Goal: Task Accomplishment & Management: Manage account settings

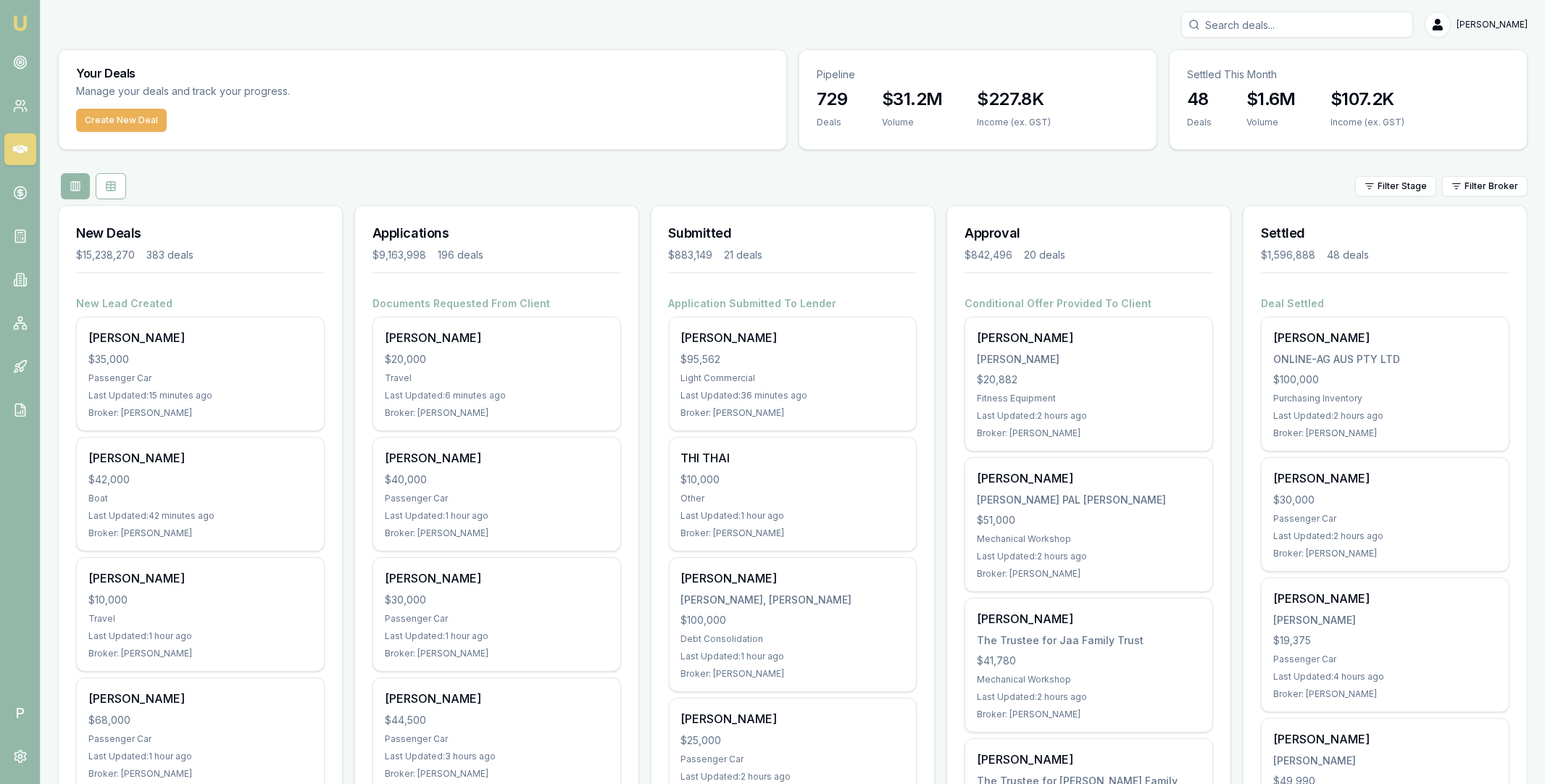
click at [1491, 173] on div "Filter Stage Filter Broker" at bounding box center [792, 186] width 1470 height 26
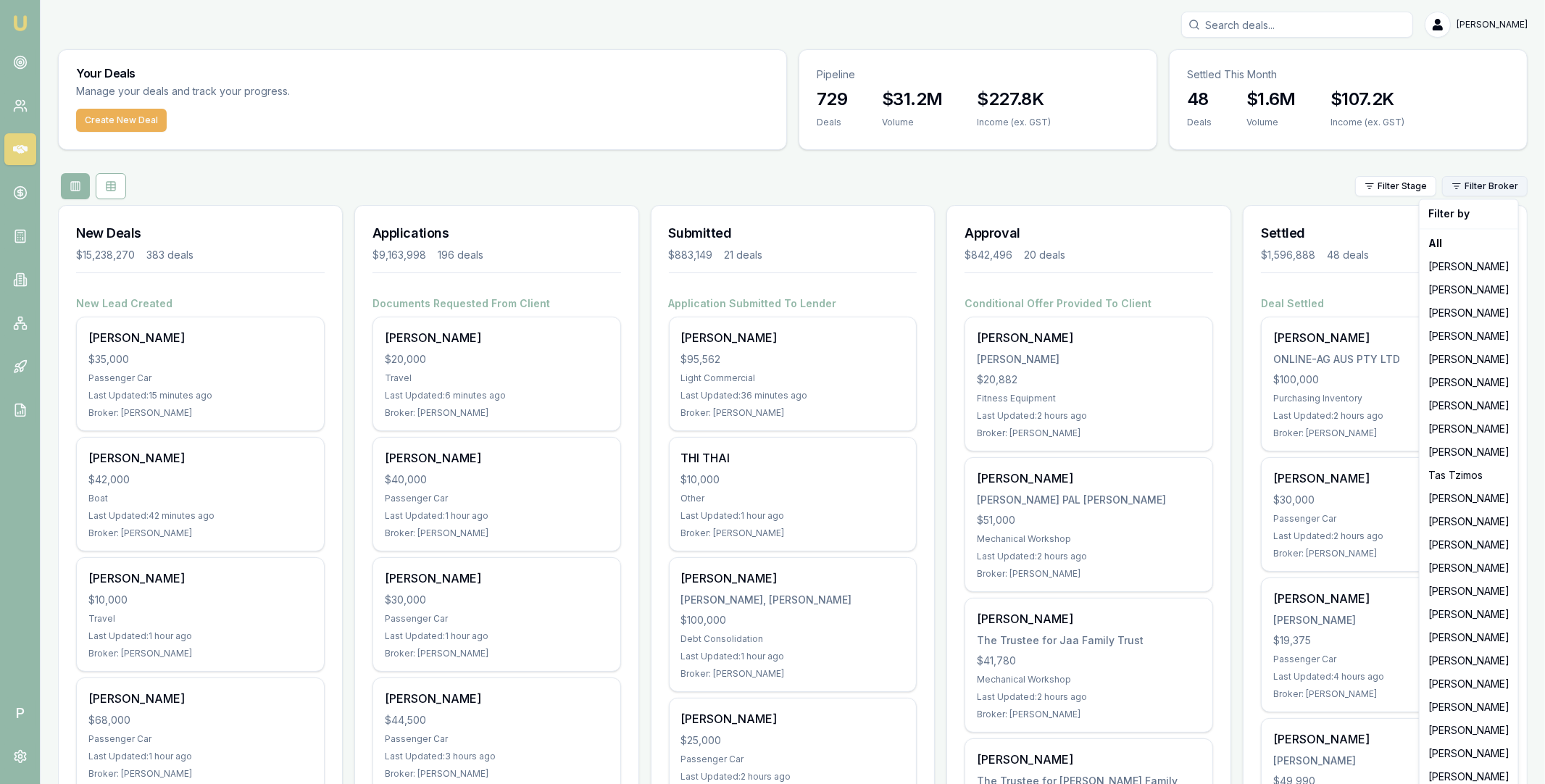
click at [1486, 184] on html "Emu Broker P Matt Leeburn Toggle Menu Your Deals Manage your deals and track yo…" at bounding box center [772, 392] width 1545 height 784
click at [1459, 727] on div "Jack Armstrong" at bounding box center [1468, 729] width 93 height 23
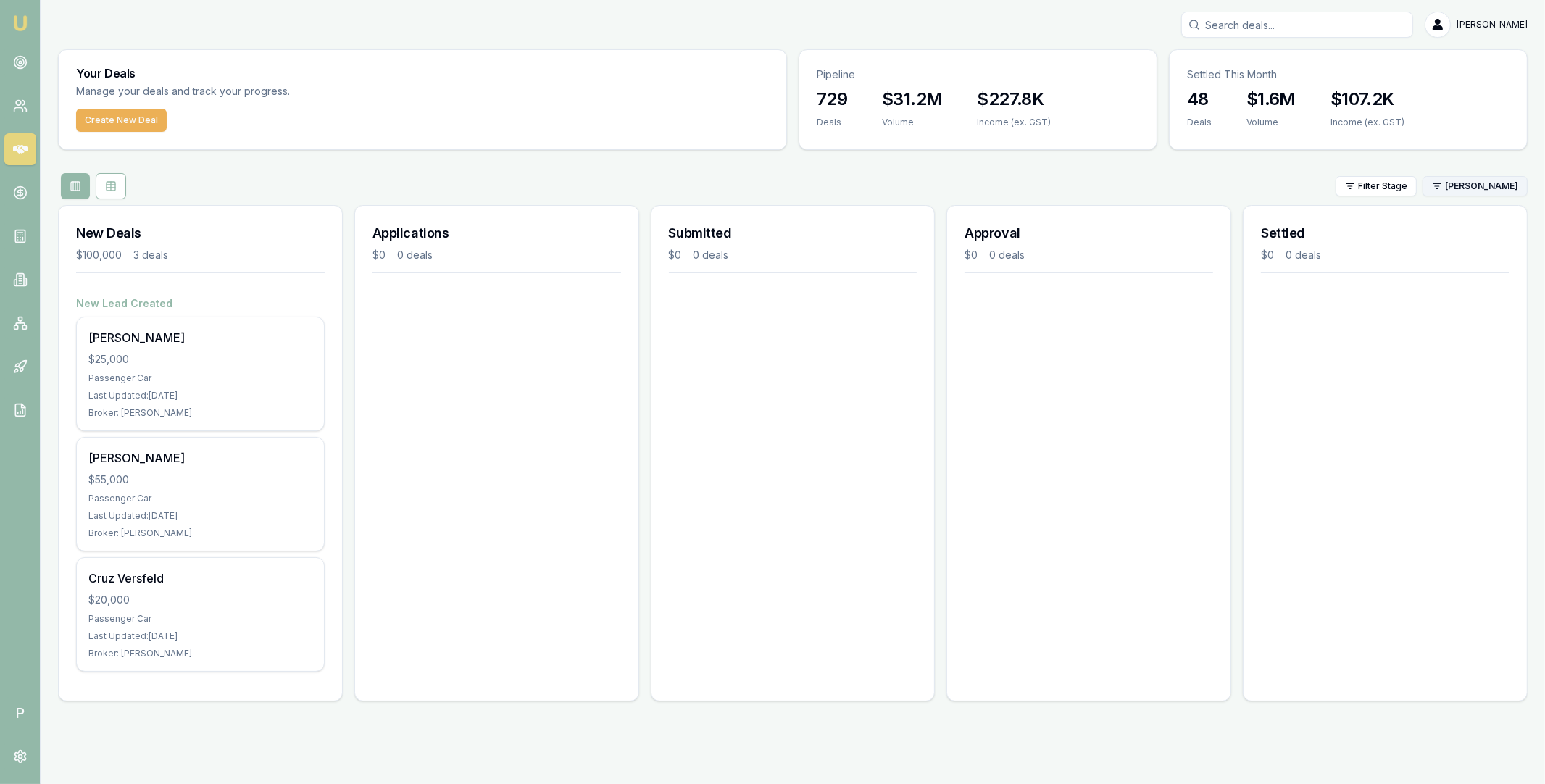
click at [1482, 195] on div "Filter Stage Jack Armstrong" at bounding box center [792, 186] width 1470 height 26
click at [1486, 191] on html "Emu Broker P Matt Leeburn Toggle Menu Your Deals Manage your deals and track yo…" at bounding box center [772, 392] width 1545 height 784
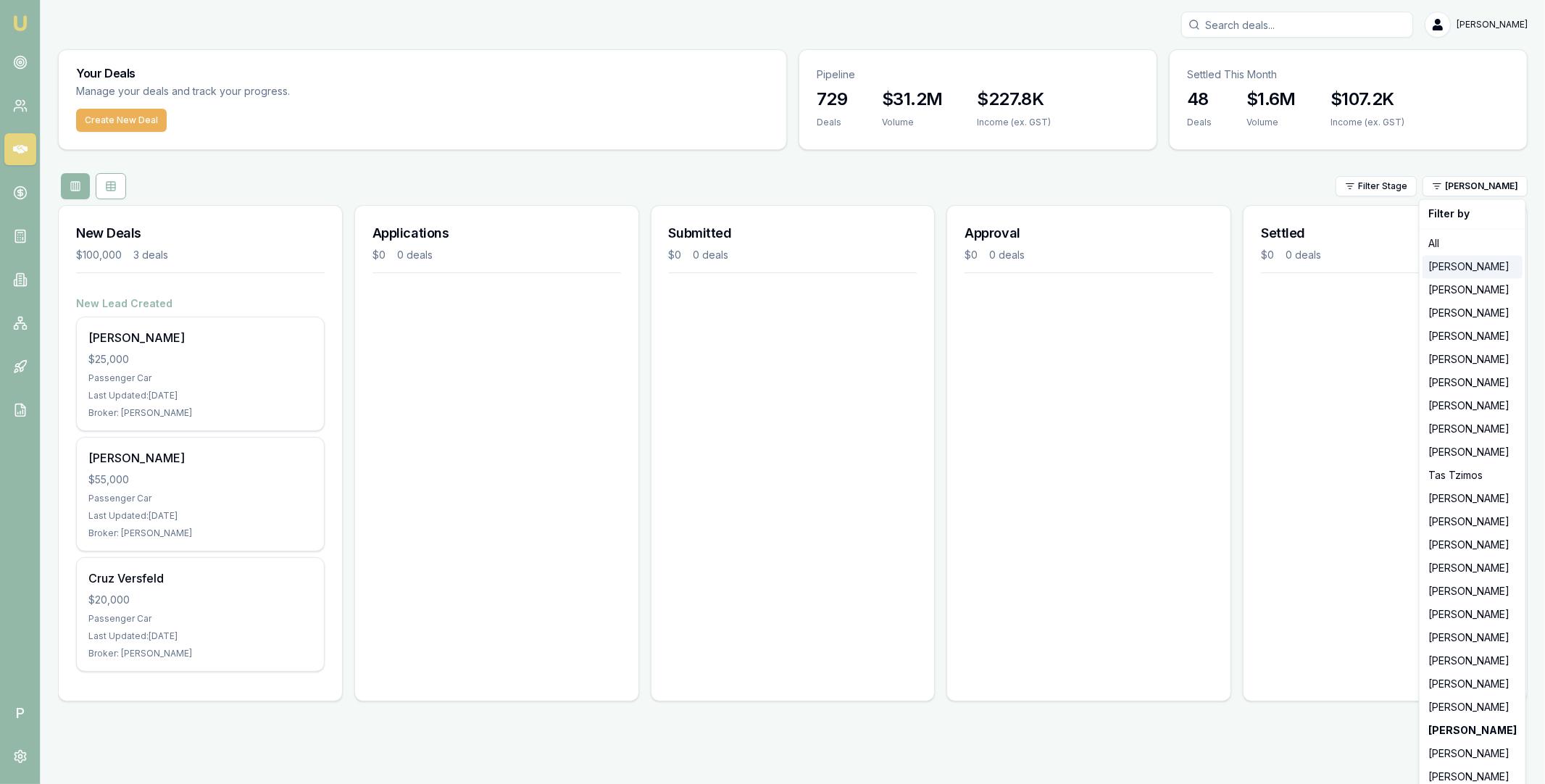
click at [1490, 269] on div "Jackson Fanfulla" at bounding box center [1472, 266] width 100 height 23
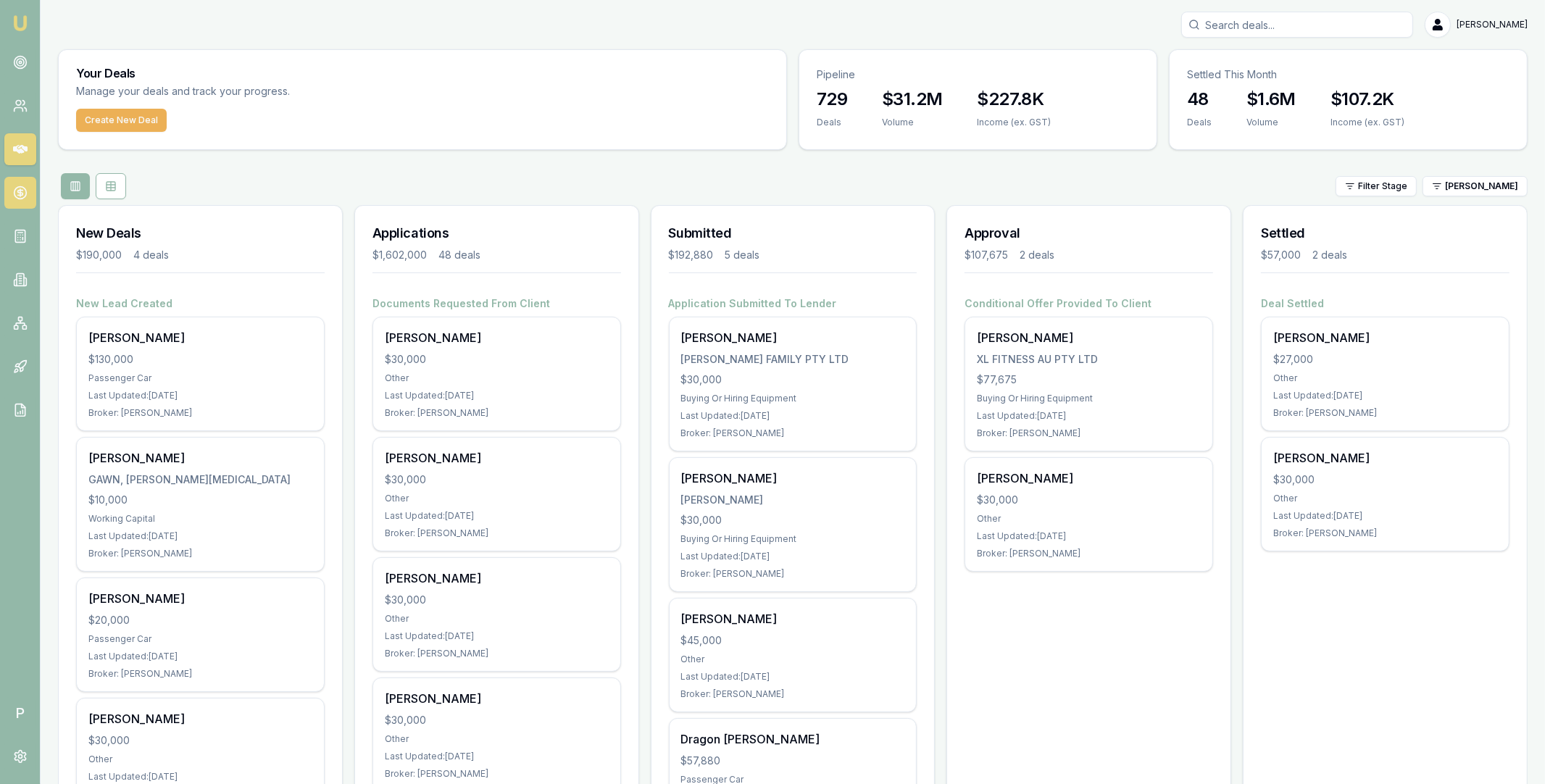
click at [27, 199] on link at bounding box center [20, 192] width 32 height 32
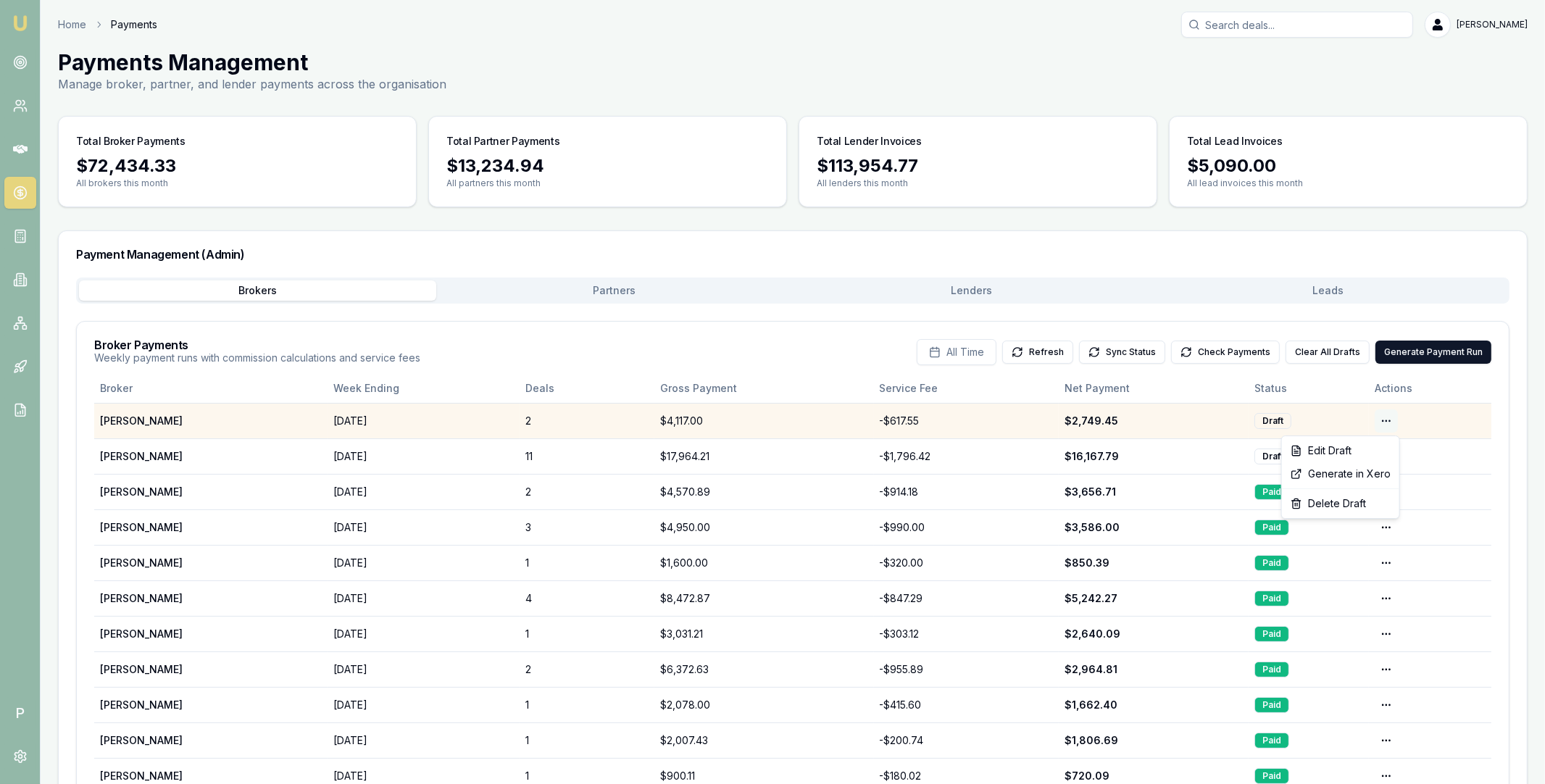
click at [1386, 423] on html "Emu Broker P Home Payments Matt Leeburn Toggle Menu Payments Management Manage …" at bounding box center [772, 392] width 1545 height 784
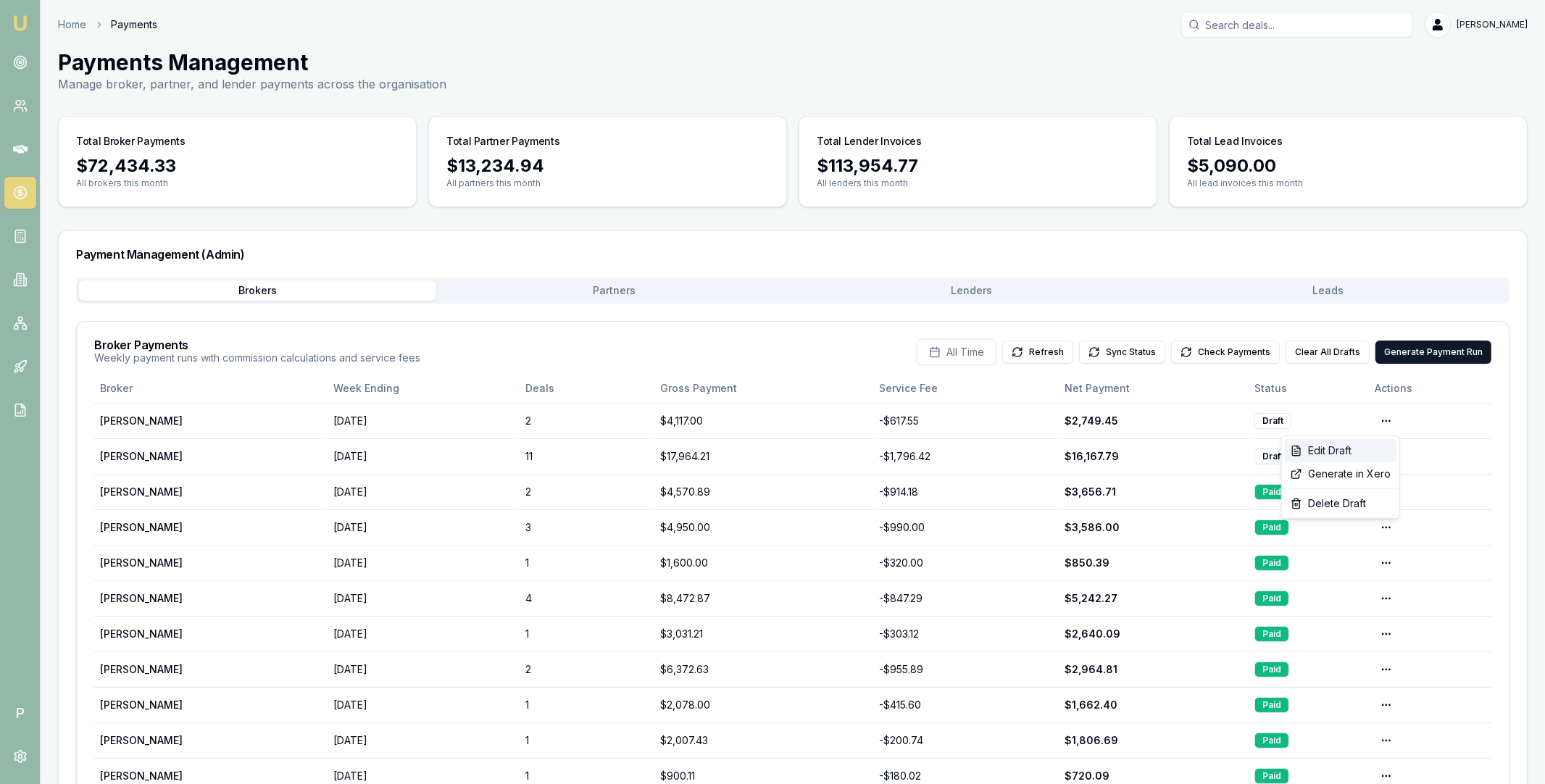
click at [1360, 447] on div "Edit Draft" at bounding box center [1340, 450] width 112 height 23
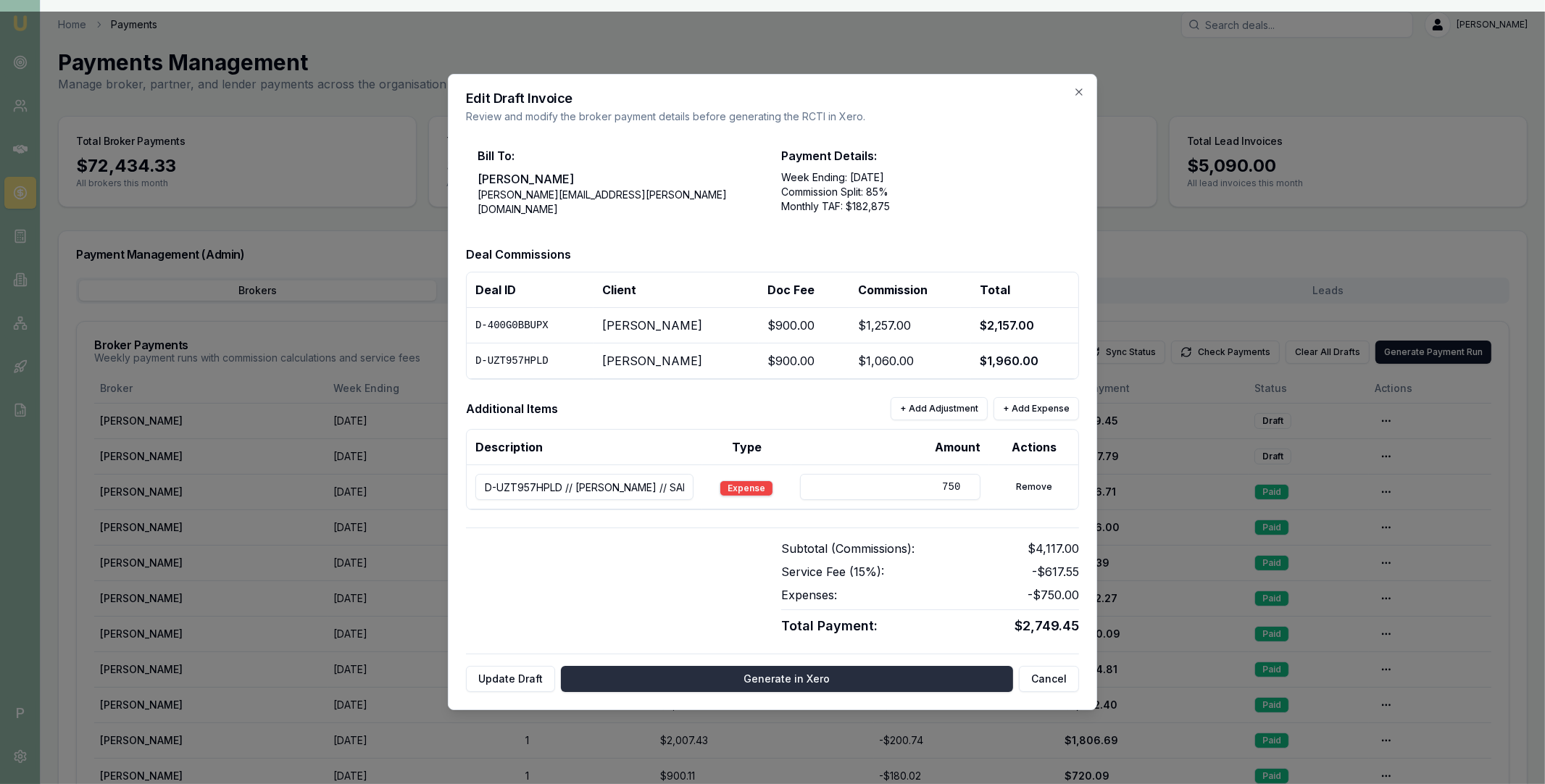
click at [777, 675] on button "Generate in Xero" at bounding box center [787, 678] width 452 height 26
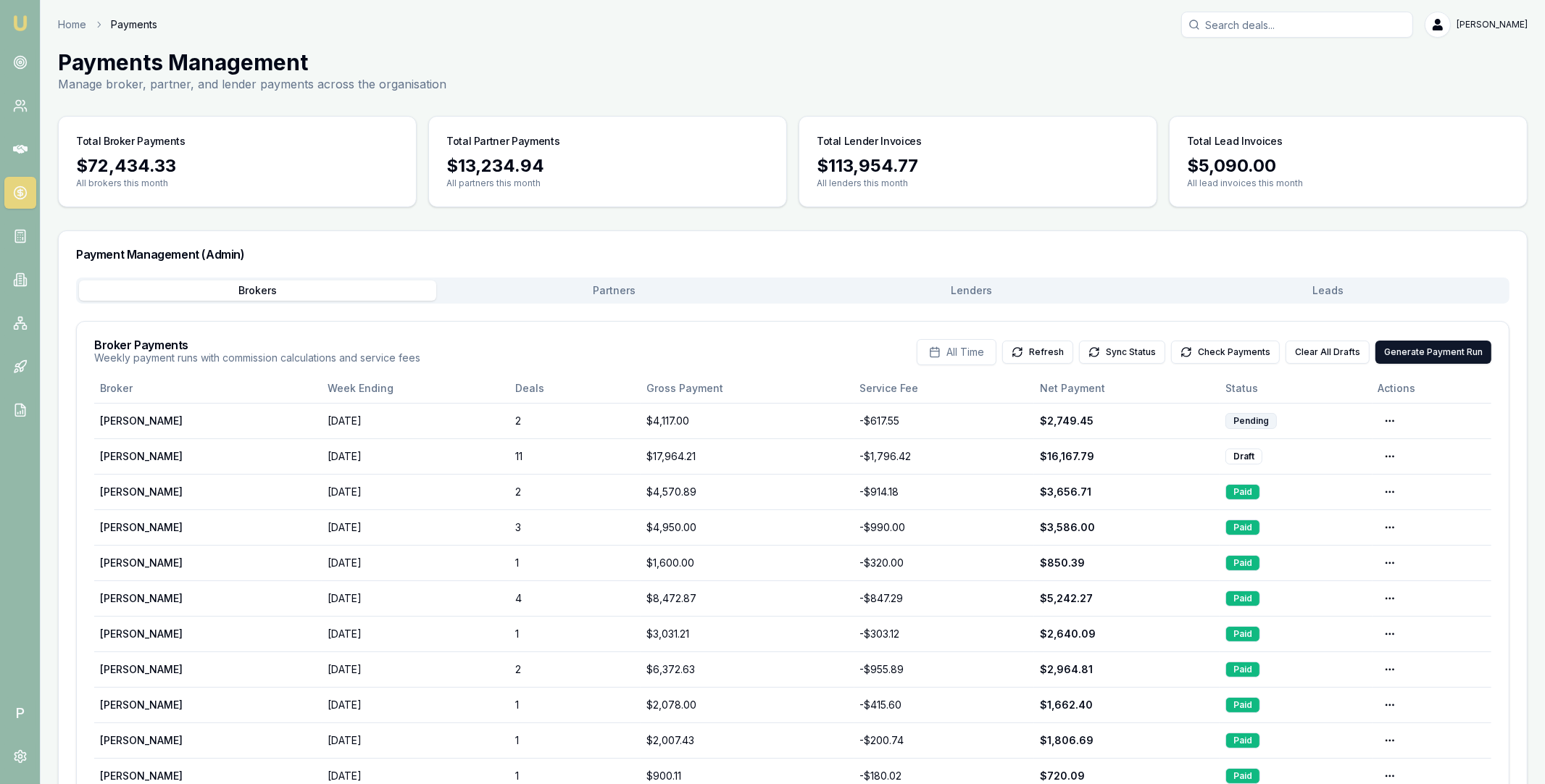
click at [658, 294] on button "Partners" at bounding box center [614, 290] width 357 height 21
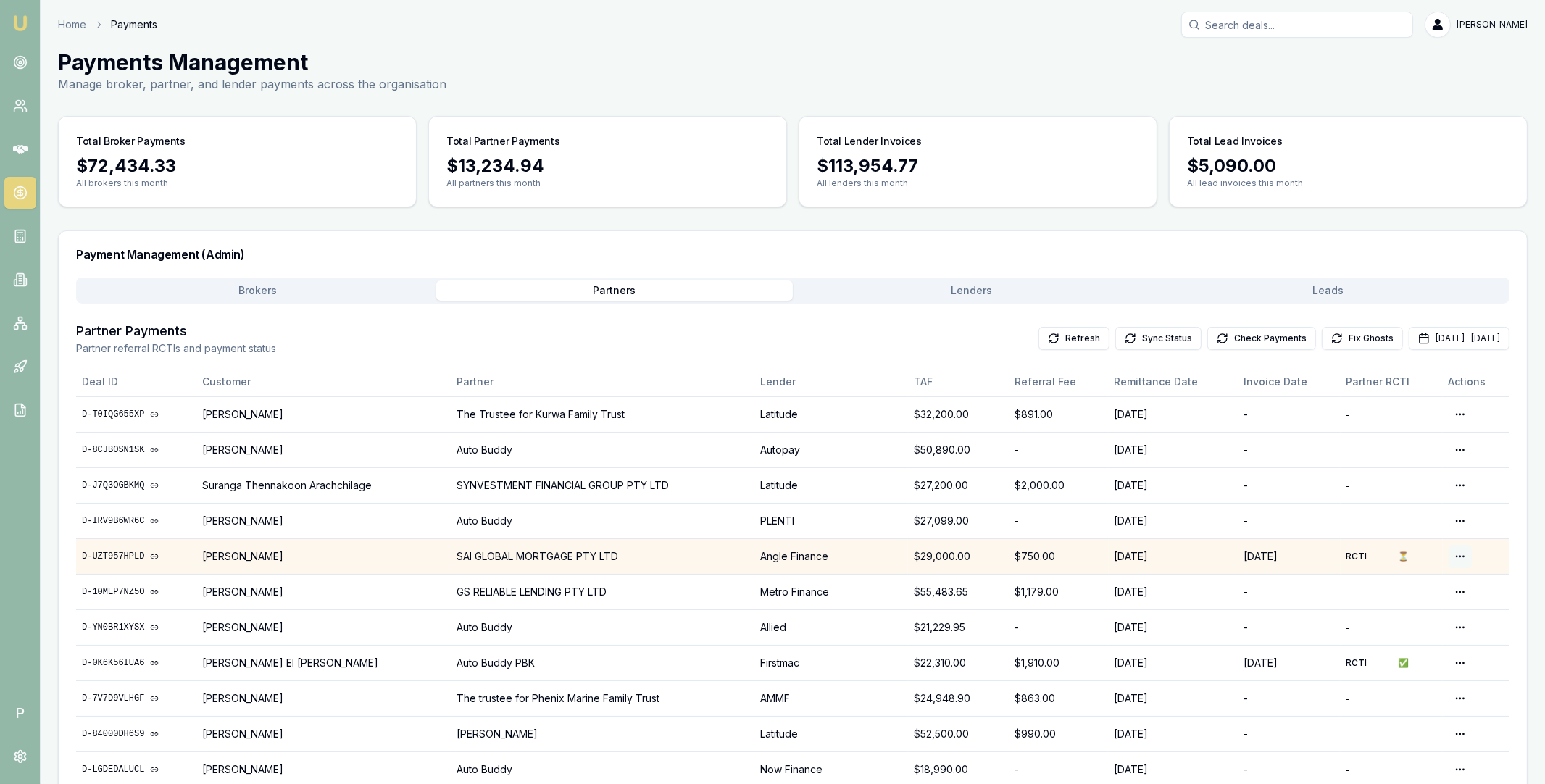
click at [1462, 551] on html "Emu Broker P Home Payments Matt Leeburn Toggle Menu Payments Management Manage …" at bounding box center [772, 392] width 1545 height 784
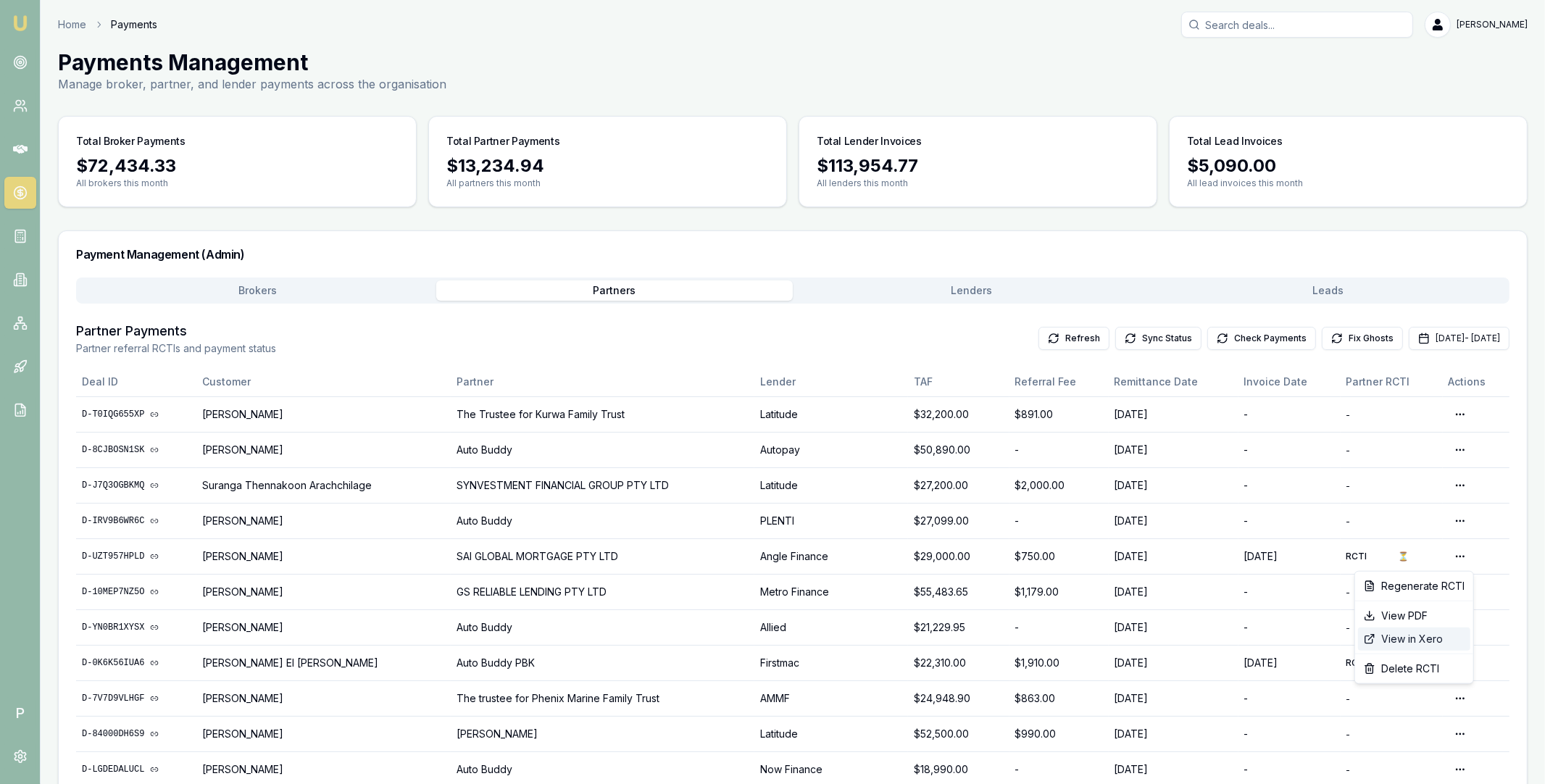
click at [1413, 640] on div "View in Xero" at bounding box center [1414, 638] width 112 height 23
click at [1208, 337] on button "Check Payments" at bounding box center [1261, 338] width 108 height 23
click at [296, 290] on button "Brokers" at bounding box center [257, 290] width 357 height 21
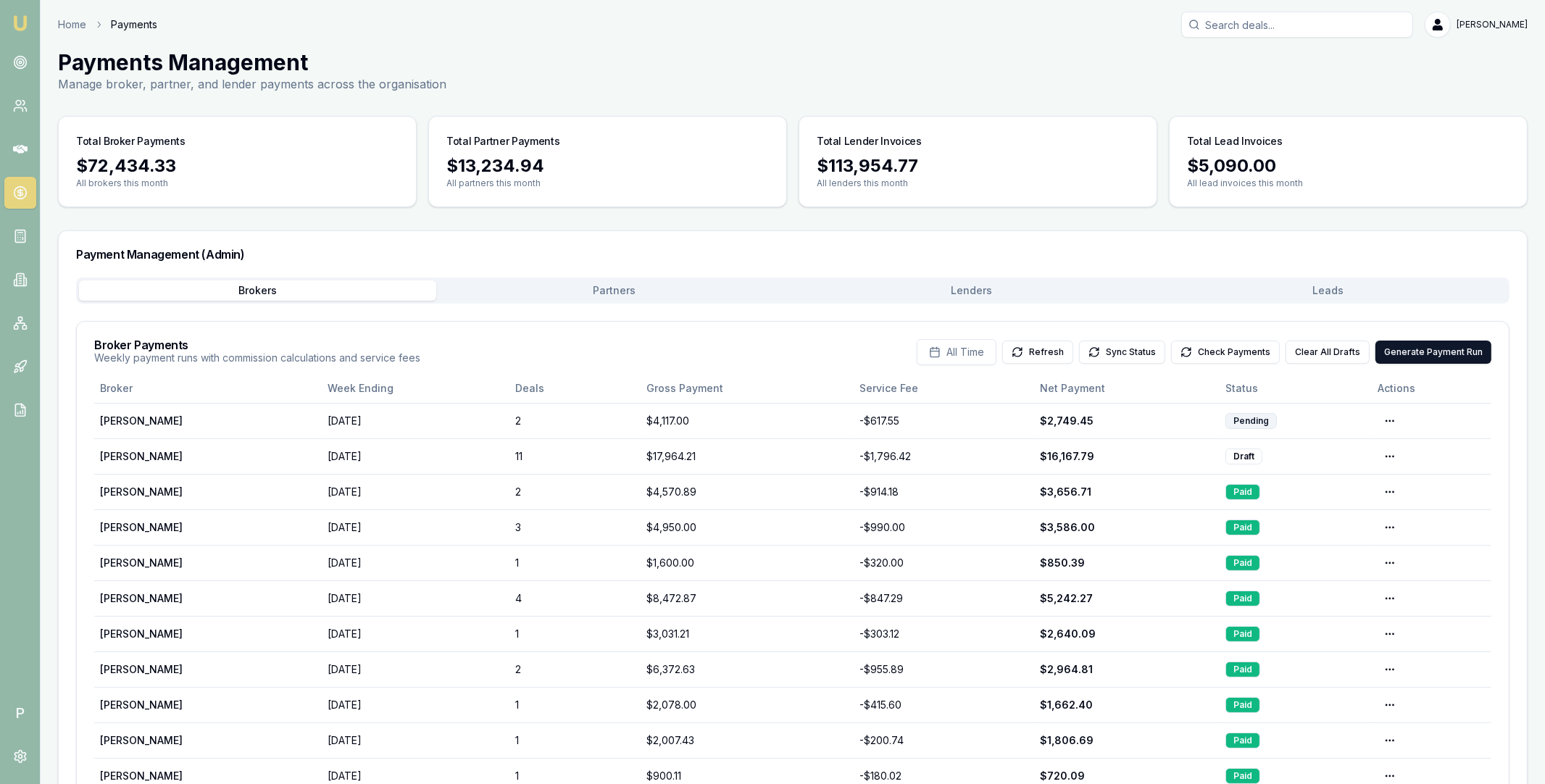
click at [574, 302] on div "Brokers Partners Lenders Leads" at bounding box center [792, 290] width 1433 height 26
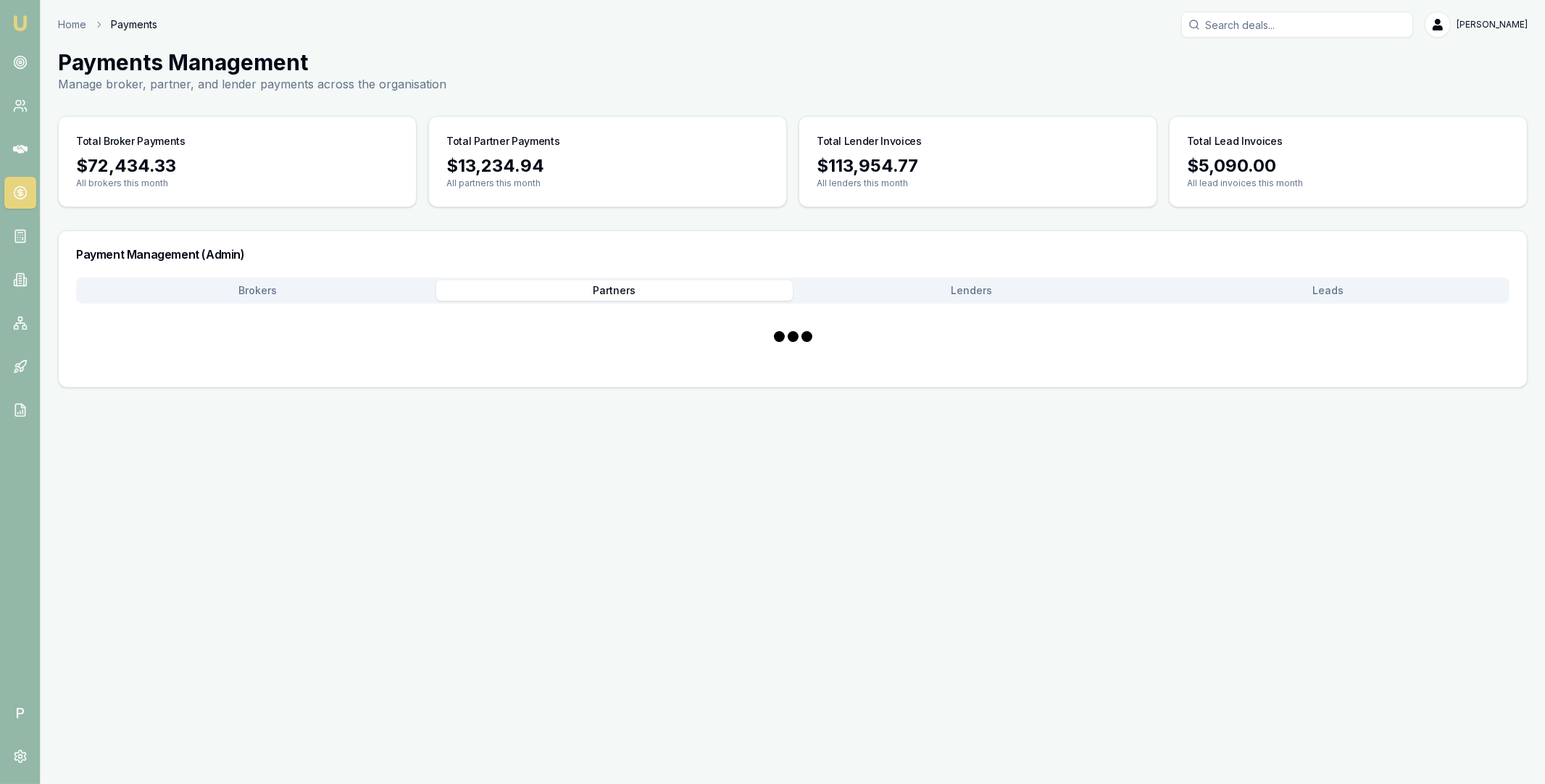
click at [598, 289] on button "Partners" at bounding box center [614, 290] width 357 height 21
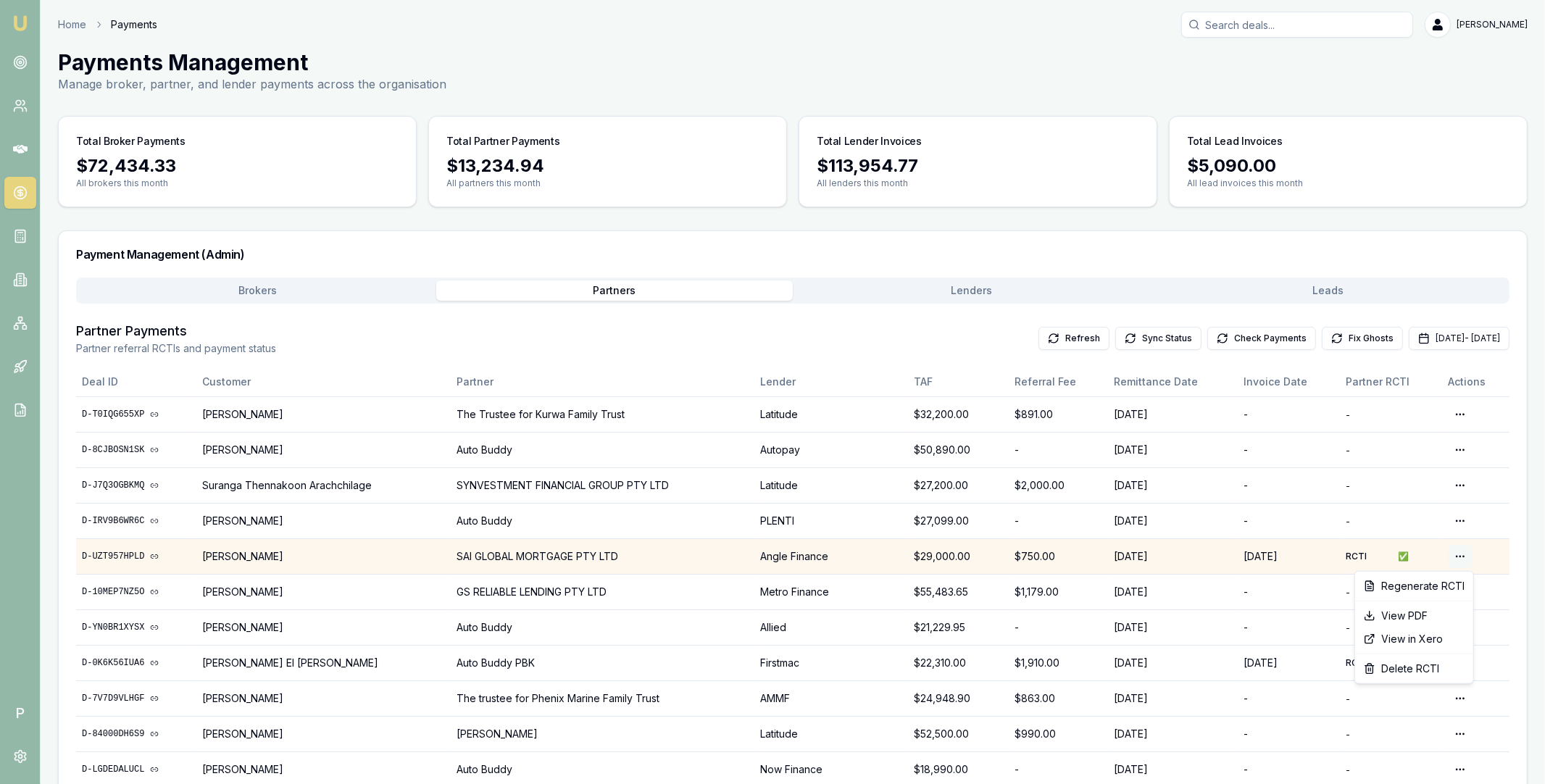
click at [1458, 549] on html "Emu Broker P Home Payments Matt Leeburn Toggle Menu Payments Management Manage …" at bounding box center [772, 392] width 1545 height 784
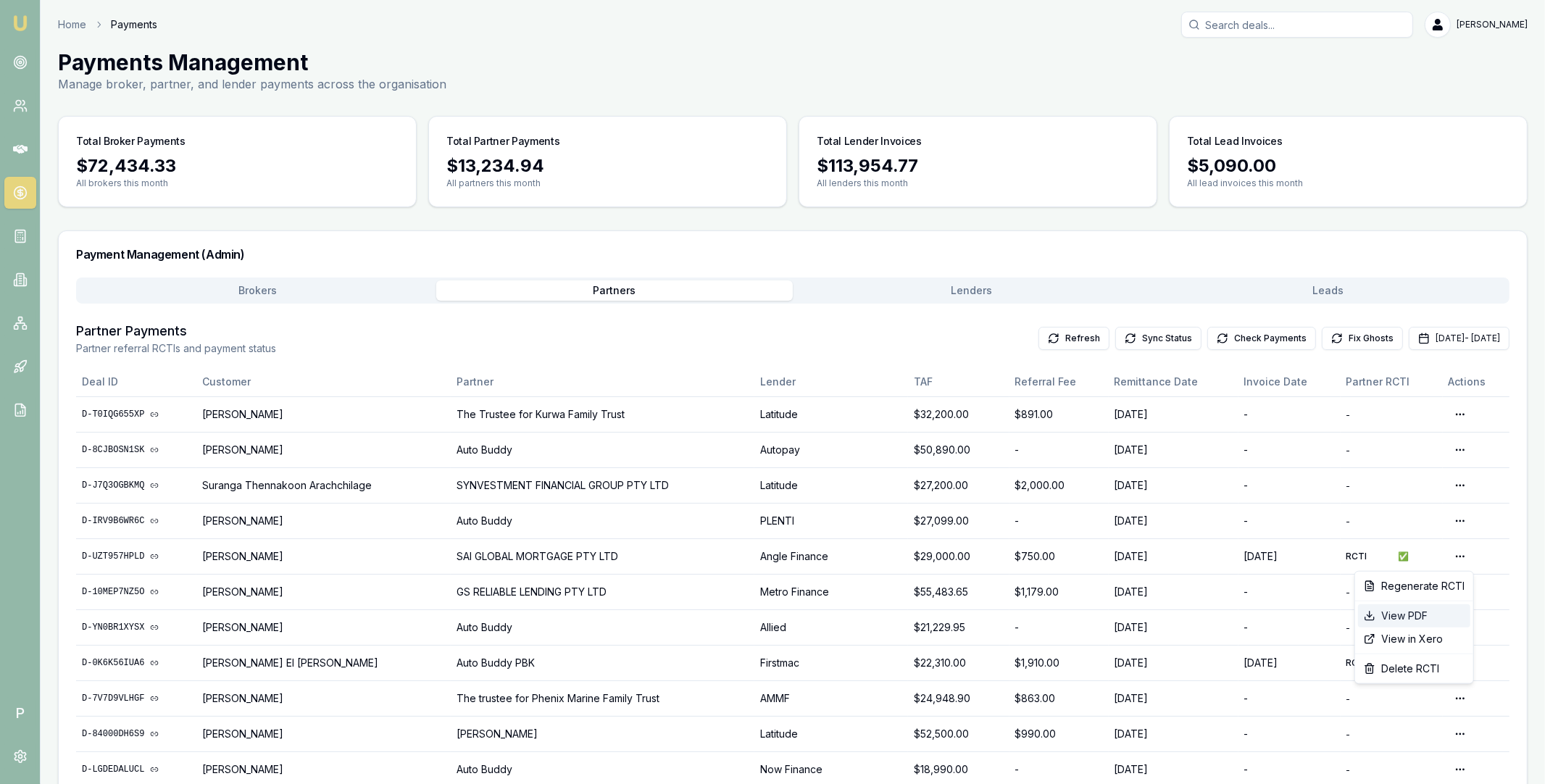
click at [1421, 611] on div "View PDF" at bounding box center [1414, 615] width 112 height 23
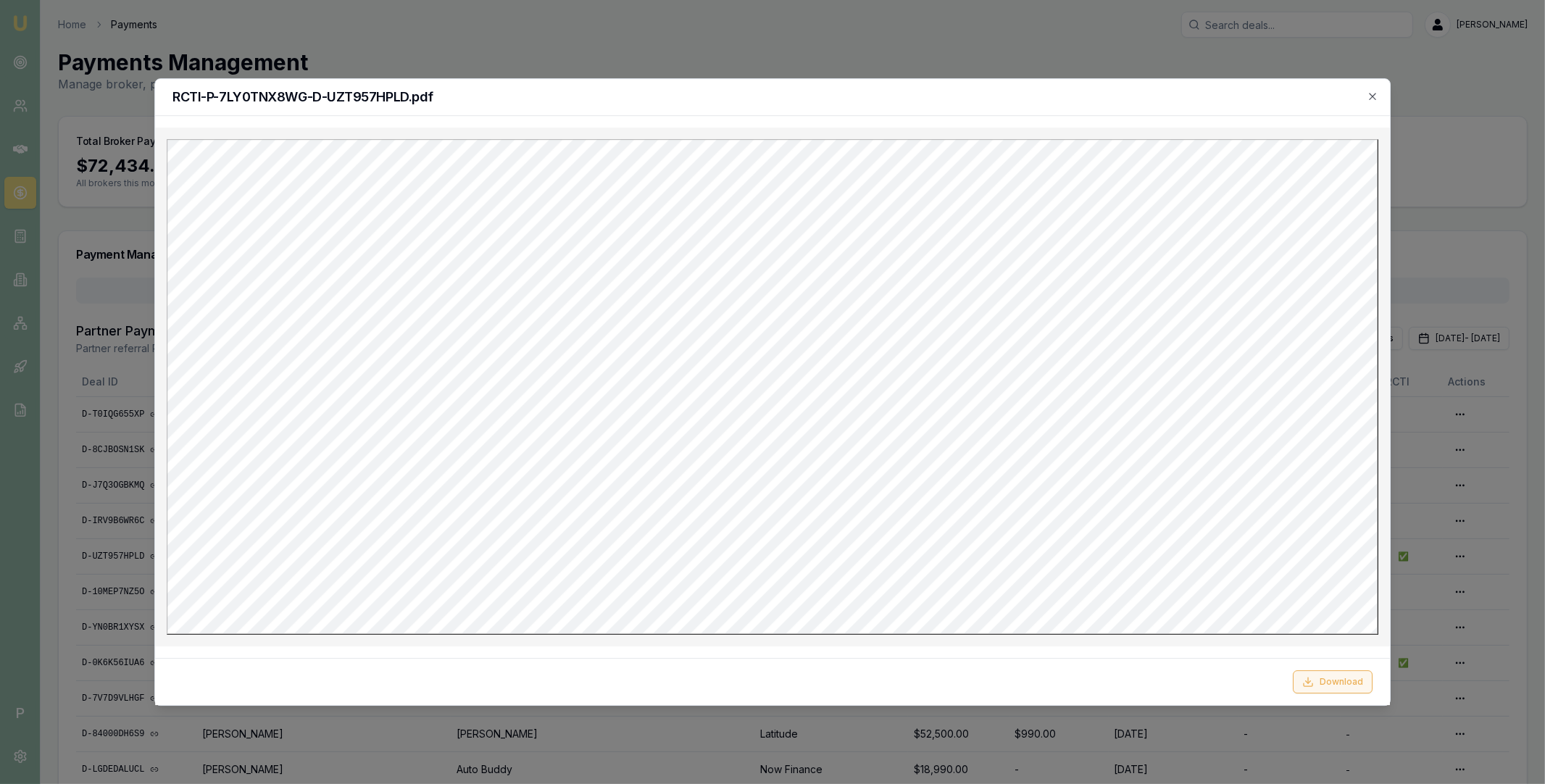
click at [1327, 676] on button "Download" at bounding box center [1332, 681] width 80 height 23
click at [1086, 85] on div "RCTI-P-7LY0TNX8WG-D-UZT957HPLD.pdf" at bounding box center [772, 97] width 1235 height 37
click at [1376, 96] on icon "button" at bounding box center [1372, 96] width 12 height 12
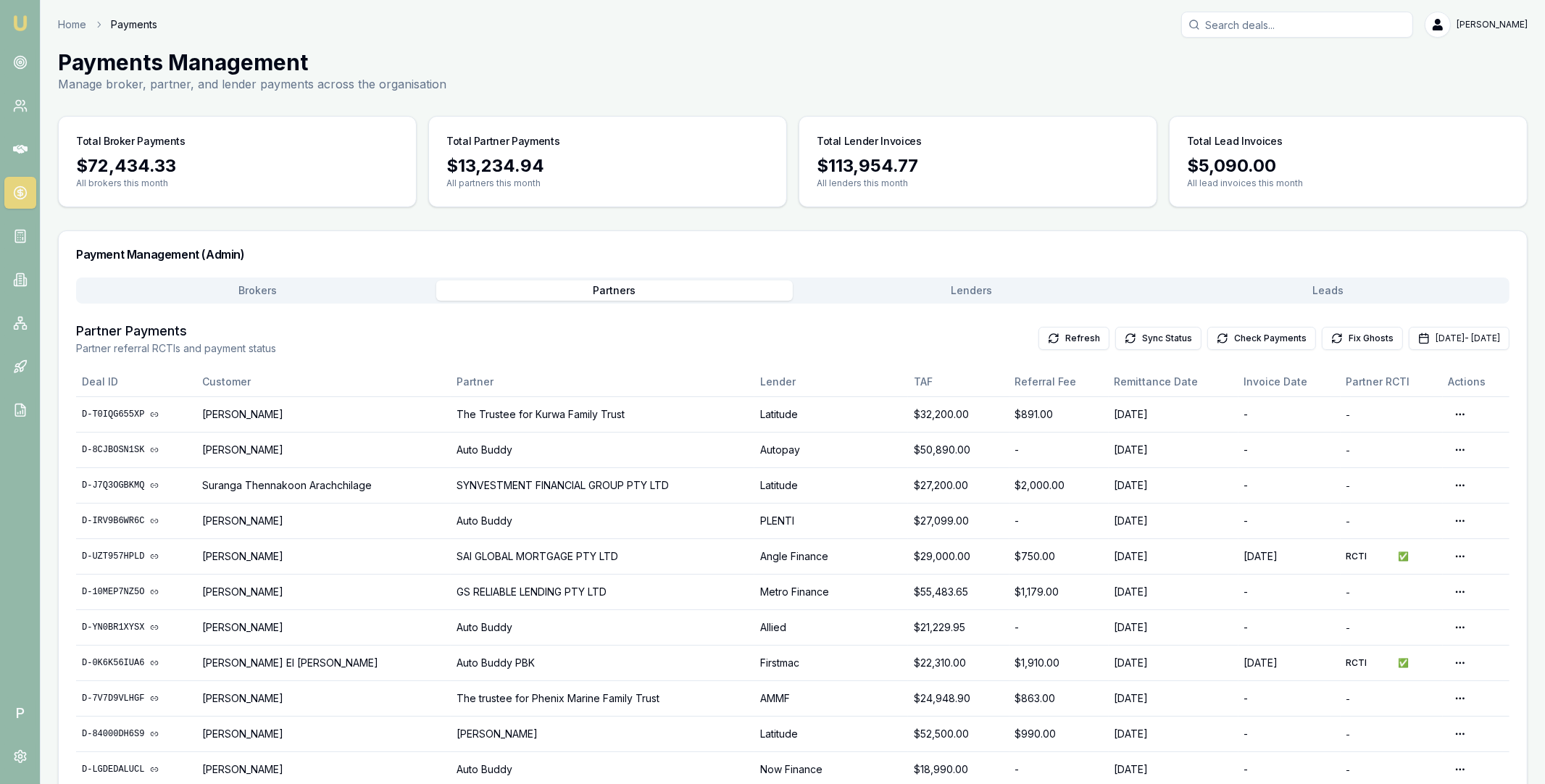
click at [296, 279] on div "Brokers Partners Lenders Leads" at bounding box center [792, 290] width 1433 height 26
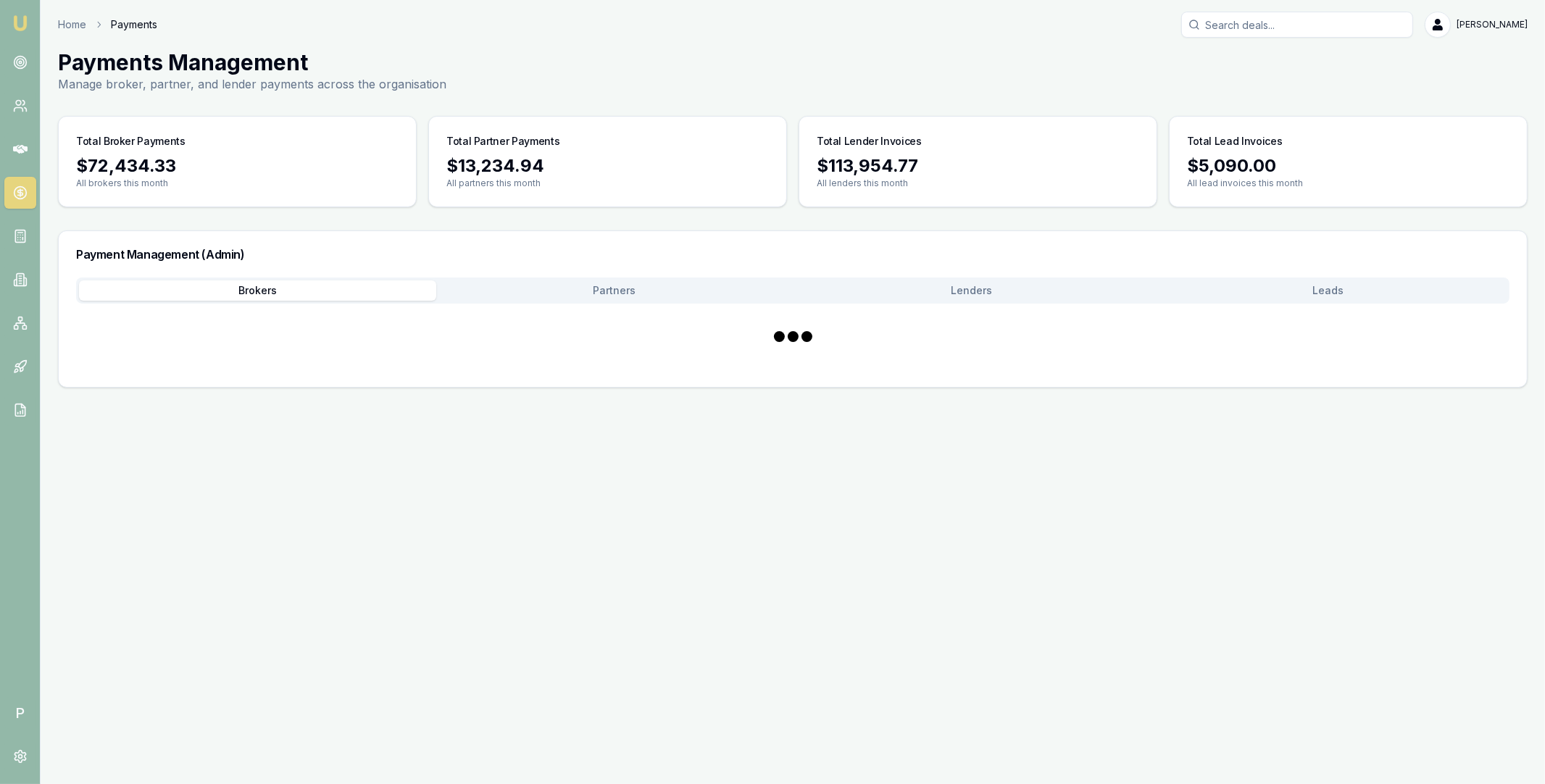
click at [294, 288] on button "Brokers" at bounding box center [257, 290] width 357 height 21
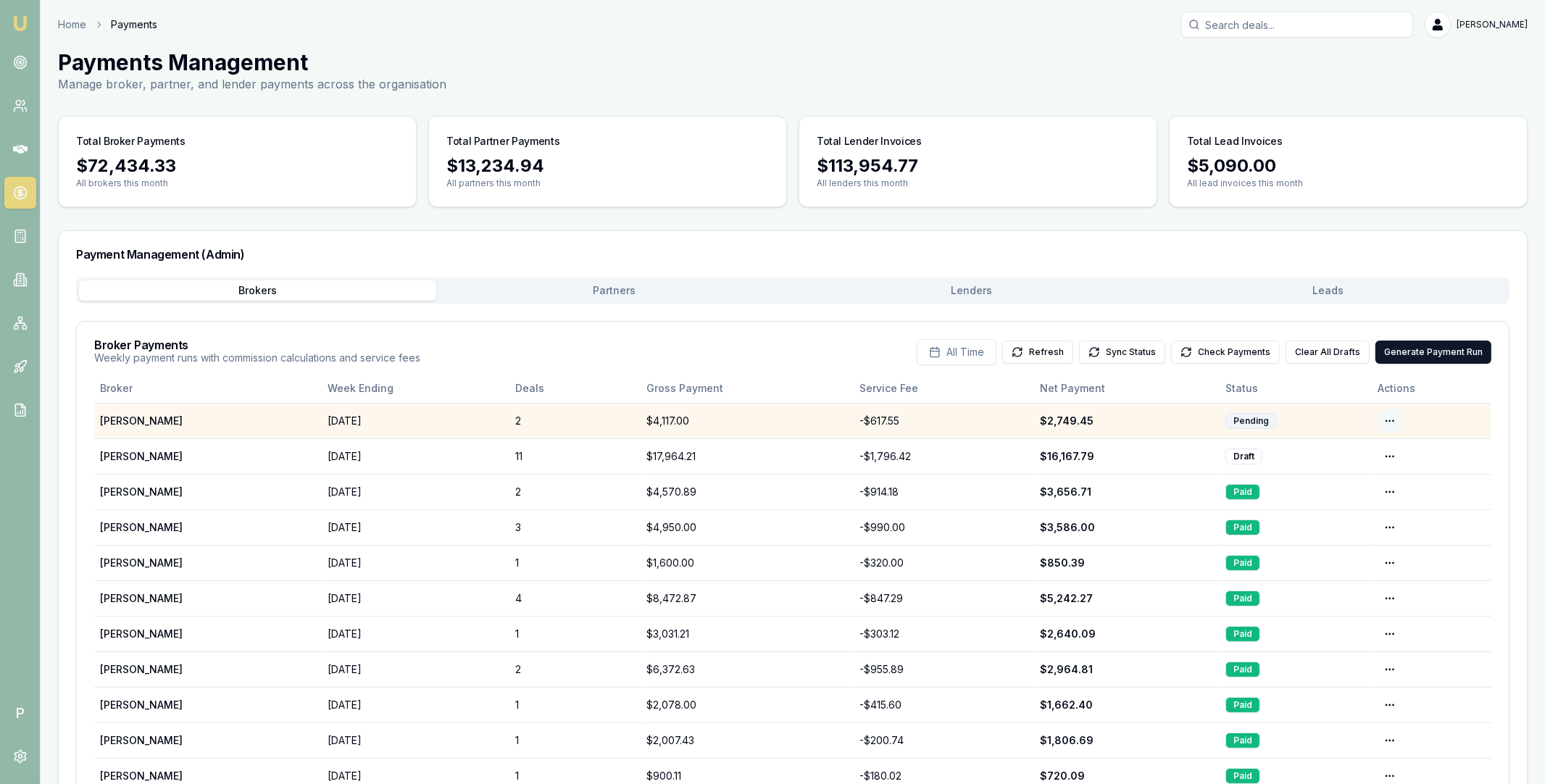
click at [1387, 418] on html "Emu Broker P Home Payments Matt Leeburn Toggle Menu Payments Management Manage …" at bounding box center [772, 392] width 1545 height 784
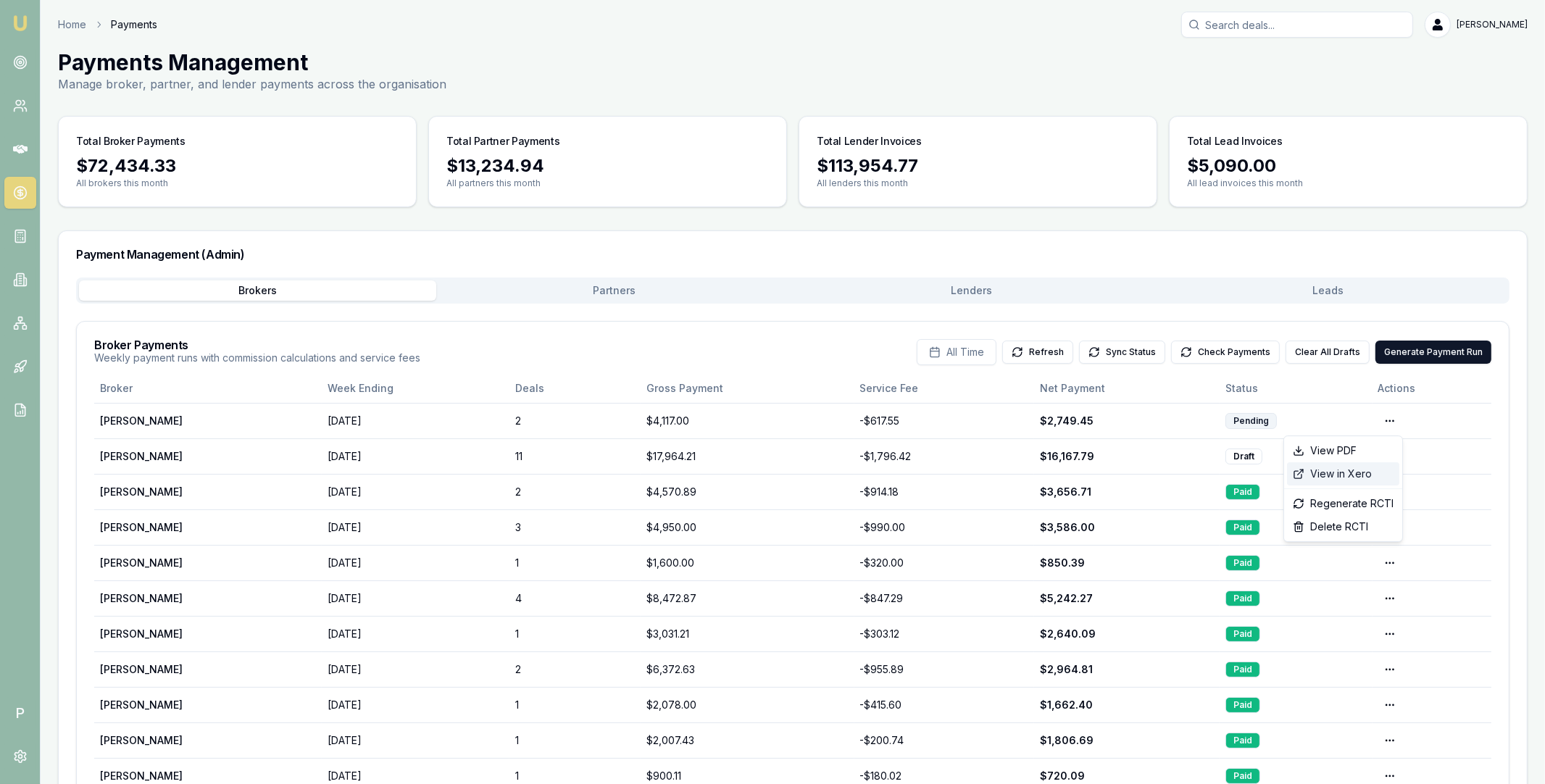
click at [1360, 476] on div "View in Xero" at bounding box center [1343, 473] width 112 height 23
click at [1221, 339] on div "All Time Refresh Sync Status Check Payments Clear All Drafts Generate Payment R…" at bounding box center [1204, 351] width 575 height 26
click at [1231, 352] on button "Check Payments" at bounding box center [1225, 351] width 108 height 23
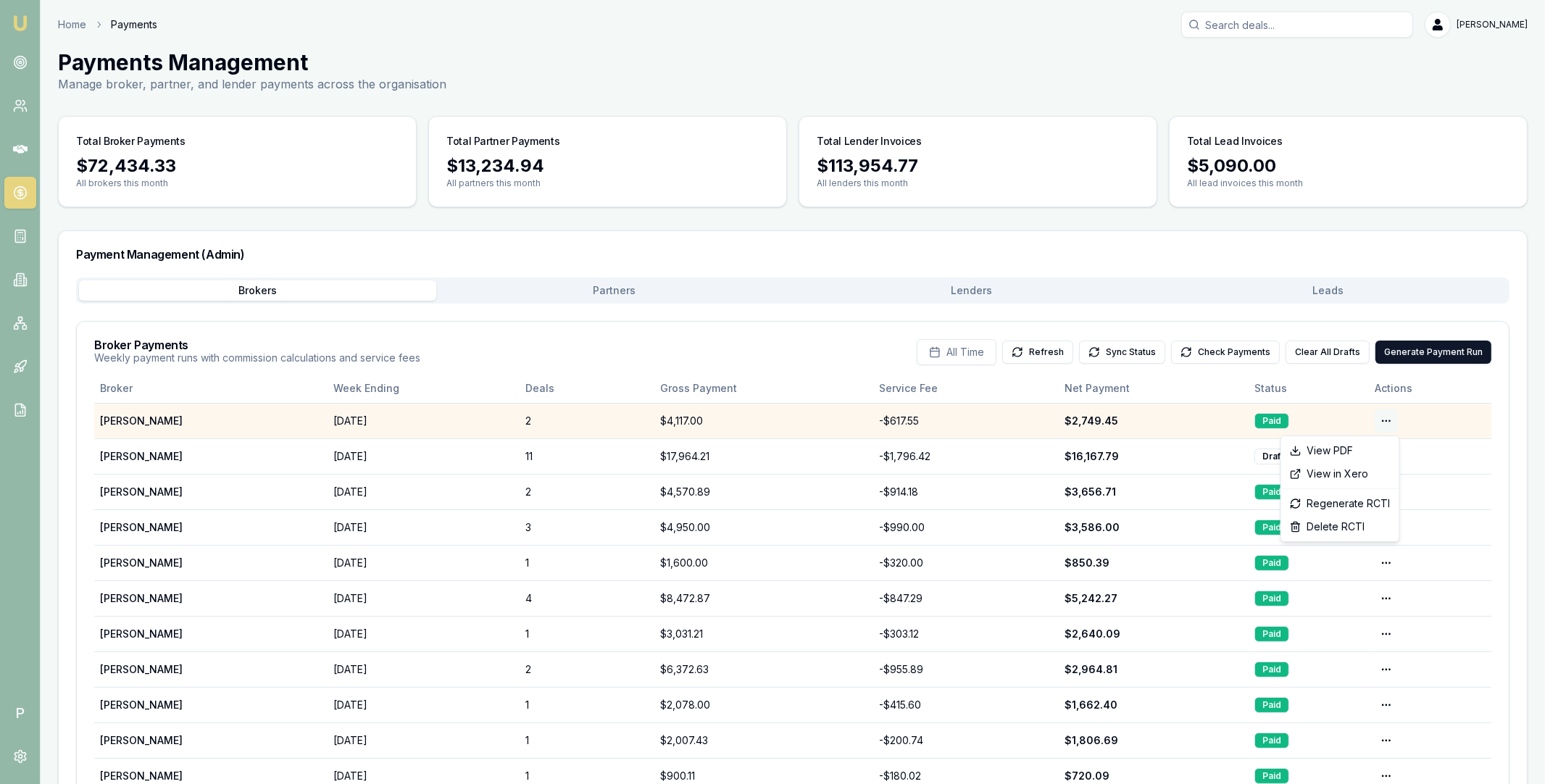
click at [1389, 422] on html "Emu Broker P Home Payments Matt Leeburn Toggle Menu Payments Management Manage …" at bounding box center [772, 392] width 1545 height 784
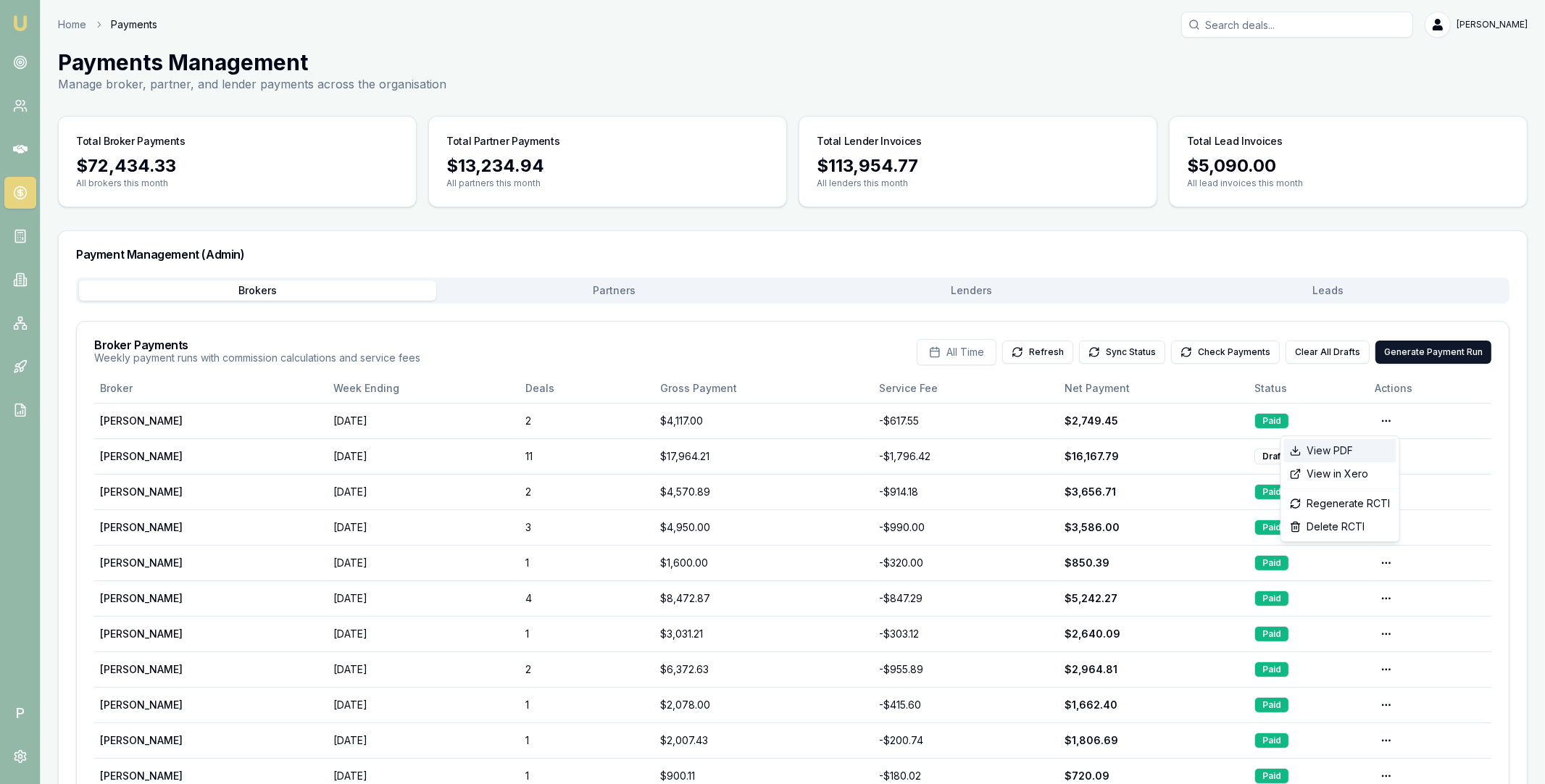
click at [1346, 450] on div "View PDF" at bounding box center [1340, 450] width 112 height 23
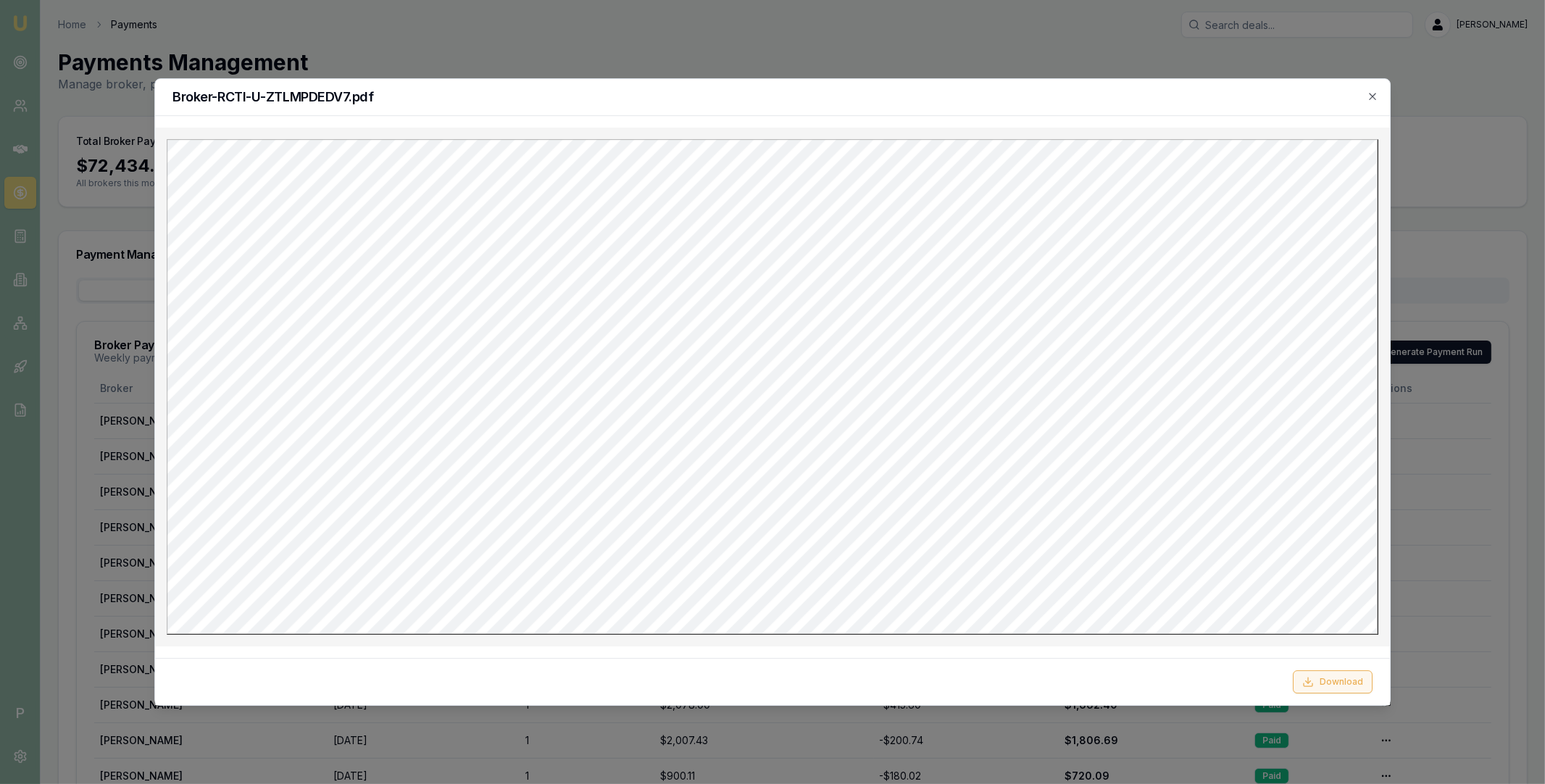
click at [1336, 682] on button "Download" at bounding box center [1332, 681] width 80 height 23
click at [815, 112] on div "Broker-RCTI-U-ZTLMPDEDV7.pdf" at bounding box center [772, 97] width 1235 height 37
click at [1371, 100] on icon "button" at bounding box center [1372, 96] width 12 height 12
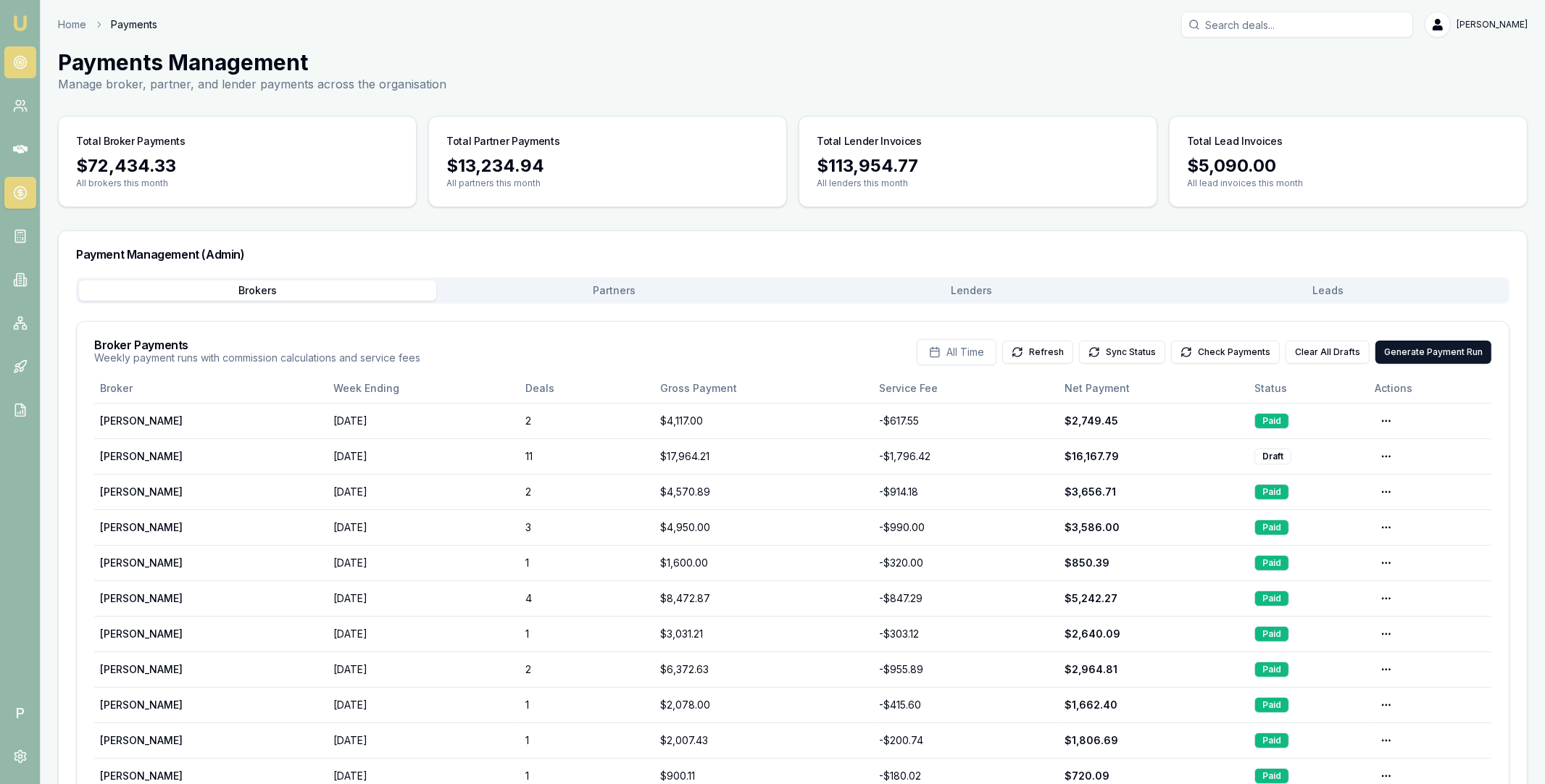
click at [20, 62] on icon at bounding box center [20, 62] width 14 height 14
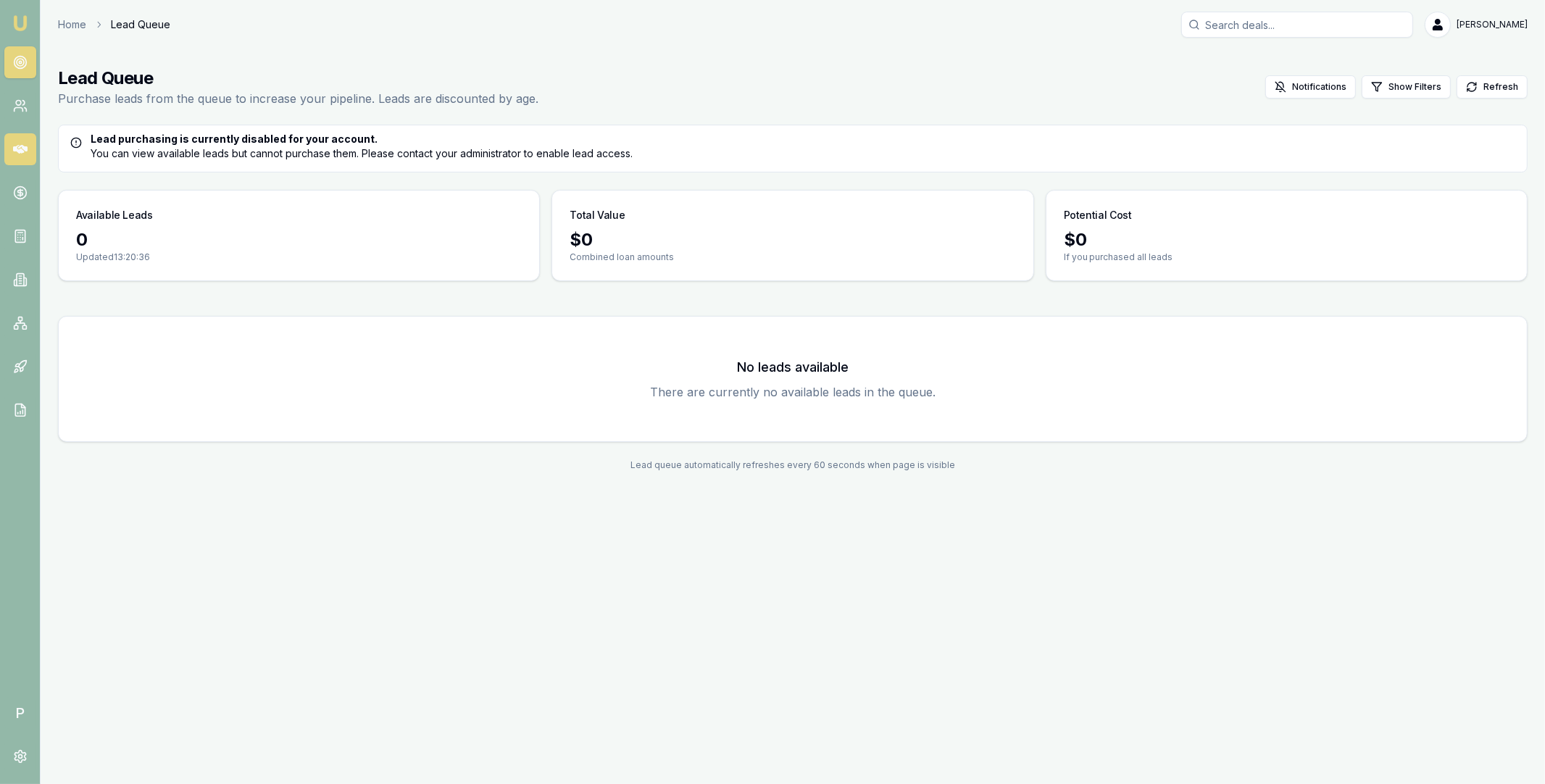
click at [21, 160] on link at bounding box center [20, 149] width 32 height 32
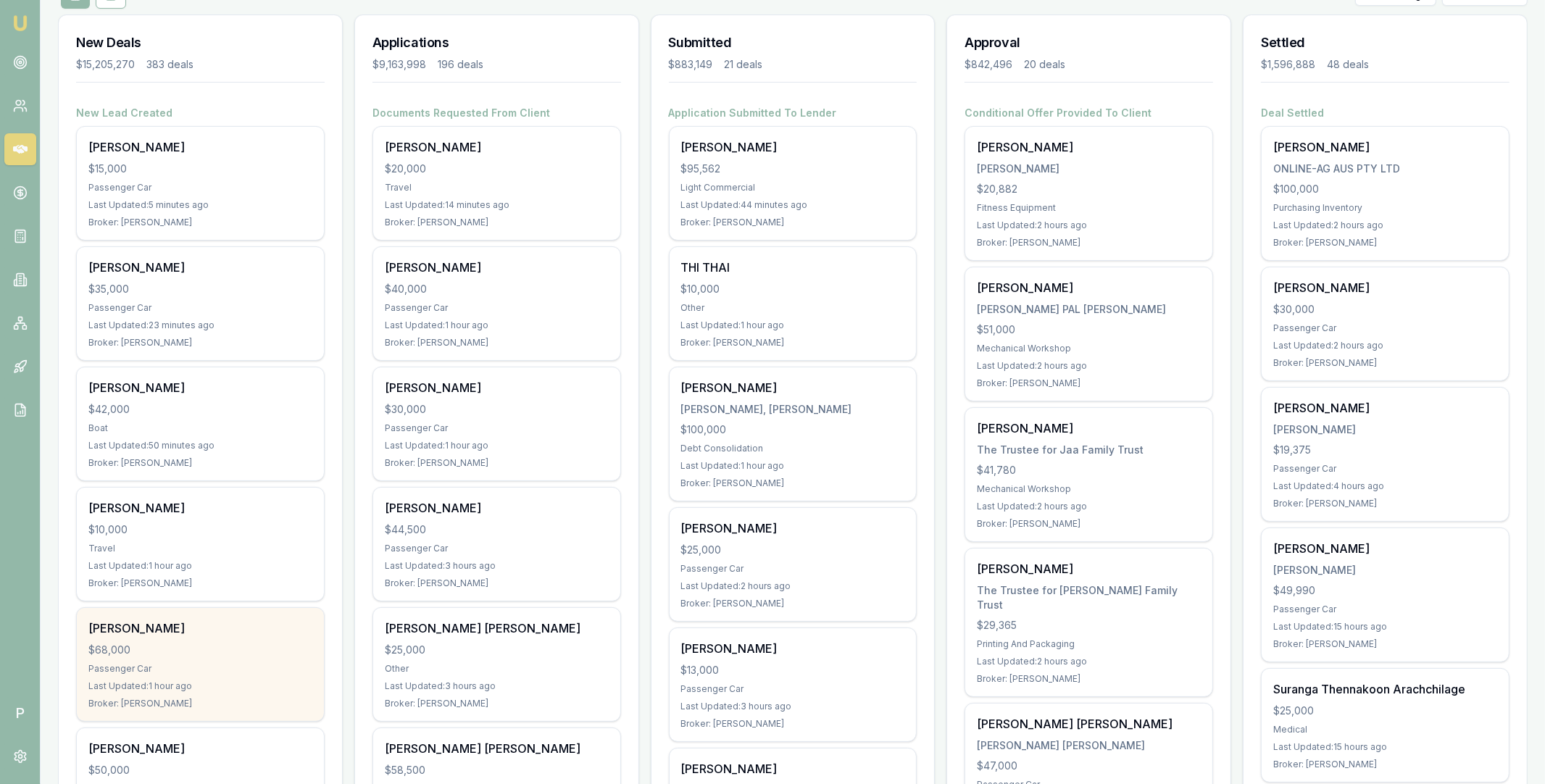
scroll to position [66, 0]
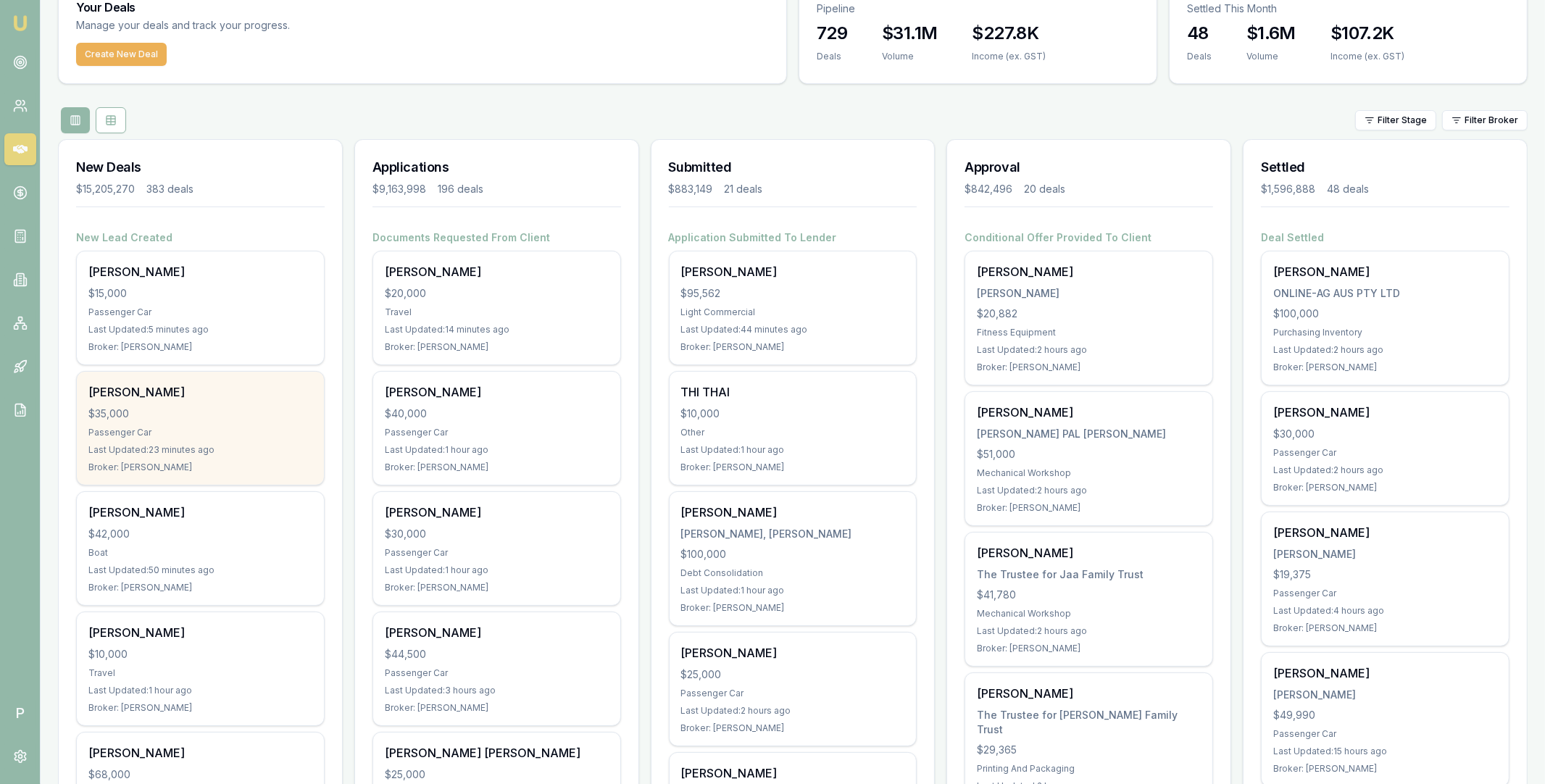
click at [224, 410] on div "$35,000" at bounding box center [200, 414] width 224 height 14
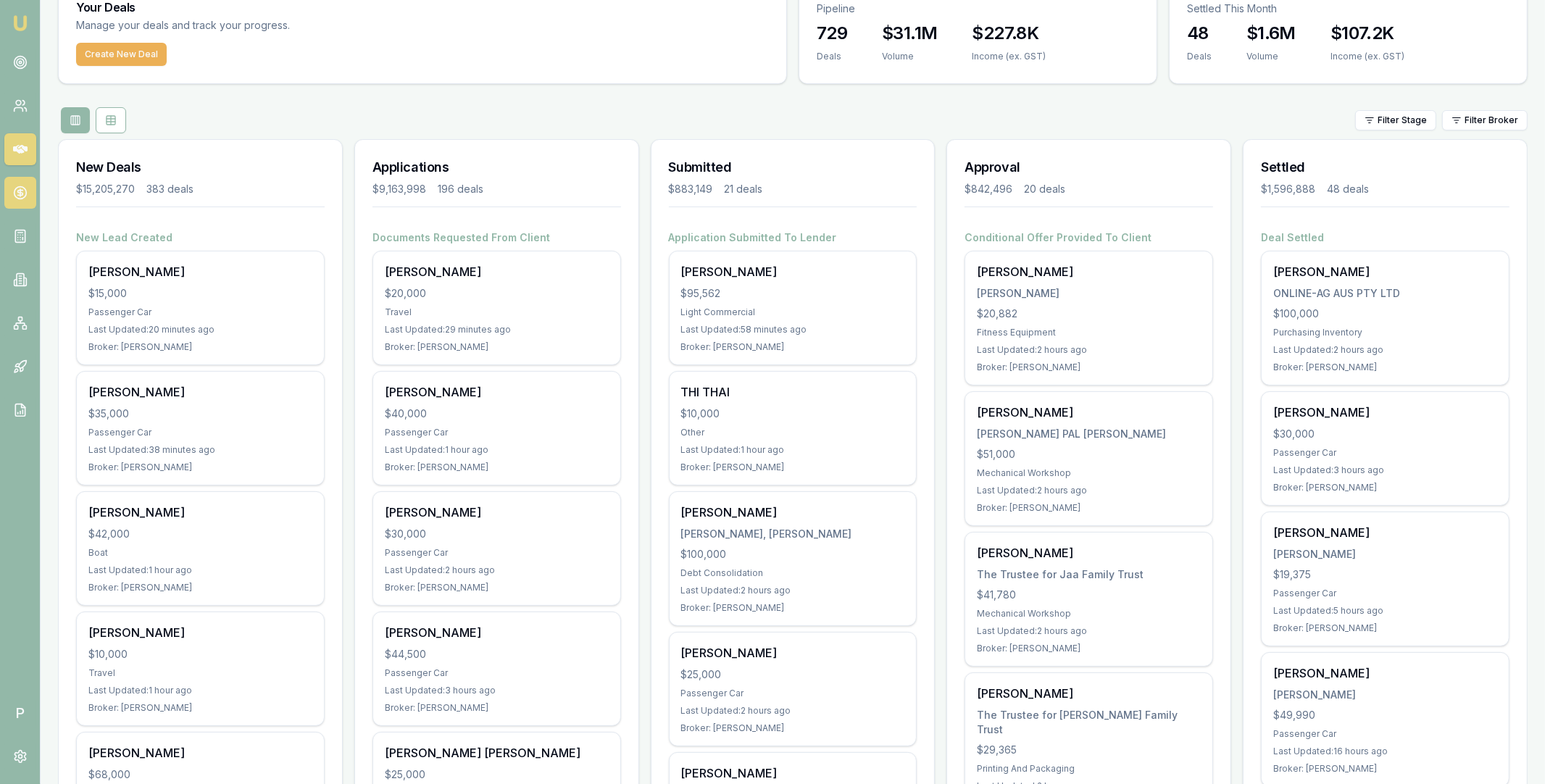
click at [19, 196] on icon at bounding box center [20, 192] width 14 height 14
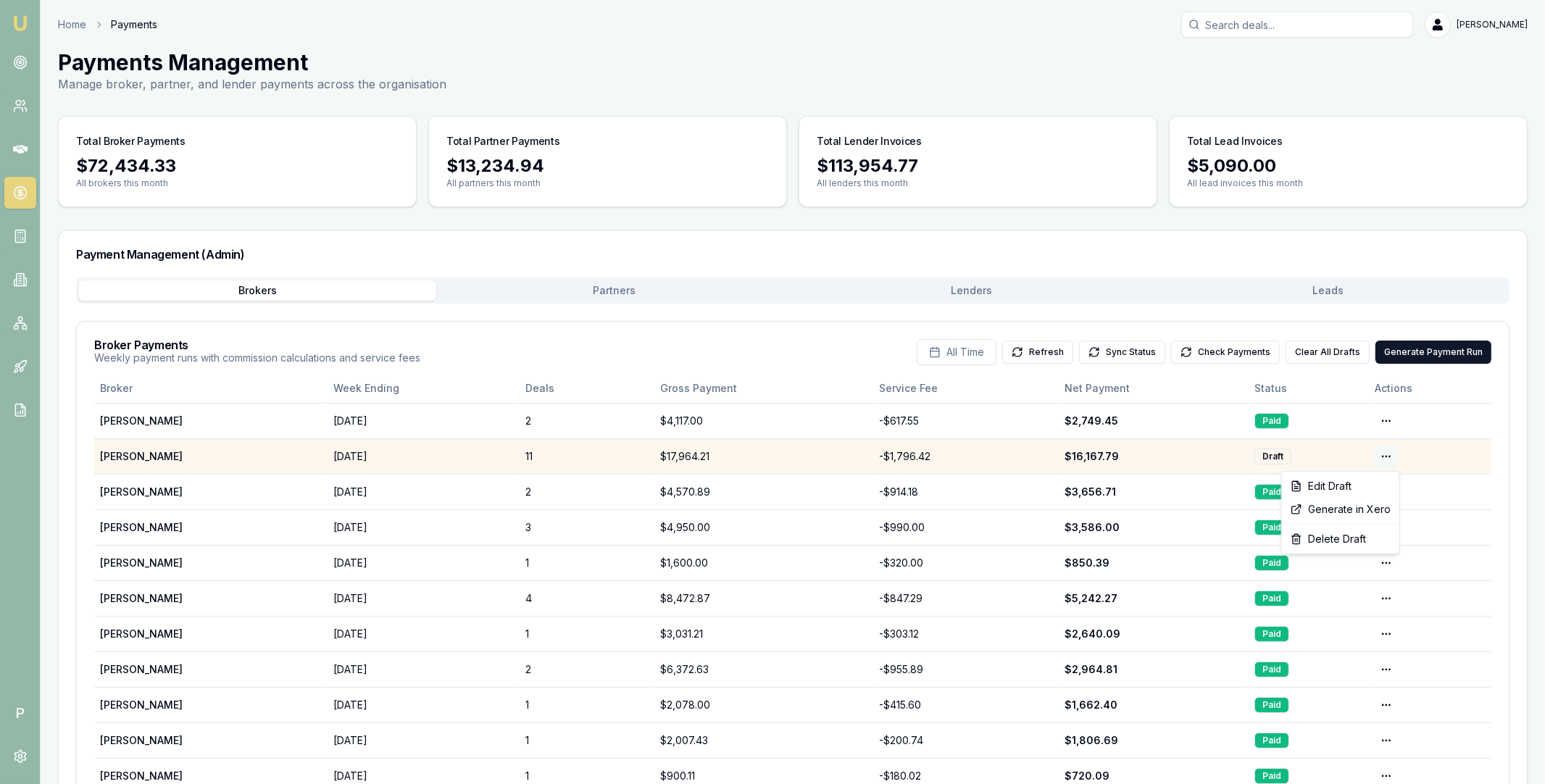
click at [1389, 457] on html "Emu Broker P Home Payments Matt Leeburn Toggle Menu Payments Management Manage …" at bounding box center [772, 392] width 1545 height 784
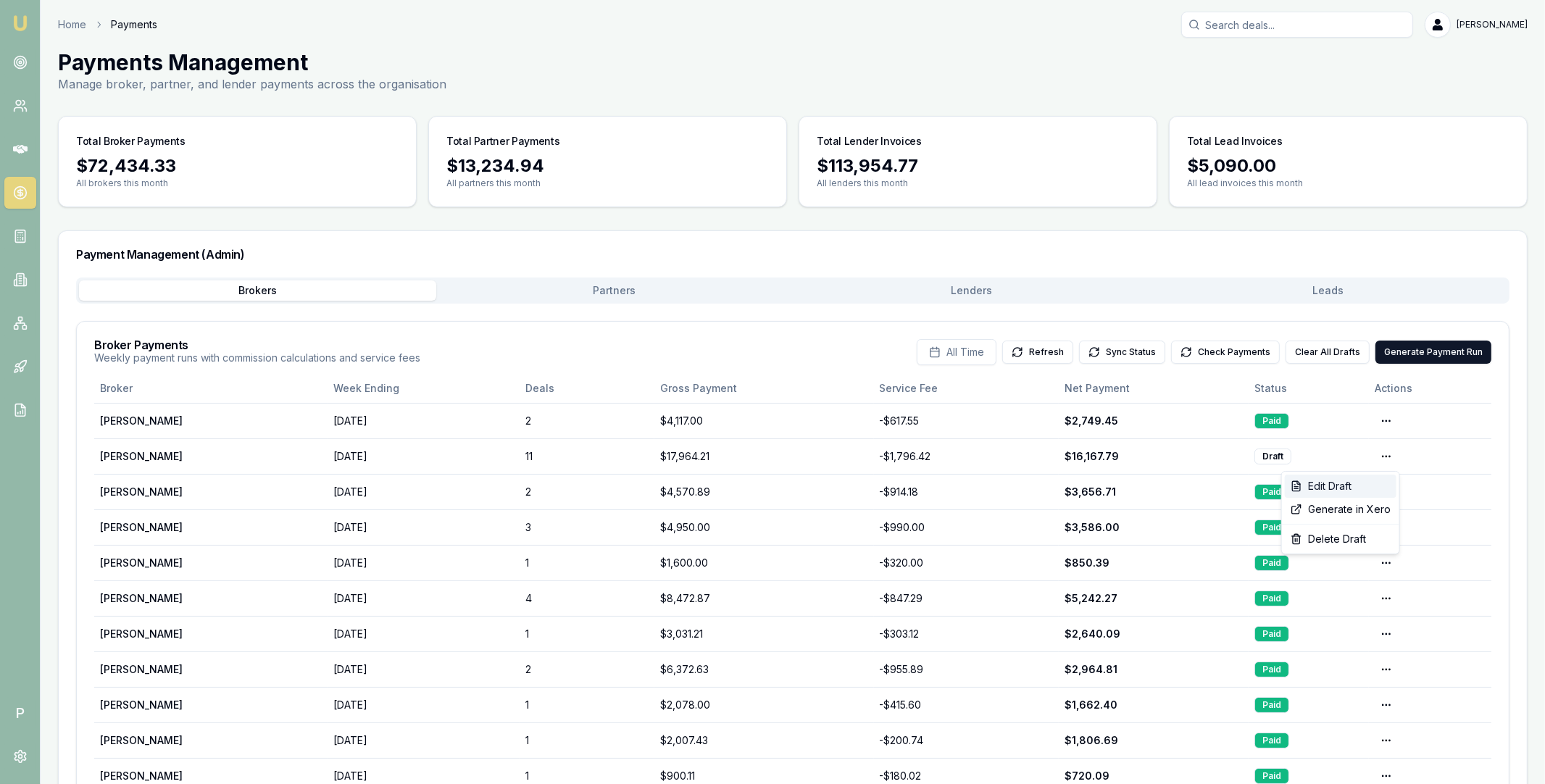
click at [1357, 481] on div "Edit Draft" at bounding box center [1340, 486] width 112 height 23
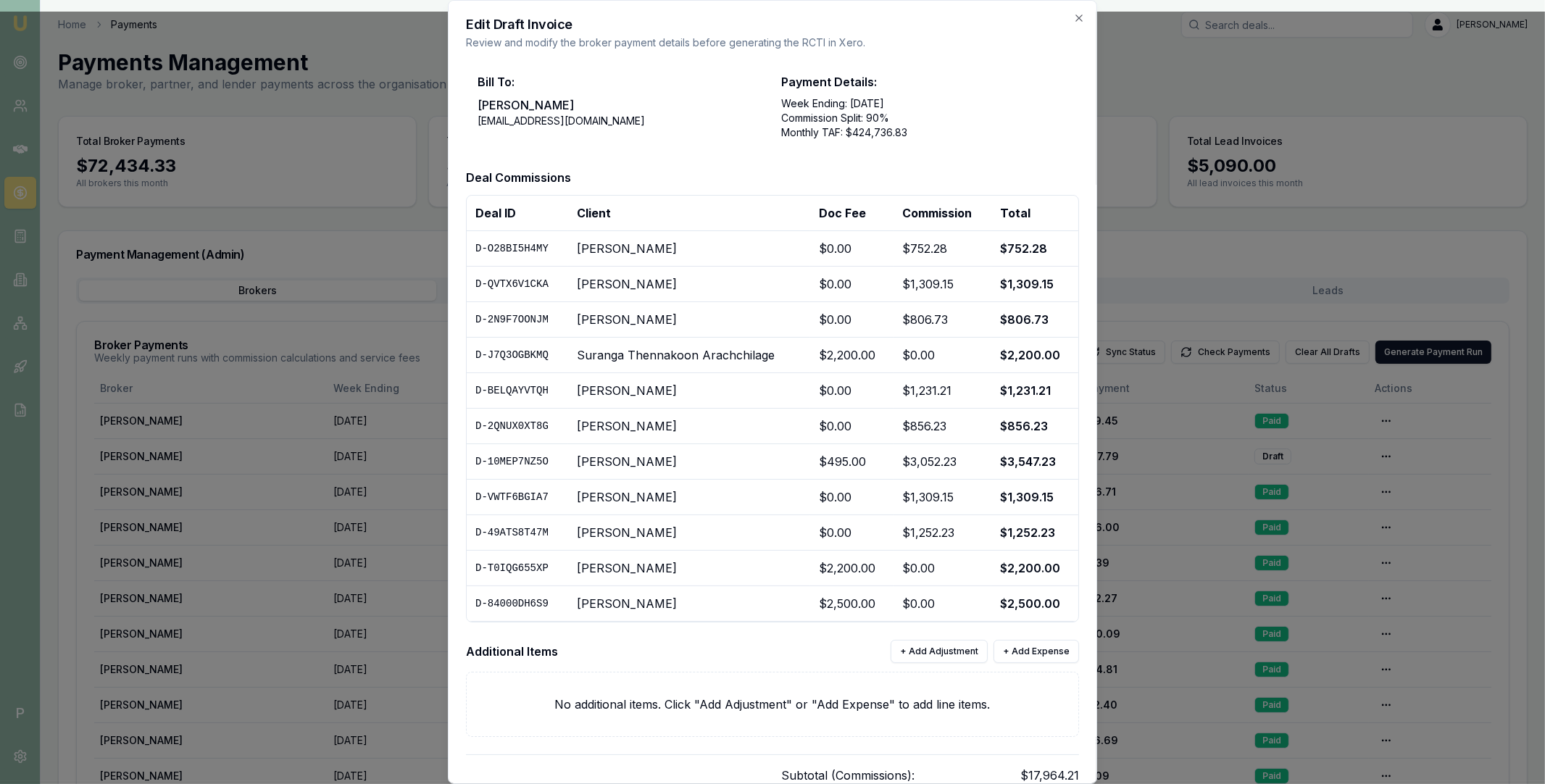
scroll to position [131, 0]
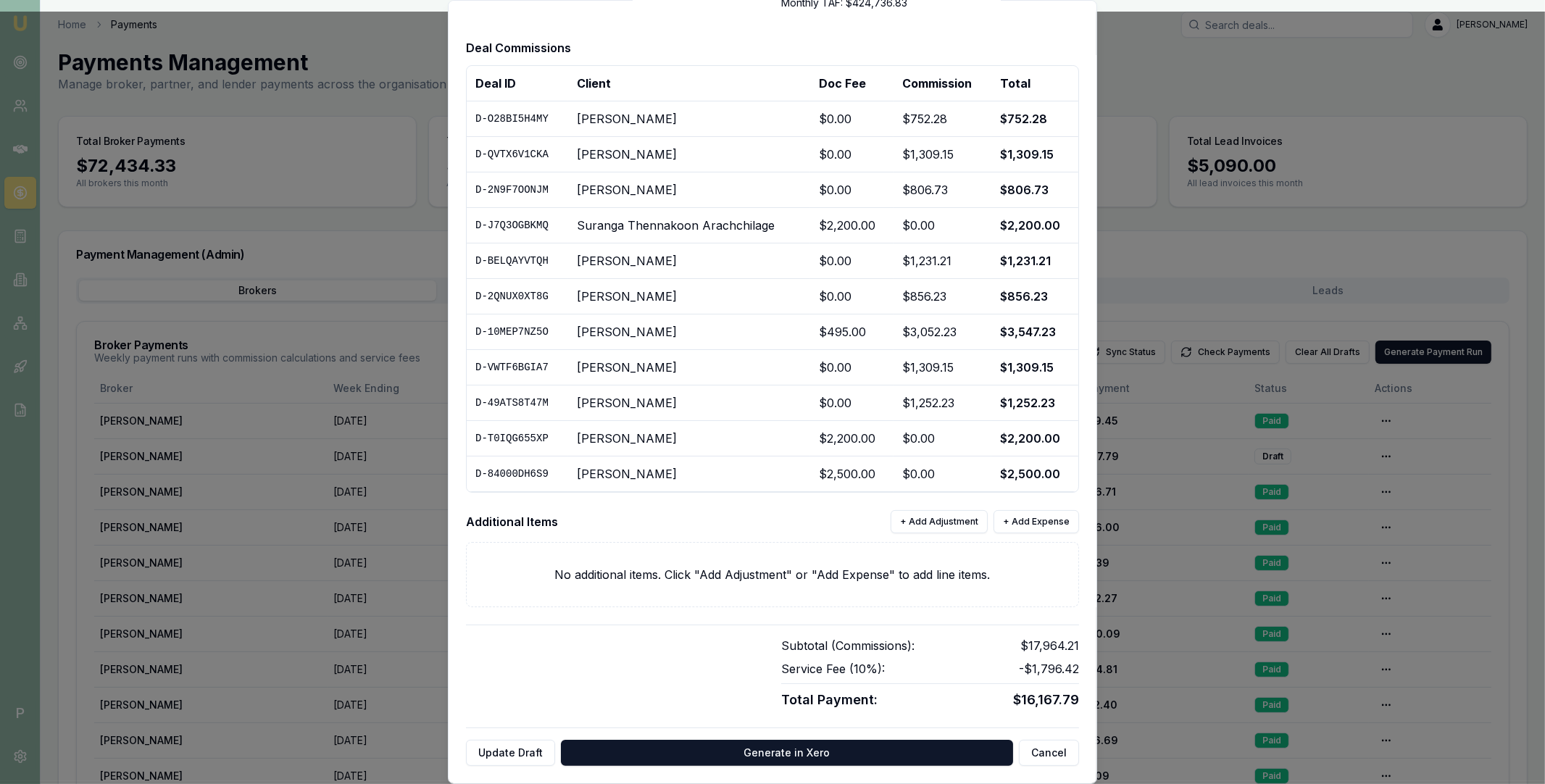
click at [873, 559] on div "No additional items. Click "Add Adjustment" or "Add Expense" to add line items." at bounding box center [772, 574] width 613 height 65
click at [944, 525] on button "+ Add Adjustment" at bounding box center [939, 521] width 97 height 23
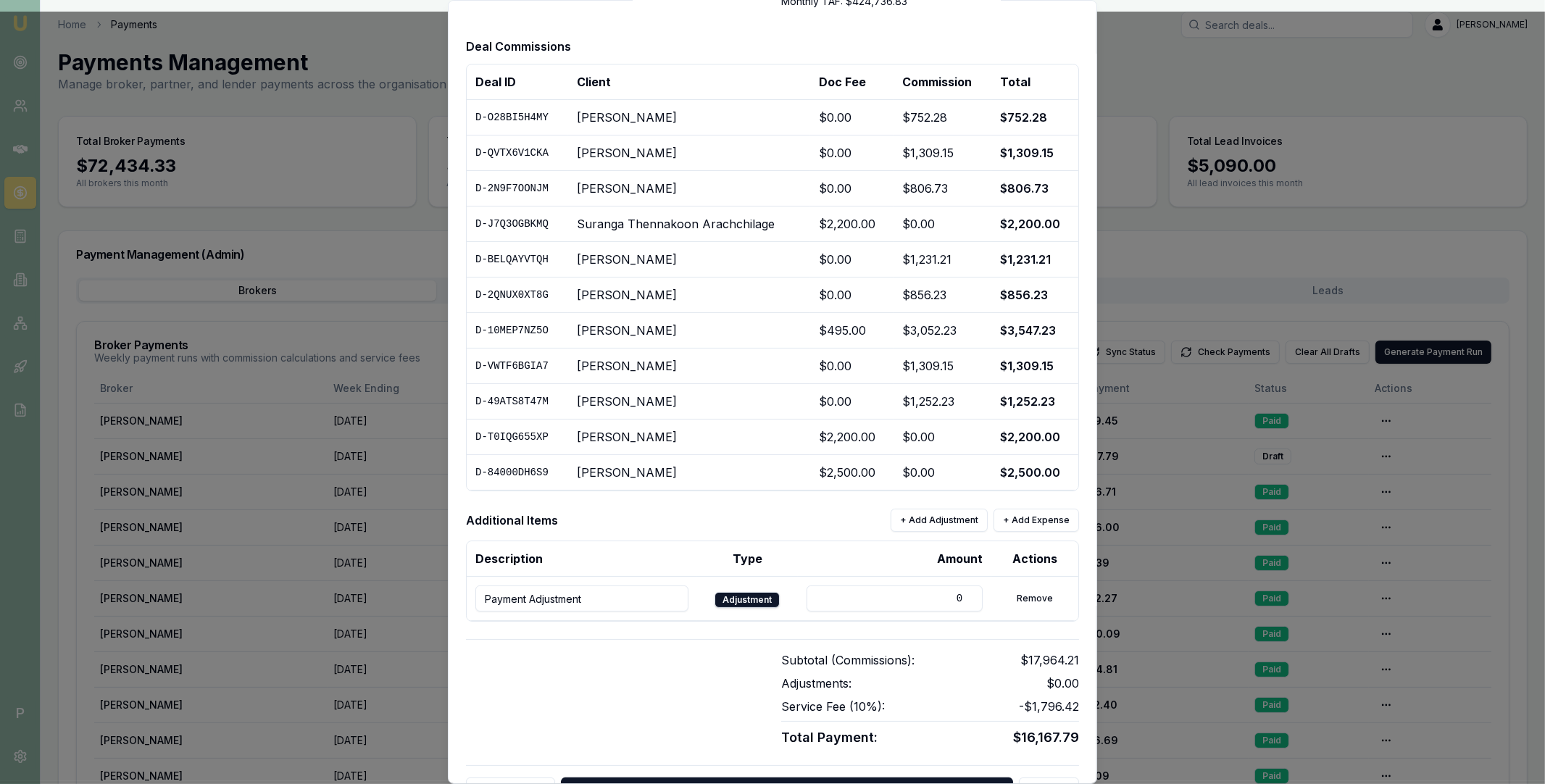
click at [547, 601] on input "Payment Adjustment" at bounding box center [582, 598] width 213 height 26
paste input "EMU00001789"
type input "Clawback EMU00001789"
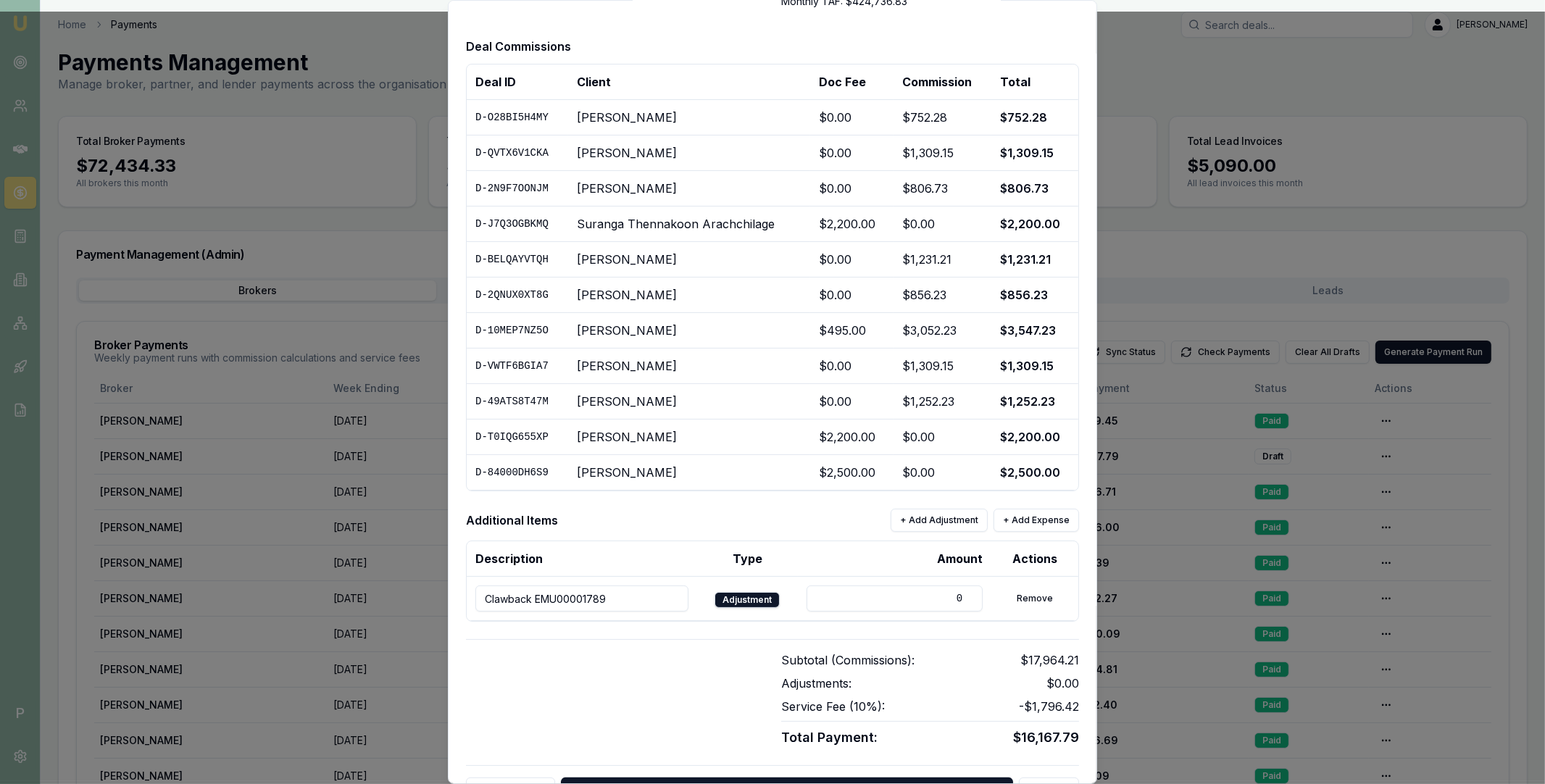
drag, startPoint x: 897, startPoint y: 600, endPoint x: 966, endPoint y: 600, distance: 69.0
click at [966, 600] on input "0" at bounding box center [894, 598] width 176 height 26
click at [929, 598] on input "054.23" at bounding box center [894, 598] width 176 height 26
type input "-1054.23"
click at [715, 650] on div "Subtotal (Commissions): $17,964.21 Adjustments: -$1,054.23 Service Fee ( 10 %):…" at bounding box center [772, 693] width 613 height 108
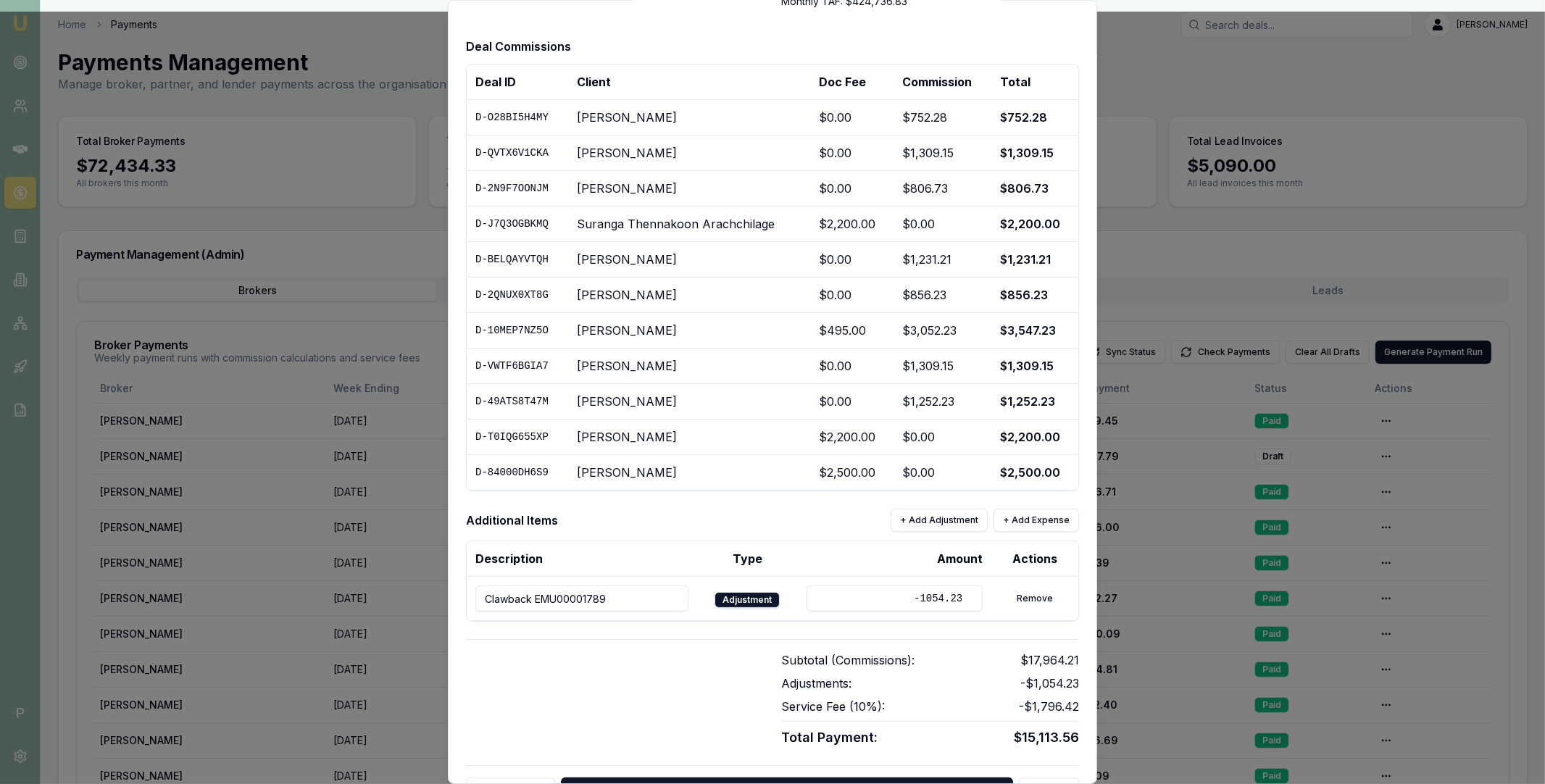
scroll to position [170, 0]
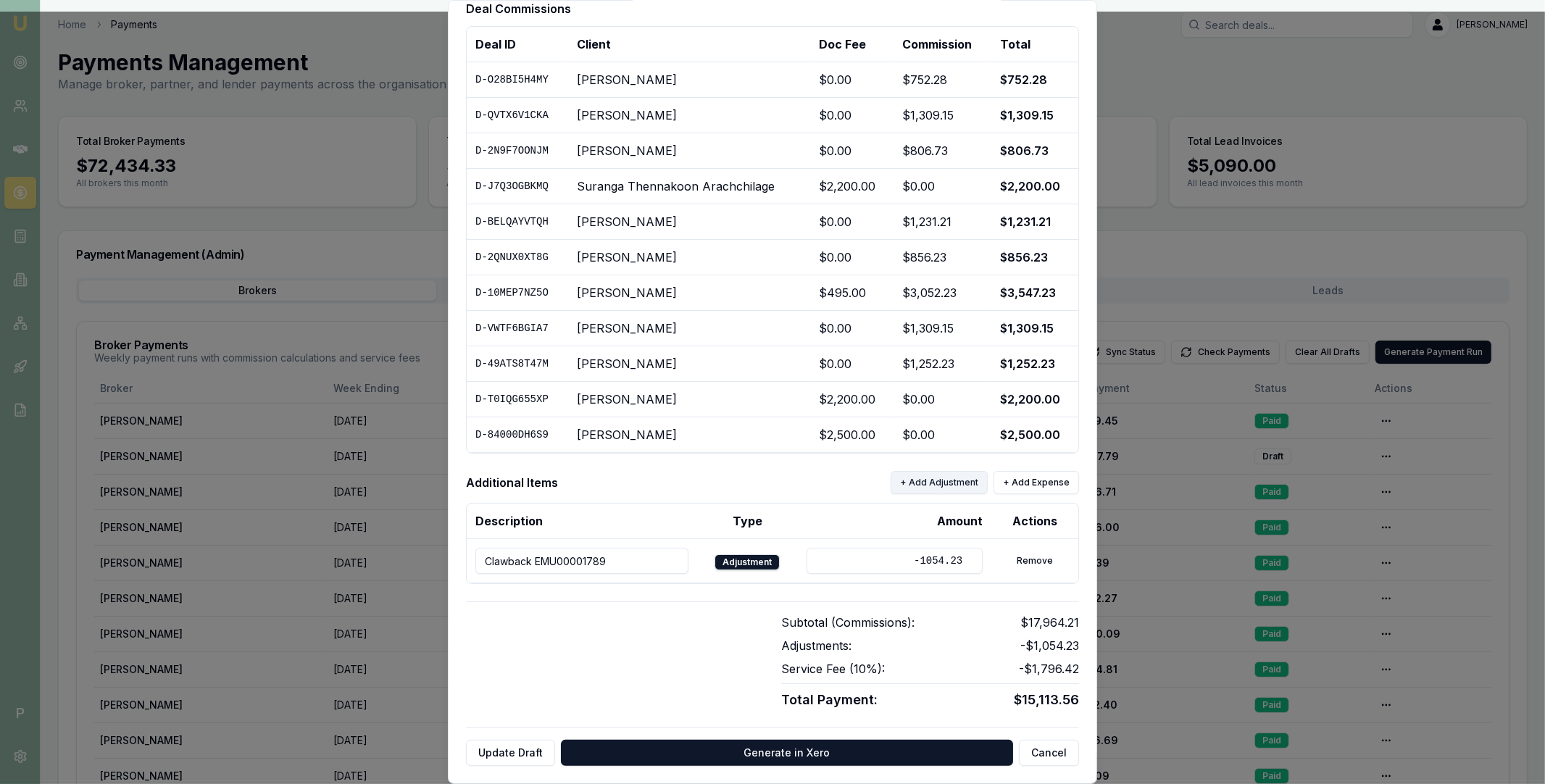
click at [940, 485] on button "+ Add Adjustment" at bounding box center [939, 482] width 97 height 23
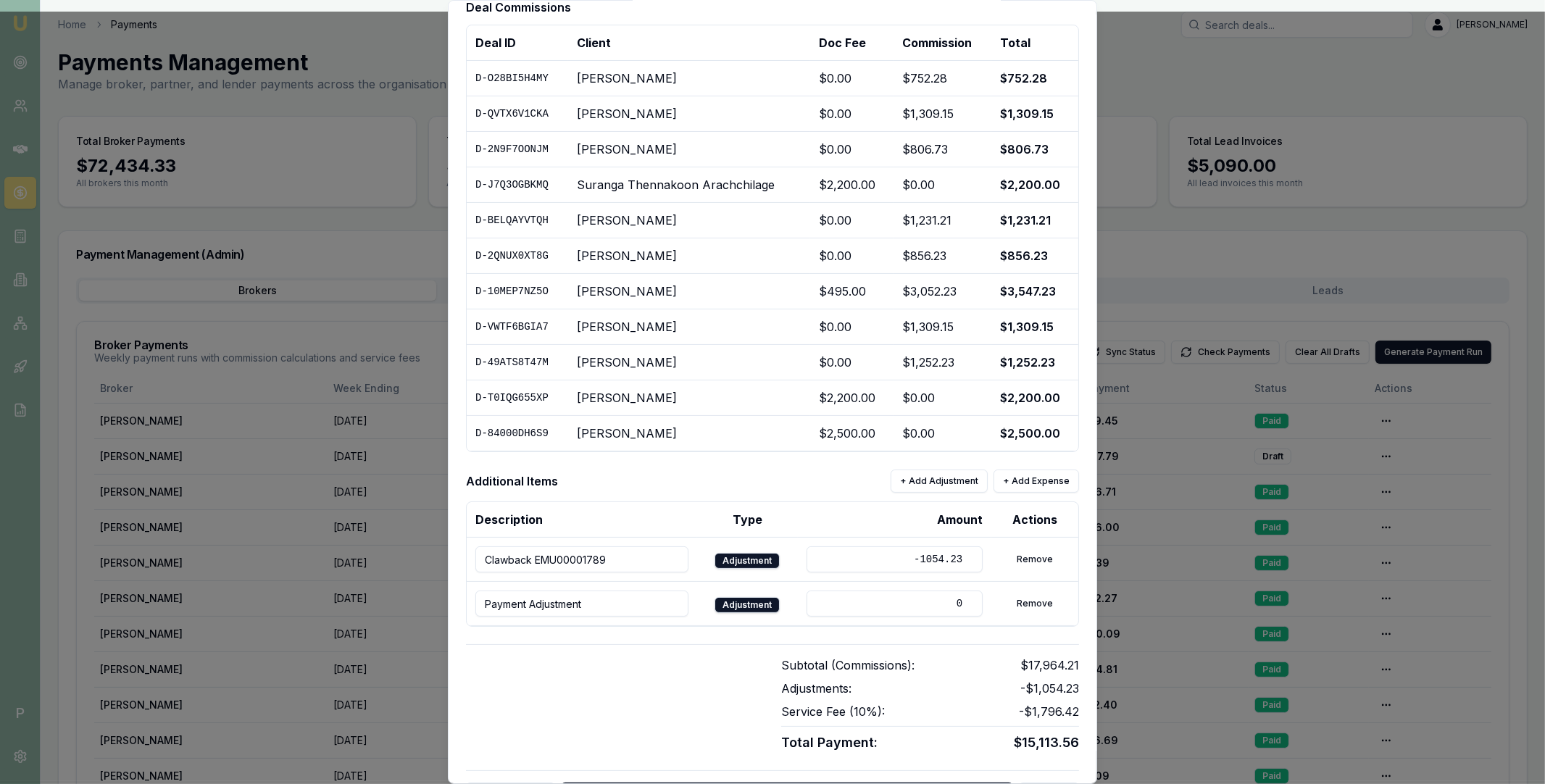
click at [534, 605] on input "Payment Adjustment" at bounding box center [582, 603] width 213 height 26
paste input "EMU00001804"
type input "Clawback EMU00001804"
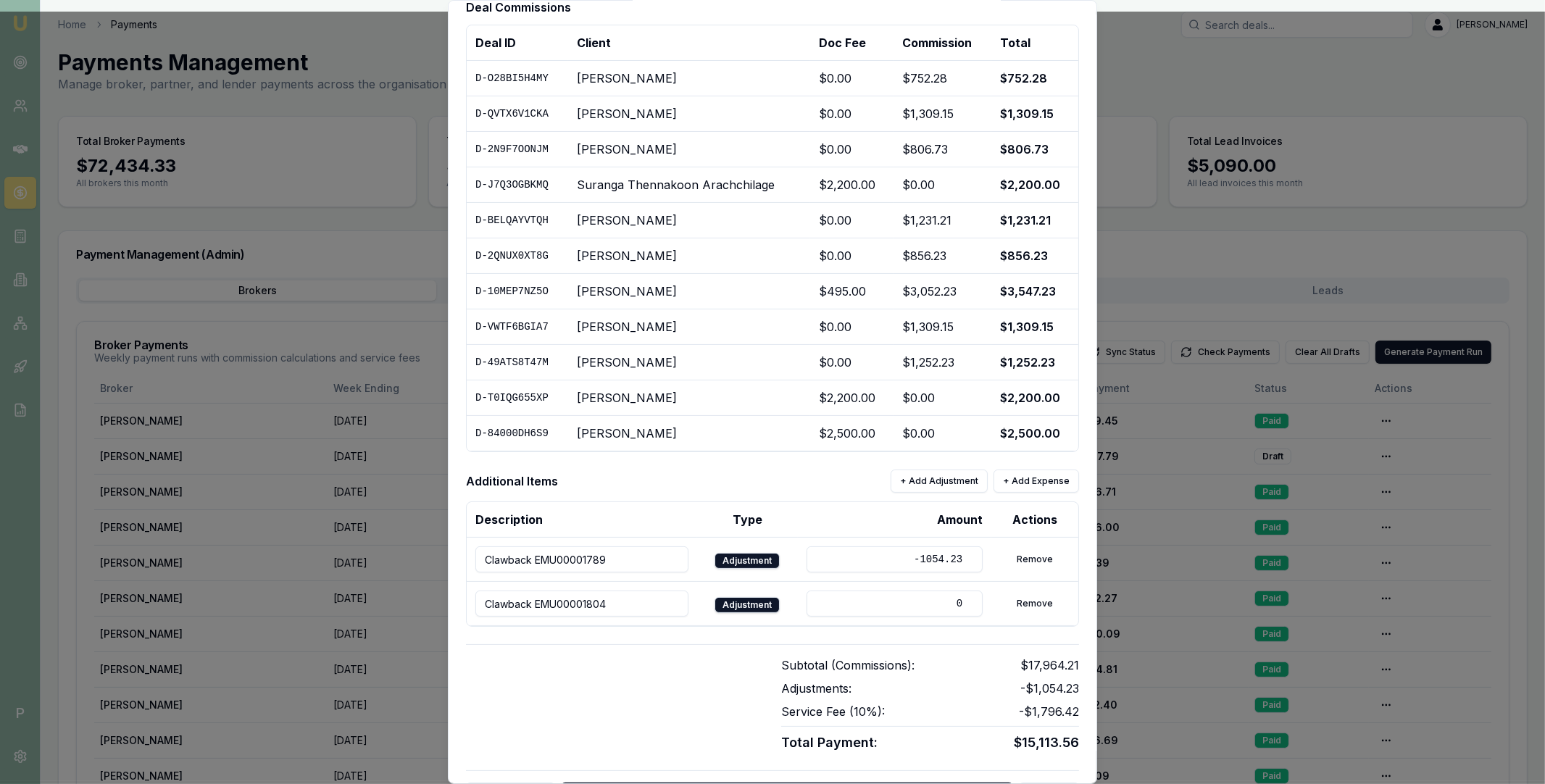
drag, startPoint x: 881, startPoint y: 604, endPoint x: 963, endPoint y: 601, distance: 82.1
click at [963, 601] on input "0" at bounding box center [894, 603] width 176 height 26
click at [919, 602] on input "658.23" at bounding box center [894, 603] width 176 height 26
type input "-658.23"
click at [763, 649] on div "Subtotal (Commissions): $17,964.21 Adjustments: -$1,712.46 Service Fee ( 10 %):…" at bounding box center [772, 698] width 613 height 108
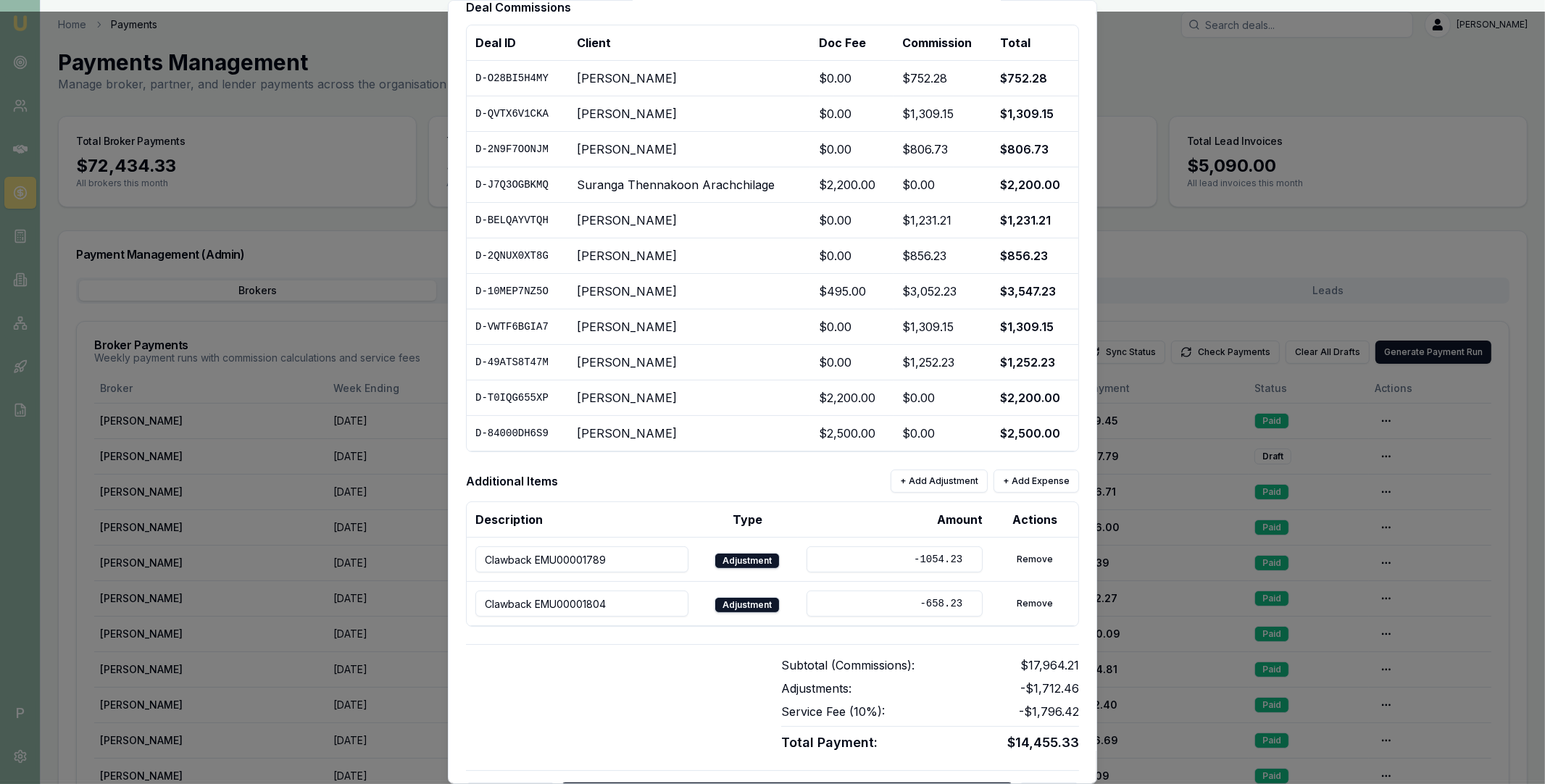
scroll to position [214, 0]
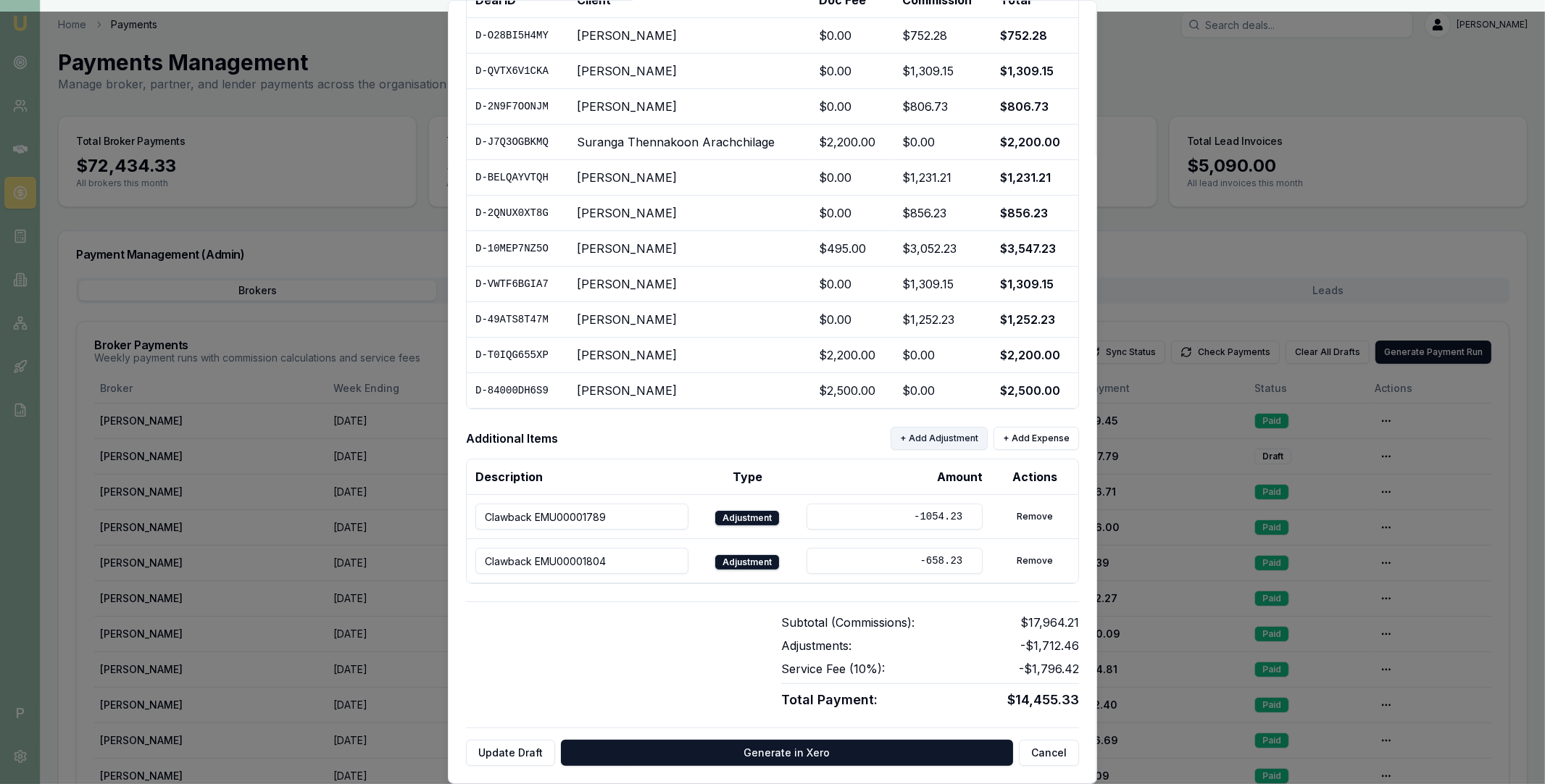
click at [959, 434] on button "+ Add Adjustment" at bounding box center [939, 437] width 97 height 23
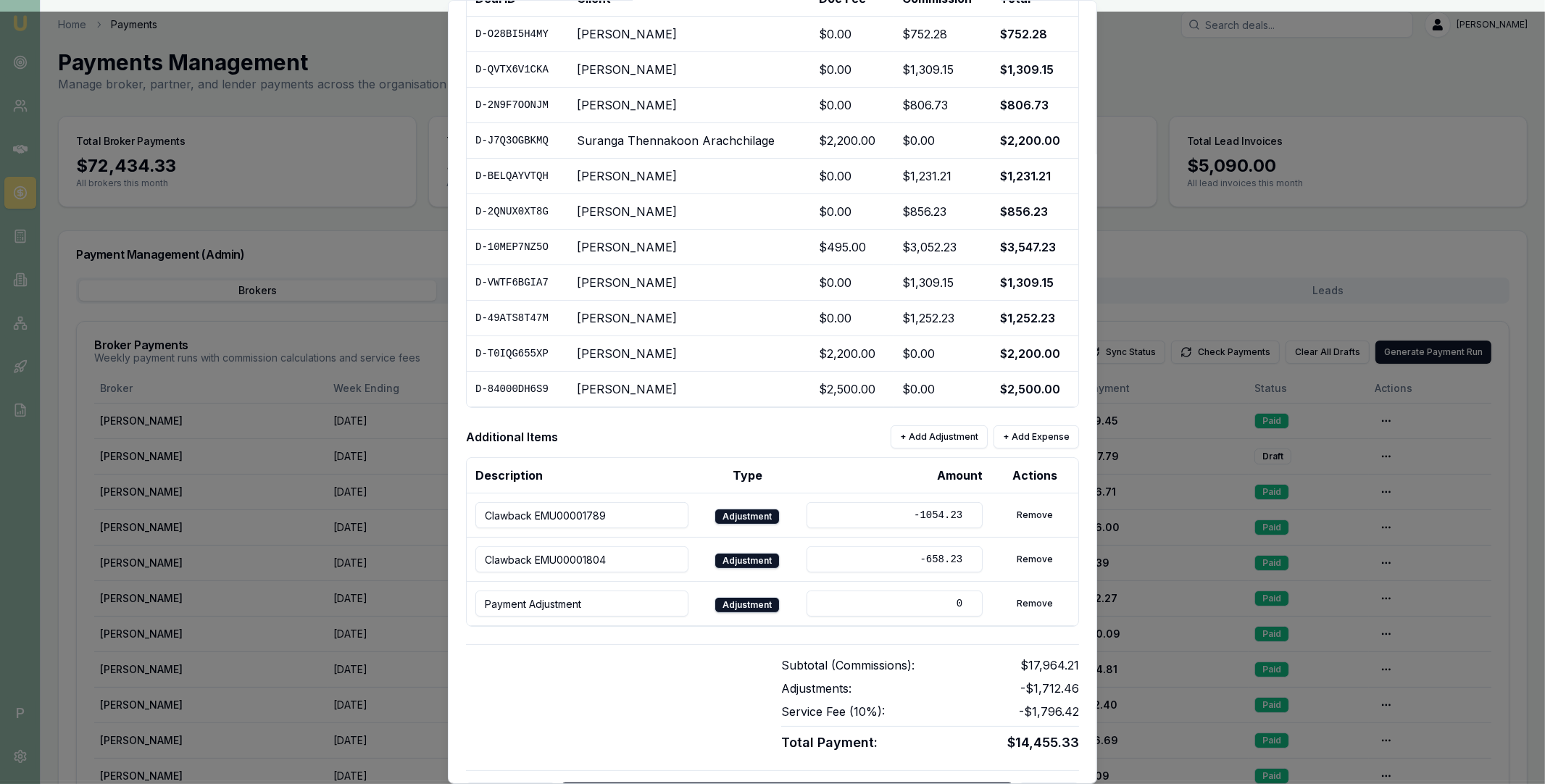
click at [545, 603] on input "Payment Adjustment" at bounding box center [582, 603] width 213 height 26
paste input "EMU00001875"
type input "EMU00001875"
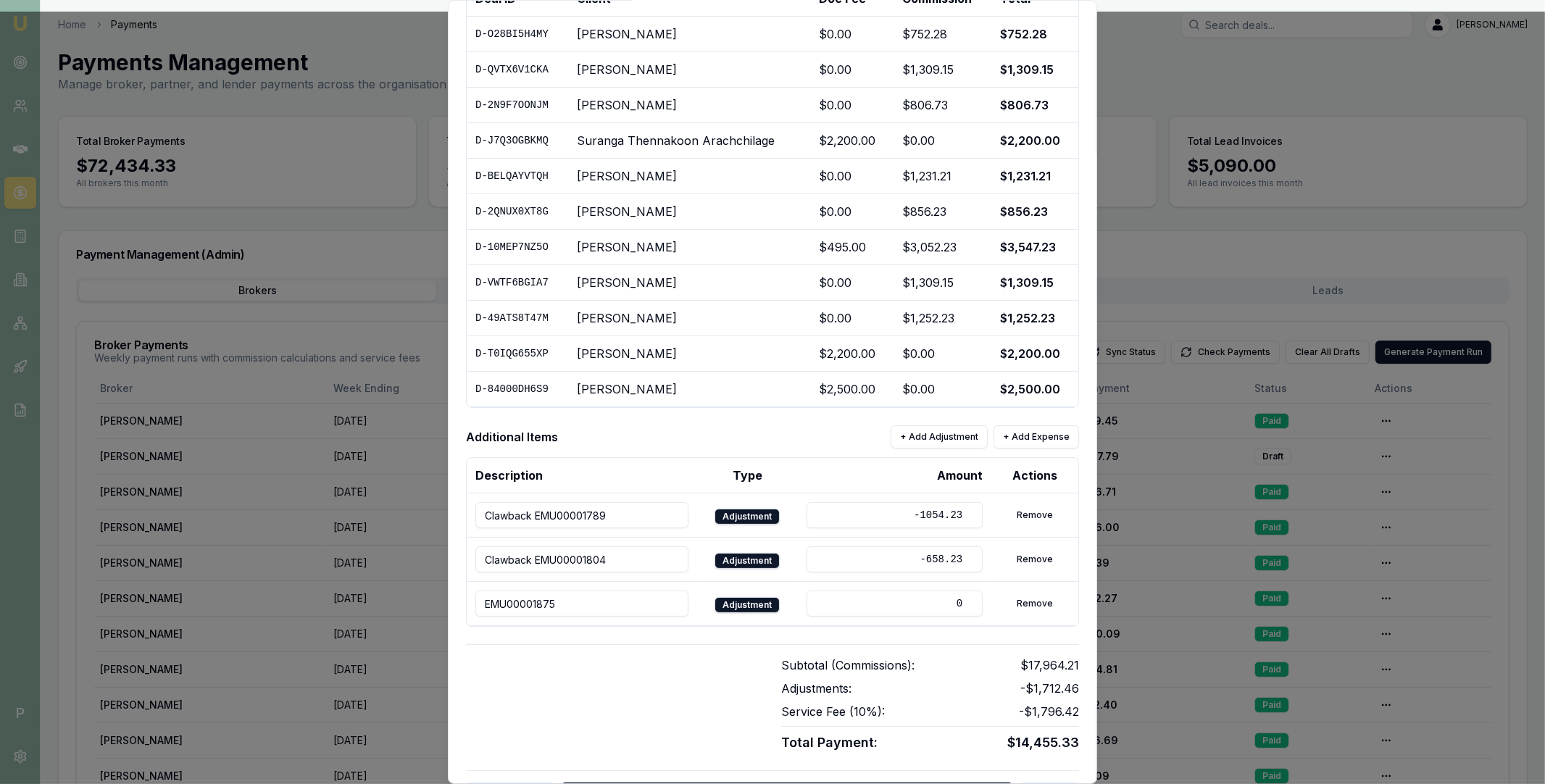
drag, startPoint x: 932, startPoint y: 604, endPoint x: 962, endPoint y: 604, distance: 30.0
click at [962, 604] on input "0" at bounding box center [894, 603] width 176 height 26
click at [924, 600] on input "653.65" at bounding box center [894, 603] width 176 height 26
type input "-653.65"
click at [776, 671] on div "Subtotal (Commissions): $17,964.21 Adjustments: -$2,366.11 Service Fee ( 10 %):…" at bounding box center [772, 705] width 613 height 97
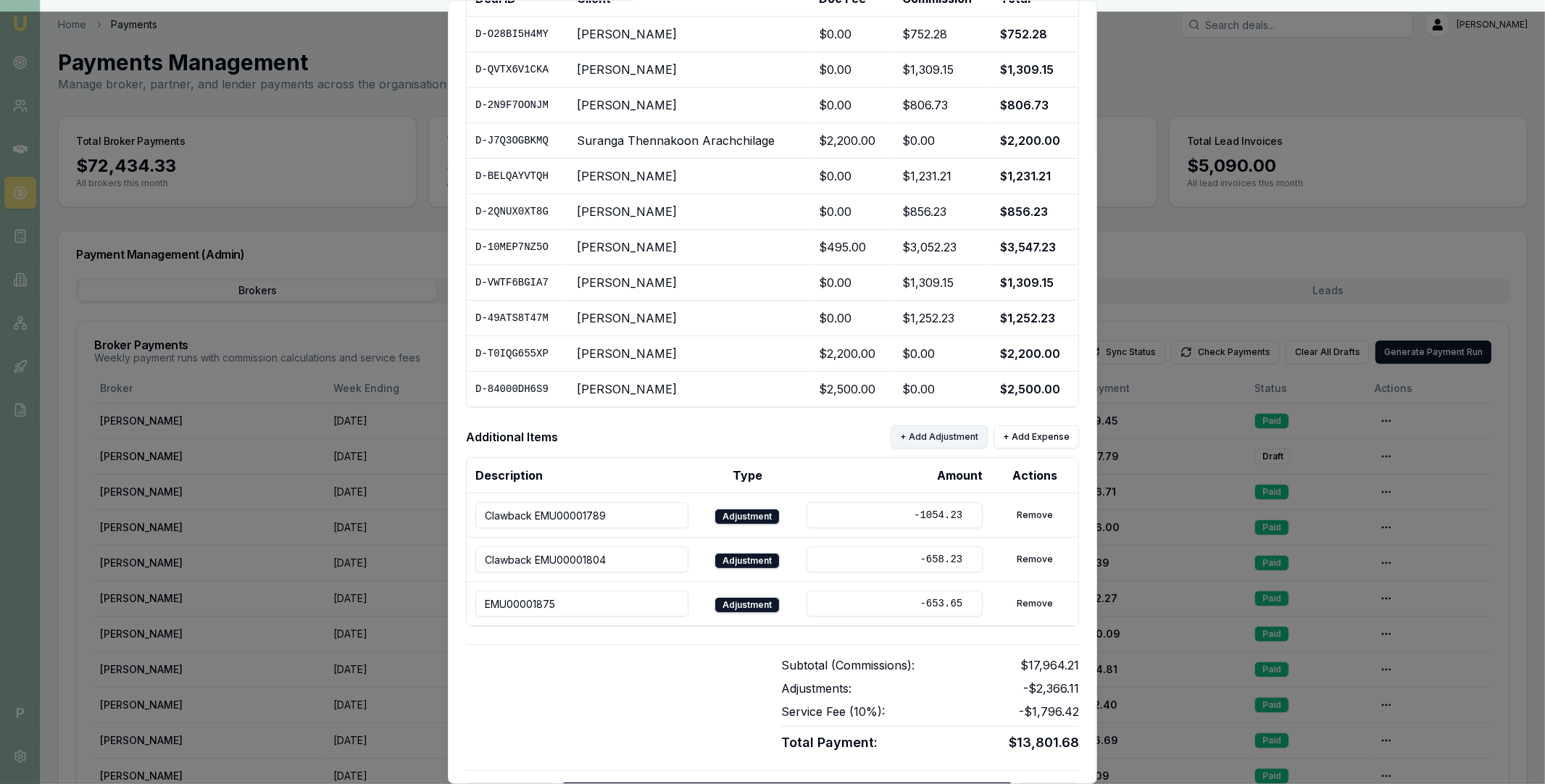
click at [970, 437] on button "+ Add Adjustment" at bounding box center [939, 436] width 97 height 23
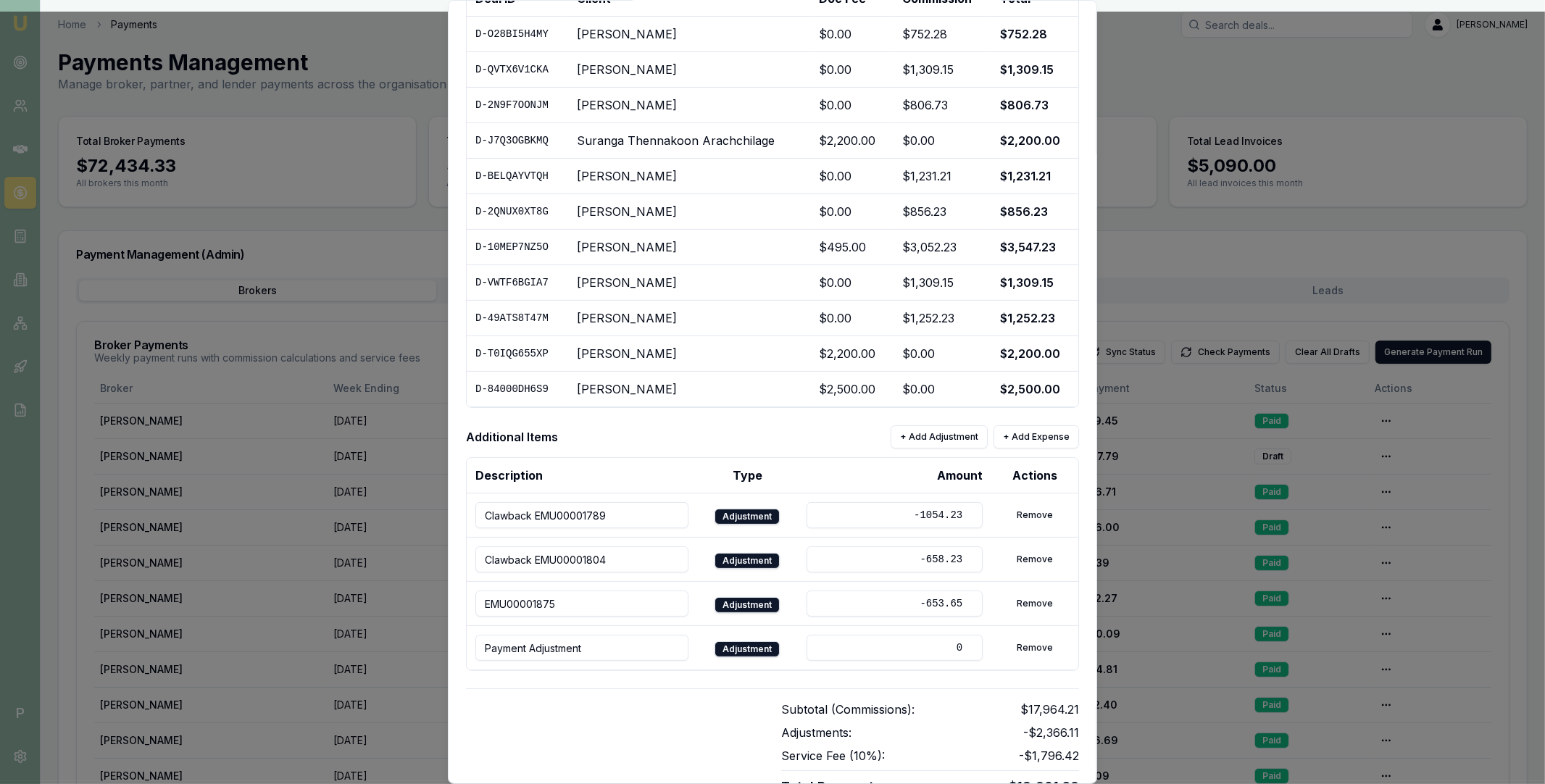
click at [569, 643] on input "Payment Adjustment" at bounding box center [582, 647] width 213 height 26
paste input "D-GZSQZBYJPN"
type input "D-GZSQZBYJPN"
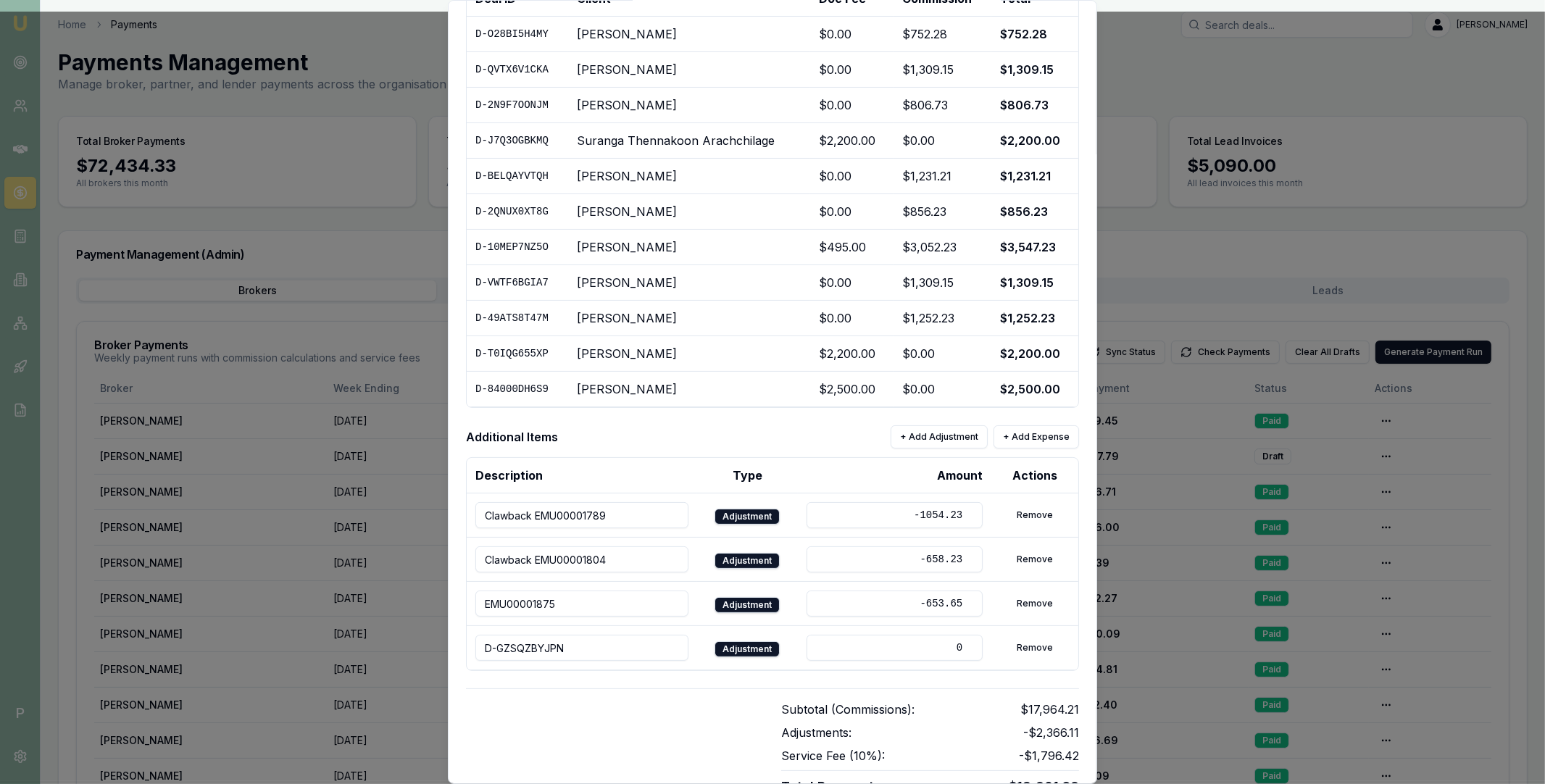
drag, startPoint x: 932, startPoint y: 639, endPoint x: 960, endPoint y: 642, distance: 28.2
click at [960, 642] on input "0" at bounding box center [894, 647] width 176 height 26
drag, startPoint x: 951, startPoint y: 648, endPoint x: 963, endPoint y: 648, distance: 12.0
click at [963, 648] on input "0" at bounding box center [894, 647] width 176 height 26
type input "217"
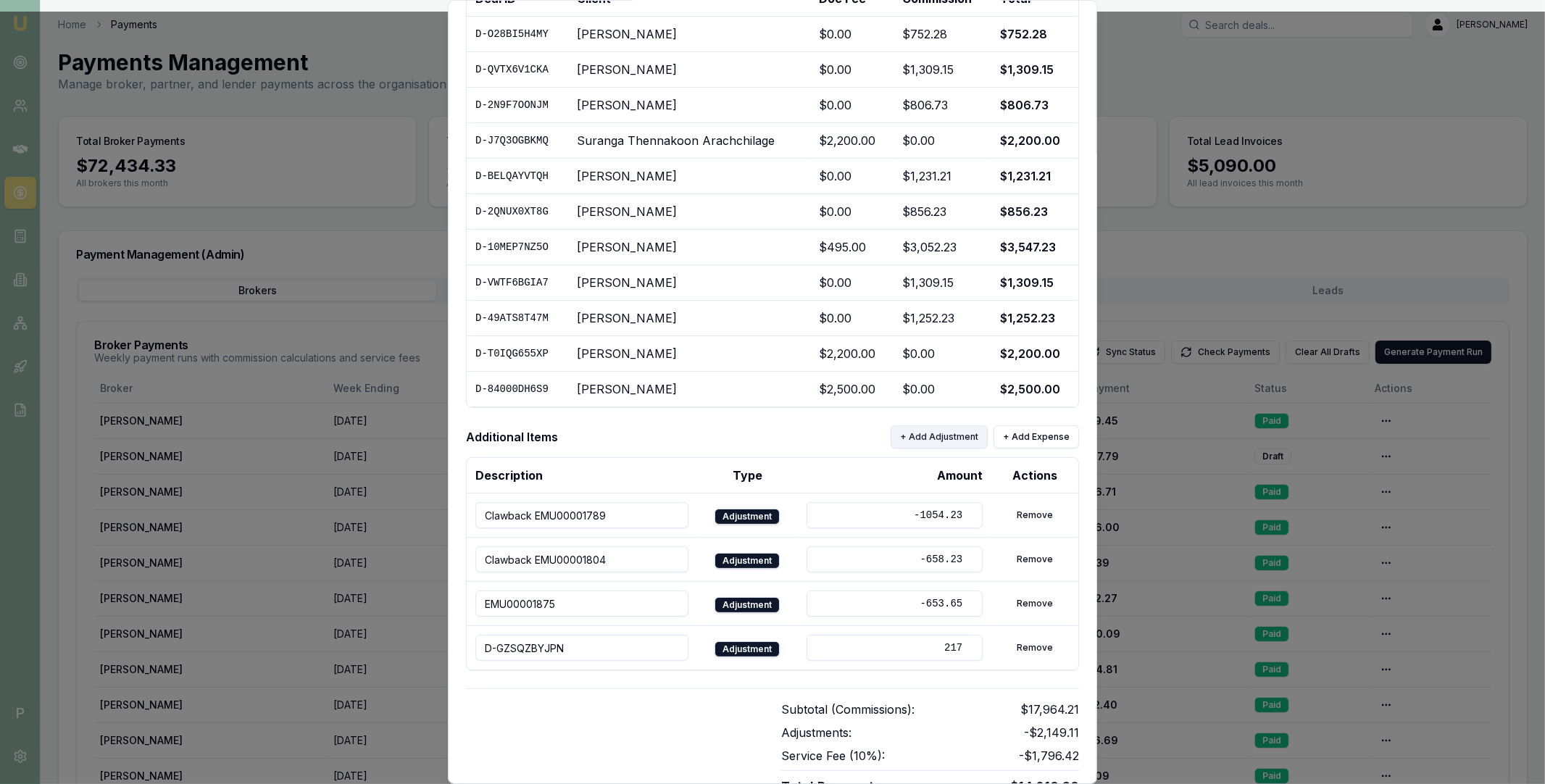
click at [932, 445] on button "+ Add Adjustment" at bounding box center [939, 436] width 97 height 23
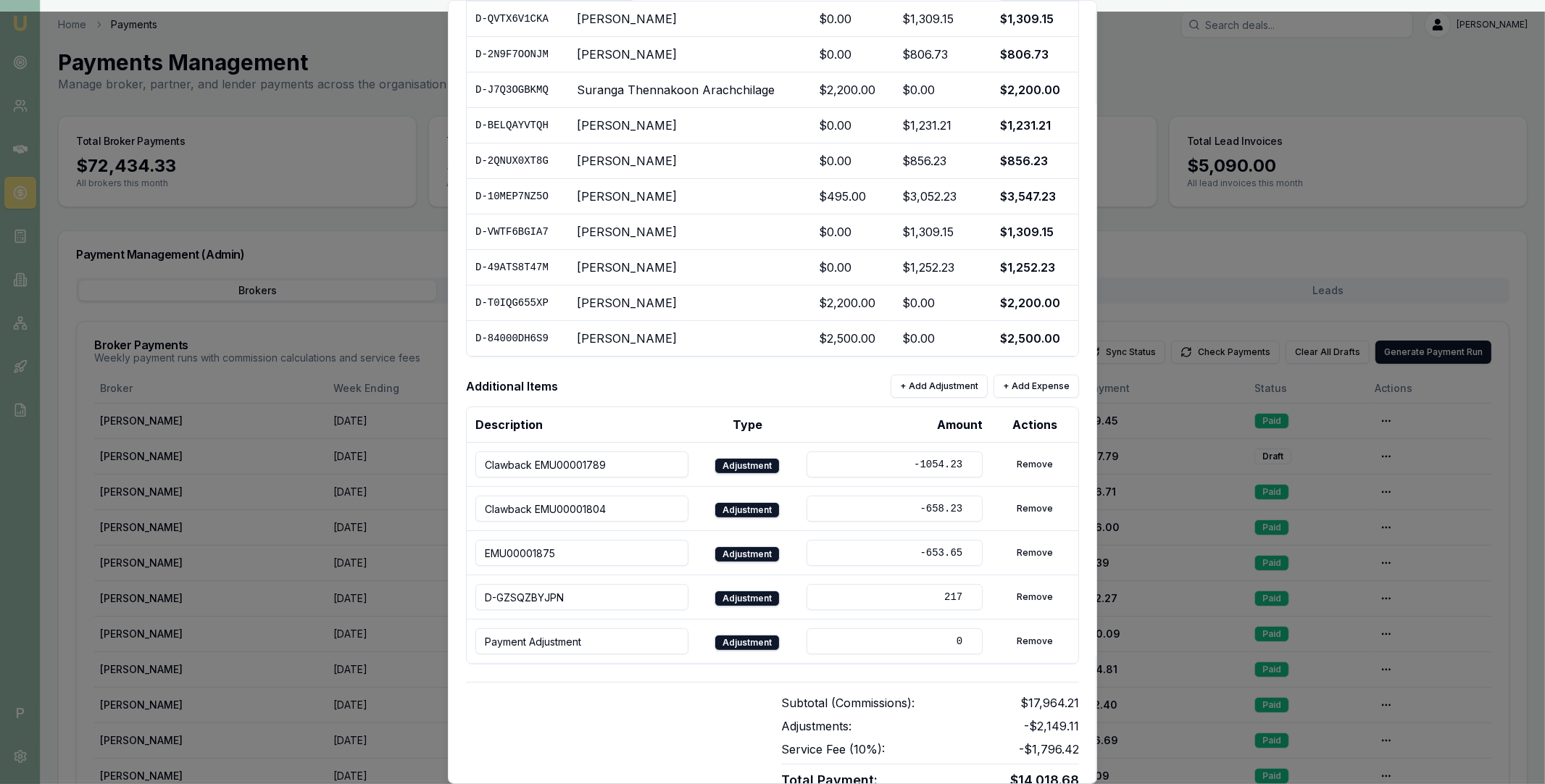
click at [598, 647] on input "Payment Adjustment" at bounding box center [582, 641] width 213 height 26
paste input "EMU00001846FinComm."
drag, startPoint x: 558, startPoint y: 644, endPoint x: 612, endPoint y: 642, distance: 54.0
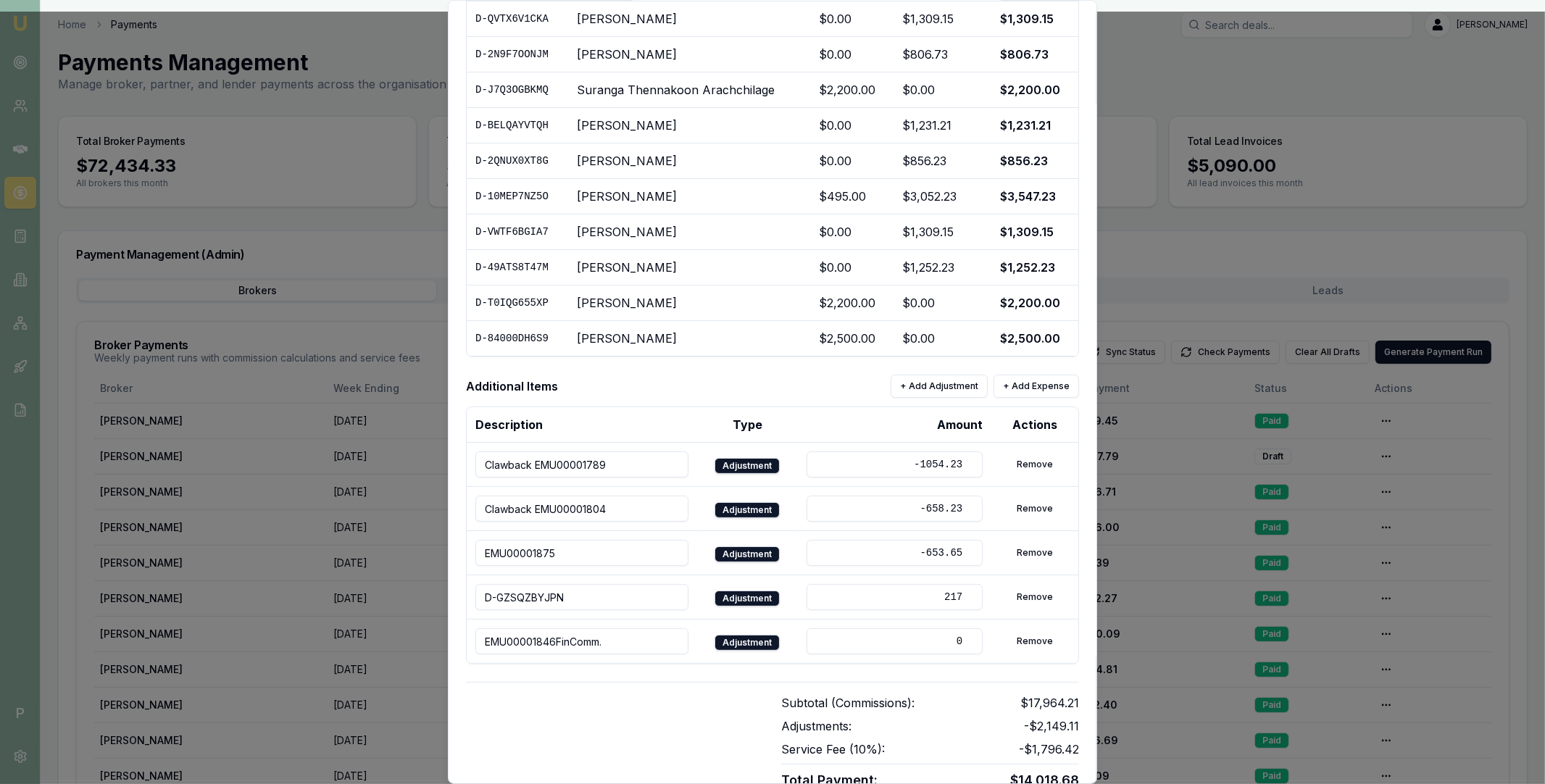
click at [612, 642] on input "EMU00001846FinComm." at bounding box center [582, 641] width 213 height 26
type input "EMU00001846"
click at [638, 694] on div "Subtotal (Commissions): $17,964.21 Adjustments: -$2,149.11 Service Fee ( 10 %):…" at bounding box center [772, 736] width 613 height 108
drag, startPoint x: 880, startPoint y: 653, endPoint x: 959, endPoint y: 642, distance: 79.8
click at [959, 642] on input "0" at bounding box center [894, 641] width 176 height 26
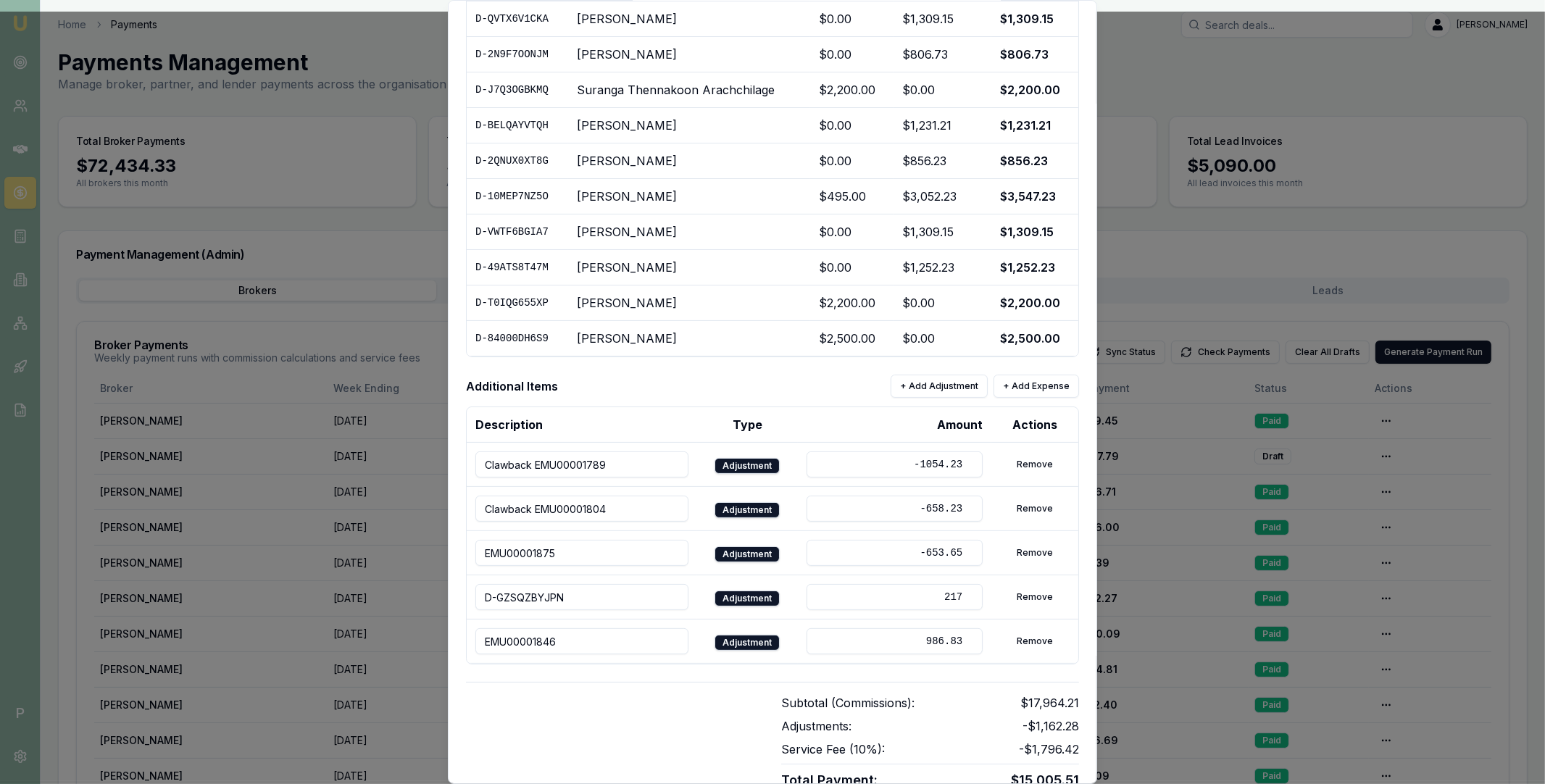
type input "986.83"
click at [783, 682] on div "Subtotal (Commissions): $17,964.21 Adjustments: -$1,162.28 Service Fee ( 10 %):…" at bounding box center [772, 736] width 613 height 108
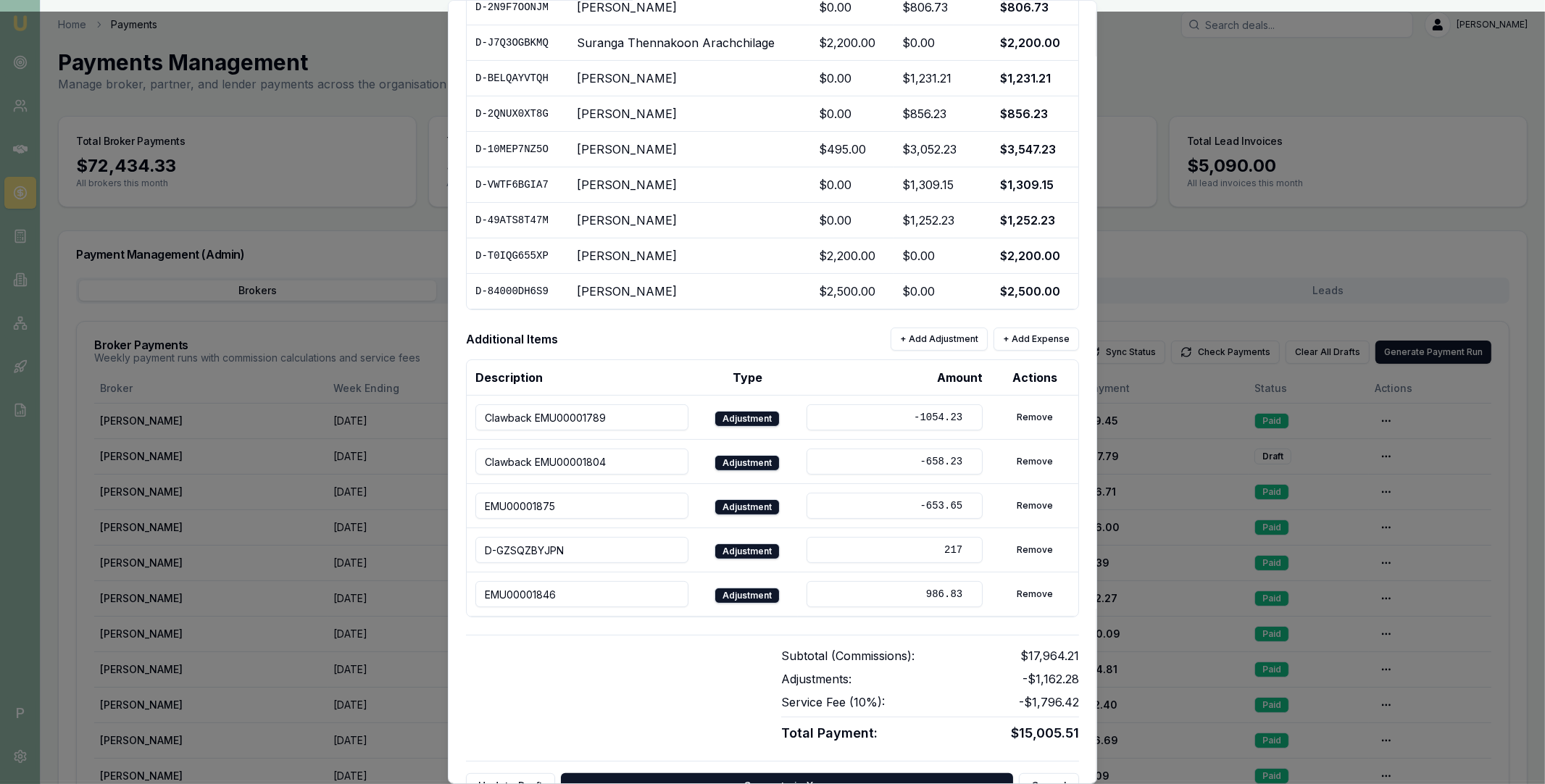
scroll to position [347, 0]
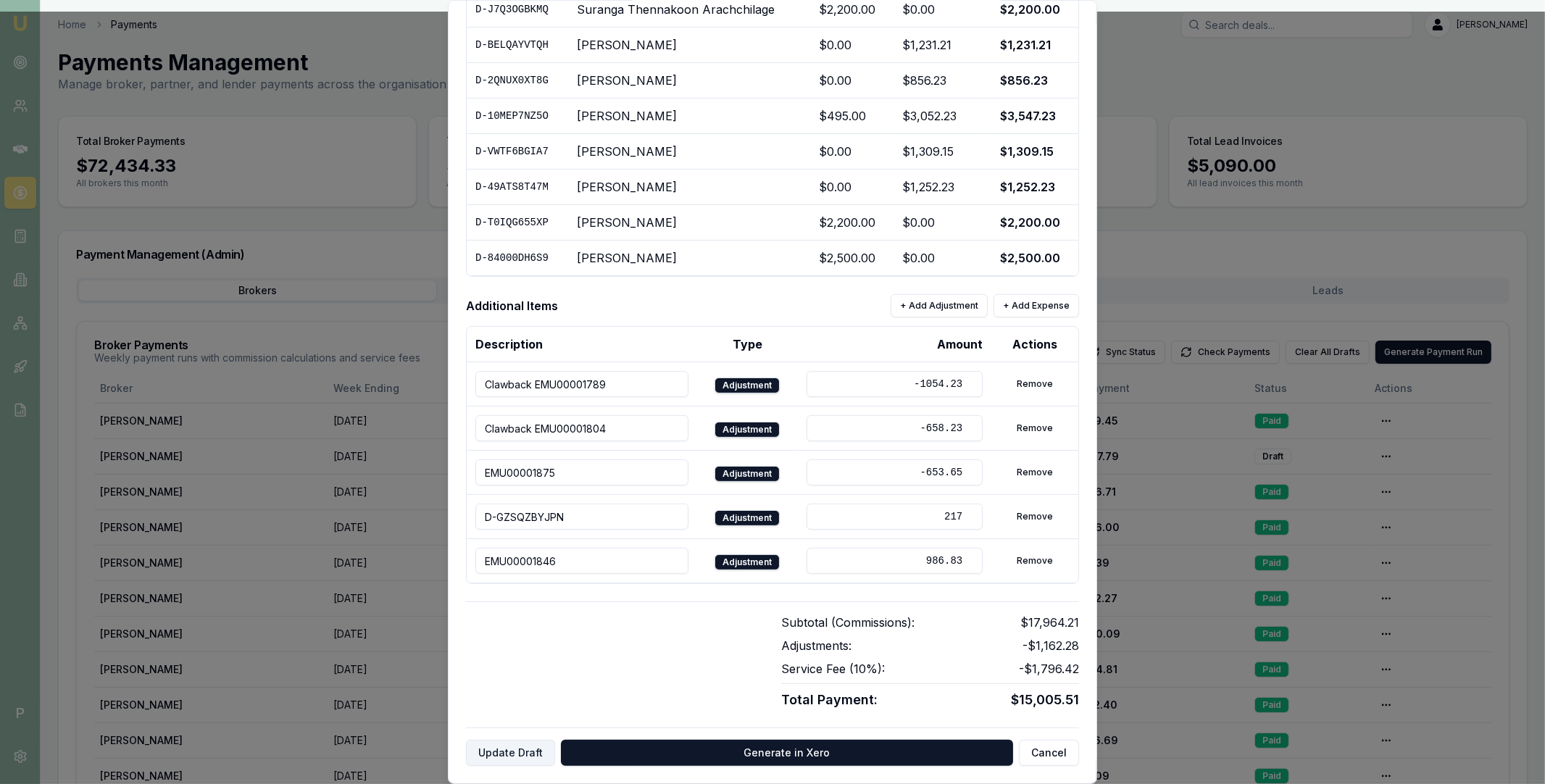
click at [528, 752] on button "Update Draft" at bounding box center [511, 752] width 89 height 26
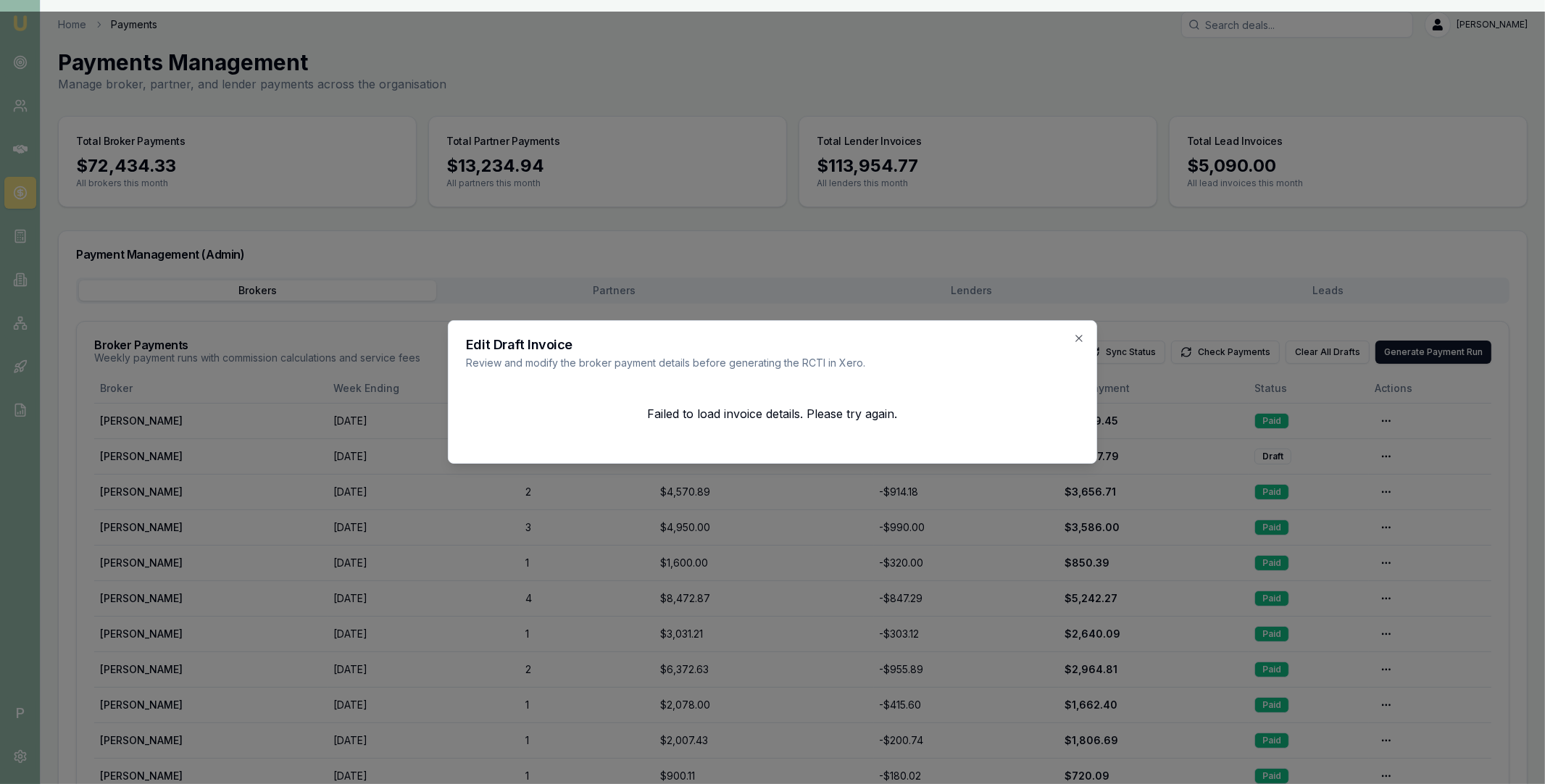
scroll to position [0, 0]
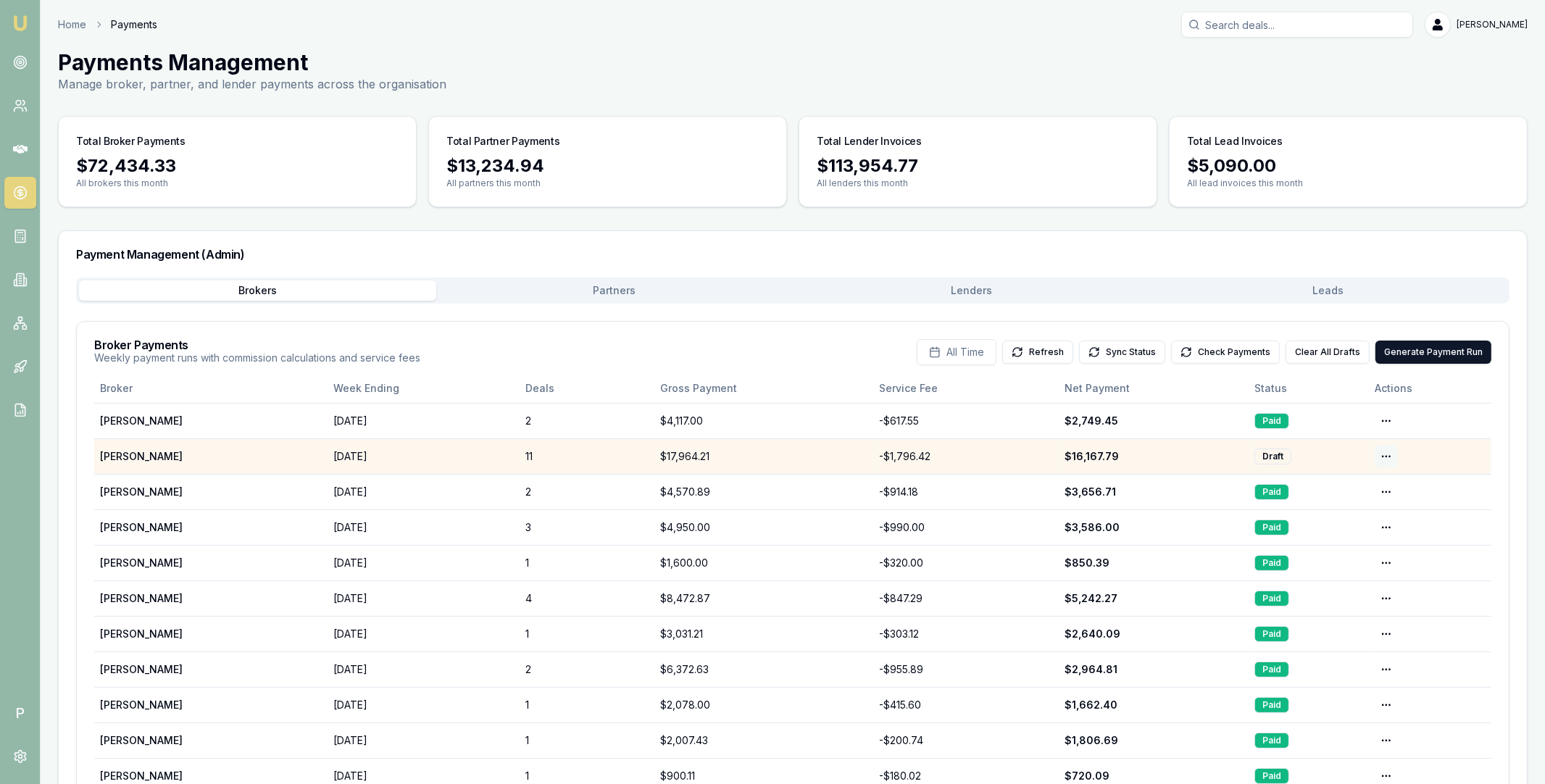
click at [1384, 454] on html "Emu Broker P Home Payments Matt Leeburn Toggle Menu Payments Management Manage …" at bounding box center [772, 392] width 1545 height 784
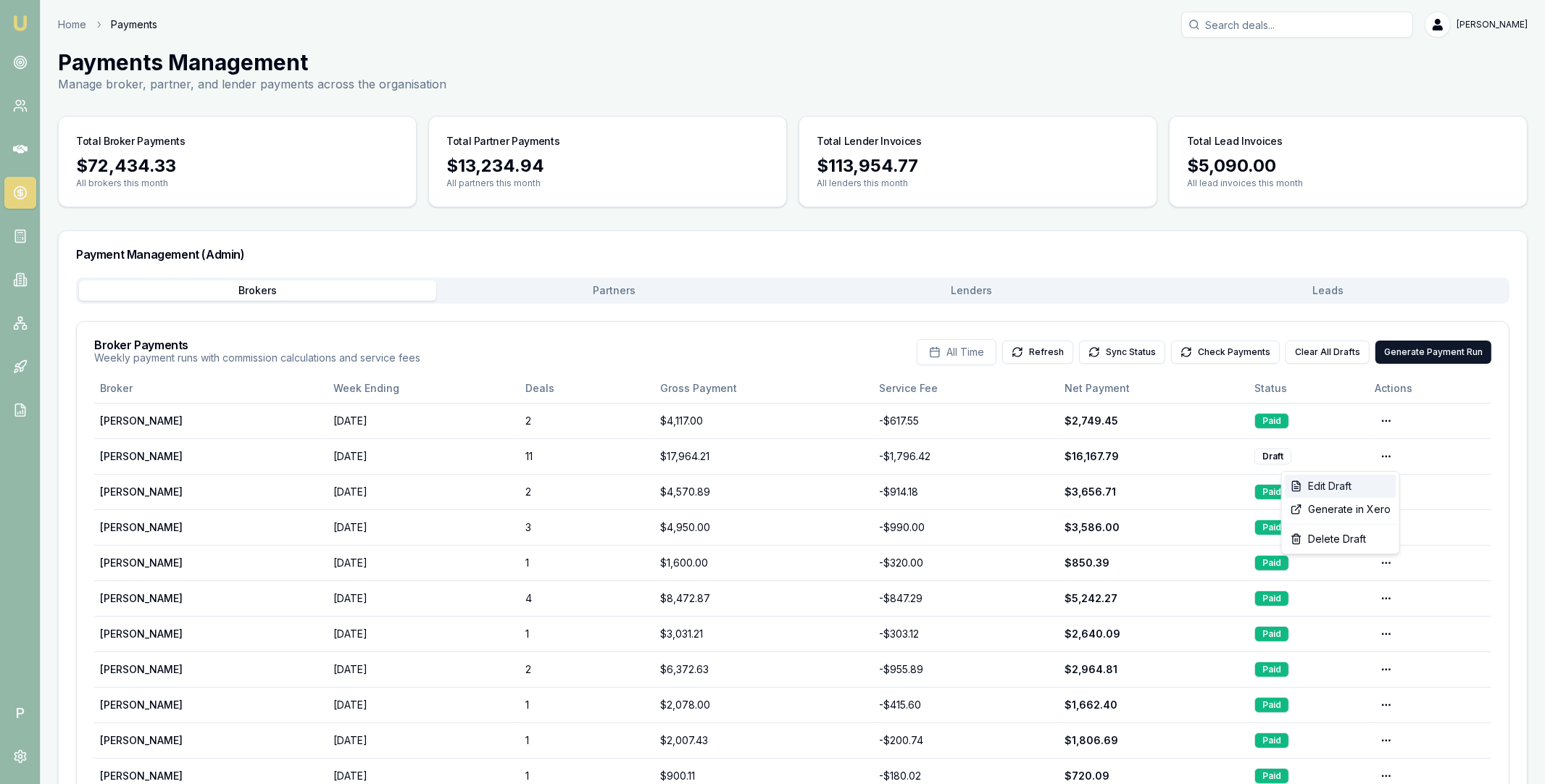
click at [1350, 489] on div "Edit Draft" at bounding box center [1340, 486] width 112 height 23
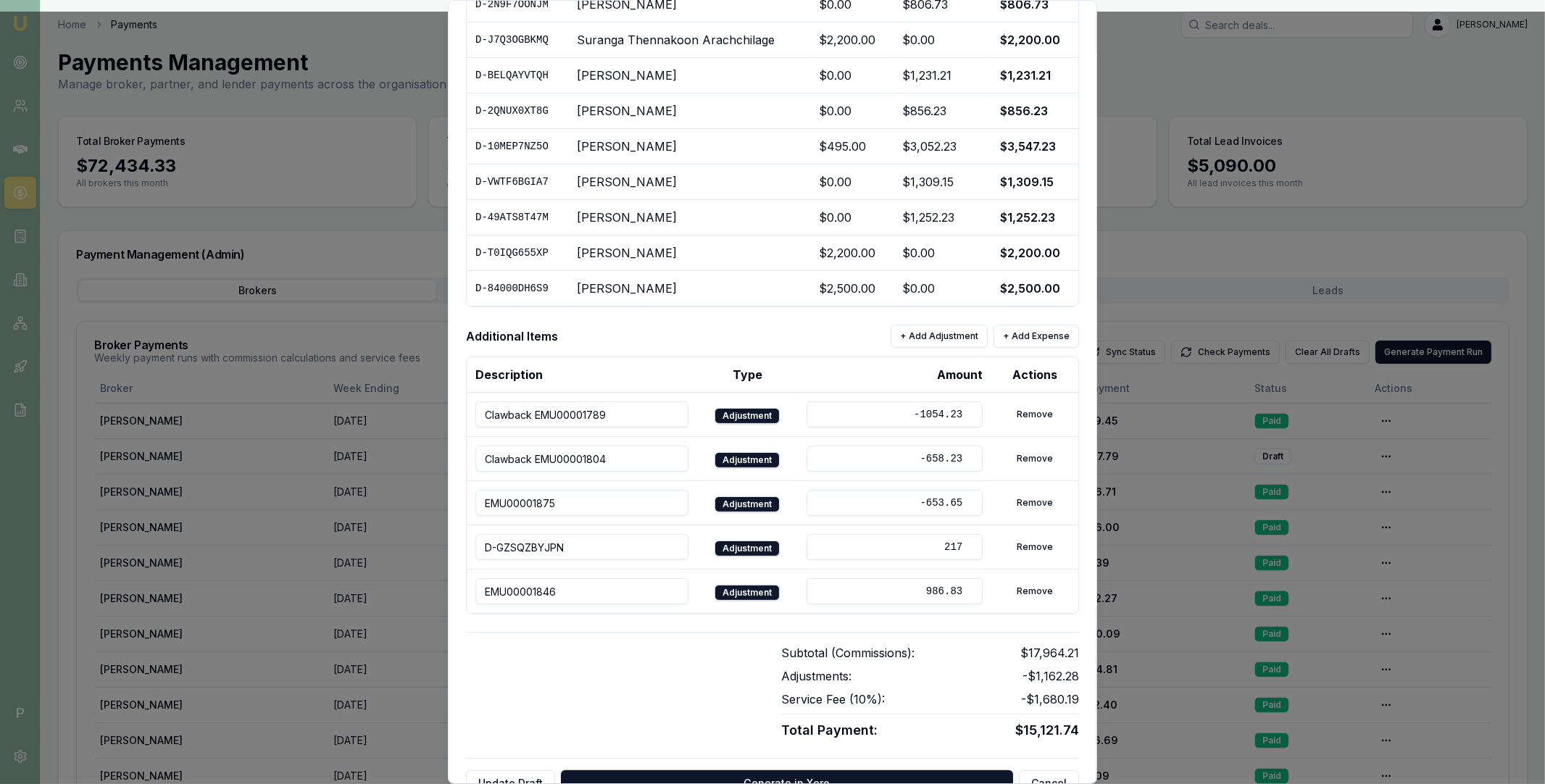
scroll to position [347, 0]
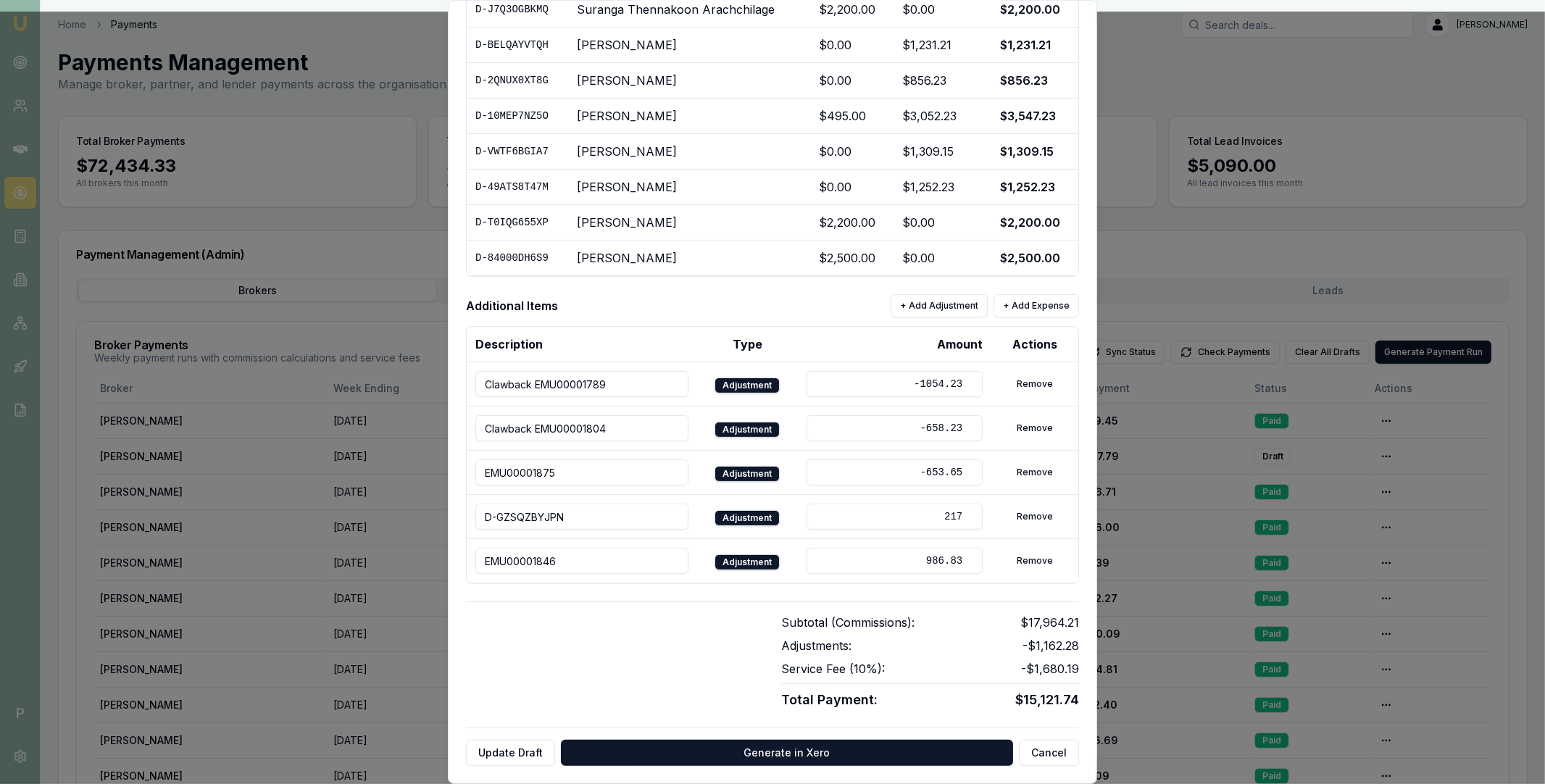
click at [769, 551] on td "Adjustment" at bounding box center [747, 561] width 101 height 44
click at [769, 507] on td "Adjustment" at bounding box center [747, 517] width 101 height 44
click at [507, 753] on button "Update Draft" at bounding box center [511, 752] width 89 height 26
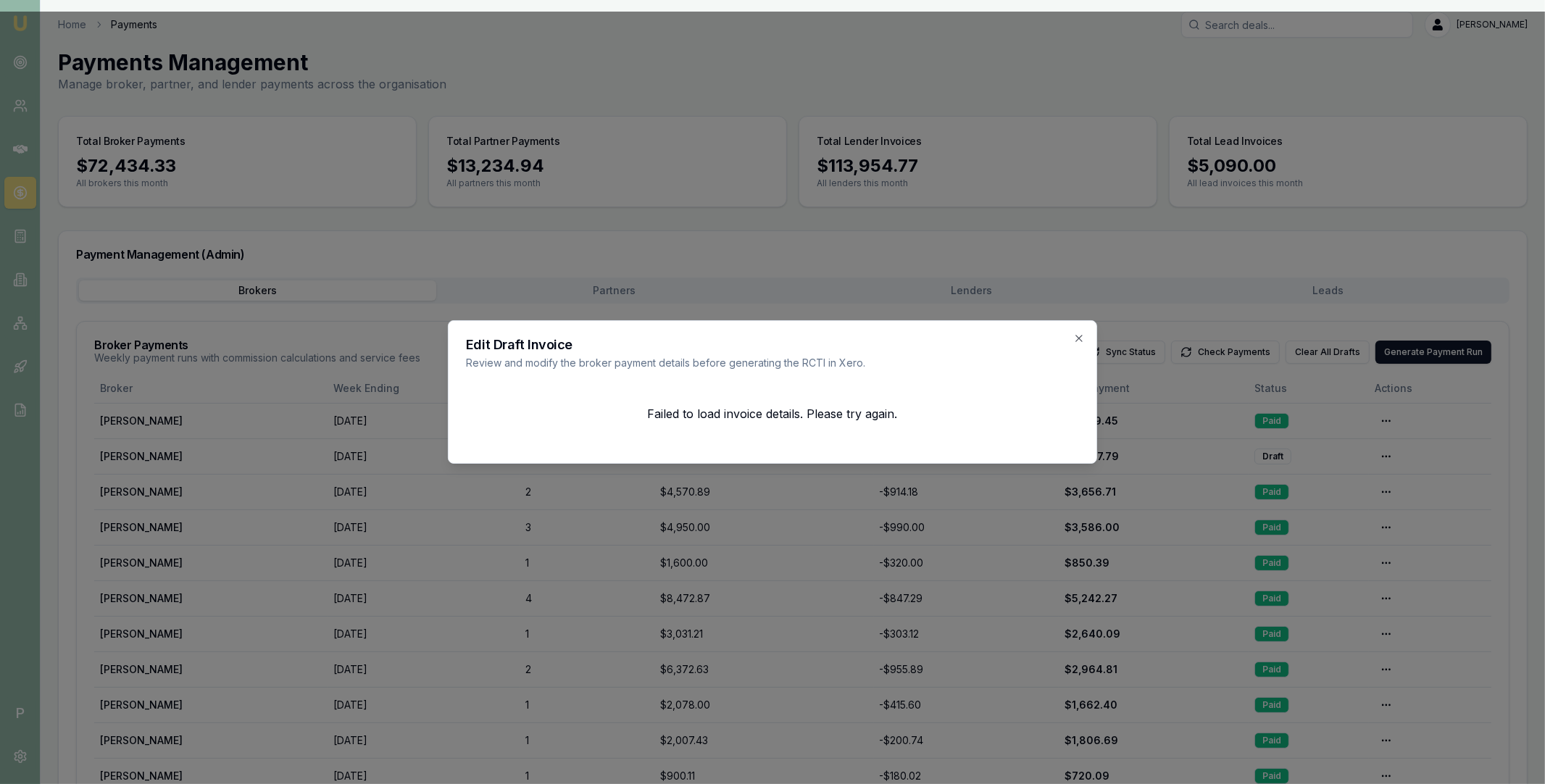
scroll to position [0, 0]
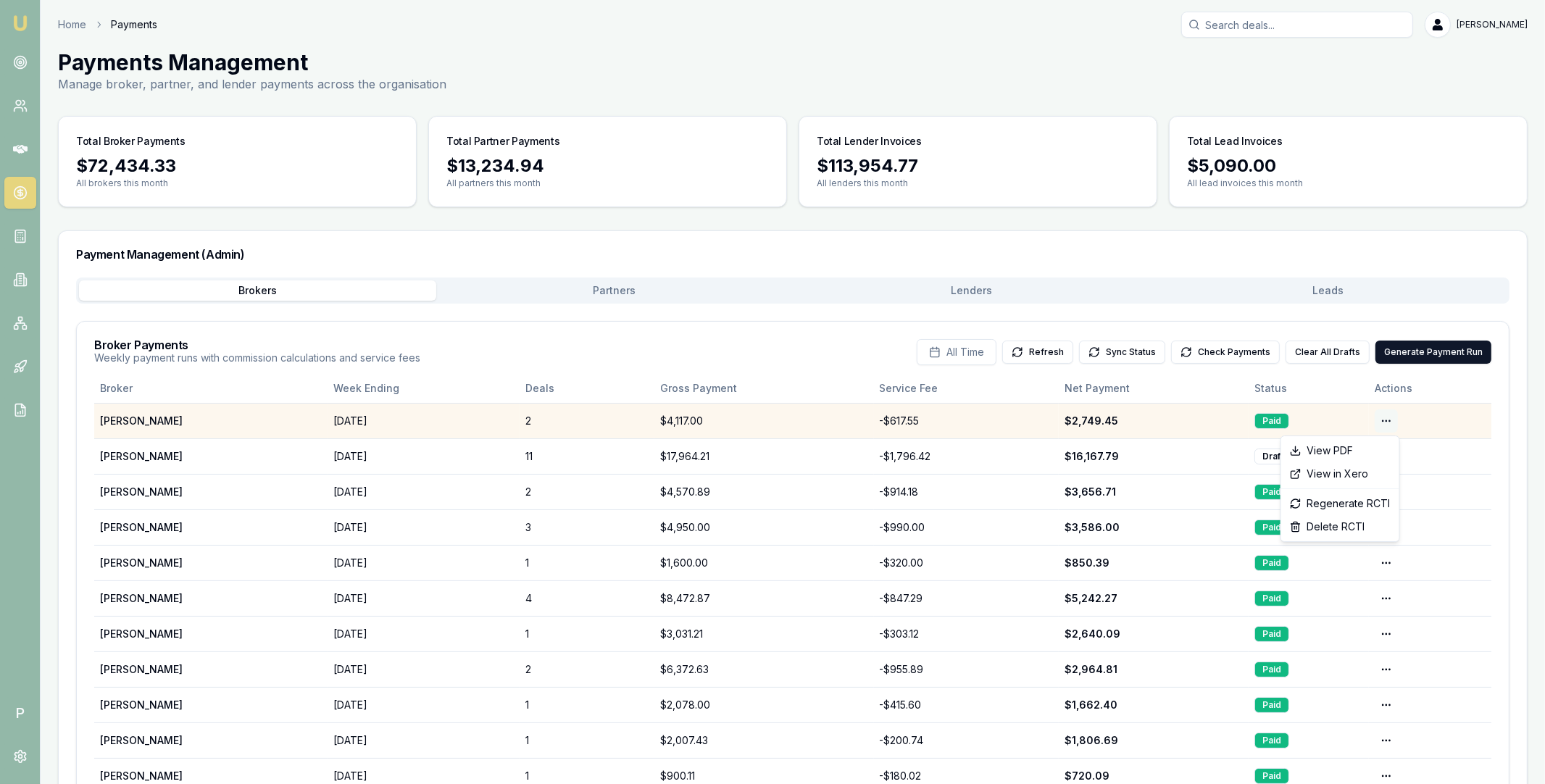
click at [1385, 422] on html "Emu Broker P Home Payments Matt Leeburn Toggle Menu Payments Management Manage …" at bounding box center [772, 392] width 1545 height 784
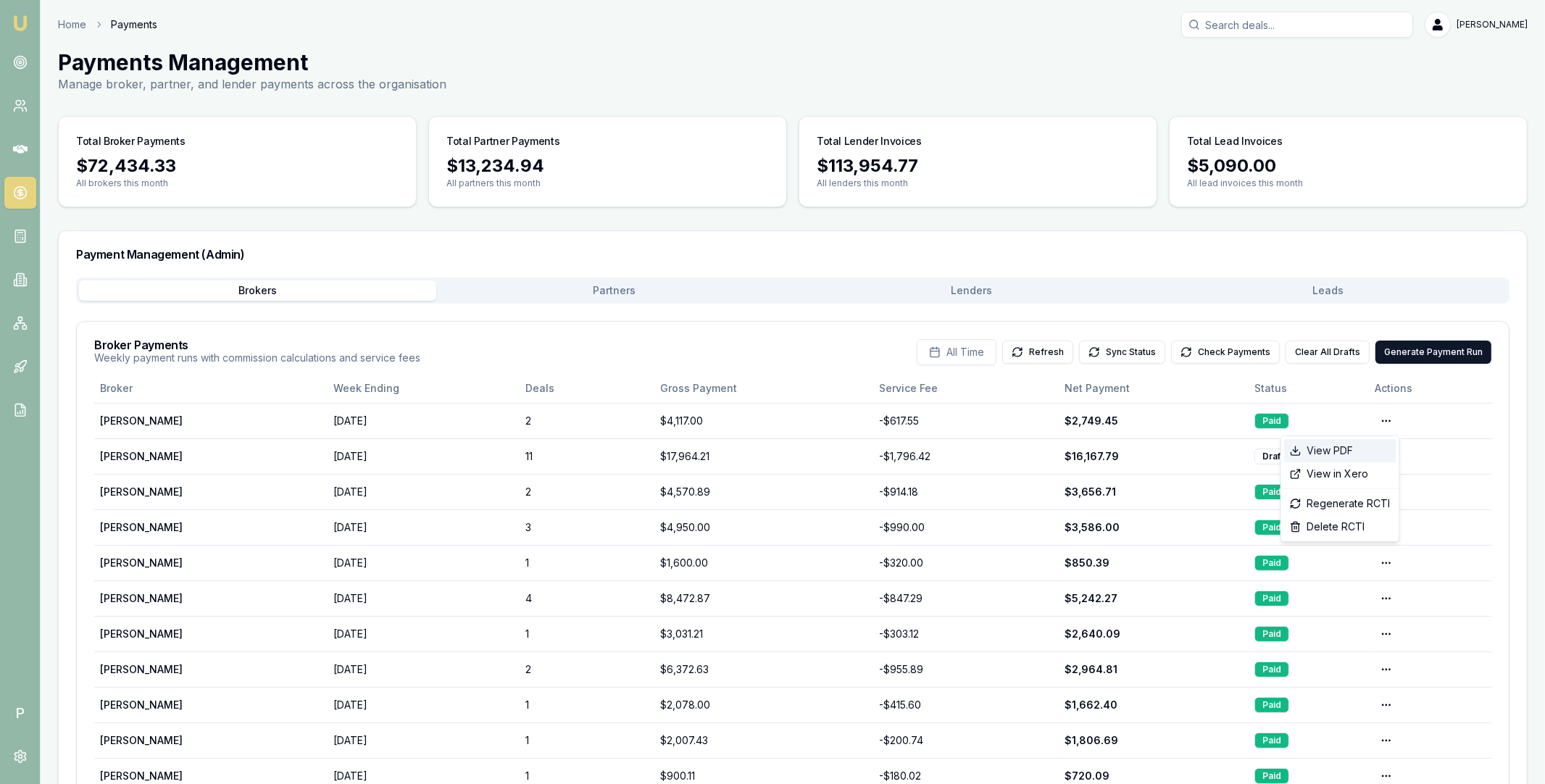
click at [1361, 450] on div "View PDF" at bounding box center [1340, 450] width 112 height 23
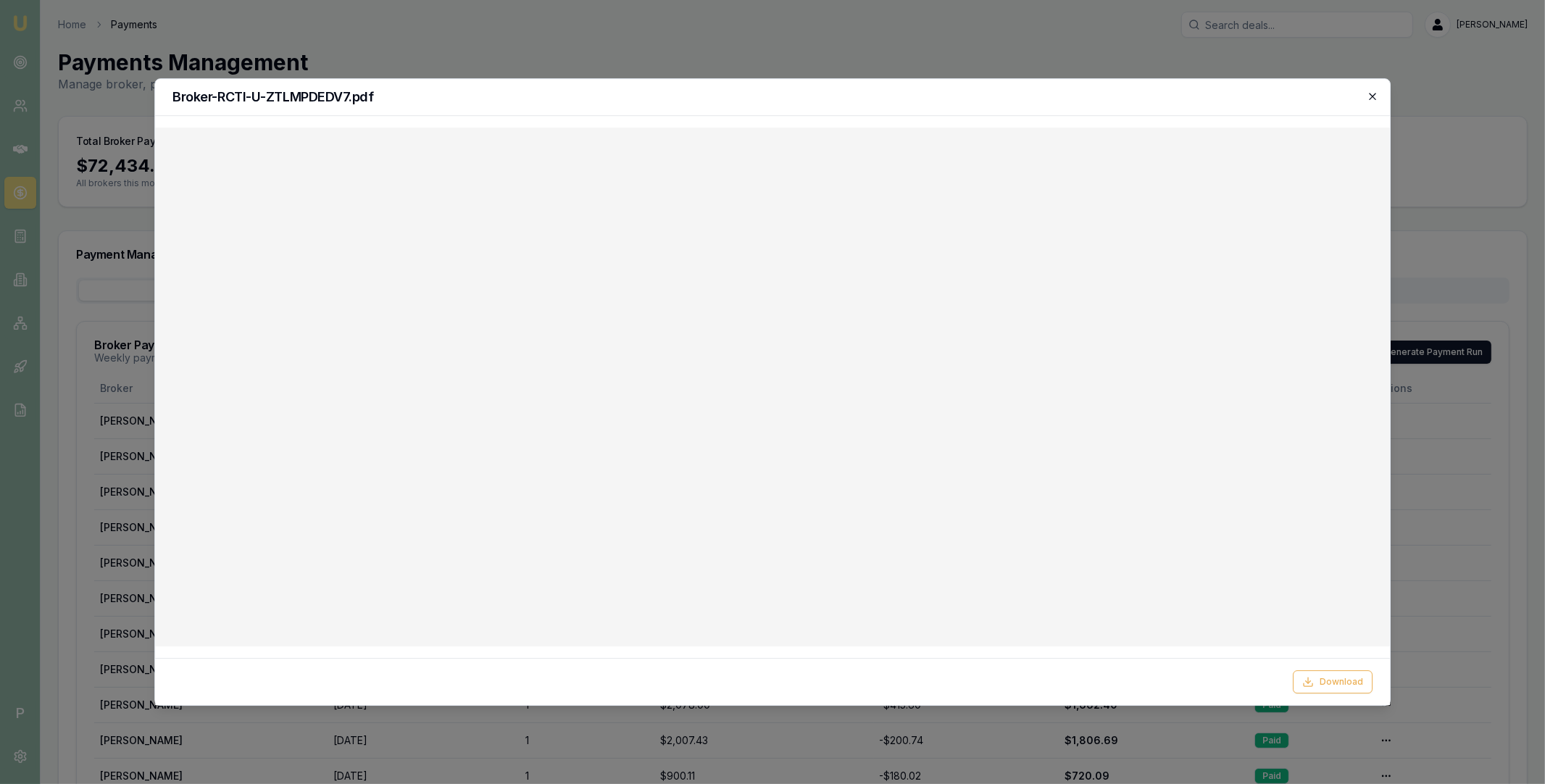
click at [1372, 97] on icon "button" at bounding box center [1372, 96] width 6 height 6
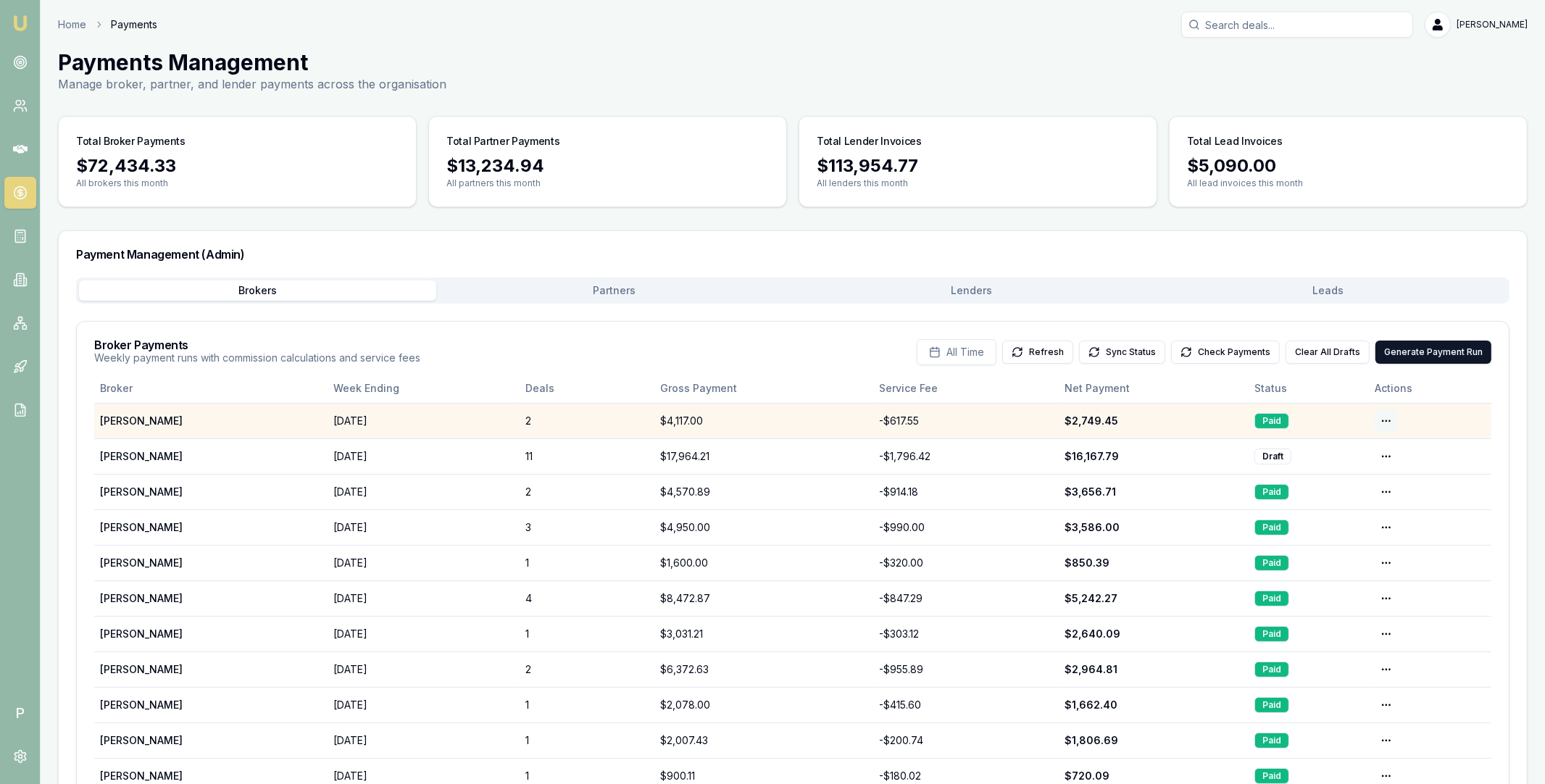
click at [1384, 423] on html "Emu Broker P Home Payments Matt Leeburn Toggle Menu Payments Management Manage …" at bounding box center [772, 392] width 1545 height 784
click at [476, 423] on html "Emu Broker P Home Payments Matt Leeburn Toggle Menu Payments Management Manage …" at bounding box center [772, 392] width 1545 height 784
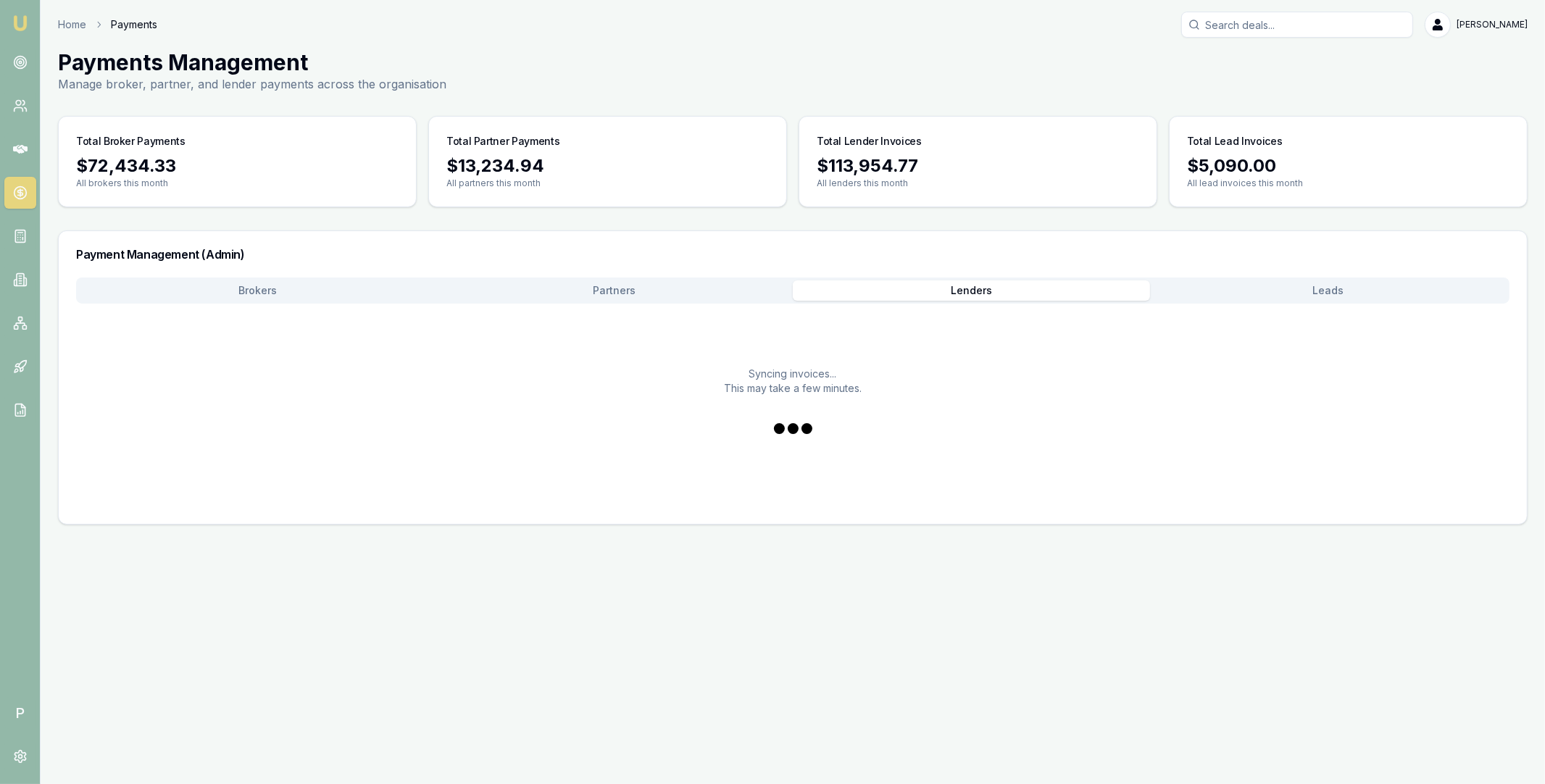
click at [974, 295] on button "Lenders" at bounding box center [971, 290] width 357 height 21
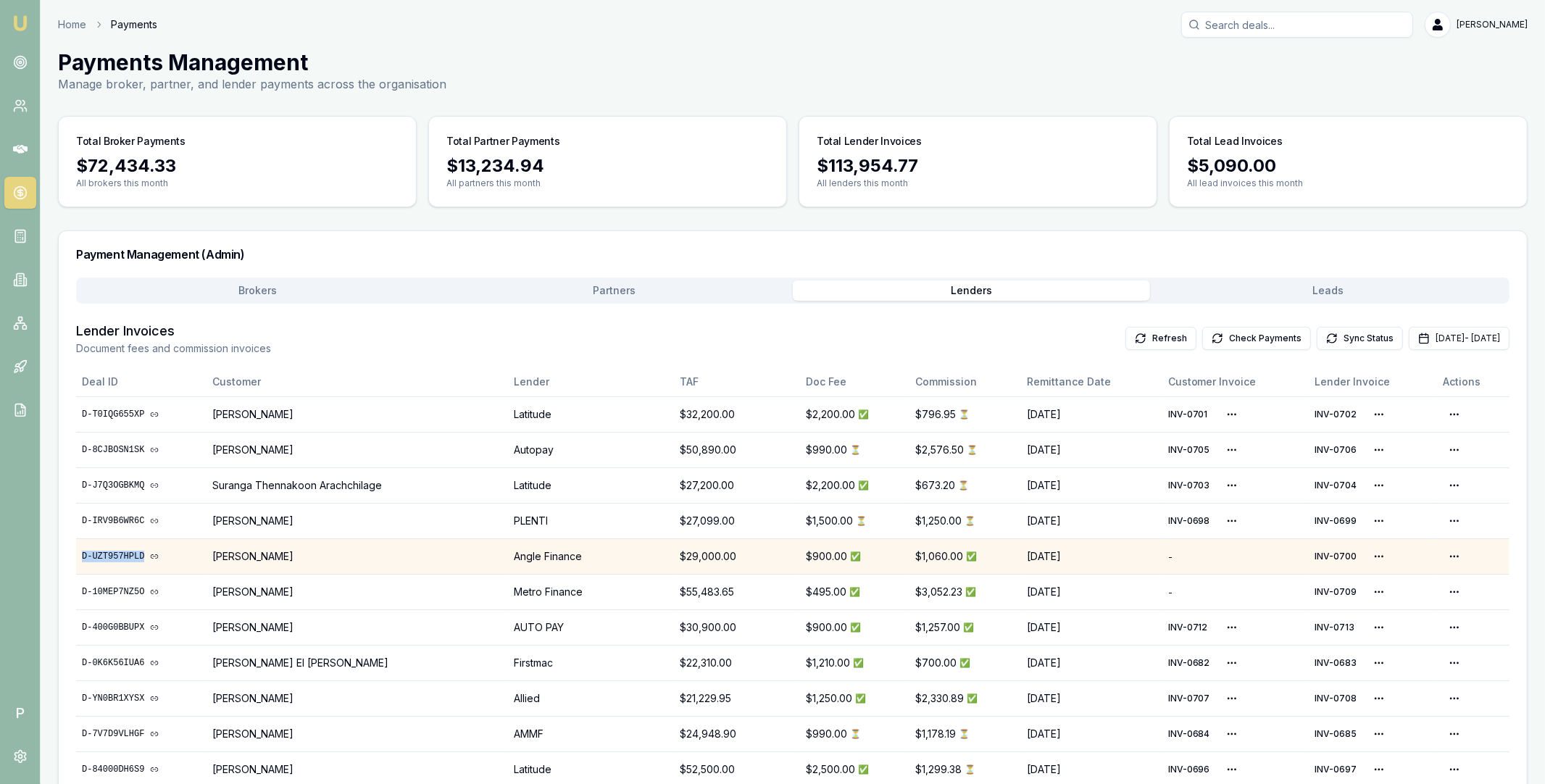
copy link "D-UZT957HPLD"
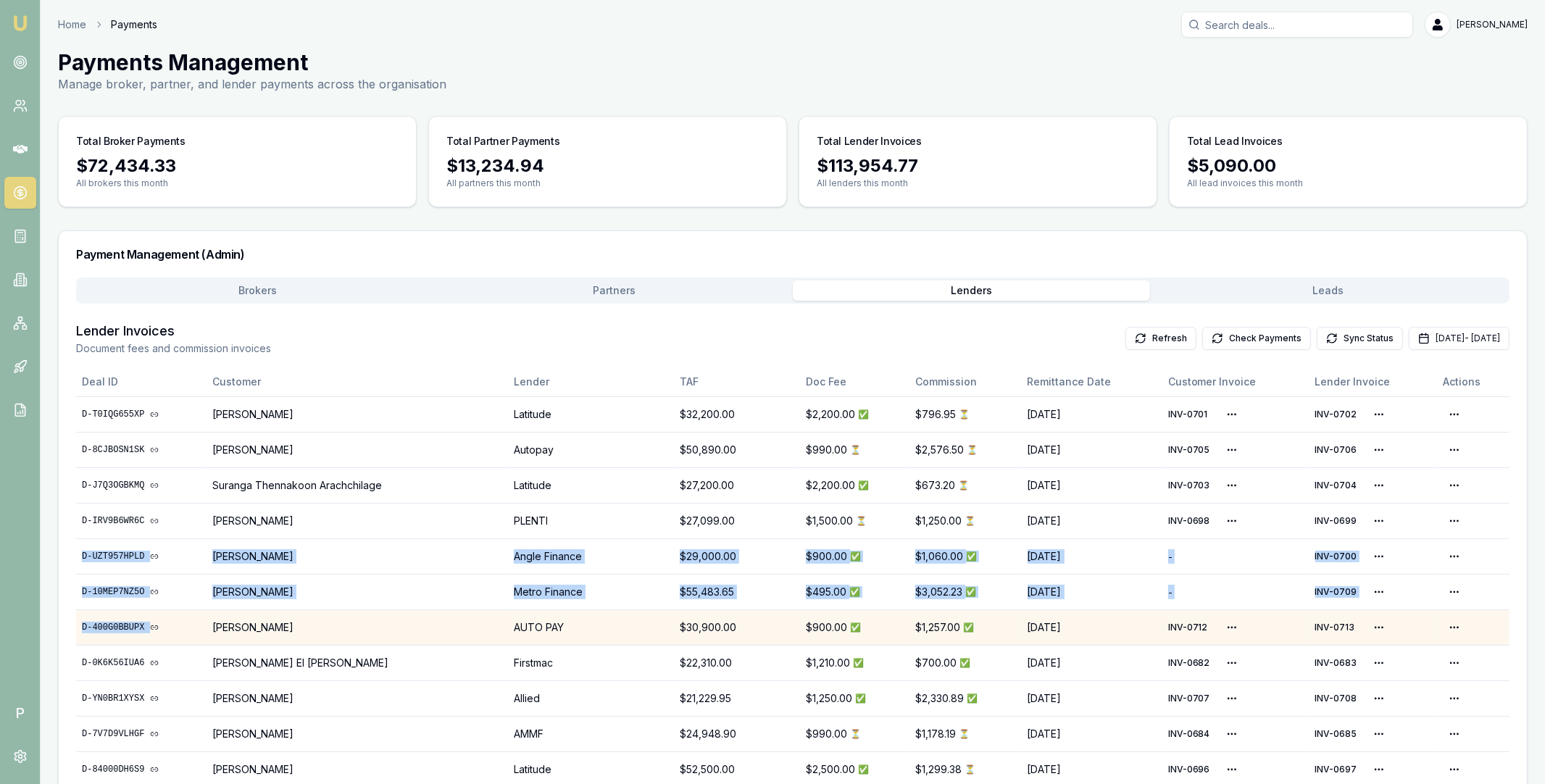
drag, startPoint x: 80, startPoint y: 554, endPoint x: 265, endPoint y: 612, distance: 193.9
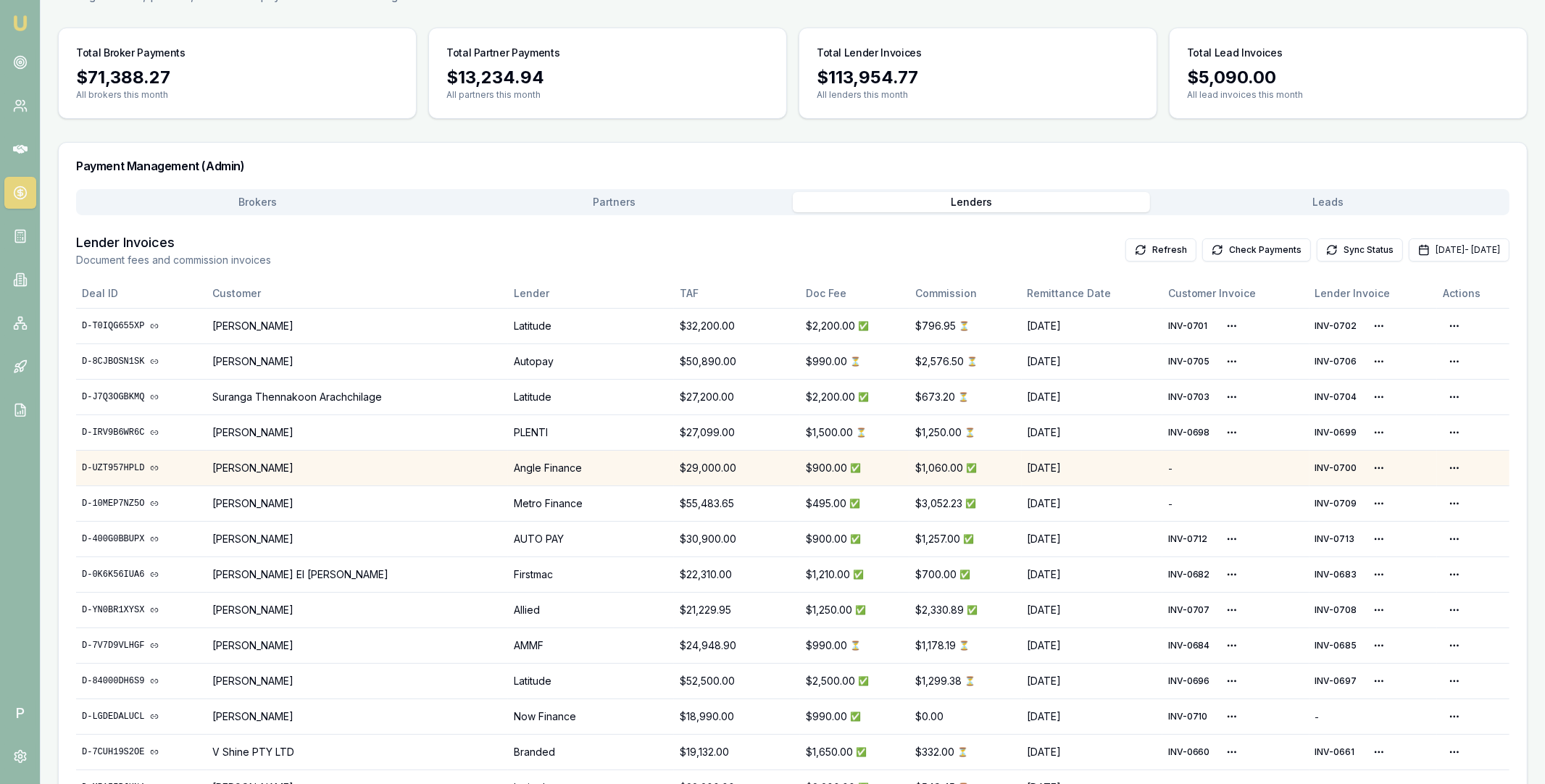
scroll to position [145, 0]
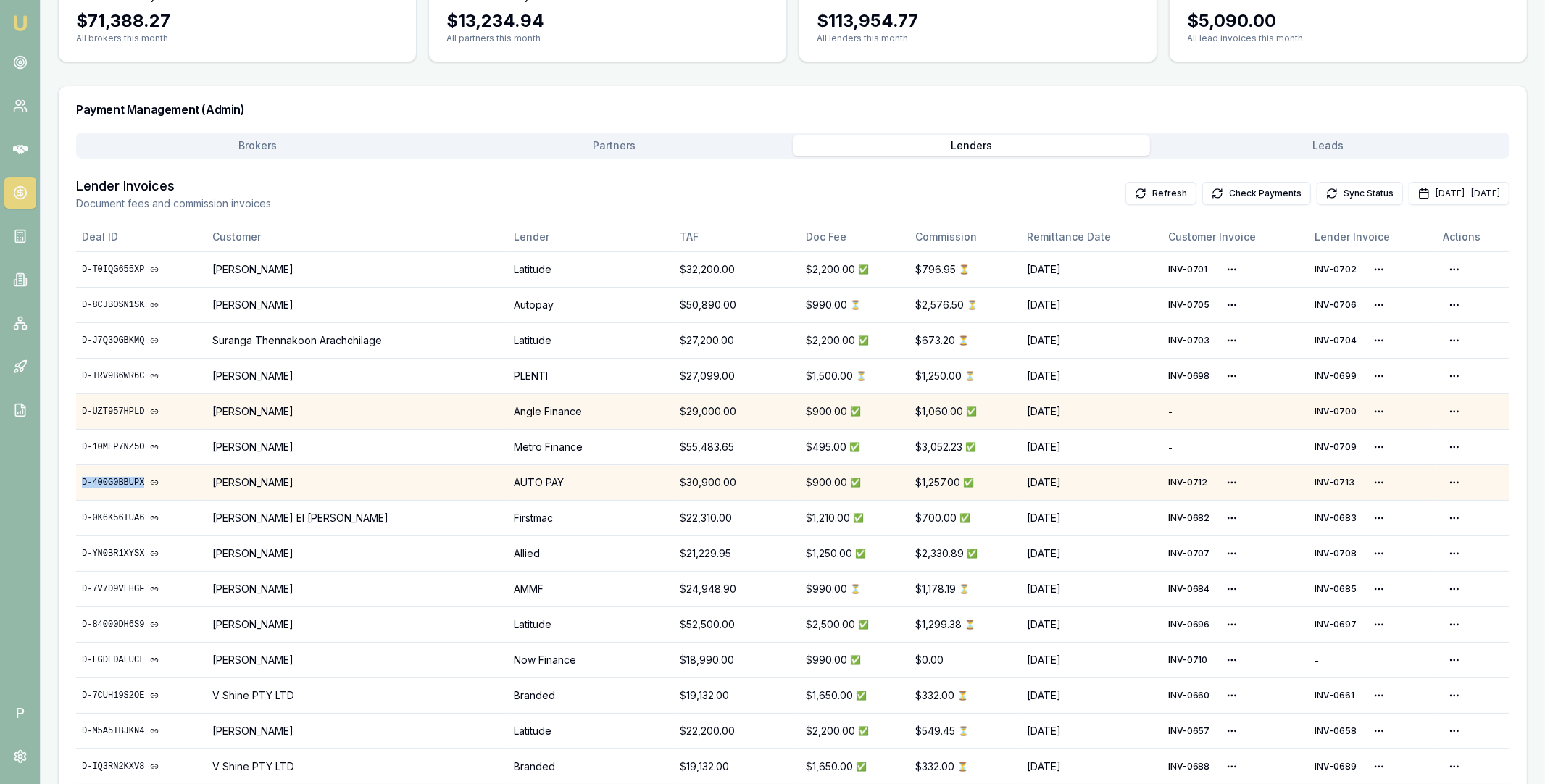
copy link "D-400G0BBUPX"
drag, startPoint x: 77, startPoint y: 481, endPoint x: 142, endPoint y: 482, distance: 65.0
click at [142, 482] on td "D-400G0BBUPX" at bounding box center [141, 482] width 131 height 36
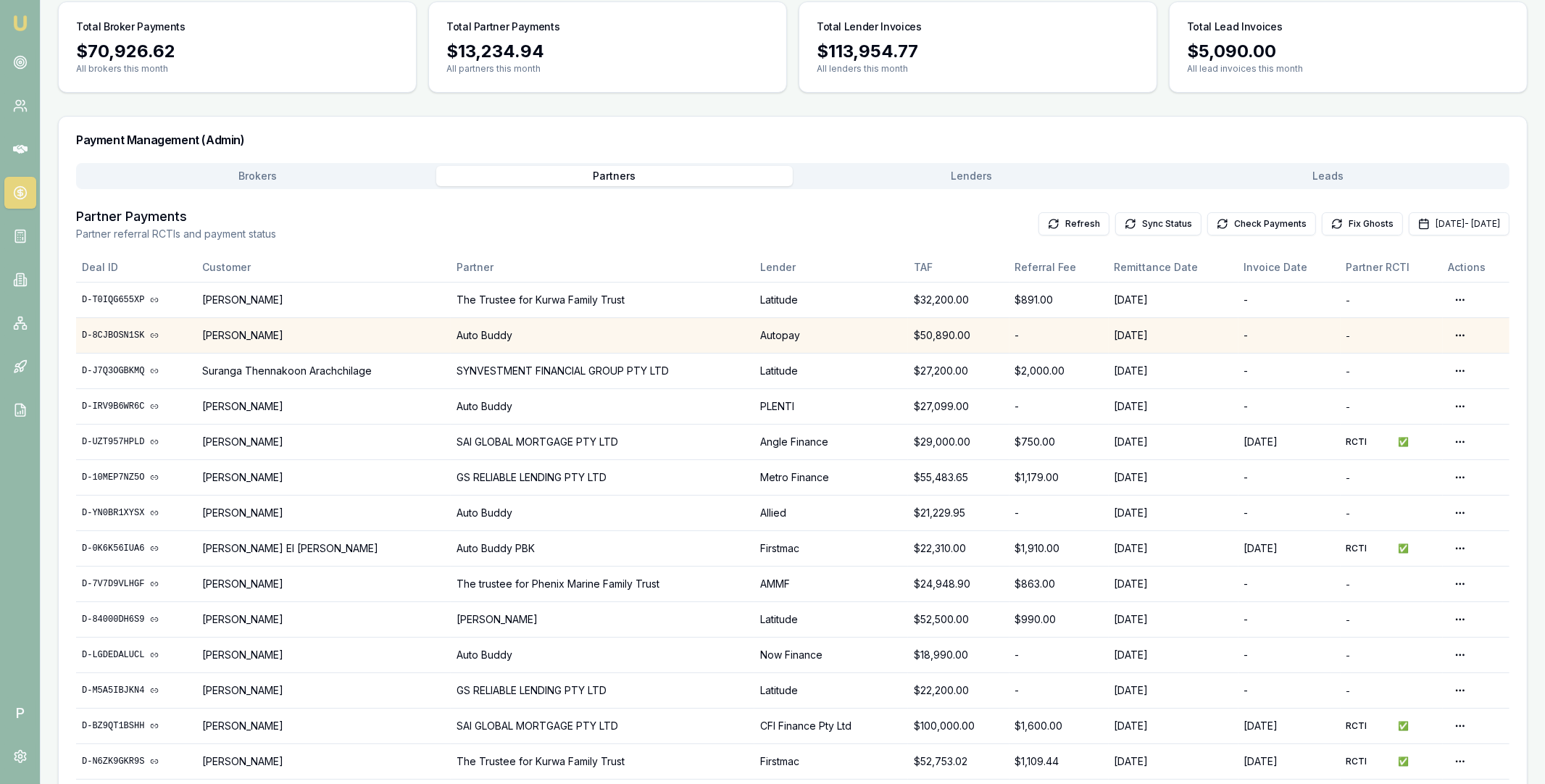
scroll to position [33, 0]
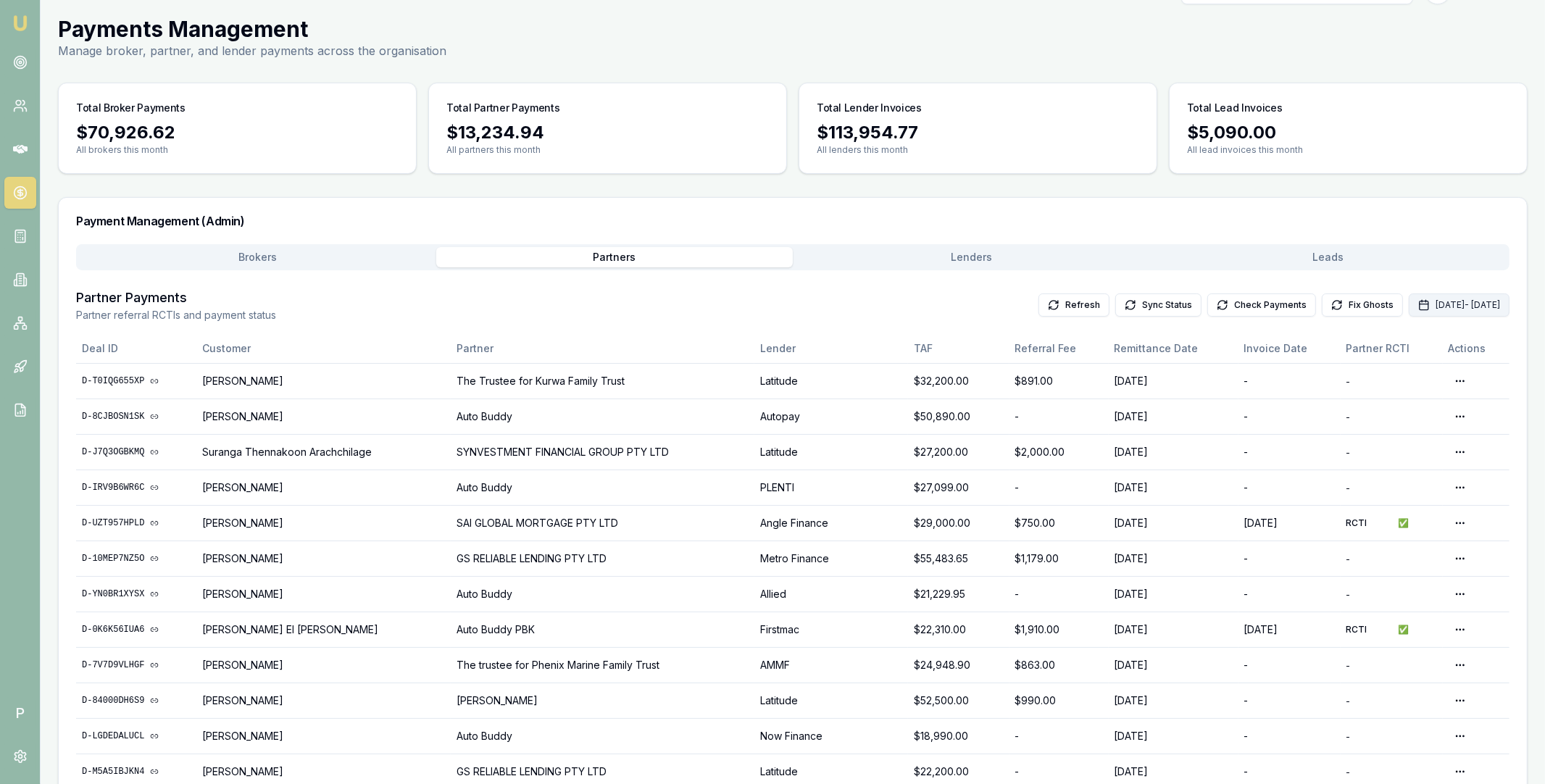
click at [1409, 304] on button "Sep 01, 2025 - Sep 30, 2025" at bounding box center [1459, 305] width 101 height 23
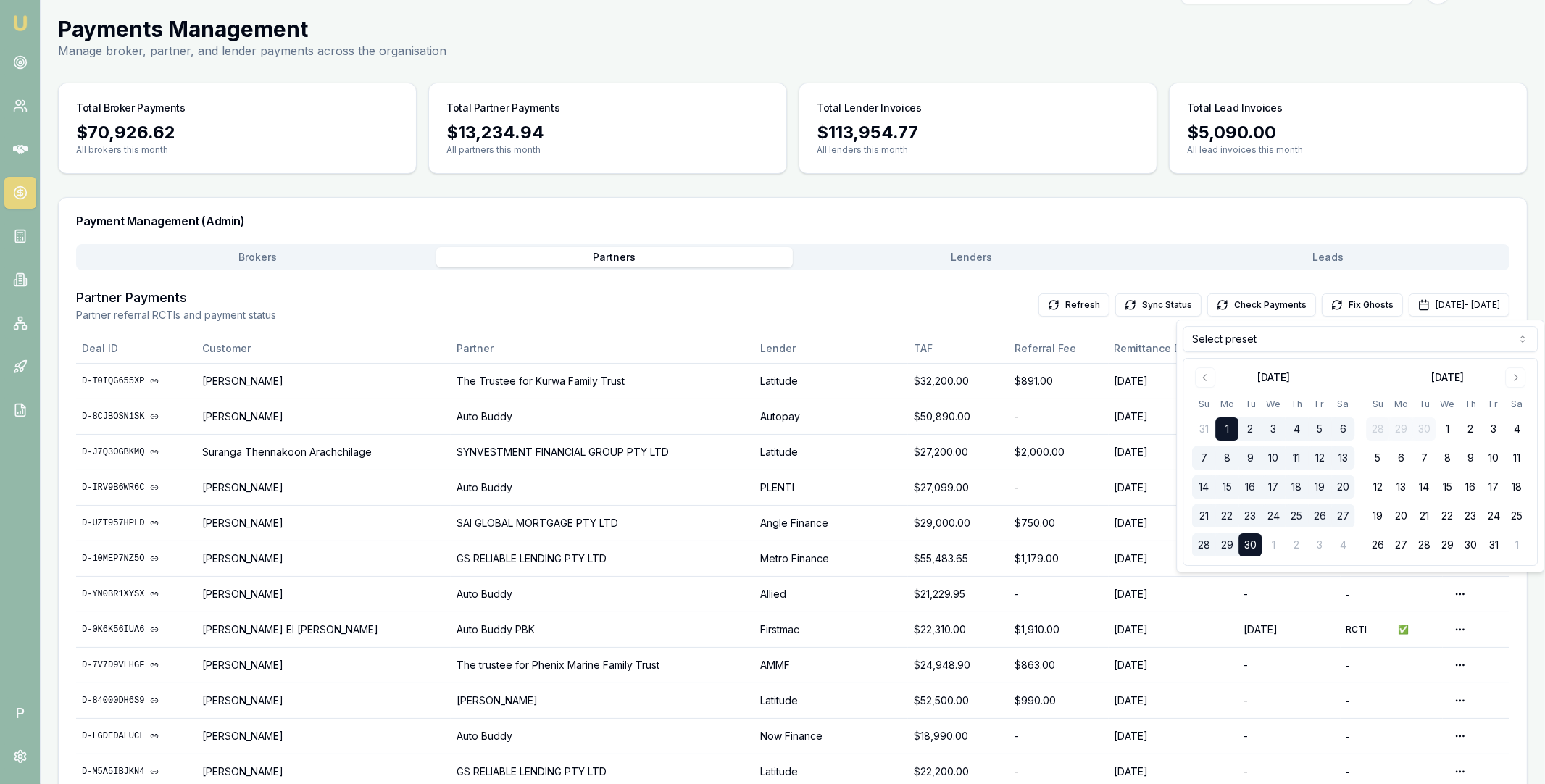
click at [1238, 344] on html "Emu Broker P Home Payments Matt Leeburn Toggle Menu Payments Management Manage …" at bounding box center [772, 358] width 1545 height 784
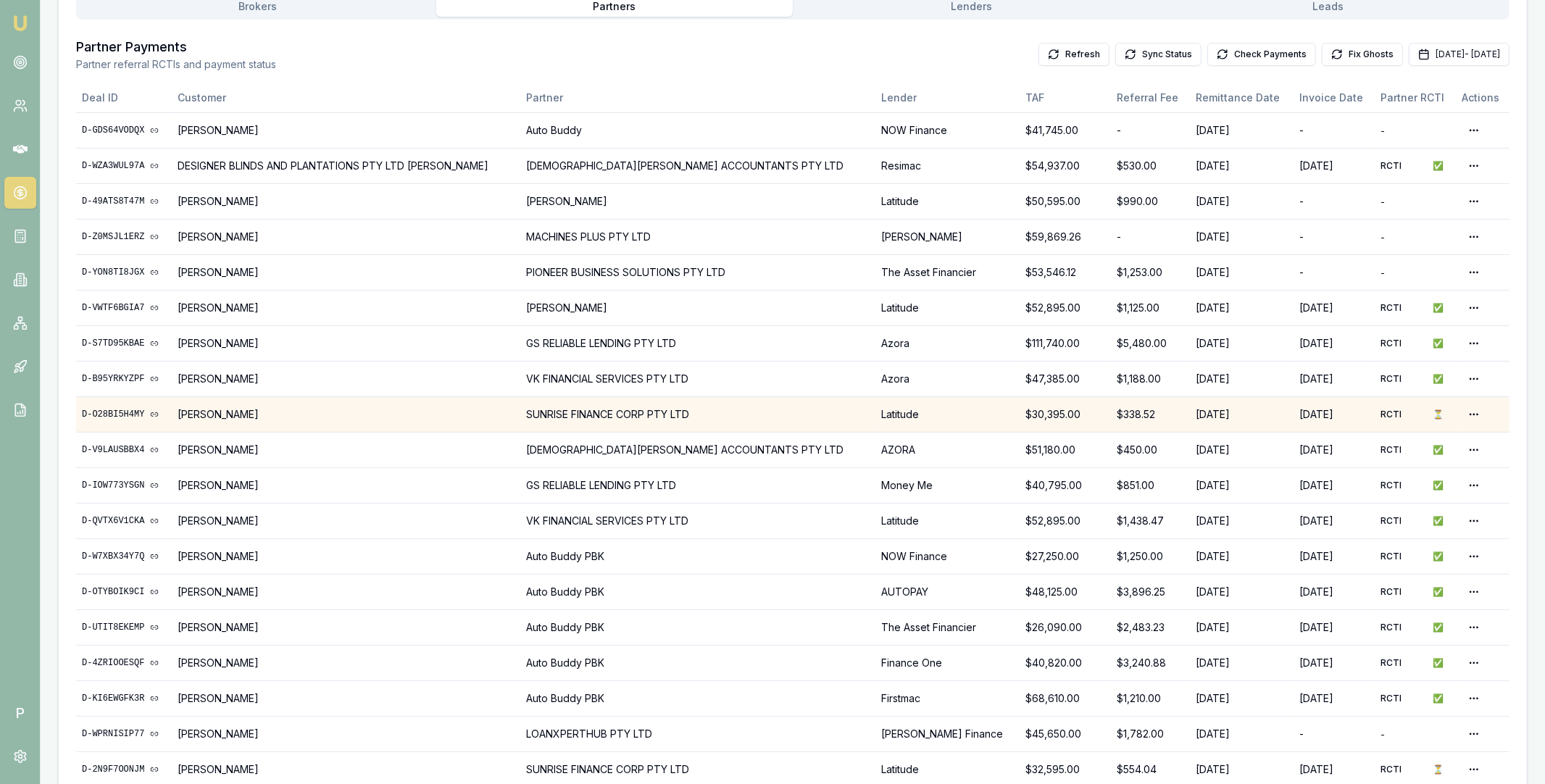
scroll to position [275, 0]
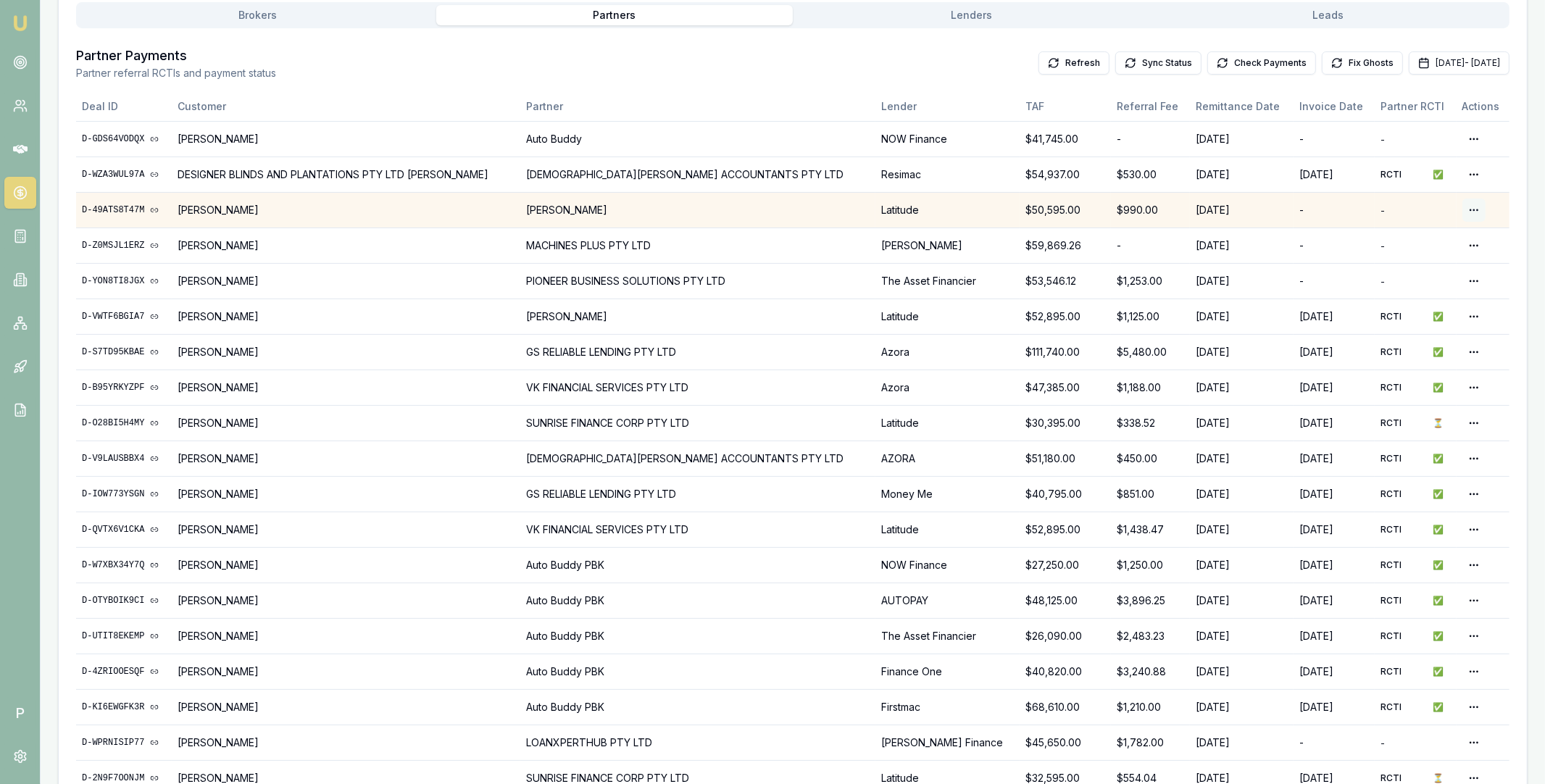
click at [1460, 209] on html "Emu Broker P Home Payments Matt Leeburn Toggle Menu Payments Management Manage …" at bounding box center [772, 116] width 1545 height 784
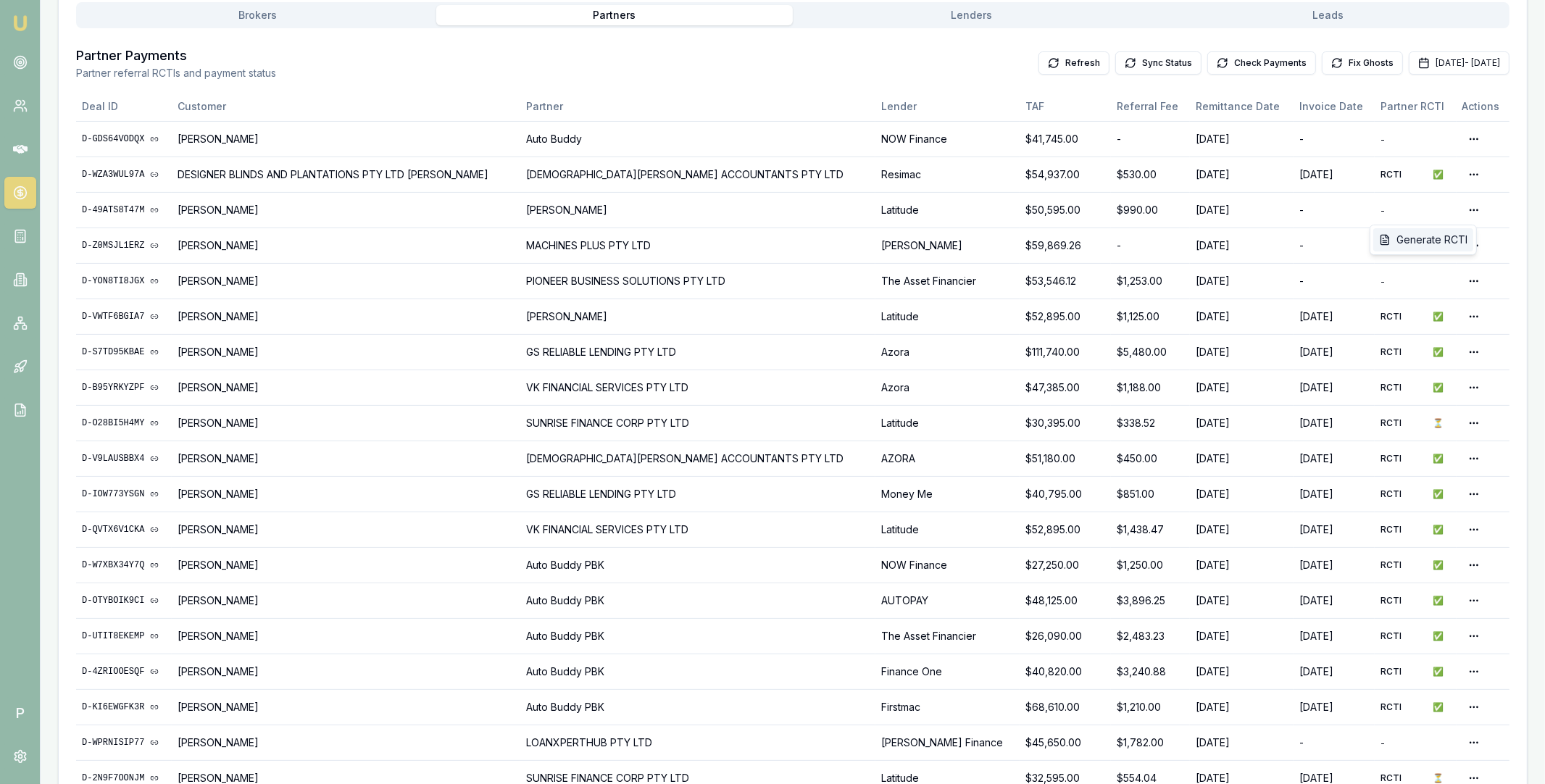
click at [1429, 238] on div "Generate RCTI" at bounding box center [1423, 239] width 100 height 23
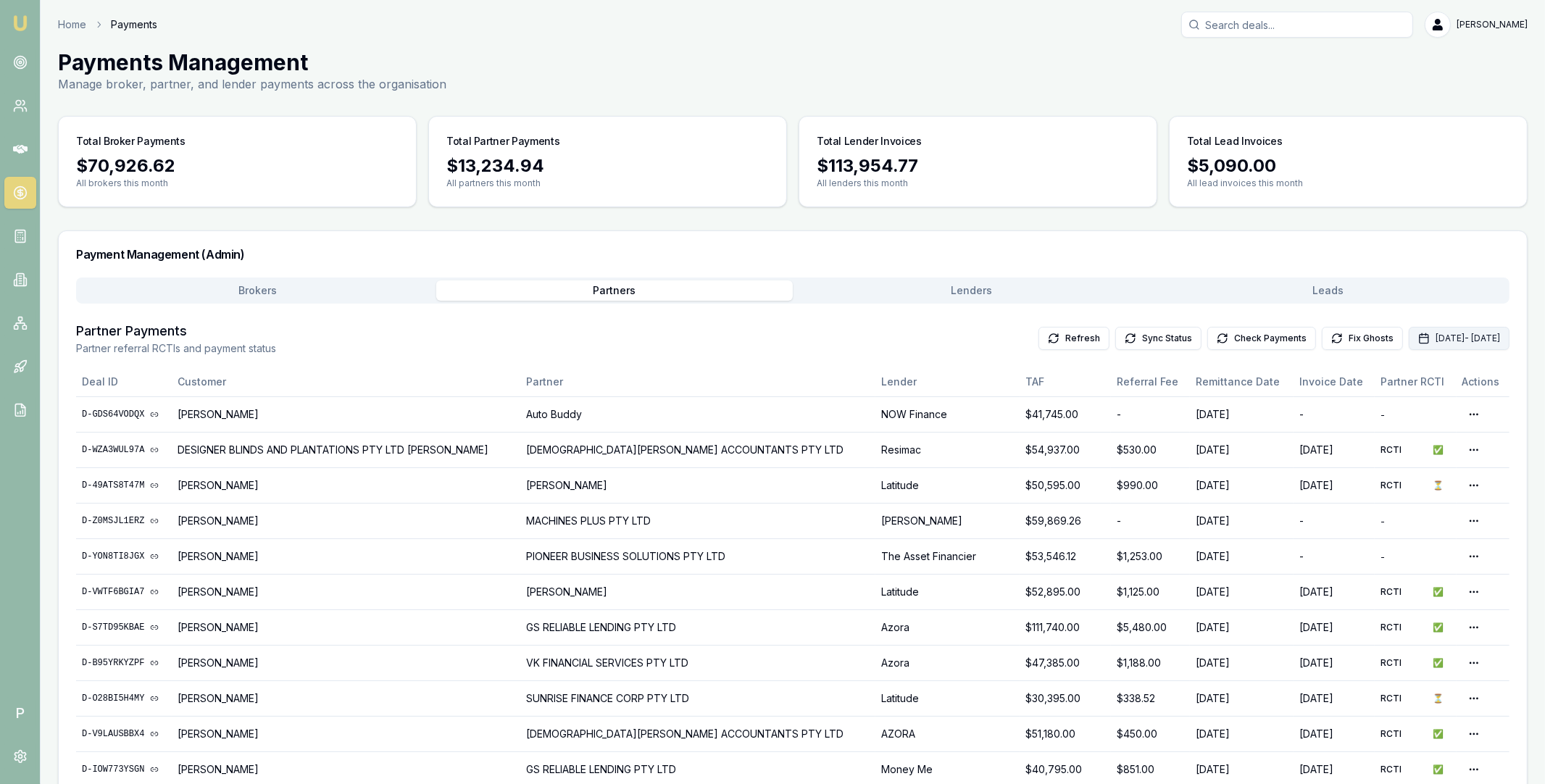
click at [1409, 339] on button "Sep 01, 2025 - Sep 30, 2025" at bounding box center [1459, 338] width 101 height 23
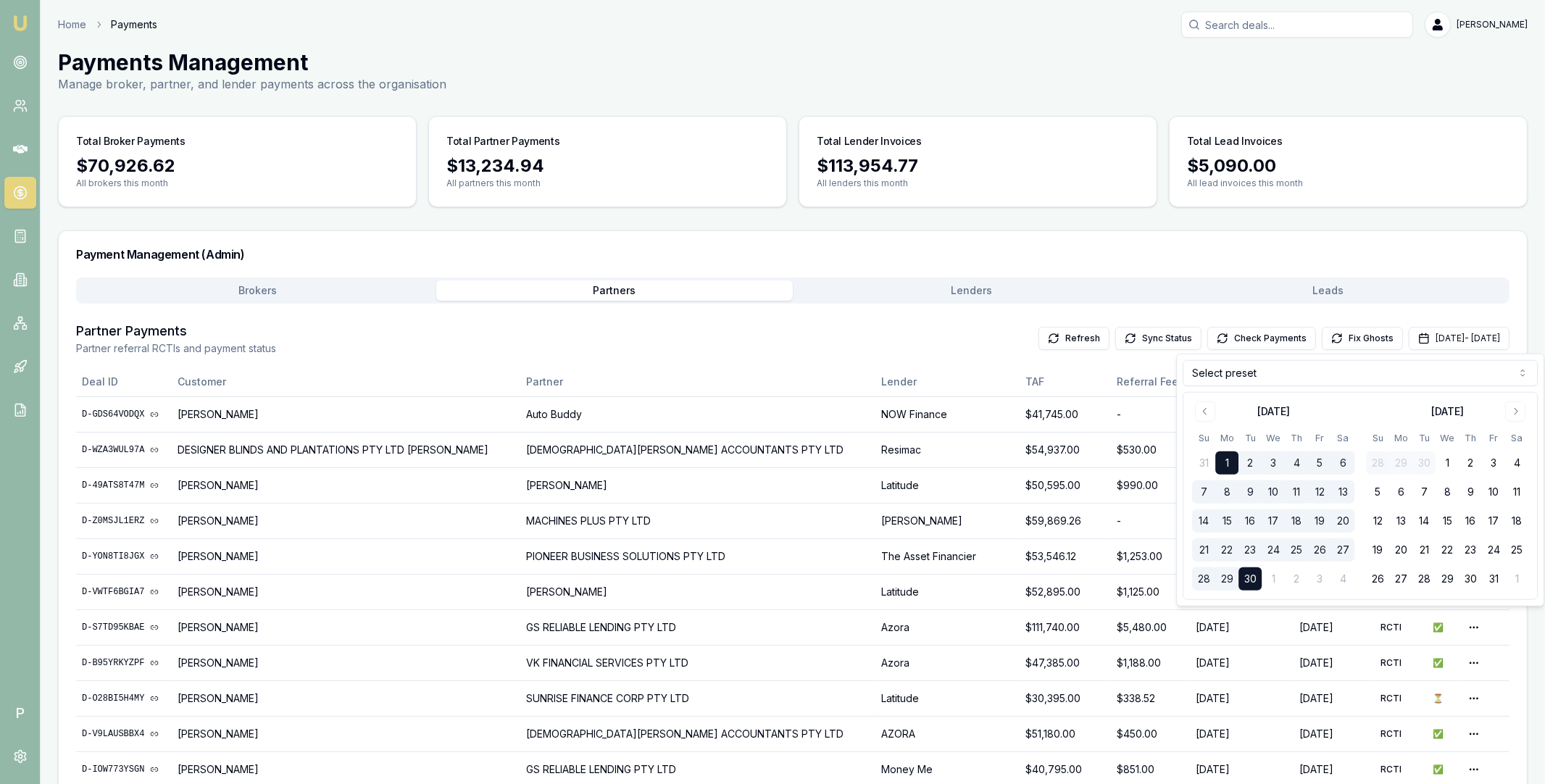
click at [1301, 371] on html "Emu Broker P Home Payments Matt Leeburn Toggle Menu Payments Management Manage …" at bounding box center [772, 392] width 1545 height 784
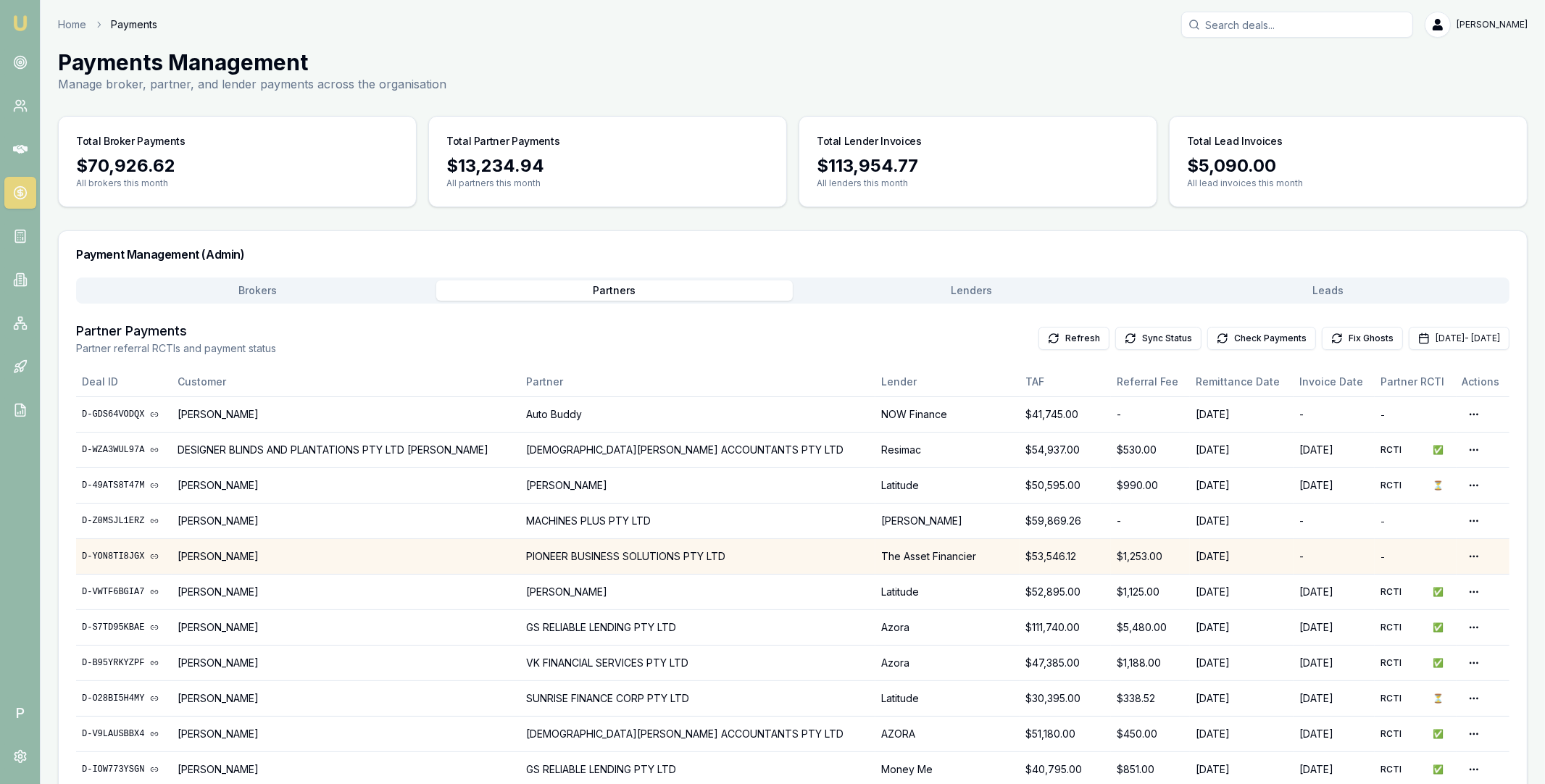
click at [126, 556] on link "D-YON8TI8JGX" at bounding box center [123, 556] width 84 height 12
click at [1409, 342] on button "Sep 01, 2025 - Sep 30, 2025" at bounding box center [1459, 338] width 101 height 23
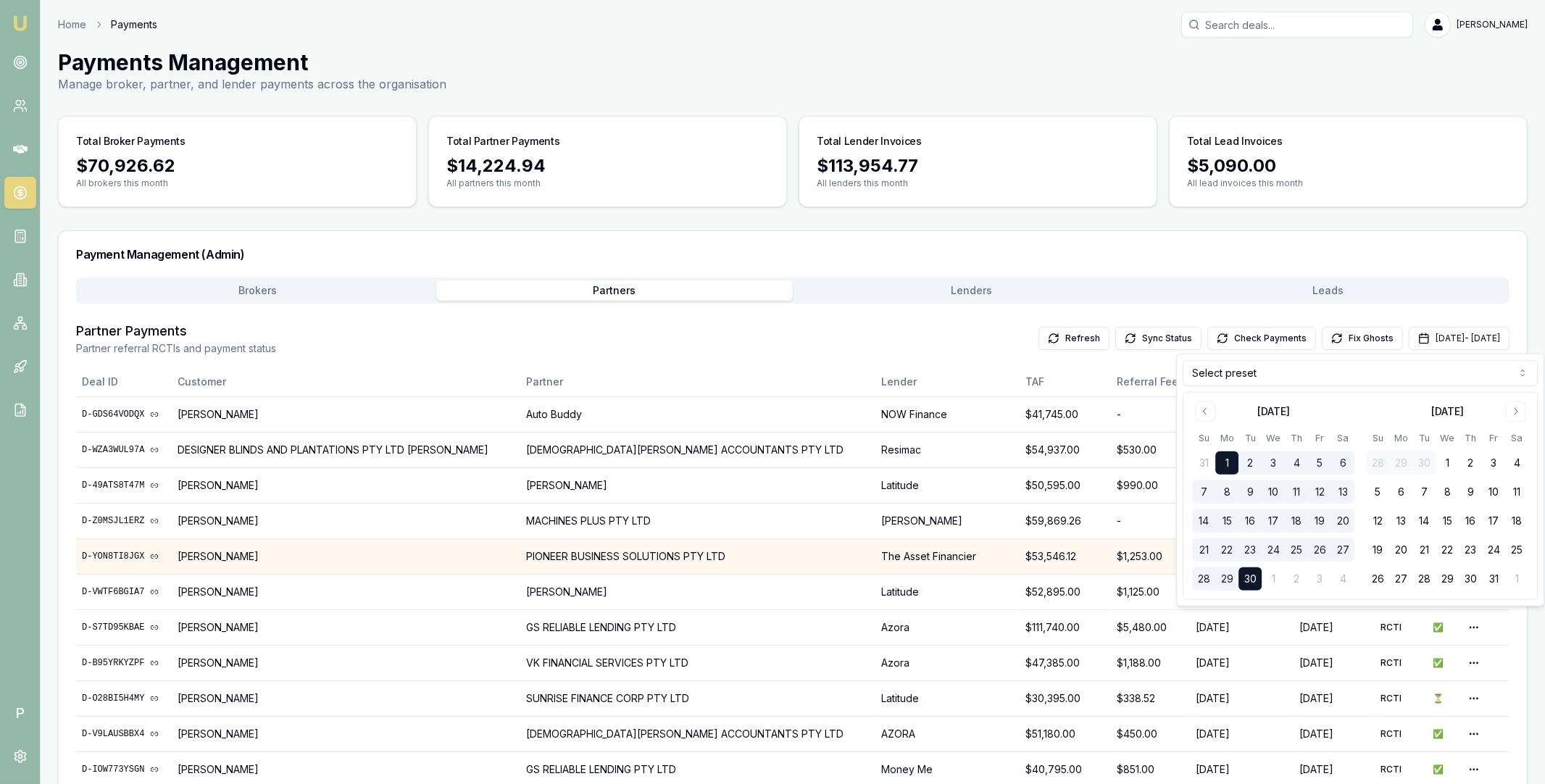
click at [1285, 378] on html "Emu Broker P Home Payments Matt Leeburn Toggle Menu Payments Management Manage …" at bounding box center [772, 392] width 1545 height 784
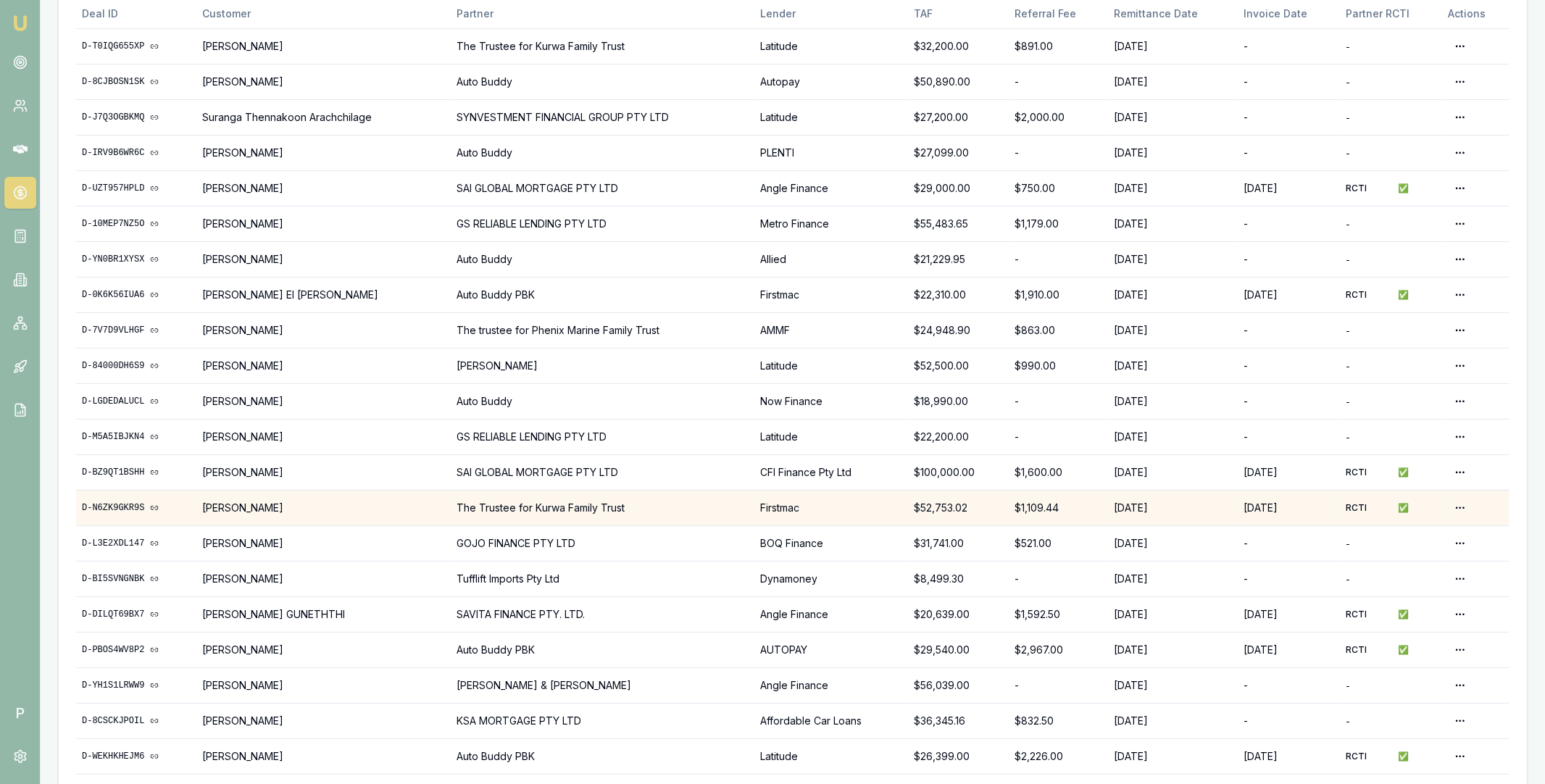
scroll to position [201, 0]
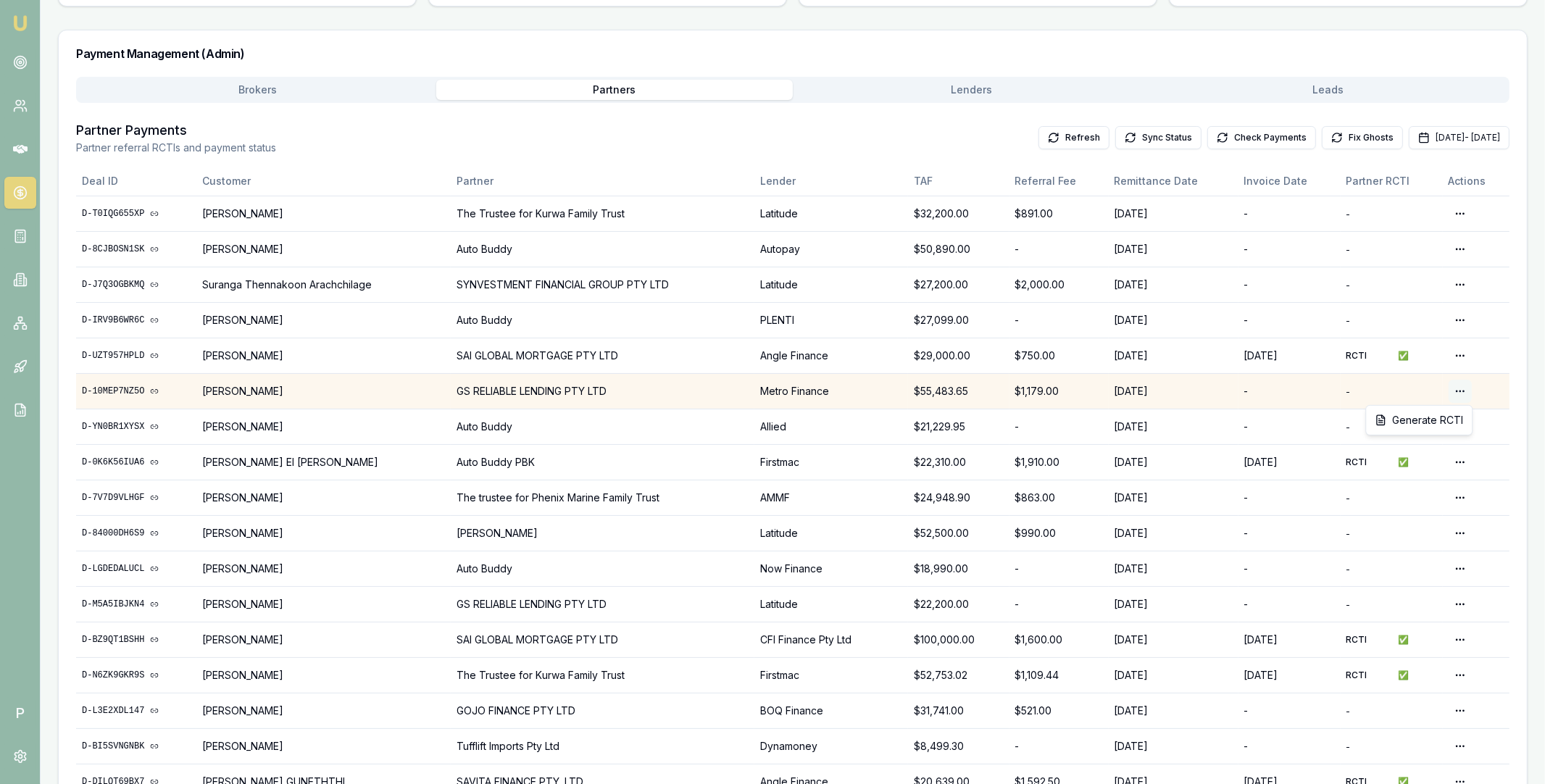
click at [1463, 388] on html "Emu Broker P Home Payments Matt Leeburn Toggle Menu Payments Management Manage …" at bounding box center [772, 191] width 1545 height 784
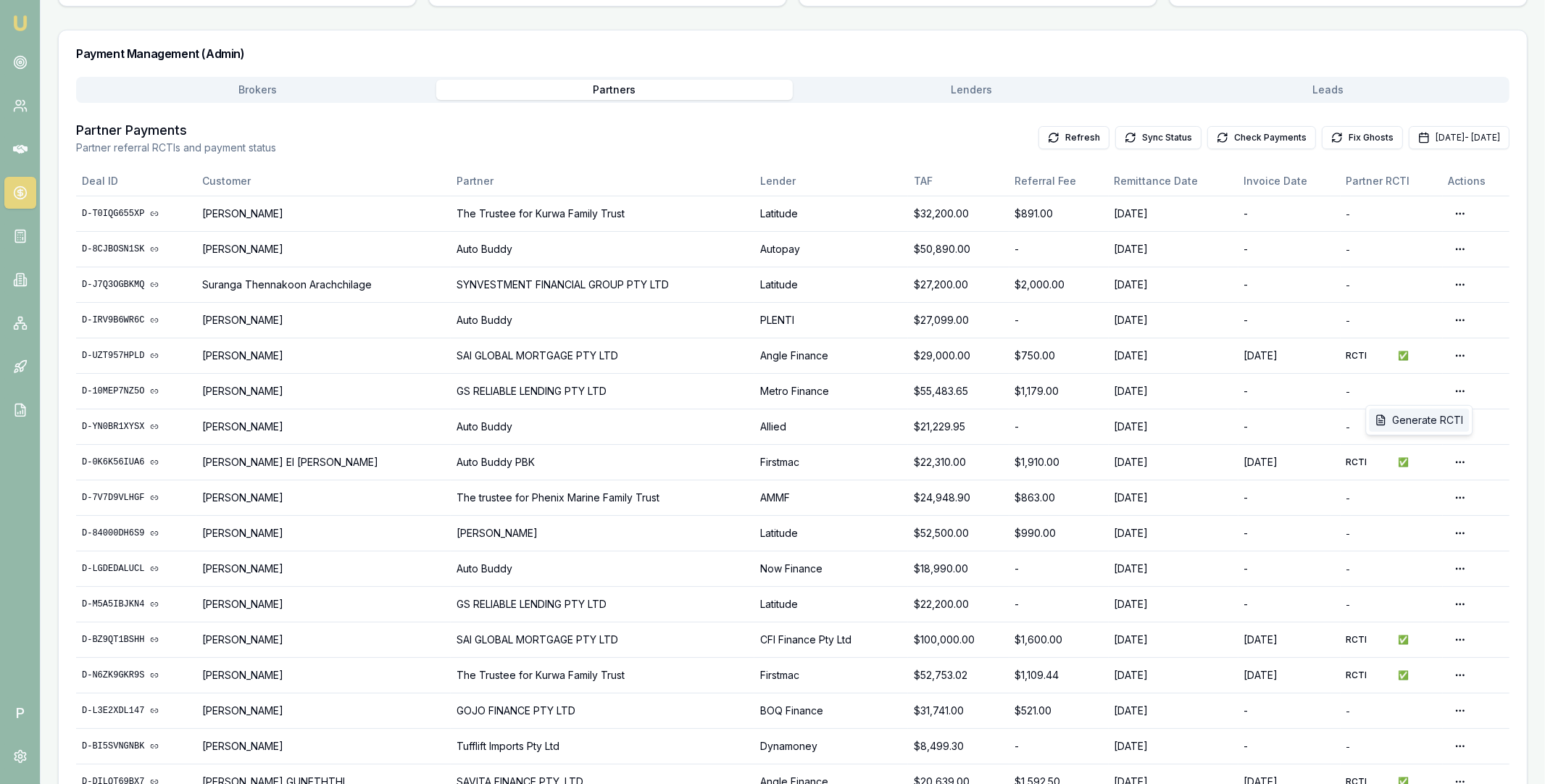
click at [1429, 419] on div "Generate RCTI" at bounding box center [1419, 419] width 100 height 23
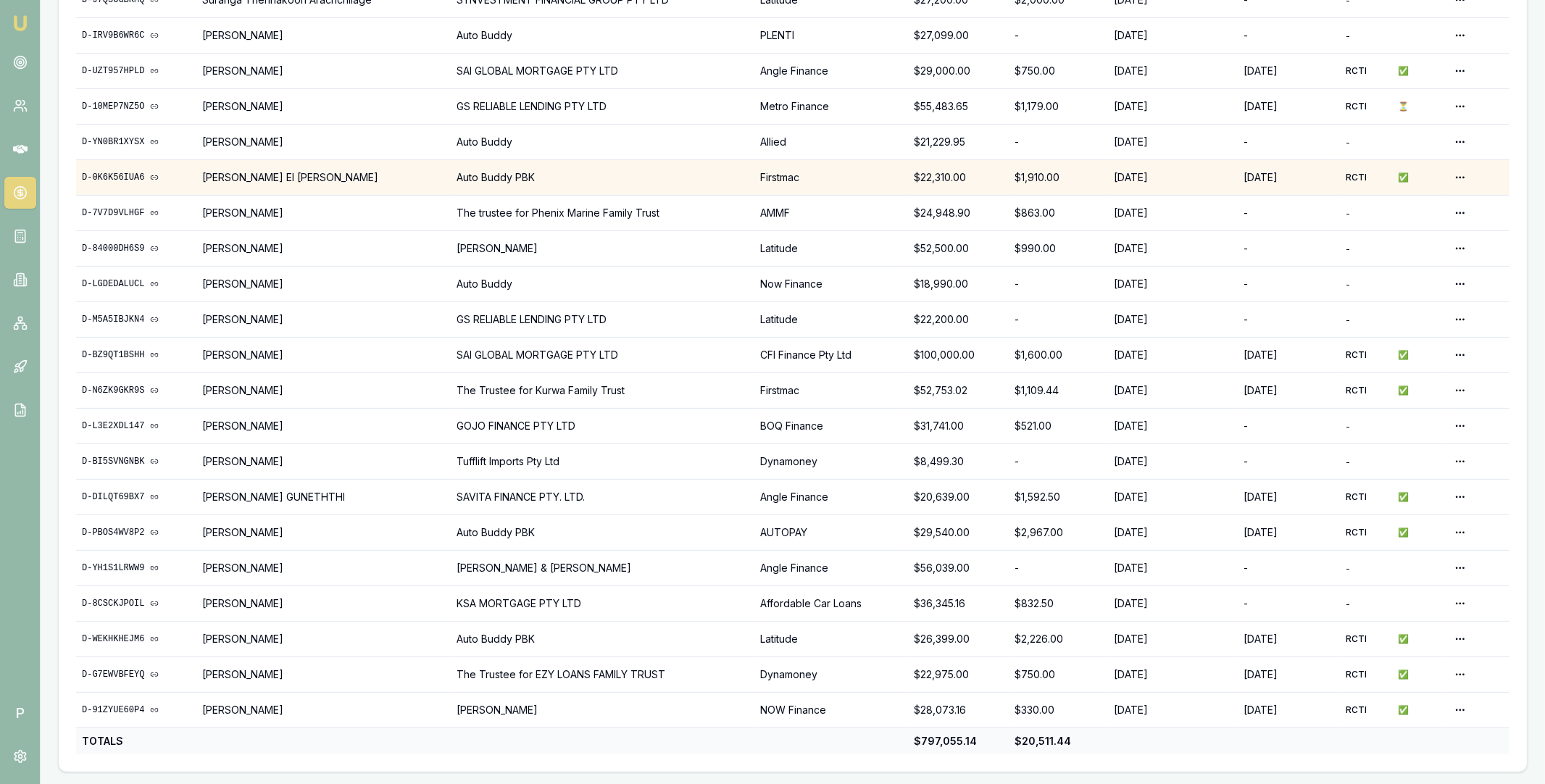
scroll to position [343, 0]
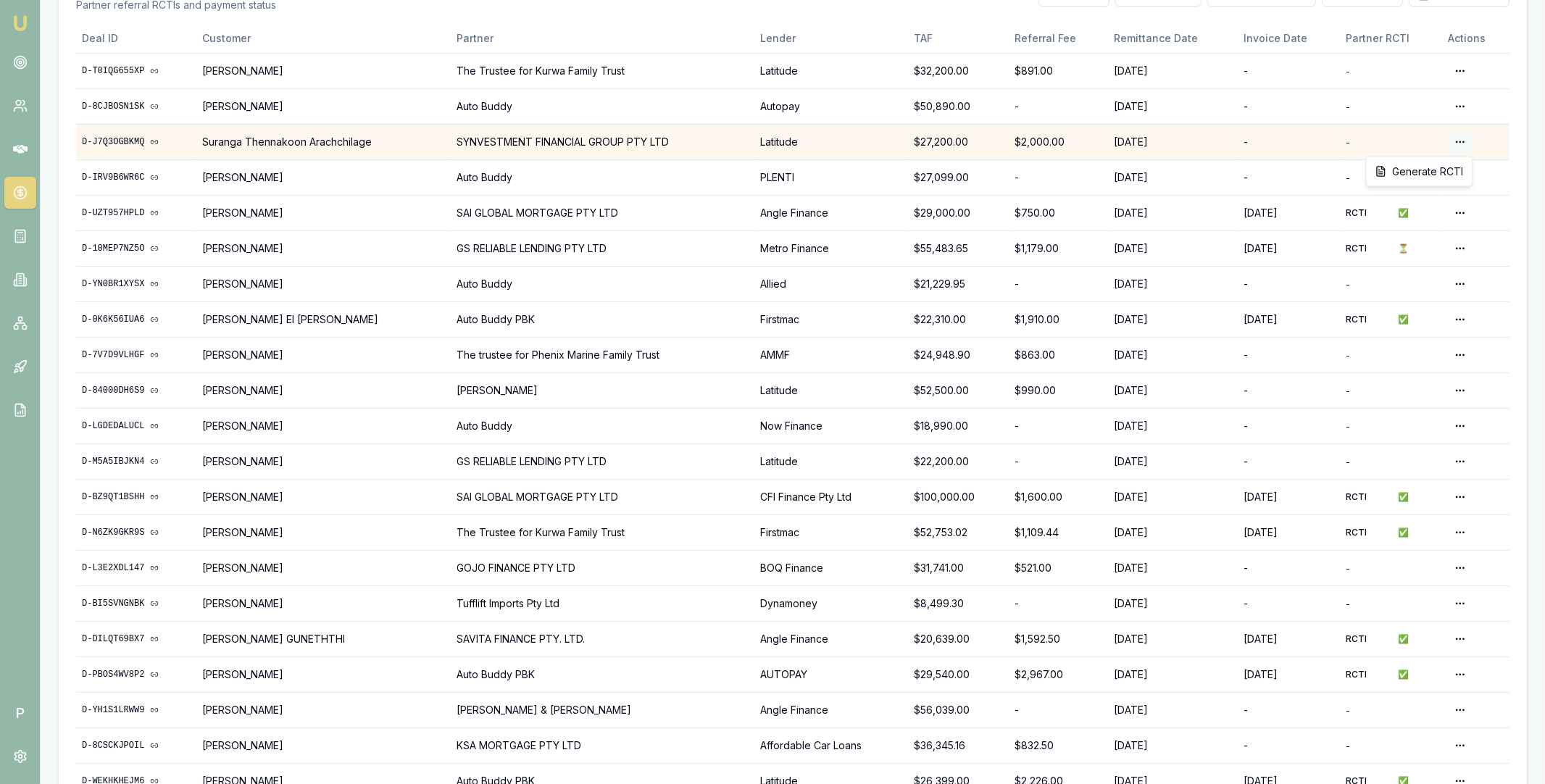
click at [1458, 138] on html "Emu Broker P Home Payments Matt Leeburn Toggle Menu Payments Management Manage …" at bounding box center [772, 48] width 1545 height 784
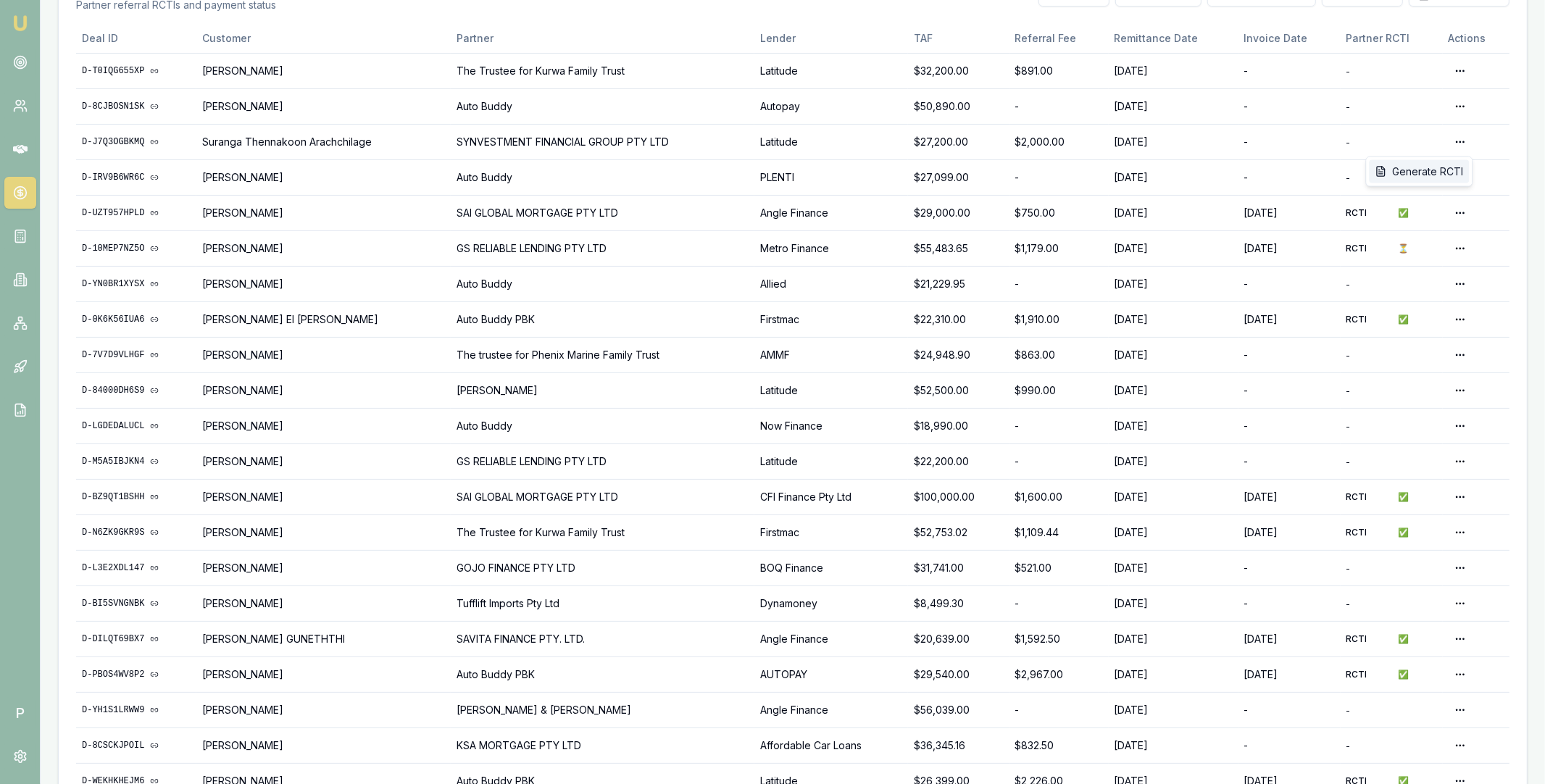
click at [1436, 166] on div "Generate RCTI" at bounding box center [1419, 171] width 100 height 23
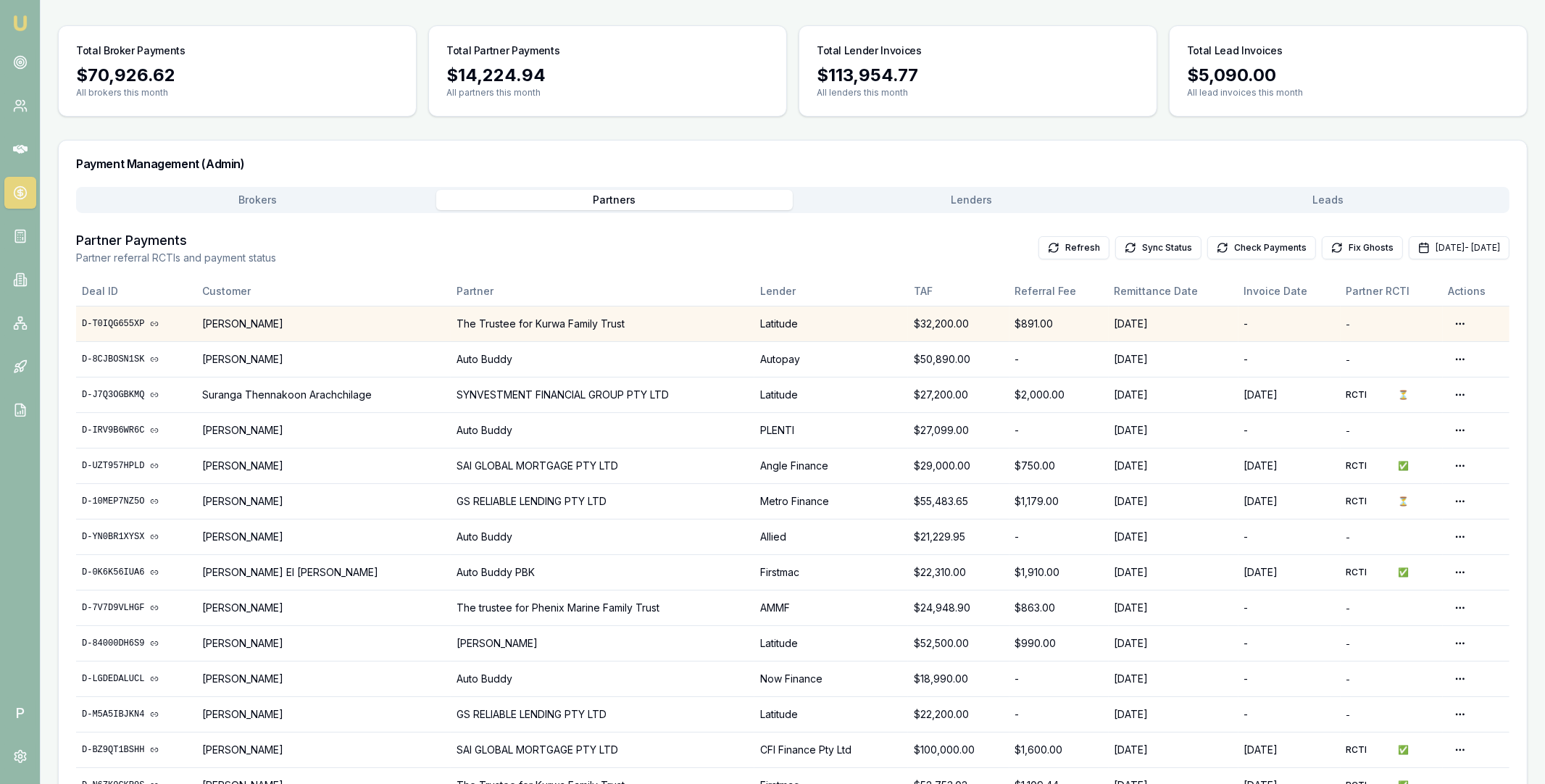
scroll to position [220, 0]
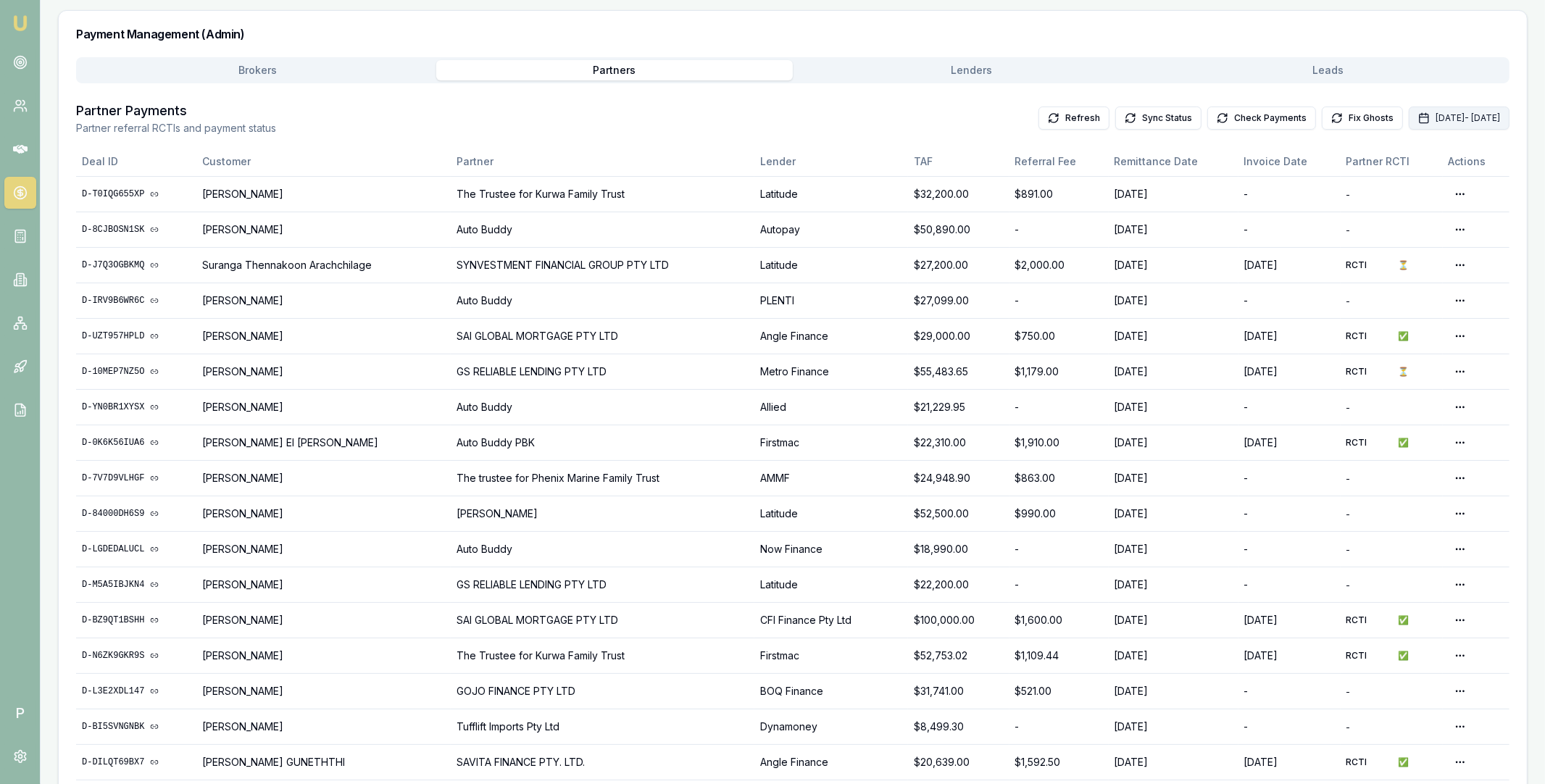
click at [1409, 117] on button "Sep 01, 2025 - Sep 30, 2025" at bounding box center [1459, 118] width 101 height 23
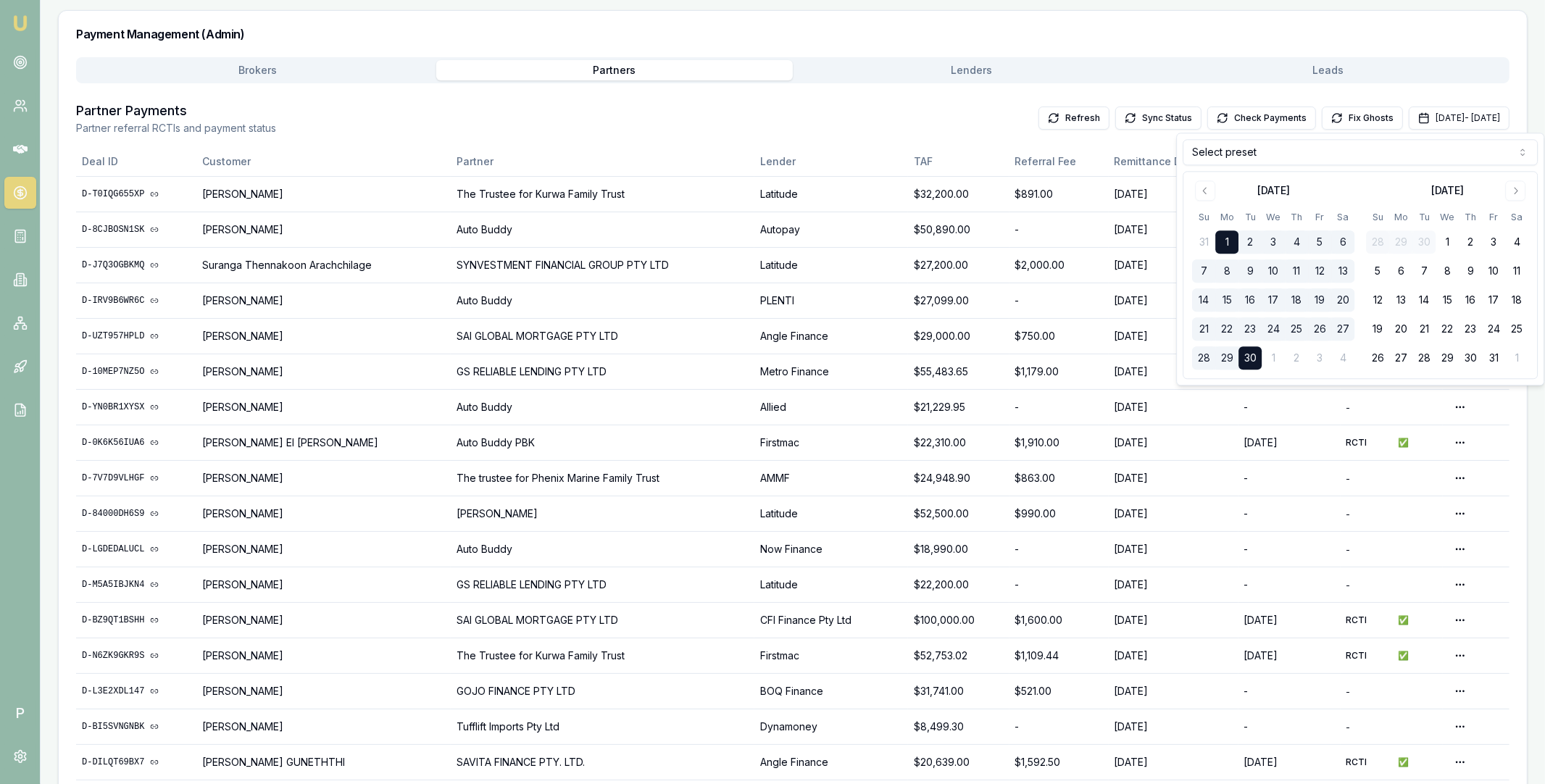
click at [1296, 158] on html "Emu Broker P Home Payments Matt Leeburn Toggle Menu Payments Management Manage …" at bounding box center [772, 172] width 1545 height 784
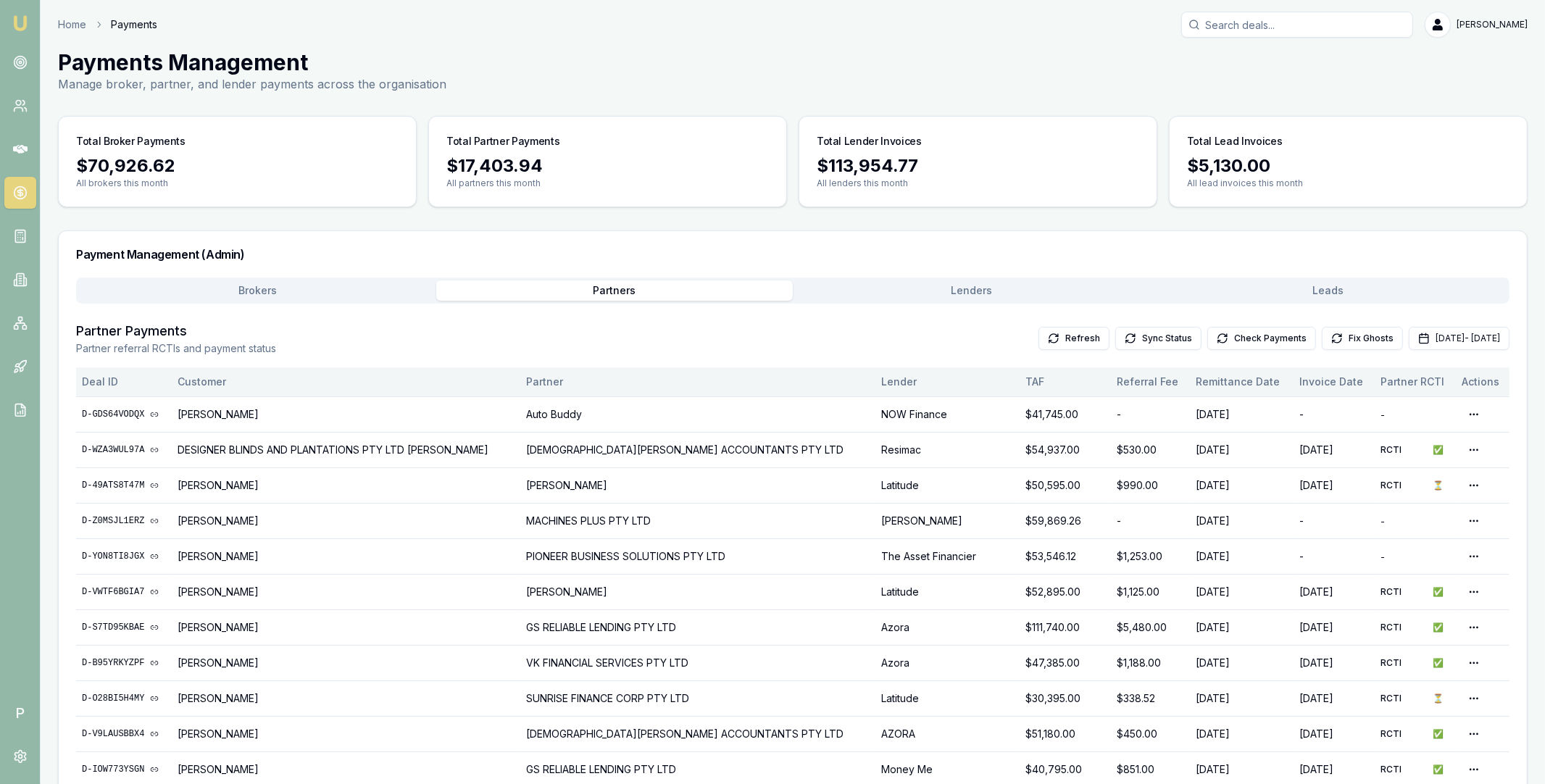
scroll to position [593, 0]
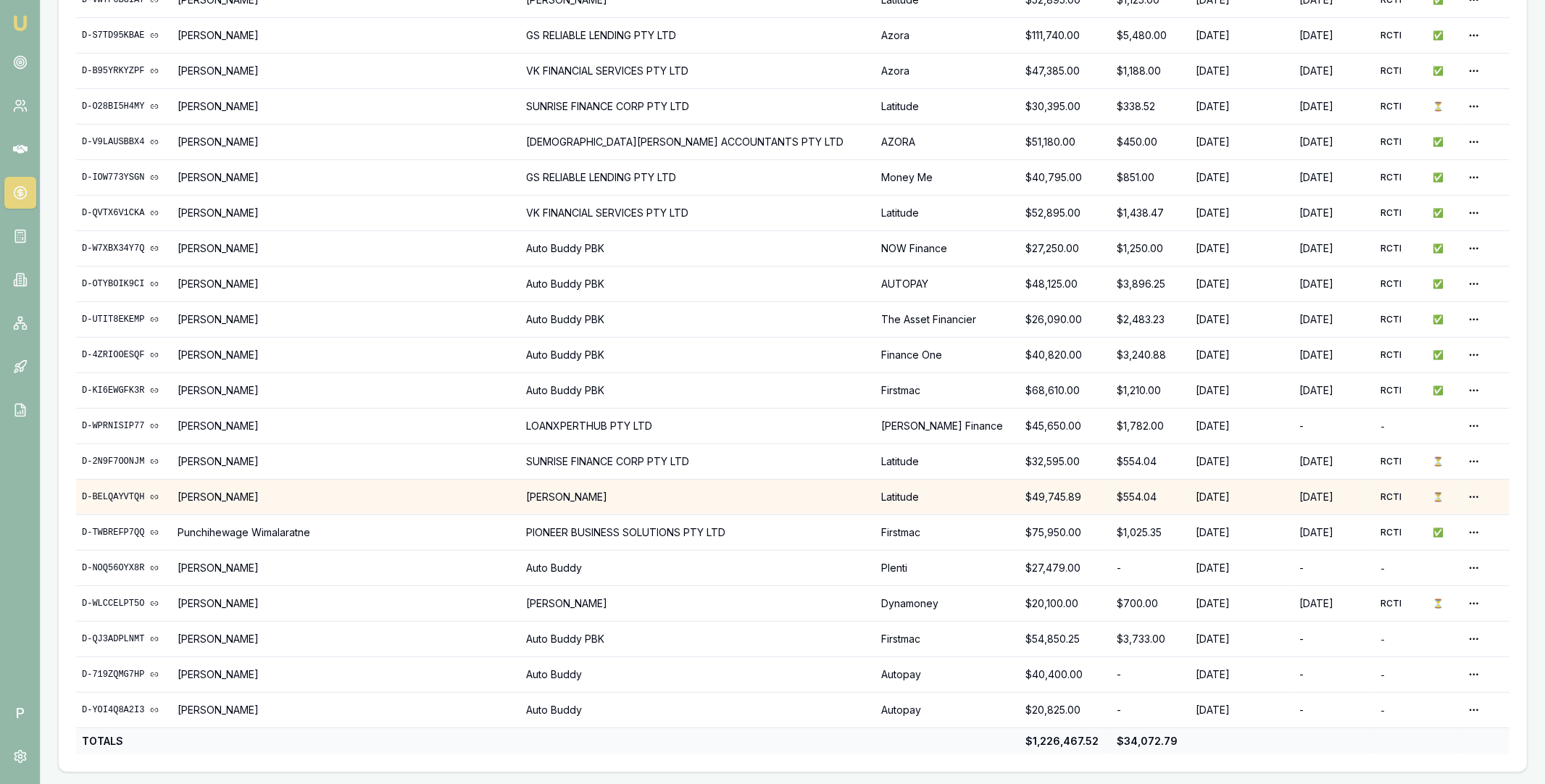
drag, startPoint x: 81, startPoint y: 494, endPoint x: 644, endPoint y: 494, distance: 563.0
click at [644, 494] on tr "D-BELQAYVTQH Rajinder Sandhu DHANKHAR, SANJEEV Latitude $49,745.89 $554.04 08/0…" at bounding box center [792, 496] width 1433 height 36
copy tr "D-BELQAYVTQH Rajinder Sandhu DHANKHAR, SANJEEV"
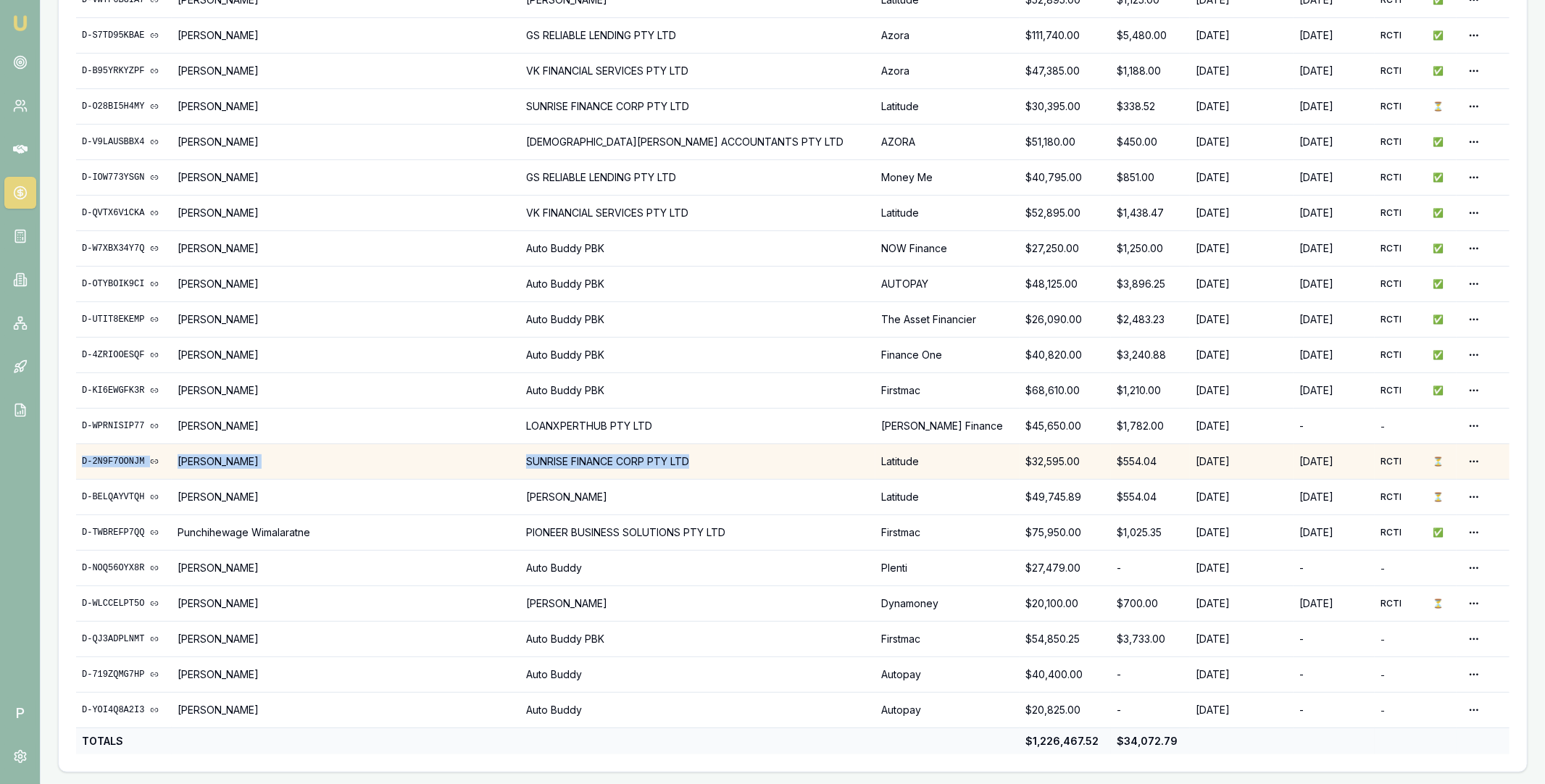
drag, startPoint x: 79, startPoint y: 459, endPoint x: 711, endPoint y: 460, distance: 632.0
click at [711, 460] on tr "D-2N9F7OONJM Haribansha Sanjel SUNRISE FINANCE CORP PTY LTD Latitude $32,595.00…" at bounding box center [792, 460] width 1433 height 36
copy tr "D-2N9F7OONJM Haribansha Sanjel SUNRISE FINANCE CORP PTY LTD"
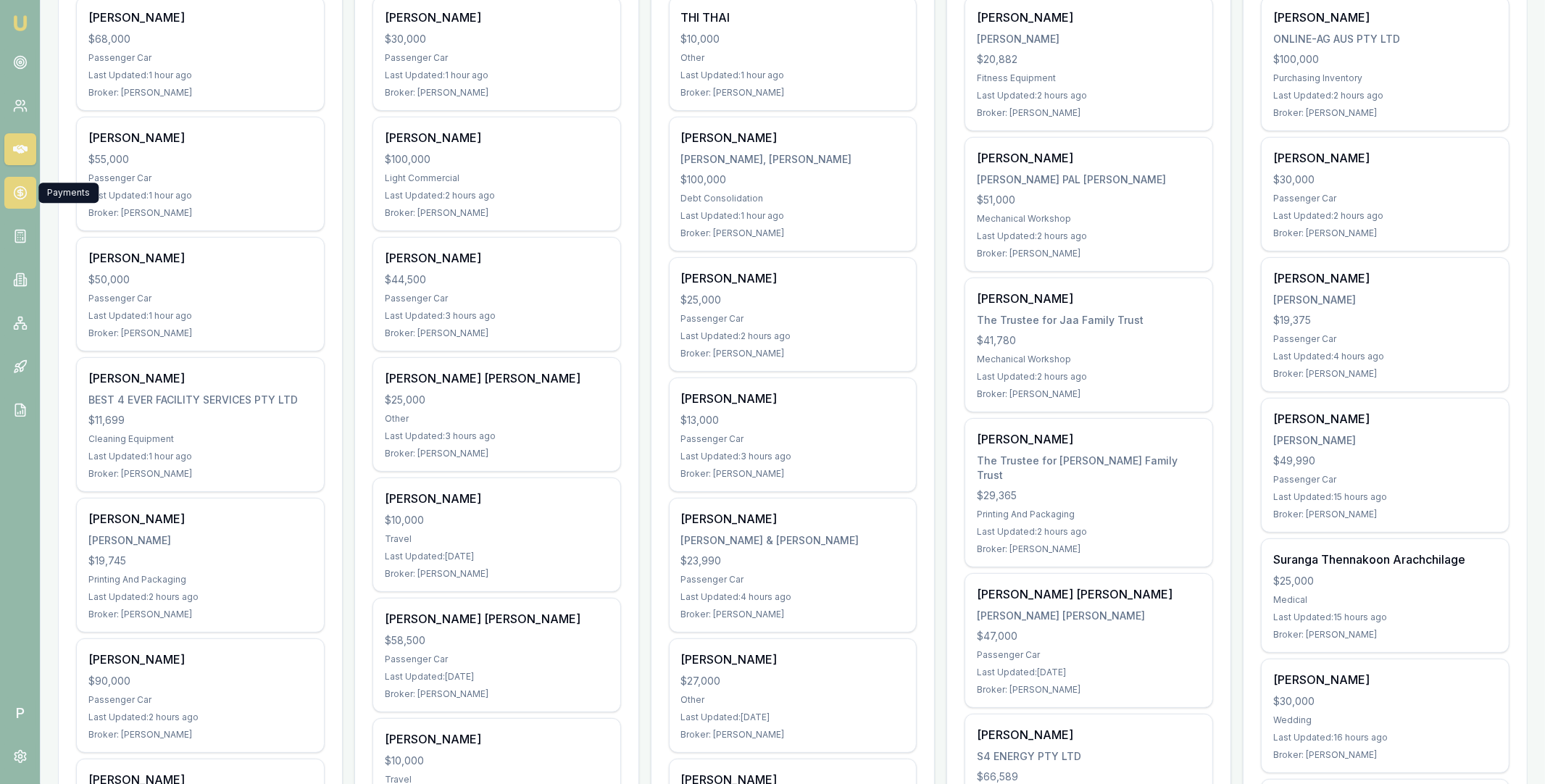
click at [18, 197] on icon at bounding box center [20, 192] width 14 height 14
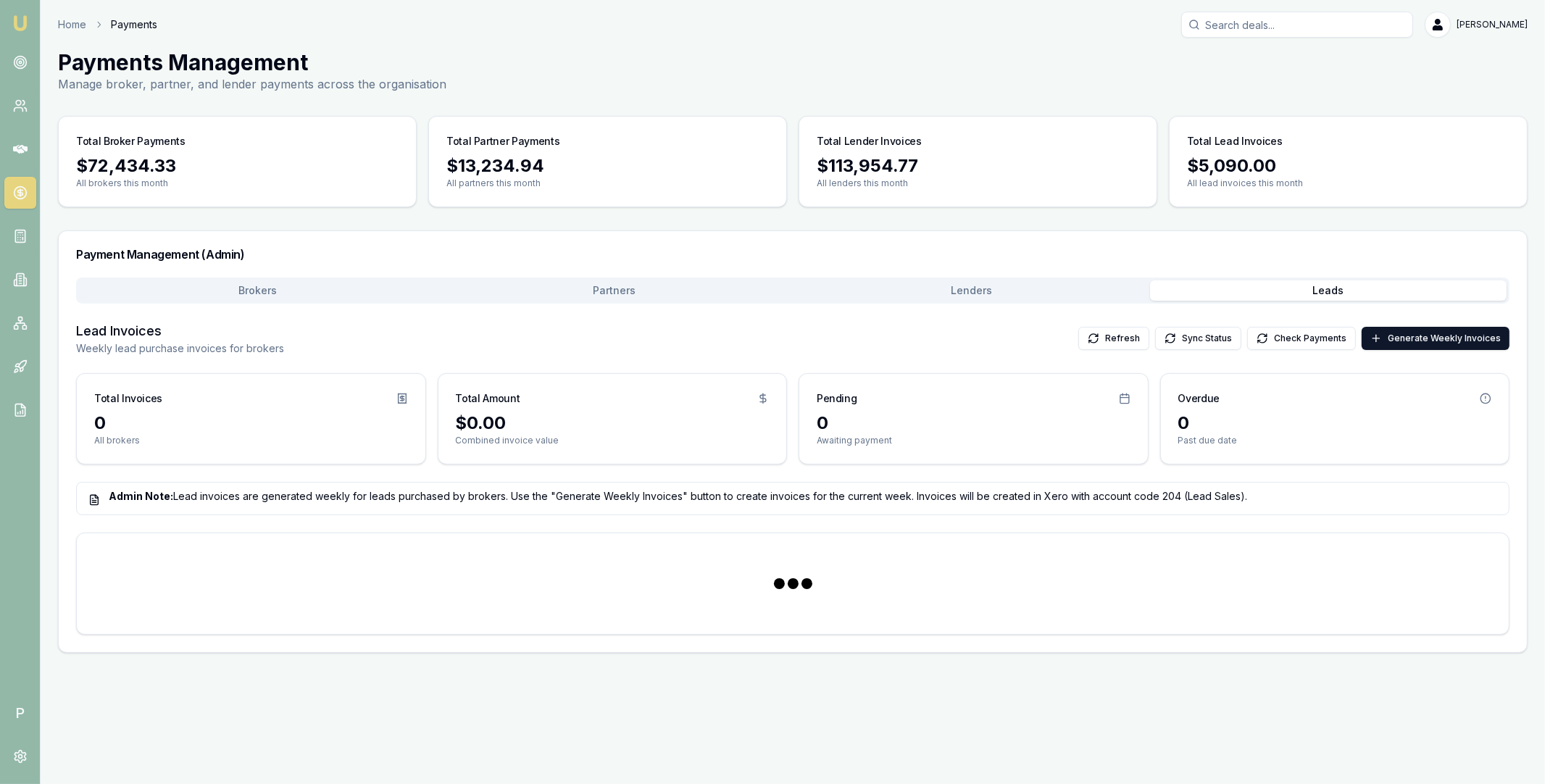
click at [1308, 283] on button "Leads" at bounding box center [1328, 290] width 357 height 21
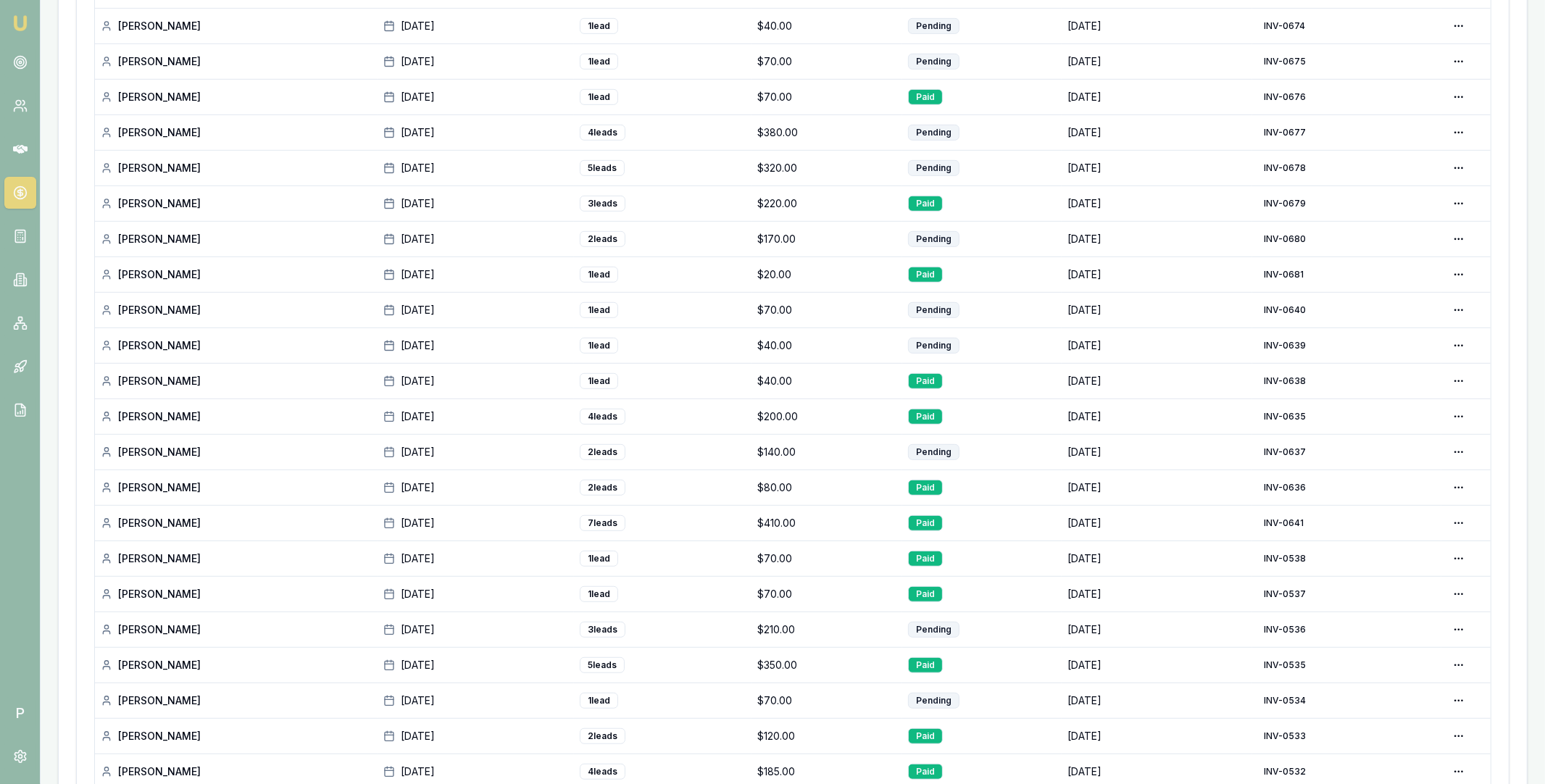
scroll to position [903, 0]
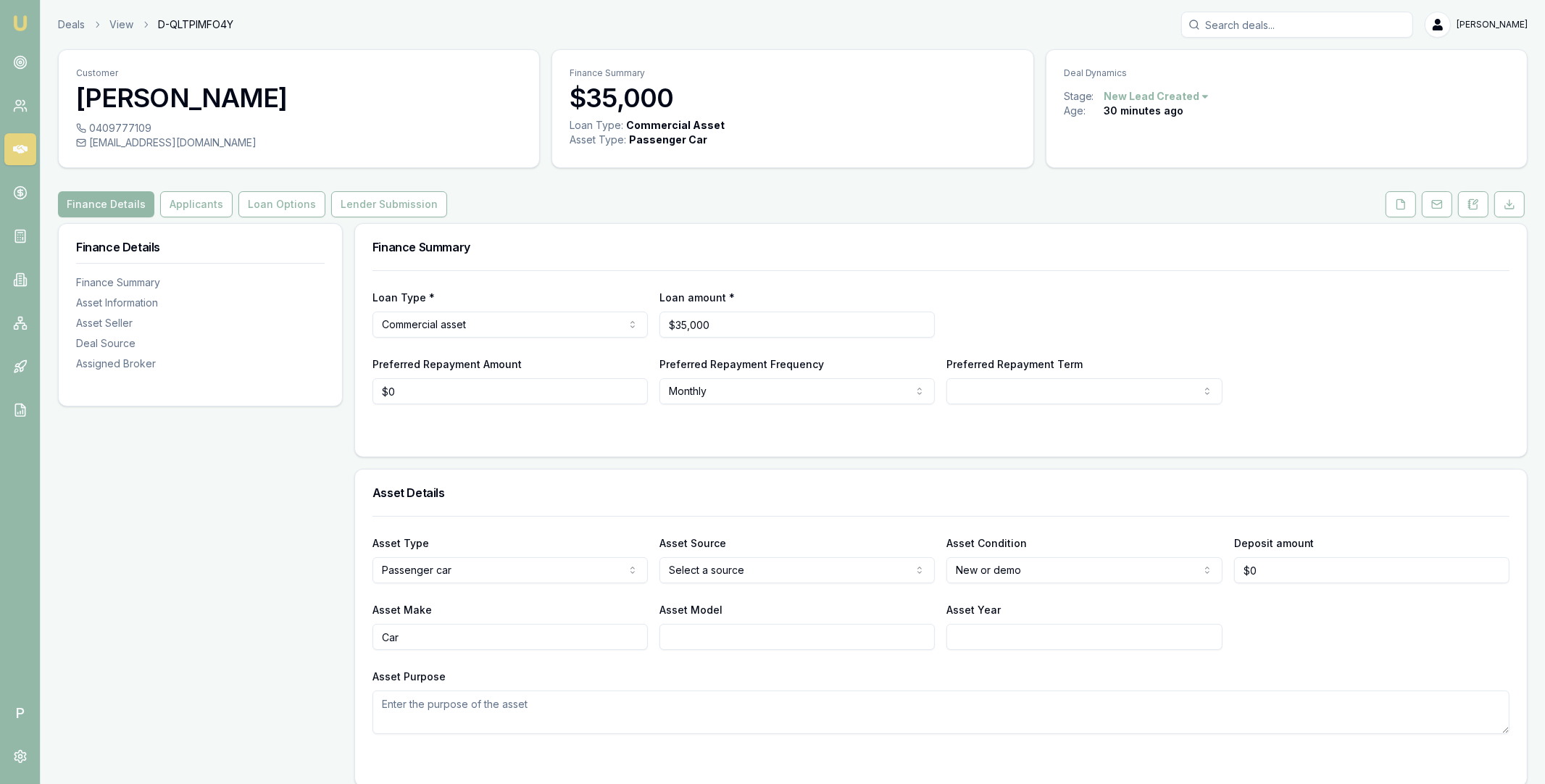
click at [20, 148] on icon at bounding box center [20, 149] width 14 height 9
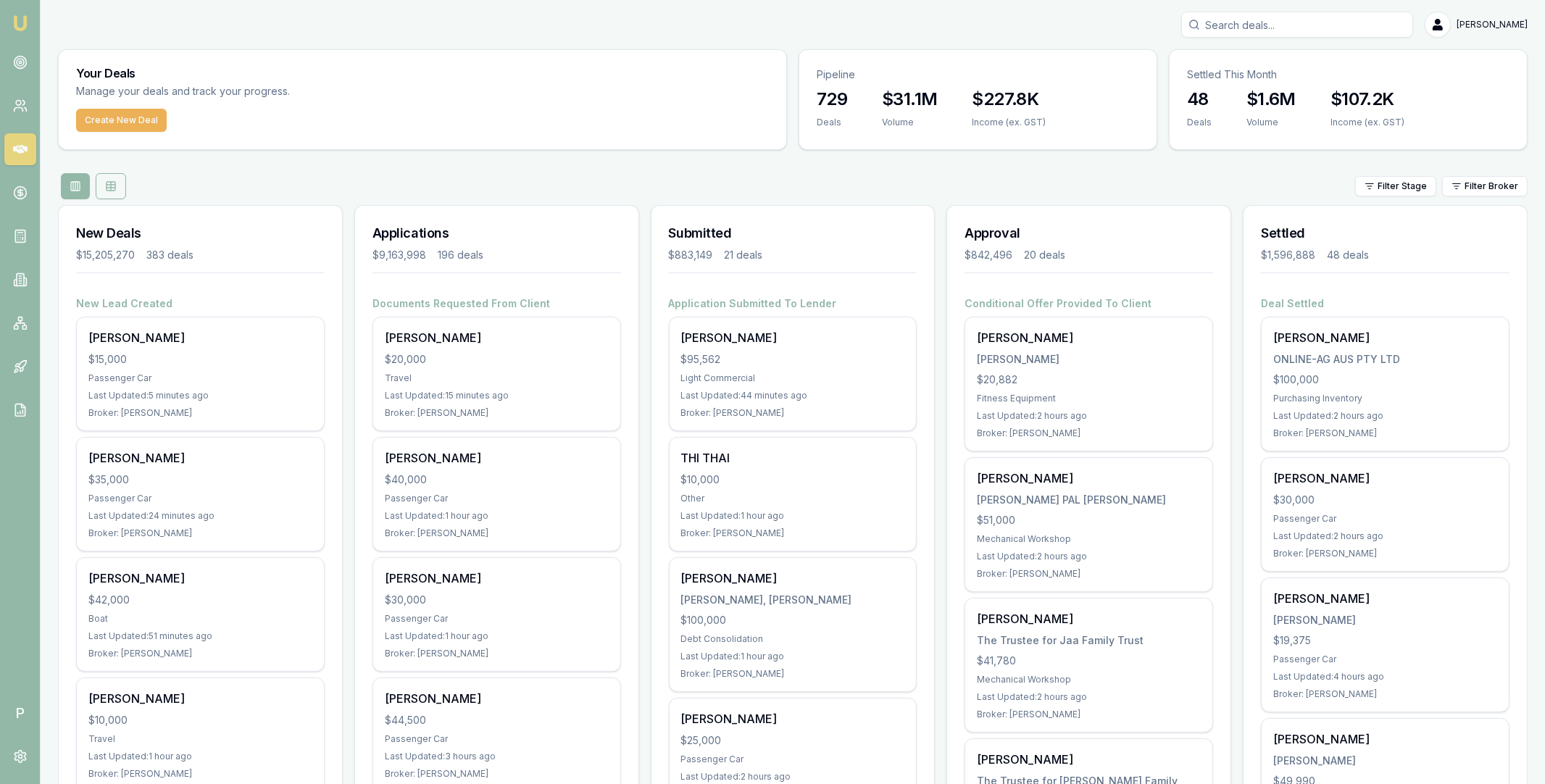
click at [117, 197] on button at bounding box center [111, 186] width 30 height 26
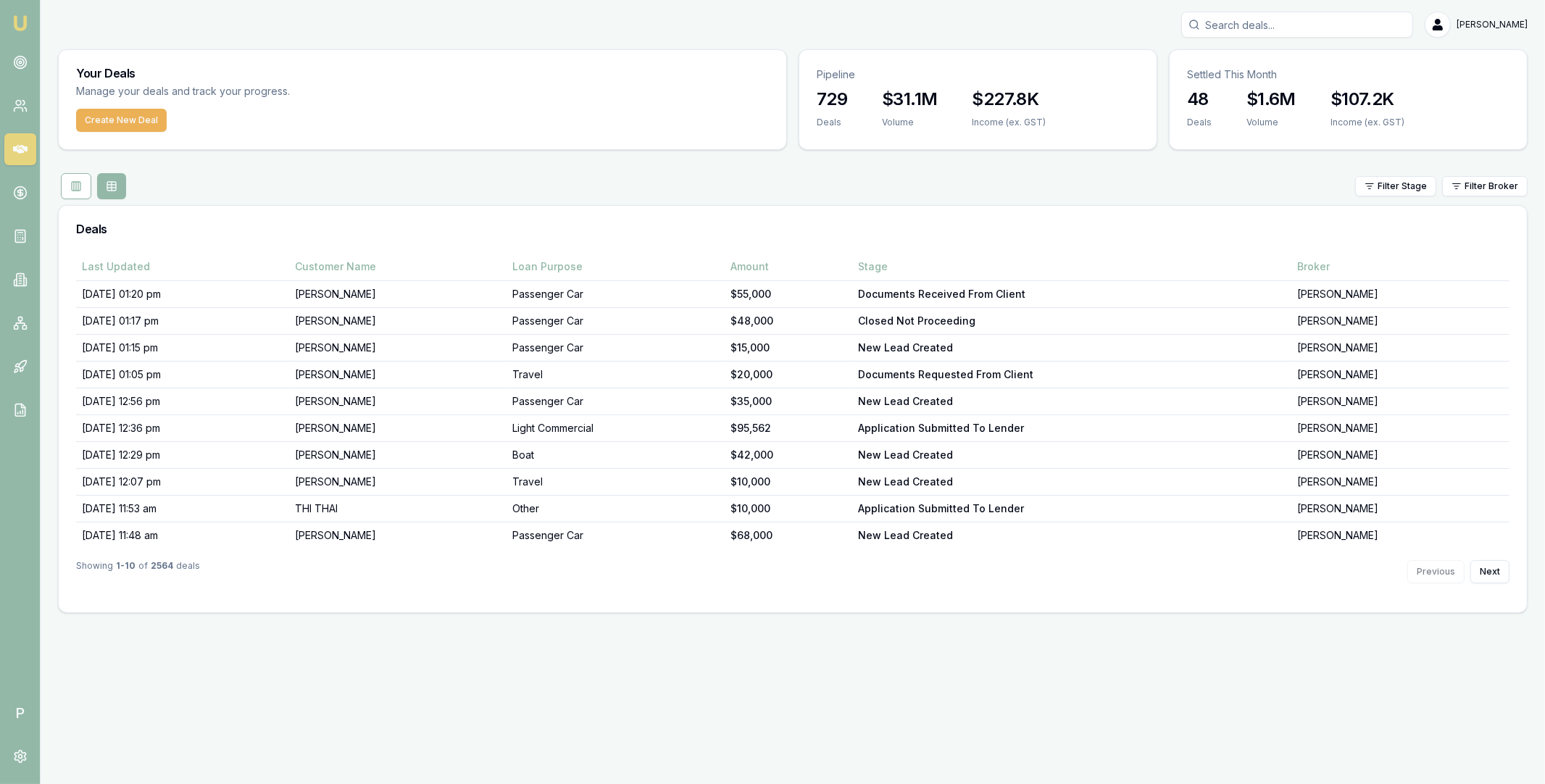
click at [19, 153] on icon at bounding box center [20, 149] width 14 height 14
click at [28, 184] on link at bounding box center [20, 192] width 32 height 32
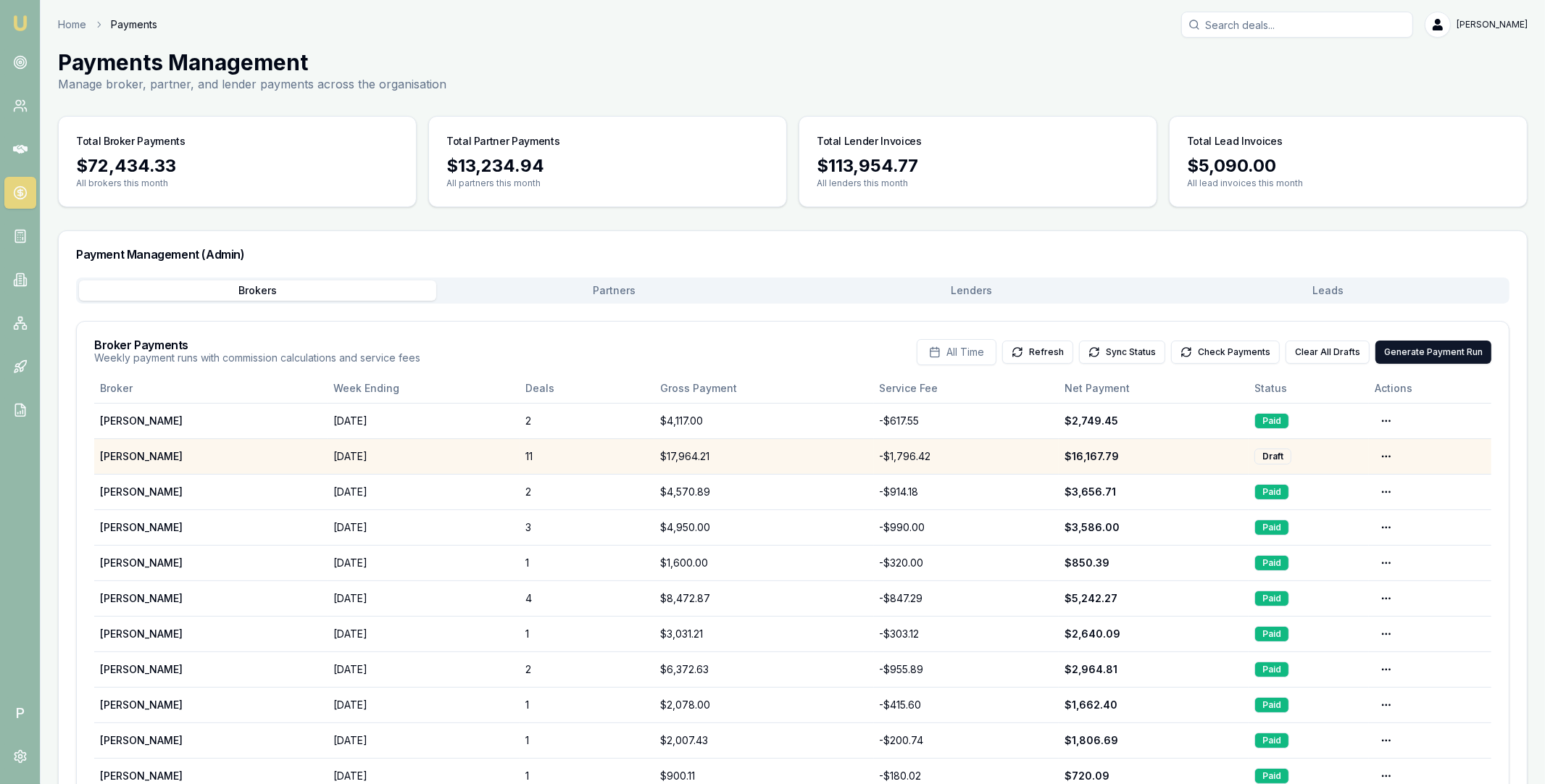
scroll to position [181, 0]
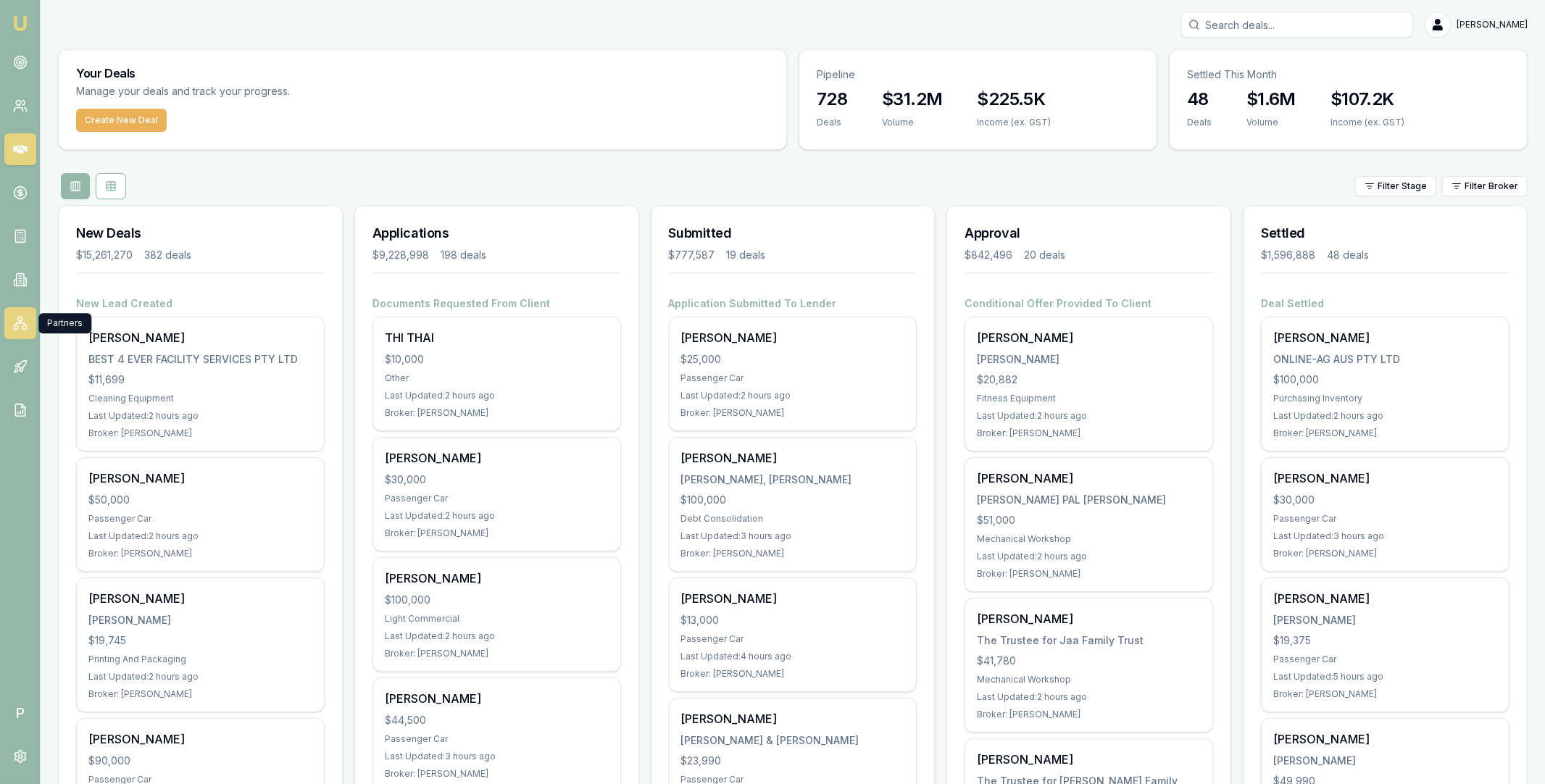
click at [19, 323] on icon at bounding box center [20, 323] width 14 height 14
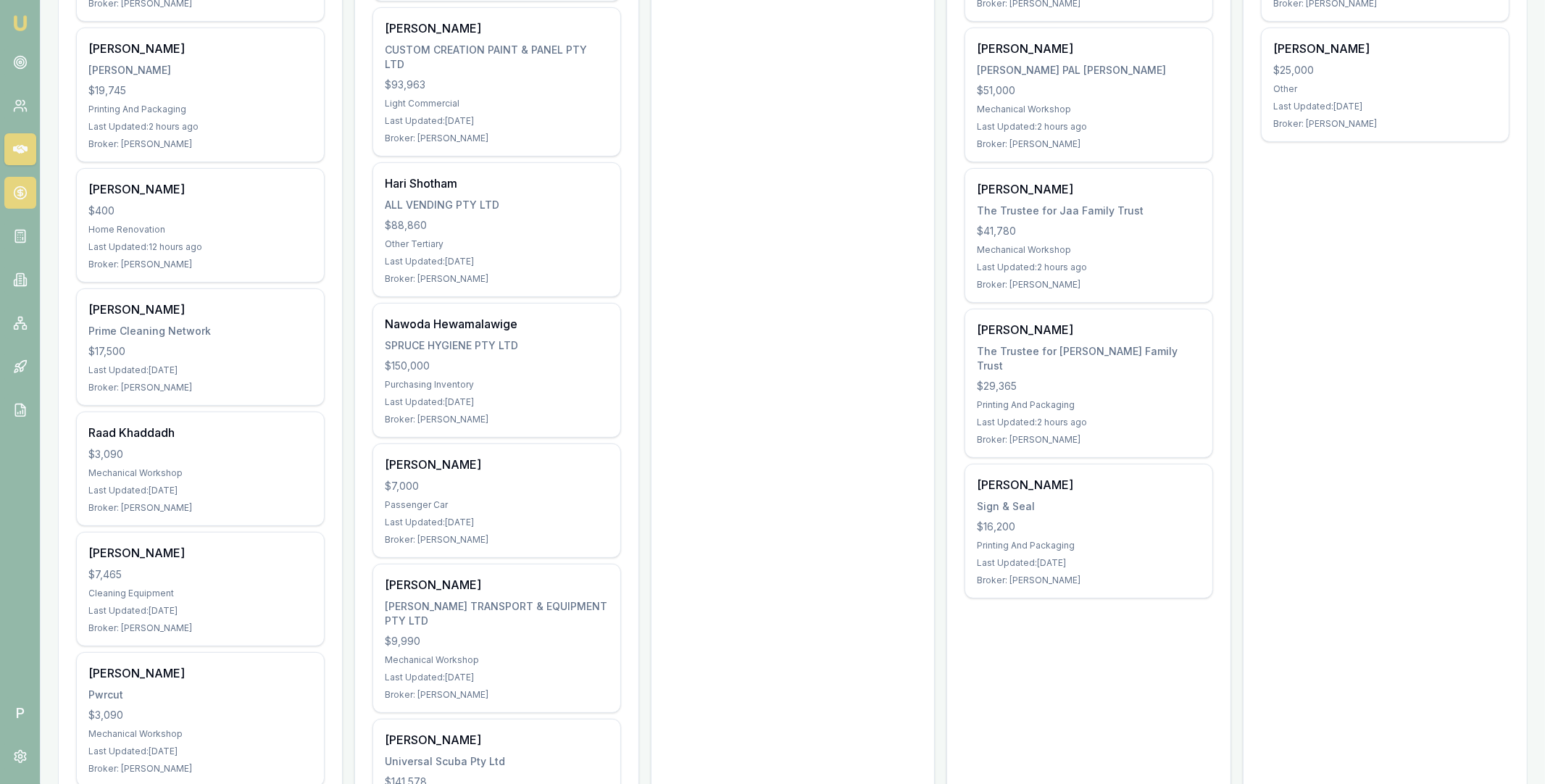
click at [31, 180] on link at bounding box center [20, 192] width 32 height 32
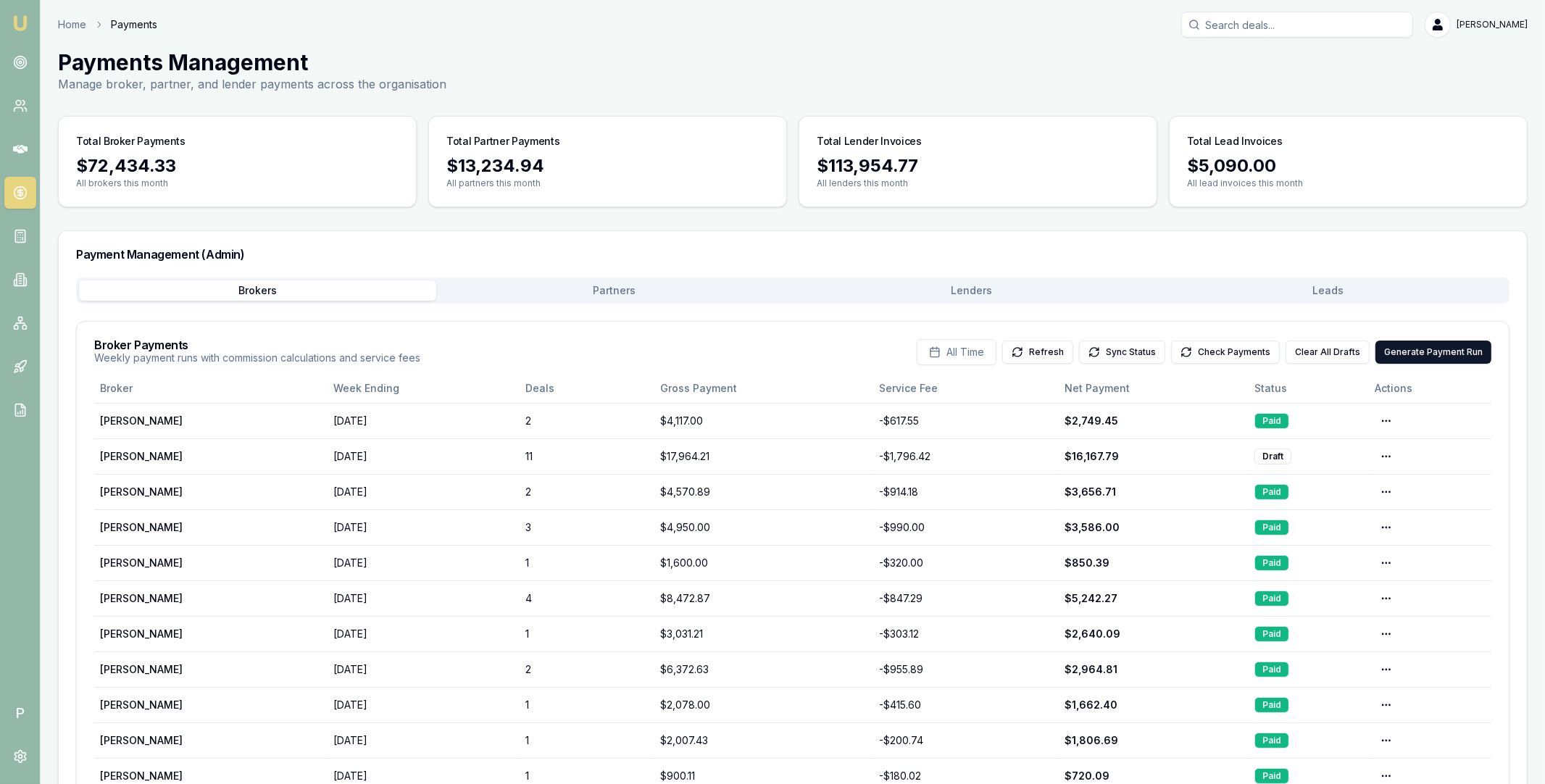
click at [1026, 287] on button "Lenders" at bounding box center [971, 290] width 357 height 21
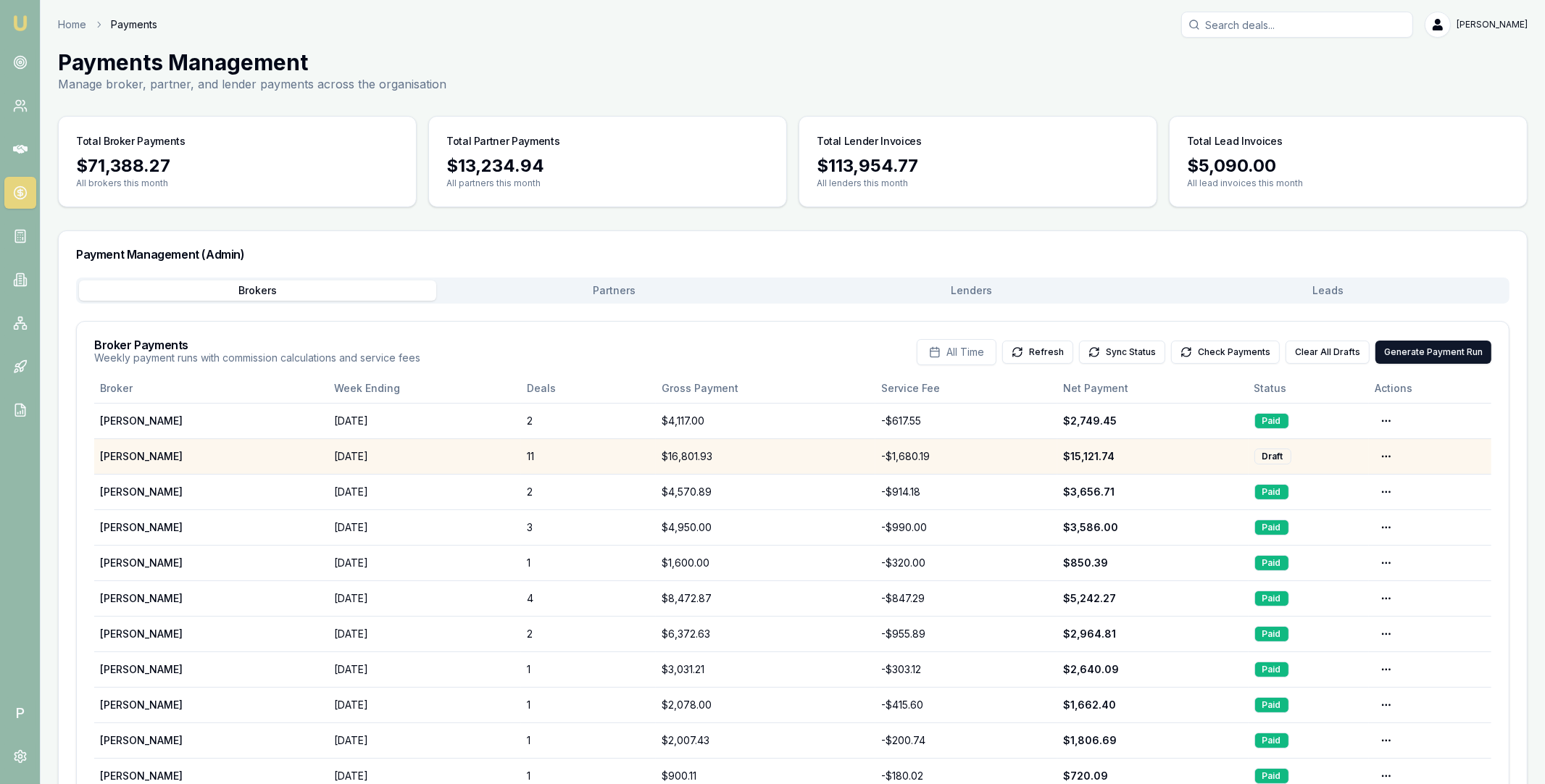
click at [1399, 456] on td "Open menu" at bounding box center [1430, 456] width 123 height 36
click at [1391, 456] on html "Emu Broker P Home Payments Matt Leeburn Toggle Menu Payments Management Manage …" at bounding box center [772, 392] width 1545 height 784
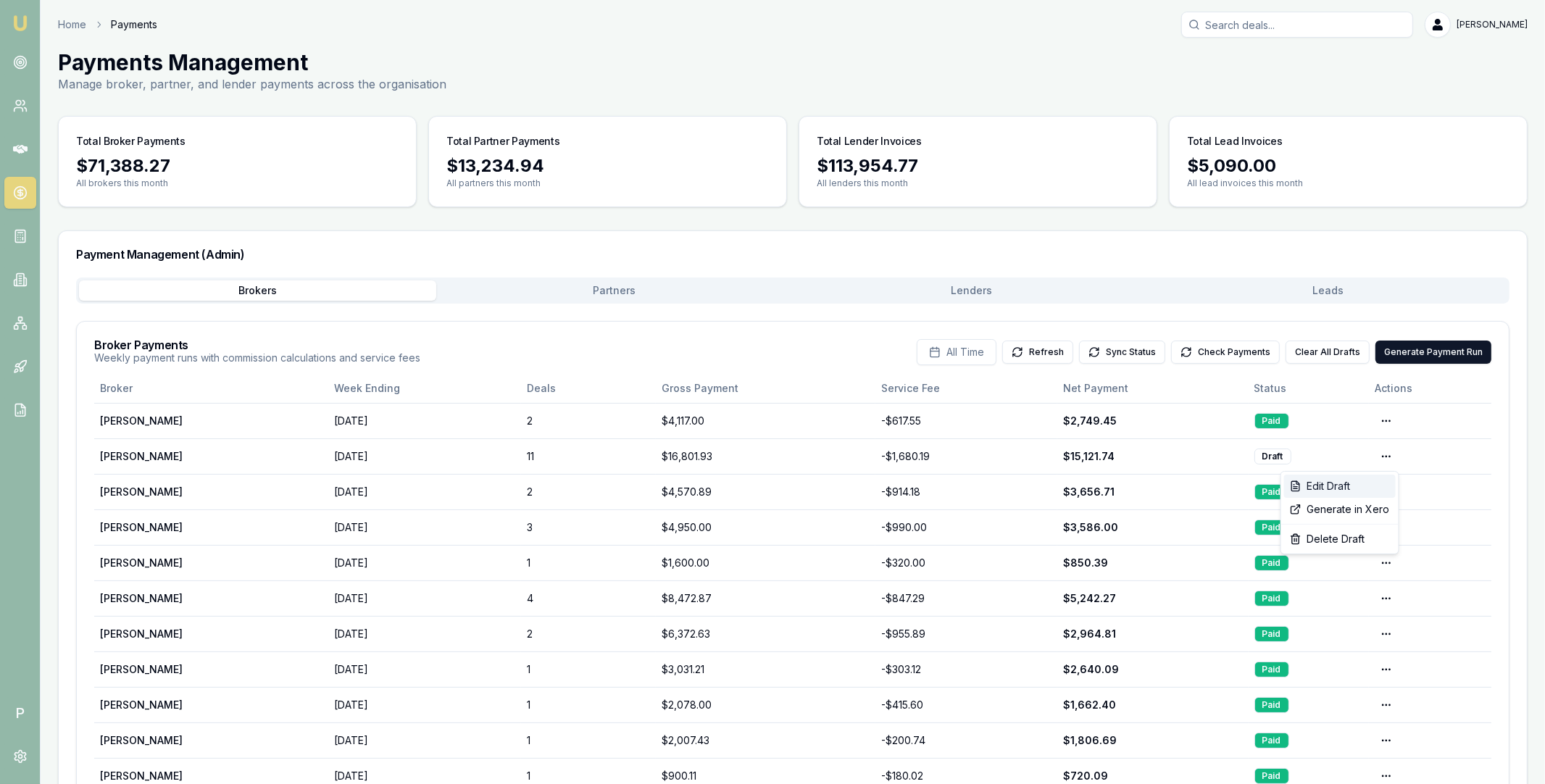
click at [1331, 486] on div "Edit Draft" at bounding box center [1339, 486] width 112 height 23
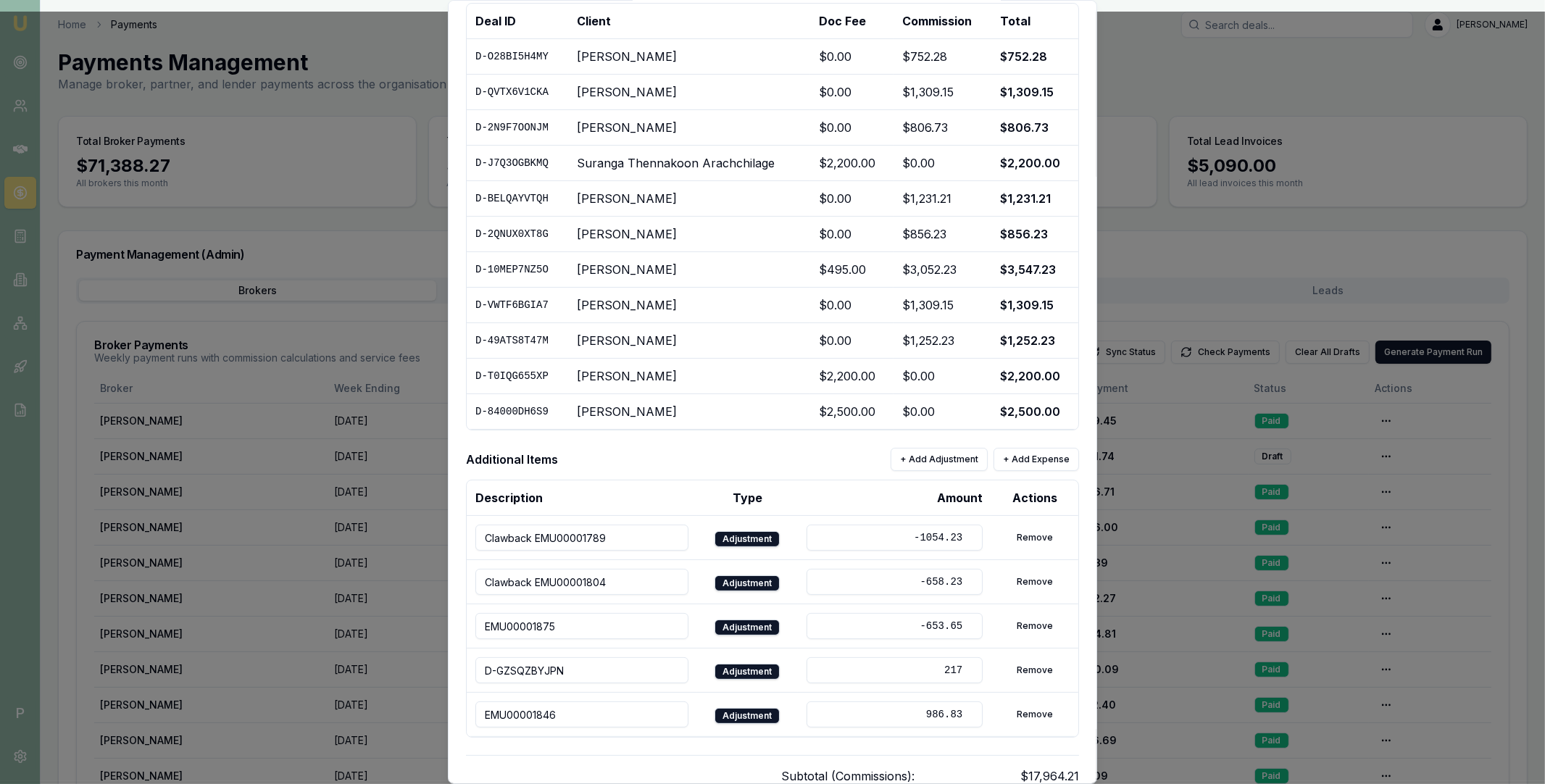
scroll to position [299, 0]
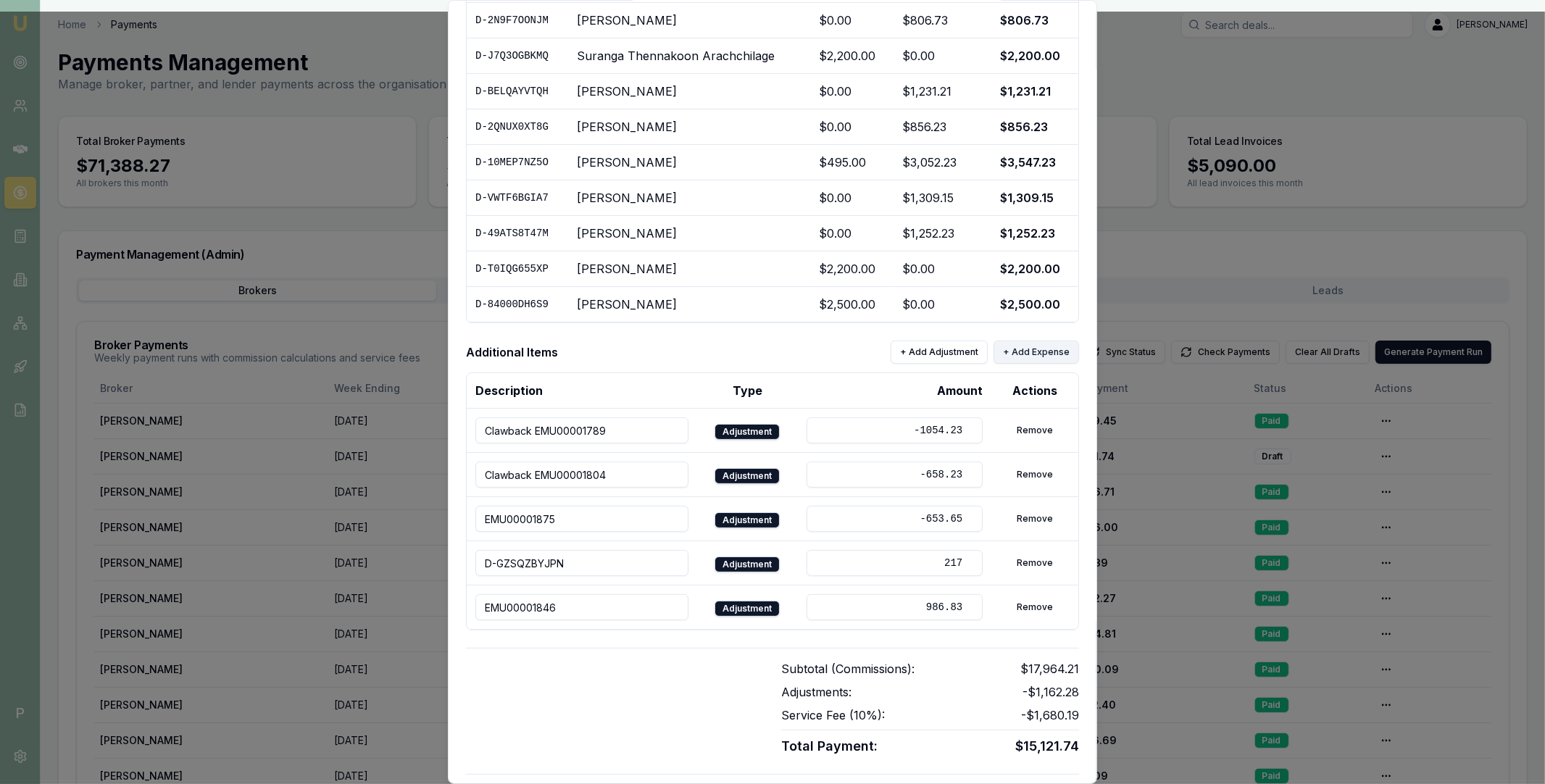
click at [1015, 355] on button "+ Add Expense" at bounding box center [1036, 351] width 85 height 23
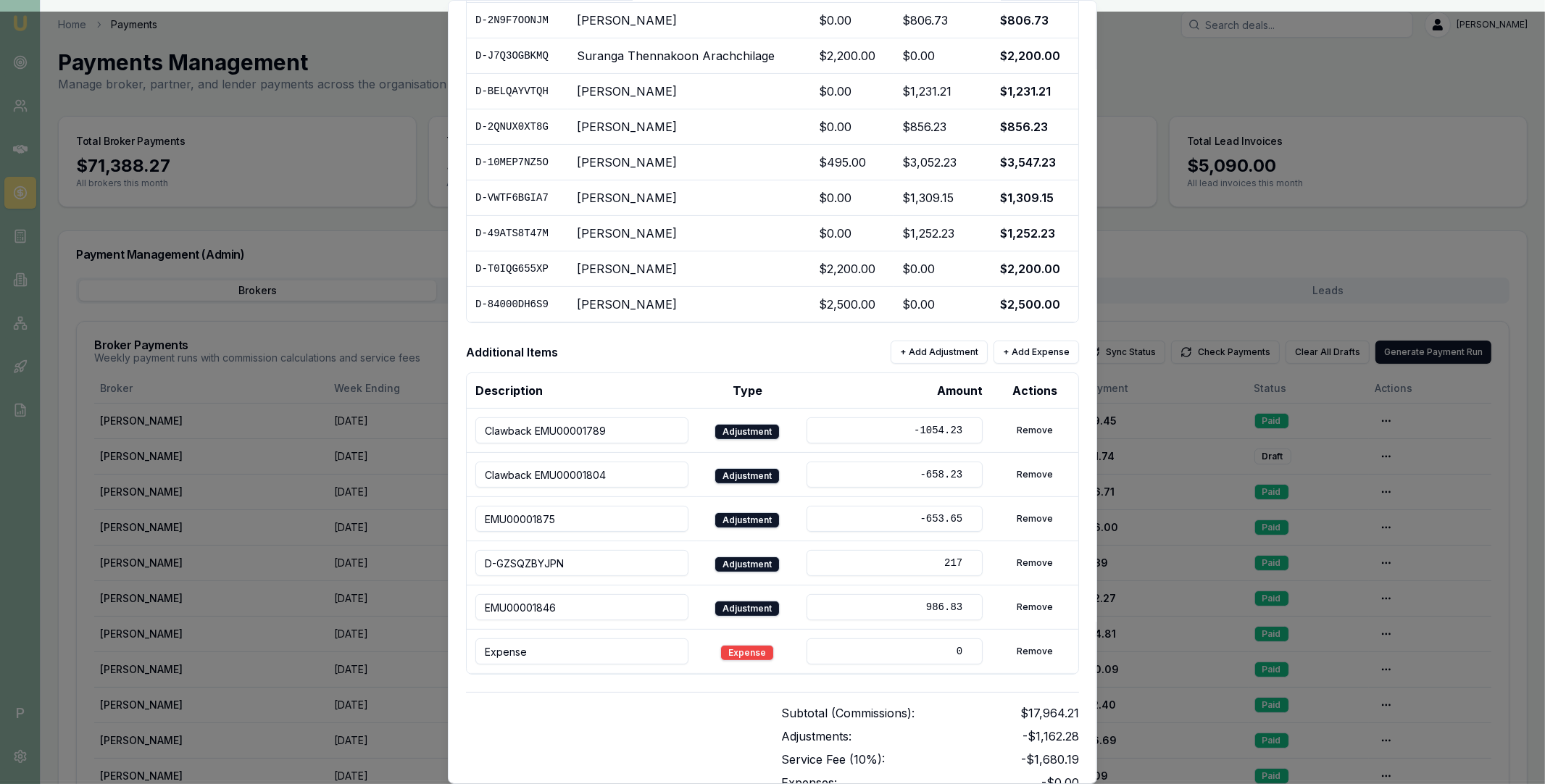
click at [592, 653] on input "Expense" at bounding box center [582, 651] width 213 height 26
paste input "D-UZT957HPLD"
click at [576, 656] on input "D-UZT957HPLD // Mentor Fee" at bounding box center [582, 651] width 213 height 26
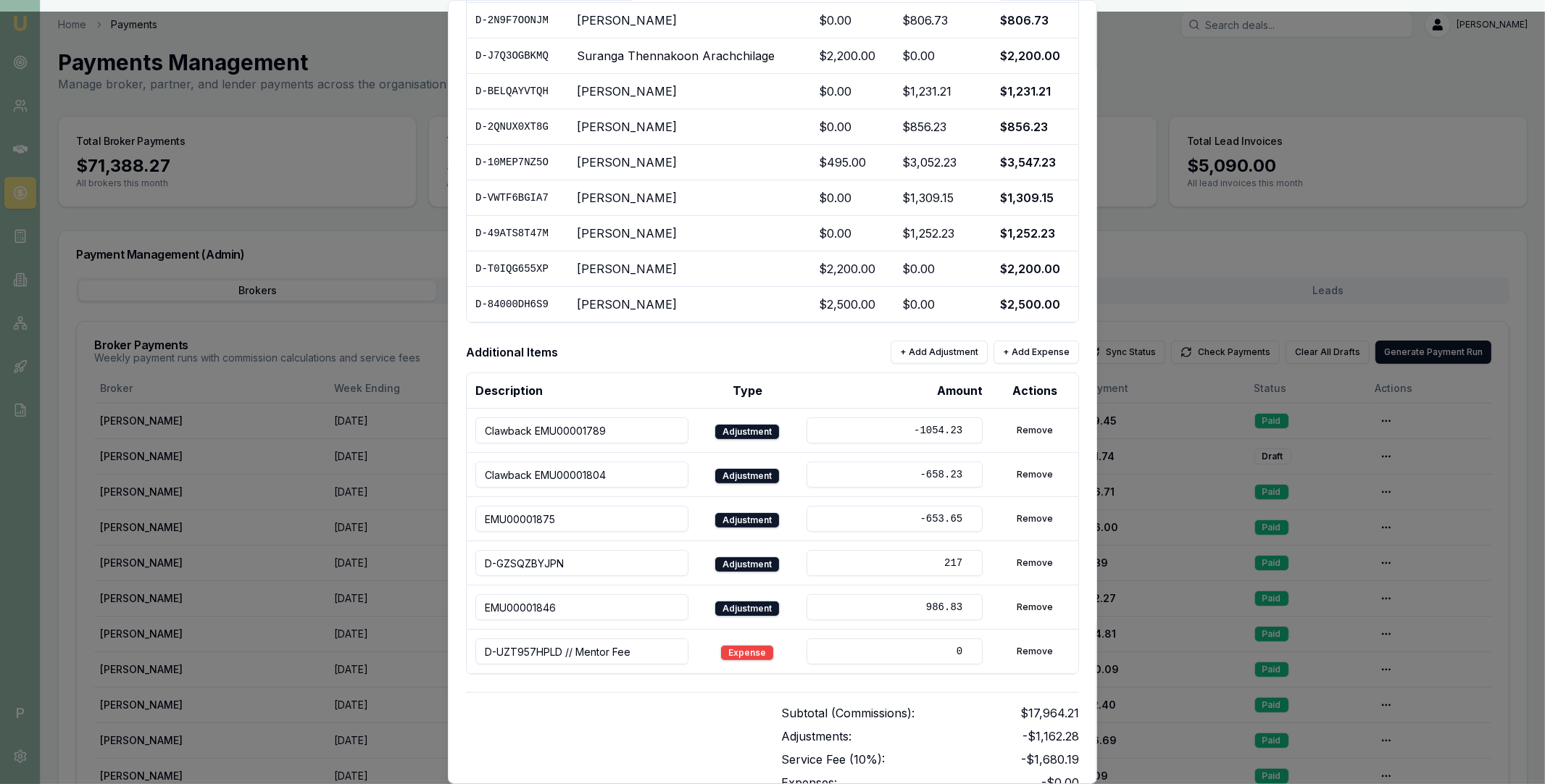
type input "D-UZT957HPLD // Mentor Fee"
drag, startPoint x: 928, startPoint y: 649, endPoint x: 963, endPoint y: 648, distance: 35.0
click at [963, 650] on input "0" at bounding box center [894, 651] width 176 height 26
click at [700, 702] on div "Subtotal (Commissions): $17,964.21 Adjustments: -$1,162.28 Service Fee ( 10 %):…" at bounding box center [772, 757] width 613 height 132
click at [934, 660] on input "98" at bounding box center [894, 651] width 176 height 26
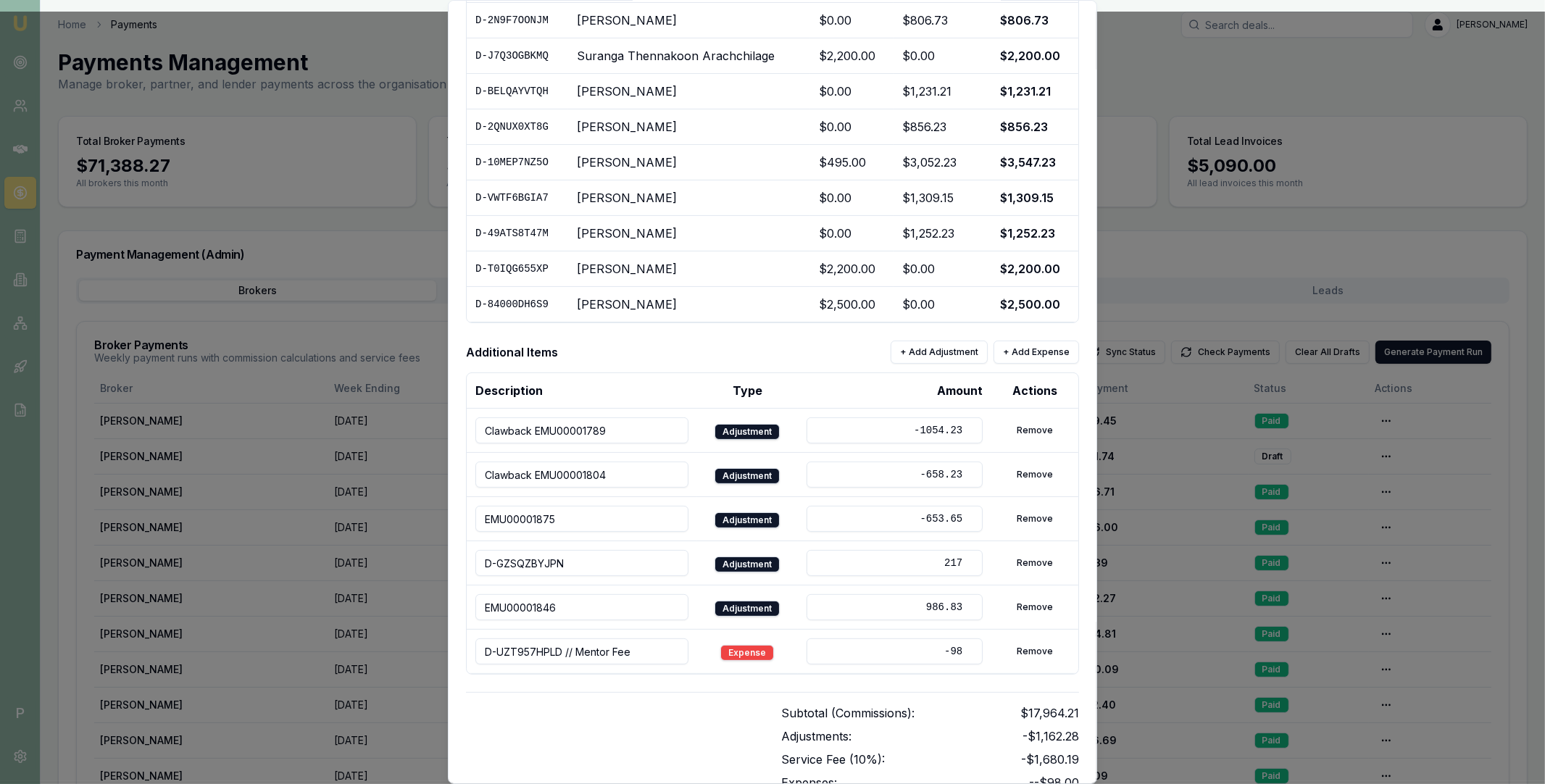
type input "-98"
click at [772, 683] on div "Bill To: Eujin Ooi eujin.ooi@emumoney.com.au Payment Details: Week Ending: 20/0…" at bounding box center [772, 321] width 613 height 1117
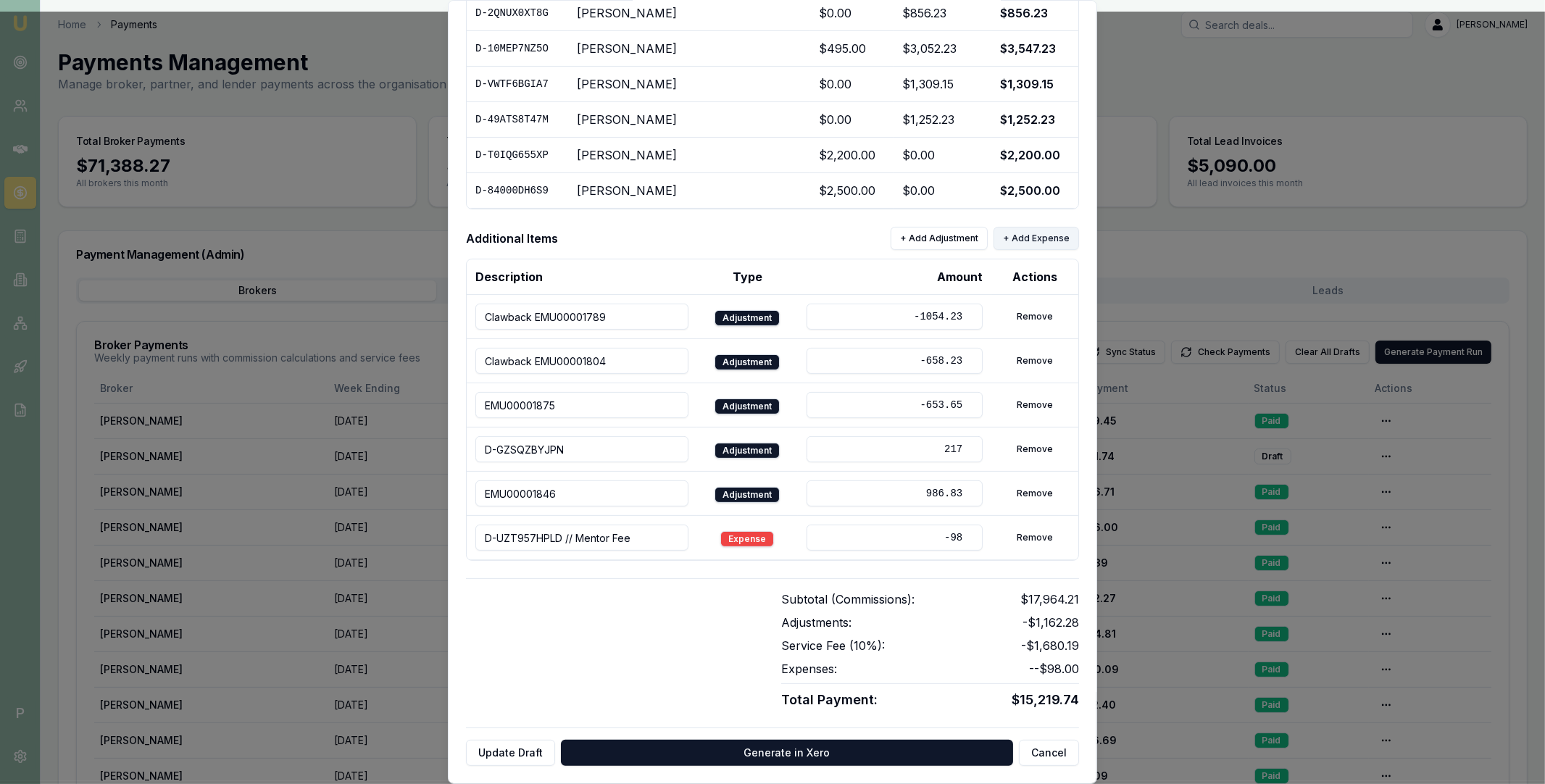
click at [1026, 235] on button "+ Add Expense" at bounding box center [1036, 238] width 85 height 23
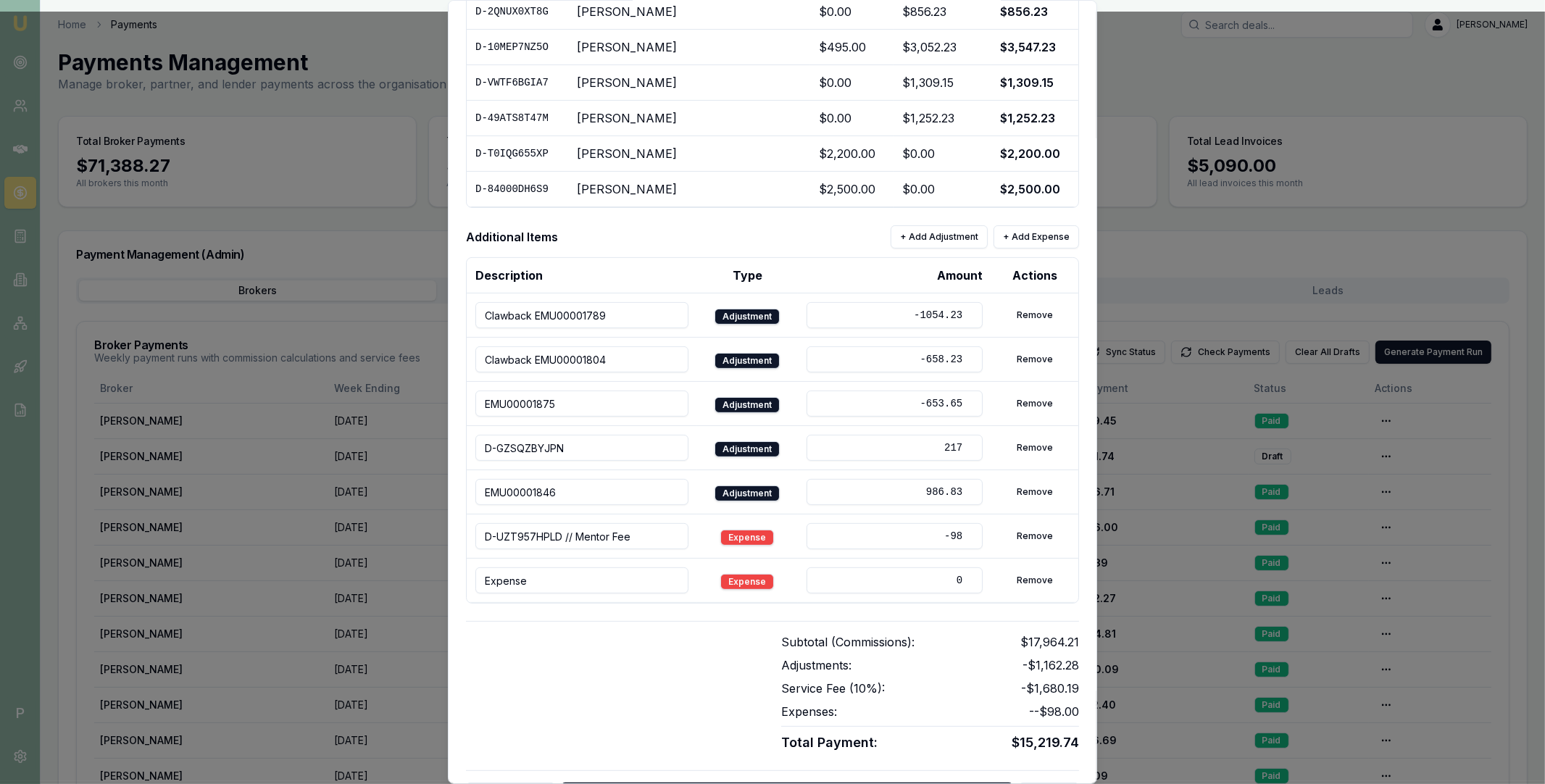
drag, startPoint x: 944, startPoint y: 583, endPoint x: 959, endPoint y: 583, distance: 15.0
click at [959, 583] on input "0" at bounding box center [894, 580] width 176 height 26
type input "-107.85"
click at [597, 582] on input "Expense" at bounding box center [582, 580] width 213 height 26
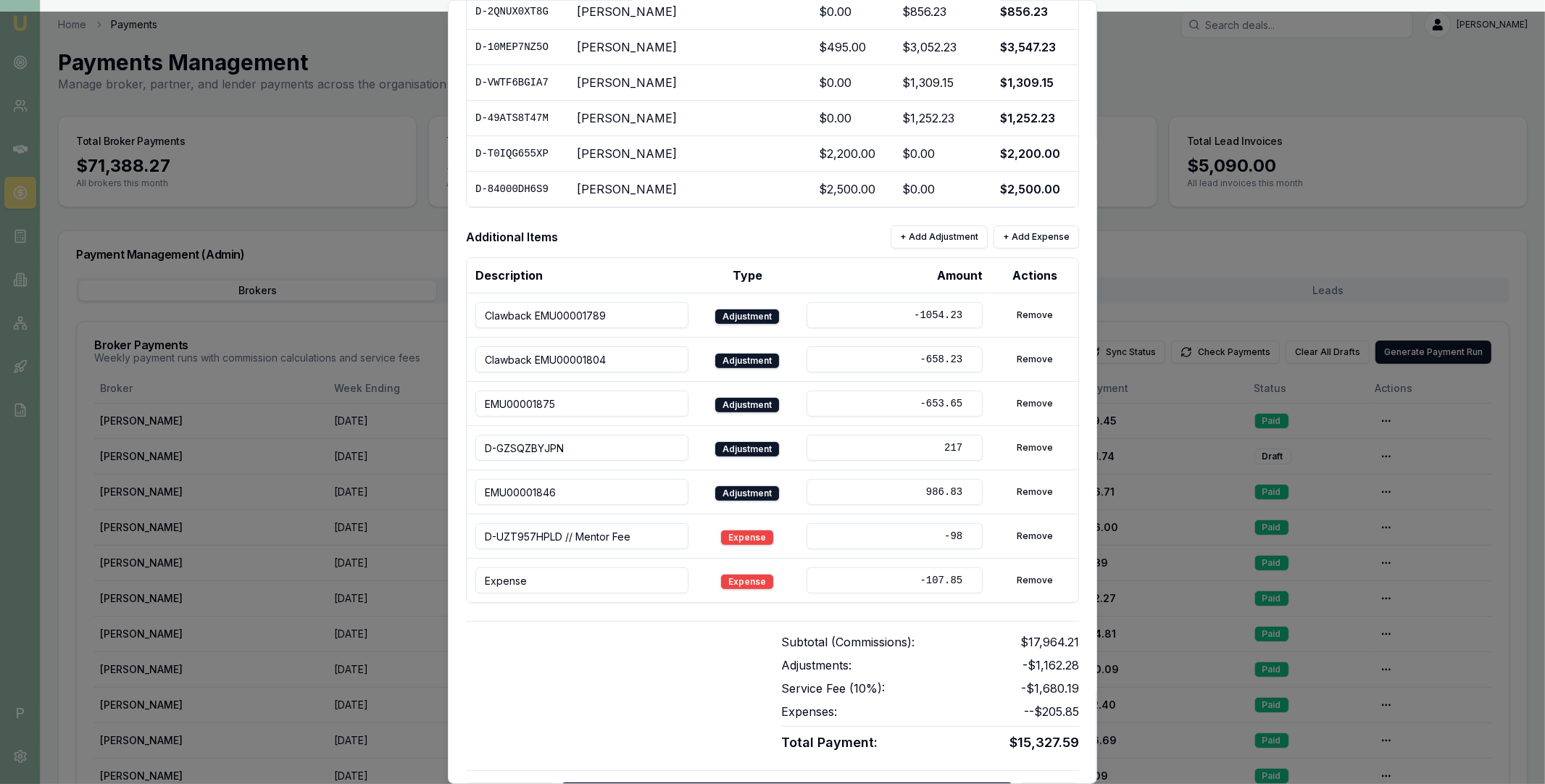
paste input "D-400G0BBUPX"
type input "D-400G0BBUPX // Mentor Fee"
click at [657, 623] on div "Subtotal (Commissions): $17,964.21 Adjustments: -$1,162.28 Service Fee ( 10 %):…" at bounding box center [772, 687] width 613 height 132
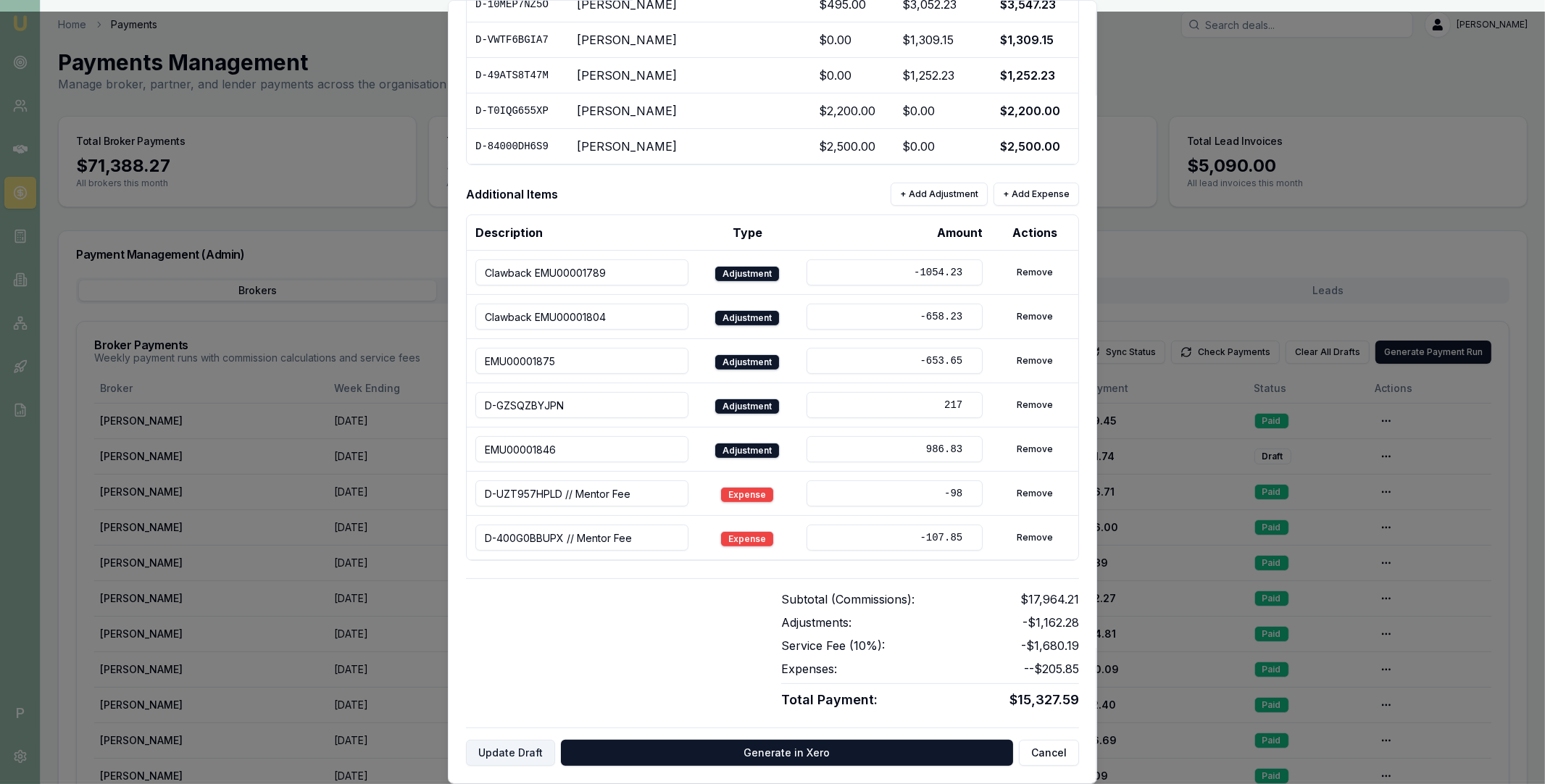
click at [509, 749] on button "Update Draft" at bounding box center [511, 752] width 89 height 26
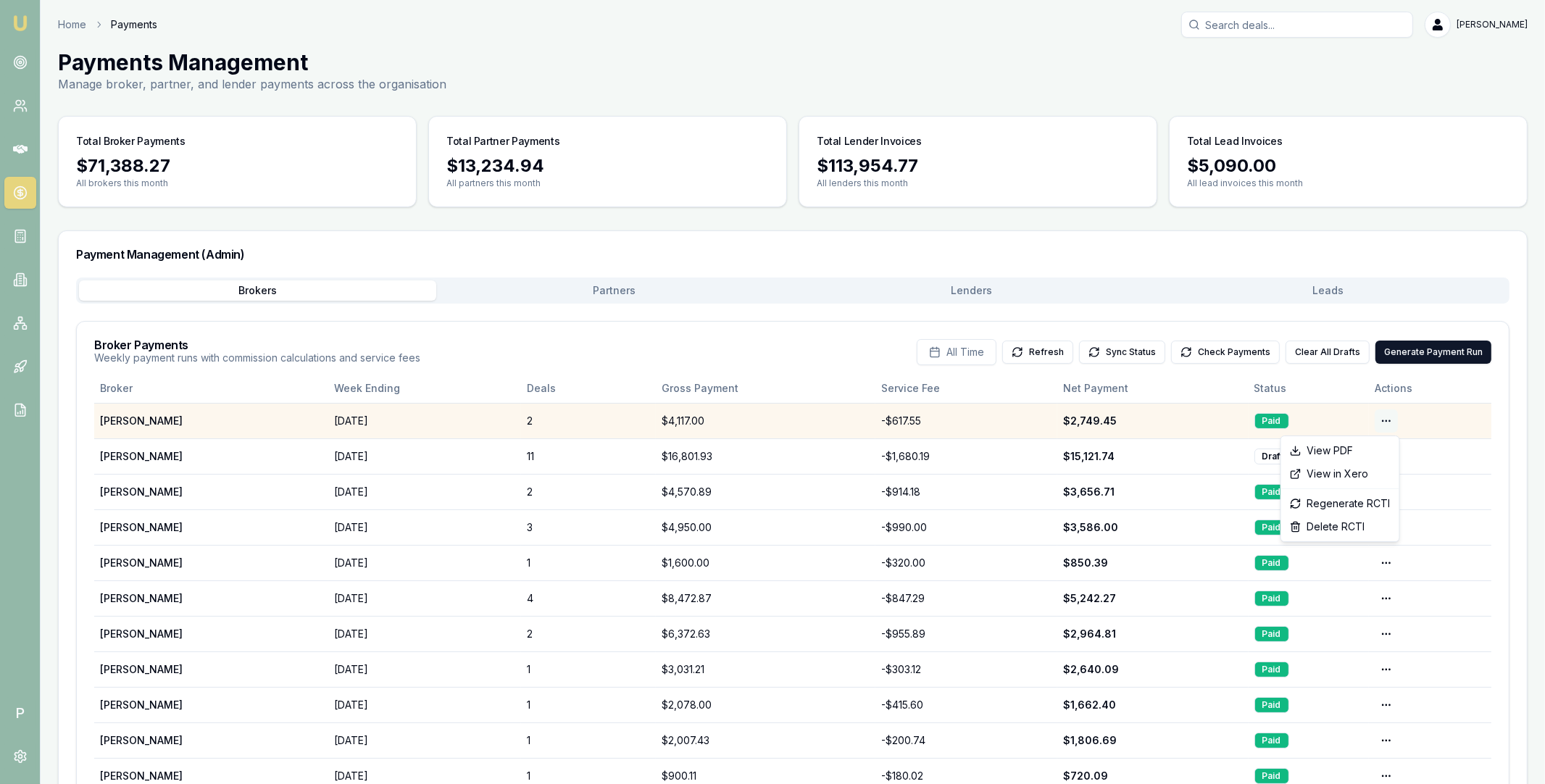
click at [1381, 423] on html "Emu Broker P Home Payments Matt Leeburn Toggle Menu Payments Management Manage …" at bounding box center [772, 392] width 1545 height 784
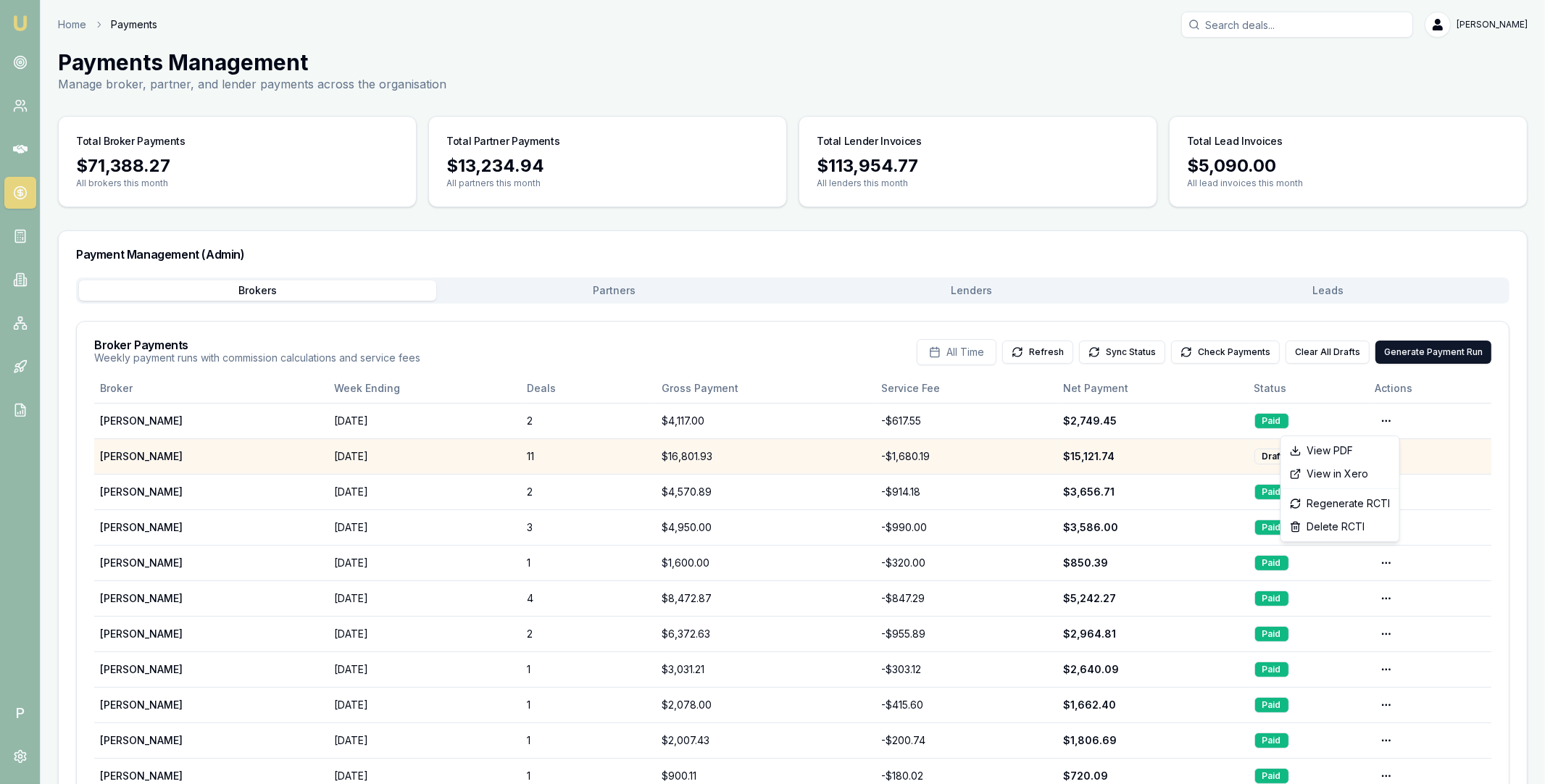
click at [1427, 448] on html "Emu Broker P Home Payments Matt Leeburn Toggle Menu Payments Management Manage …" at bounding box center [772, 392] width 1545 height 784
click at [1391, 448] on html "Emu Broker P Home Payments Matt Leeburn Toggle Menu Payments Management Manage …" at bounding box center [772, 392] width 1545 height 784
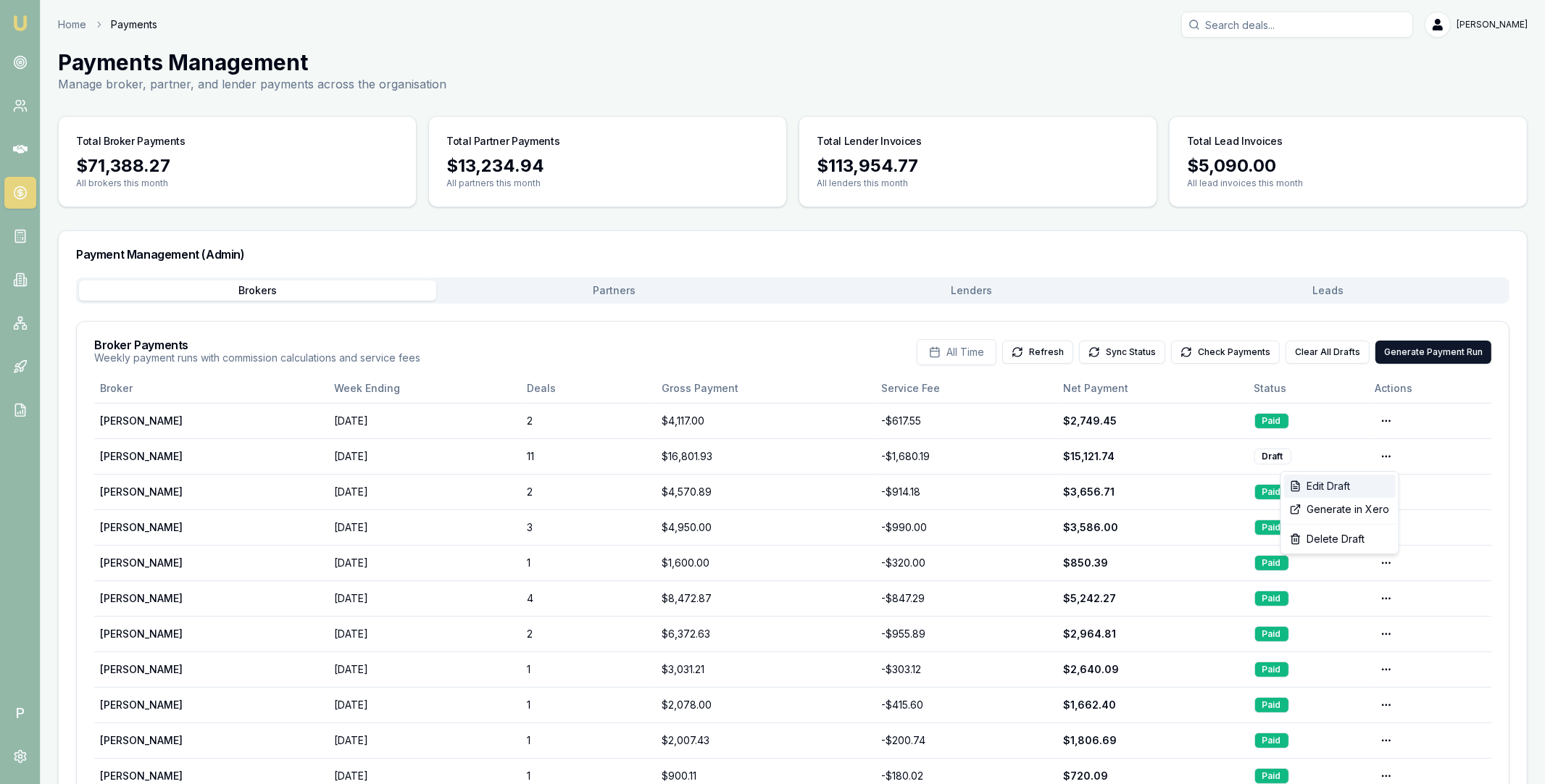
click at [1370, 478] on div "Edit Draft" at bounding box center [1339, 486] width 112 height 23
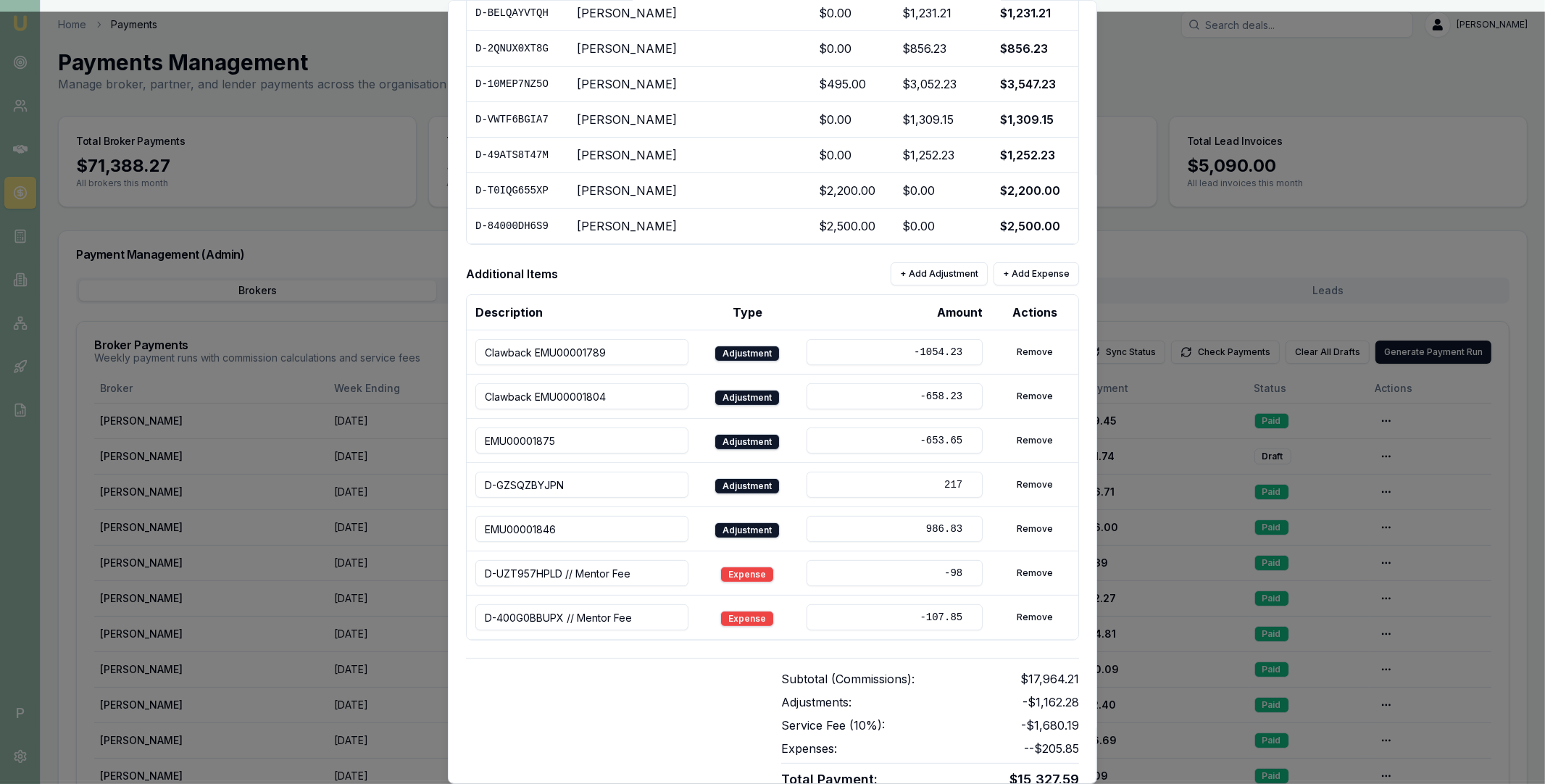
scroll to position [446, 0]
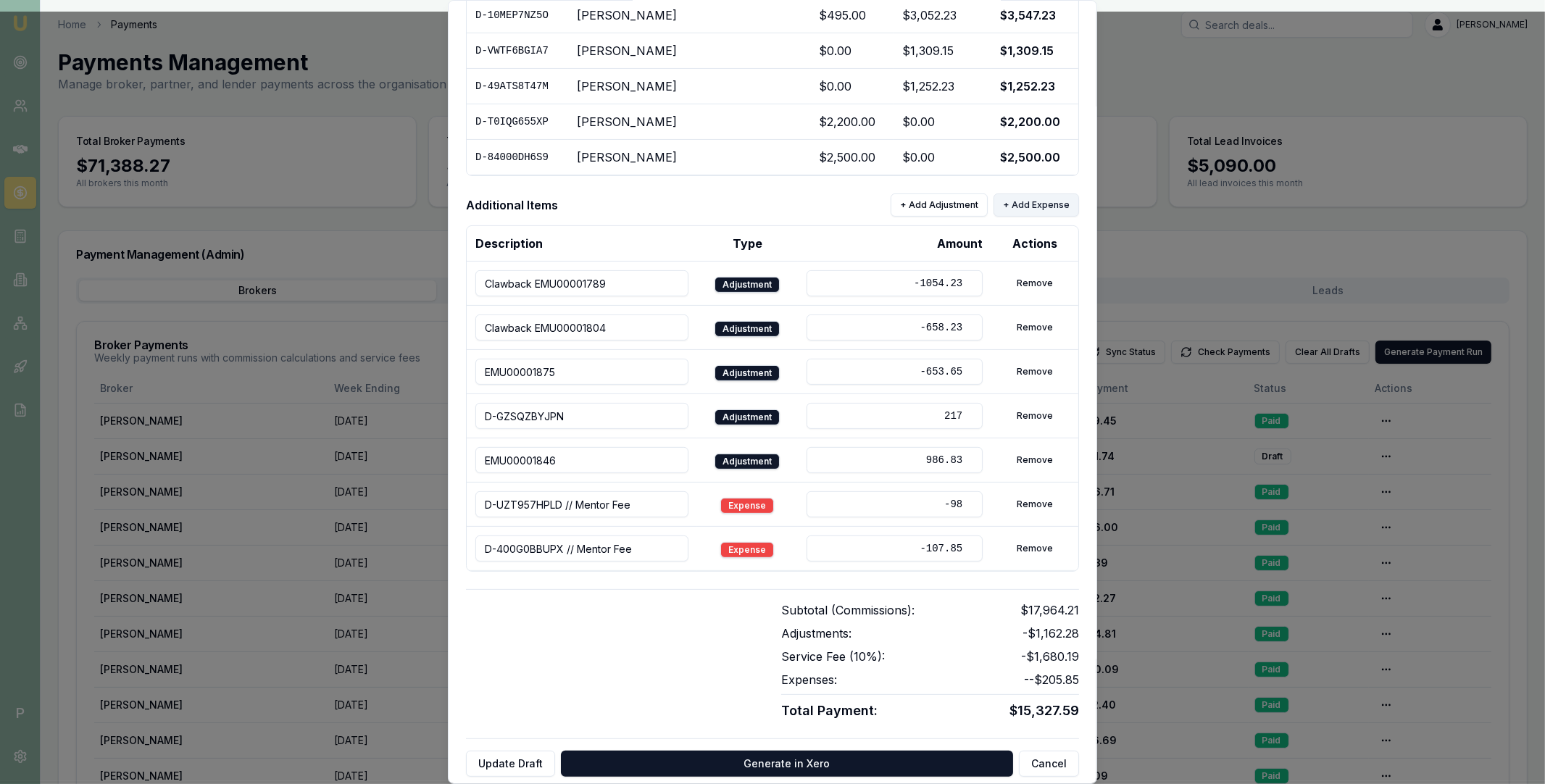
click at [1044, 203] on button "+ Add Expense" at bounding box center [1036, 204] width 85 height 23
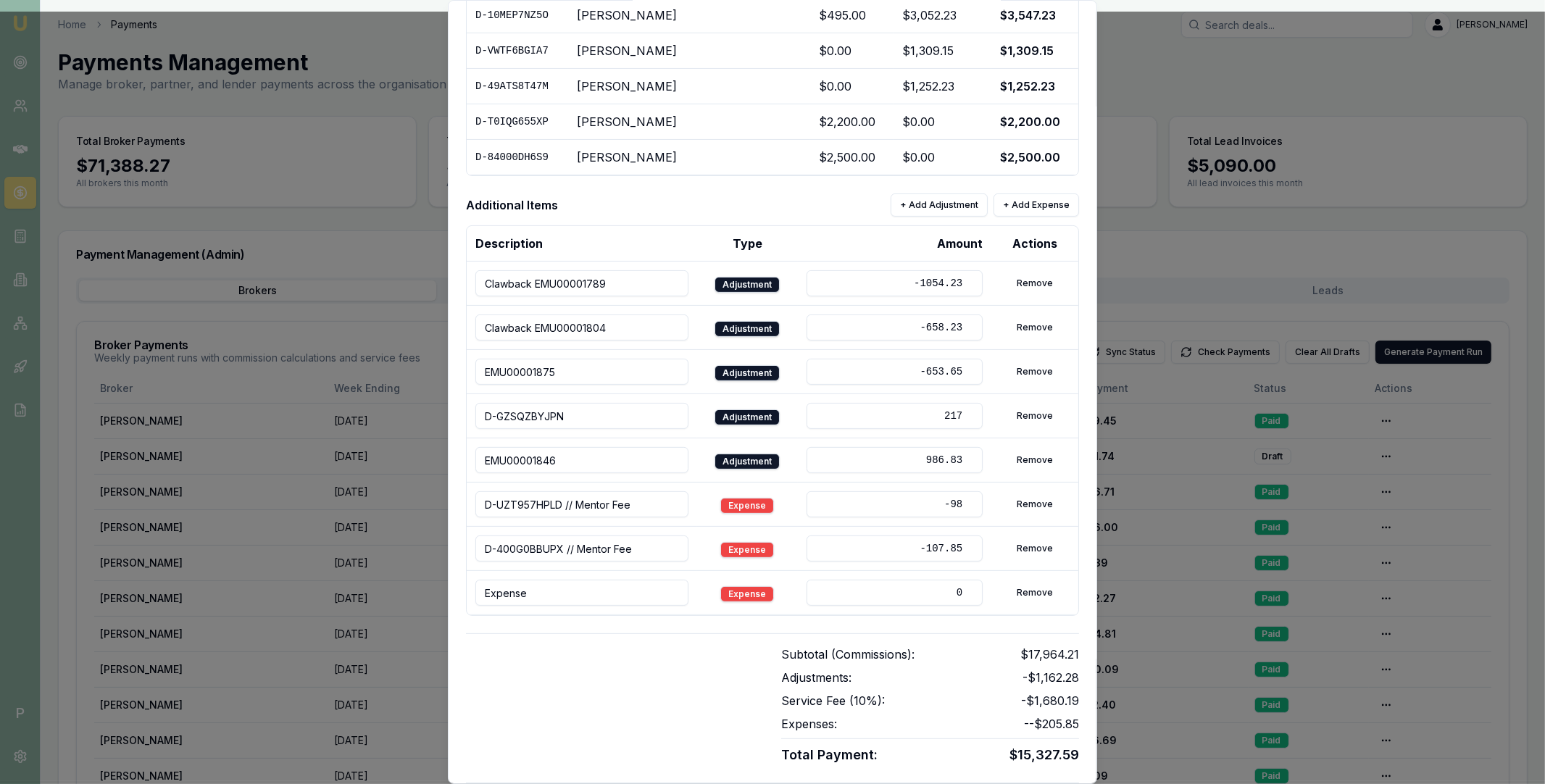
click at [863, 589] on input "0" at bounding box center [894, 592] width 176 height 26
paste input "-0616"
type input "-0616"
click at [604, 589] on input "Expense" at bounding box center [582, 592] width 213 height 26
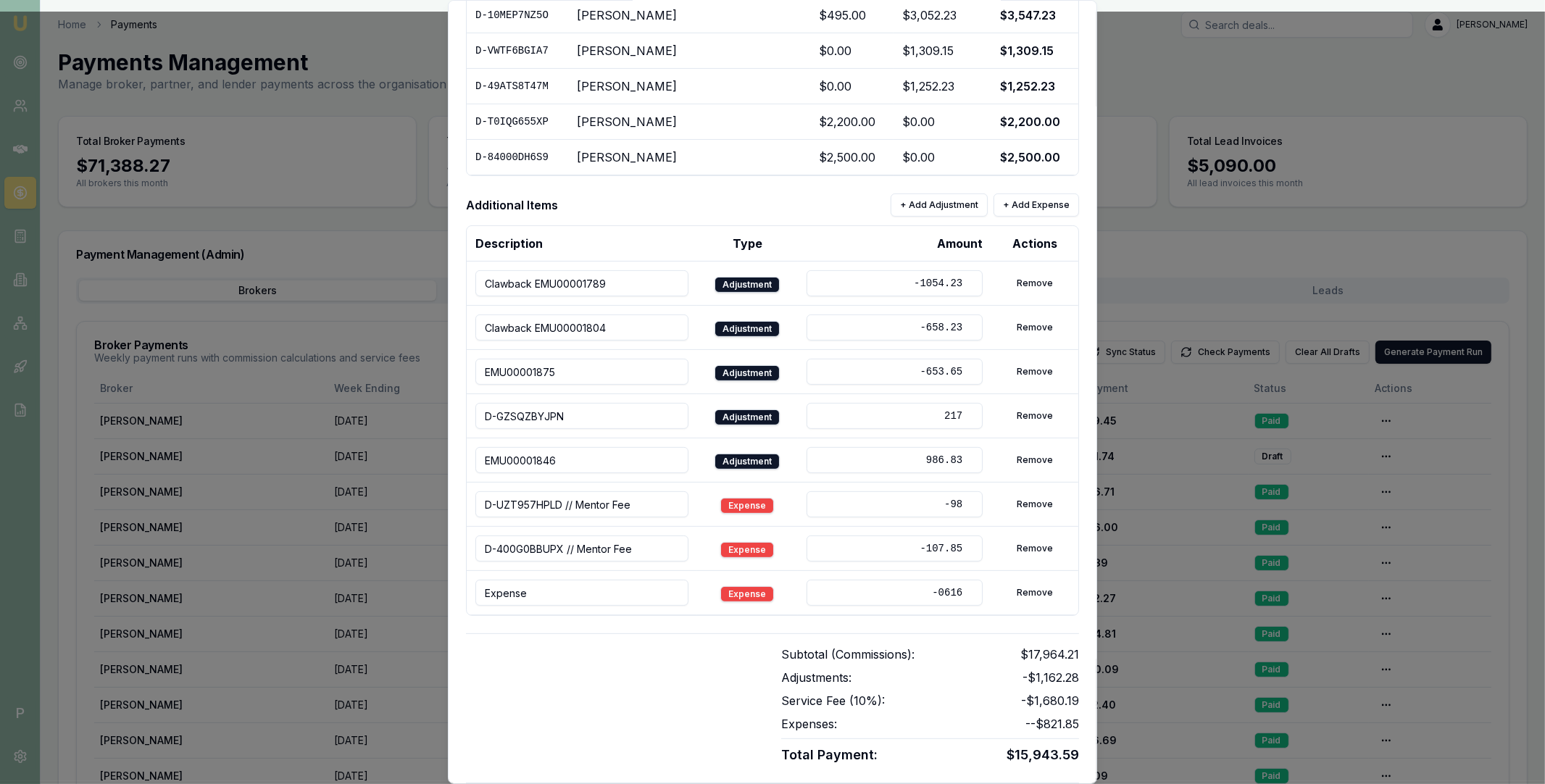
click at [604, 589] on input "Expense" at bounding box center [582, 592] width 213 height 26
paste input "INV-0616"
type input "INV-0616"
click at [719, 670] on div at bounding box center [615, 705] width 298 height 119
click at [938, 597] on input "-0616" at bounding box center [894, 592] width 176 height 26
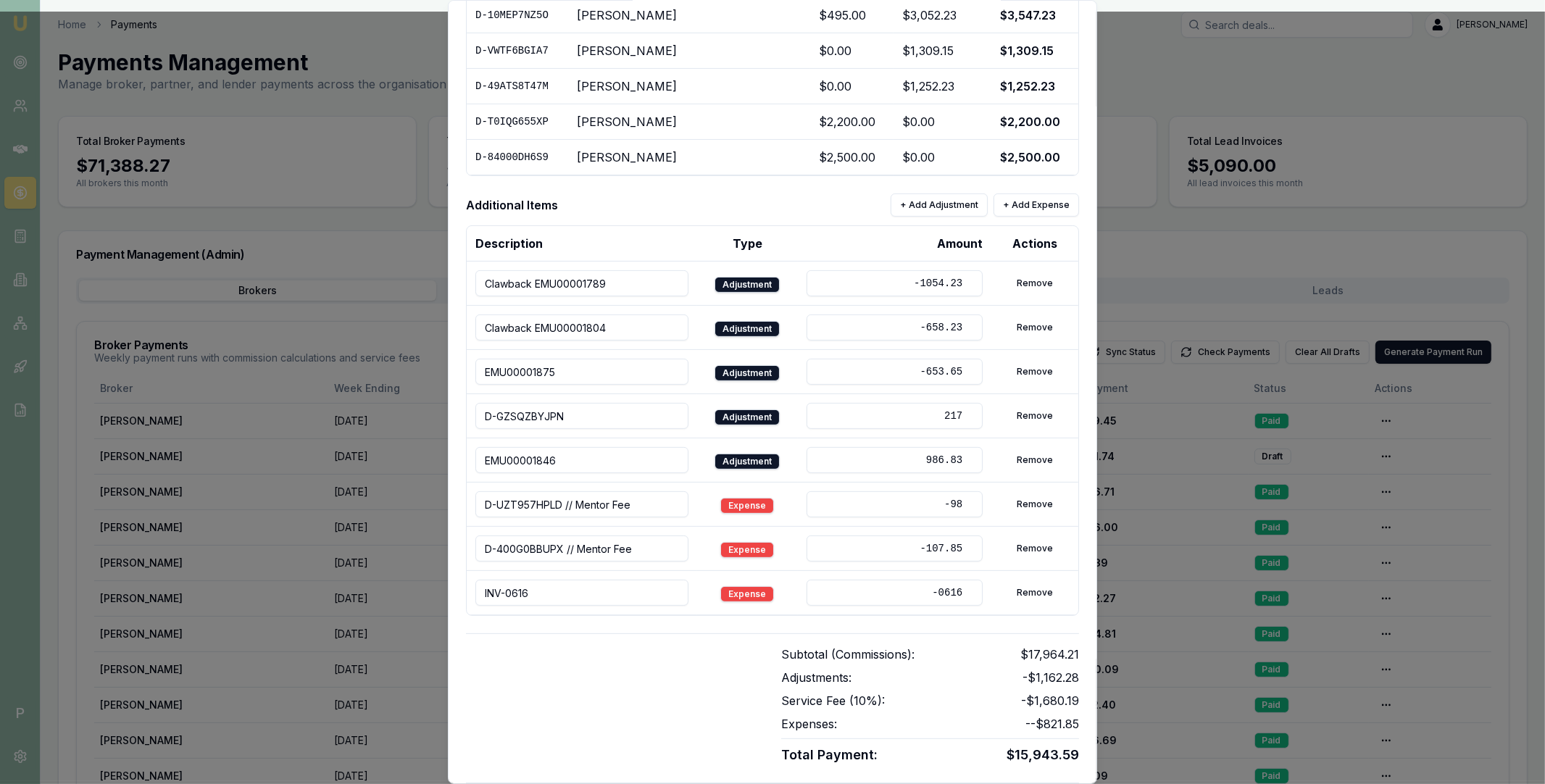
click at [938, 597] on input "-0616" at bounding box center [894, 592] width 176 height 26
paste input "480.50"
click at [931, 597] on input "-480.50" at bounding box center [894, 592] width 176 height 26
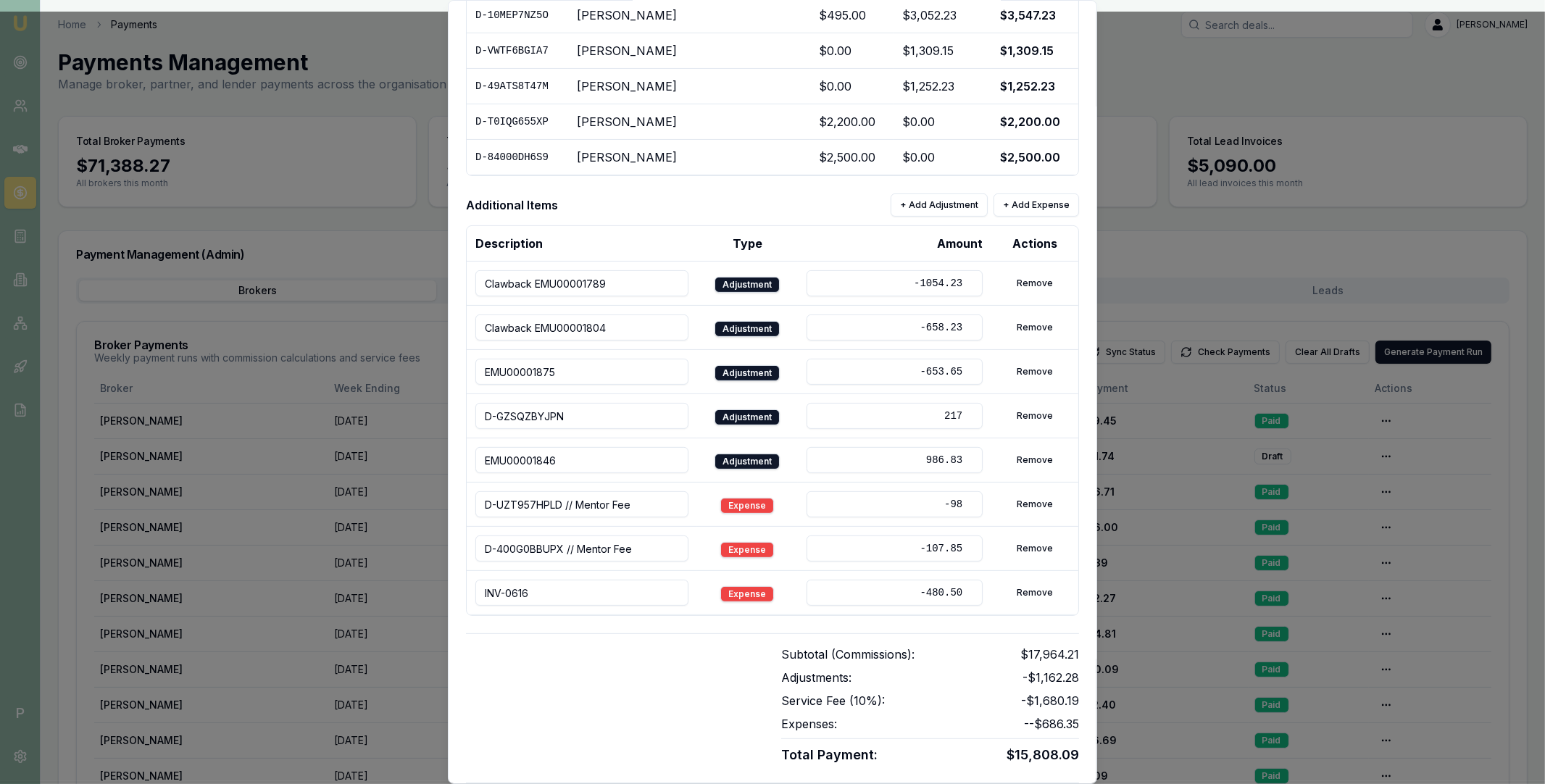
paste input "number"
type input "480.50"
click at [717, 661] on div at bounding box center [615, 705] width 298 height 119
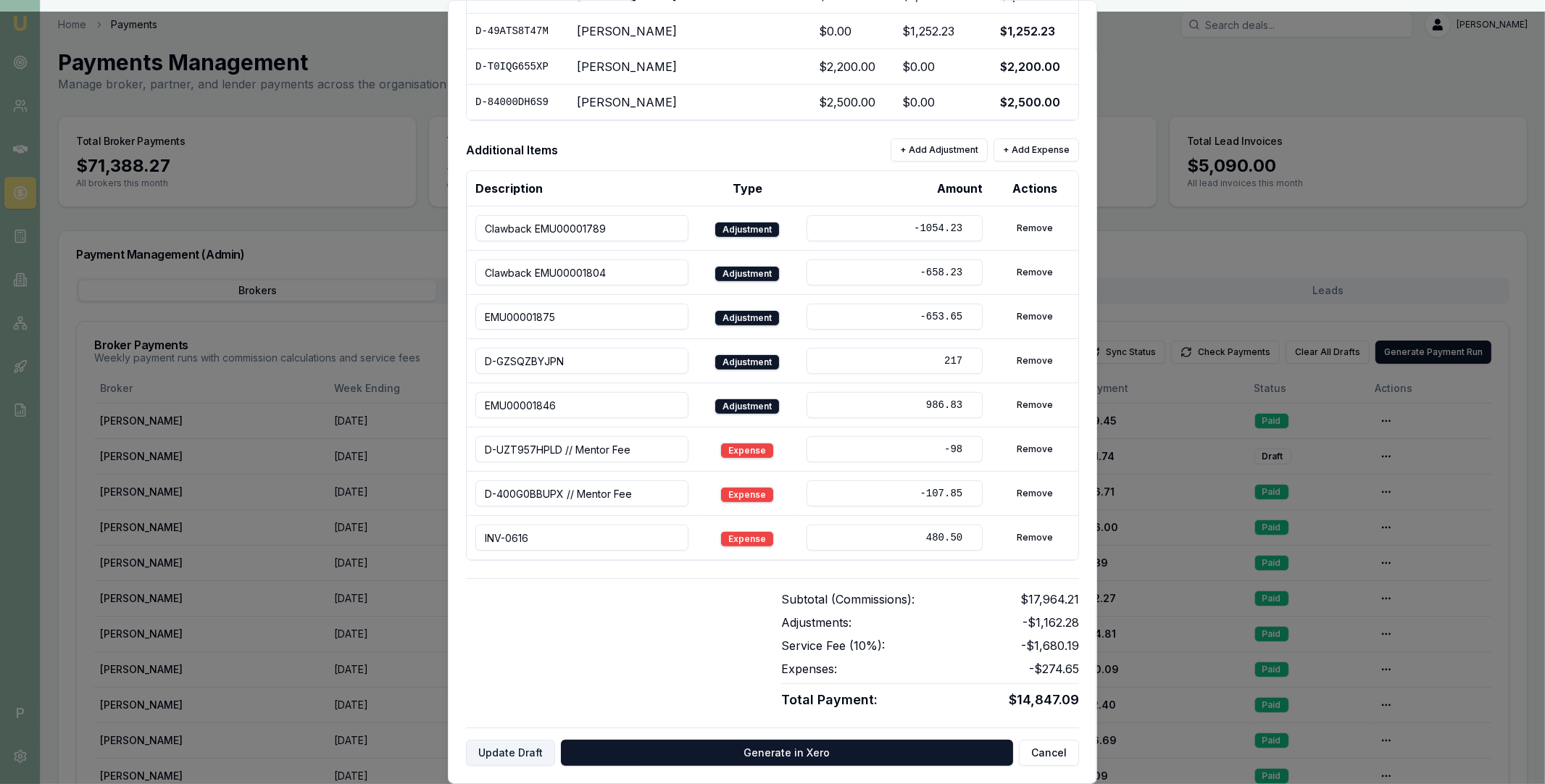
click at [530, 742] on button "Update Draft" at bounding box center [511, 752] width 89 height 26
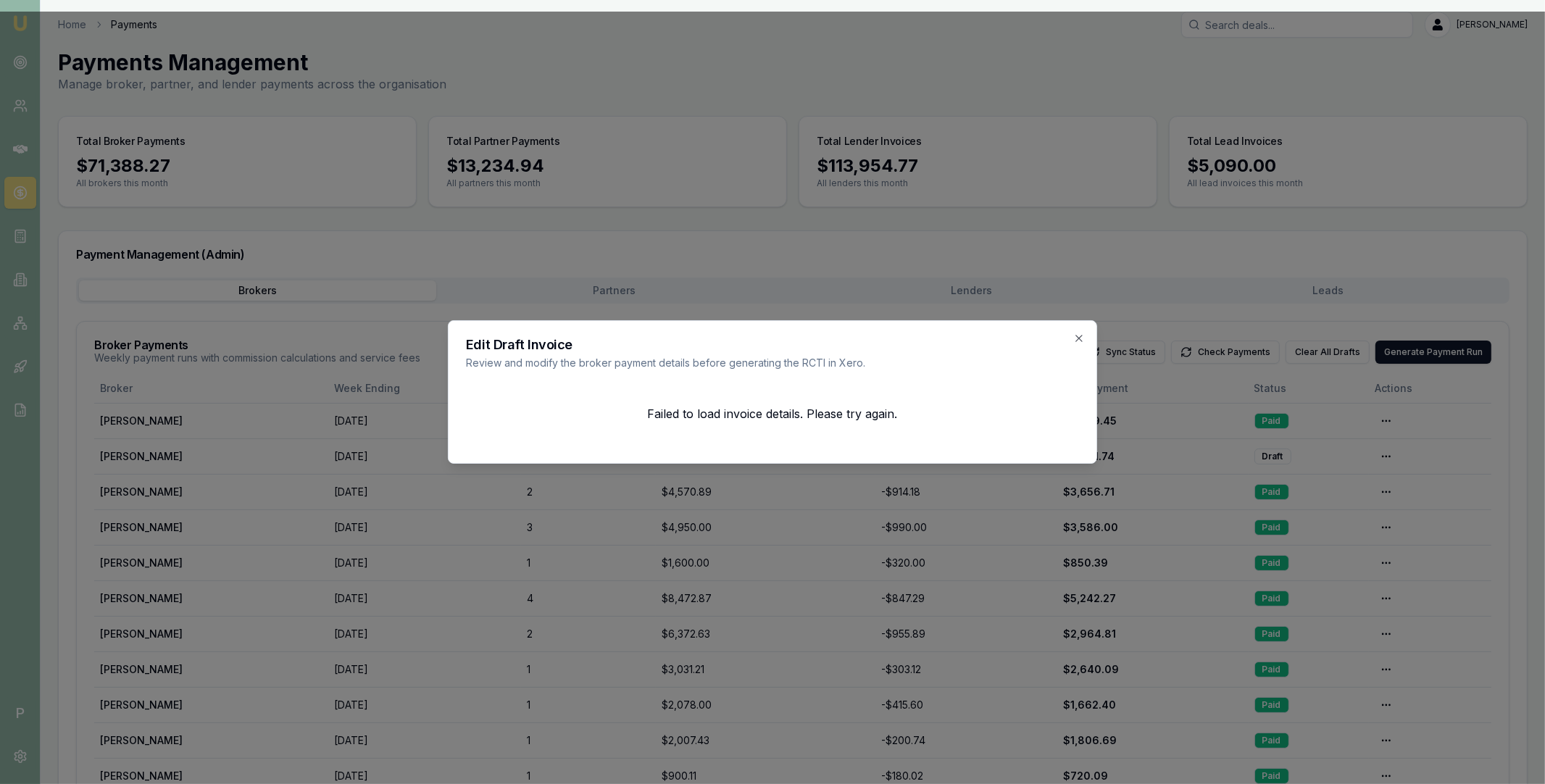
scroll to position [0, 0]
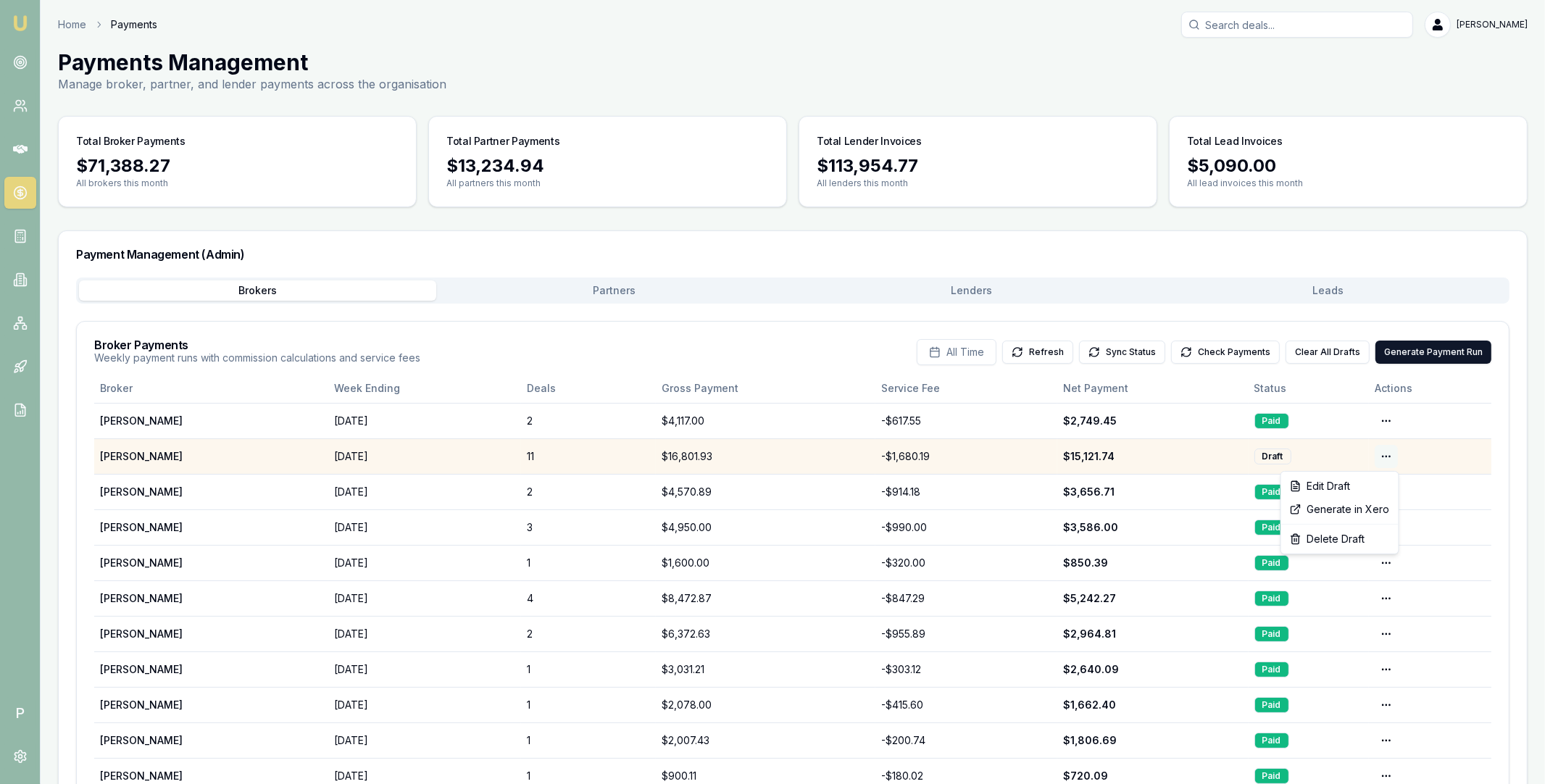
click at [1387, 459] on html "Emu Broker P Home Payments Matt Leeburn Toggle Menu Payments Management Manage …" at bounding box center [772, 392] width 1545 height 784
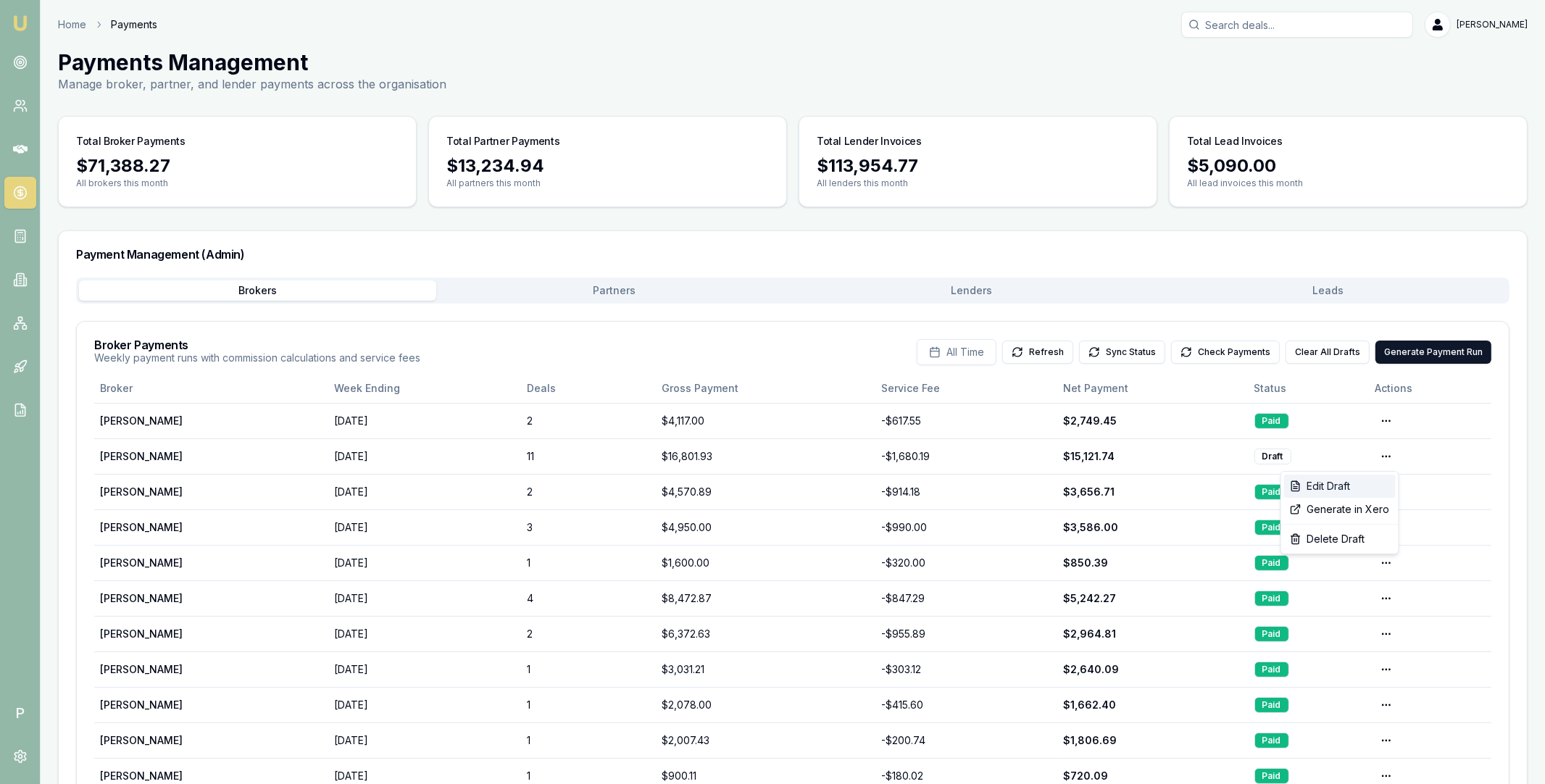
click at [1360, 483] on div "Edit Draft" at bounding box center [1339, 486] width 112 height 23
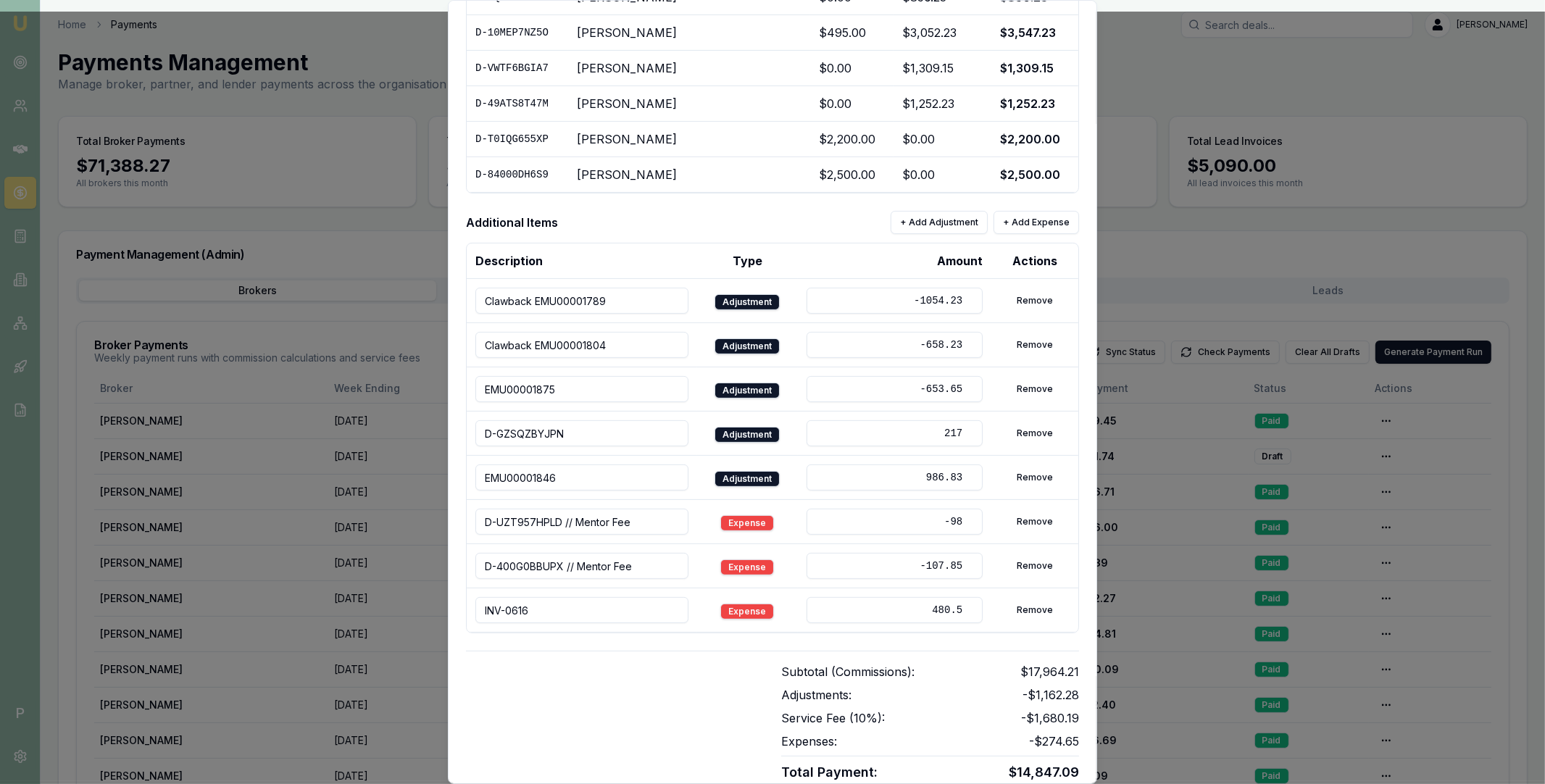
scroll to position [502, 0]
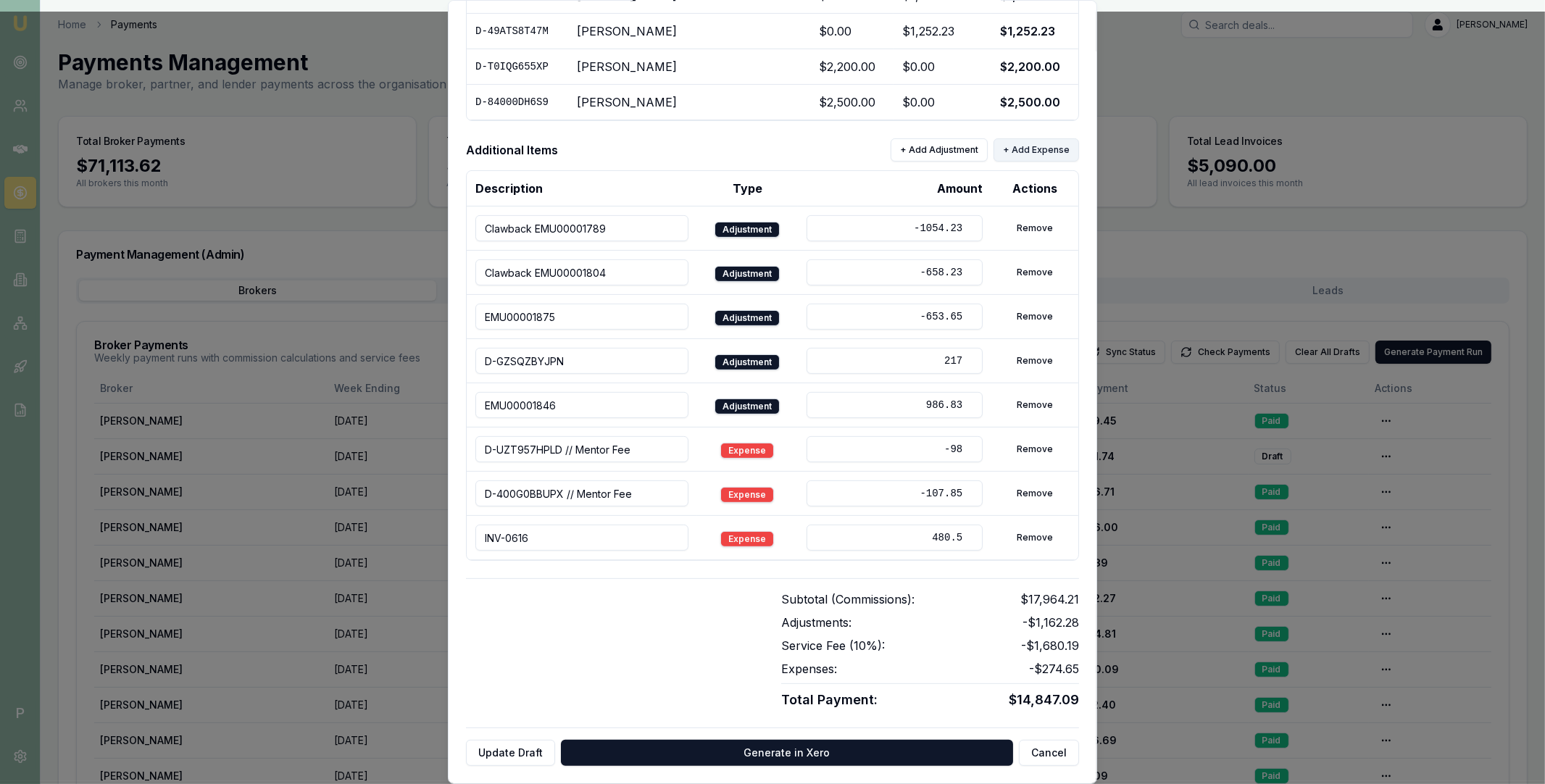
click at [1043, 153] on button "+ Add Expense" at bounding box center [1036, 150] width 85 height 23
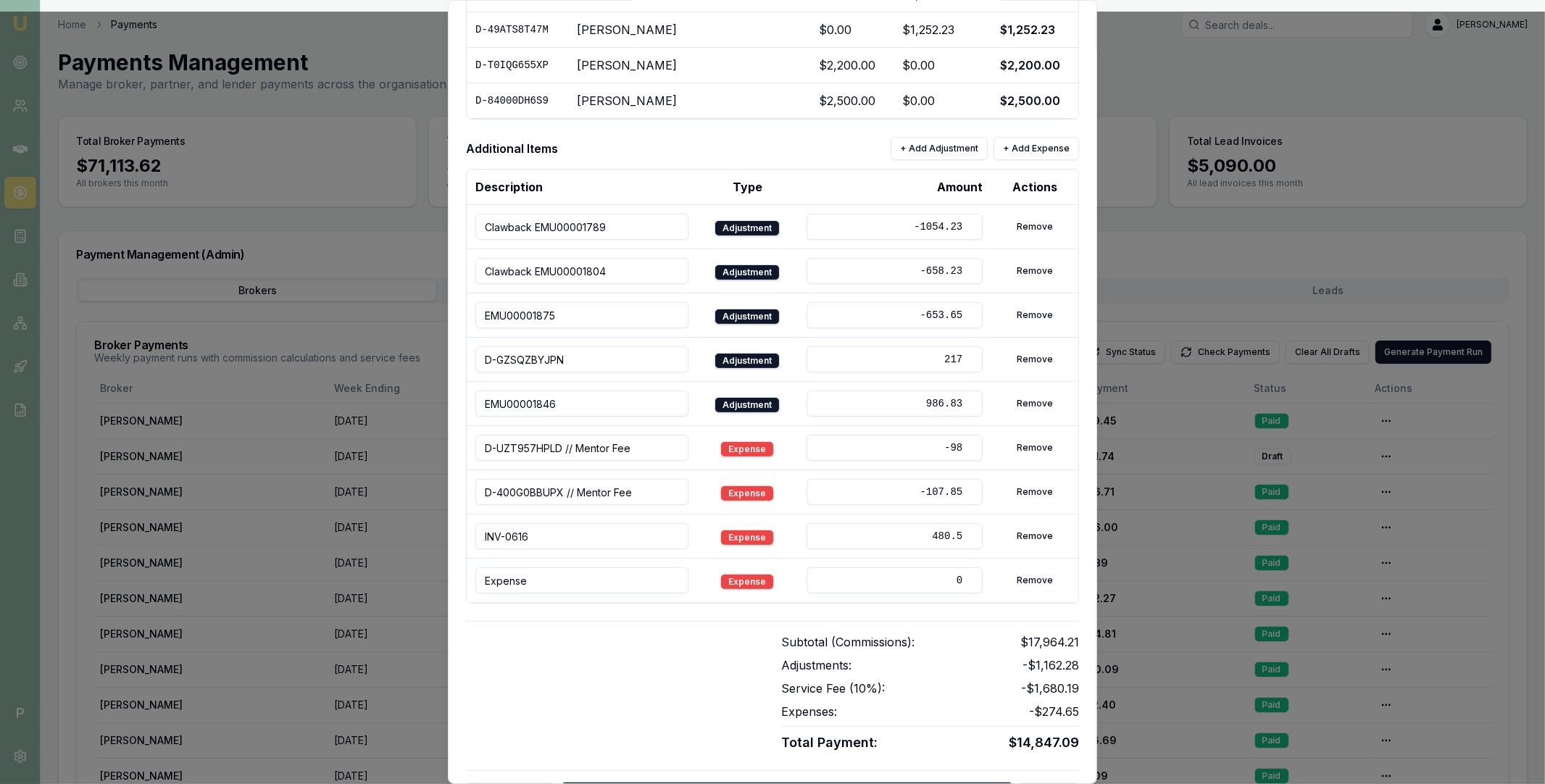
click at [635, 581] on input "Expense" at bounding box center [582, 580] width 213 height 26
paste input "INV-0640"
type input "INV-0640"
click at [649, 646] on div at bounding box center [615, 692] width 298 height 119
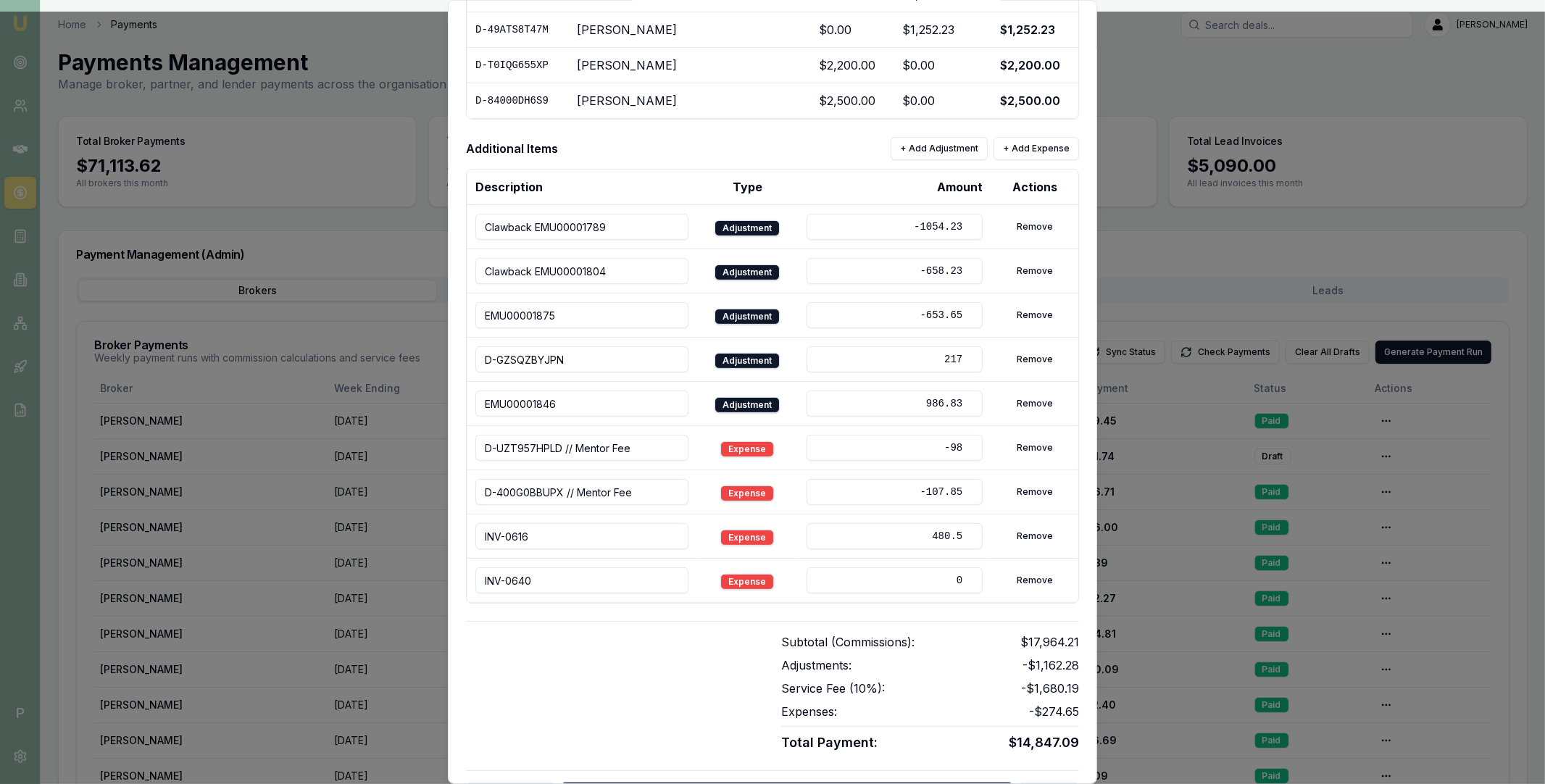
click at [927, 579] on input "0" at bounding box center [894, 580] width 176 height 26
type input "77"
click at [751, 636] on div at bounding box center [615, 692] width 298 height 119
click at [1039, 150] on button "+ Add Expense" at bounding box center [1036, 148] width 85 height 23
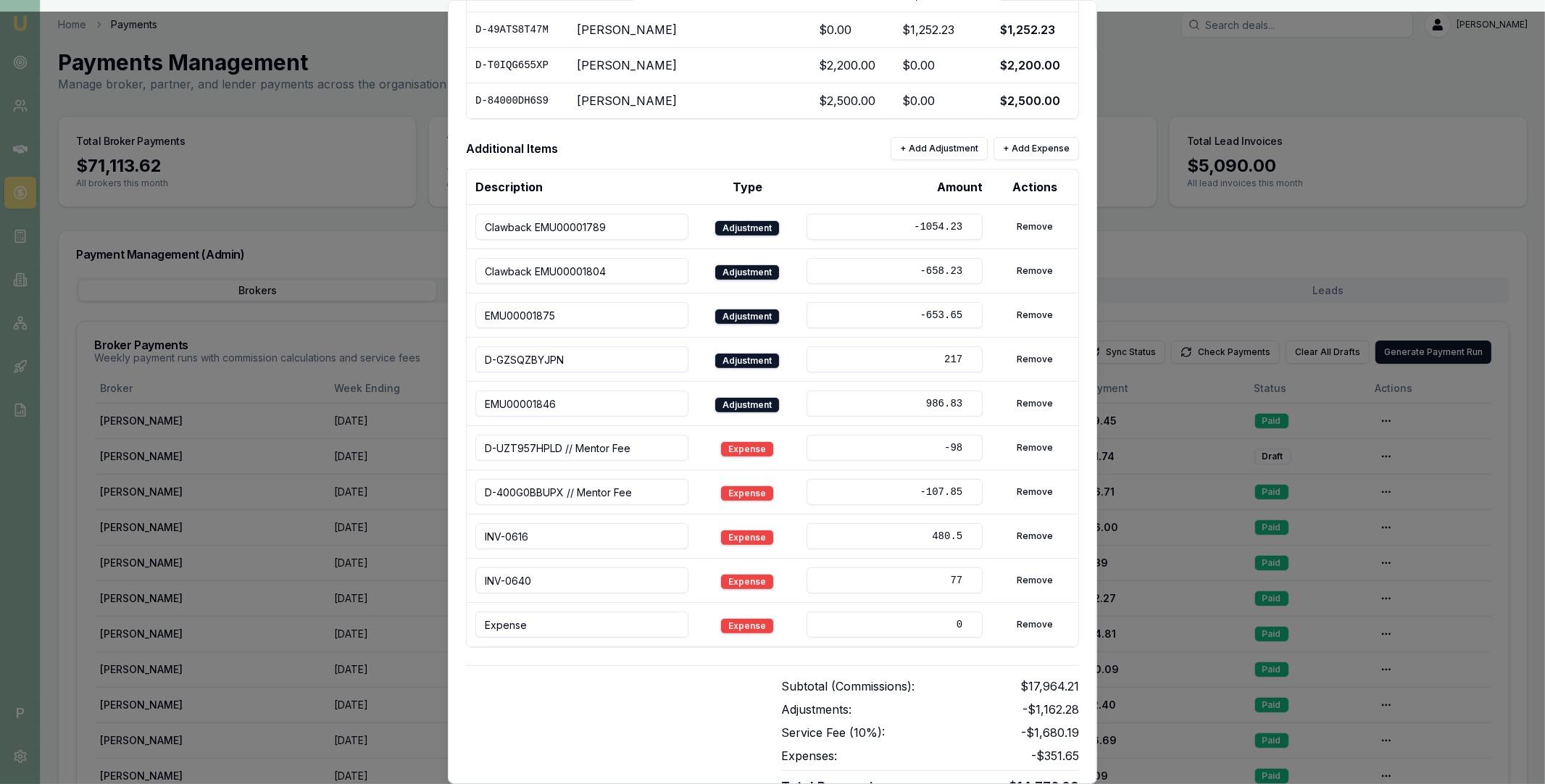
click at [627, 626] on input "Expense" at bounding box center [582, 624] width 213 height 26
paste input "INV-0670"
type input "INV-0670"
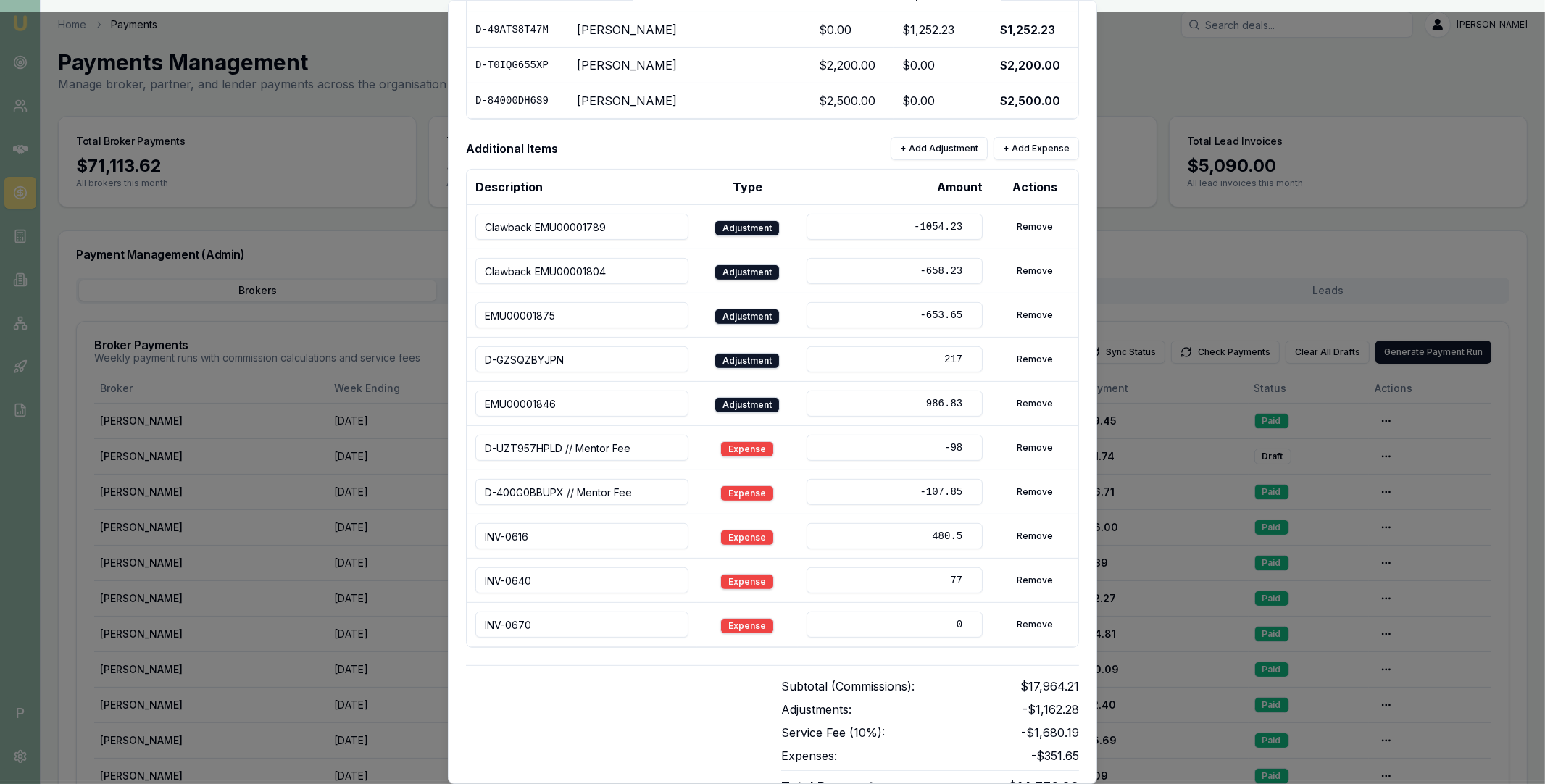
click at [645, 675] on div "Subtotal (Commissions): $17,964.21 Adjustments: -$1,162.28 Service Fee ( 10 %):…" at bounding box center [772, 731] width 613 height 132
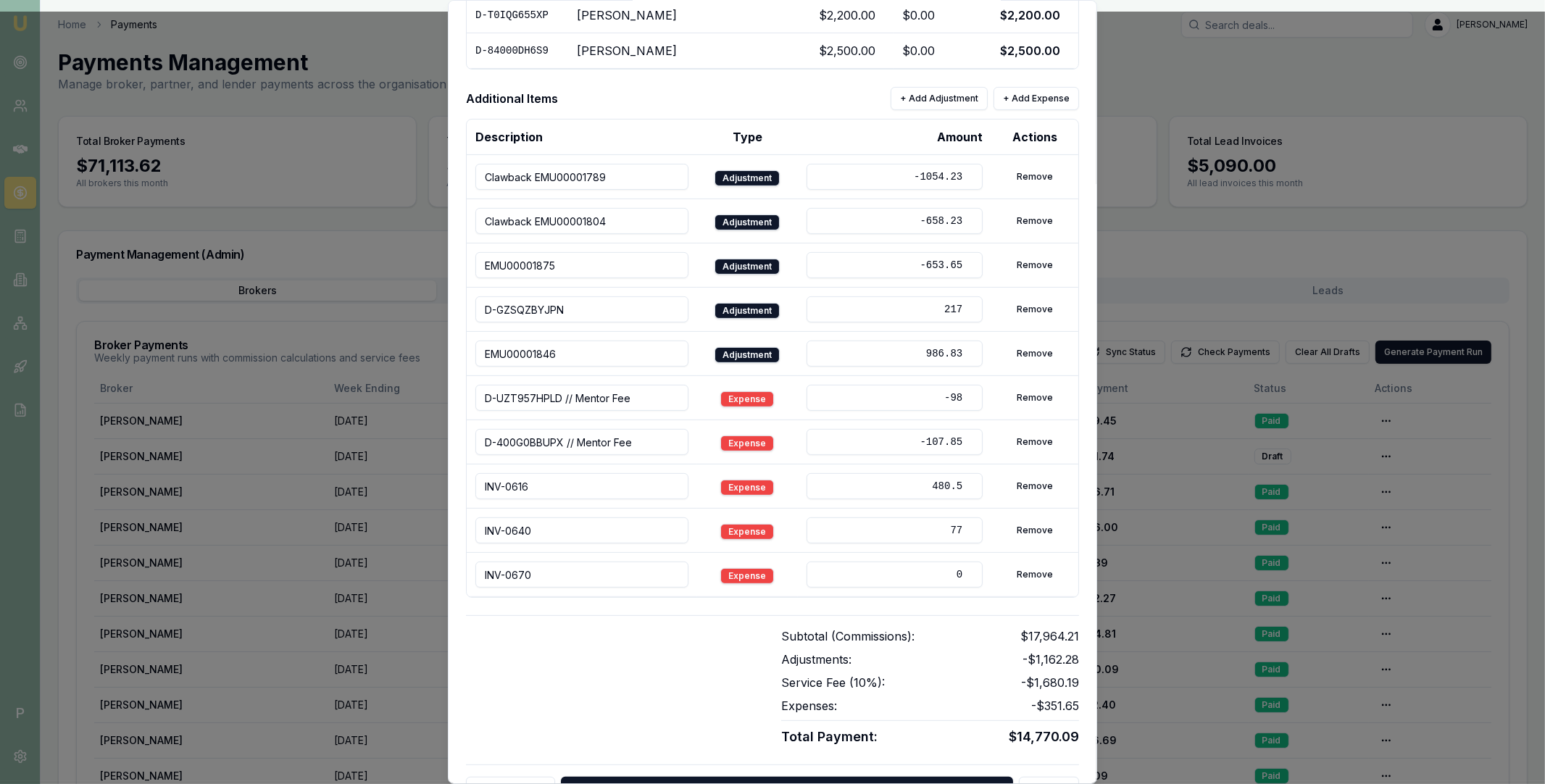
scroll to position [562, 0]
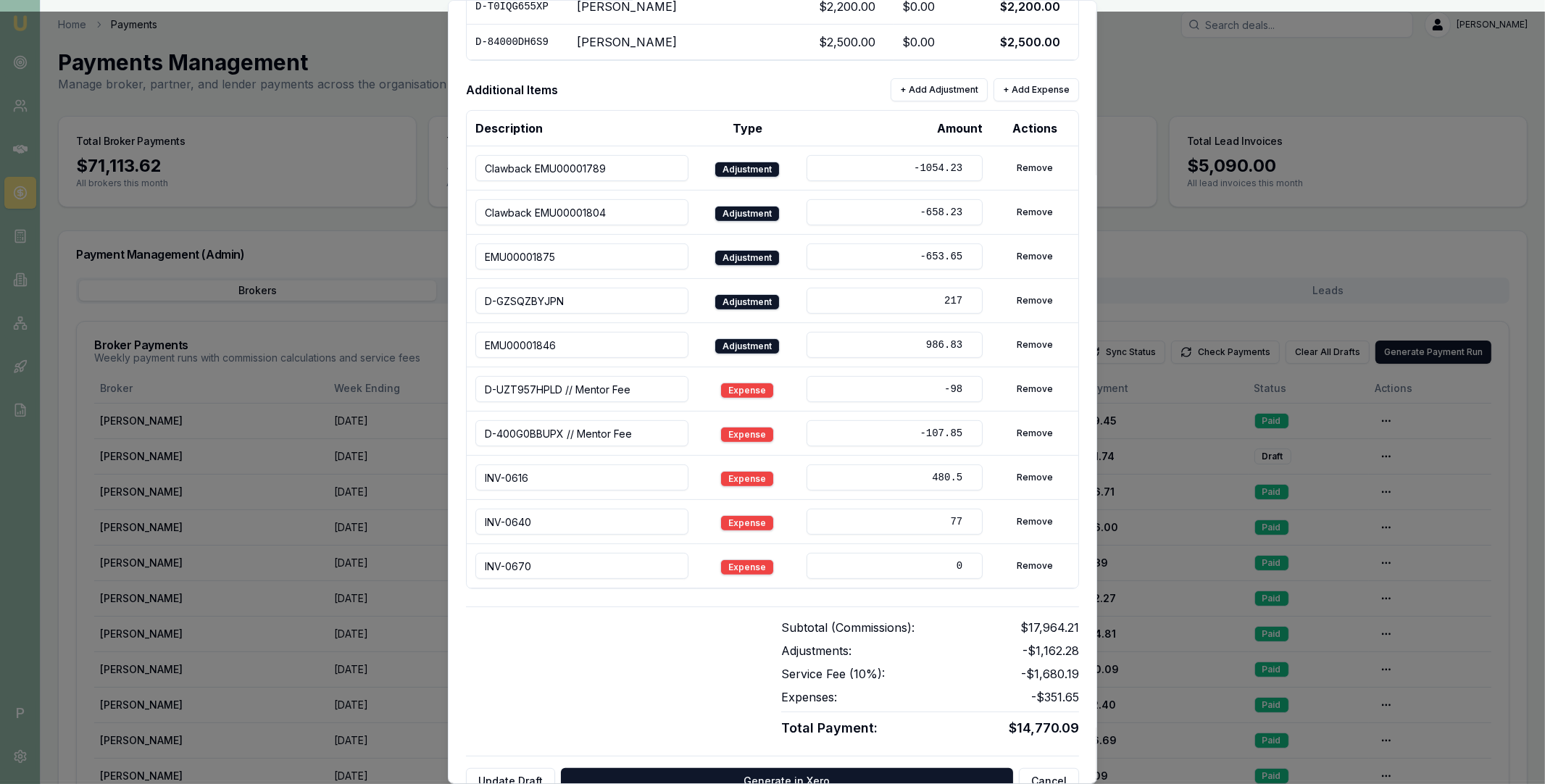
click at [943, 578] on input "0" at bounding box center [894, 566] width 176 height 26
click at [947, 570] on input "0" at bounding box center [894, 566] width 176 height 26
type input "110"
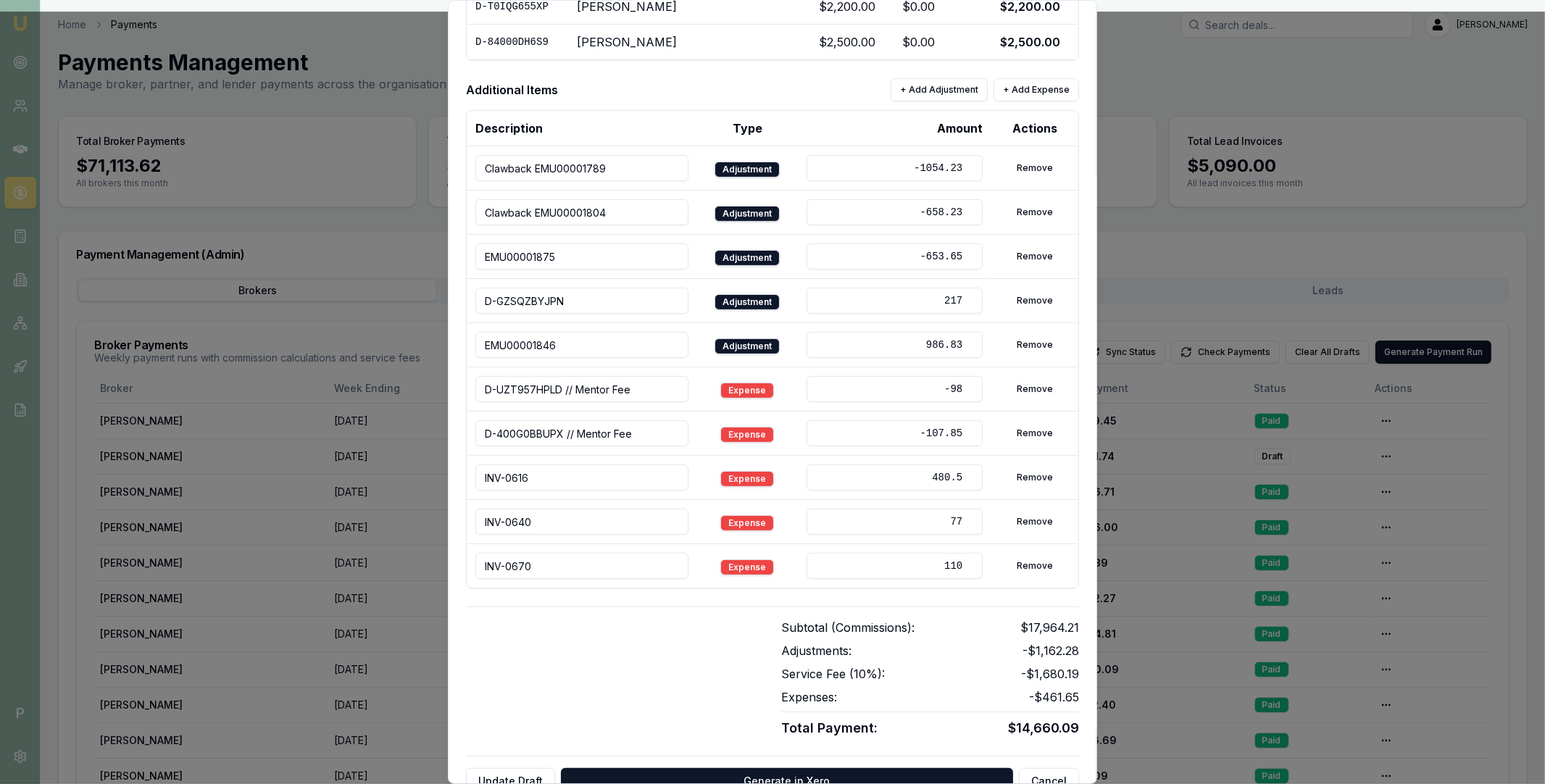
click at [742, 599] on div "Bill To: Eujin Ooi eujin.ooi@emumoney.com.au Payment Details: Week Ending: 20/0…" at bounding box center [772, 146] width 613 height 1293
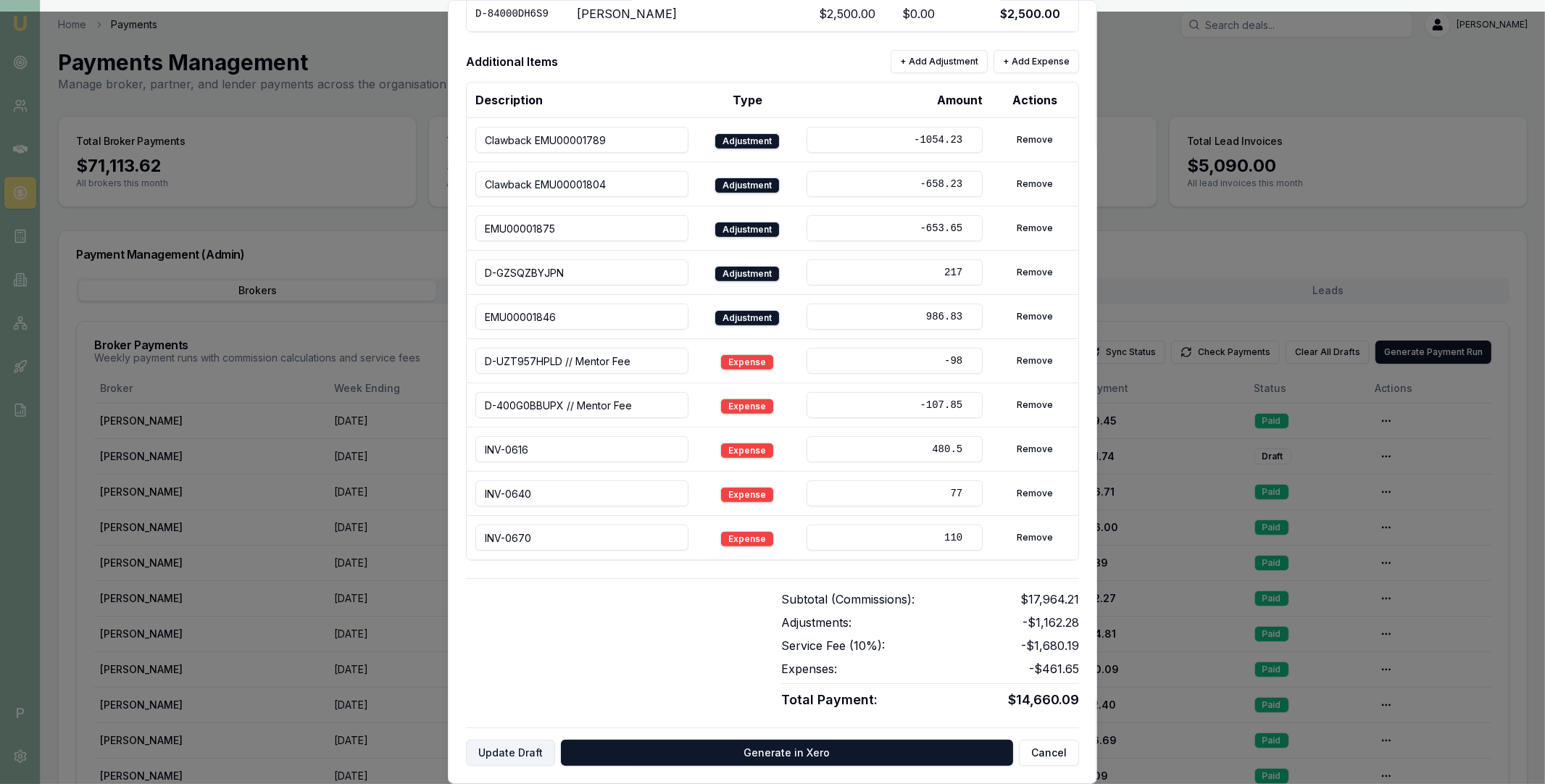
click at [514, 746] on button "Update Draft" at bounding box center [511, 752] width 89 height 26
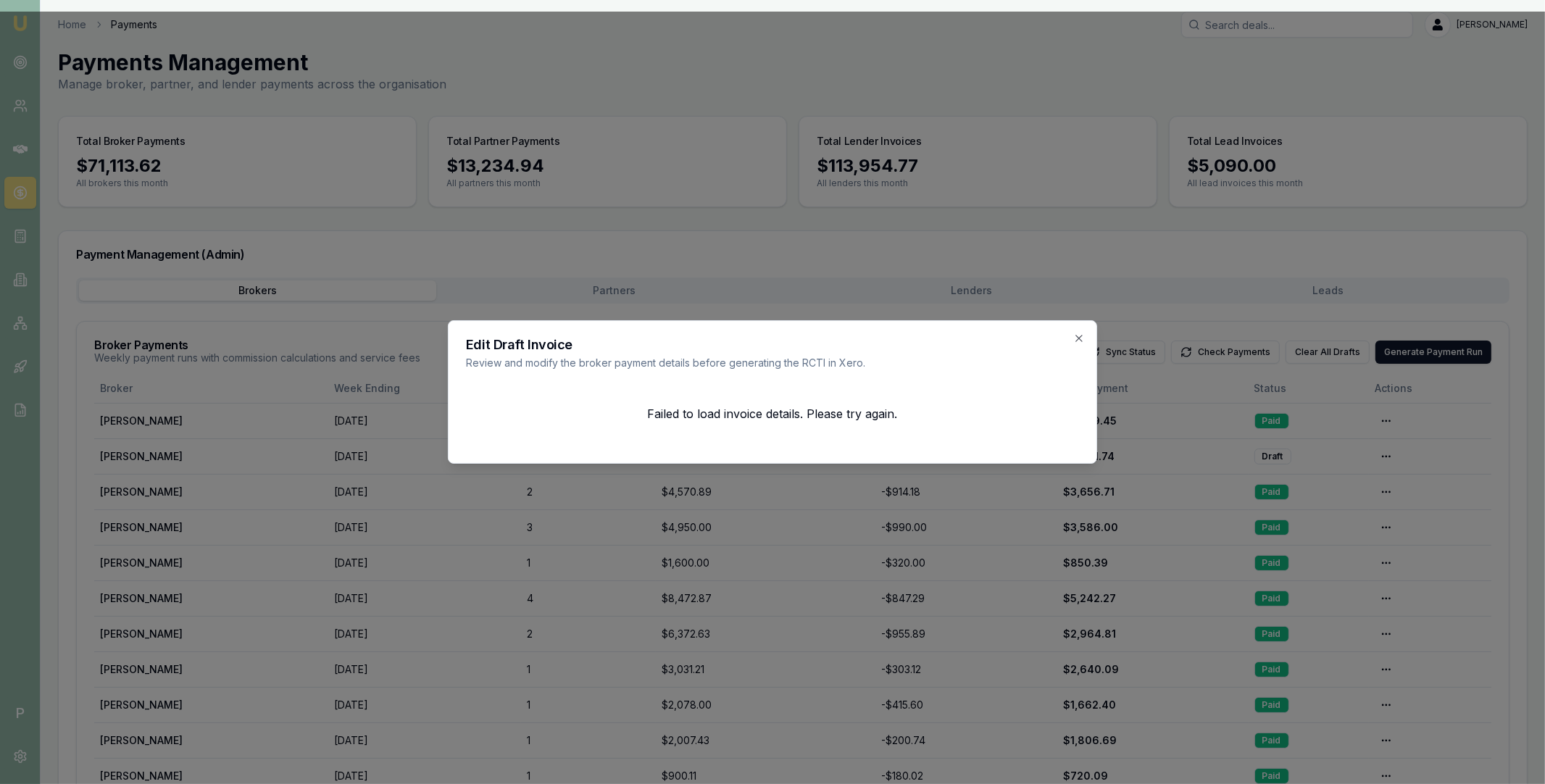
scroll to position [0, 0]
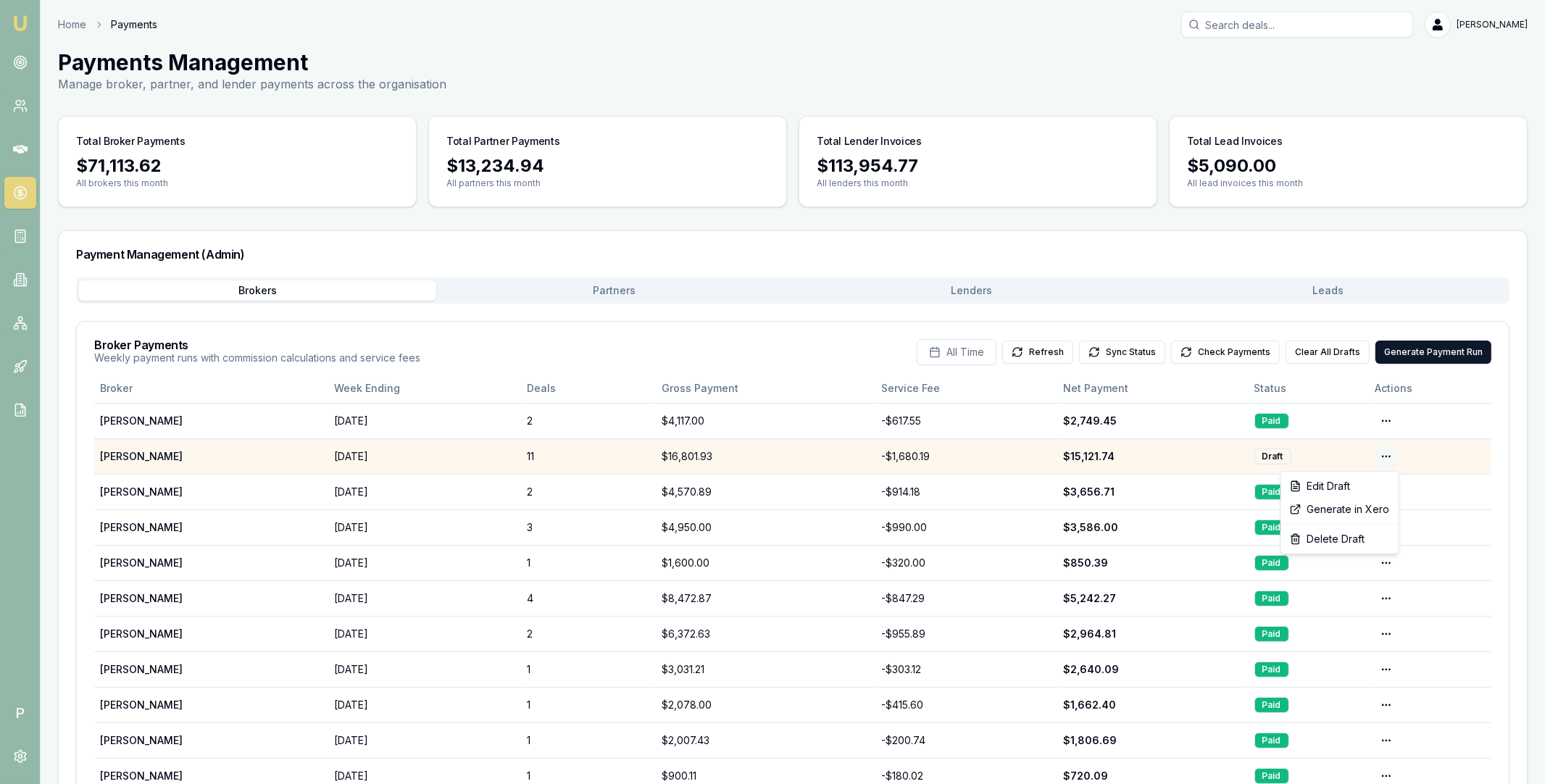
click at [1395, 458] on html "Emu Broker P Home Payments Matt Leeburn Toggle Menu Payments Management Manage …" at bounding box center [772, 392] width 1545 height 784
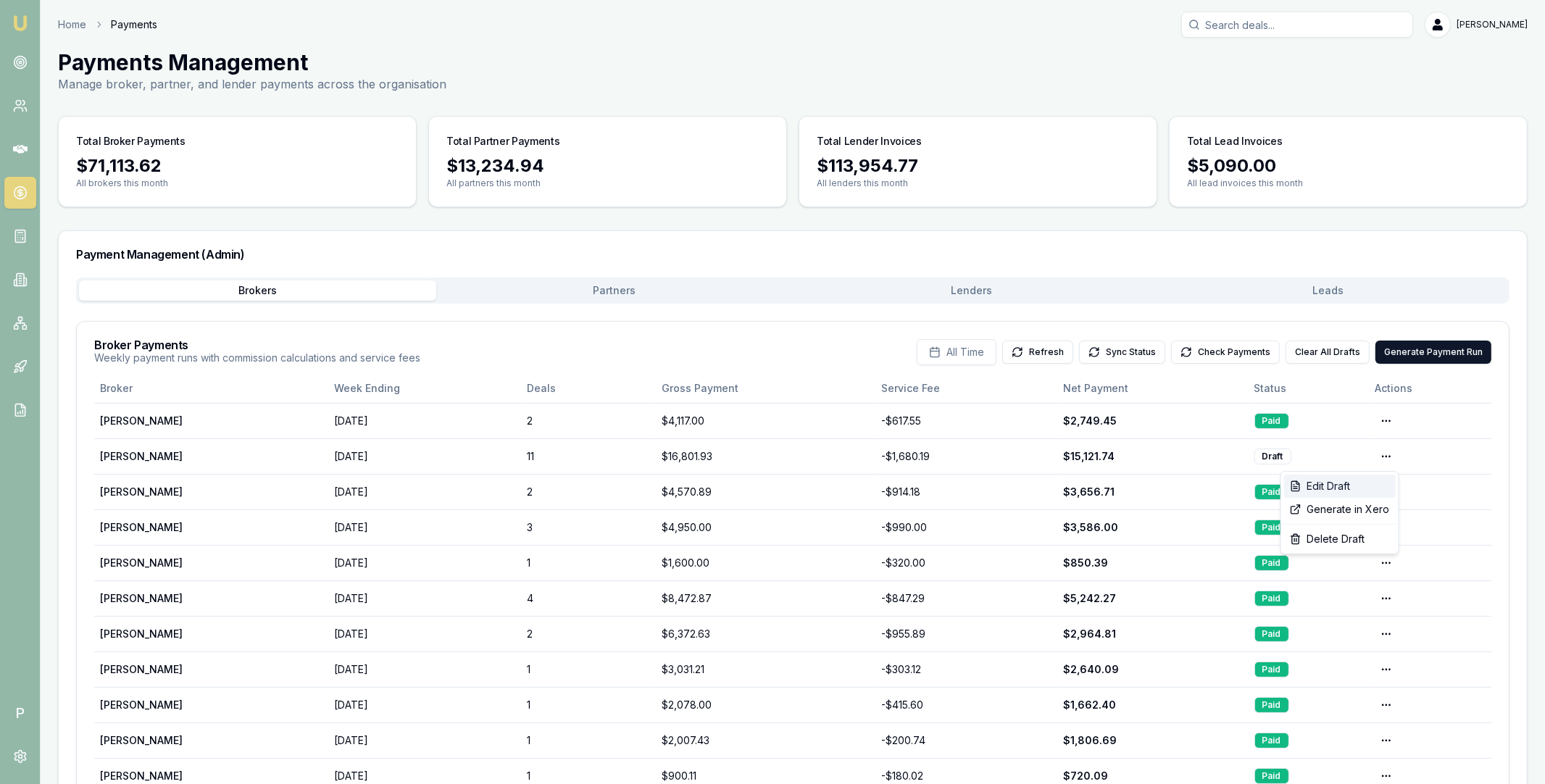
click at [1348, 485] on div "Edit Draft" at bounding box center [1339, 486] width 112 height 23
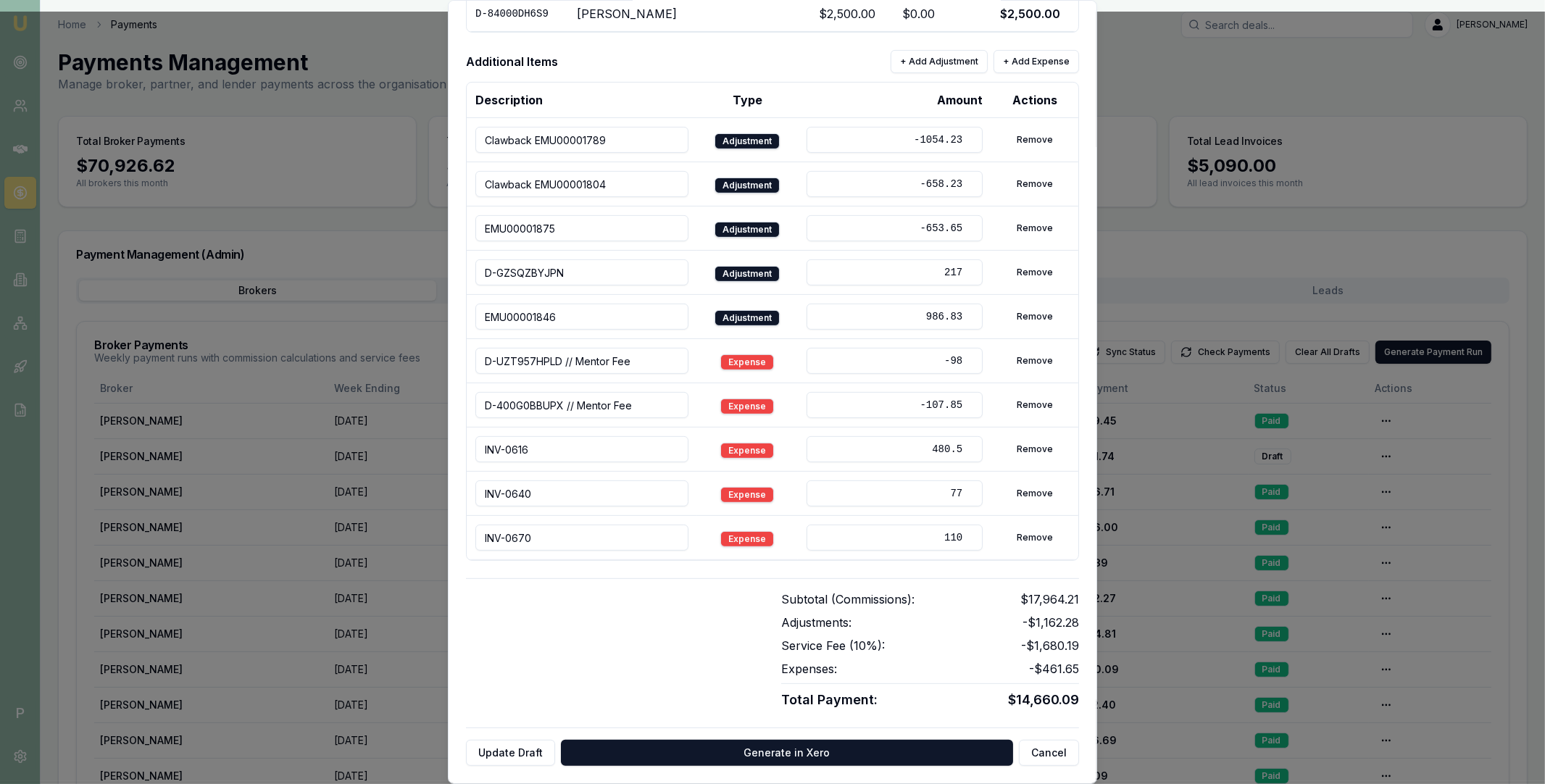
scroll to position [578, 0]
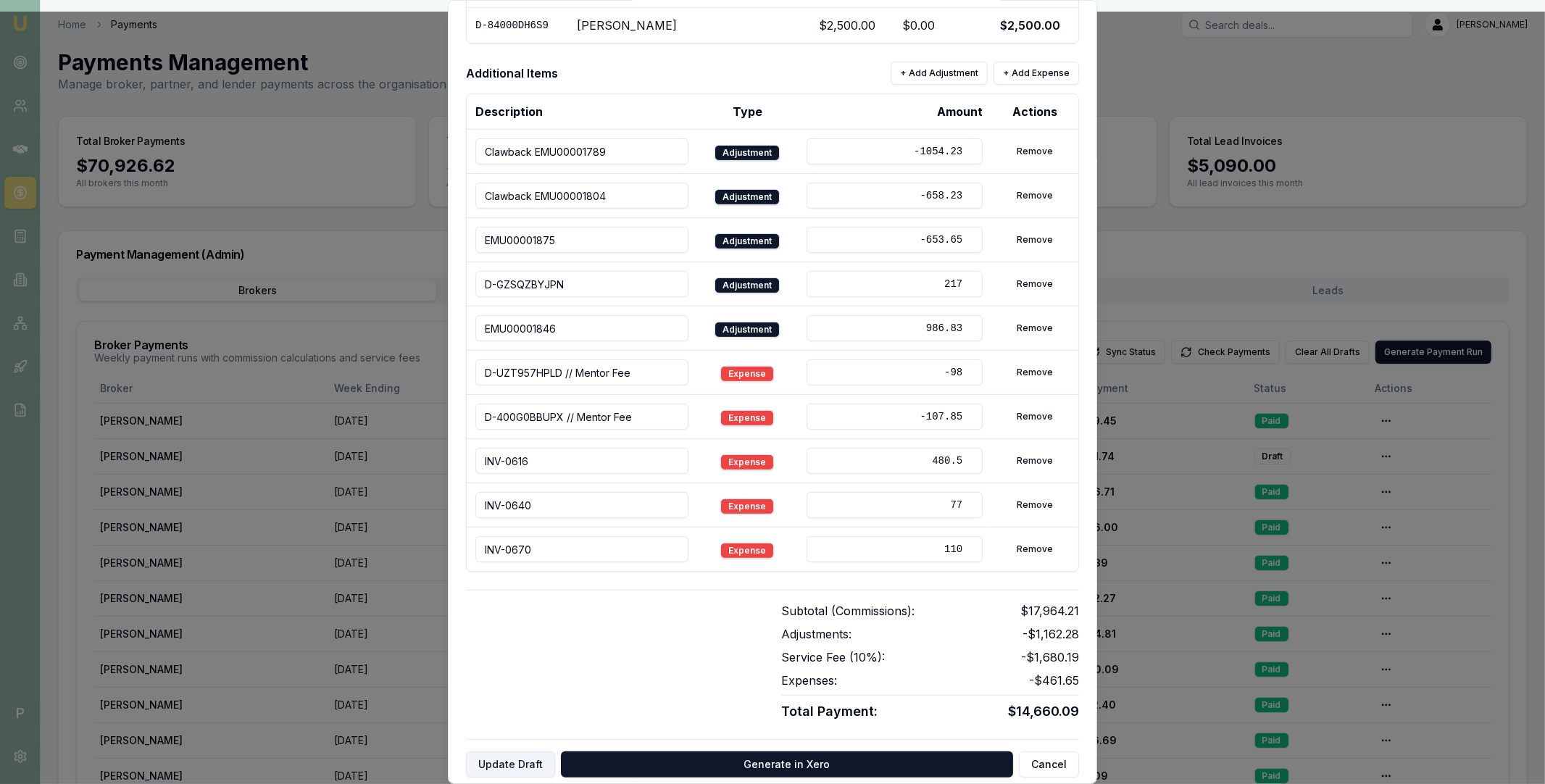
click at [511, 759] on button "Update Draft" at bounding box center [511, 763] width 89 height 26
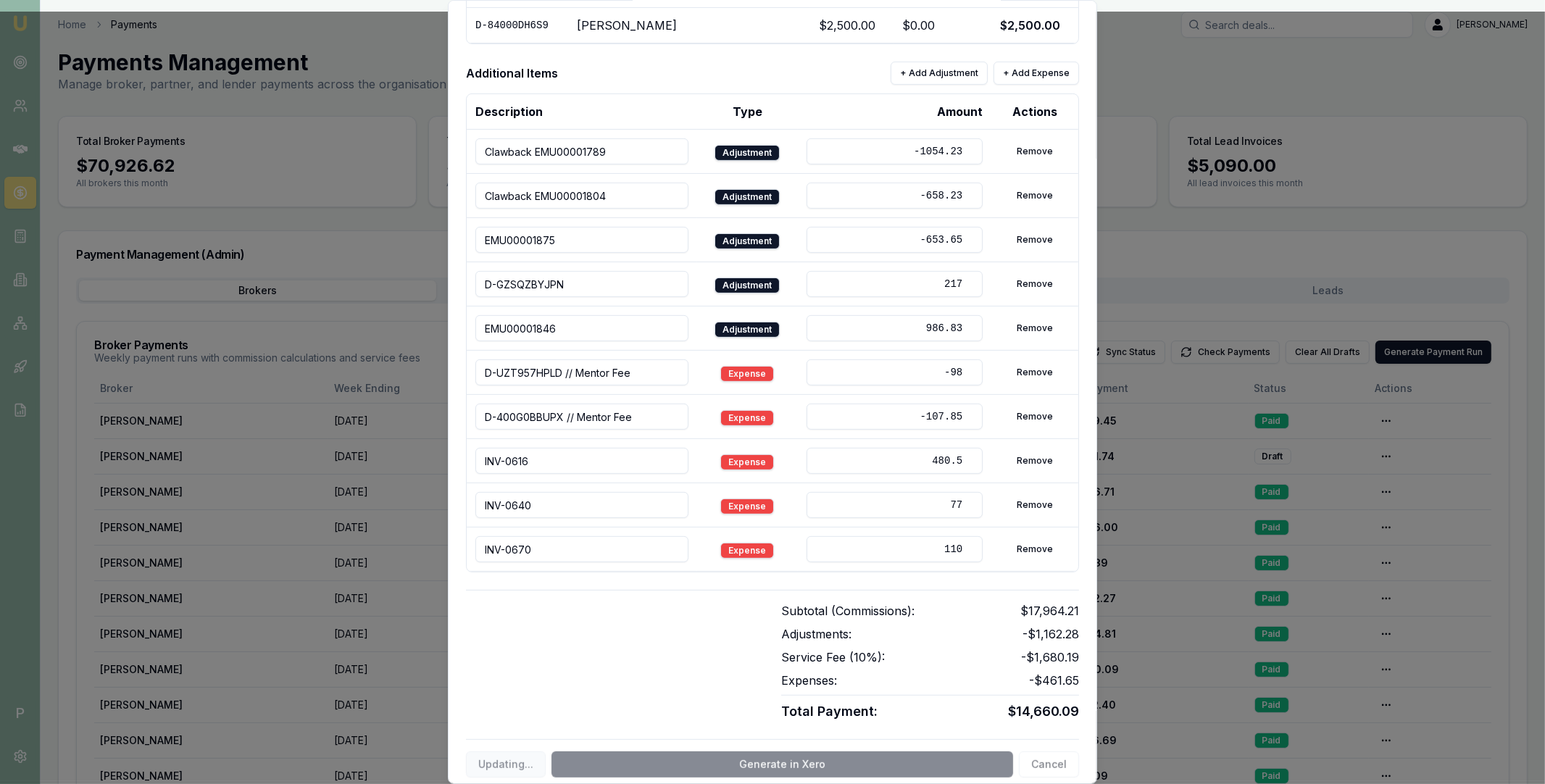
scroll to position [0, 0]
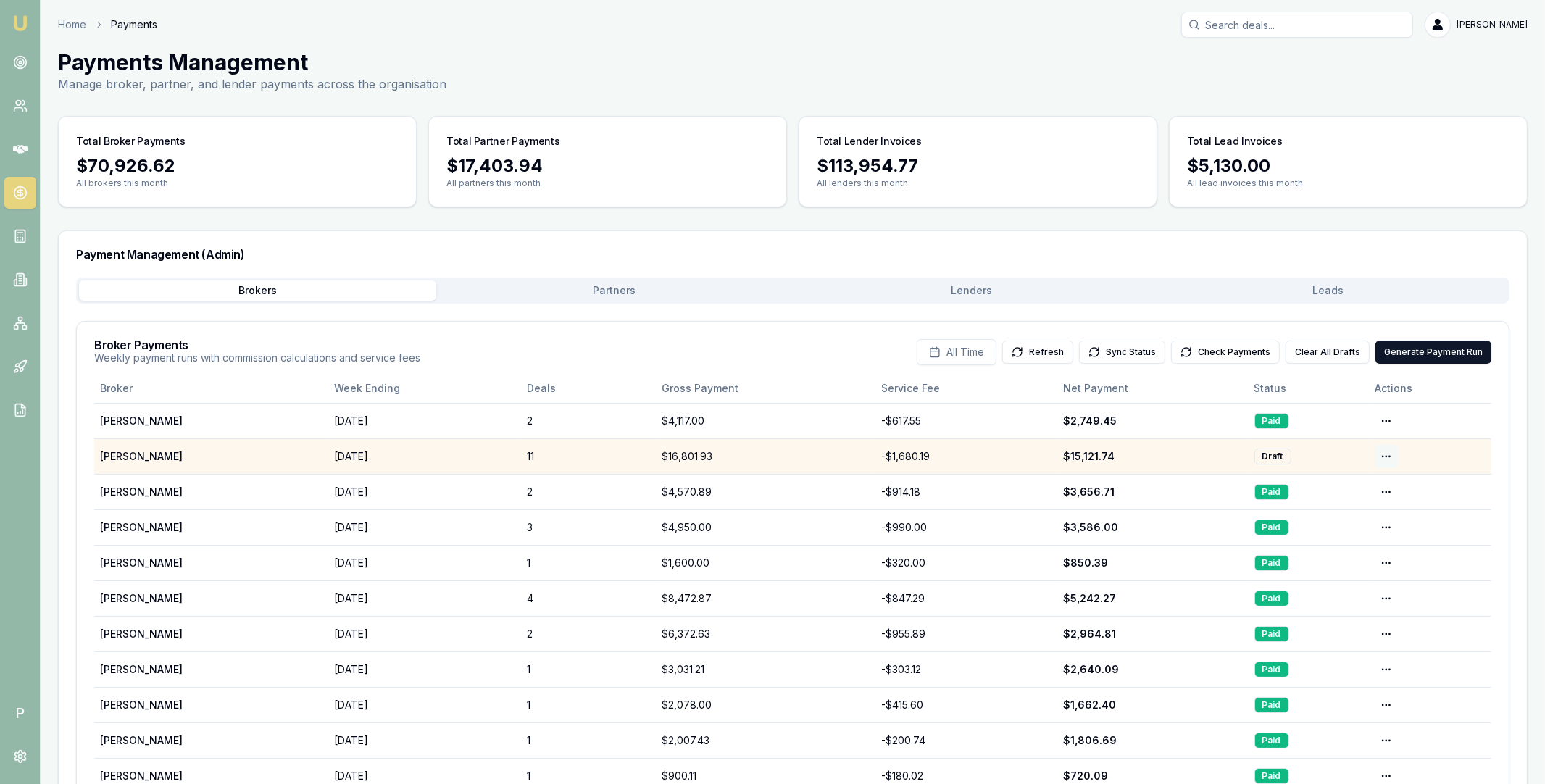
click at [1380, 455] on html "Emu Broker P Home Payments Matt Leeburn Toggle Menu Payments Management Manage …" at bounding box center [772, 392] width 1545 height 784
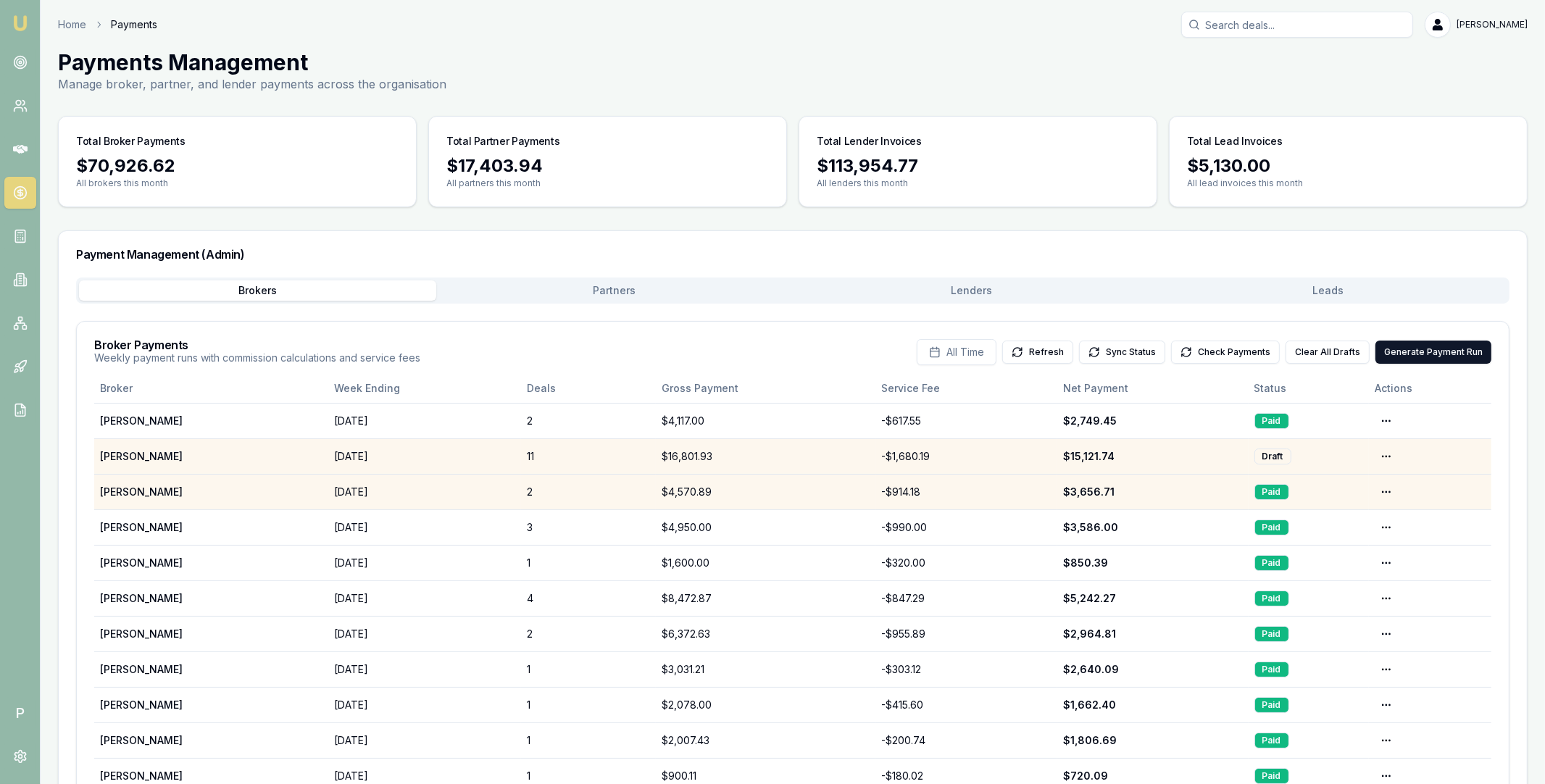
click at [1350, 483] on td "Paid" at bounding box center [1309, 491] width 120 height 36
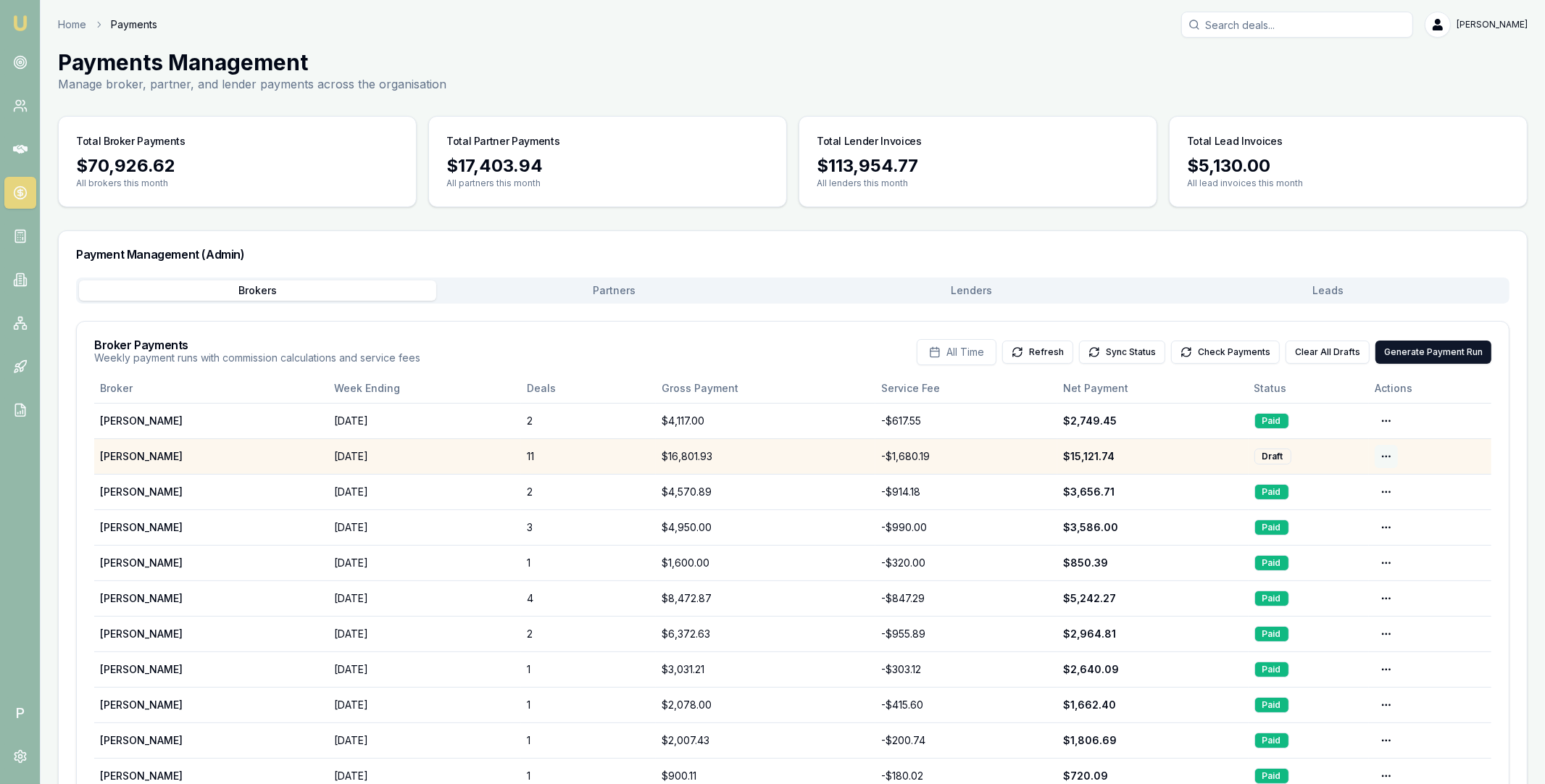
click at [1387, 460] on html "Emu Broker P Home Payments Matt Leeburn Toggle Menu Payments Management Manage …" at bounding box center [772, 392] width 1545 height 784
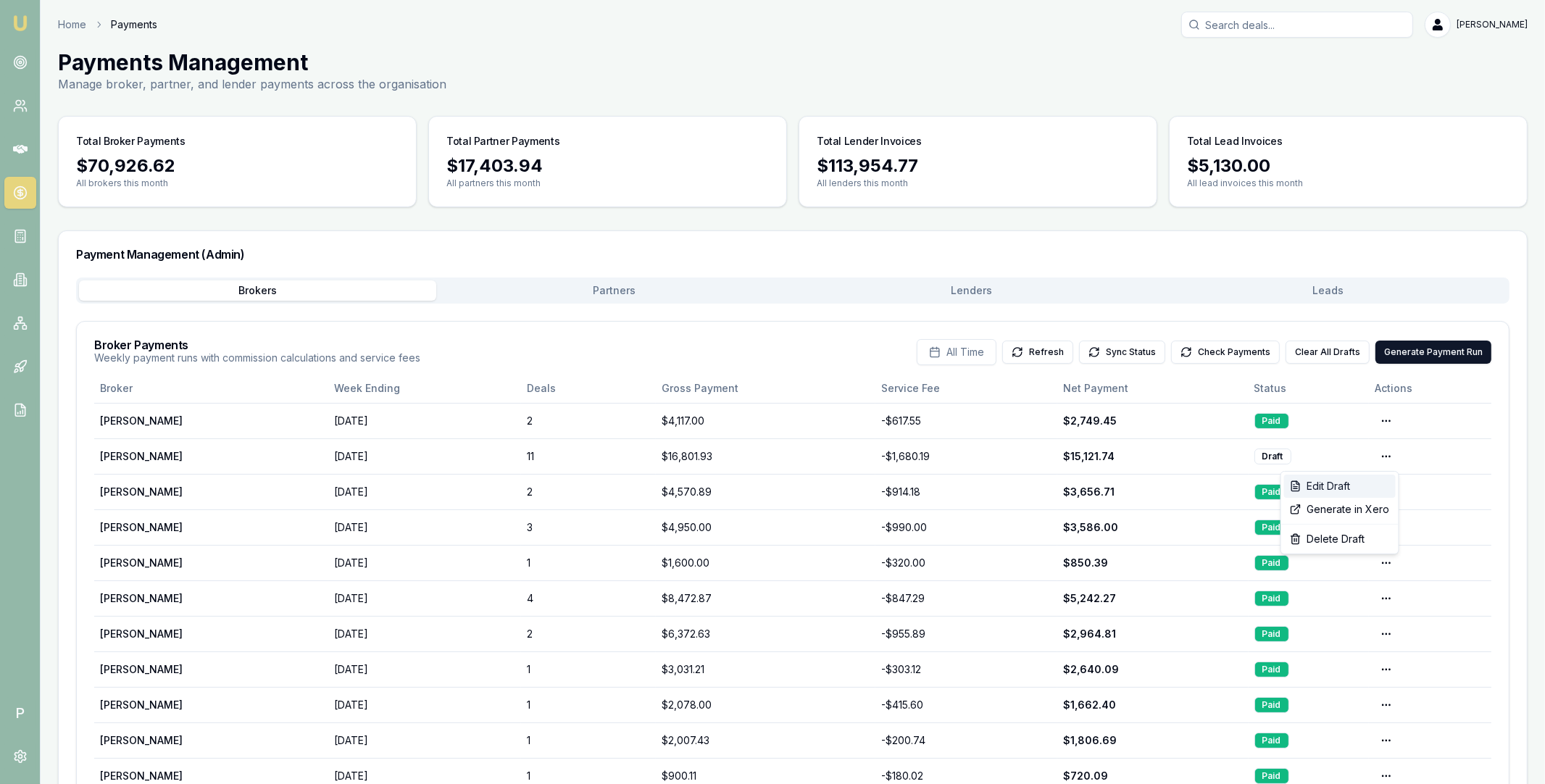
click at [1353, 486] on div "Edit Draft" at bounding box center [1339, 486] width 112 height 23
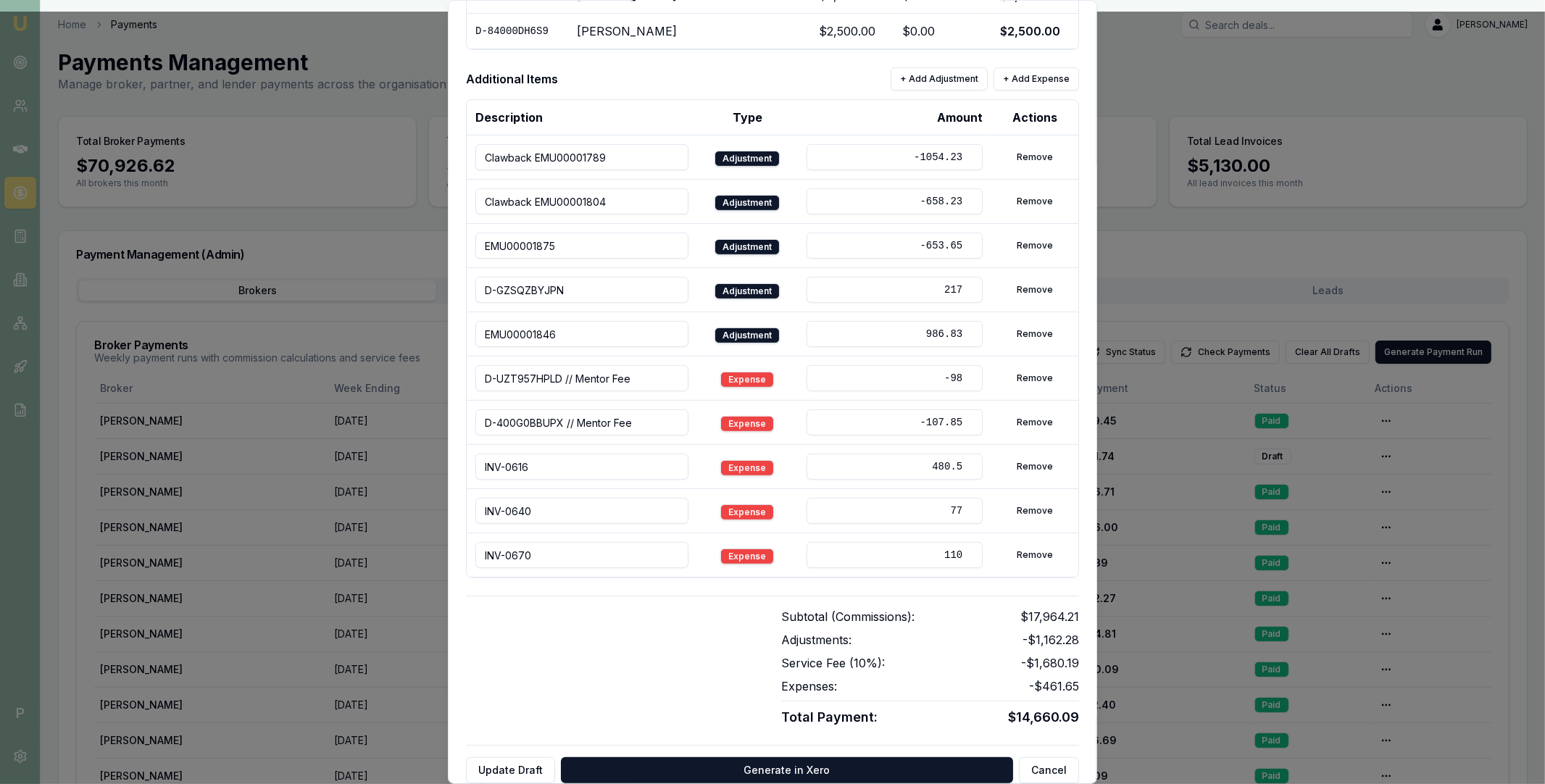
scroll to position [591, 0]
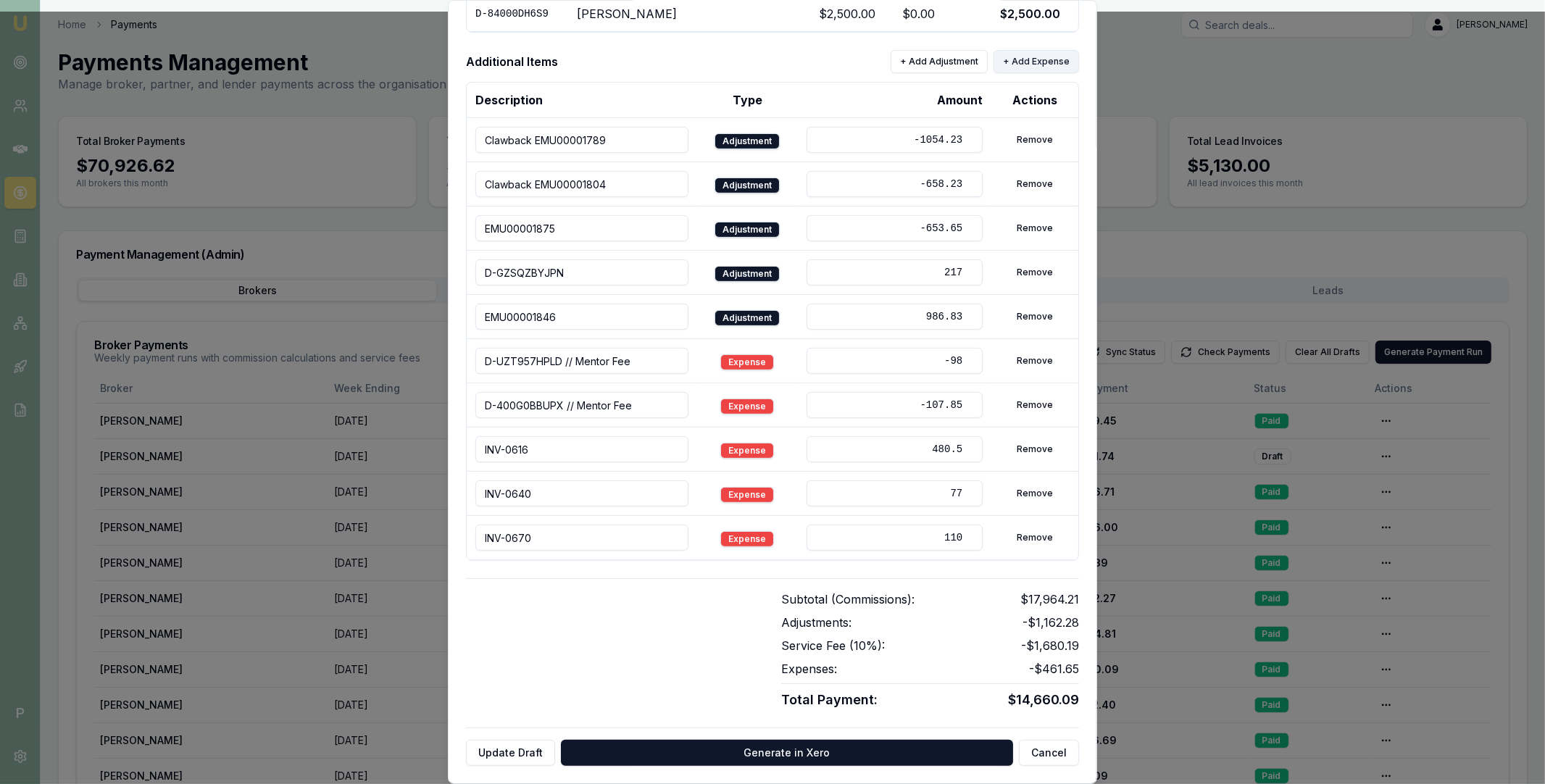
click at [1030, 60] on button "+ Add Expense" at bounding box center [1036, 61] width 85 height 23
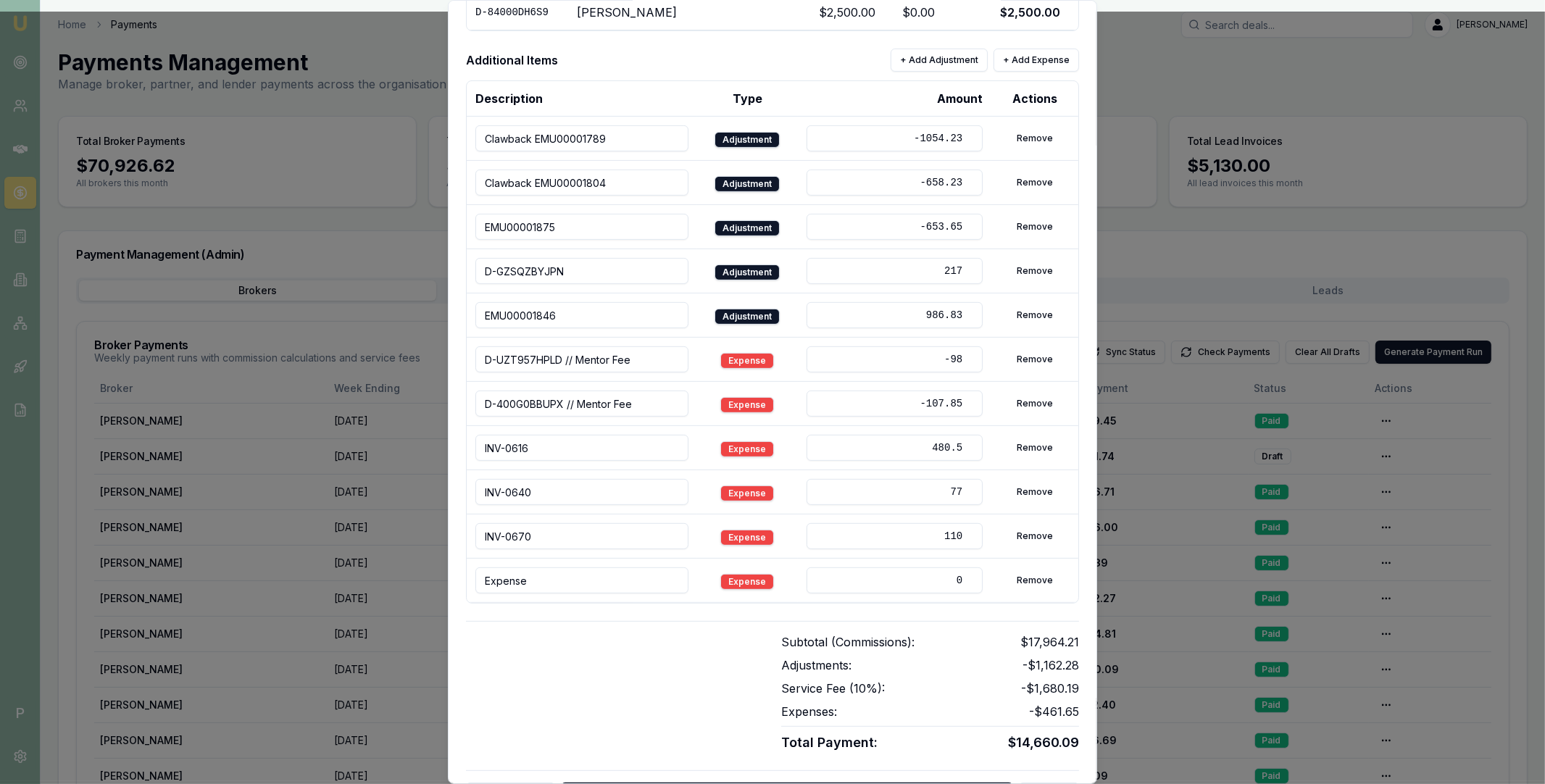
click at [552, 577] on input "Expense" at bounding box center [582, 580] width 213 height 26
paste input "D-BELQAYVTQH Rajinder Sandhu DHANKHAR, SANJEEV"
click at [541, 584] on input "D-BELQAYVTQH Rajinder Sandhu DHANKHAR, SANJEEV" at bounding box center [582, 580] width 213 height 26
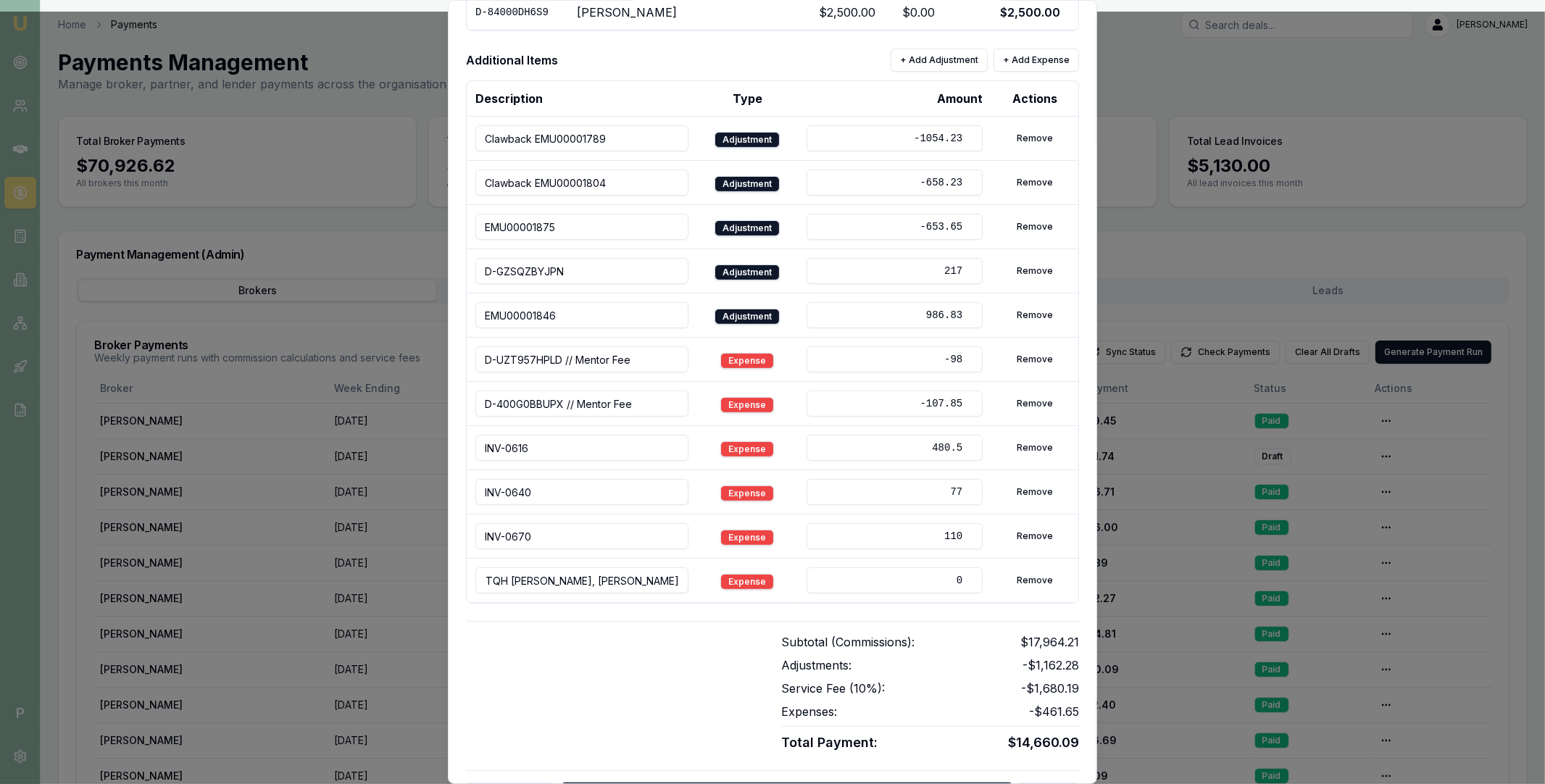
scroll to position [0, 108]
click at [505, 585] on input "D-BELQAYVTQH Rajinder Sandhu // DHANKHAR, SANJEEV" at bounding box center [582, 580] width 213 height 26
type input "D-BELQAYVTQH // Rajinder Sandhu // DHANKHAR, SANJEEV"
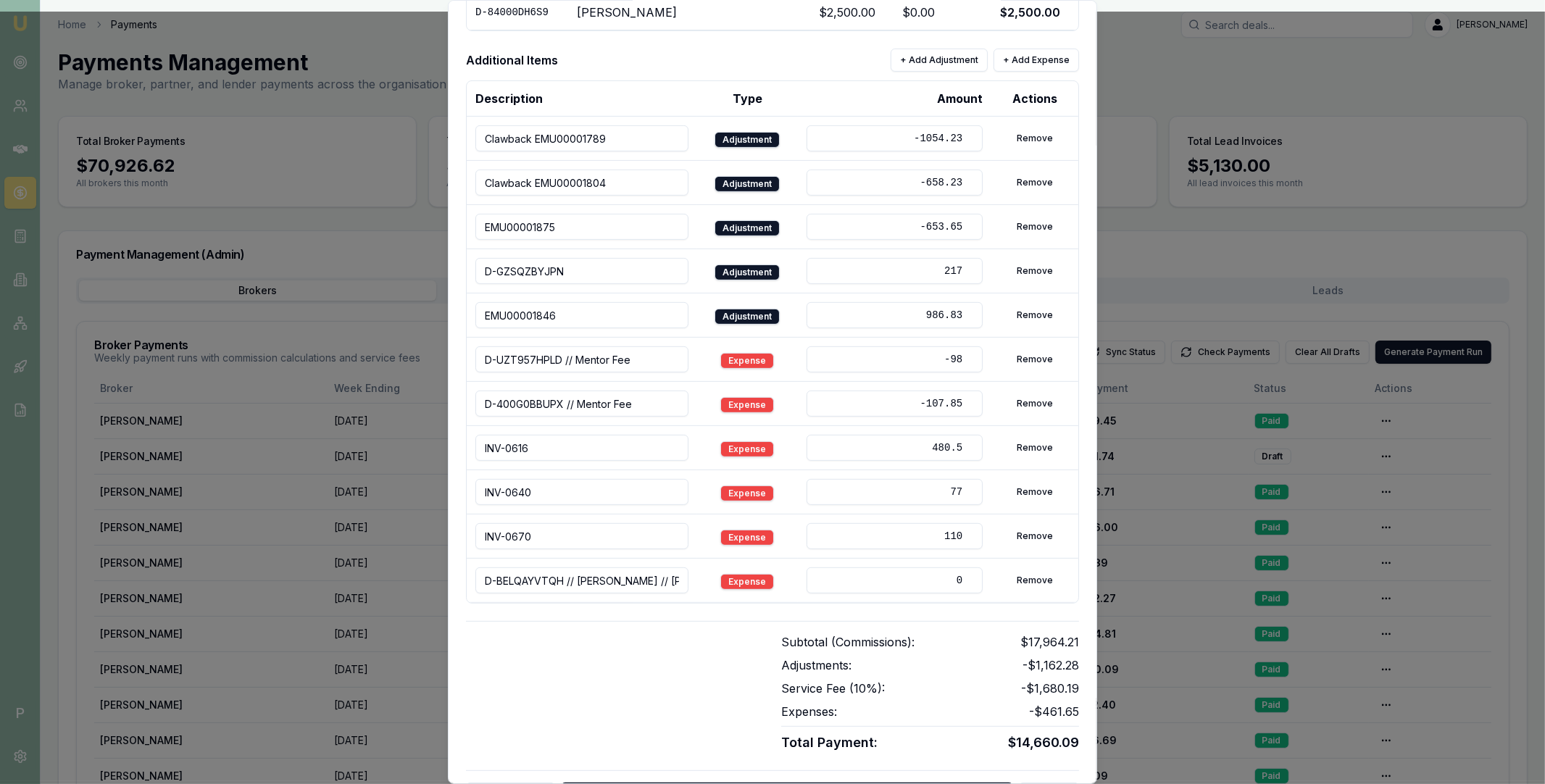
click at [874, 581] on input "0" at bounding box center [894, 580] width 176 height 26
type input "554.04"
click at [727, 634] on div at bounding box center [615, 692] width 298 height 119
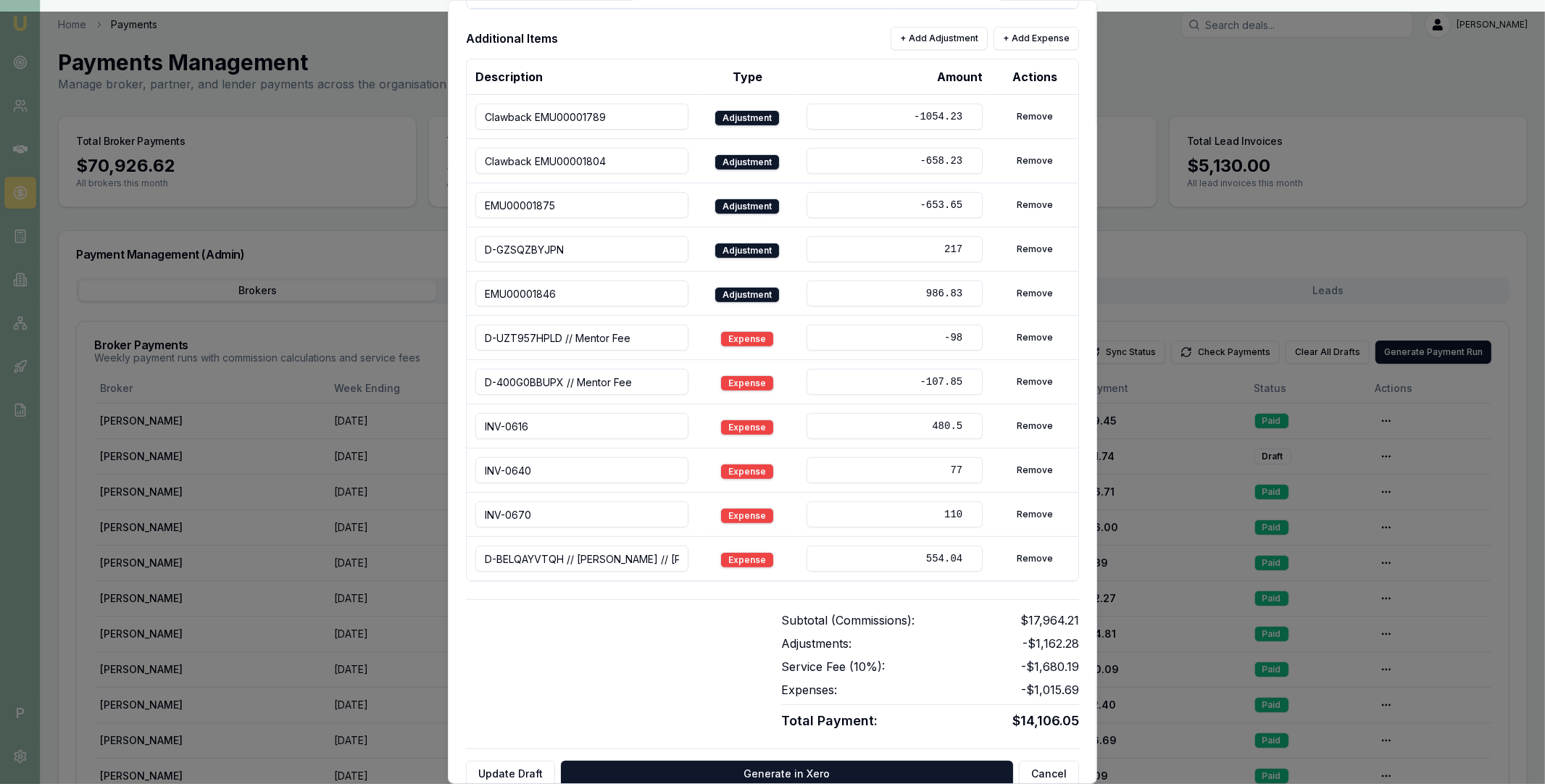
scroll to position [612, 0]
click at [1052, 45] on button "+ Add Expense" at bounding box center [1036, 39] width 85 height 23
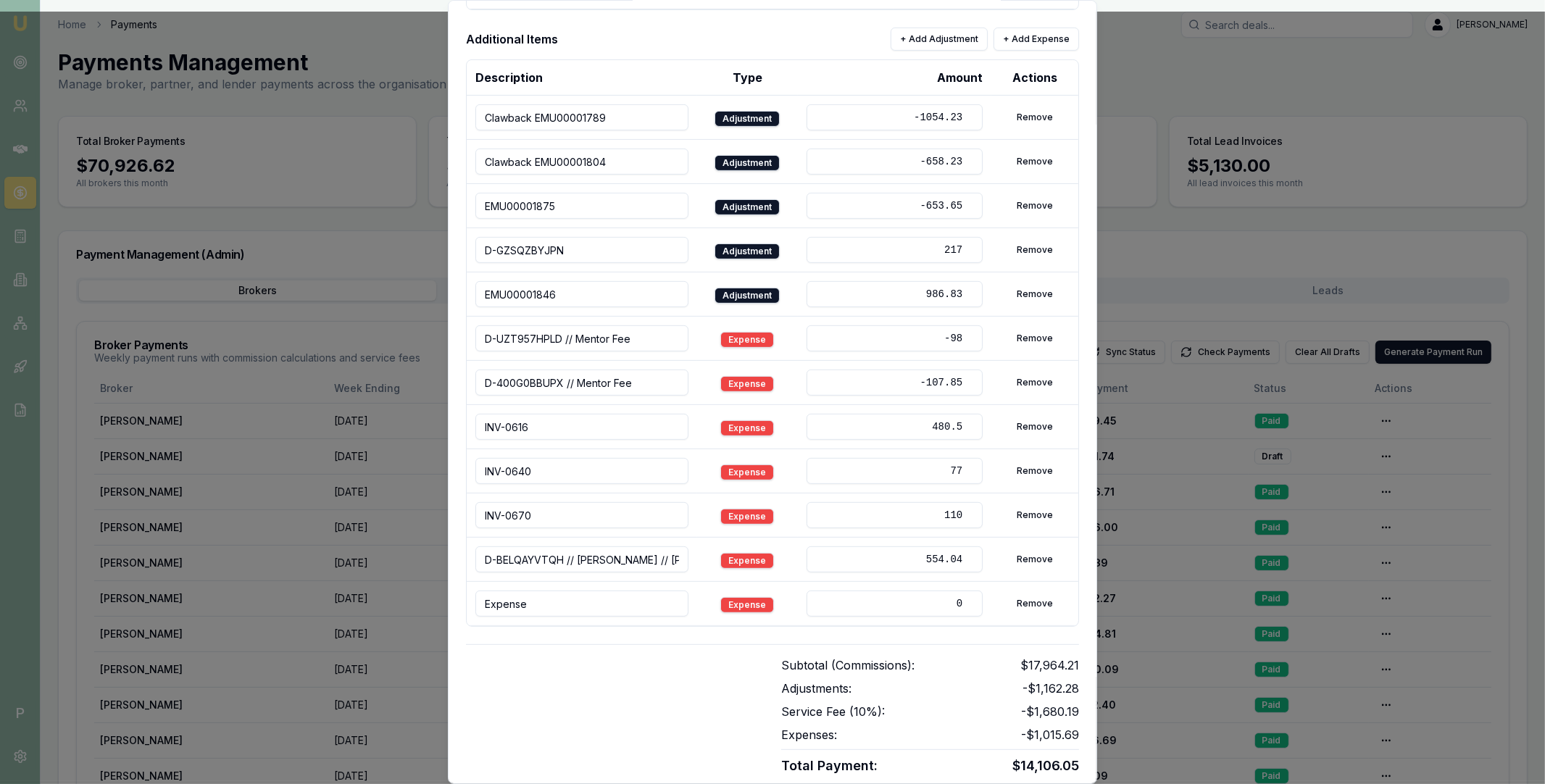
click at [568, 601] on input "Expense" at bounding box center [582, 603] width 213 height 26
paste input "D-2N9F7OONJM Haribansha Sanjel SUNRISE FINANCE CORP PTY LTD"
click at [537, 605] on input "D-2N9F7OONJM Haribansha Sanjel SUNRISE FINANCE CORP PTY LTD" at bounding box center [582, 603] width 213 height 26
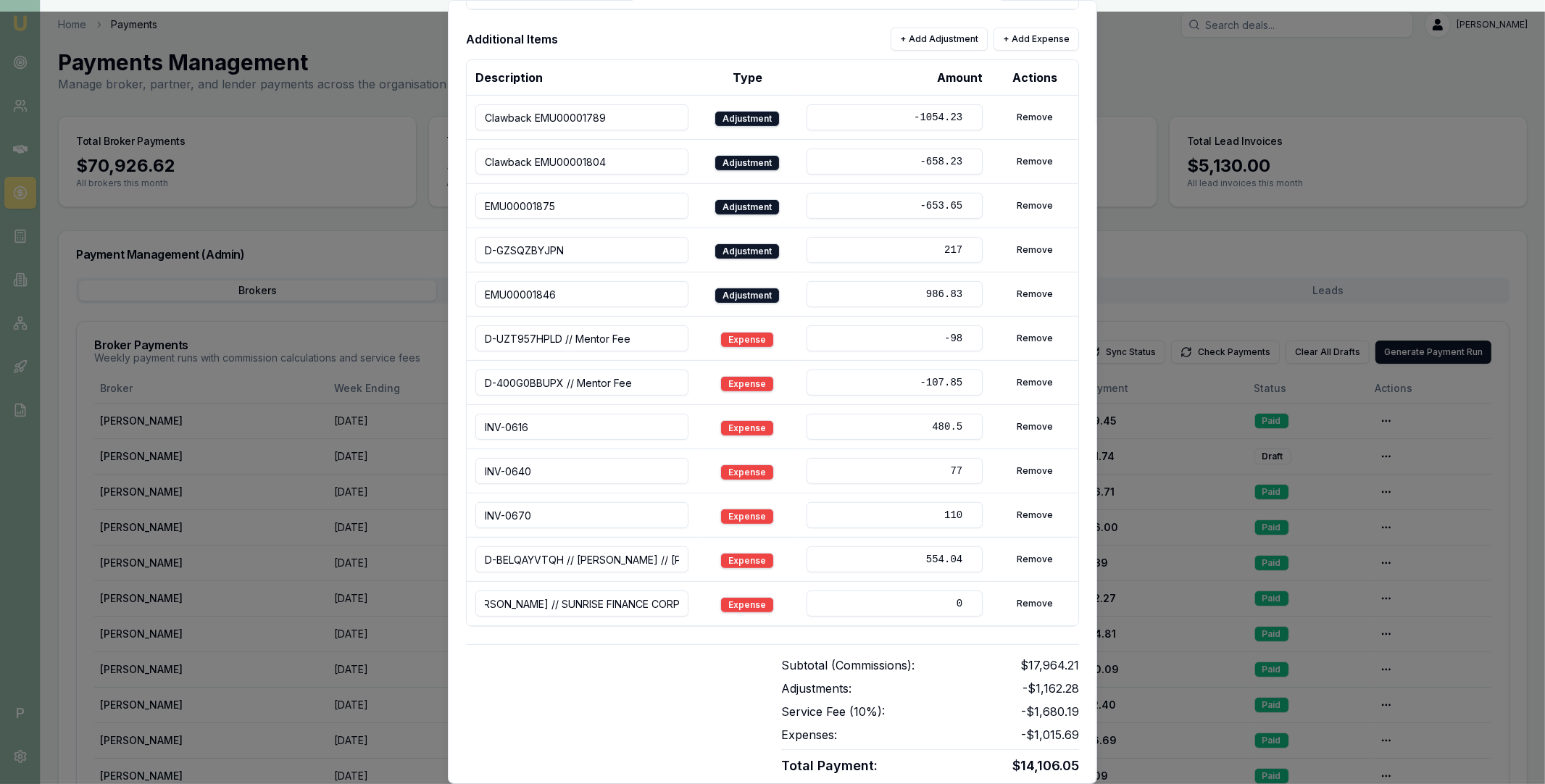
scroll to position [0, 0]
drag, startPoint x: 522, startPoint y: 605, endPoint x: 462, endPoint y: 605, distance: 60.0
click at [462, 605] on div "Edit Draft Invoice Review and modify the broker payment details before generati…" at bounding box center [772, 392] width 649 height 784
click at [573, 607] on input "D-2N9F7OONJM Haribansha Sanjel // SUNRISE FINANCE CORP PTY LTD" at bounding box center [582, 603] width 213 height 26
type input "D-2N9F7OONJM // Haribansha Sanjel // SUNRISE FINANCE CORP PTY LTD"
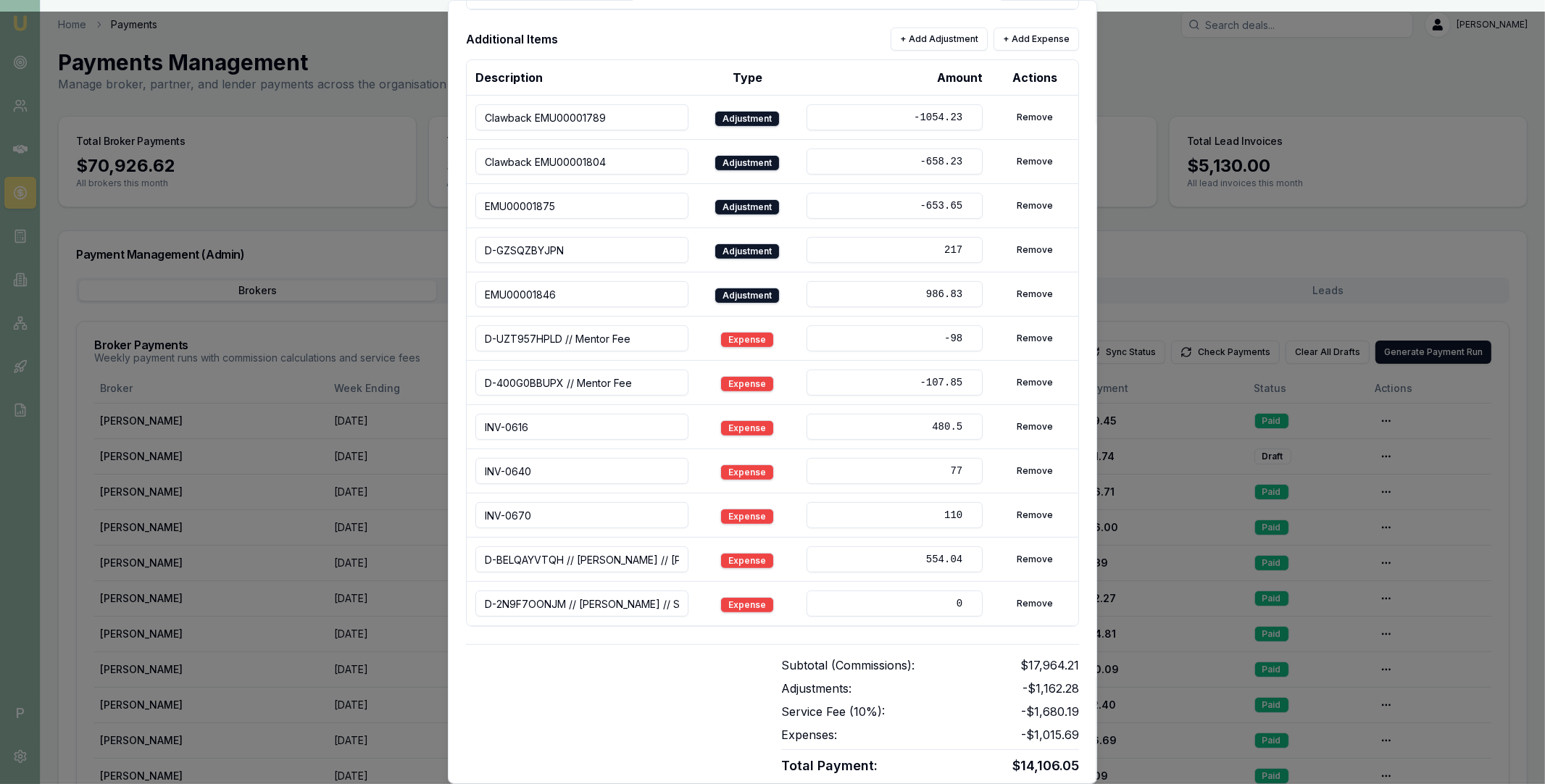
click at [944, 603] on input "0" at bounding box center [894, 603] width 176 height 26
type input "554.04"
click at [743, 655] on div "Subtotal (Commissions): $17,964.21 Adjustments: -$1,162.28 Service Fee ( 10 %):…" at bounding box center [772, 710] width 613 height 132
click at [1046, 45] on button "+ Add Expense" at bounding box center [1036, 39] width 85 height 23
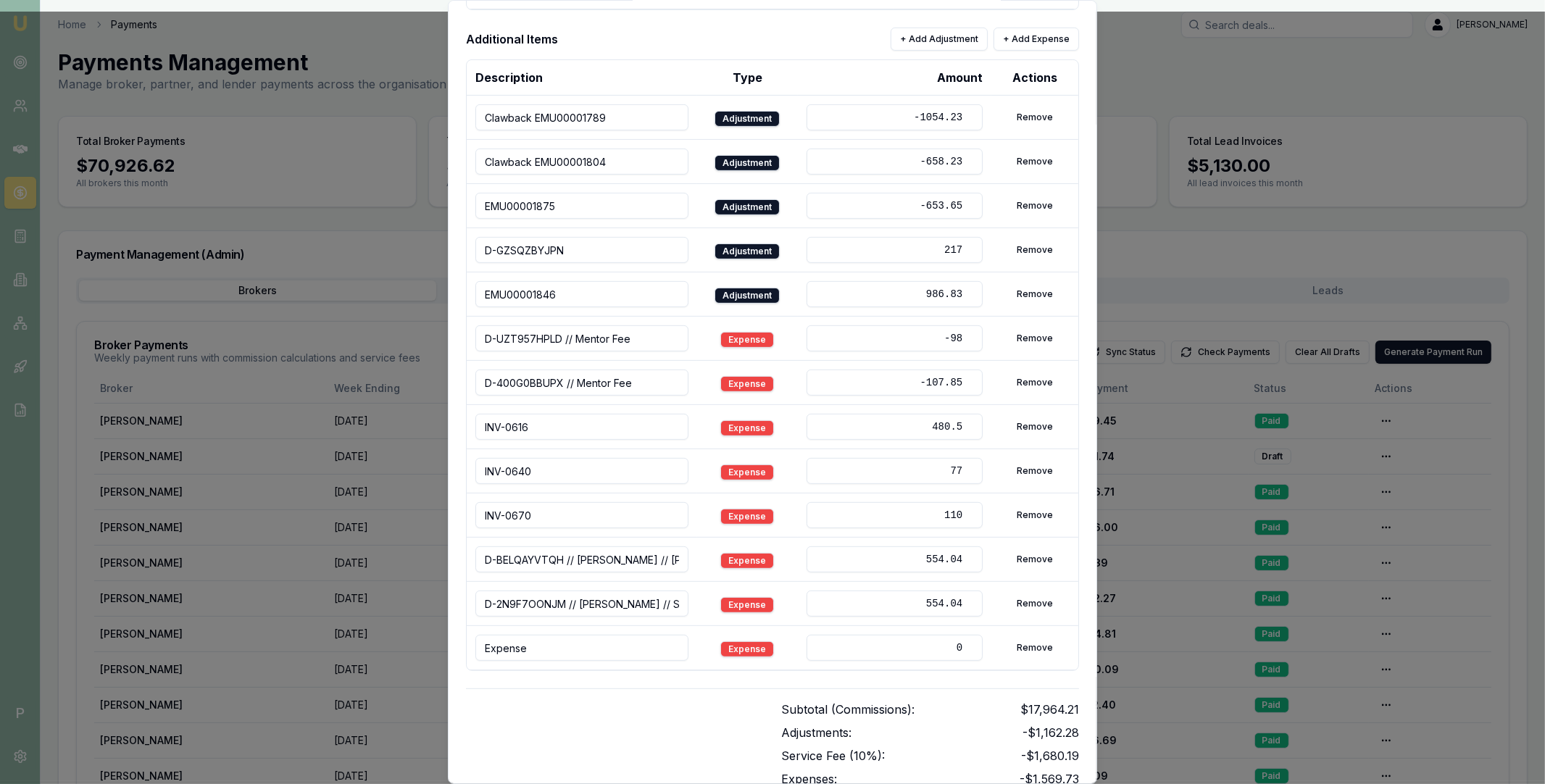
click at [582, 653] on input "Expense" at bounding box center [582, 647] width 213 height 26
paste input "D-O28BI5H4MY Gurdas Singh SUNRISE FINANCE CORP PTY LTD"
click at [499, 649] on input "D-O28BI5H4MY Gurdas Singh // SUNRISE FINANCE CORP PTY LTD" at bounding box center [582, 647] width 213 height 26
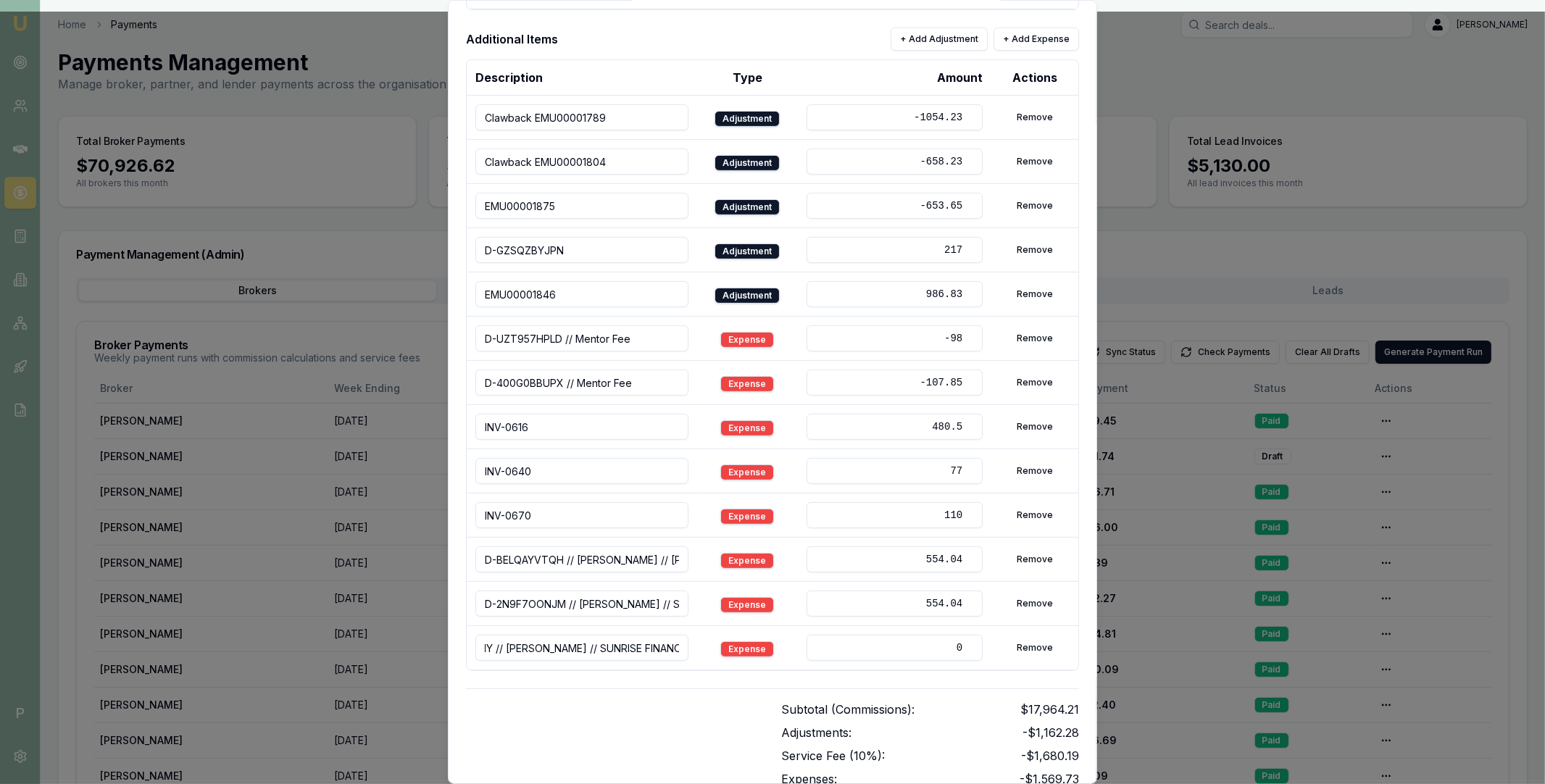
type input "D-O28BI5H4MY // Gurdas Singh // SUNRISE FINANCE CORP PTY LTD"
click at [890, 653] on input "0" at bounding box center [894, 647] width 176 height 26
type input "338.52"
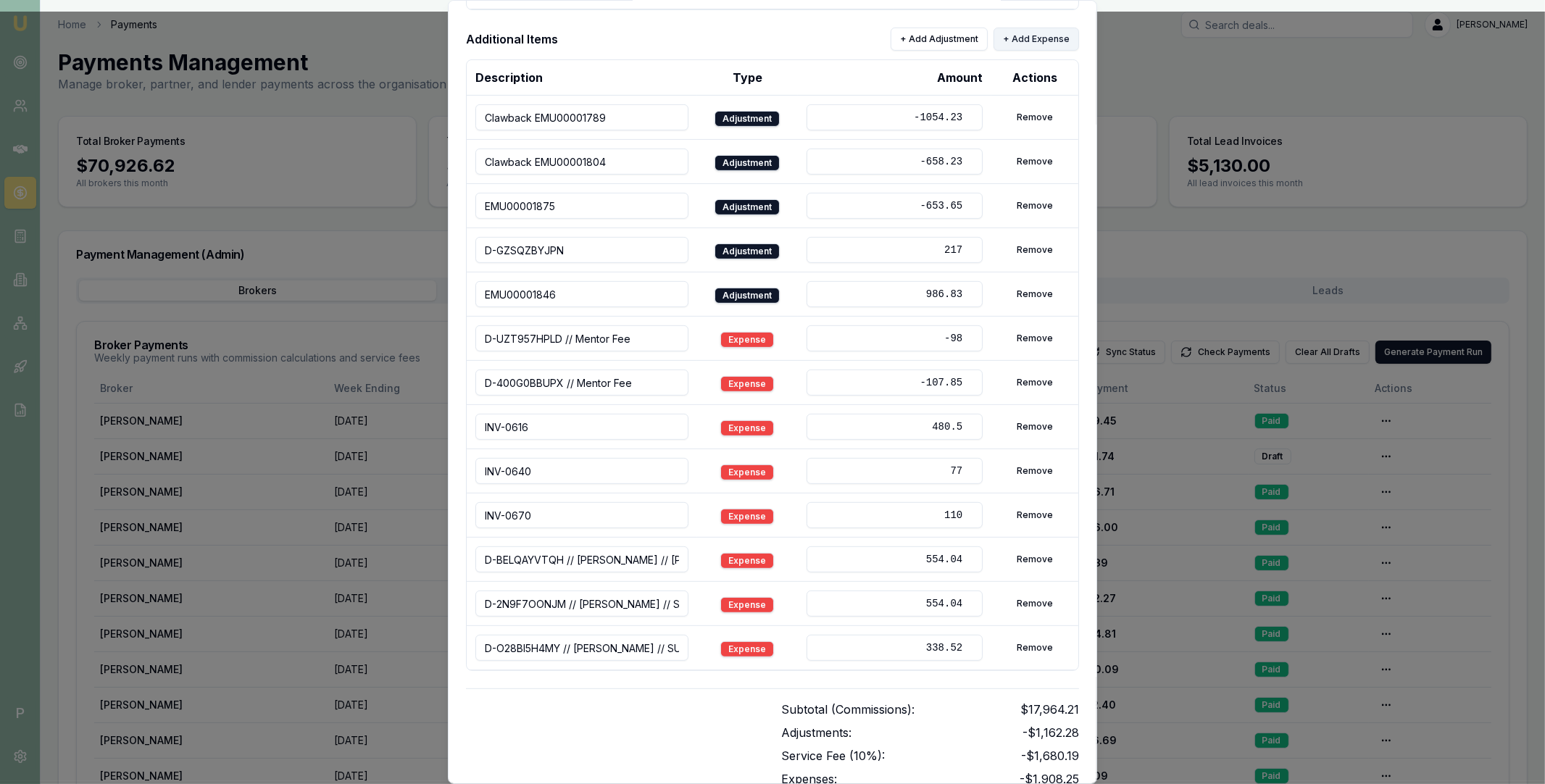
click at [1042, 42] on button "+ Add Expense" at bounding box center [1036, 39] width 85 height 23
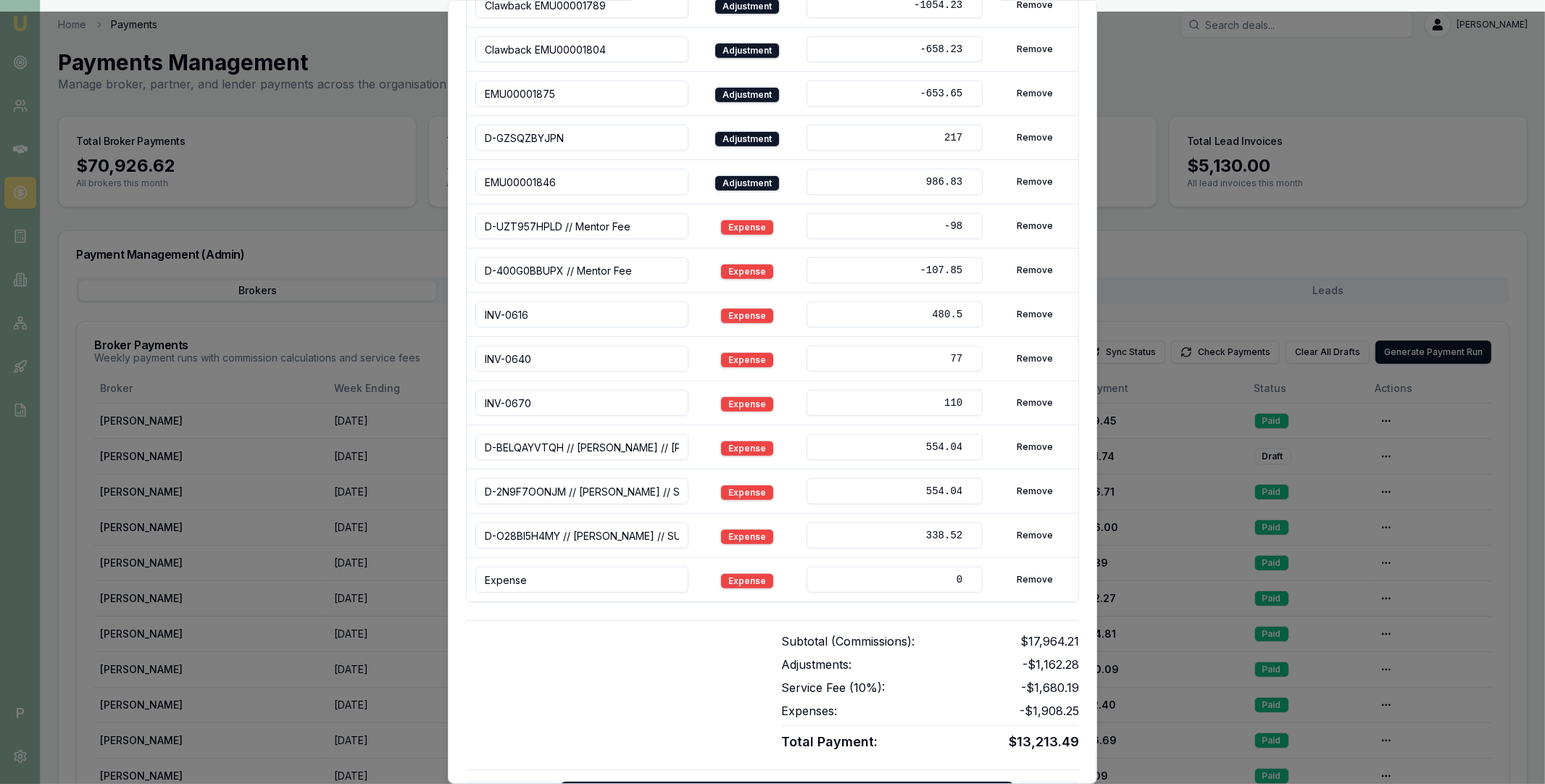
click at [586, 582] on input "Expense" at bounding box center [582, 579] width 213 height 26
paste input "D-49ATS8T47M Usman Siddiq DHANKHAR, SANJEEV"
click at [537, 581] on input "D-49ATS8T47M Usman Siddiq DHANKHAR, SANJEEV" at bounding box center [582, 579] width 213 height 26
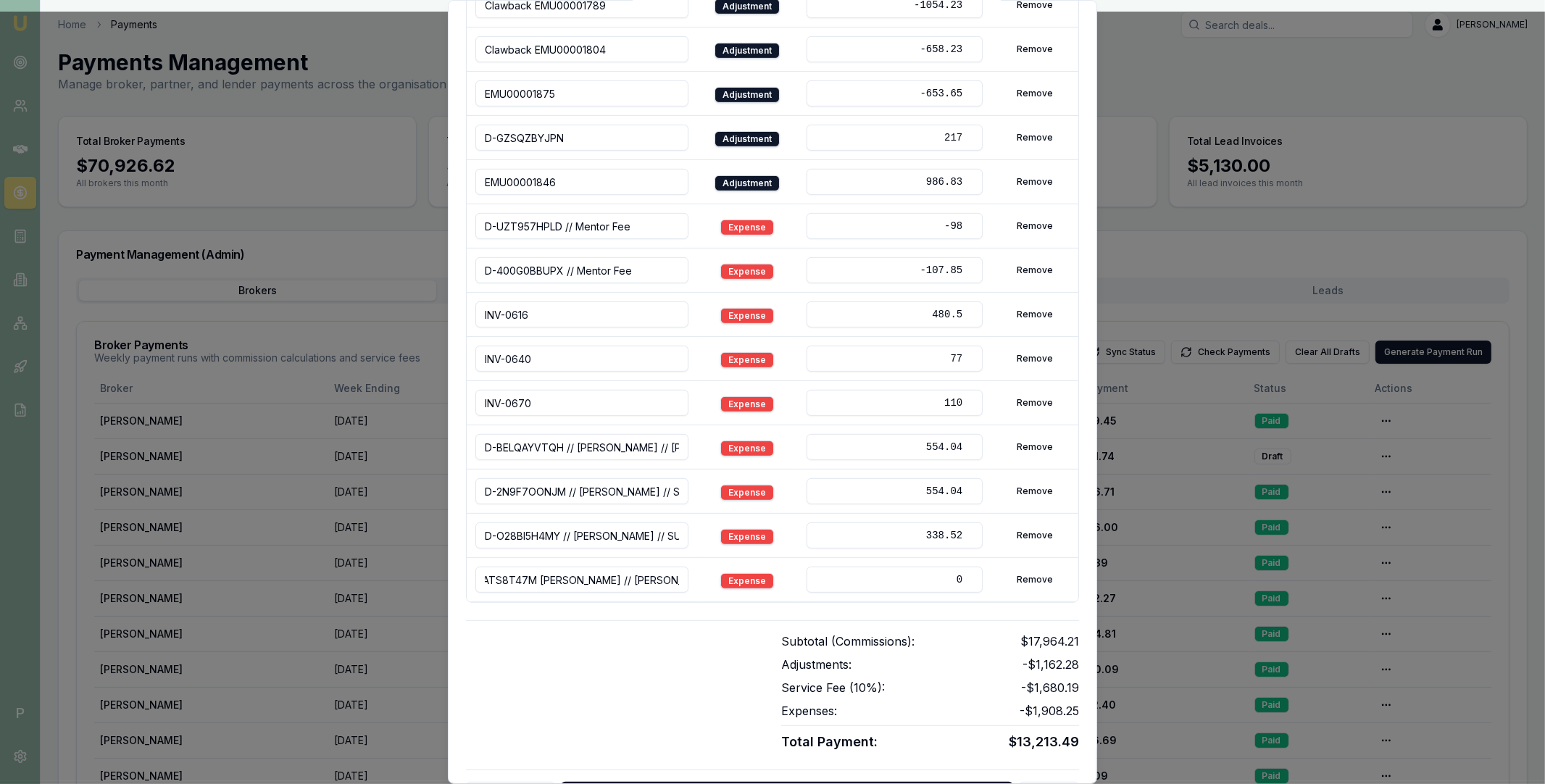
scroll to position [0, 0]
drag, startPoint x: 528, startPoint y: 583, endPoint x: 469, endPoint y: 581, distance: 59.0
click at [469, 581] on td "D-49ATS8T47M Usman Siddiq // DHANKHAR, SANJEEV" at bounding box center [582, 580] width 230 height 44
click at [568, 585] on input "D-49ATS8T47M Usman Siddiq // DHANKHAR, SANJEEV" at bounding box center [582, 579] width 213 height 26
type input "D-49ATS8T47M // Usman Siddiq // DHANKHAR, SANJEEV"
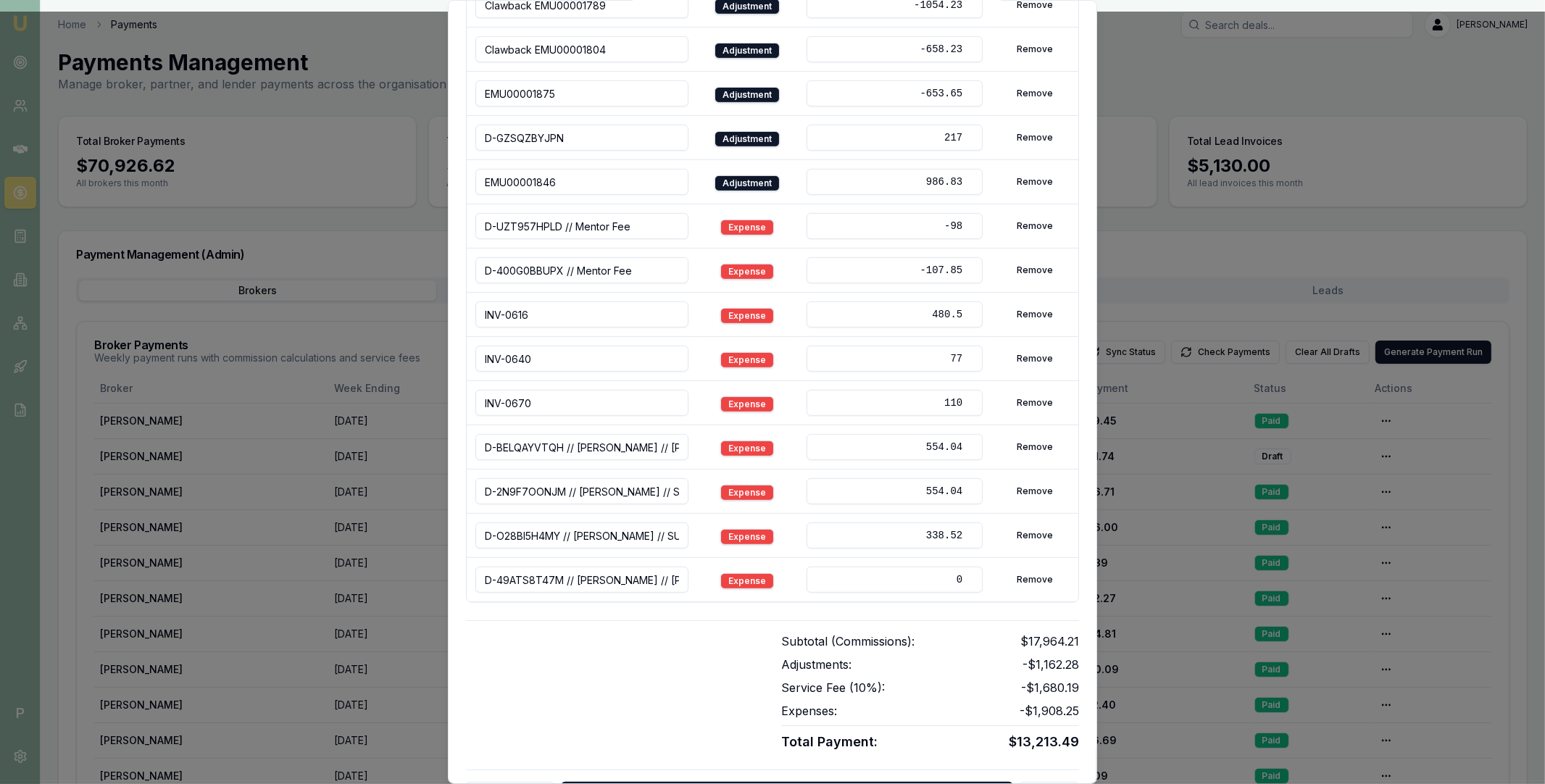
click at [914, 581] on input "0" at bounding box center [894, 579] width 176 height 26
type input "990"
click at [754, 642] on div at bounding box center [615, 691] width 298 height 119
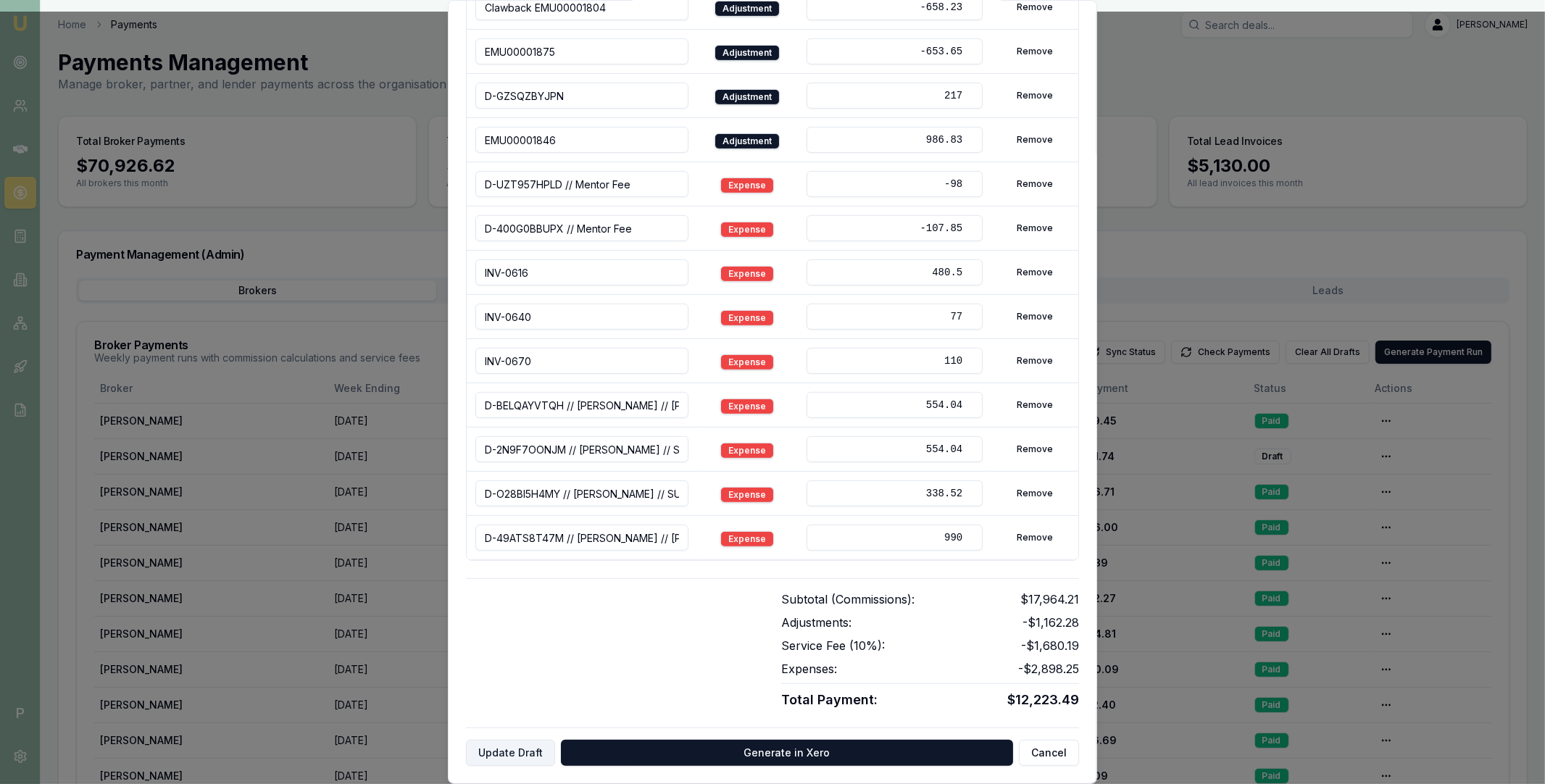
click at [504, 752] on button "Update Draft" at bounding box center [511, 752] width 89 height 26
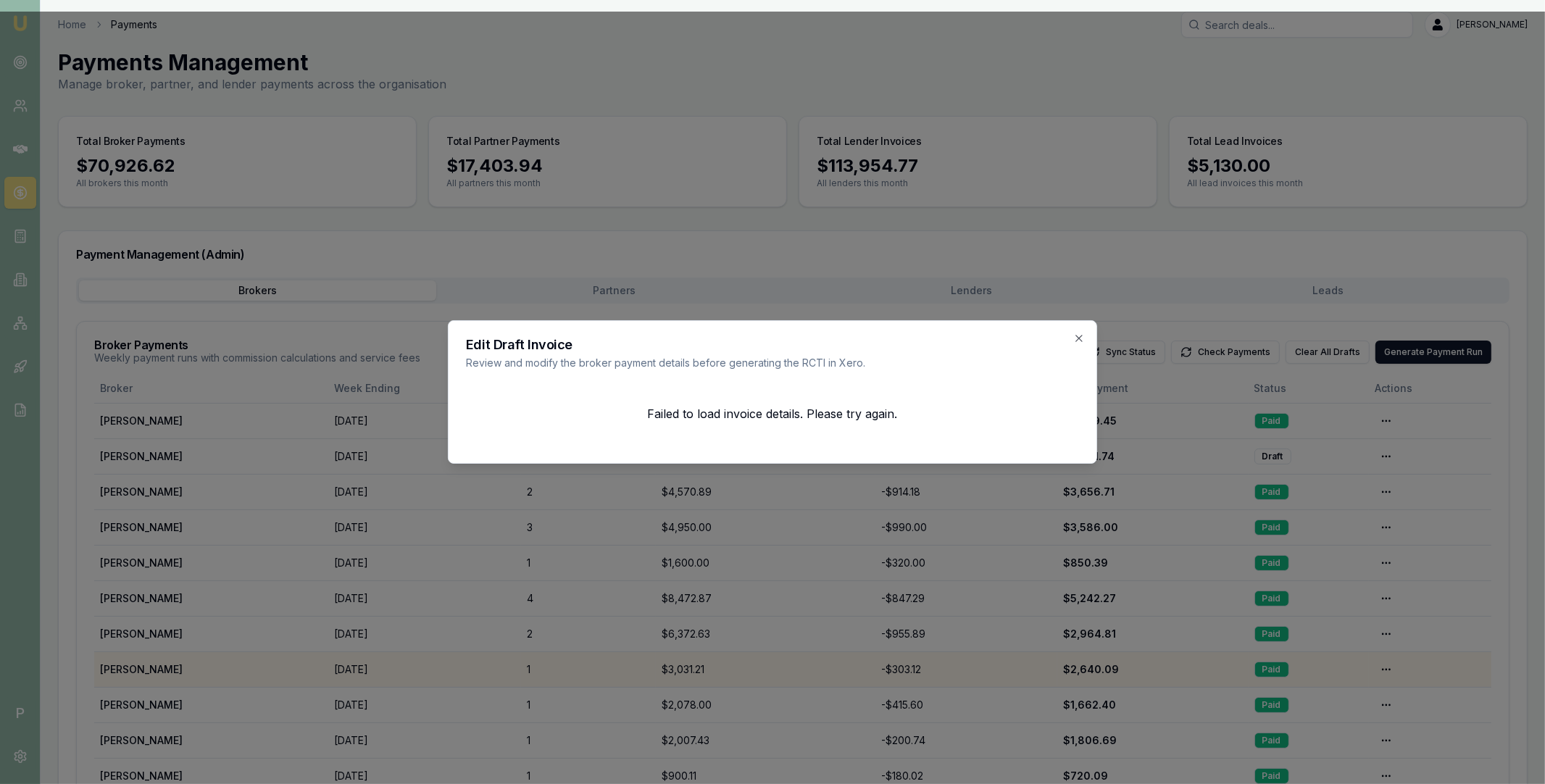
scroll to position [0, 0]
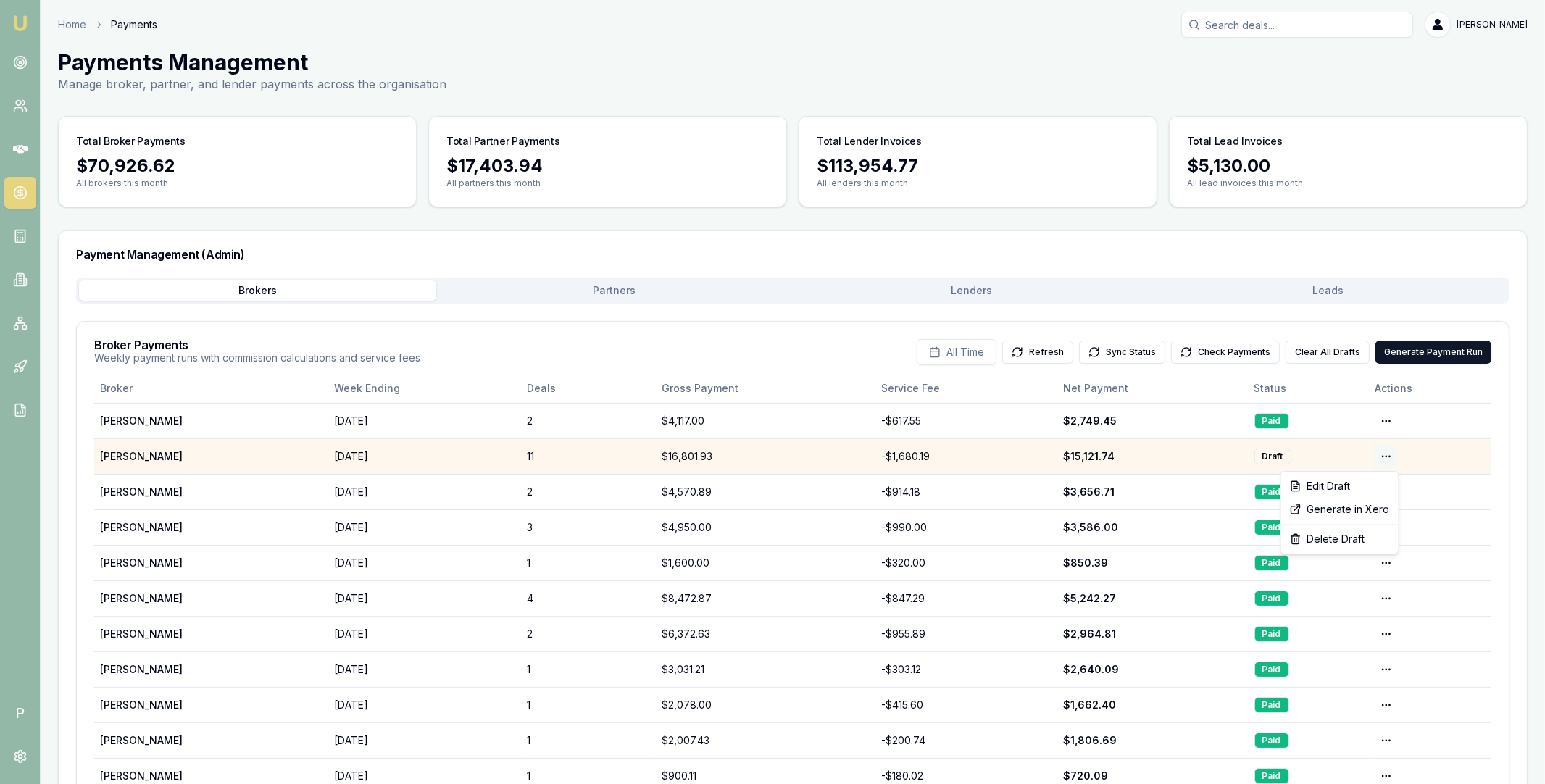
click at [1395, 454] on html "Emu Broker P Home Payments Matt Leeburn Toggle Menu Payments Management Manage …" at bounding box center [772, 392] width 1545 height 784
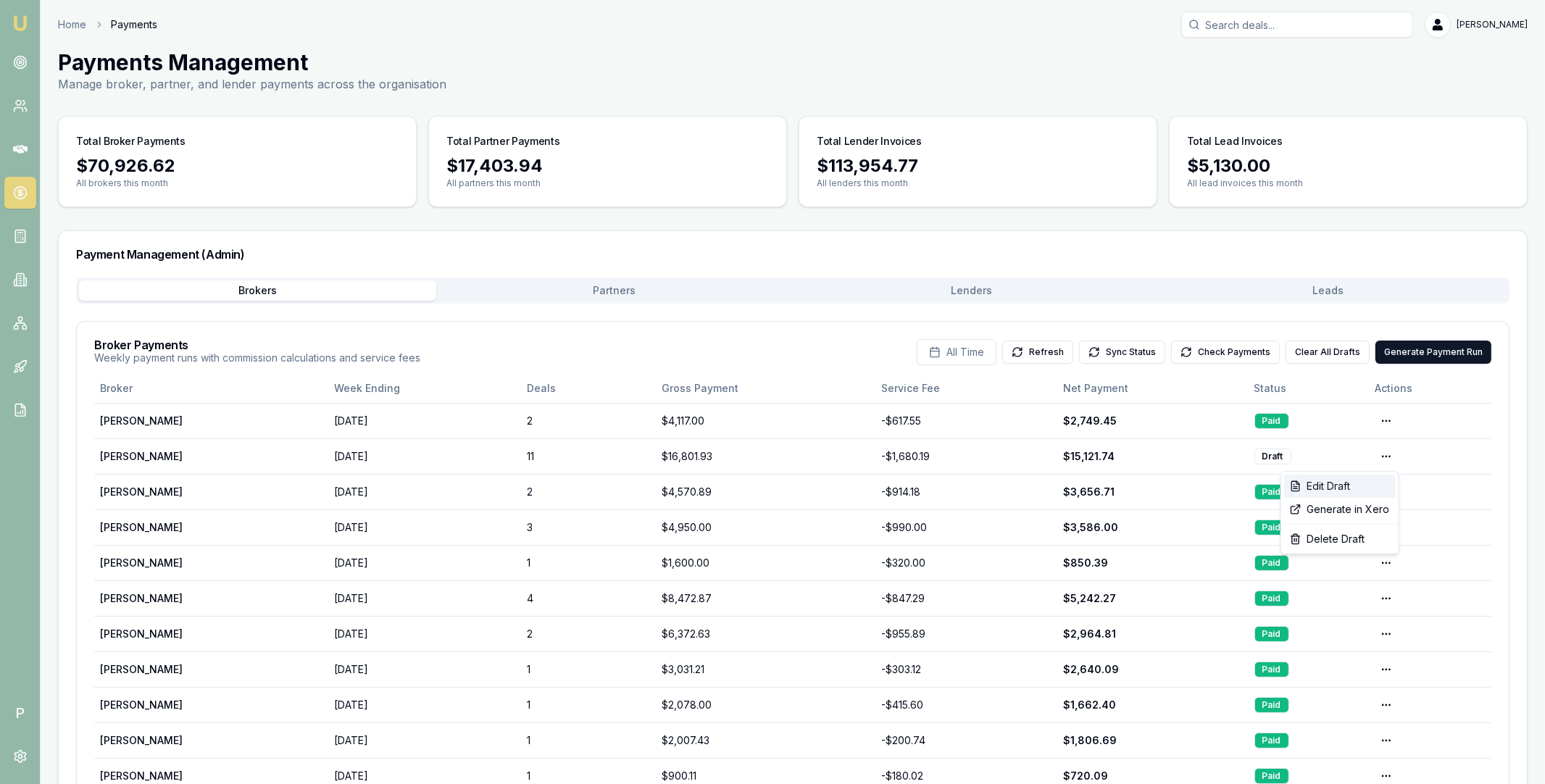
click at [1347, 487] on div "Edit Draft" at bounding box center [1339, 486] width 112 height 23
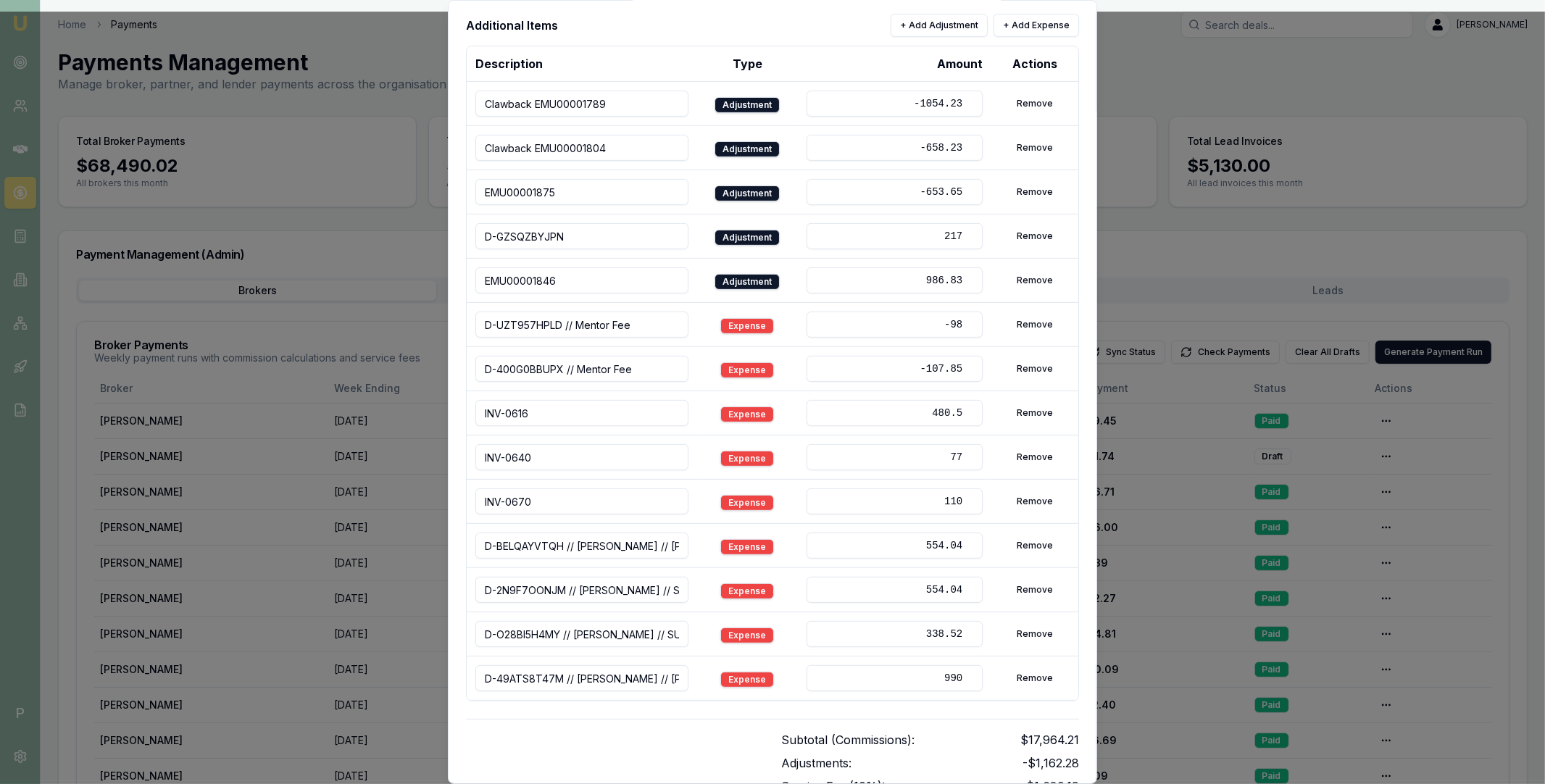
scroll to position [538, 0]
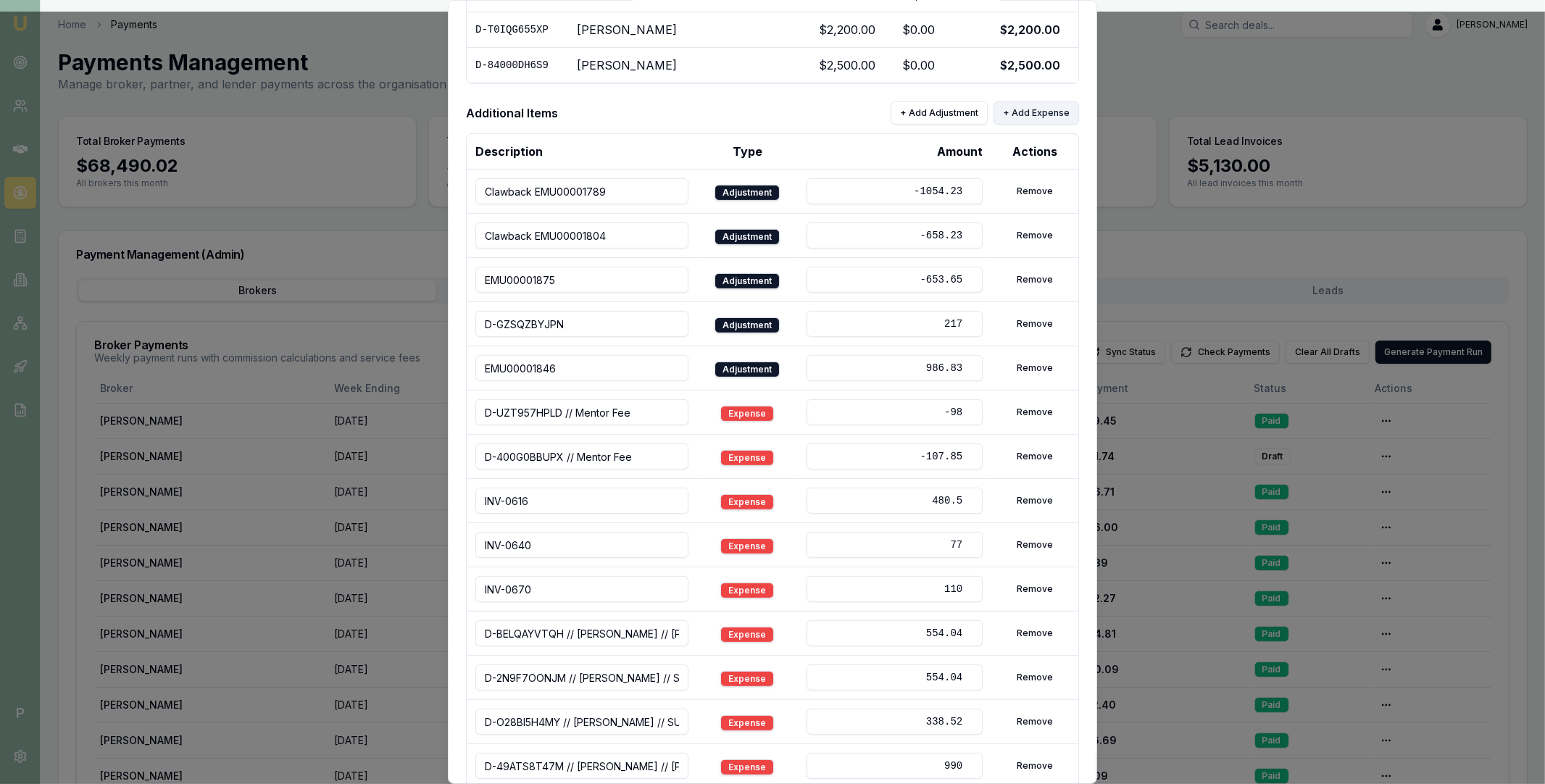
click at [1034, 112] on button "+ Add Expense" at bounding box center [1036, 112] width 85 height 23
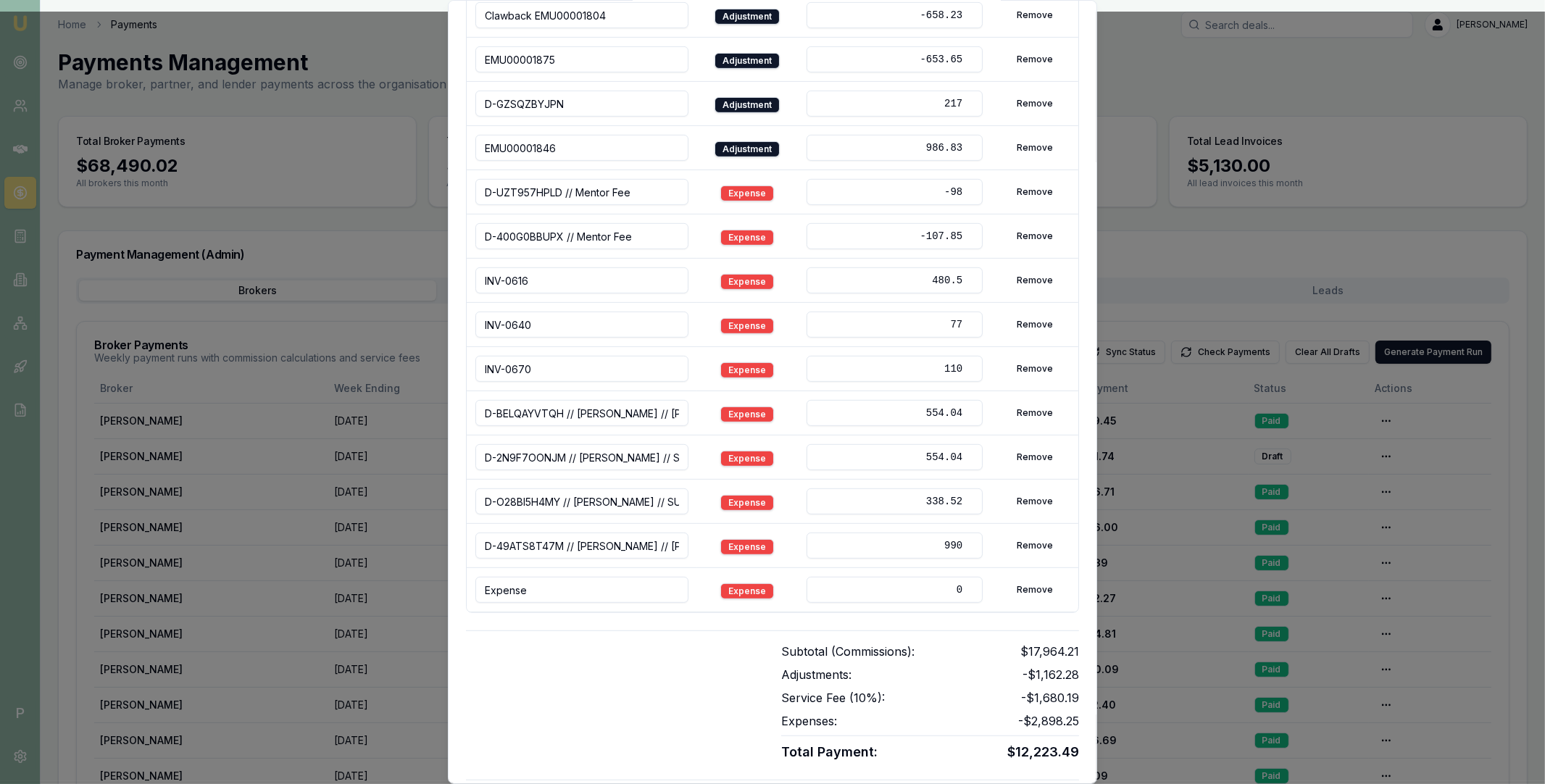
scroll to position [812, 0]
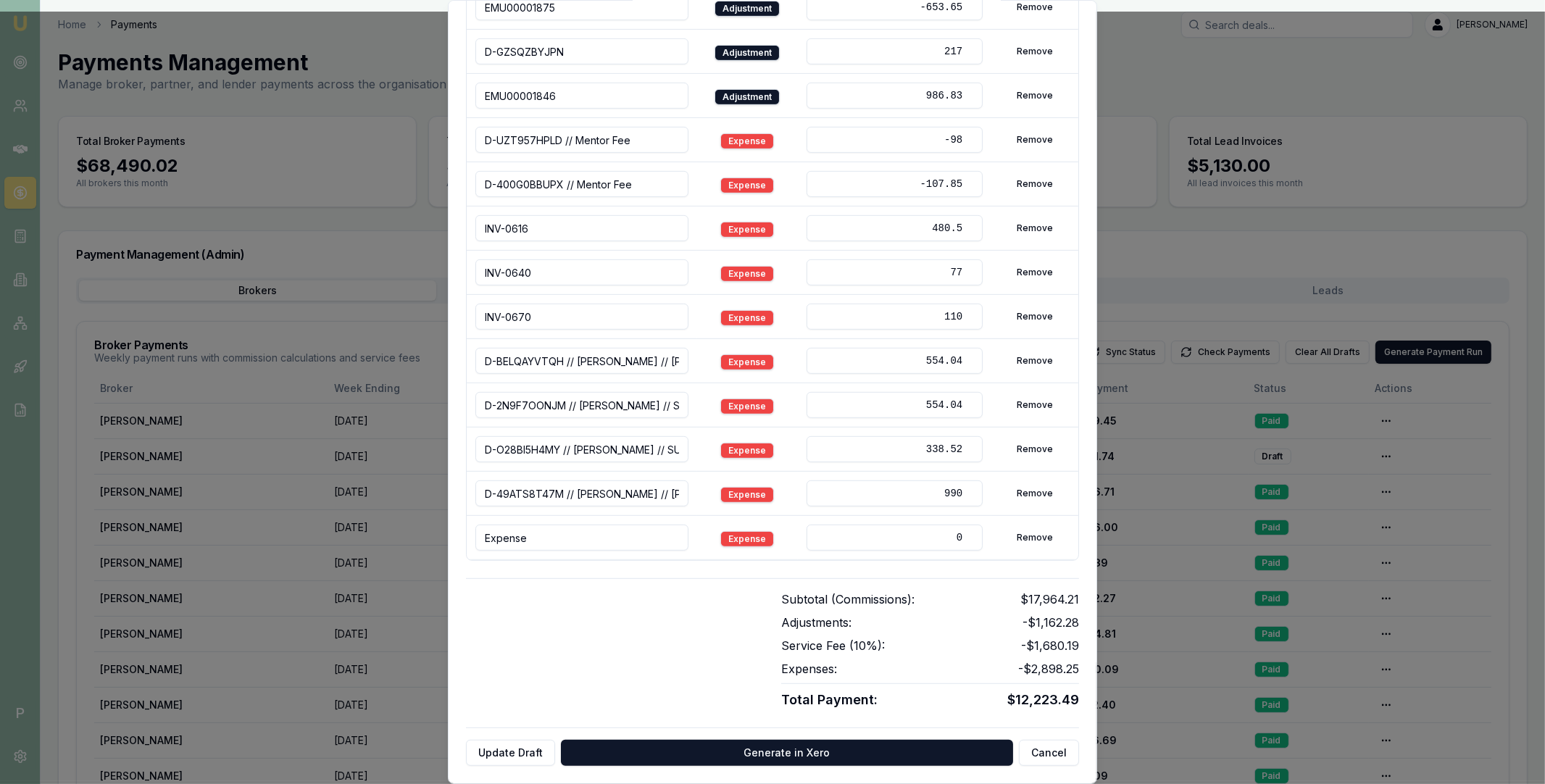
click at [570, 543] on input "Expense" at bounding box center [582, 537] width 213 height 26
paste input "D-10MEP7NZ5O Pramod Moga GS RELIABLE LENDING PTY LTD"
click at [502, 536] on input "D-10MEP7NZ5O Pramod Moga GS RELIABLE LENDING PTY LTD" at bounding box center [582, 537] width 213 height 26
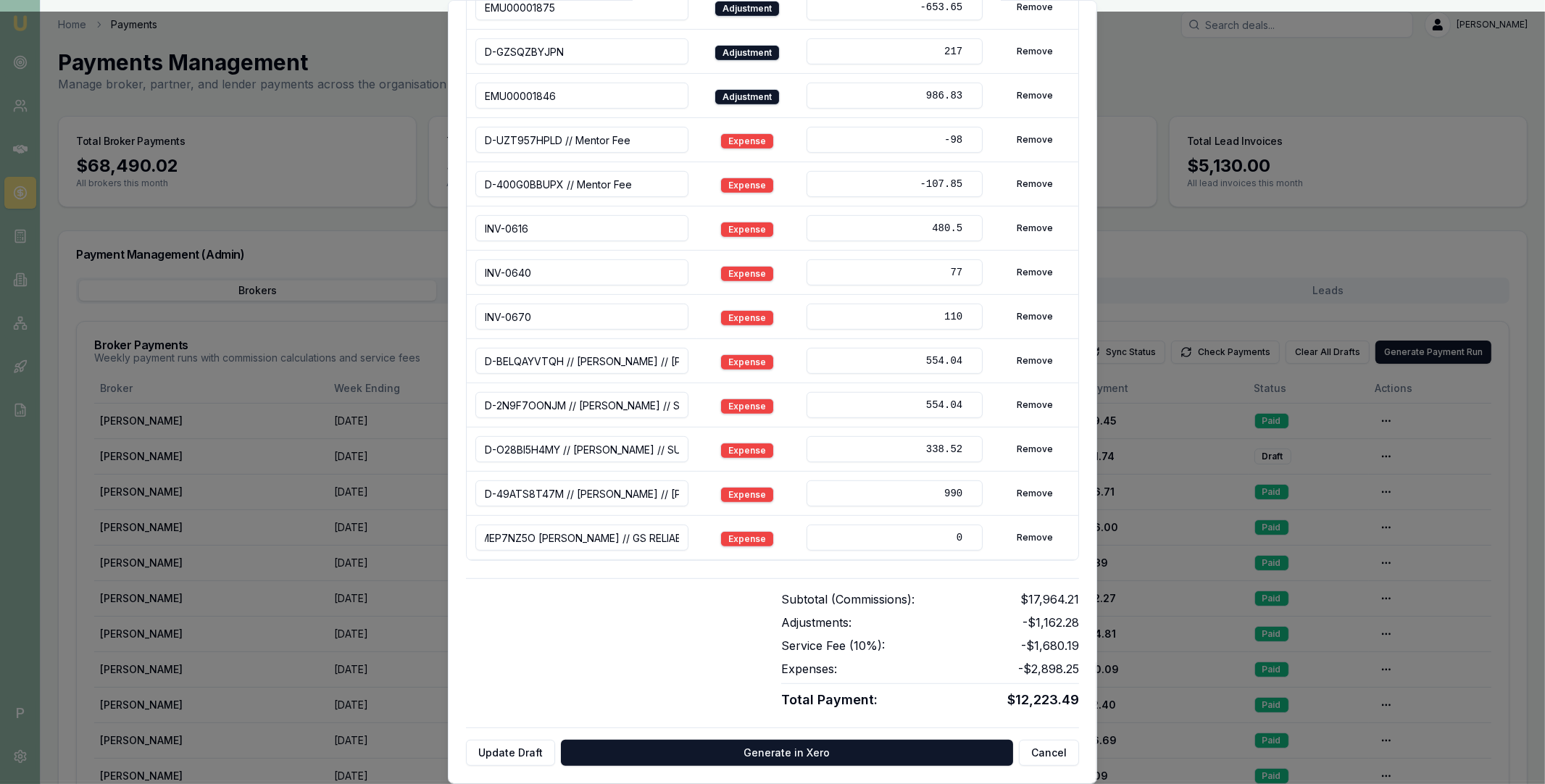
scroll to position [0, 0]
drag, startPoint x: 501, startPoint y: 536, endPoint x: 446, endPoint y: 537, distance: 55.0
click at [446, 537] on body "Emu Broker P Home Payments Matt Leeburn Toggle Menu Payments Management Manage …" at bounding box center [772, 392] width 1545 height 784
click at [568, 537] on input "D-10MEP7NZ5O Pramod Moga // GS RELIABLE LENDING PTY LTD" at bounding box center [582, 537] width 213 height 26
type input "D-10MEP7NZ5O // Pramod Moga // GS RELIABLE LENDING PTY LTD"
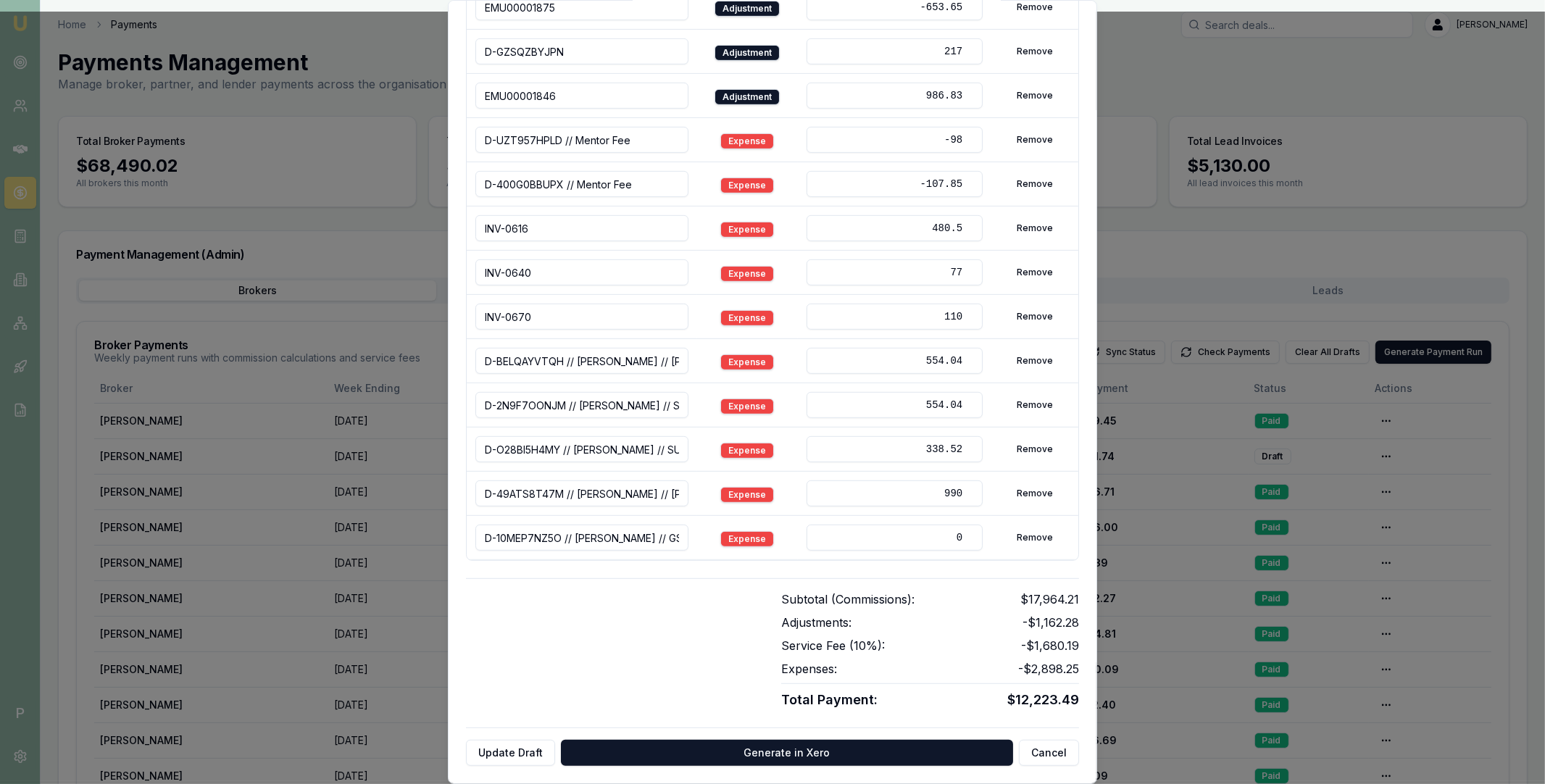
click at [901, 536] on input "0" at bounding box center [894, 537] width 176 height 26
type input "1179"
click at [722, 600] on div at bounding box center [615, 650] width 298 height 119
click at [501, 755] on button "Update Draft" at bounding box center [511, 752] width 89 height 26
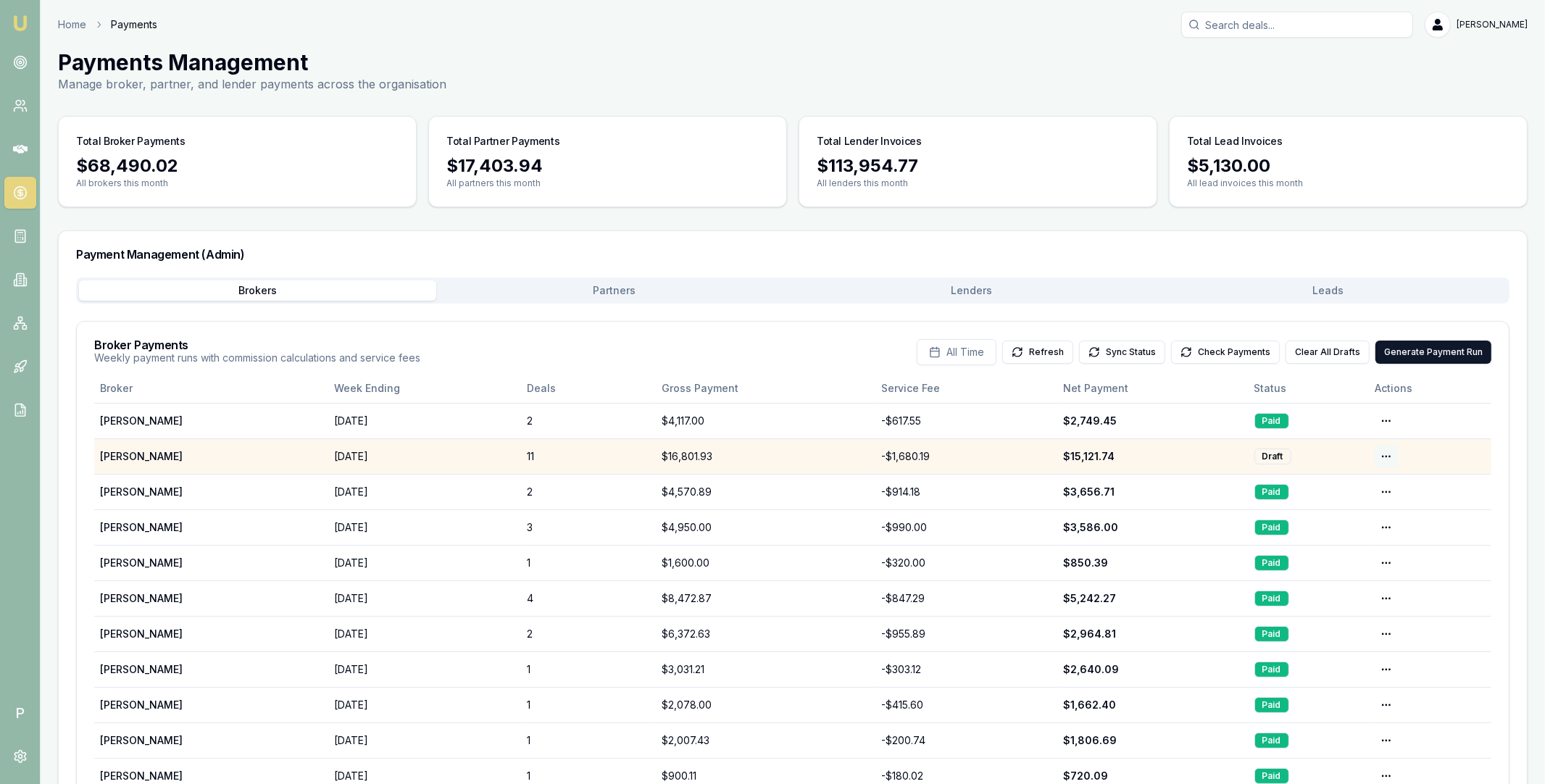
click at [1386, 455] on html "Emu Broker P Home Payments Matt Leeburn Toggle Menu Payments Management Manage …" at bounding box center [772, 392] width 1545 height 784
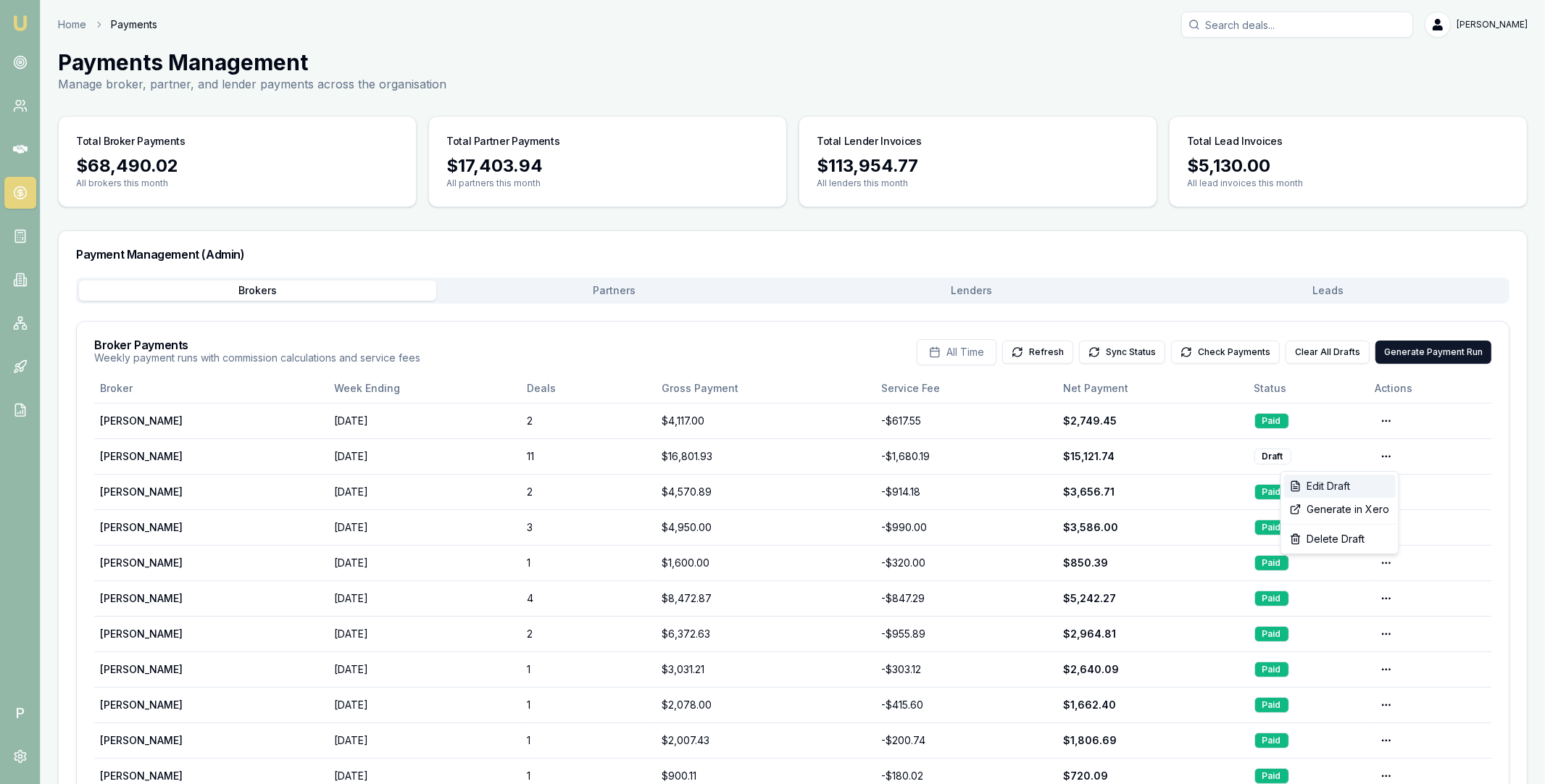
click at [1362, 485] on div "Edit Draft" at bounding box center [1339, 486] width 112 height 23
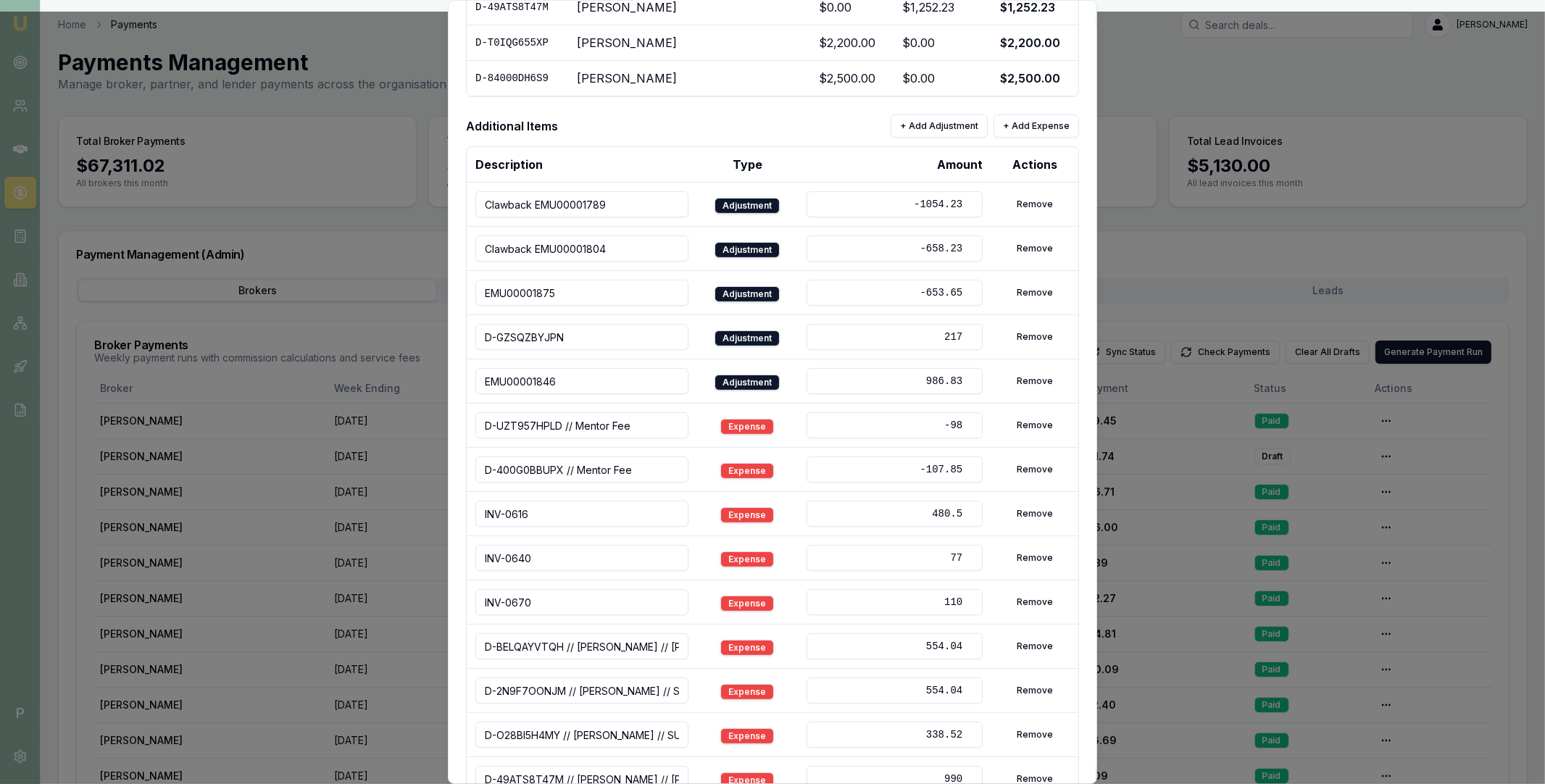
scroll to position [448, 0]
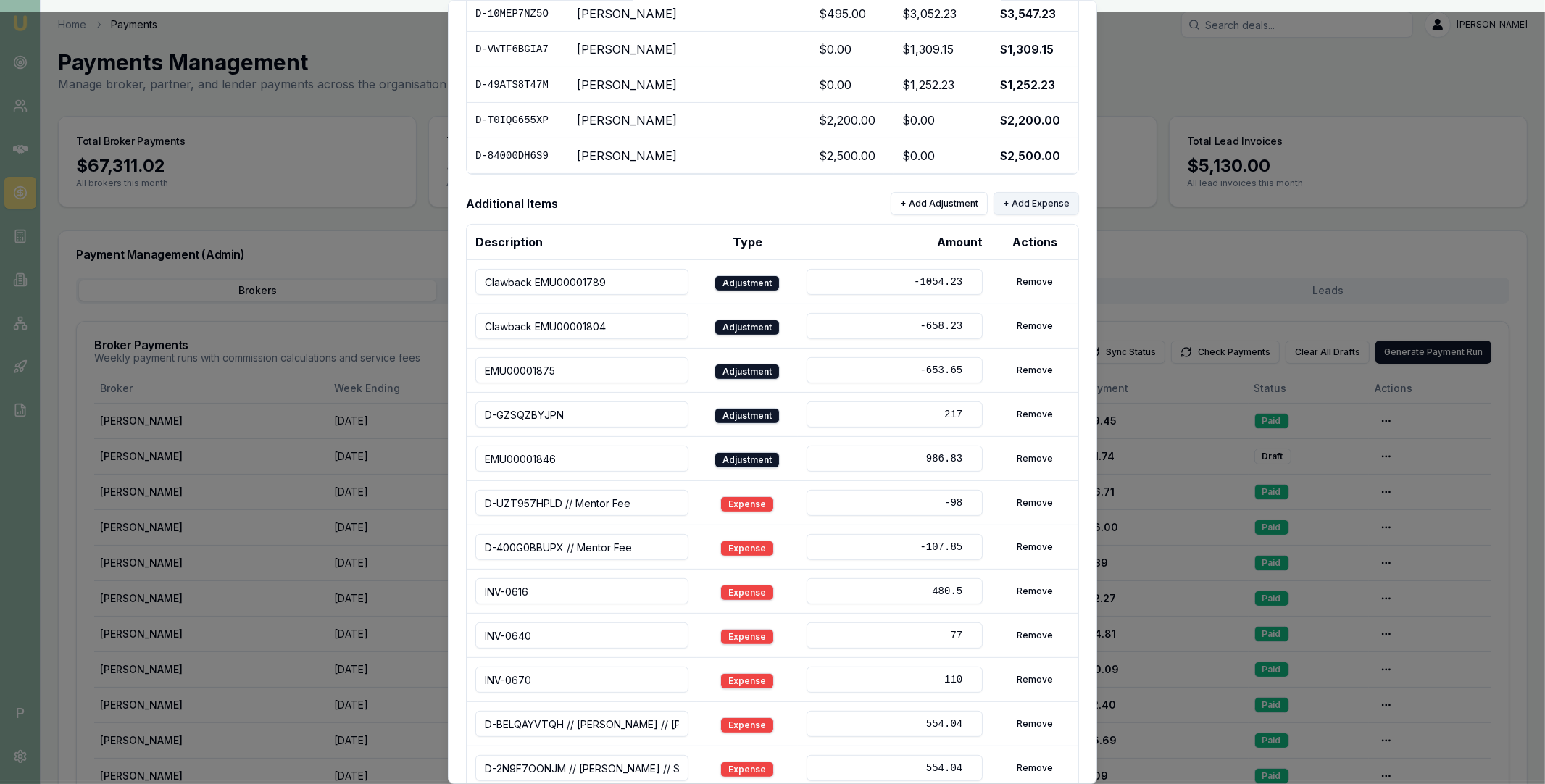
click at [1026, 204] on button "+ Add Expense" at bounding box center [1036, 203] width 85 height 23
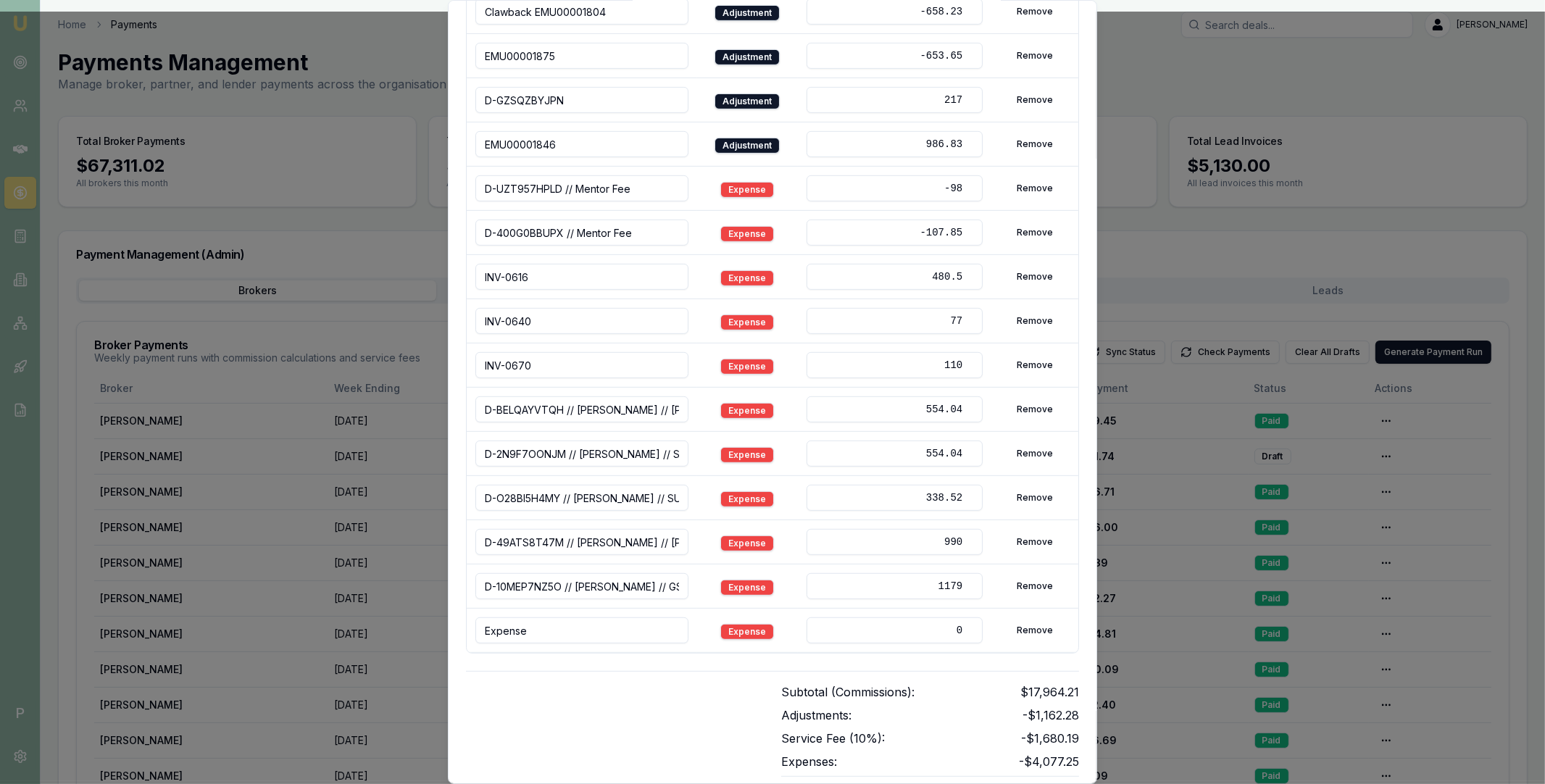
scroll to position [857, 0]
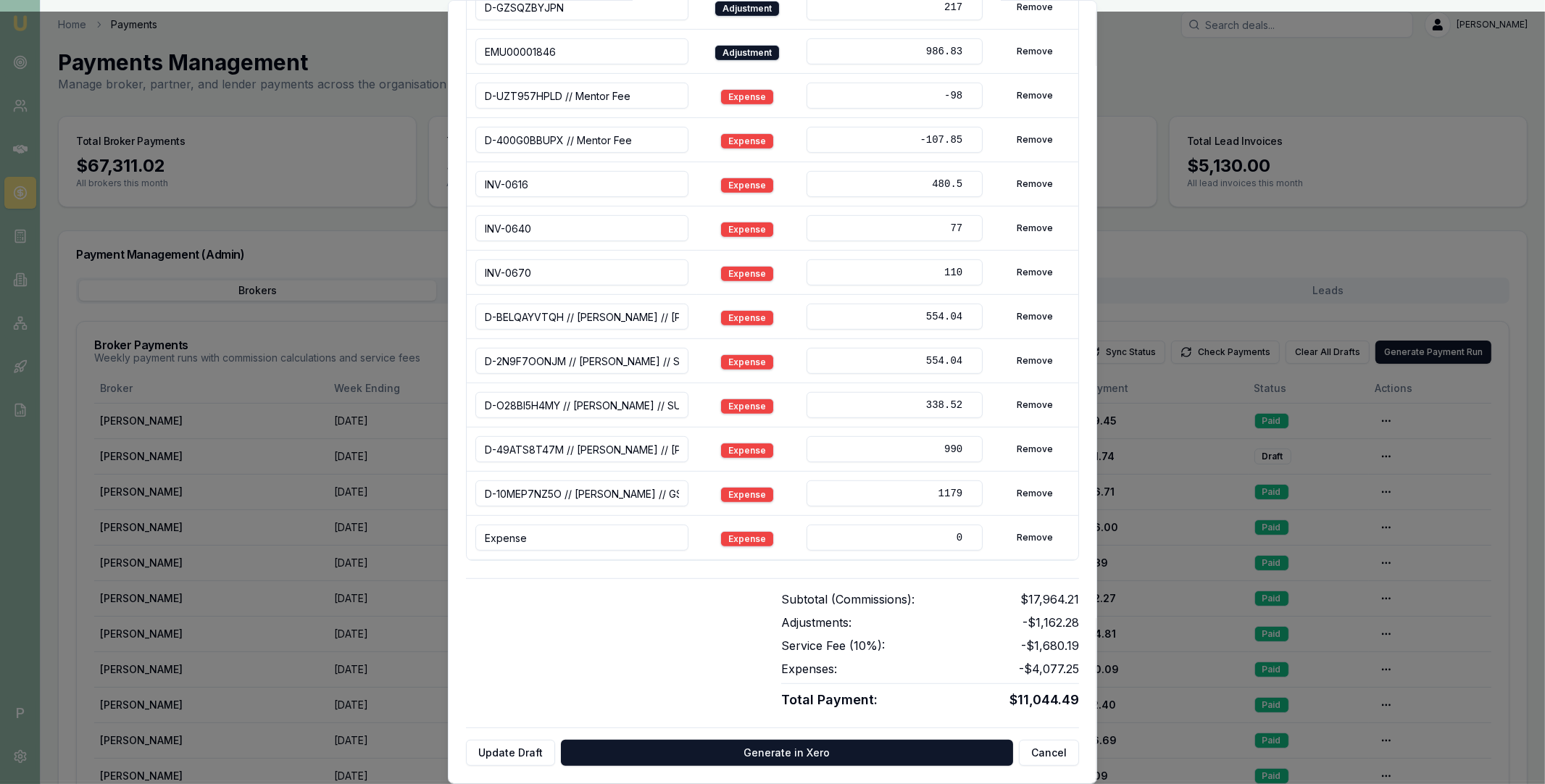
click at [577, 541] on input "Expense" at bounding box center [582, 537] width 213 height 26
paste input "D-J7Q3OGBKMQ Suranga Thennakoon Arachchilage SYNVESTMENT FINANCIAL GROUP PTY LT…"
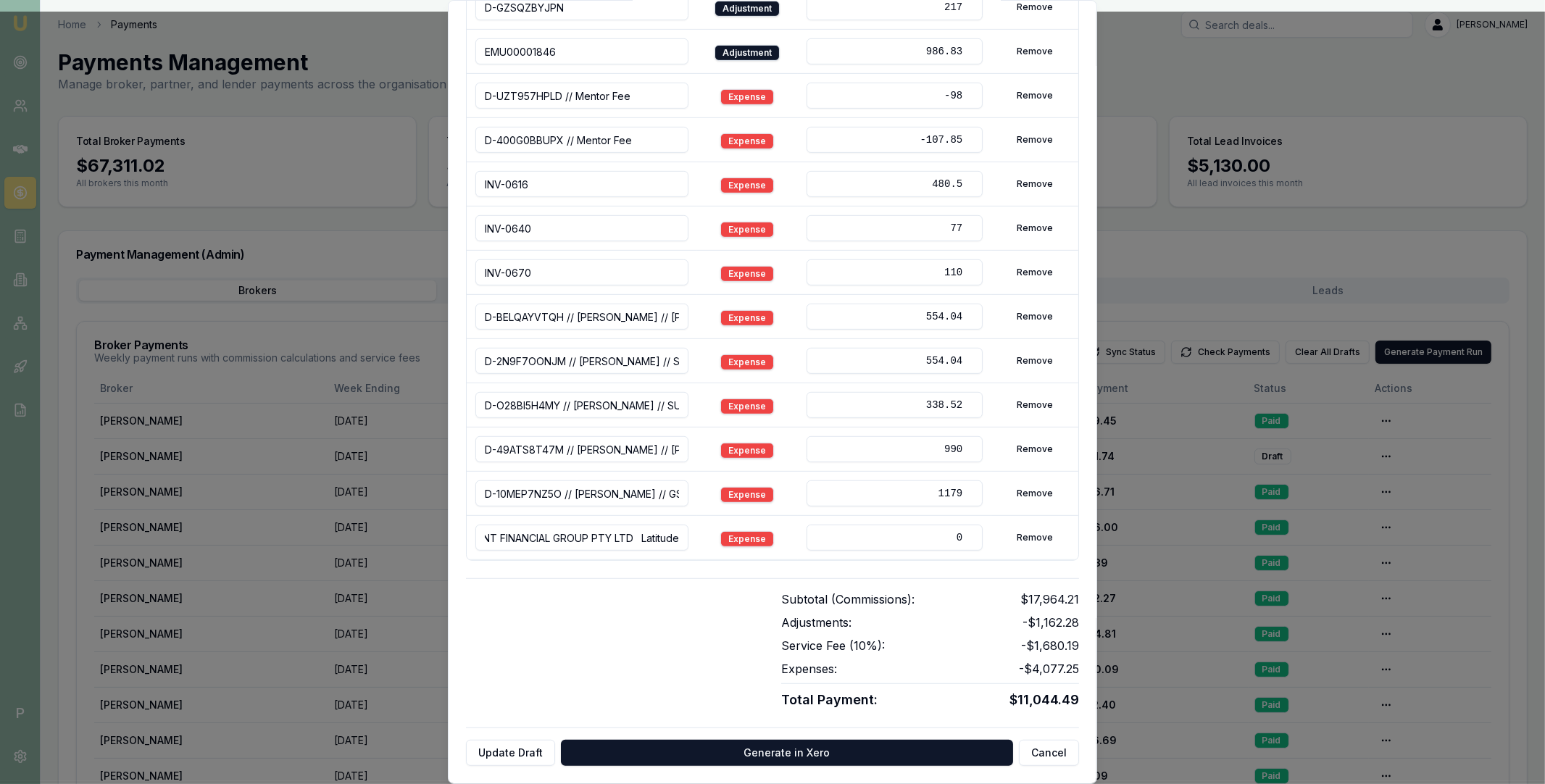
click at [608, 536] on input "D-J7Q3OGBKMQ Suranga Thennakoon Arachchilage SYNVESTMENT FINANCIAL GROUP PTY LT…" at bounding box center [582, 537] width 213 height 26
type input "D-J7Q3OGBKMQ // Suranga Thennakoon Arachchilage SYNVESTMENT FINANCIAL GROUP PTY…"
drag, startPoint x: 940, startPoint y: 537, endPoint x: 963, endPoint y: 538, distance: 23.0
click at [963, 538] on input "0" at bounding box center [894, 537] width 176 height 26
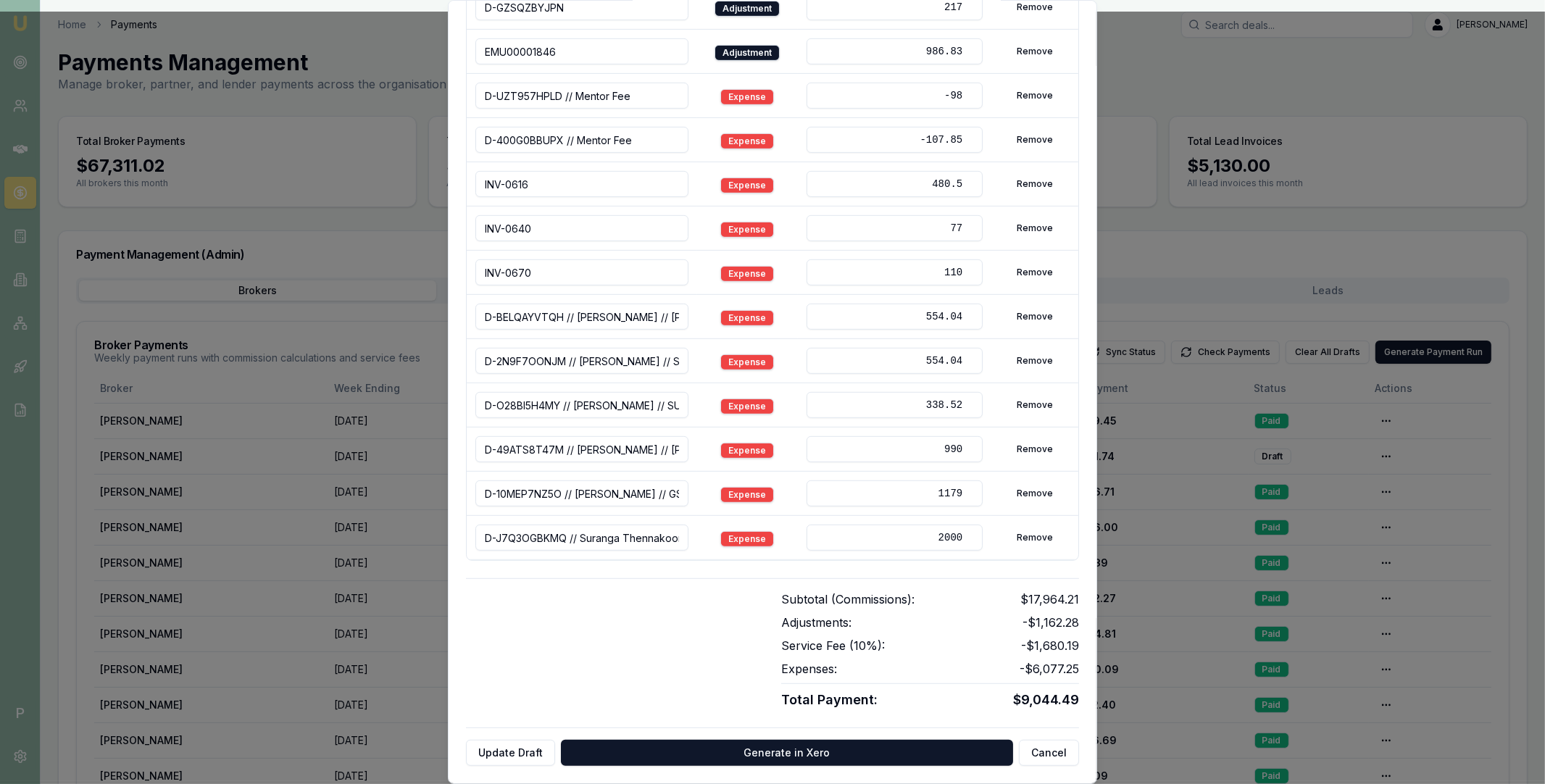
type input "2000"
click at [687, 580] on div "Subtotal (Commissions): $17,964.21 Adjustments: -$1,162.28 Service Fee ( 10 %):…" at bounding box center [772, 644] width 613 height 132
click at [518, 744] on button "Update Draft" at bounding box center [511, 752] width 89 height 26
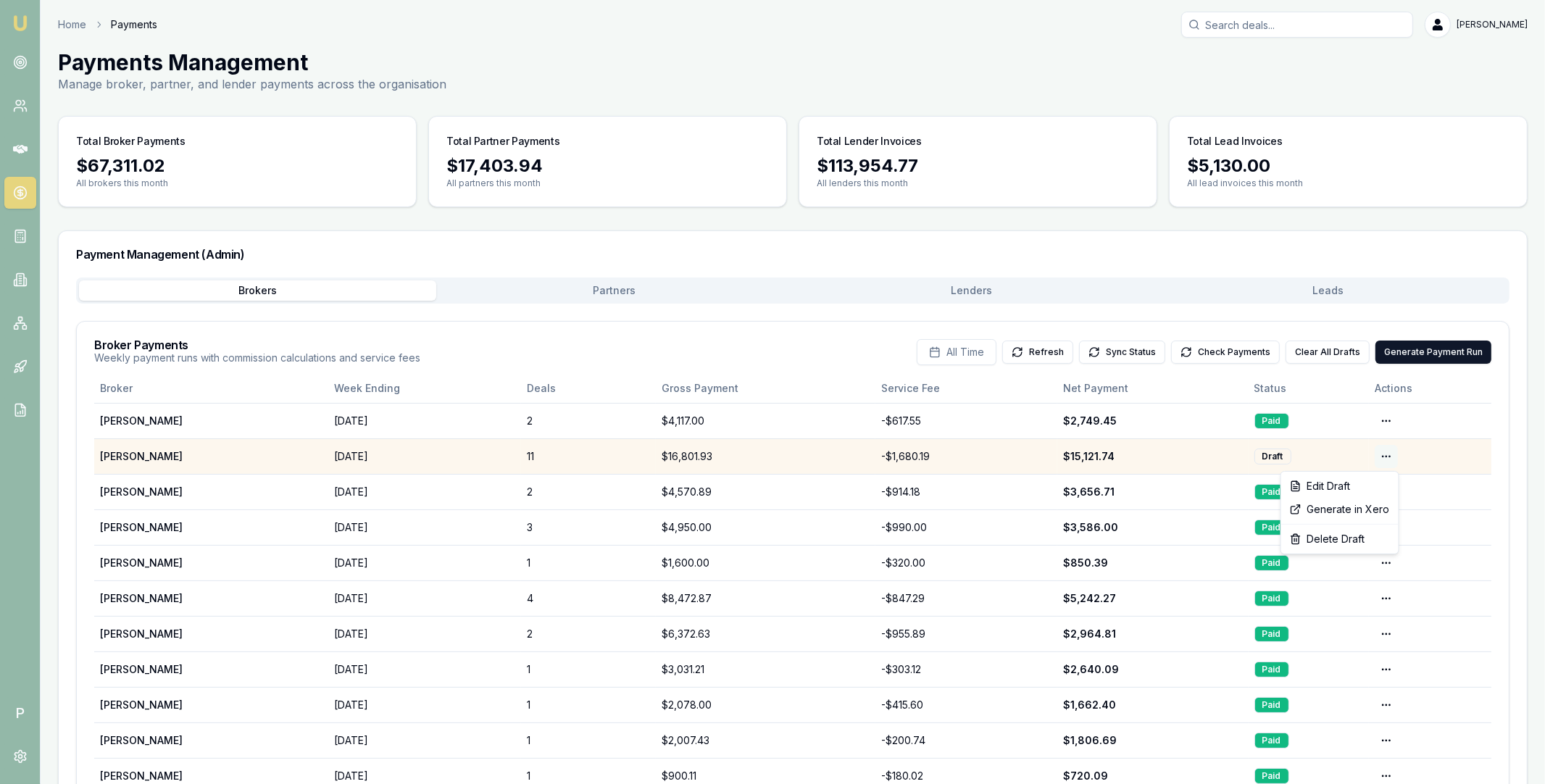
click at [1387, 457] on html "Emu Broker P Home Payments Matt Leeburn Toggle Menu Payments Management Manage …" at bounding box center [772, 392] width 1545 height 784
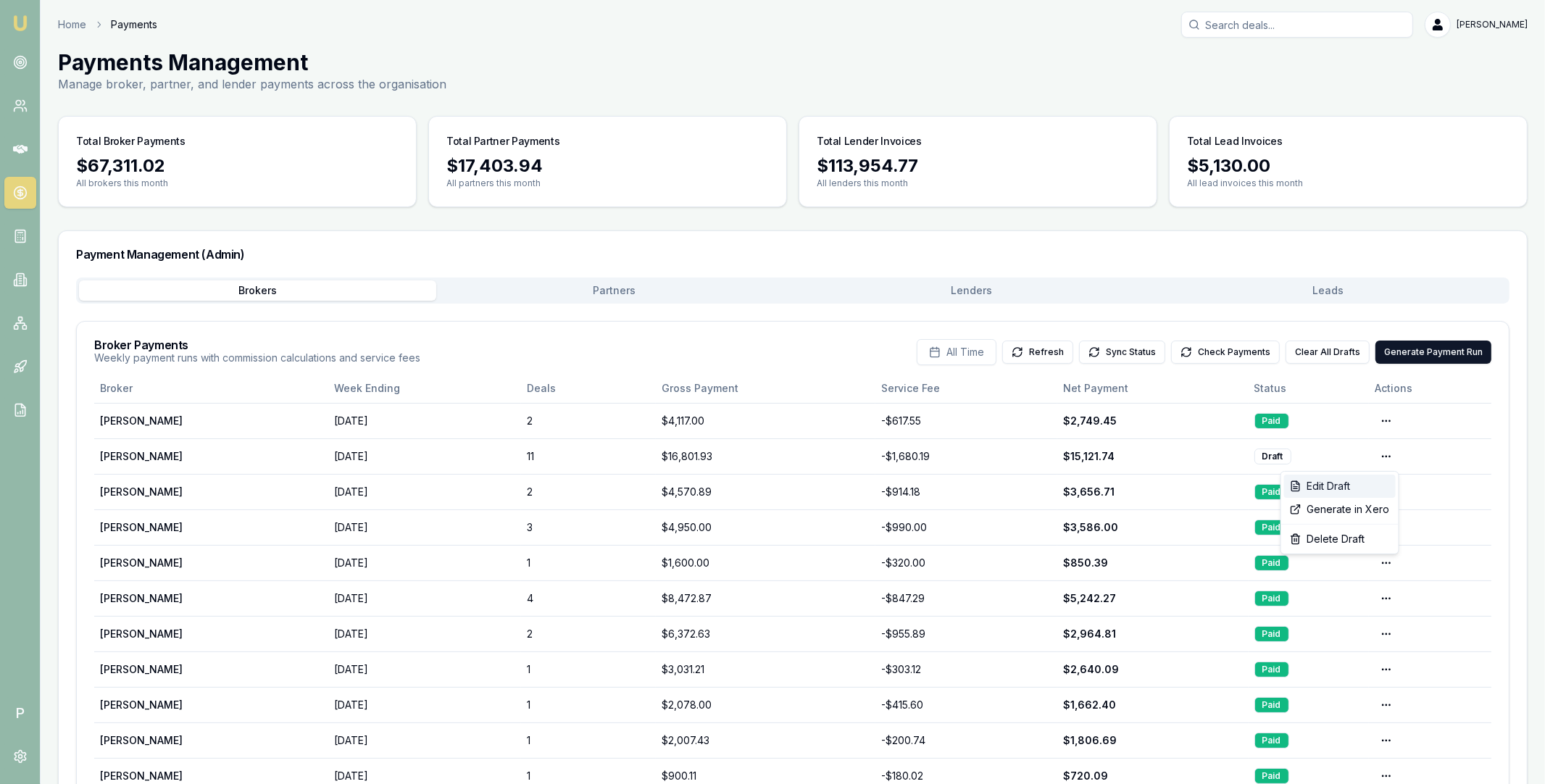
click at [1356, 482] on div "Edit Draft" at bounding box center [1339, 486] width 112 height 23
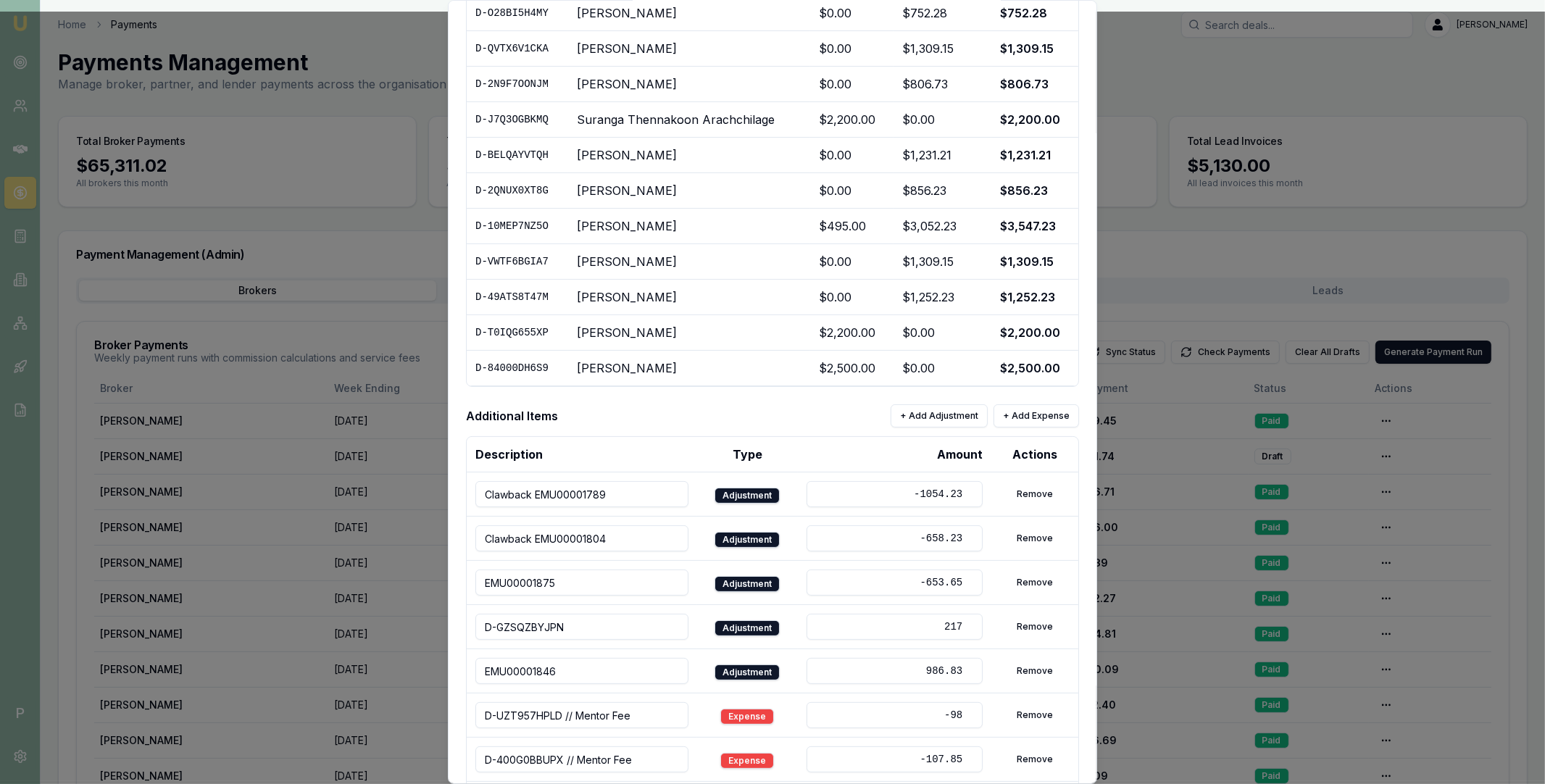
scroll to position [407, 0]
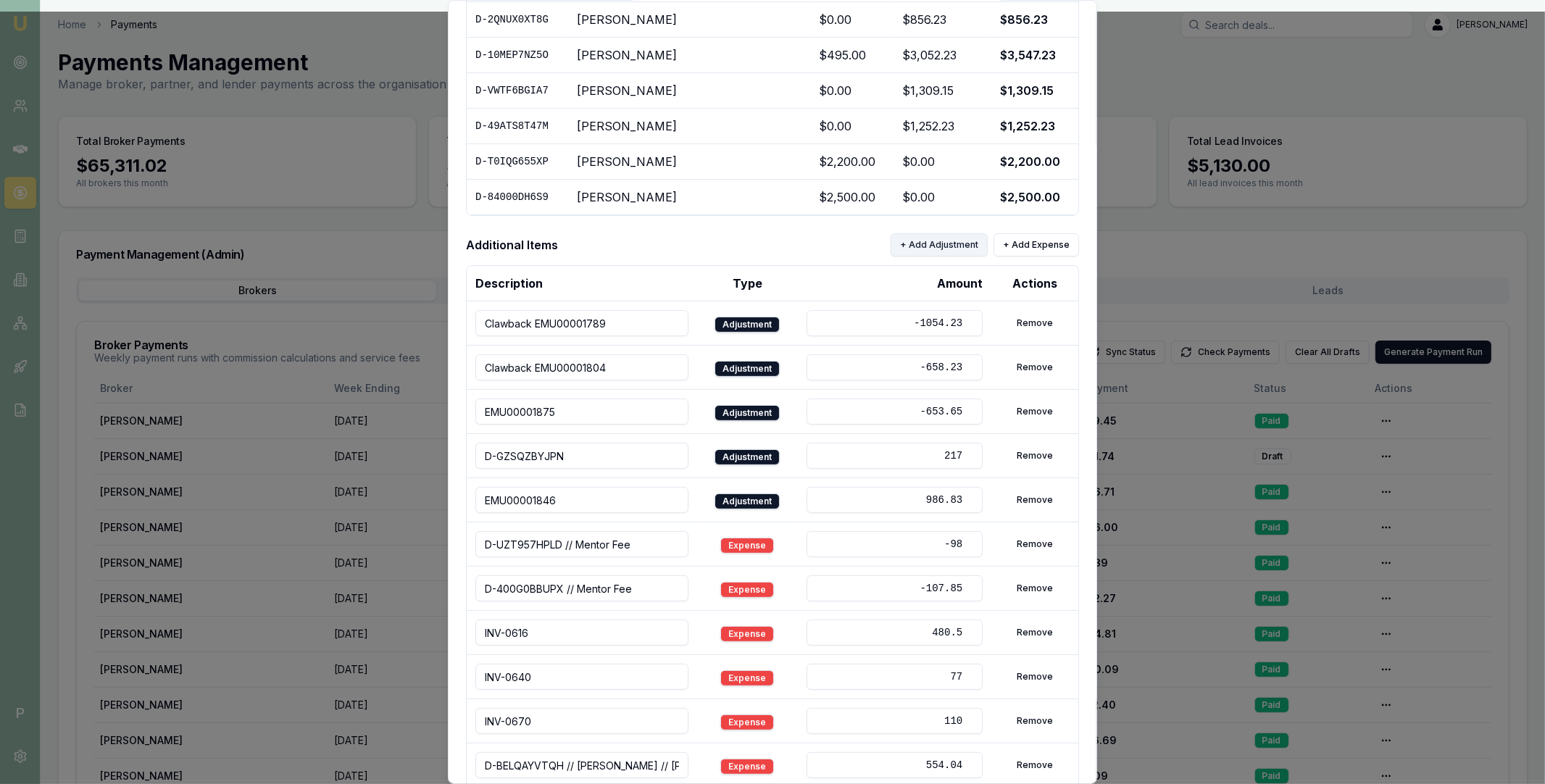
click at [955, 243] on button "+ Add Adjustment" at bounding box center [939, 244] width 97 height 23
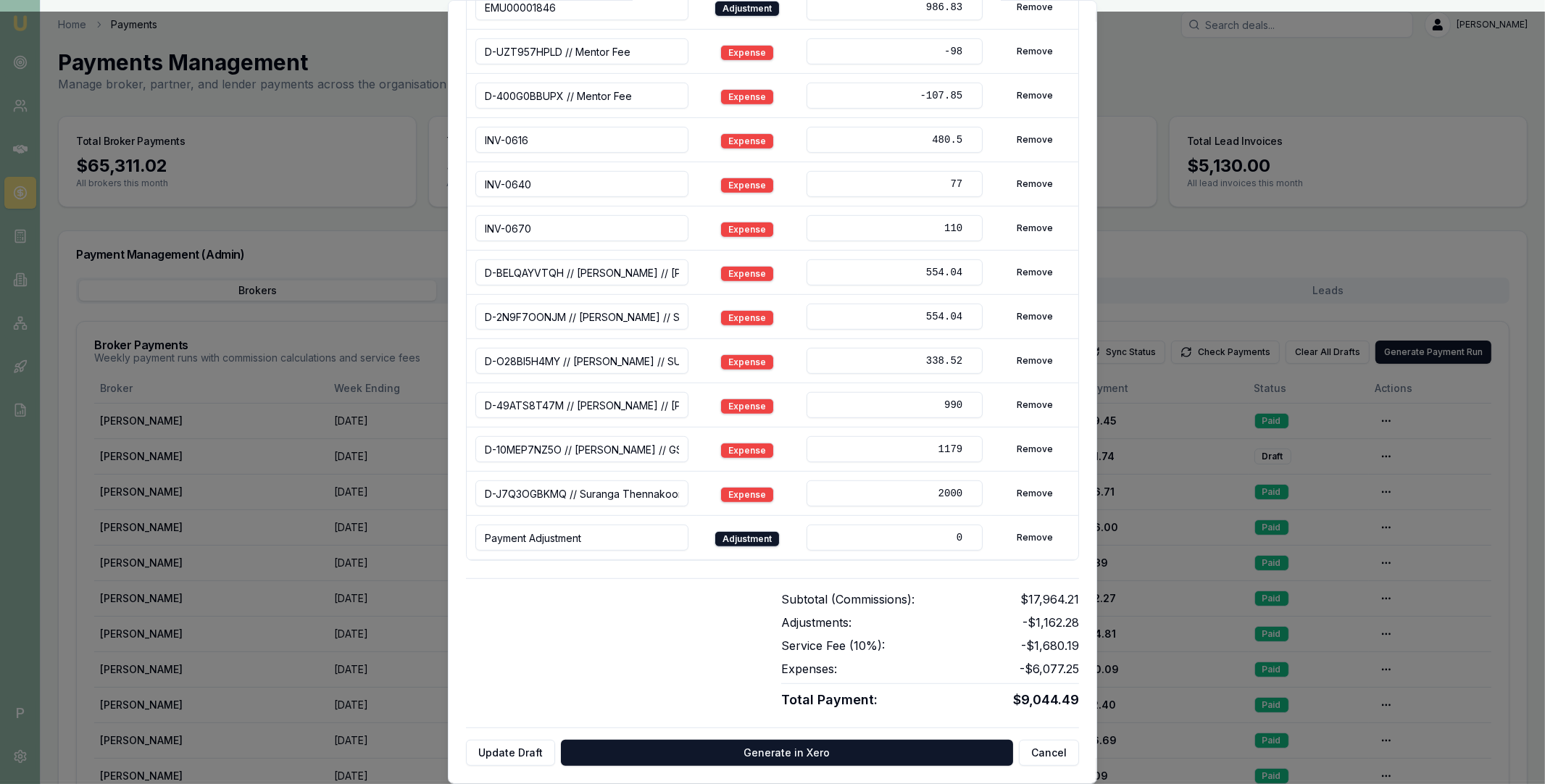
click at [830, 538] on input "0" at bounding box center [894, 537] width 176 height 26
paste input "-81"
click at [890, 541] on input "-81" at bounding box center [894, 537] width 176 height 26
type input "-81"
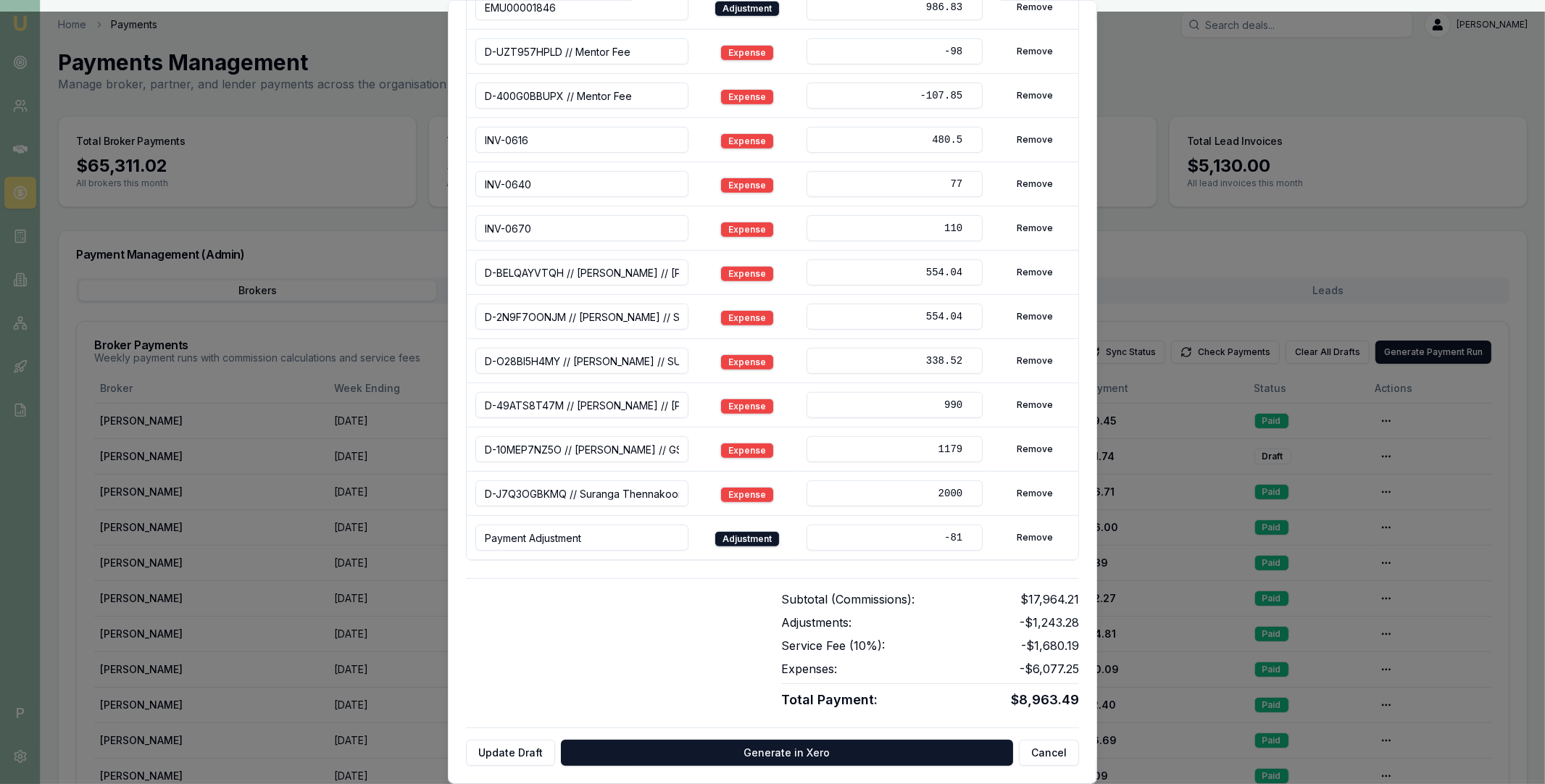
click at [631, 536] on input "Payment Adjustment" at bounding box center [582, 537] width 213 height 26
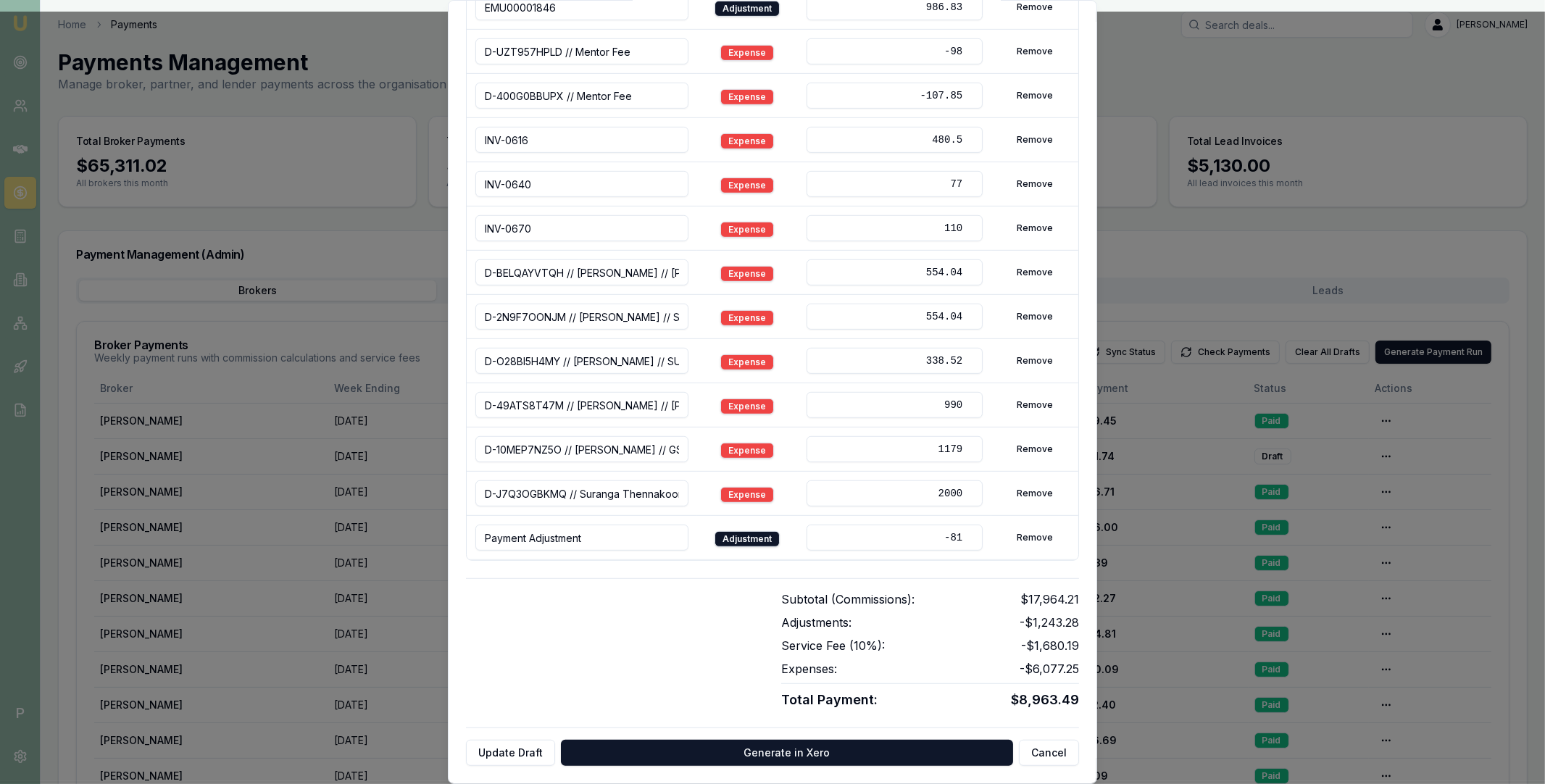
click at [631, 536] on input "Payment Adjustment" at bounding box center [582, 537] width 213 height 26
paste input "D-8CJBOSN1SK"
type input "D-8CJBOSN1SK"
drag, startPoint x: 888, startPoint y: 542, endPoint x: 965, endPoint y: 540, distance: 77.0
click at [965, 540] on input "-81" at bounding box center [894, 537] width 176 height 26
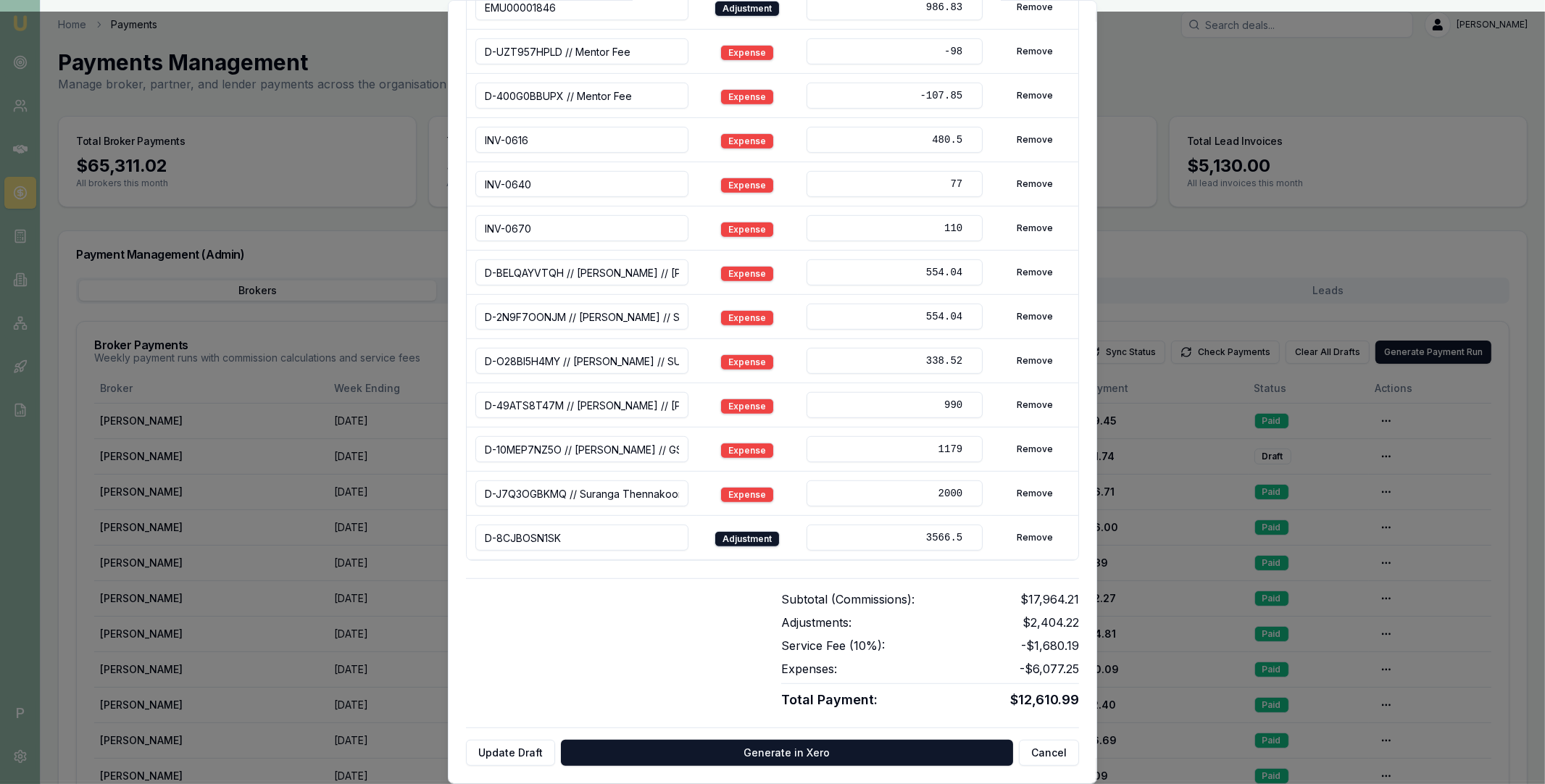
type input "3566.5"
click at [719, 591] on div at bounding box center [615, 650] width 298 height 119
click at [503, 752] on button "Update Draft" at bounding box center [511, 752] width 89 height 26
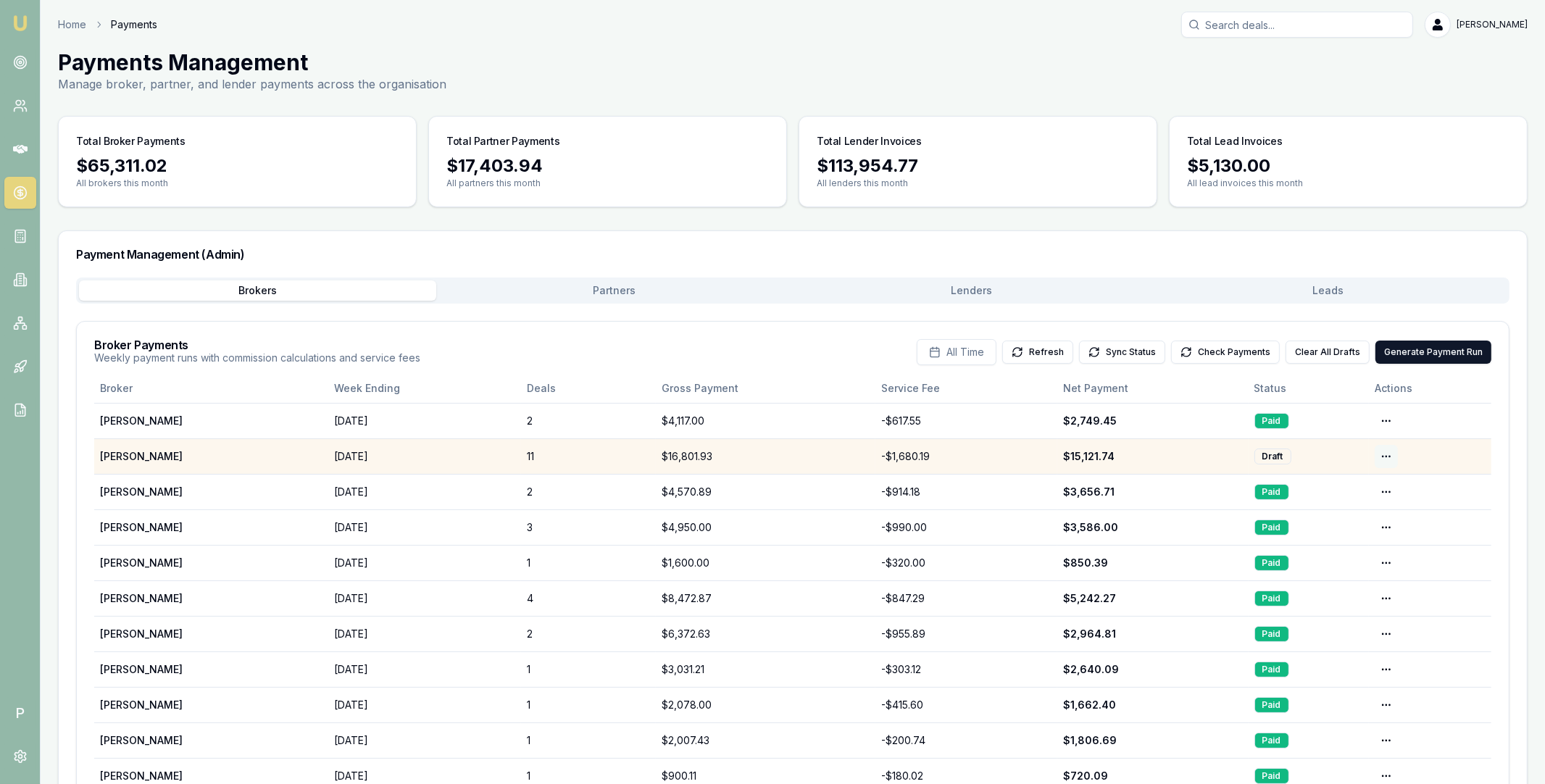
click at [1385, 456] on html "Emu Broker P Home Payments Matt Leeburn Toggle Menu Payments Management Manage …" at bounding box center [772, 392] width 1545 height 784
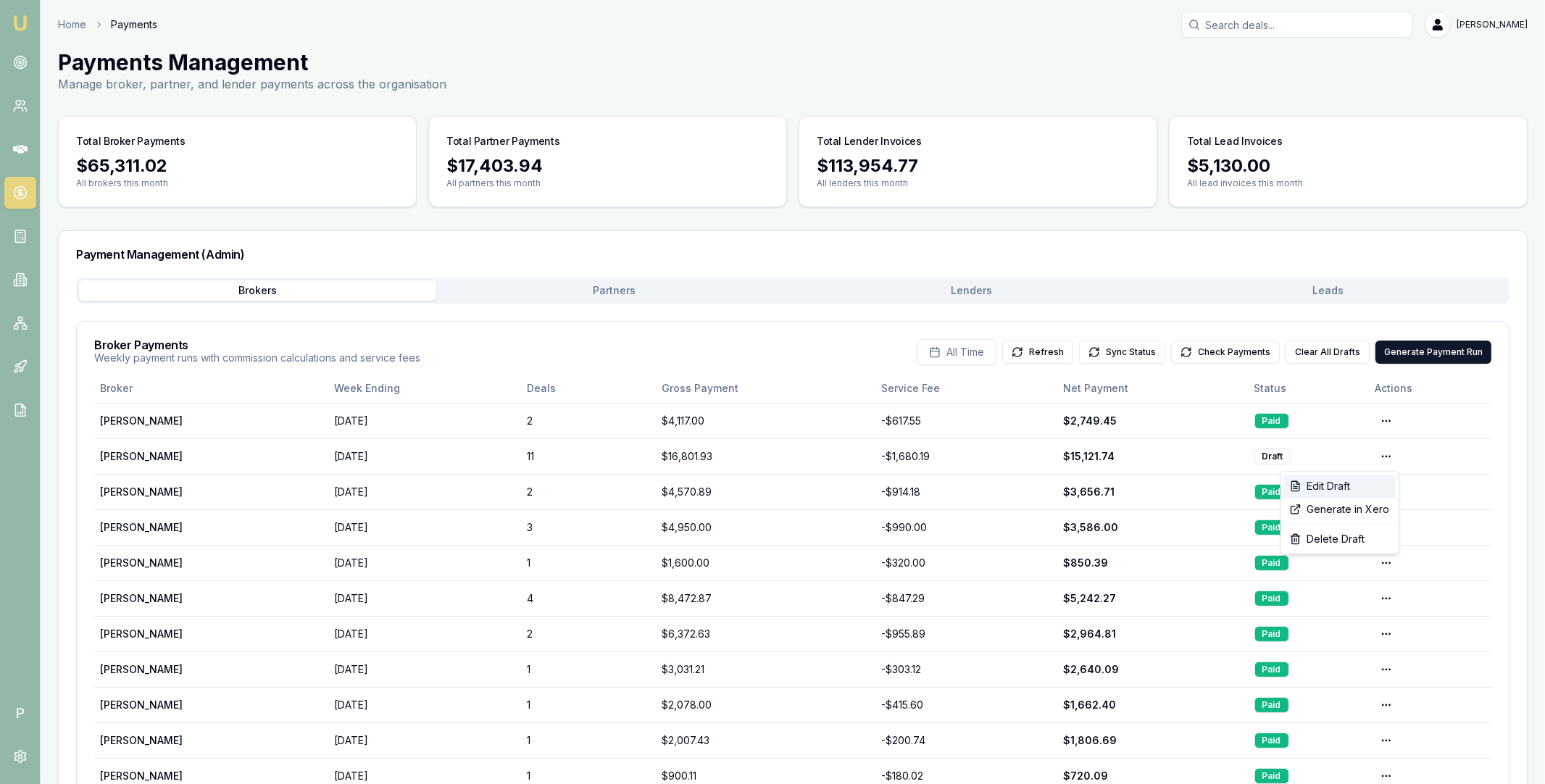
click at [1350, 482] on div "Edit Draft" at bounding box center [1339, 486] width 112 height 23
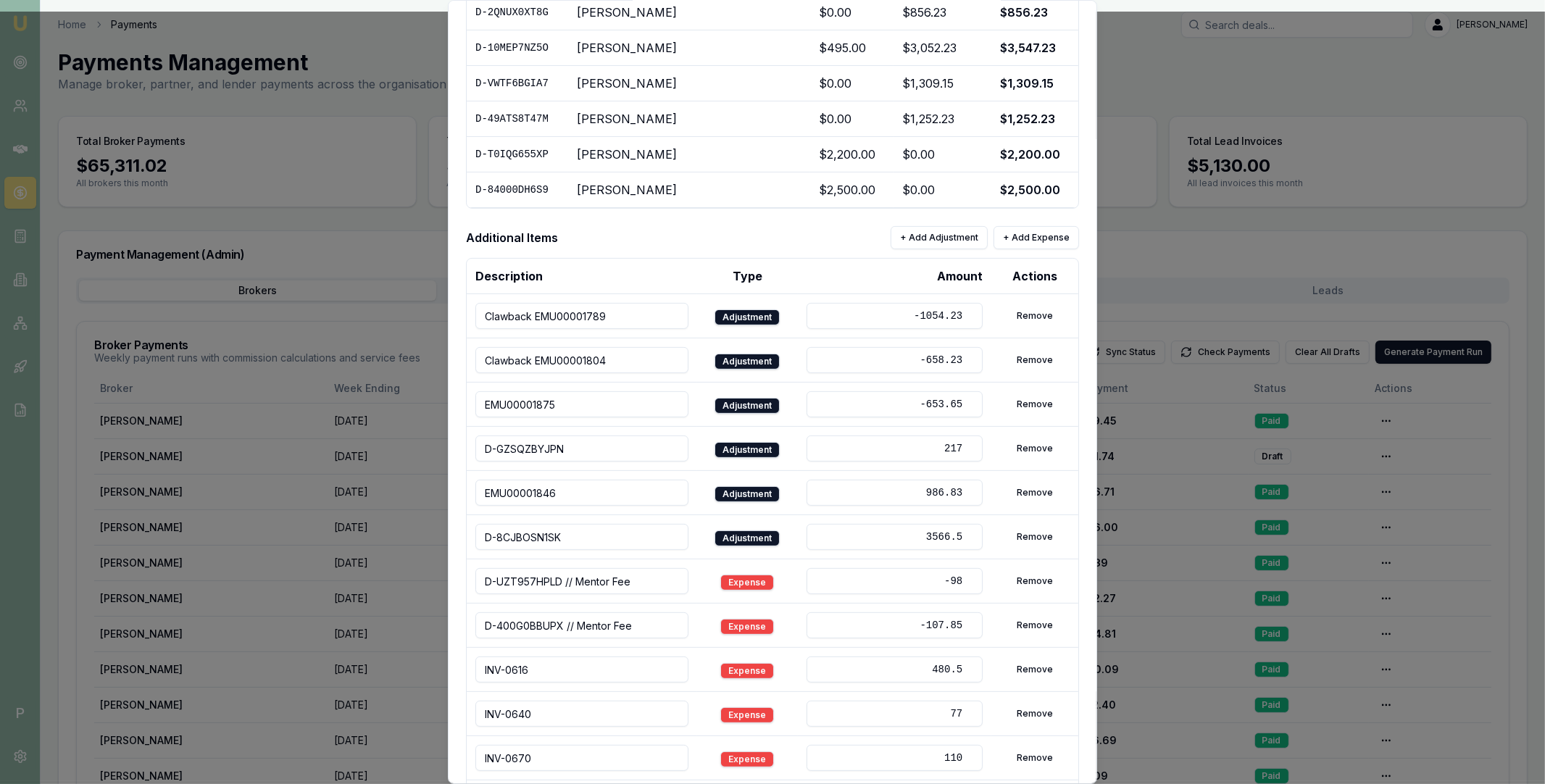
scroll to position [901, 0]
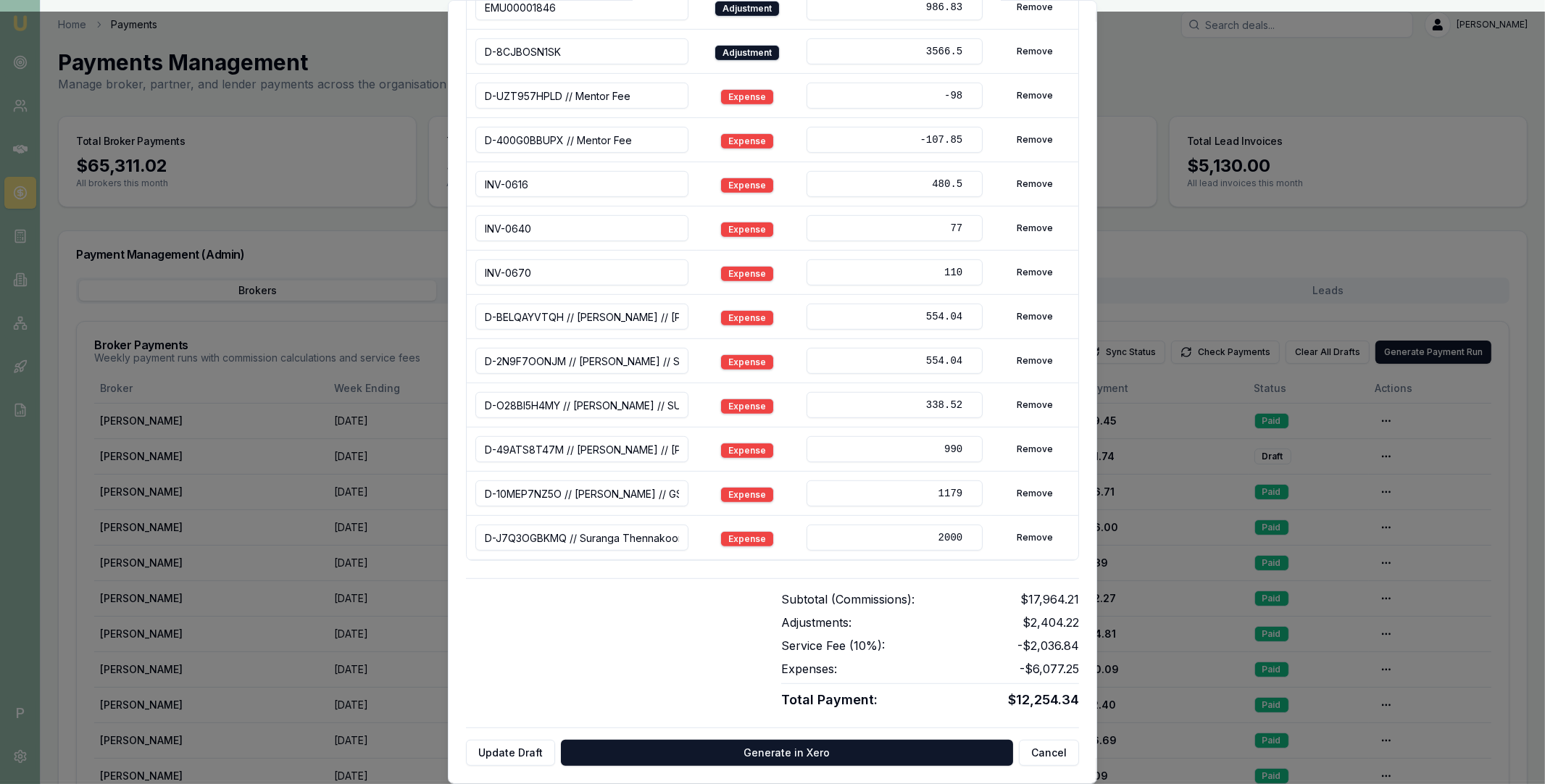
click at [590, 538] on input "D-J7Q3OGBKMQ // Suranga Thennakoon Arachchilage SYNVESTMENT FINANCIAL GROUP PTY…" at bounding box center [582, 537] width 213 height 26
click at [675, 588] on div "Subtotal (Commissions): $17,964.21 Adjustments: $2,404.22 Service Fee ( 10 %): …" at bounding box center [772, 644] width 613 height 132
click at [1026, 534] on button "Remove" at bounding box center [1035, 537] width 54 height 23
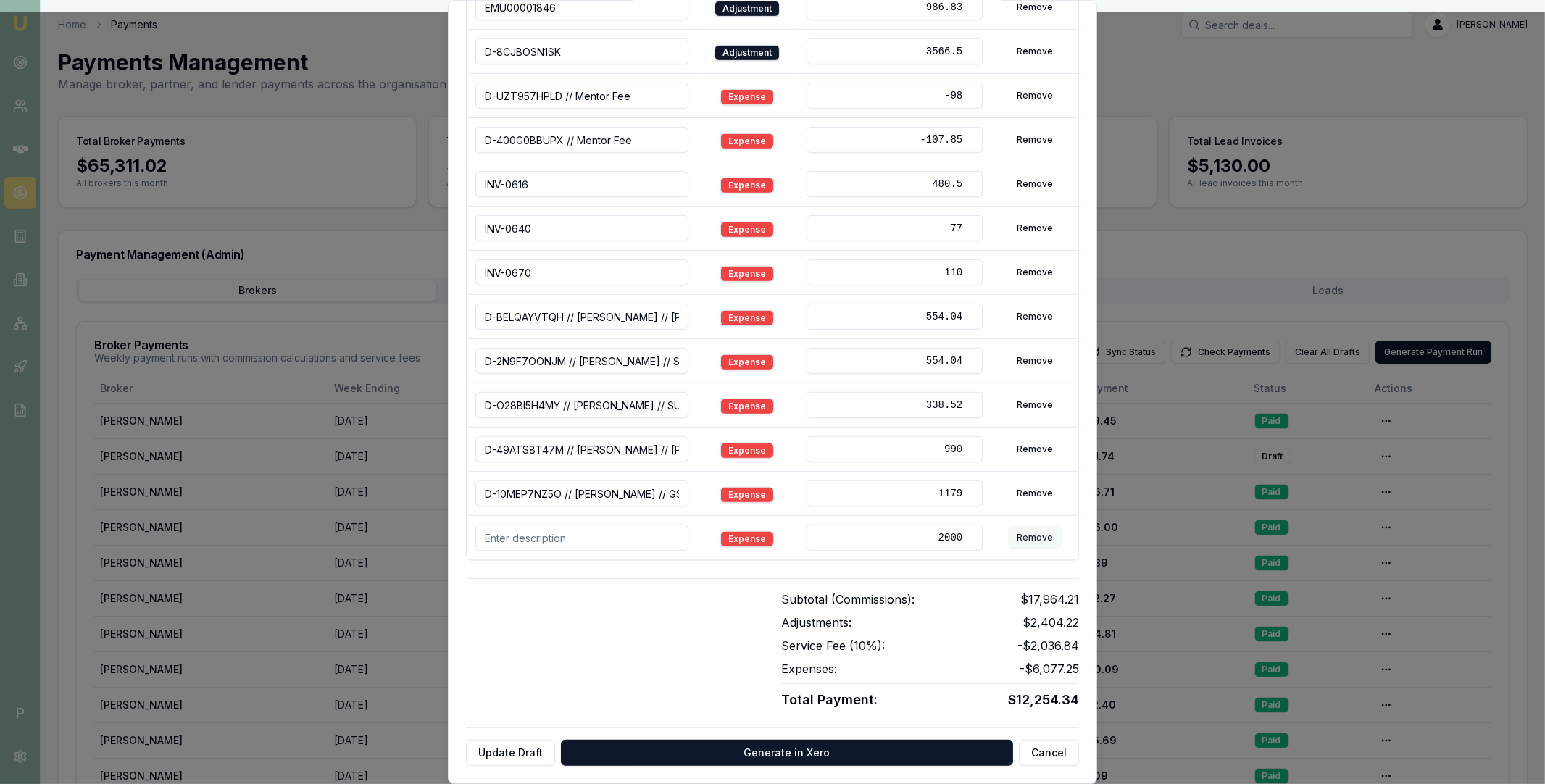
scroll to position [857, 0]
click at [521, 751] on button "Update Draft" at bounding box center [511, 752] width 89 height 26
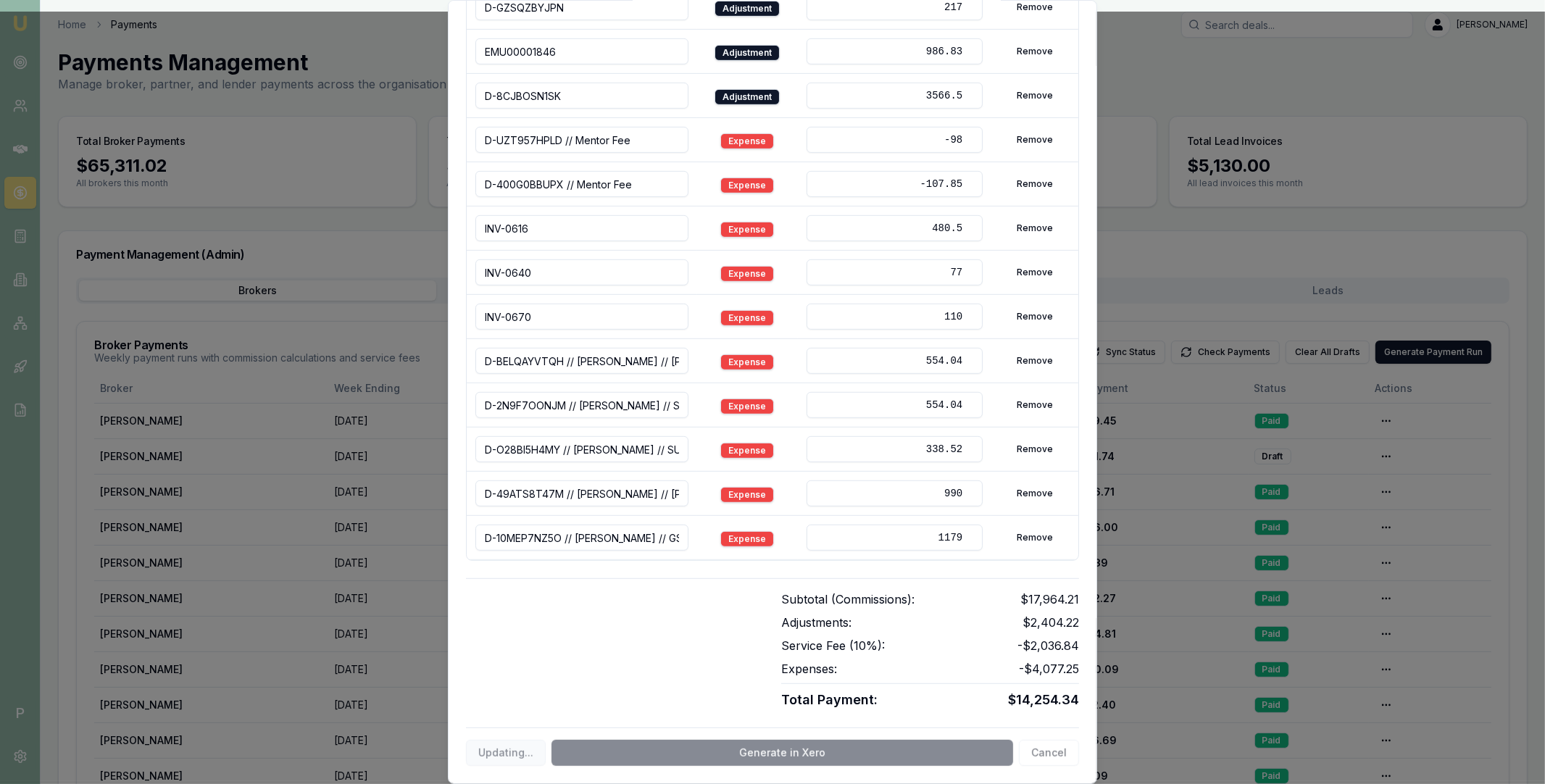
scroll to position [0, 0]
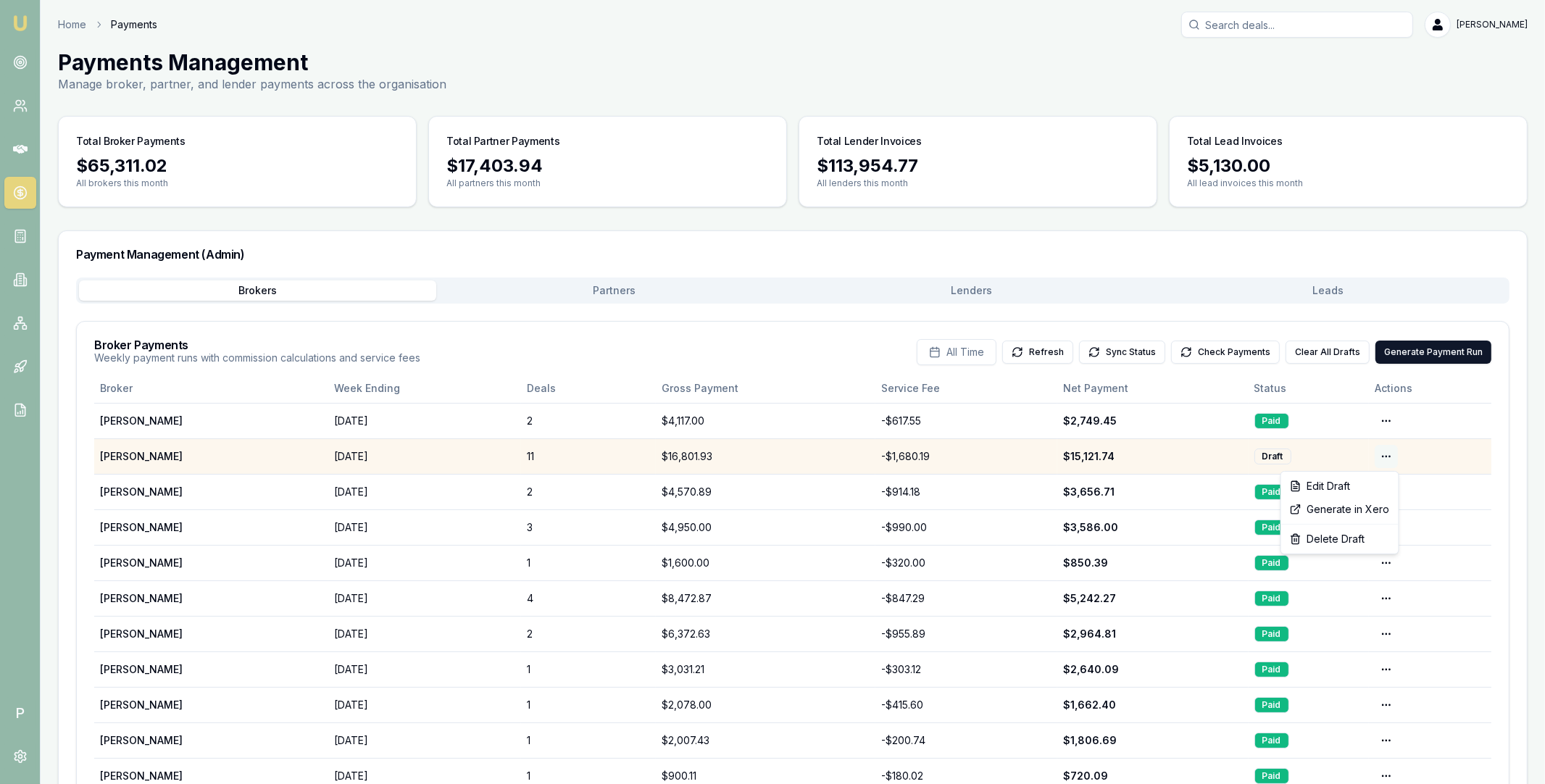
click at [1387, 456] on html "Emu Broker P Home Payments Matt Leeburn Toggle Menu Payments Management Manage …" at bounding box center [772, 392] width 1545 height 784
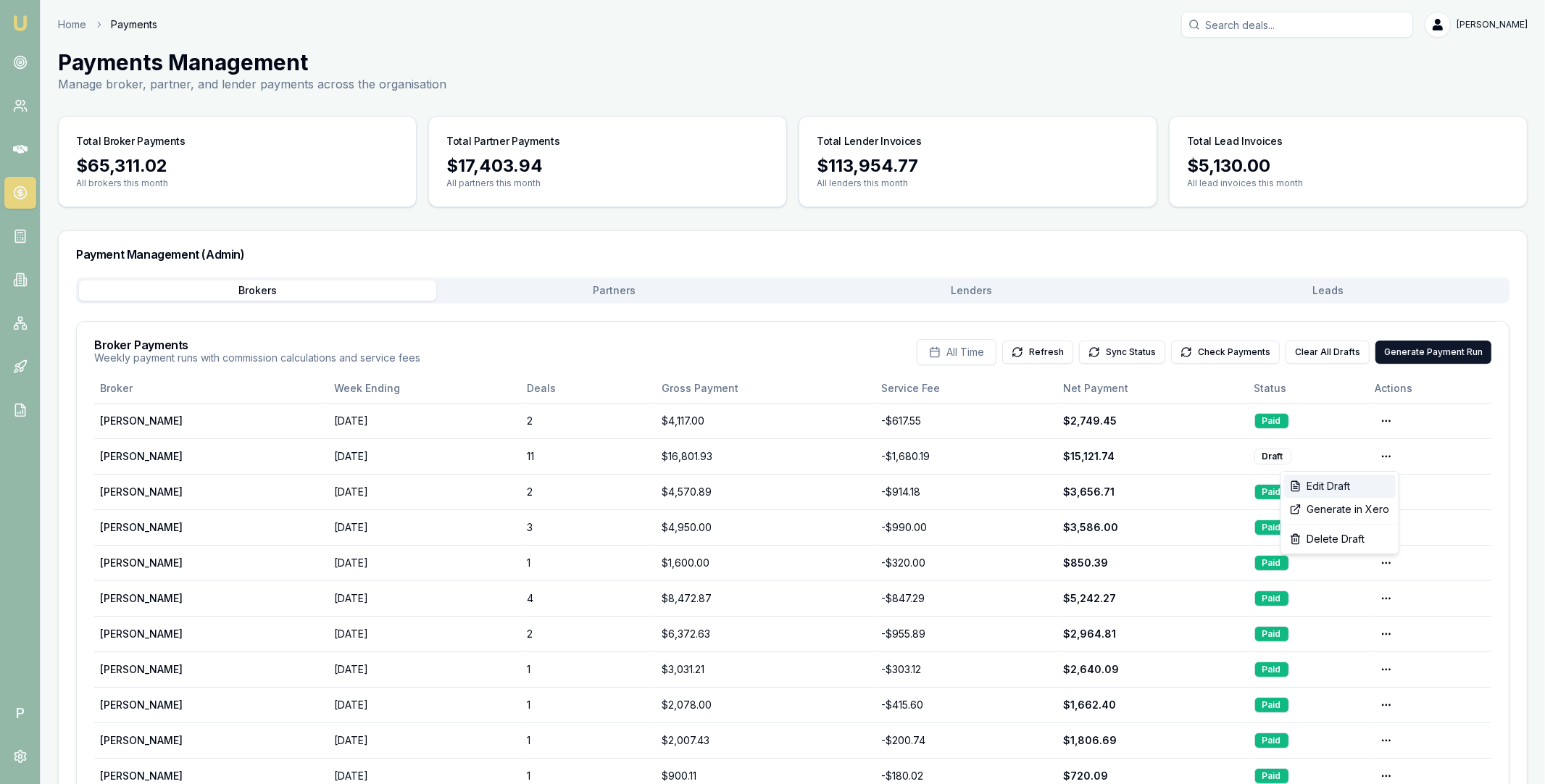
click at [1366, 481] on div "Edit Draft" at bounding box center [1339, 486] width 112 height 23
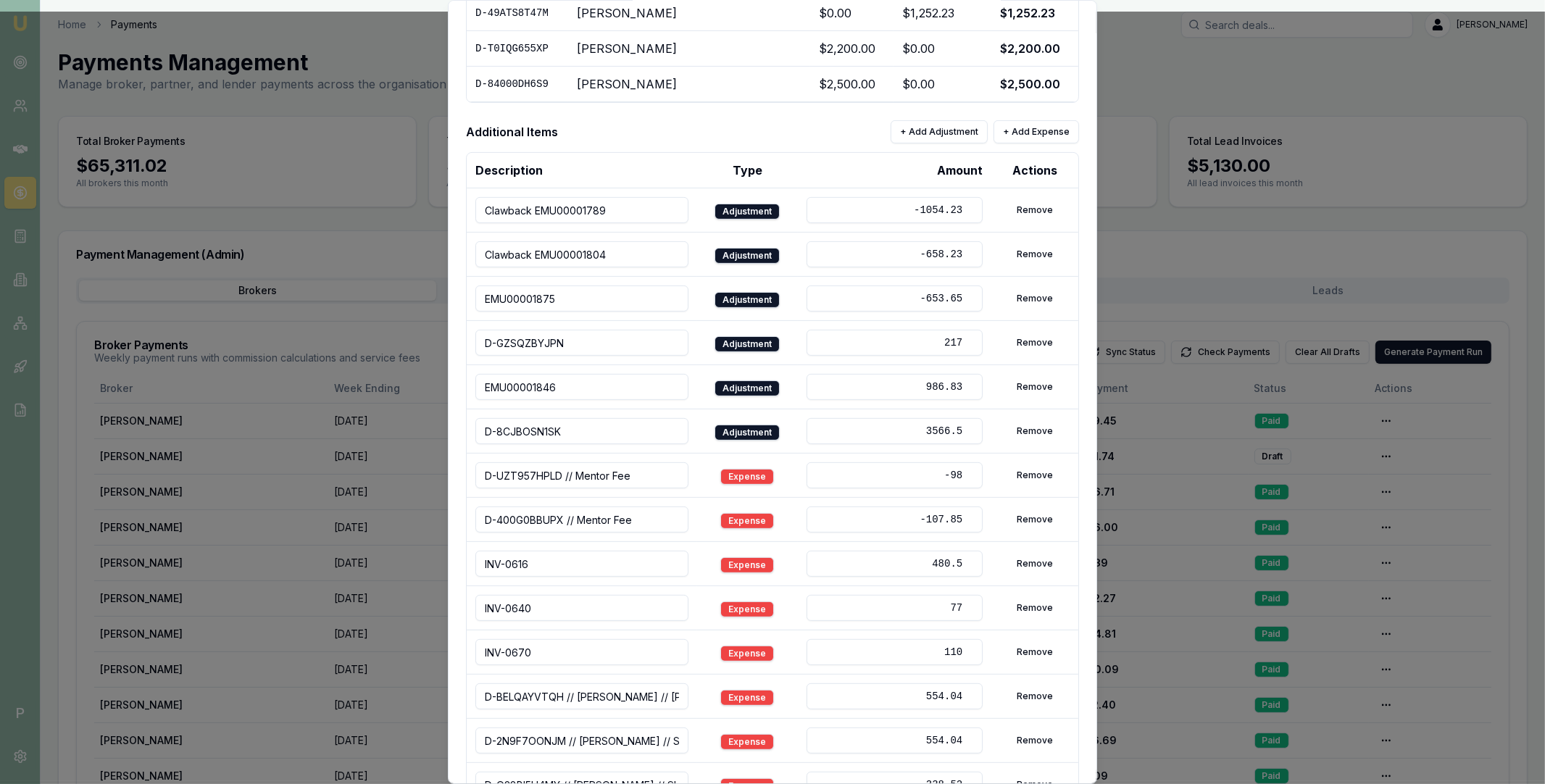
scroll to position [506, 0]
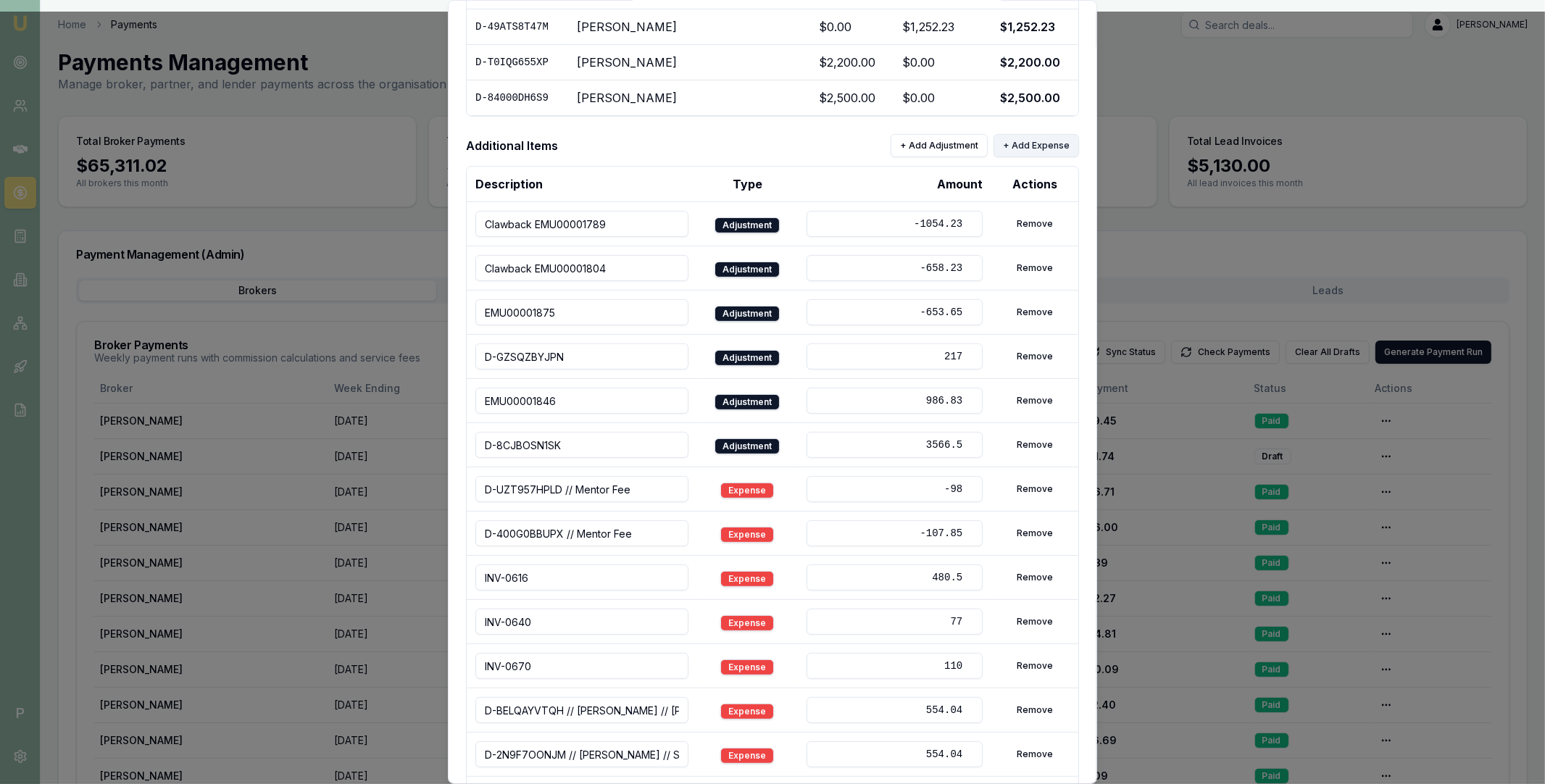
click at [1024, 142] on button "+ Add Expense" at bounding box center [1036, 145] width 85 height 23
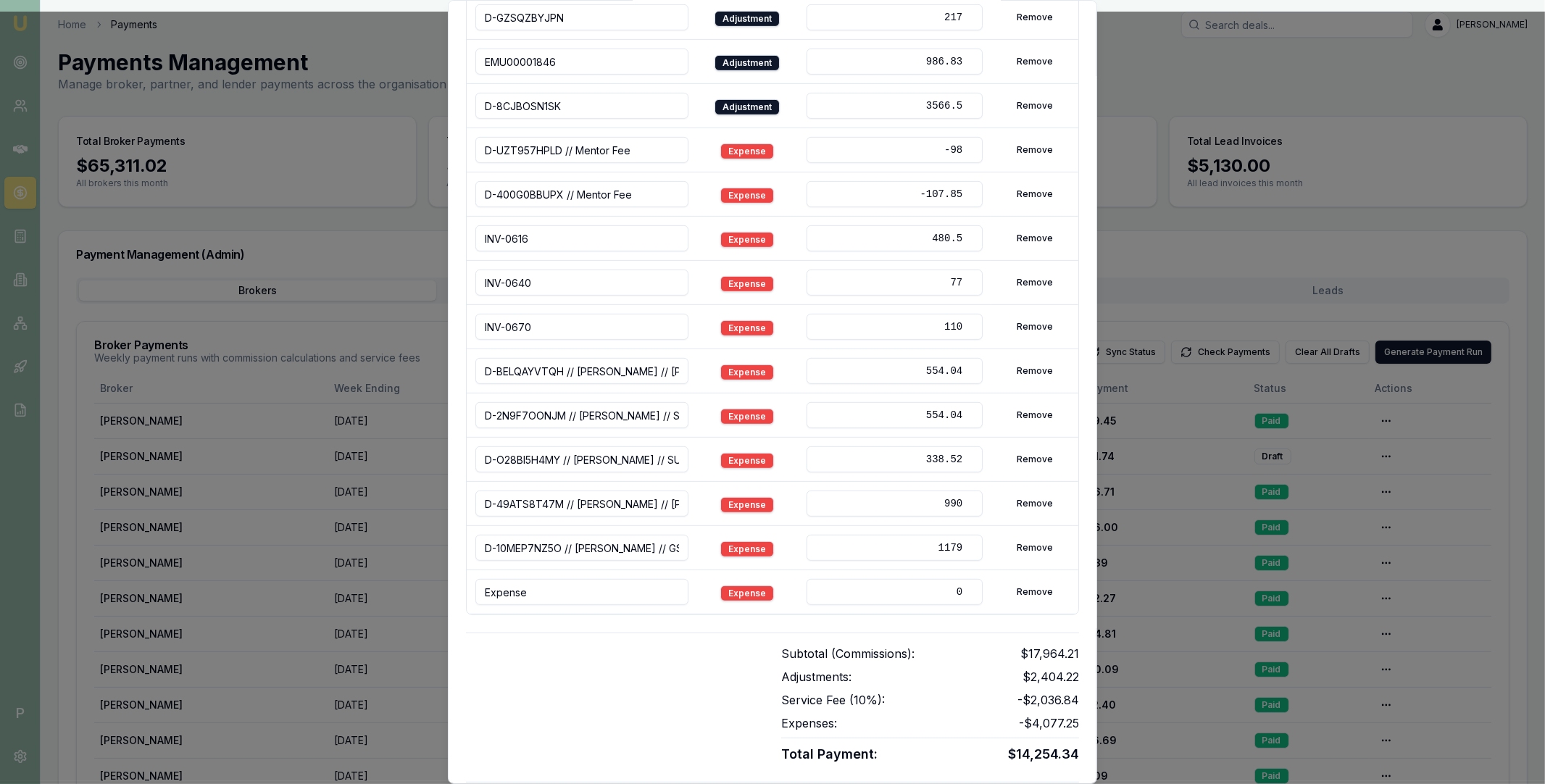
scroll to position [901, 0]
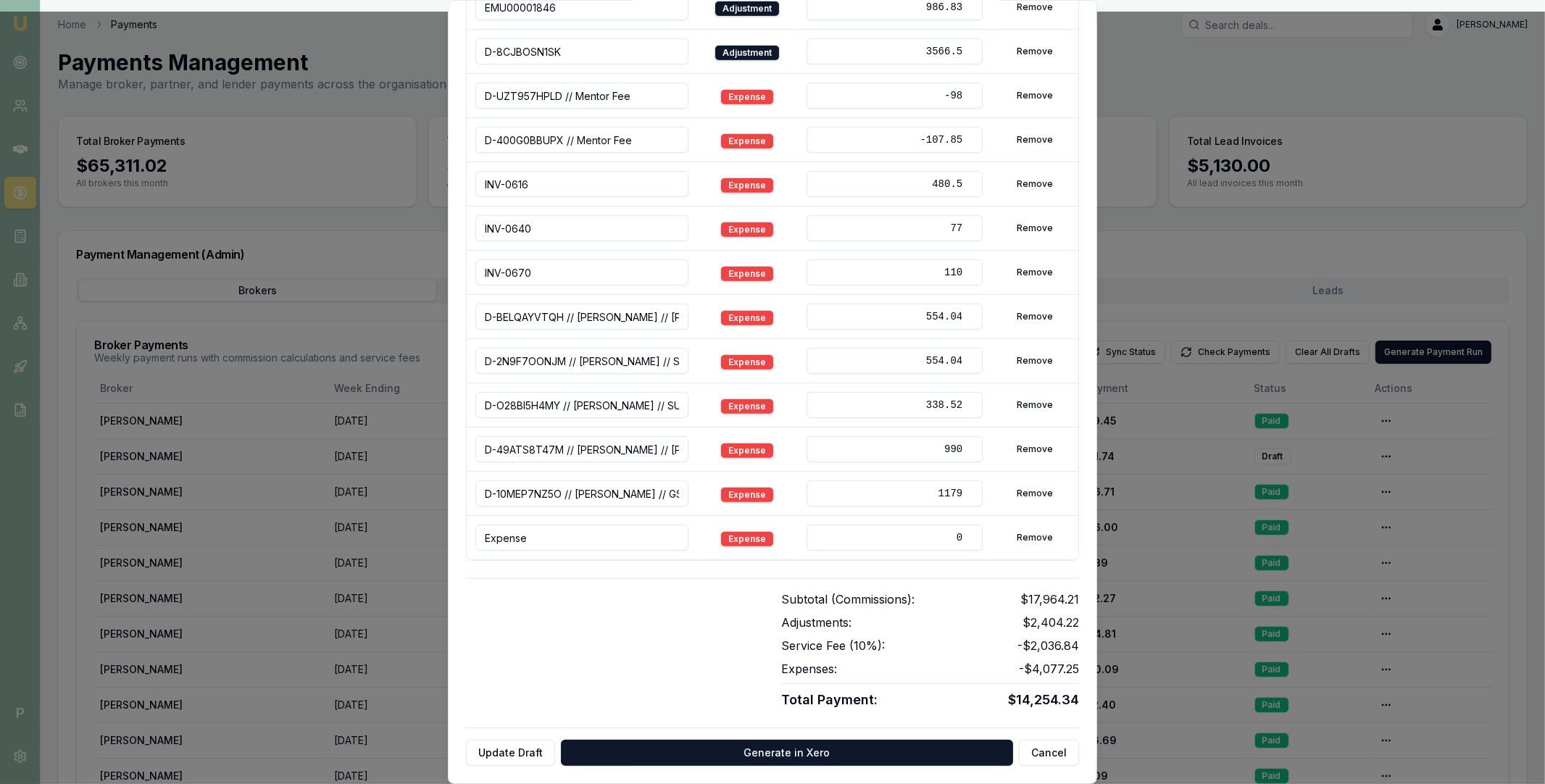
click at [617, 536] on input "Expense" at bounding box center [582, 537] width 213 height 26
paste input "D-J7Q3OGBKMQ // Suranga Thennakoon Arachchilage SYNVESTMENT FINANCIAL GROUP PTY…"
type input "D-J7Q3OGBKMQ // Suranga Thennakoon Arachchilage SYNVESTMENT FINANCIAL GROUP PTY…"
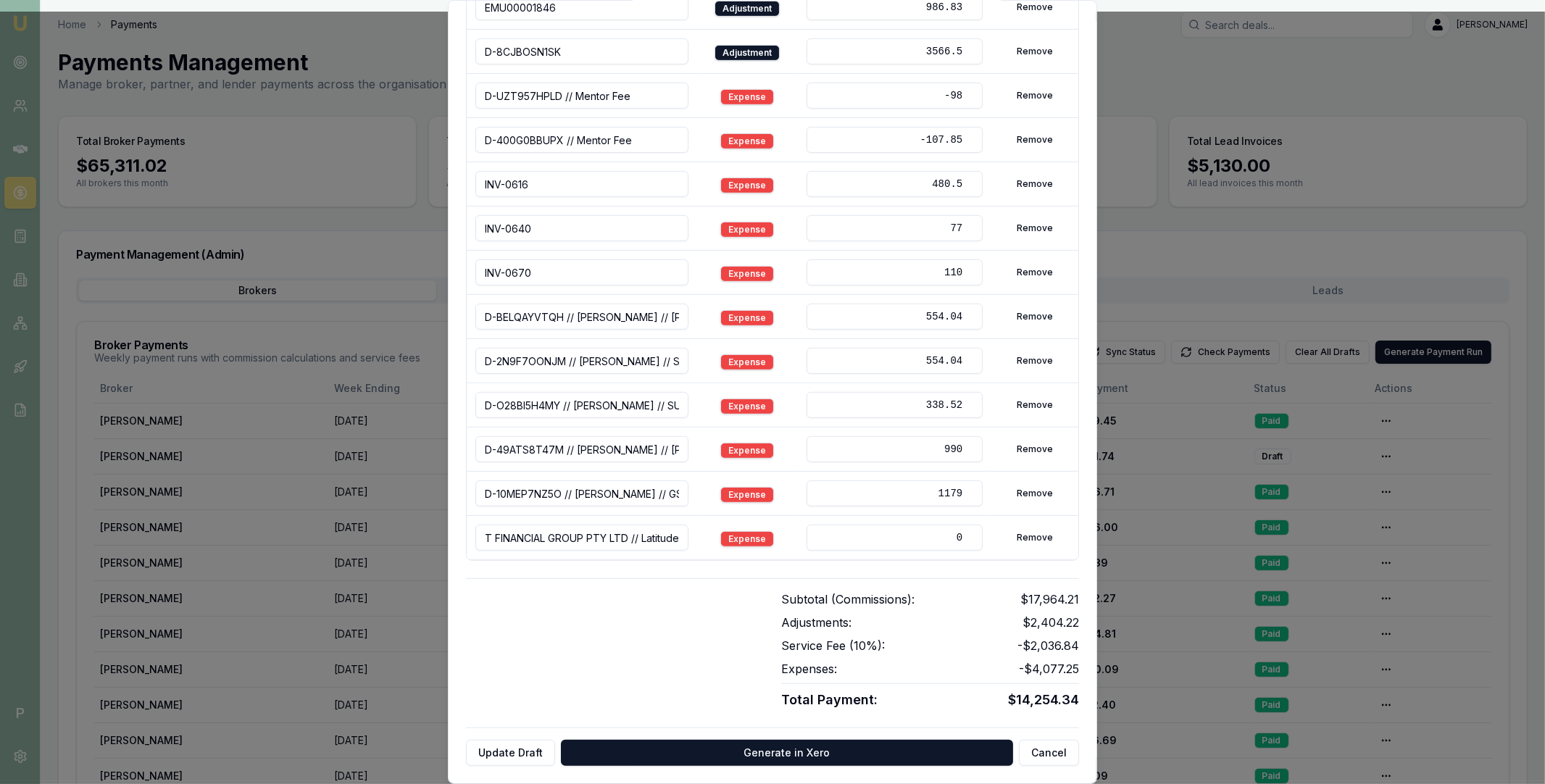
scroll to position [0, 0]
drag, startPoint x: 939, startPoint y: 538, endPoint x: 959, endPoint y: 538, distance: 20.0
click at [959, 538] on input "0" at bounding box center [894, 537] width 176 height 26
type input "2000"
click at [684, 582] on div "Subtotal (Commissions): $17,964.21 Adjustments: $2,404.22 Service Fee ( 10 %): …" at bounding box center [772, 644] width 613 height 132
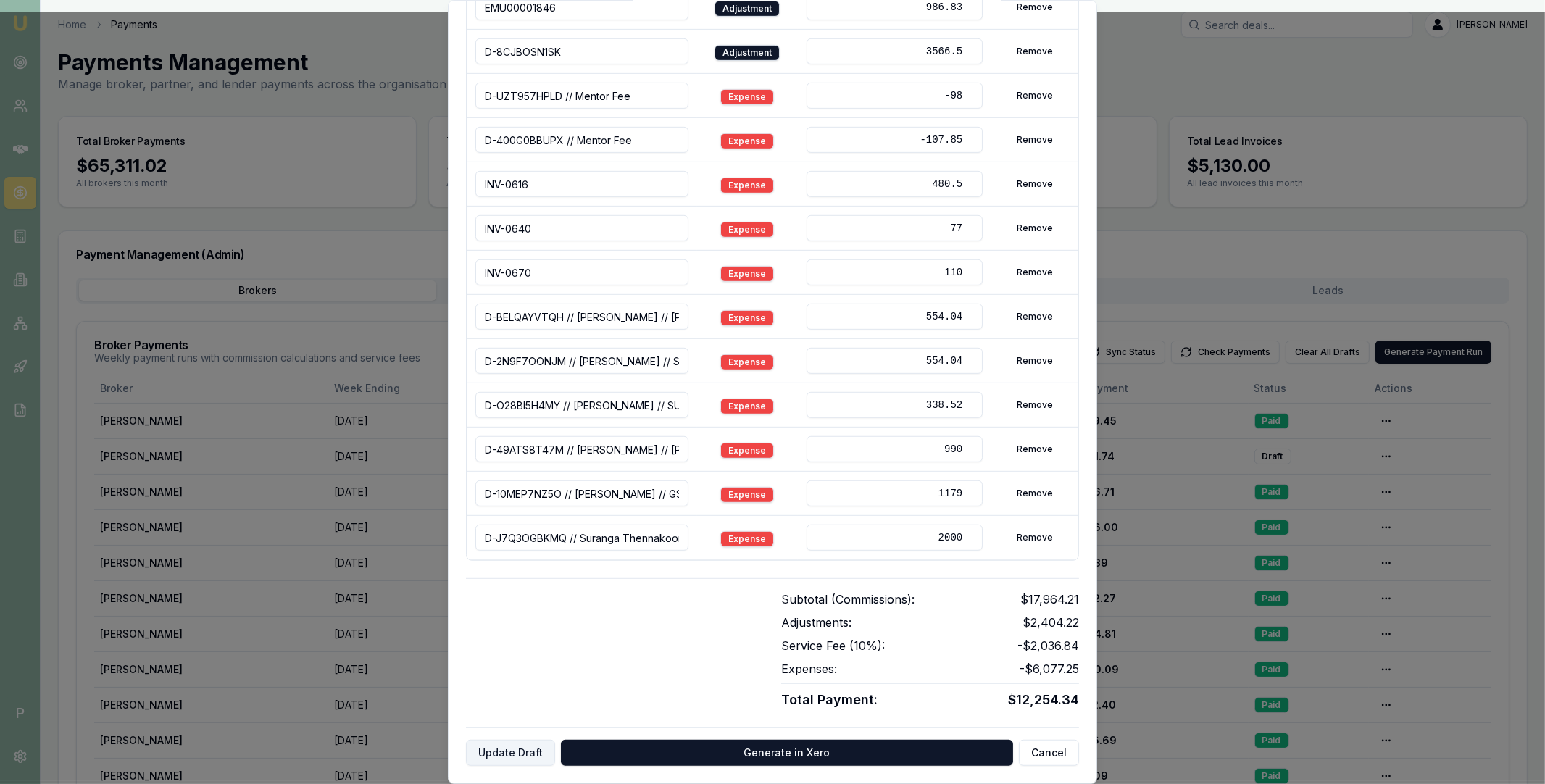
click at [516, 761] on button "Update Draft" at bounding box center [511, 752] width 89 height 26
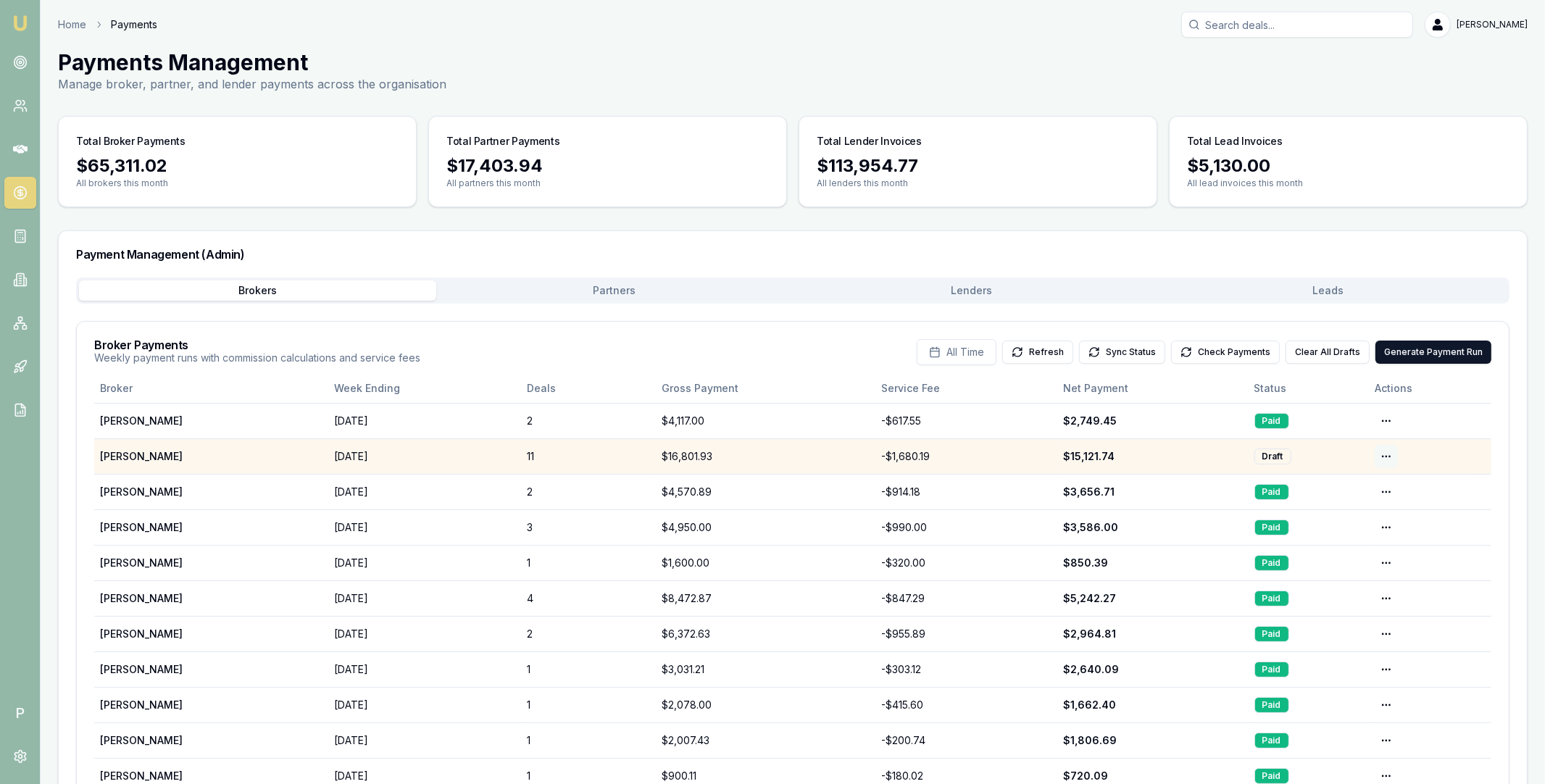
click at [1384, 457] on html "Emu Broker P Home Payments Matt Leeburn Toggle Menu Payments Management Manage …" at bounding box center [772, 392] width 1545 height 784
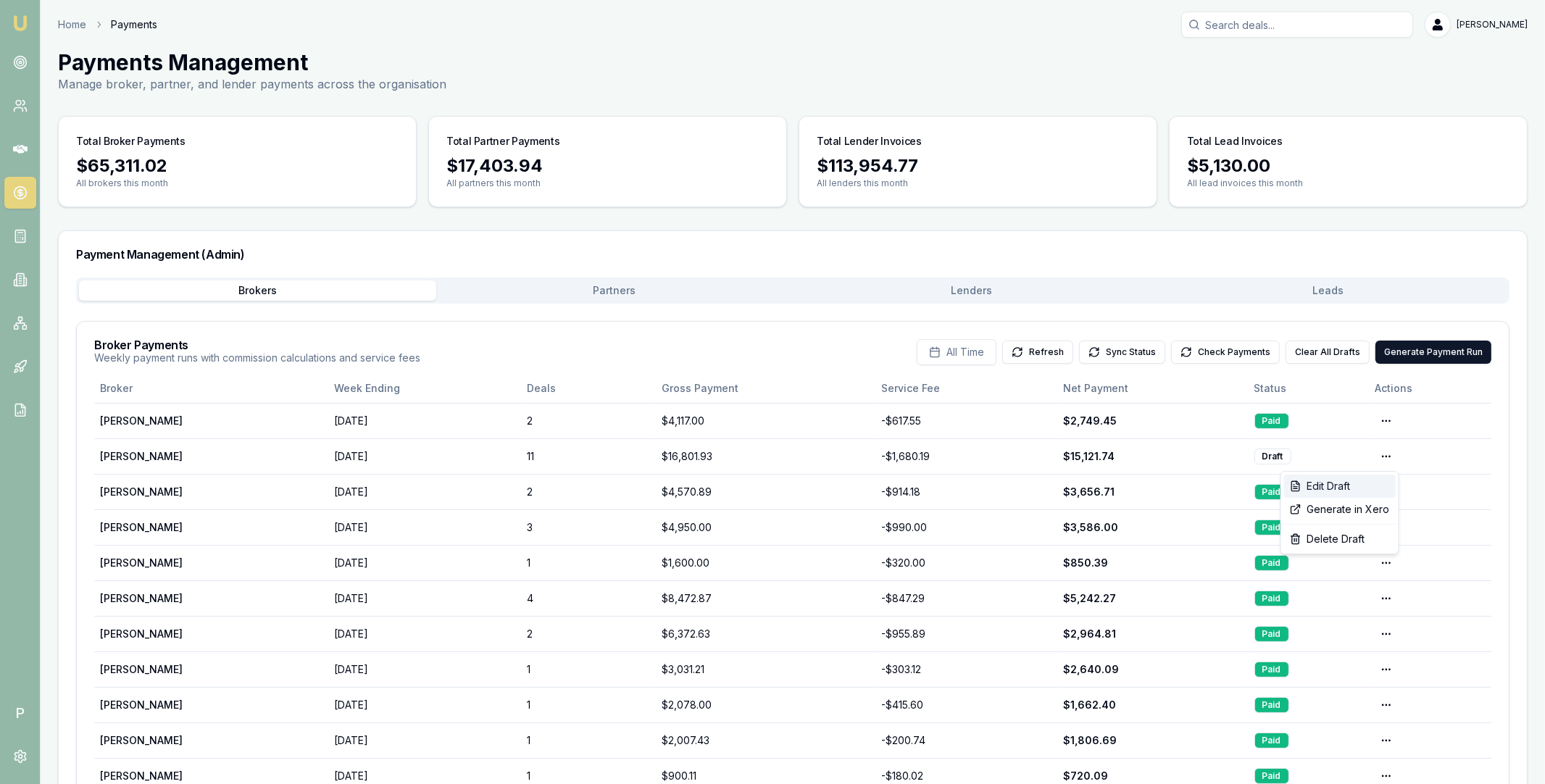
click at [1346, 477] on div "Edit Draft" at bounding box center [1339, 486] width 112 height 23
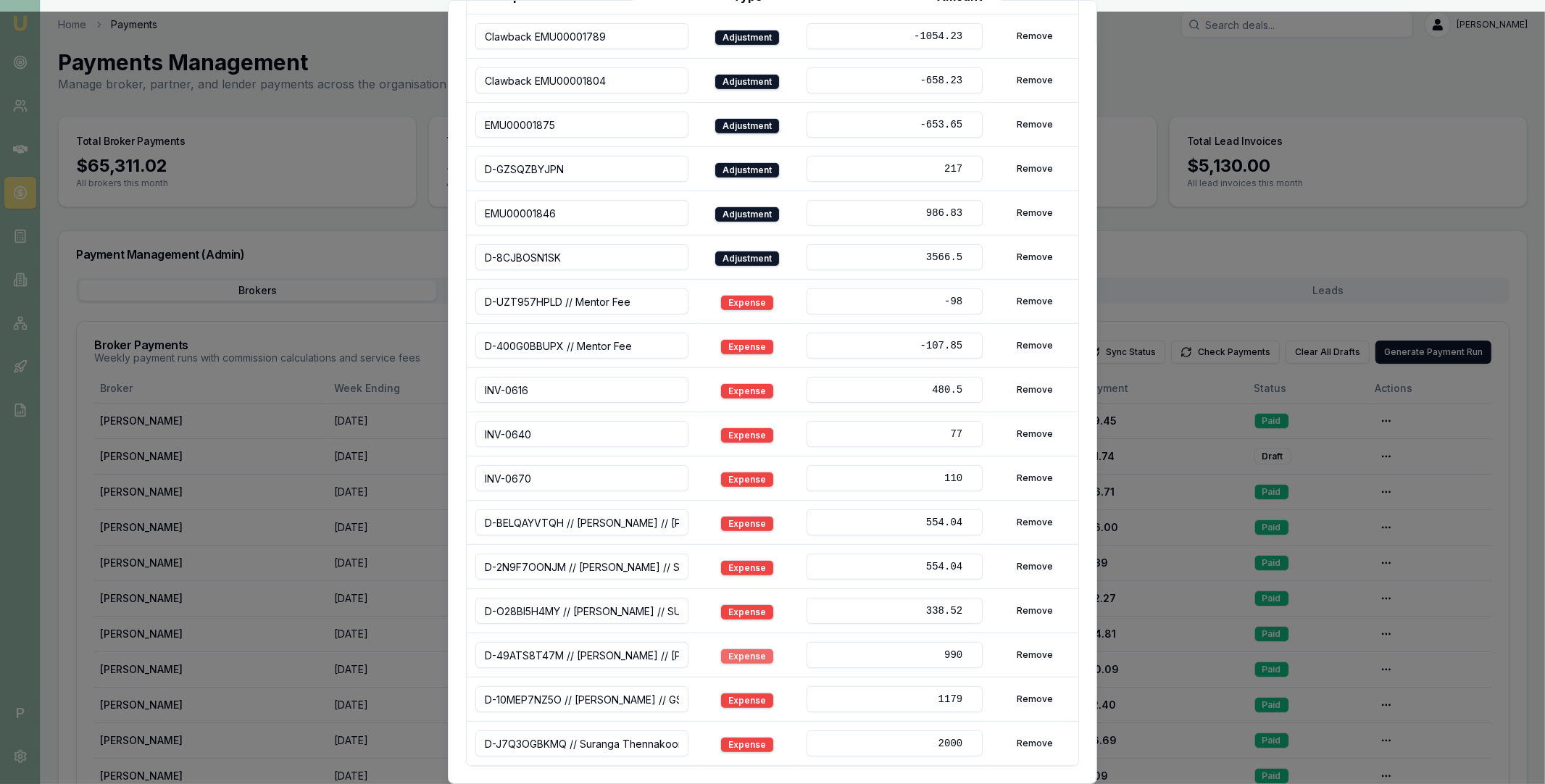
scroll to position [689, 0]
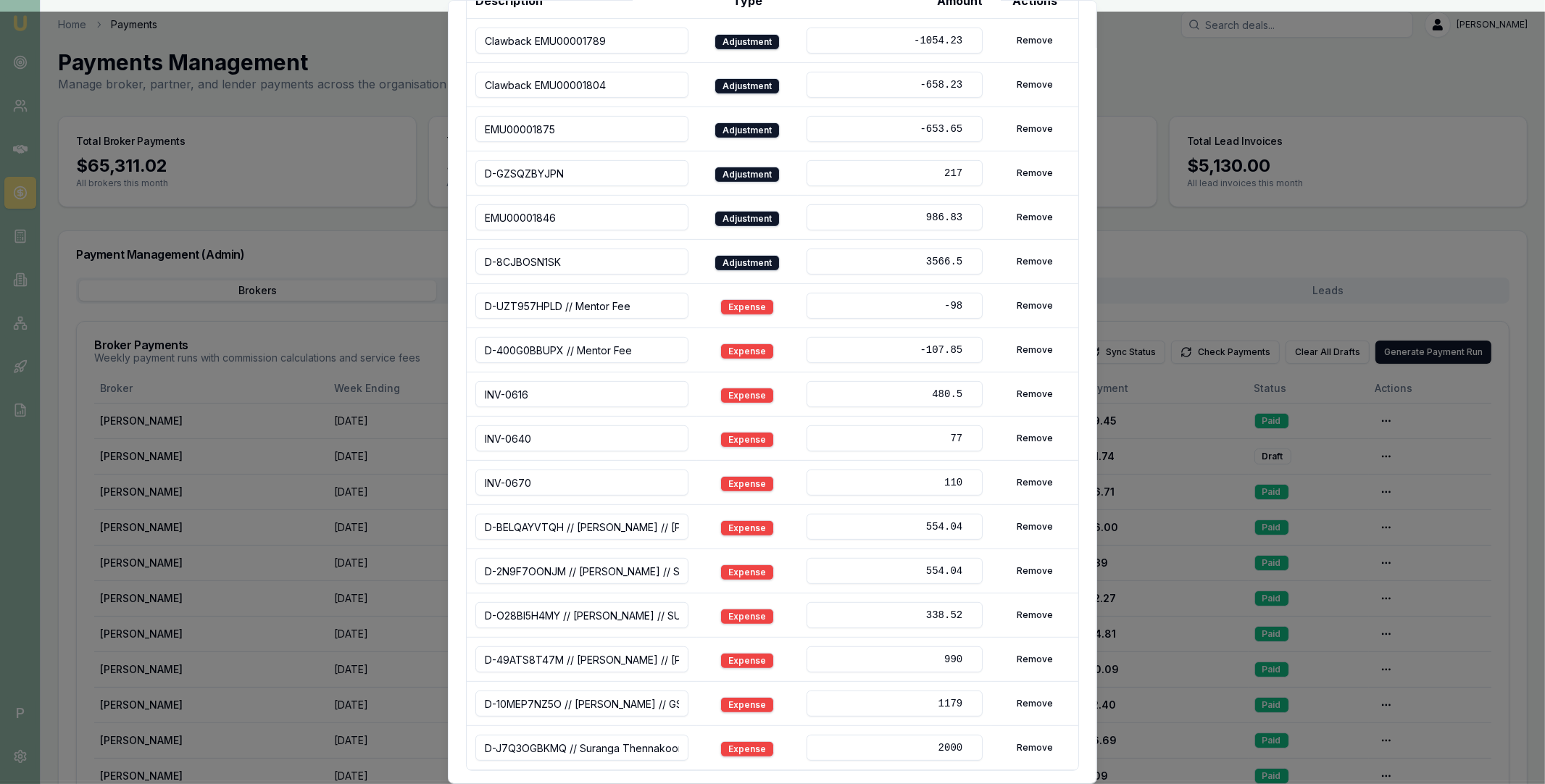
click at [931, 261] on input "3566.5" at bounding box center [894, 261] width 176 height 26
drag, startPoint x: 938, startPoint y: 257, endPoint x: 962, endPoint y: 258, distance: 24.0
click at [962, 257] on input "0" at bounding box center [894, 261] width 176 height 26
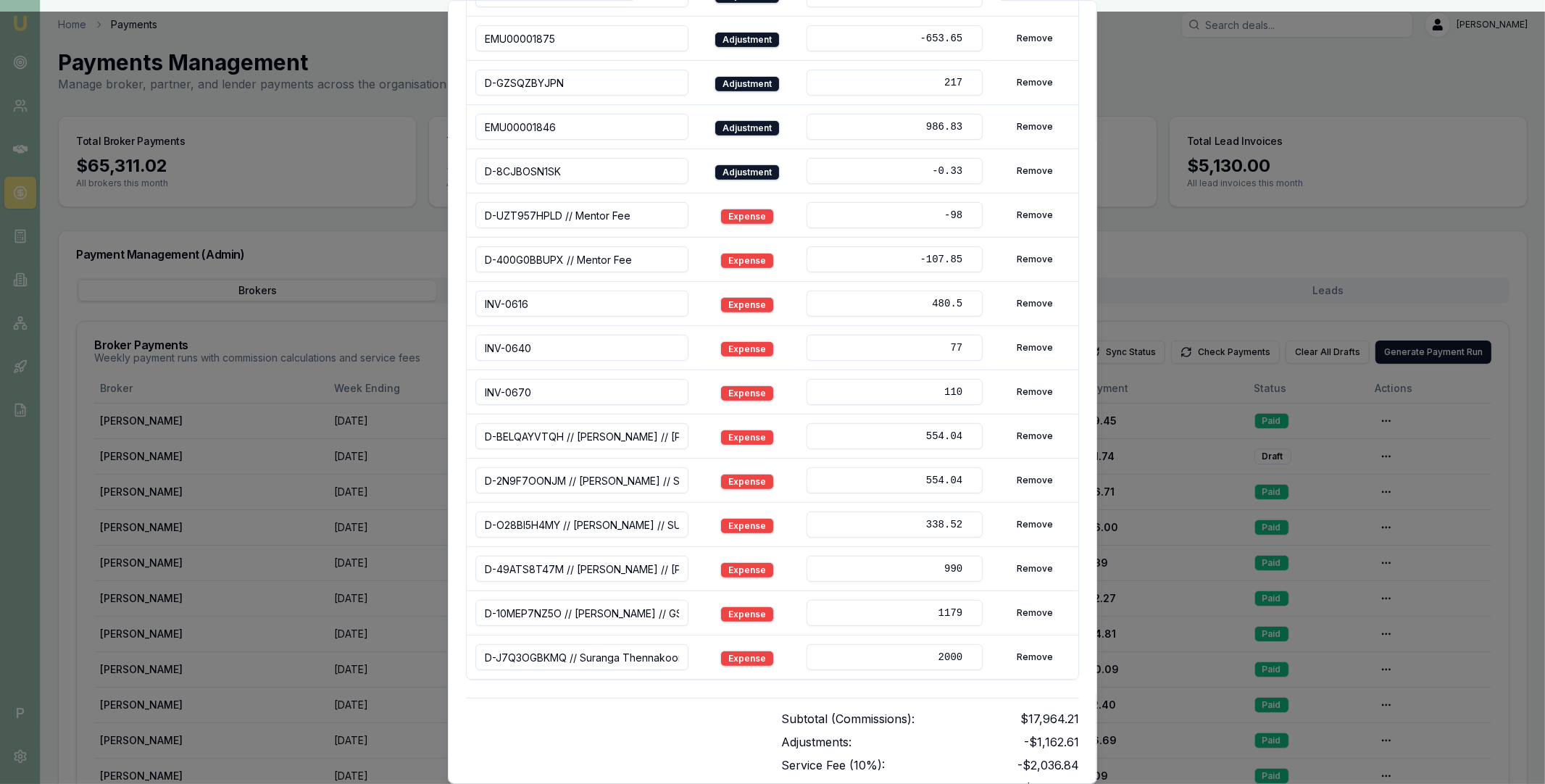
scroll to position [901, 0]
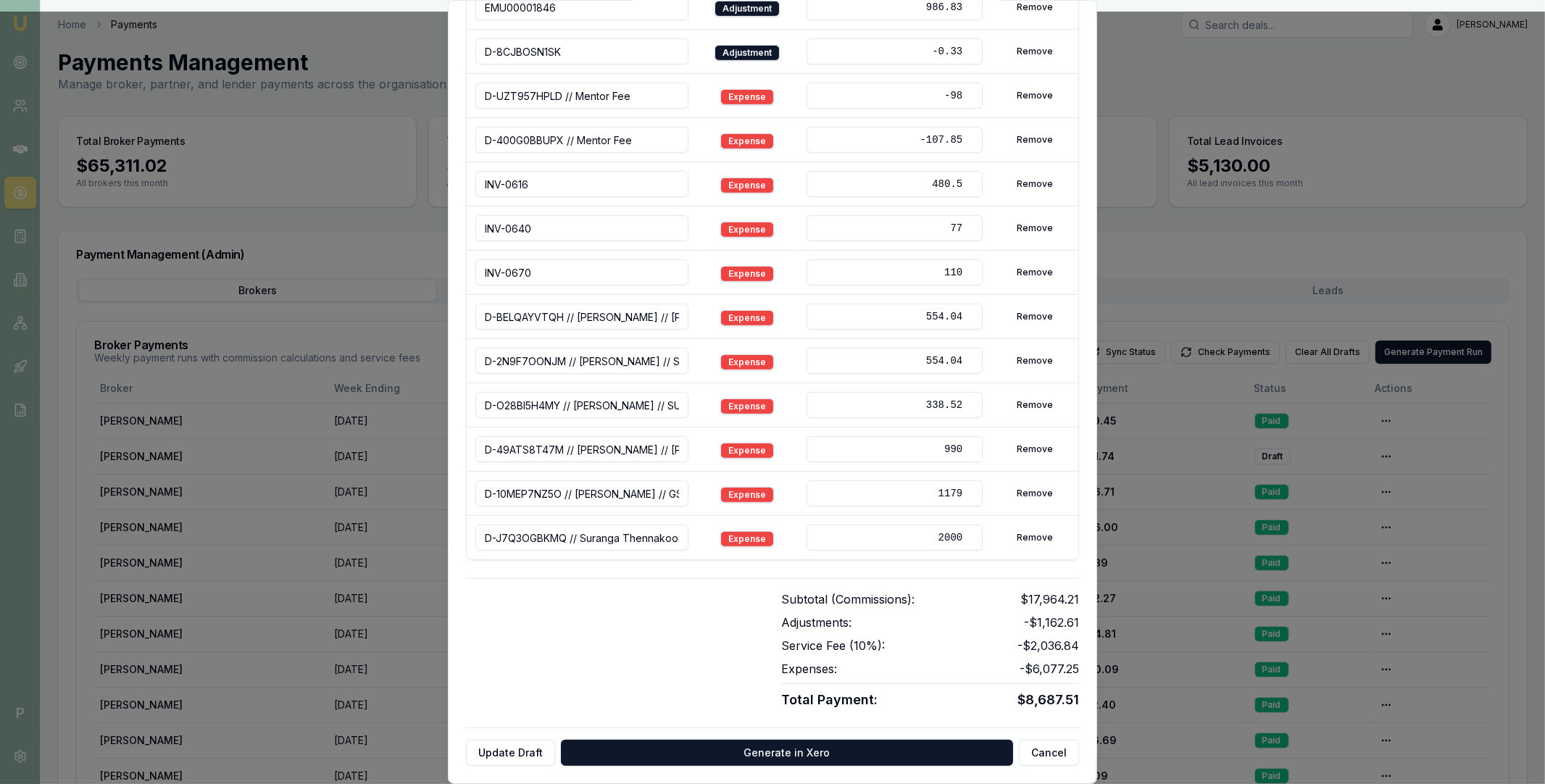
drag, startPoint x: 924, startPoint y: 54, endPoint x: 961, endPoint y: 54, distance: 37.0
click at [961, 54] on input "-0.33" at bounding box center [894, 51] width 176 height 26
type input "0"
click at [538, 656] on div at bounding box center [615, 650] width 298 height 119
click at [514, 747] on button "Update Draft" at bounding box center [511, 752] width 89 height 26
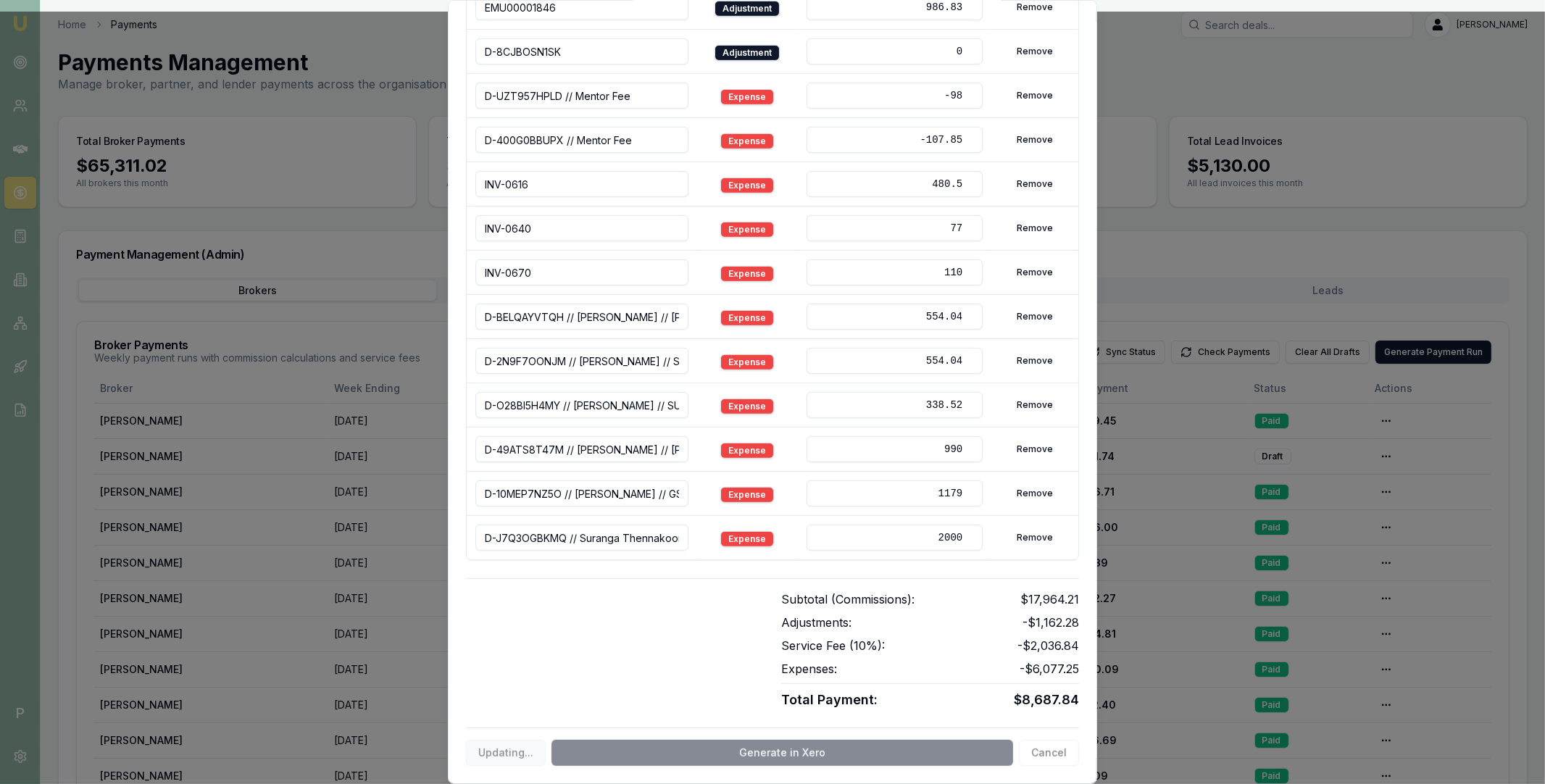
scroll to position [0, 0]
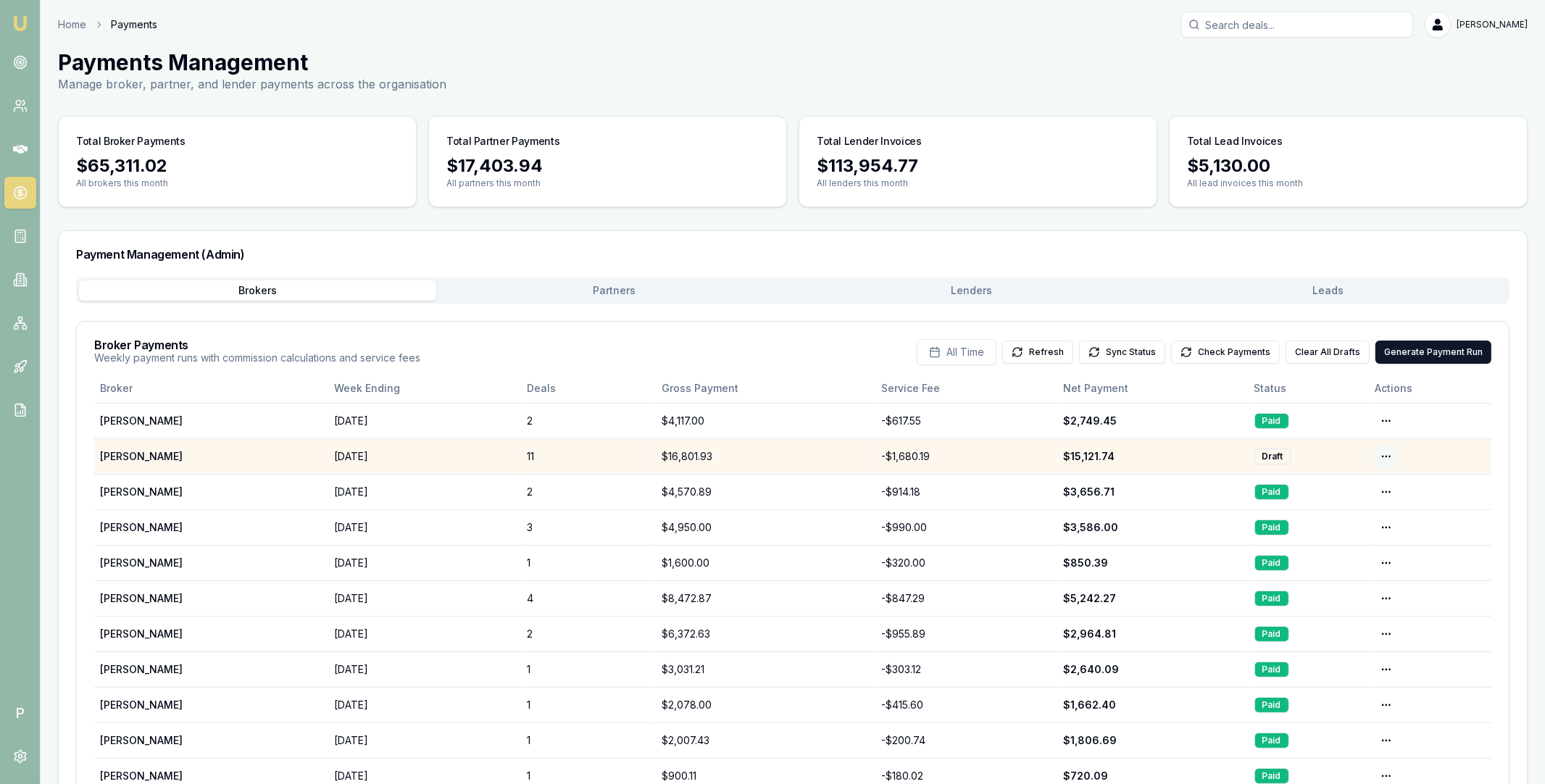
click at [1391, 455] on html "Emu Broker P Home Payments Matt Leeburn Toggle Menu Payments Management Manage …" at bounding box center [772, 392] width 1545 height 784
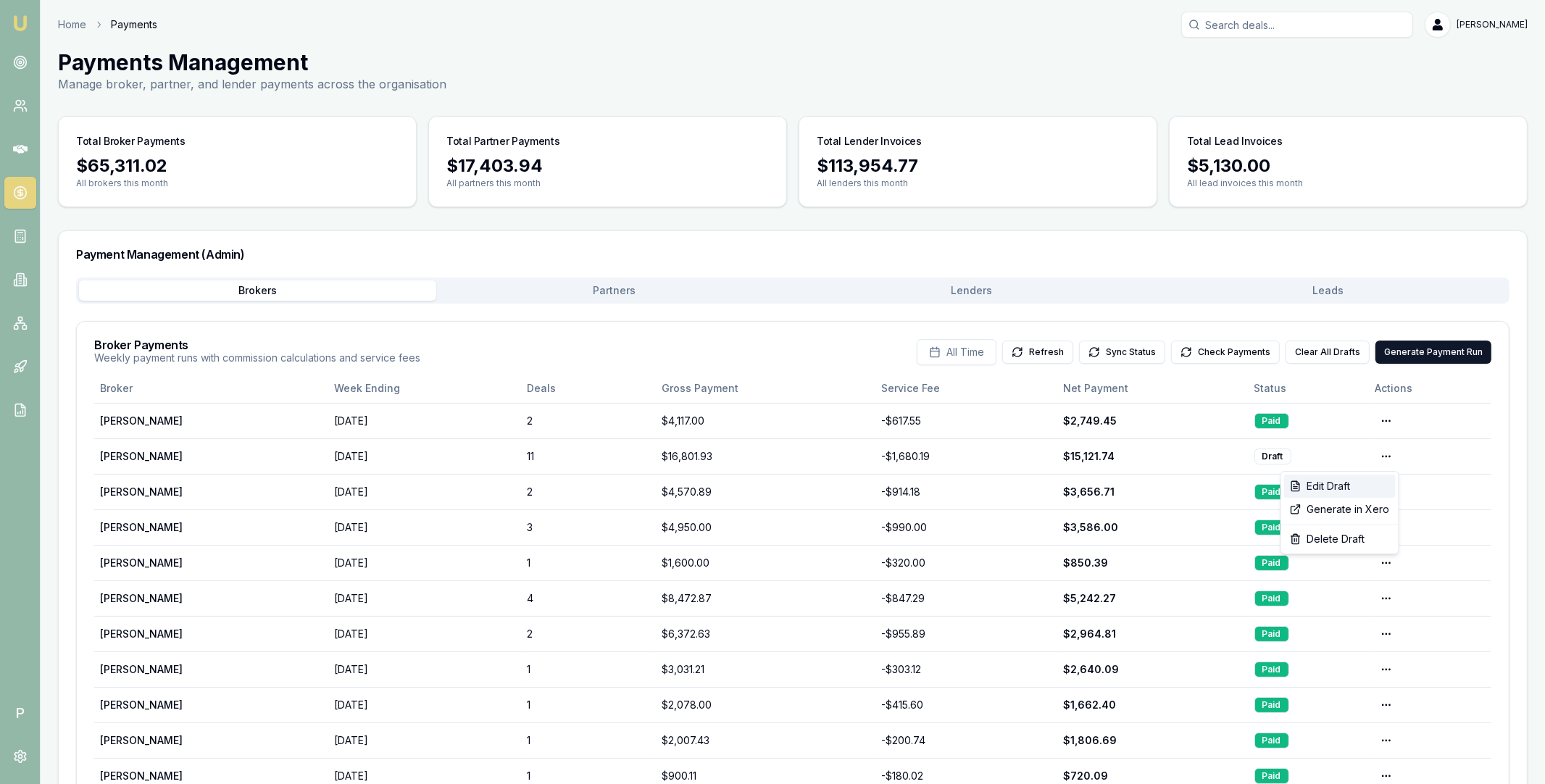
click at [1354, 483] on div "Edit Draft" at bounding box center [1339, 486] width 112 height 23
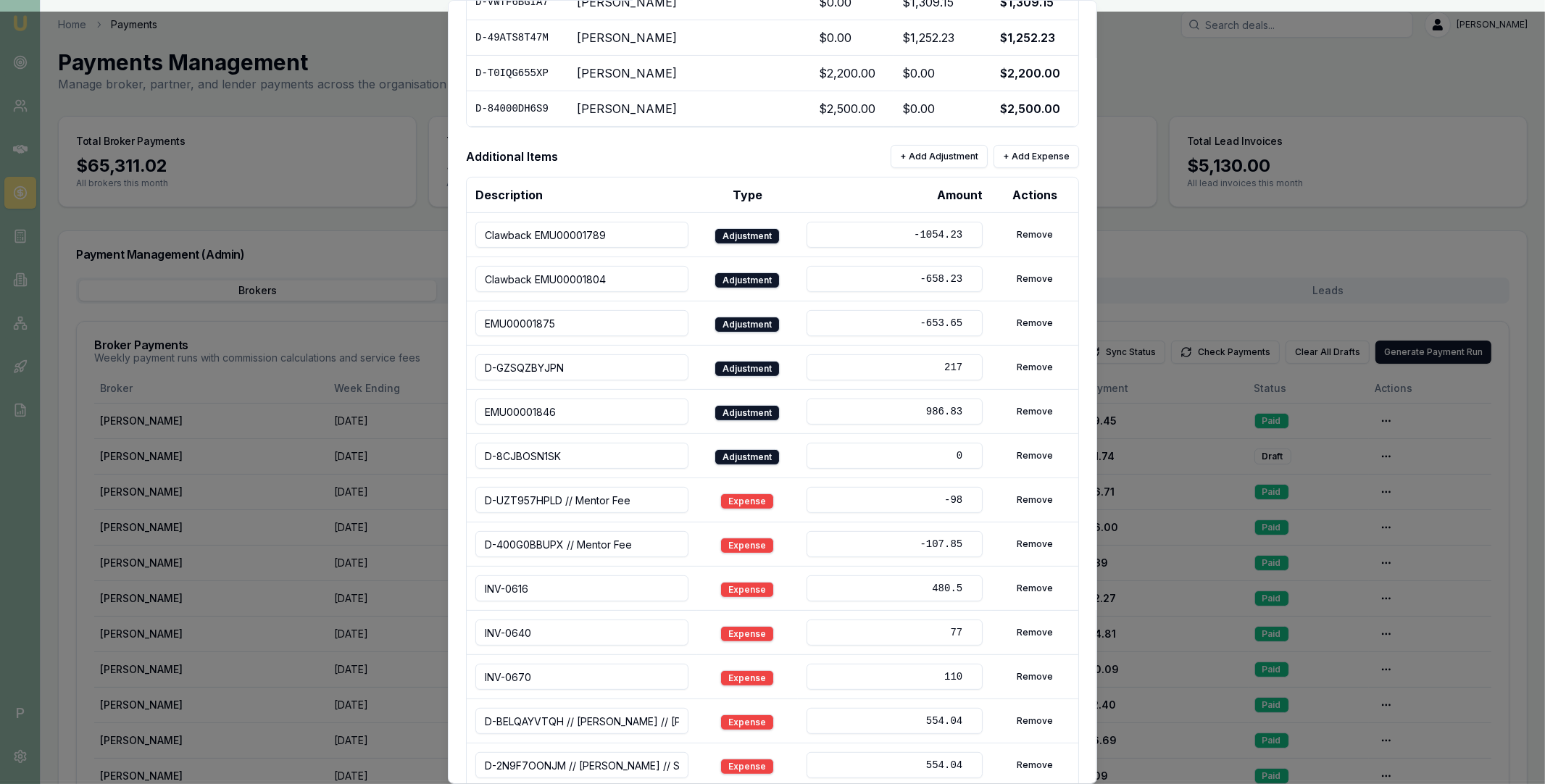
scroll to position [597, 0]
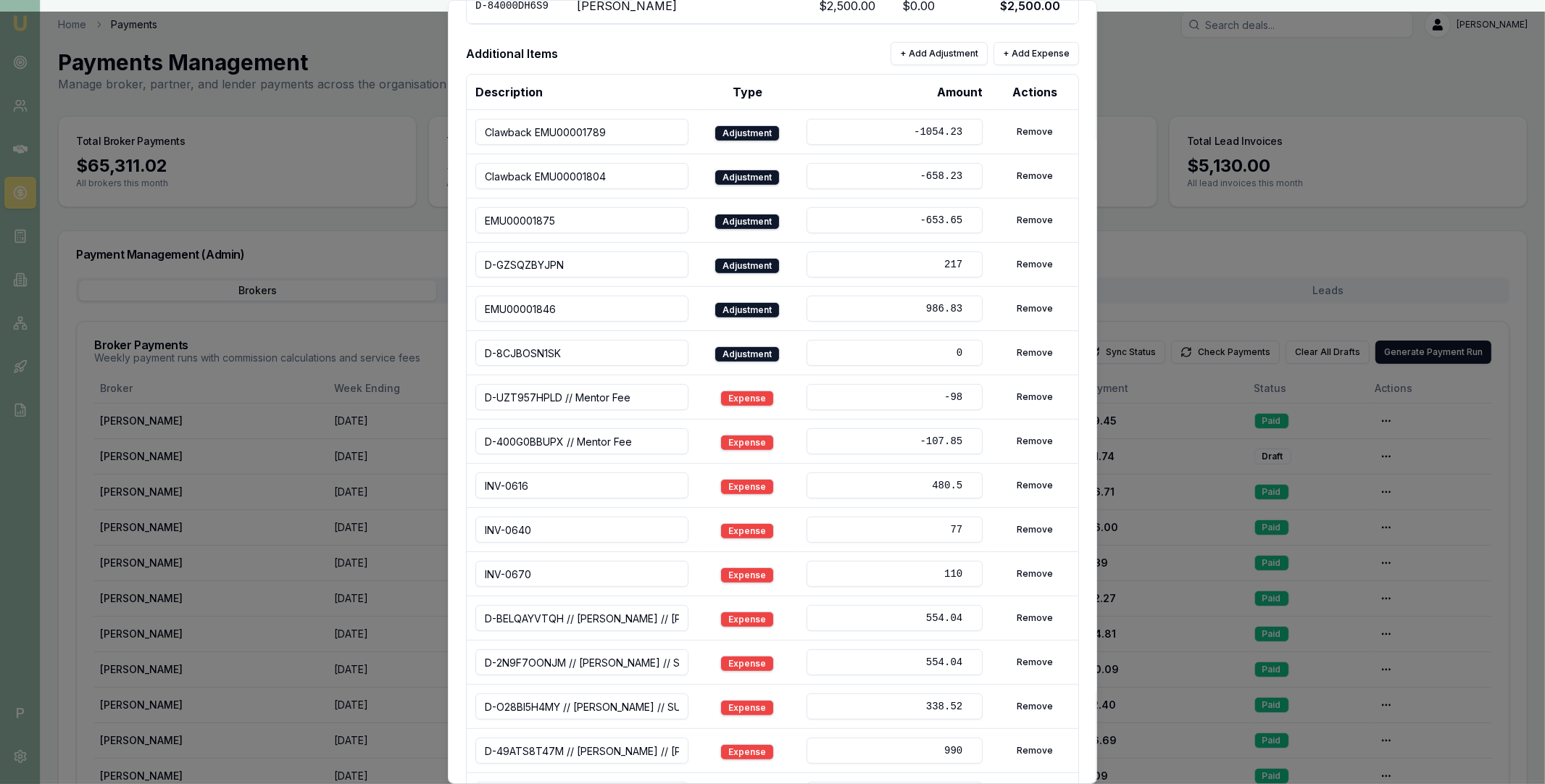
drag, startPoint x: 924, startPoint y: 358, endPoint x: 970, endPoint y: 357, distance: 46.0
click at [970, 357] on input "0" at bounding box center [894, 352] width 176 height 26
paste input "3566.5"
type input "3566.5"
click at [769, 392] on td "Expense" at bounding box center [747, 397] width 101 height 44
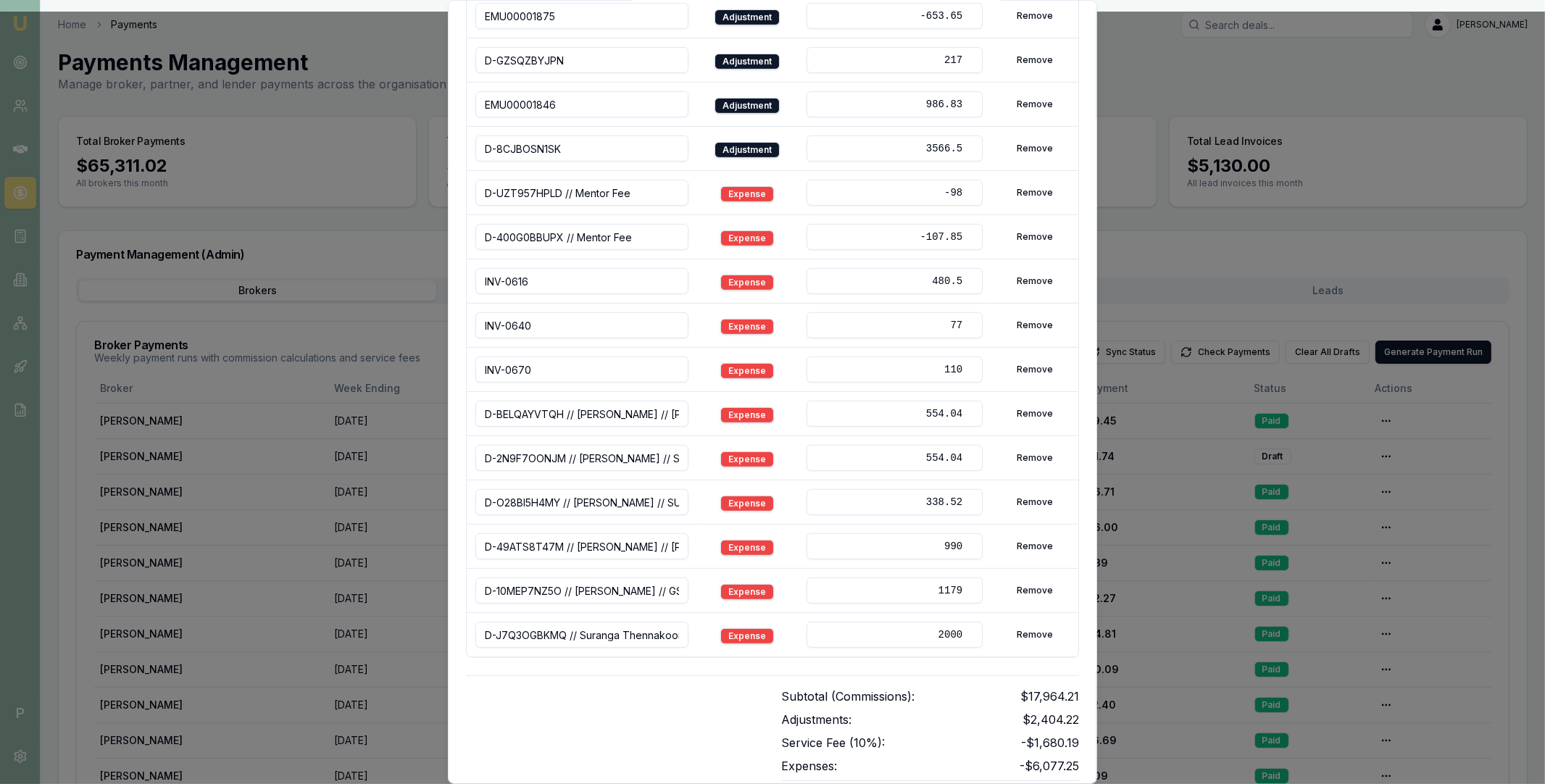
scroll to position [901, 0]
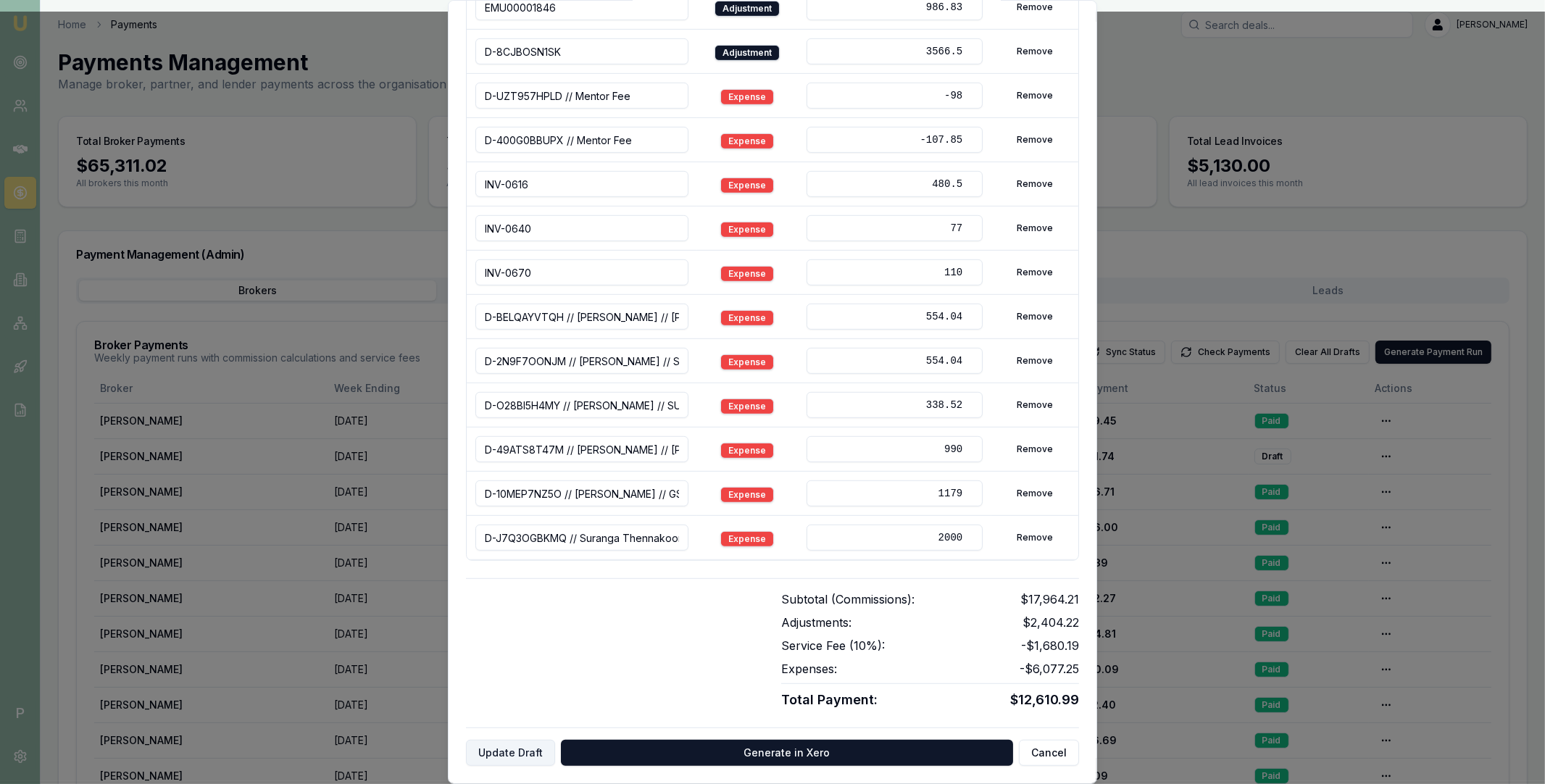
click at [529, 750] on button "Update Draft" at bounding box center [511, 752] width 89 height 26
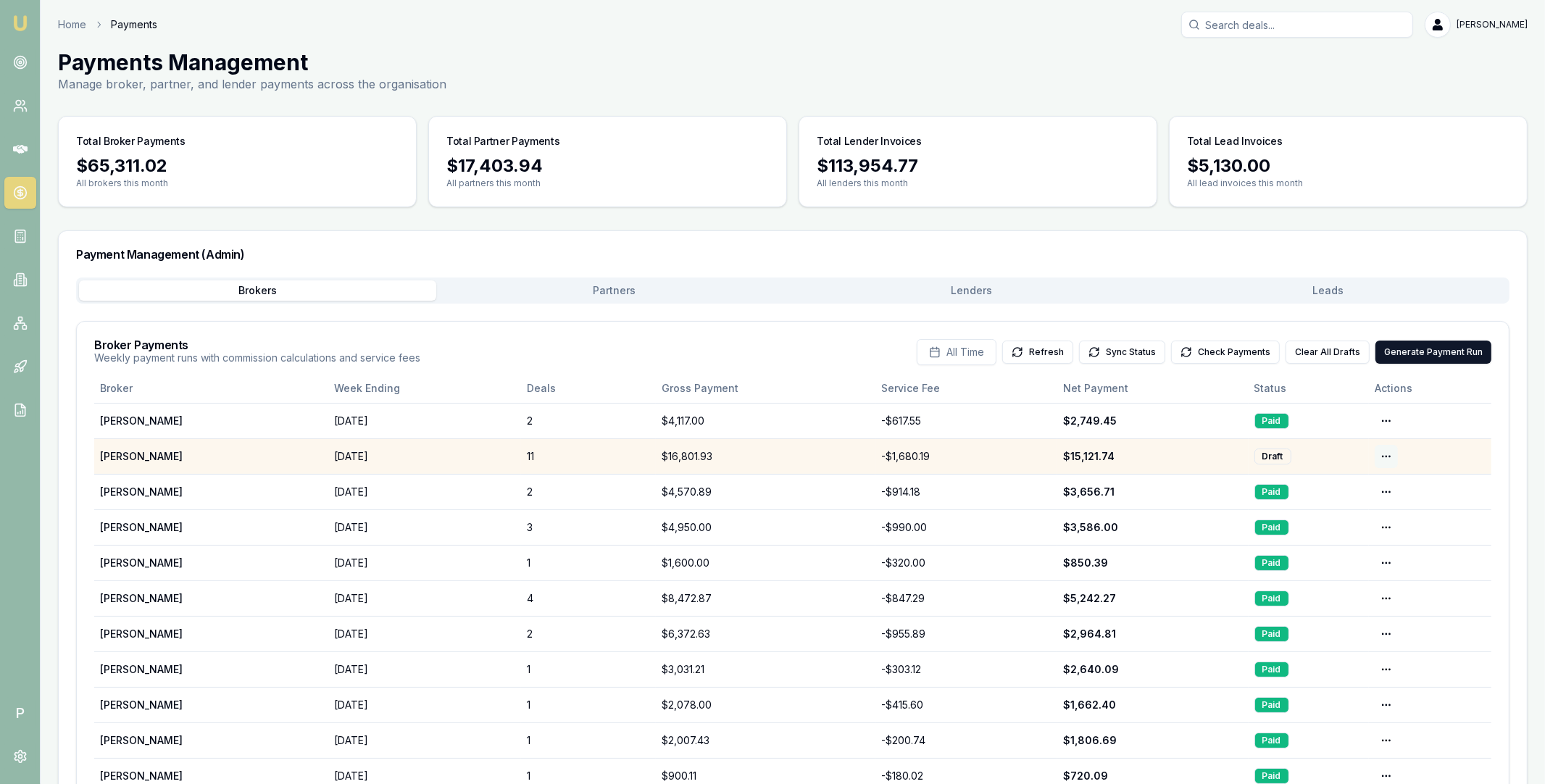
click at [1387, 453] on html "Emu Broker P Home Payments Matt Leeburn Toggle Menu Payments Management Manage …" at bounding box center [772, 392] width 1545 height 784
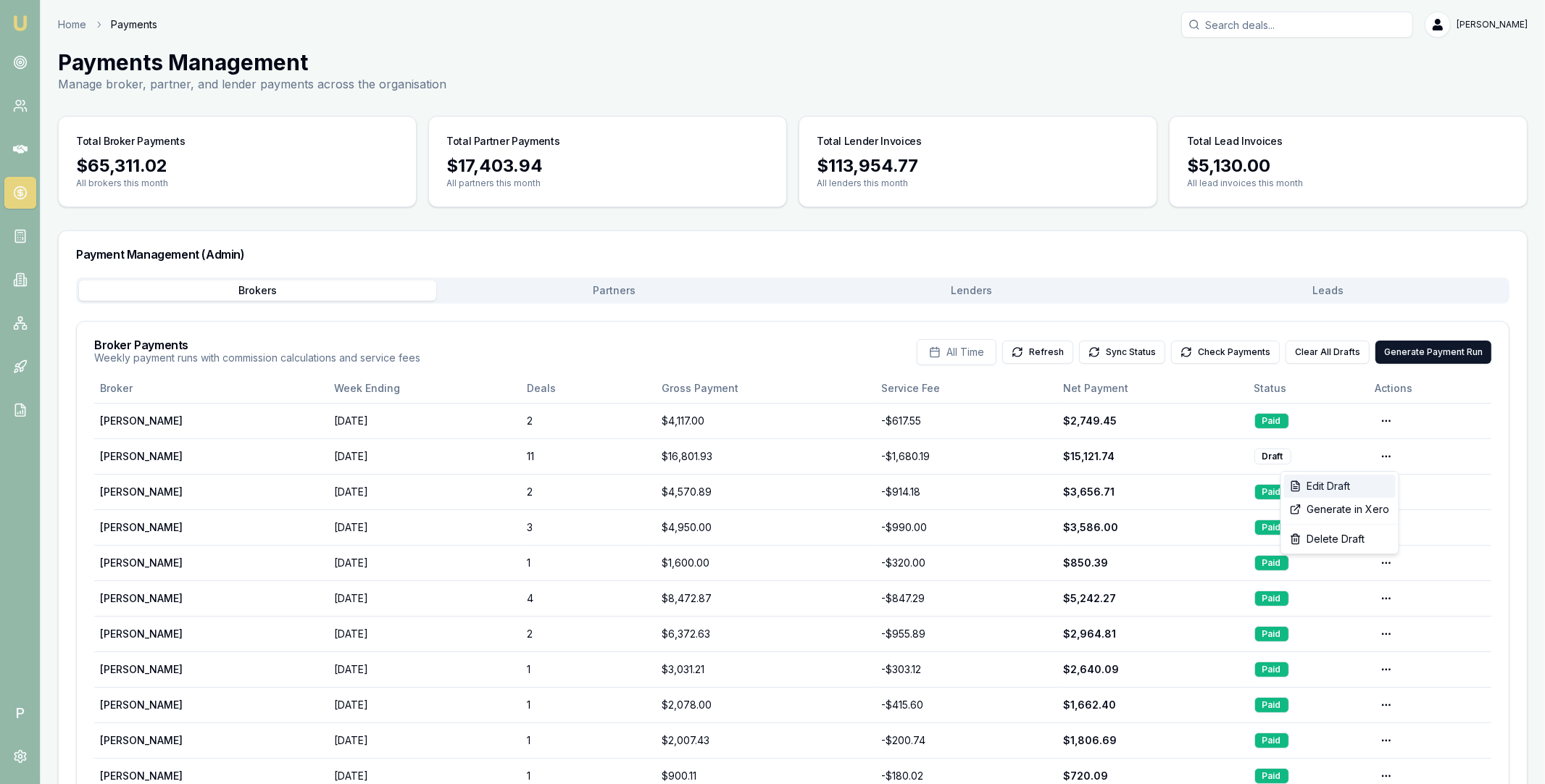
click at [1363, 477] on div "Edit Draft" at bounding box center [1339, 486] width 112 height 23
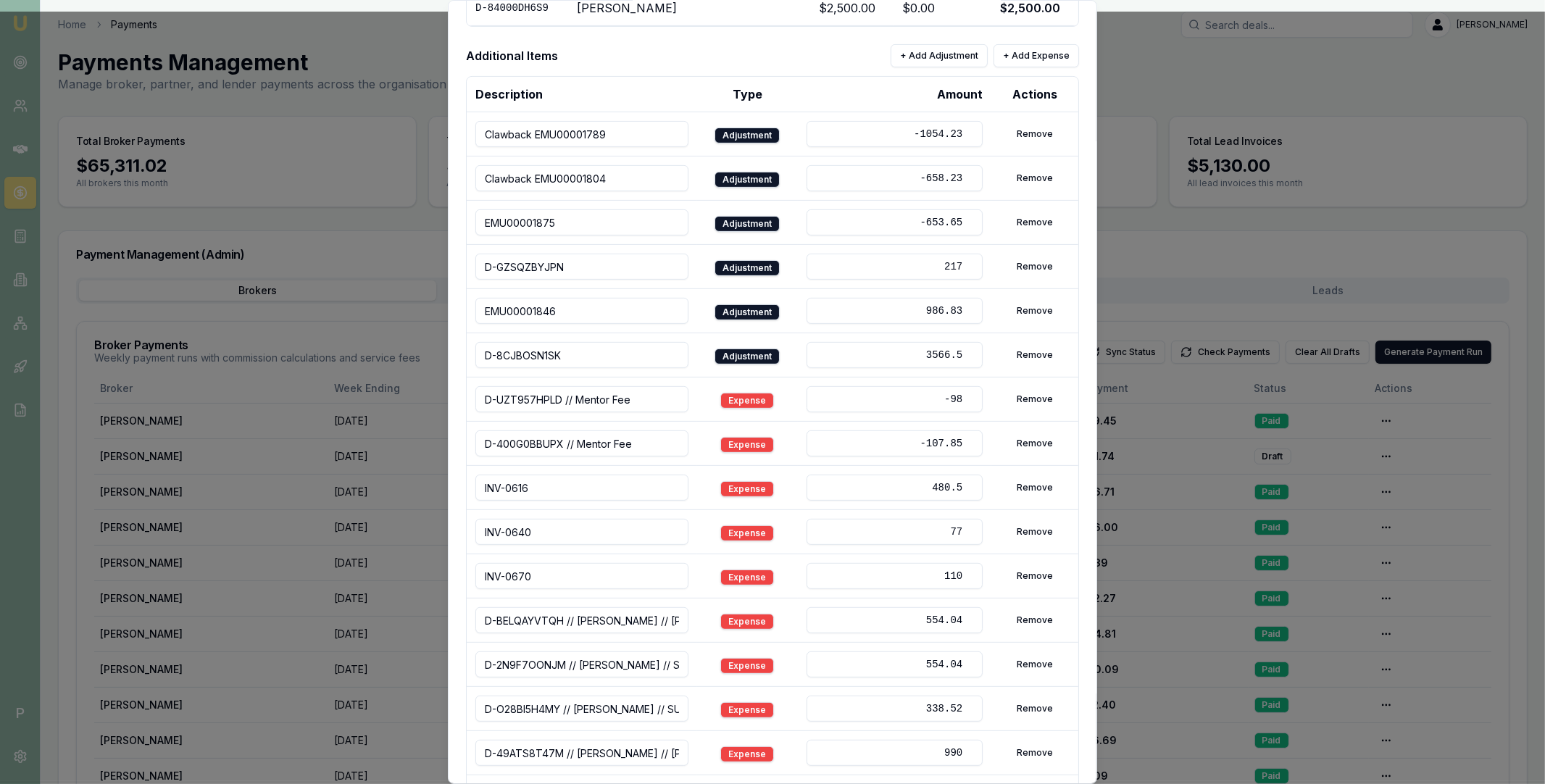
scroll to position [901, 0]
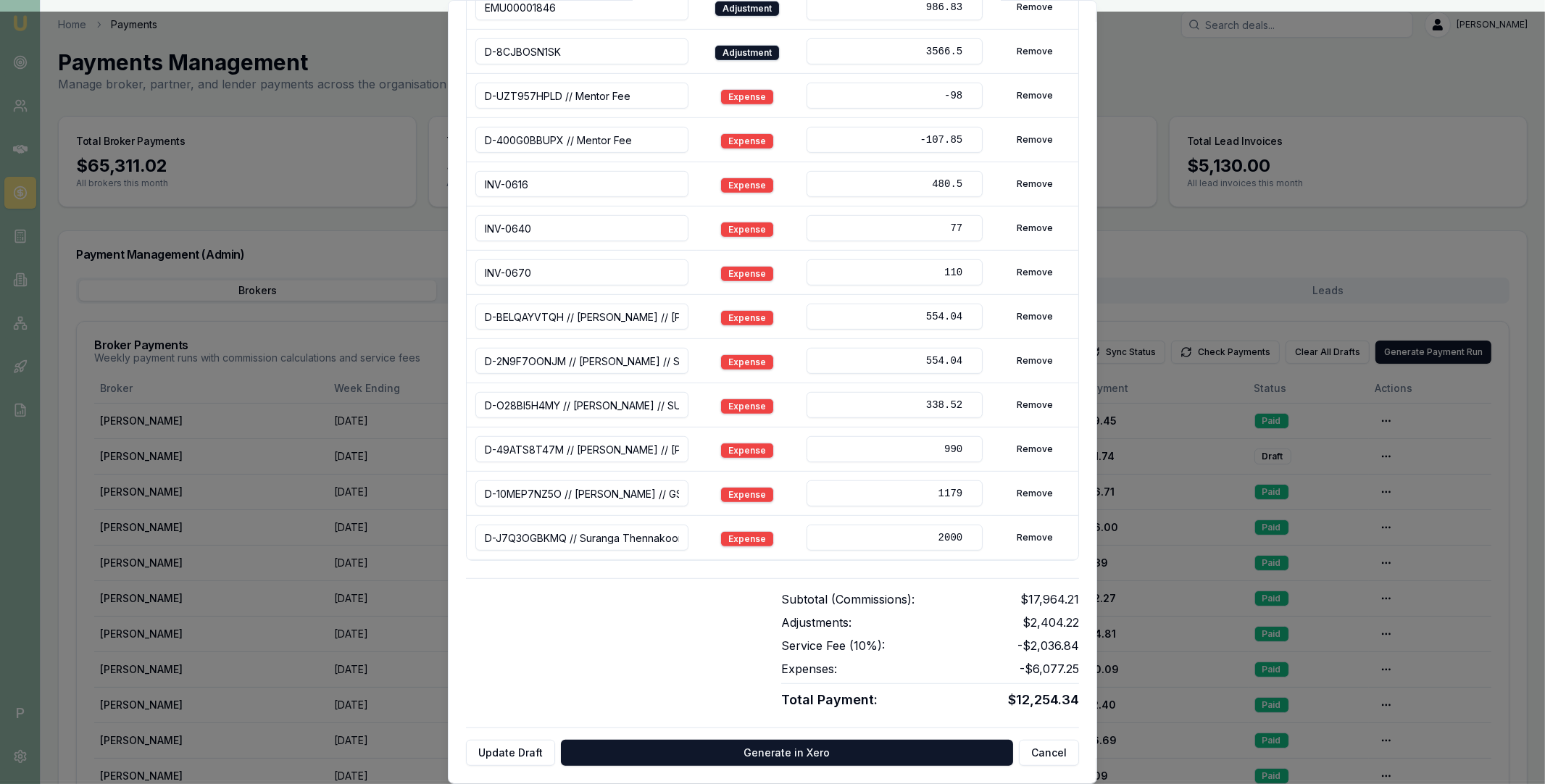
click at [519, 747] on button "Update Draft" at bounding box center [511, 752] width 89 height 26
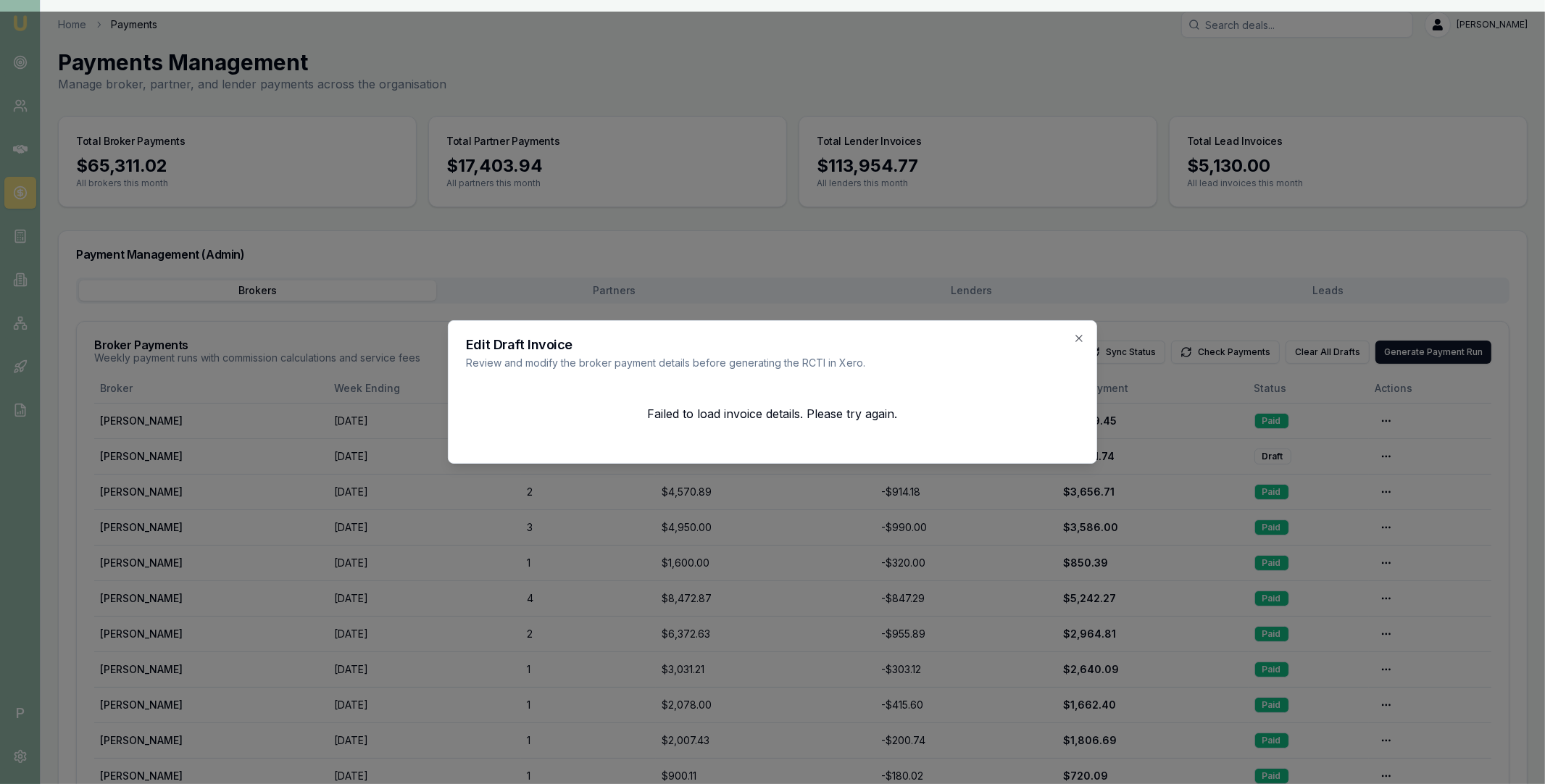
scroll to position [0, 0]
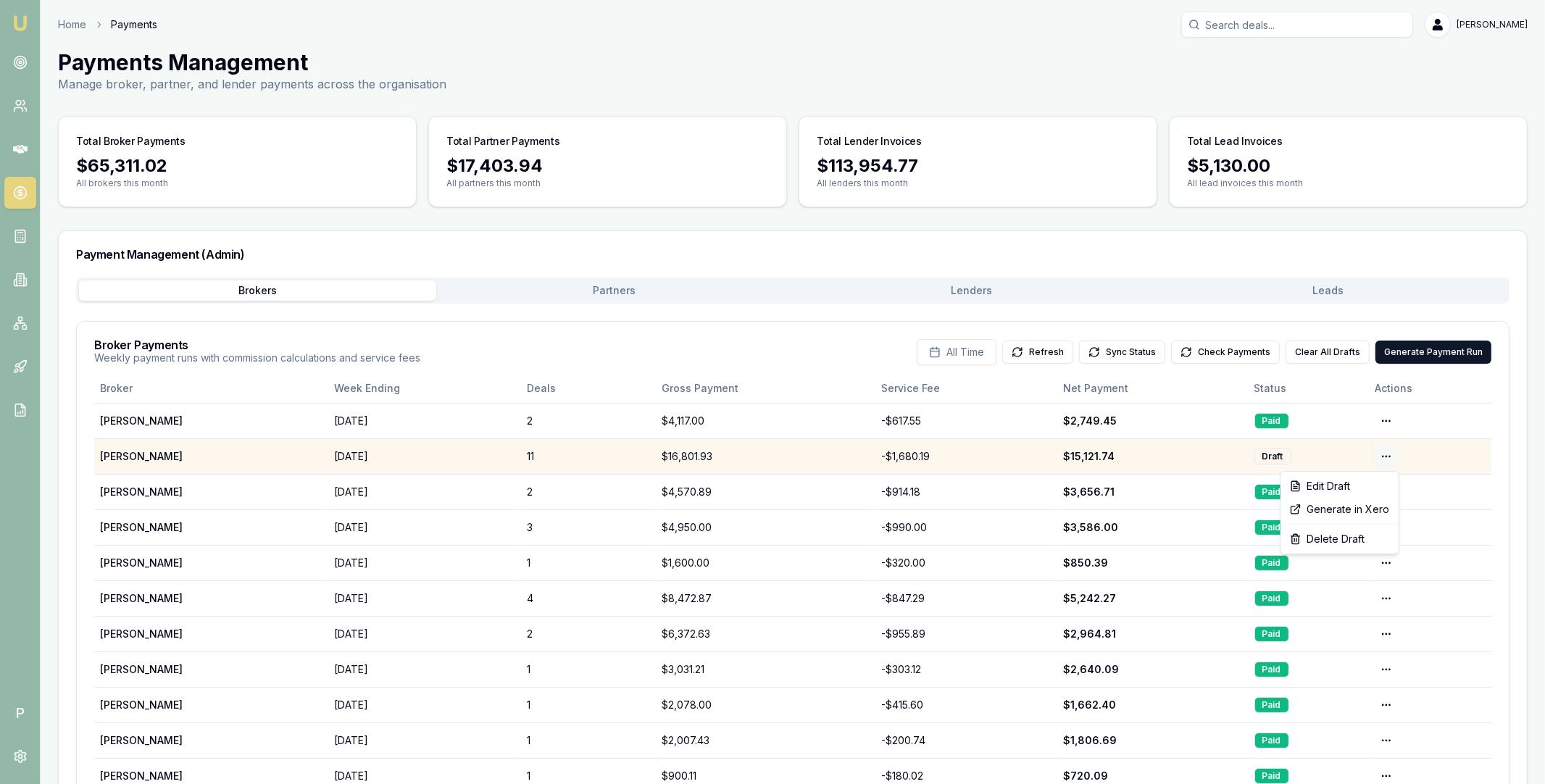
click at [1384, 454] on html "Emu Broker P Home Payments Matt Leeburn Toggle Menu Payments Management Manage …" at bounding box center [772, 392] width 1545 height 784
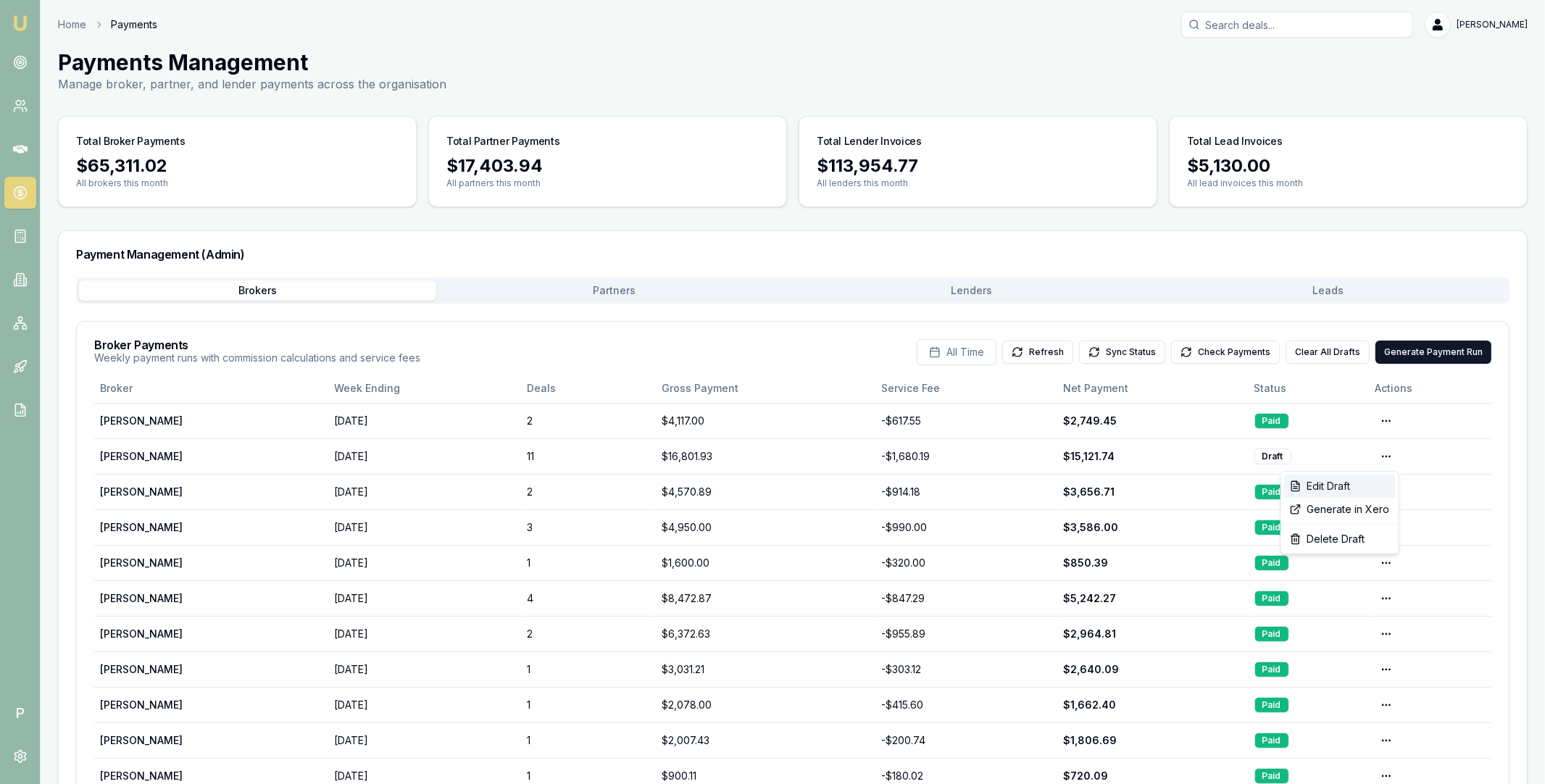
click at [1350, 483] on div "Edit Draft" at bounding box center [1339, 486] width 112 height 23
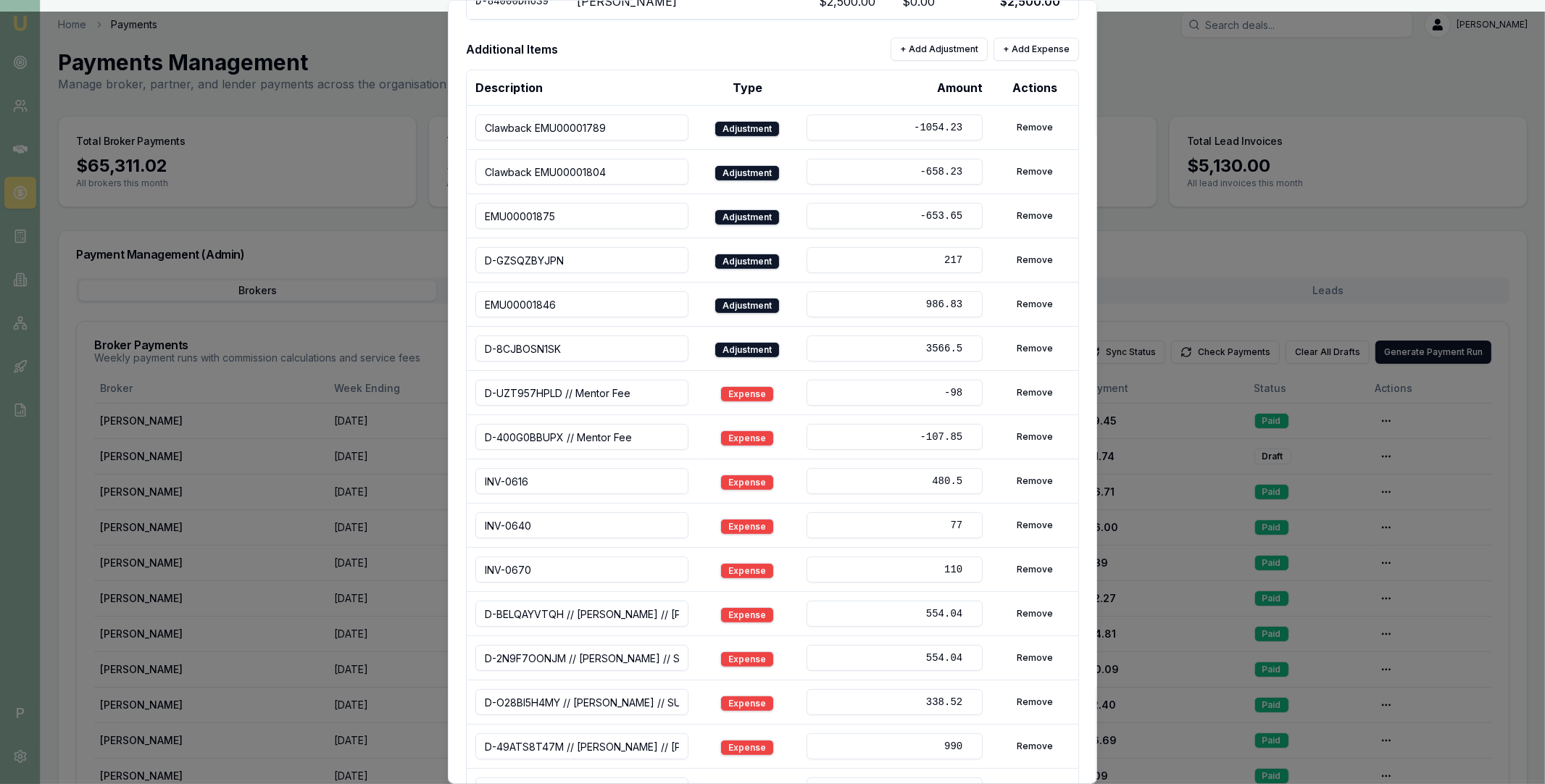
scroll to position [901, 0]
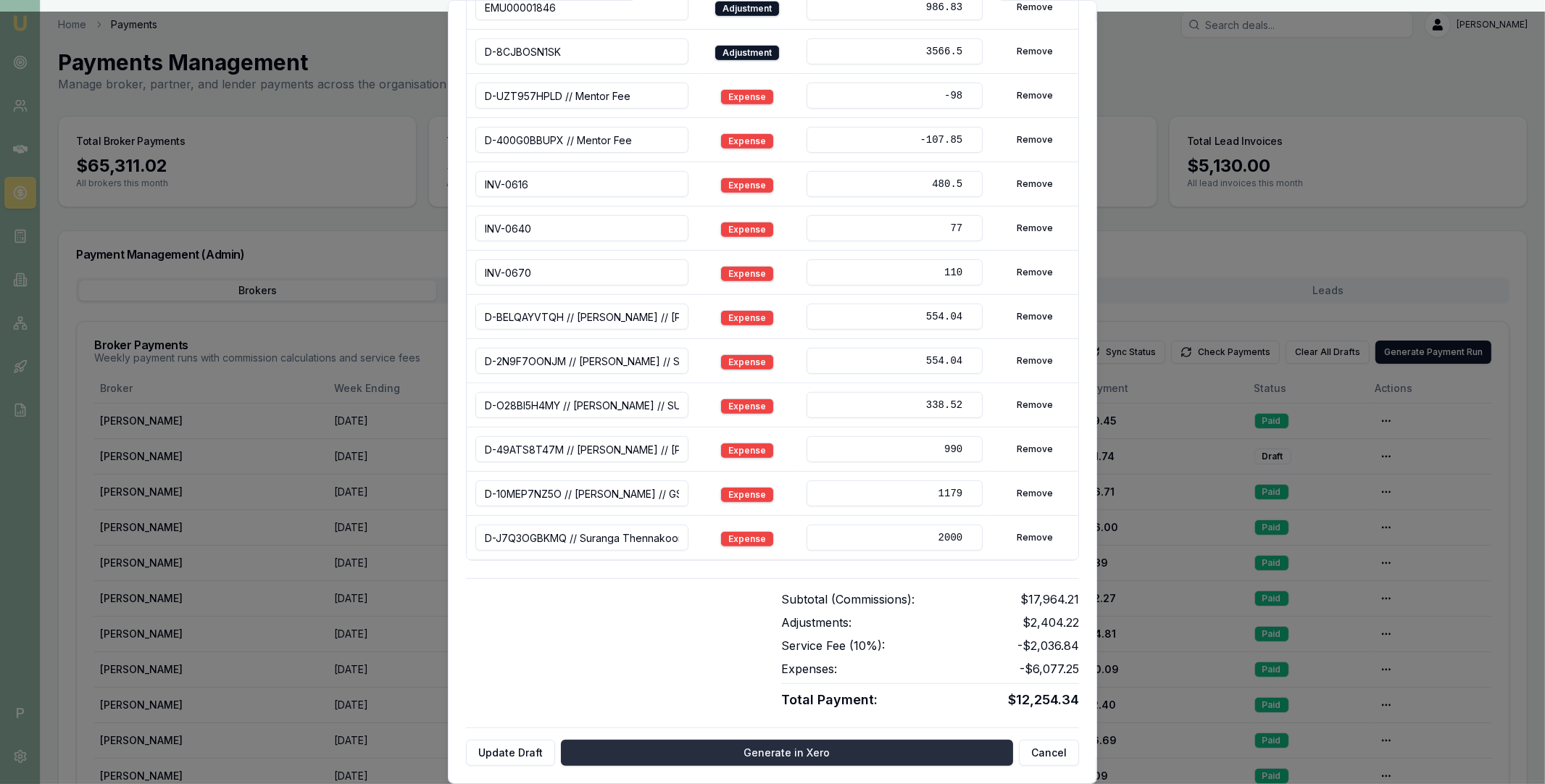
click at [738, 751] on button "Generate in Xero" at bounding box center [787, 752] width 452 height 26
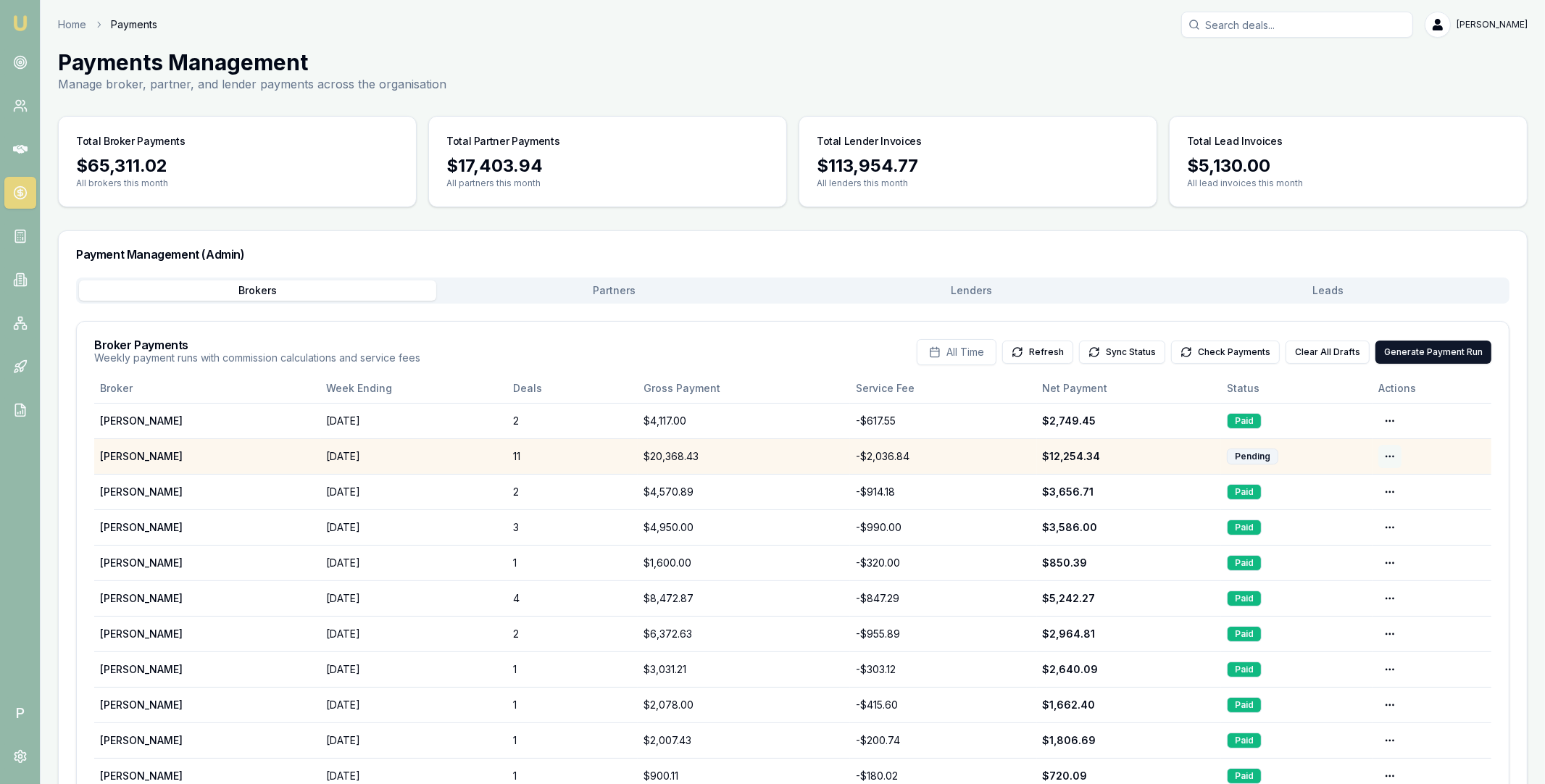
click at [1388, 456] on html "Emu Broker P Home Payments Matt Leeburn Toggle Menu Payments Management Manage …" at bounding box center [772, 392] width 1545 height 784
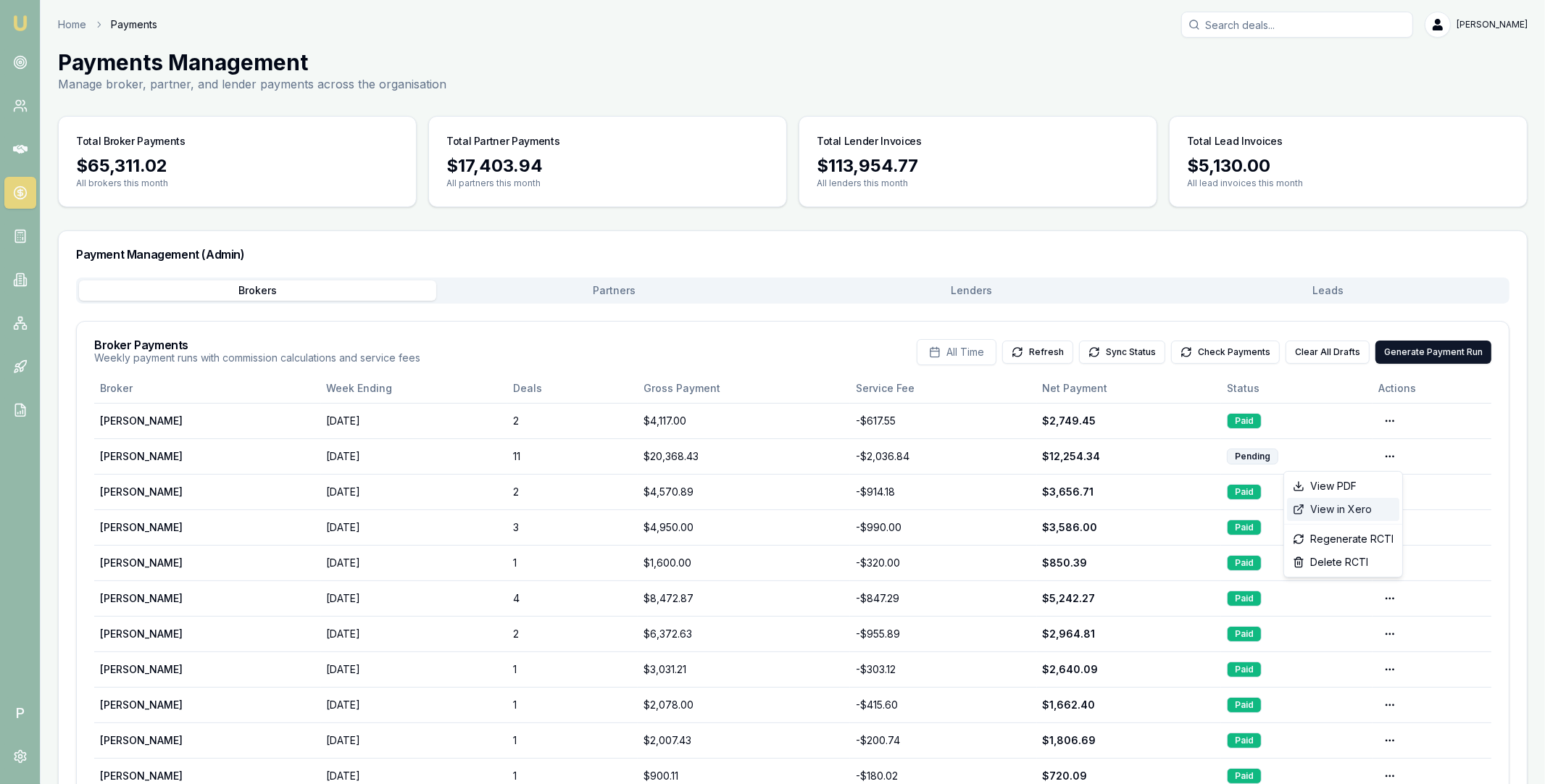
click at [1351, 509] on div "View in Xero" at bounding box center [1343, 509] width 112 height 23
click at [1236, 354] on button "Check Payments" at bounding box center [1225, 351] width 108 height 23
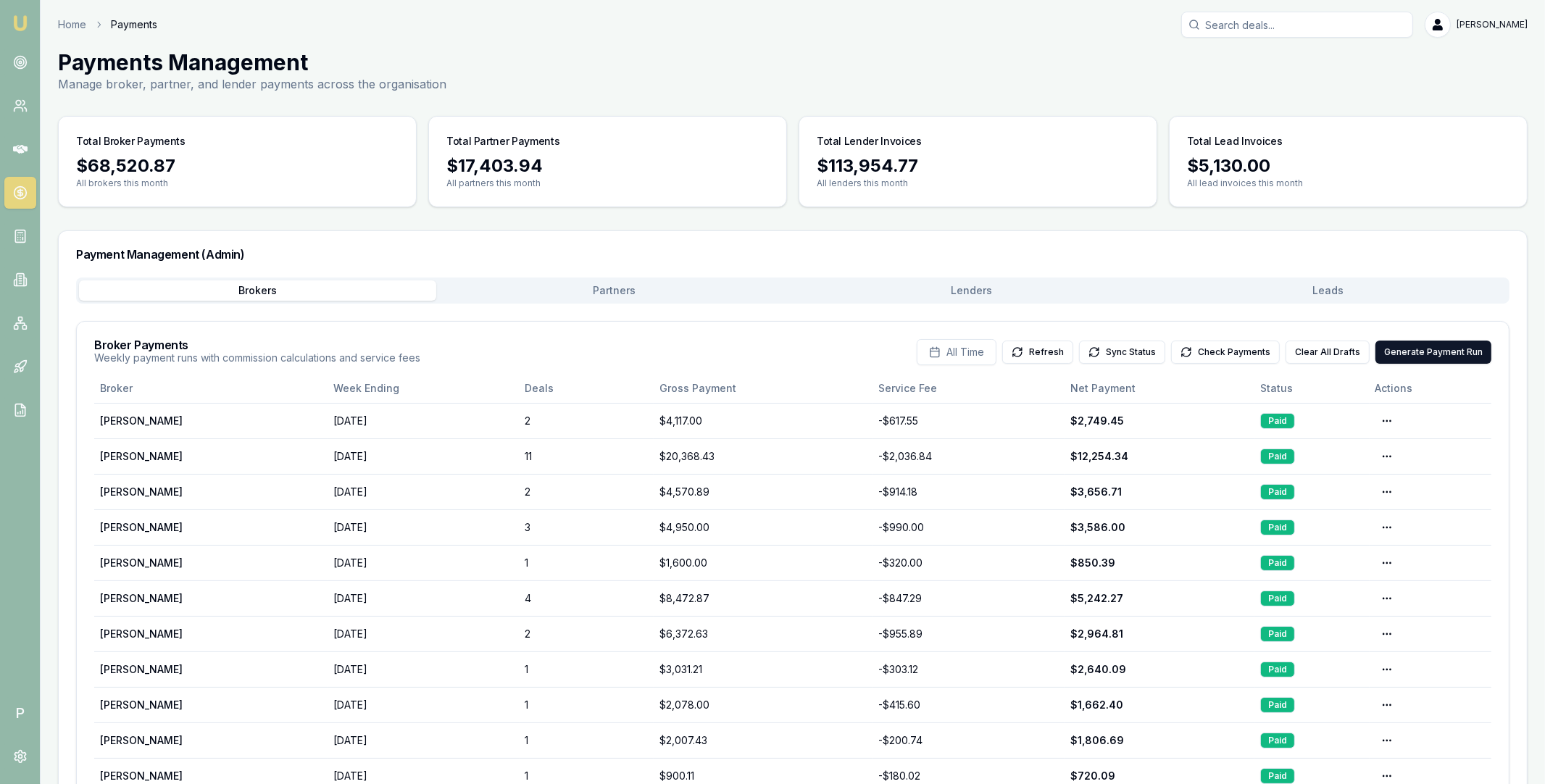
click at [664, 294] on button "Partners" at bounding box center [614, 290] width 357 height 21
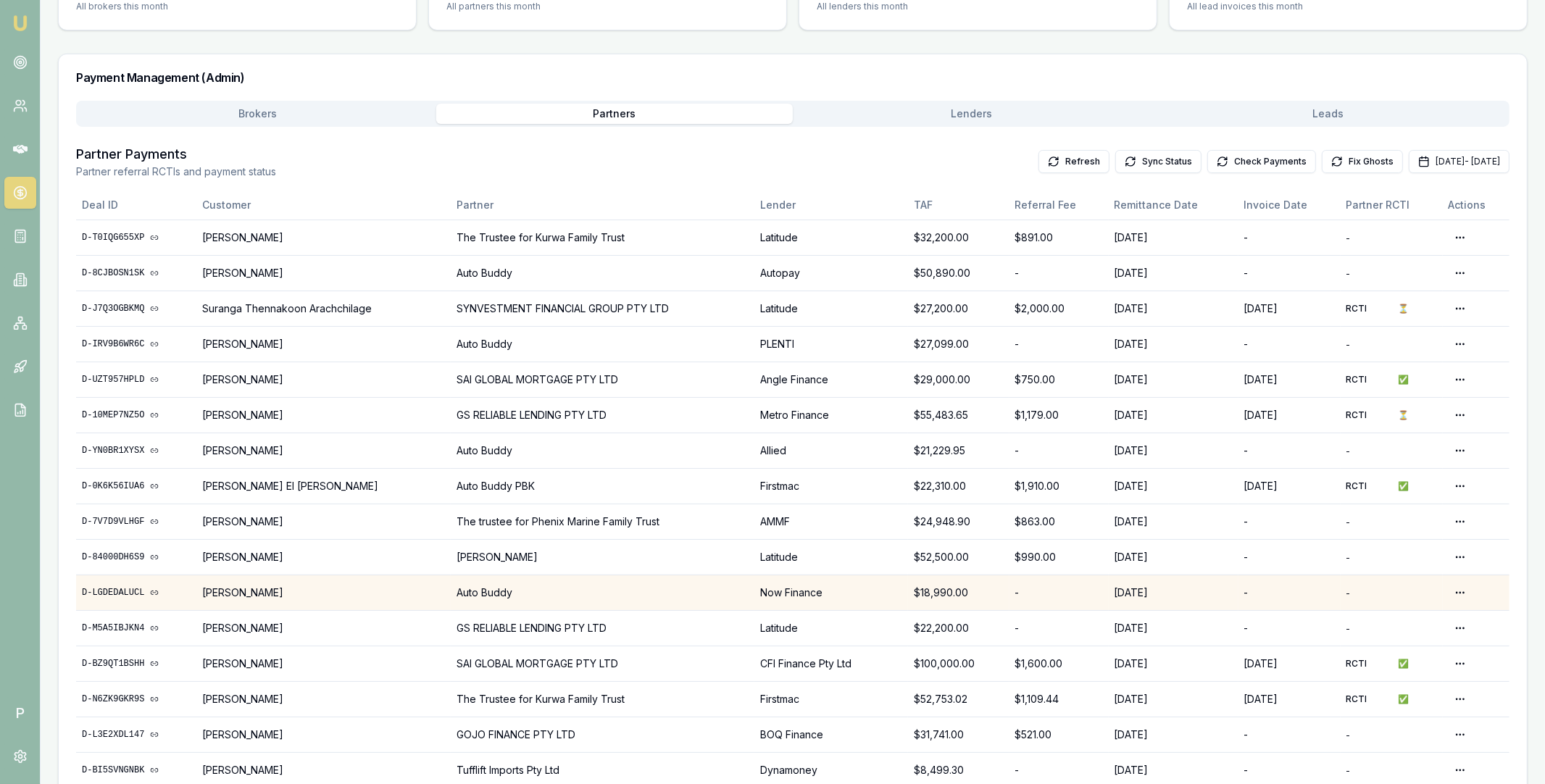
scroll to position [55, 0]
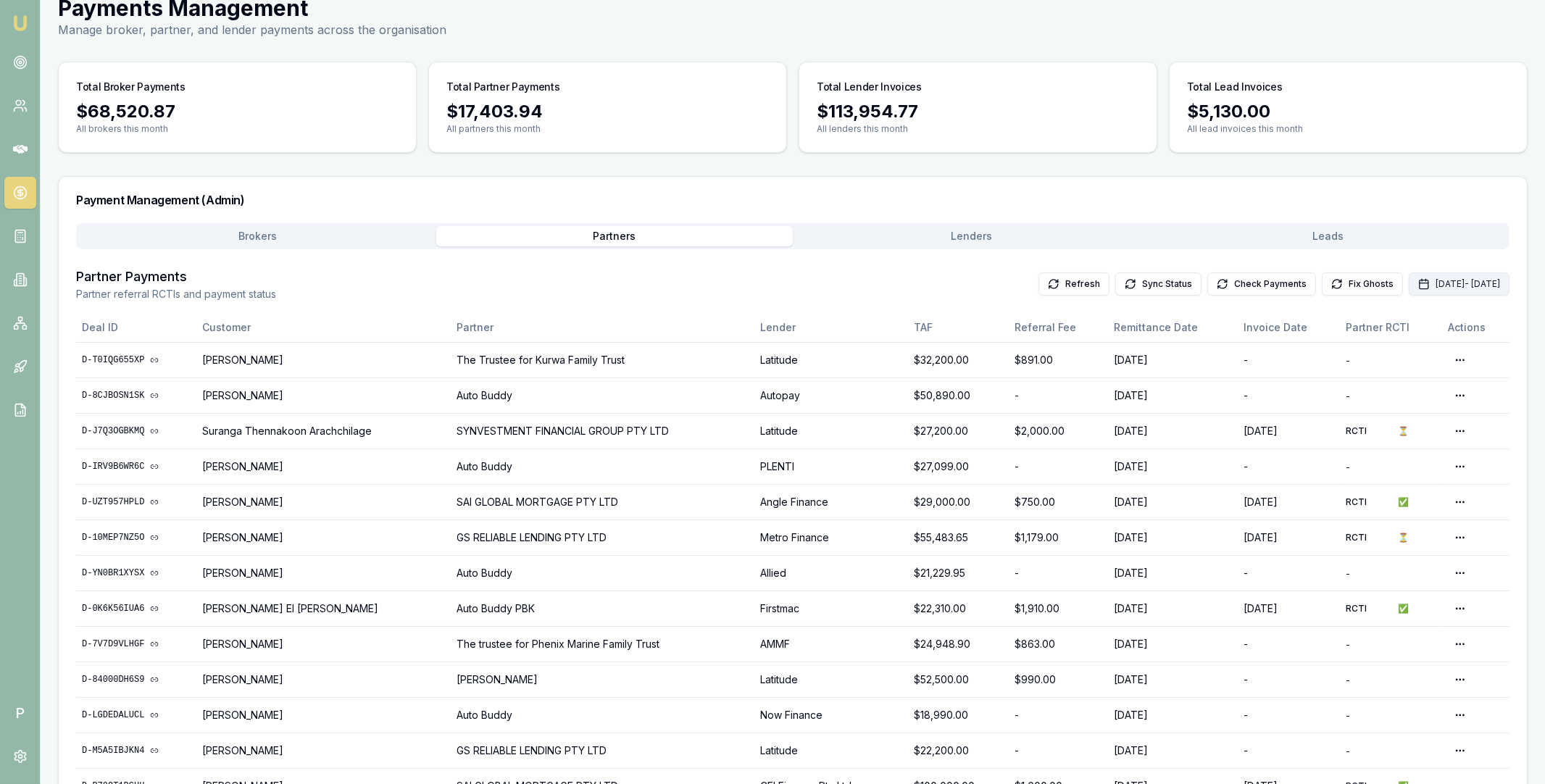
click at [1418, 293] on button "Sep 01, 2025 - Sep 30, 2025" at bounding box center [1459, 283] width 101 height 23
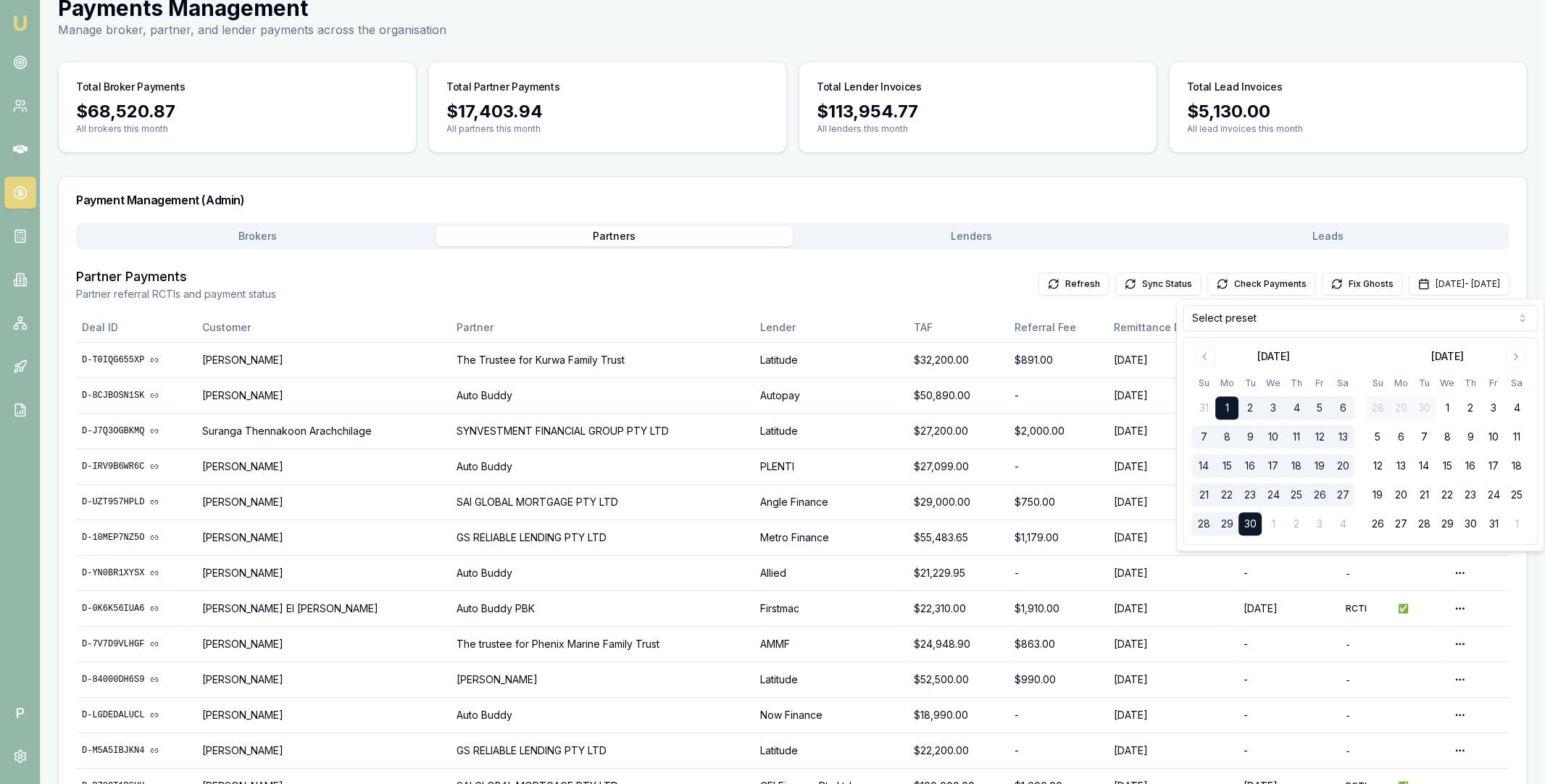
click at [1272, 316] on html "Emu Broker P Home Payments Matt Leeburn Toggle Menu Payments Management Manage …" at bounding box center [772, 337] width 1545 height 784
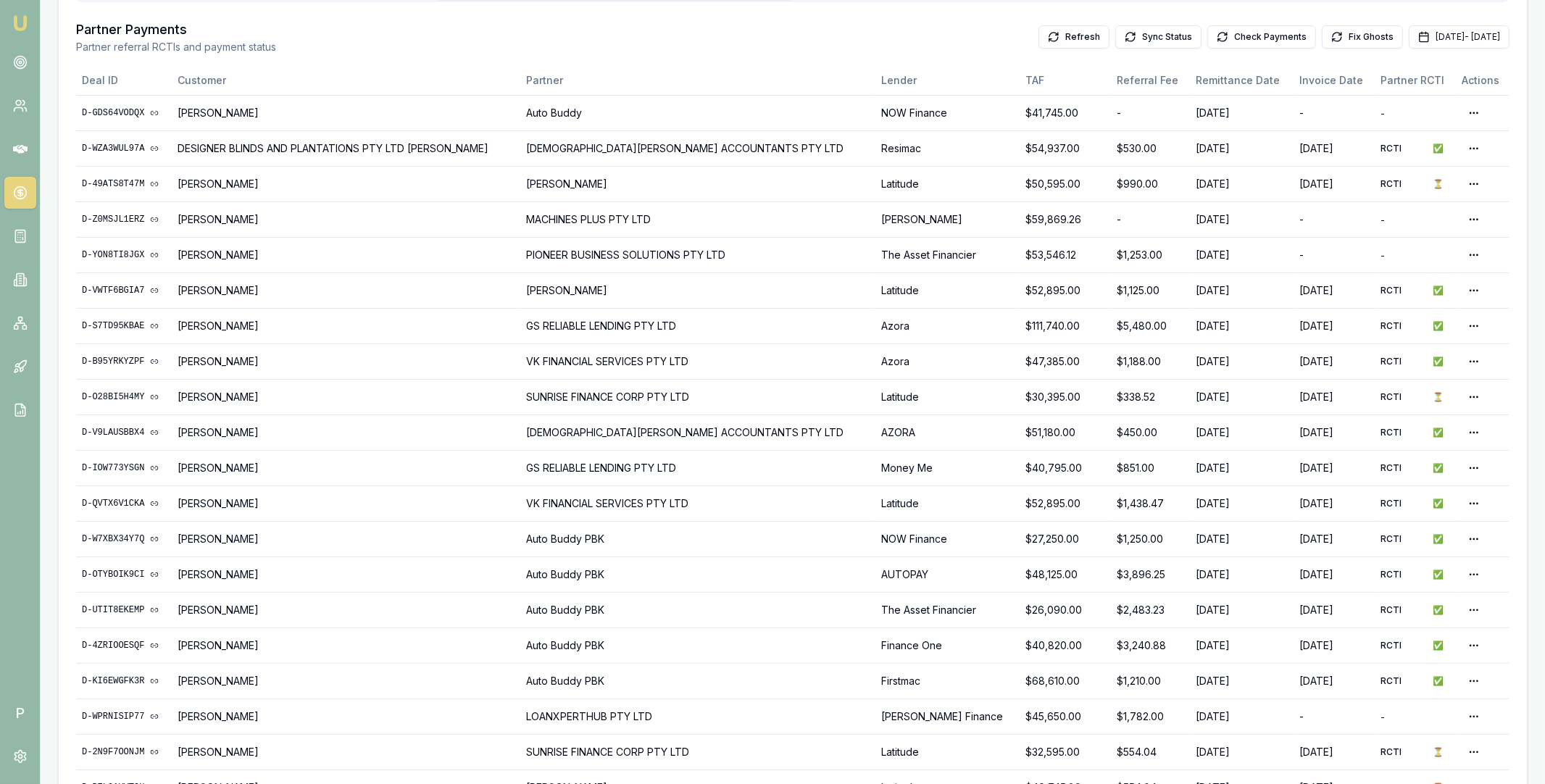
scroll to position [593, 0]
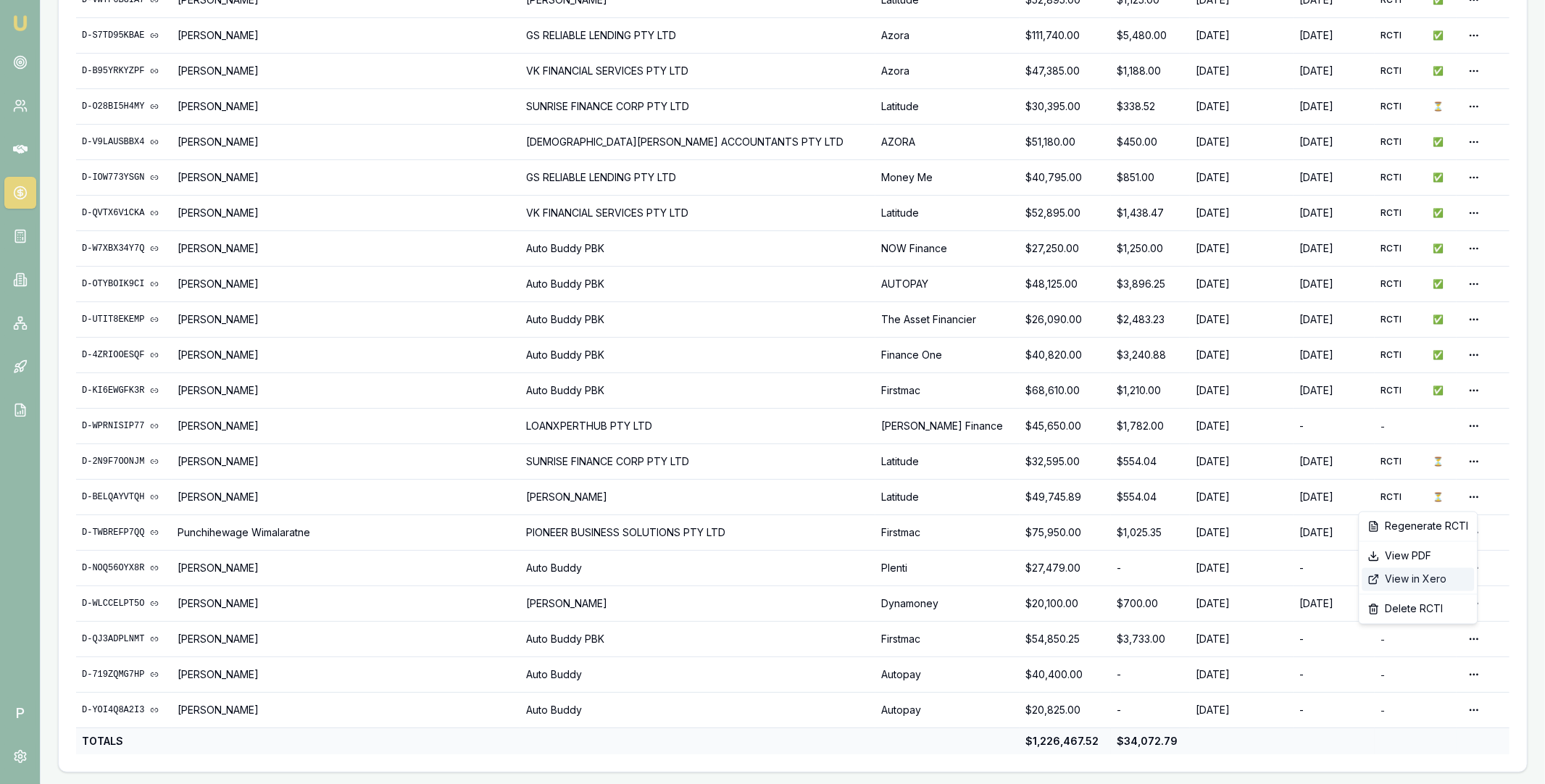
click at [1421, 579] on div "View in Xero" at bounding box center [1418, 579] width 112 height 23
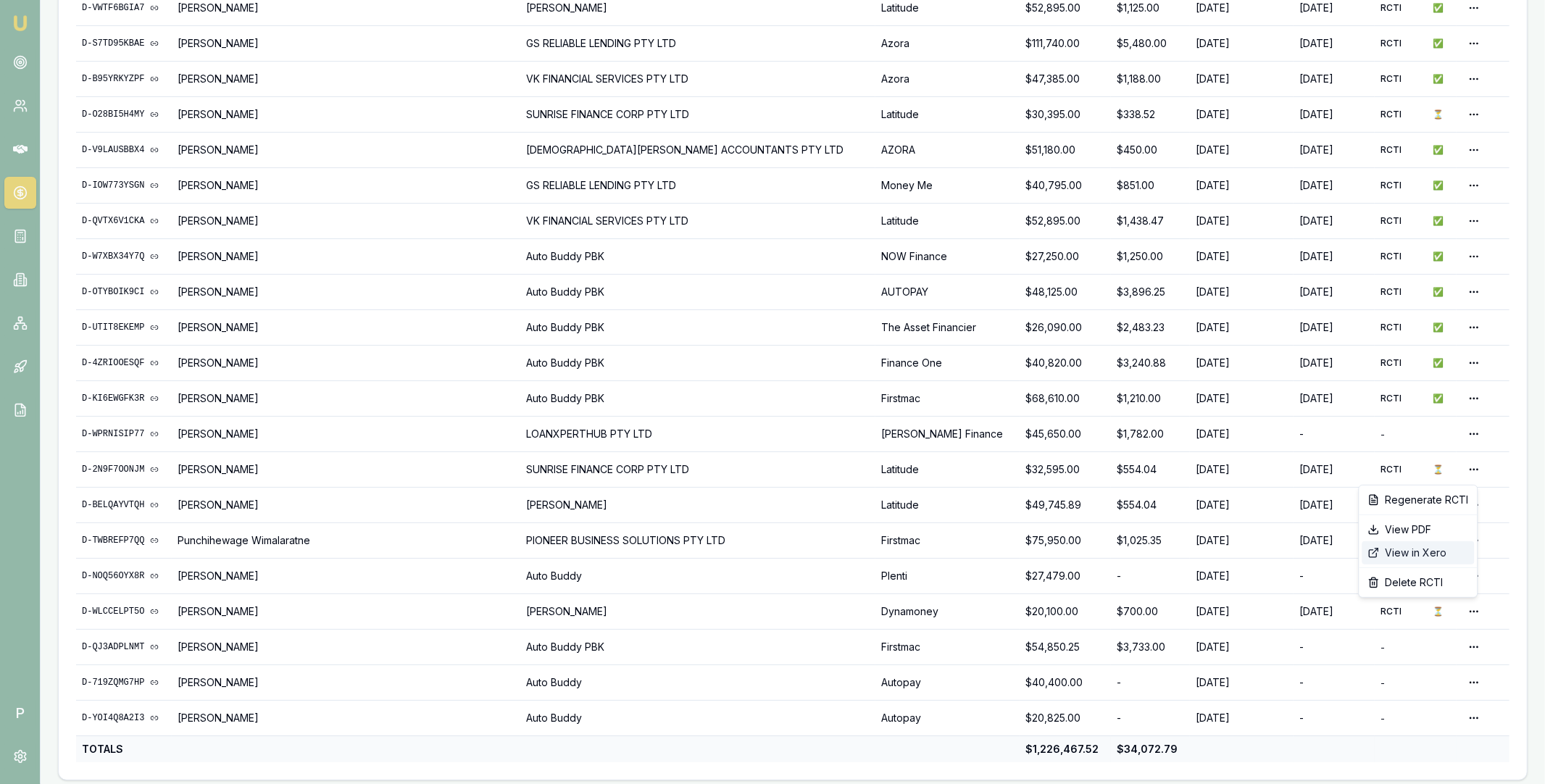
click at [1426, 551] on div "View in Xero" at bounding box center [1418, 552] width 112 height 23
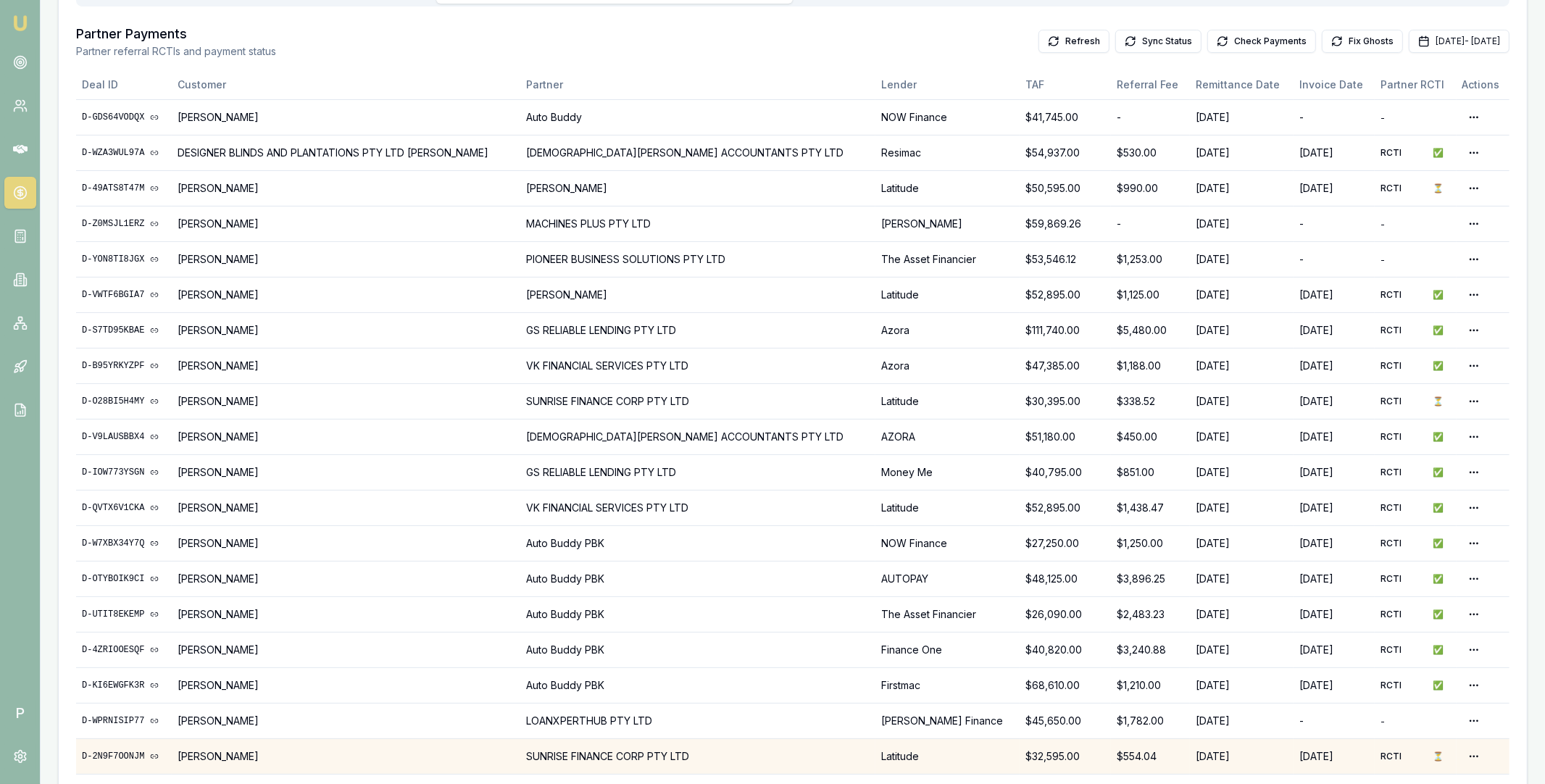
scroll to position [290, 0]
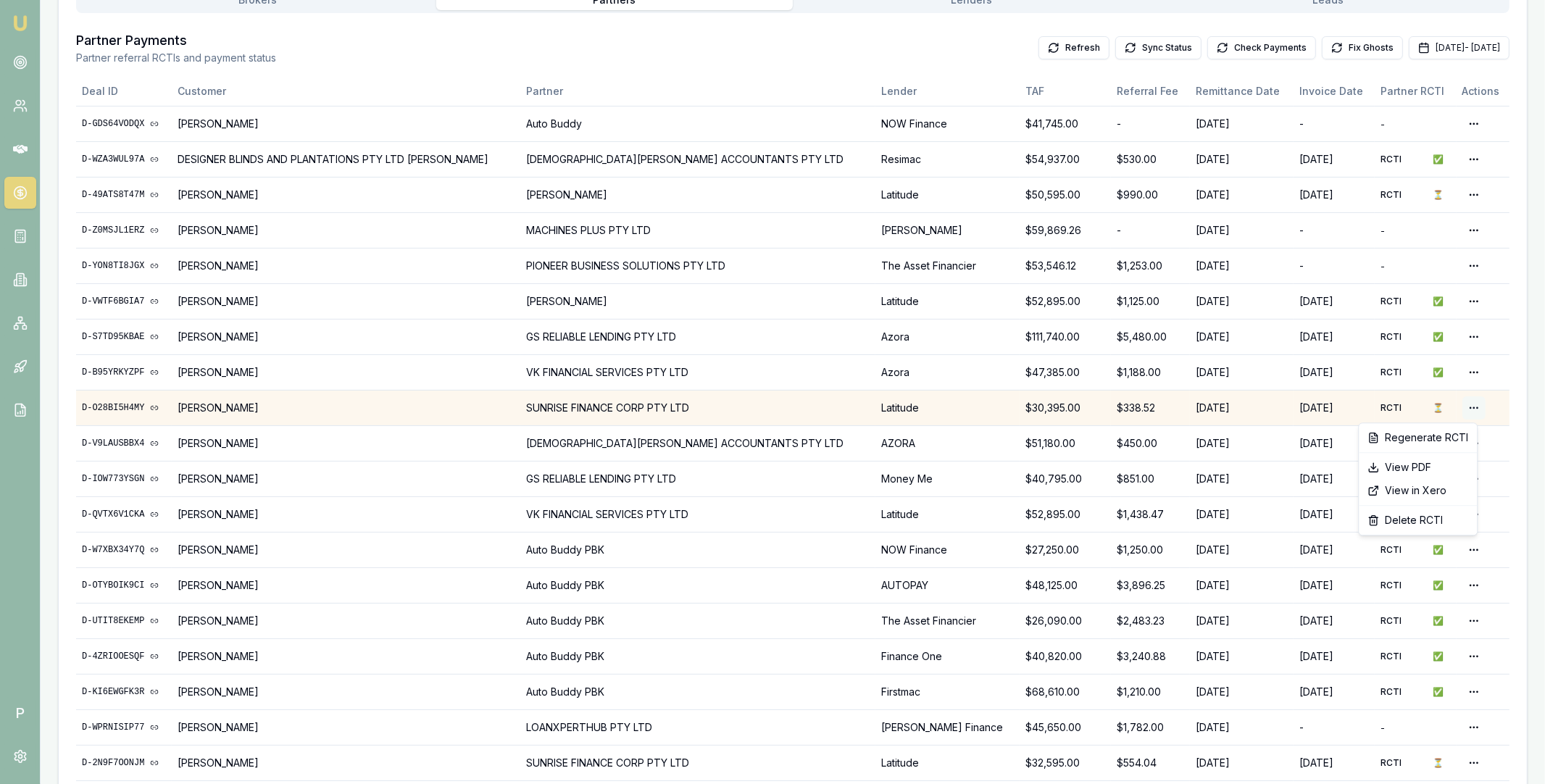
click at [1463, 407] on html "Emu Broker P Home Payments Matt Leeburn Toggle Menu Payments Management Manage …" at bounding box center [772, 101] width 1545 height 784
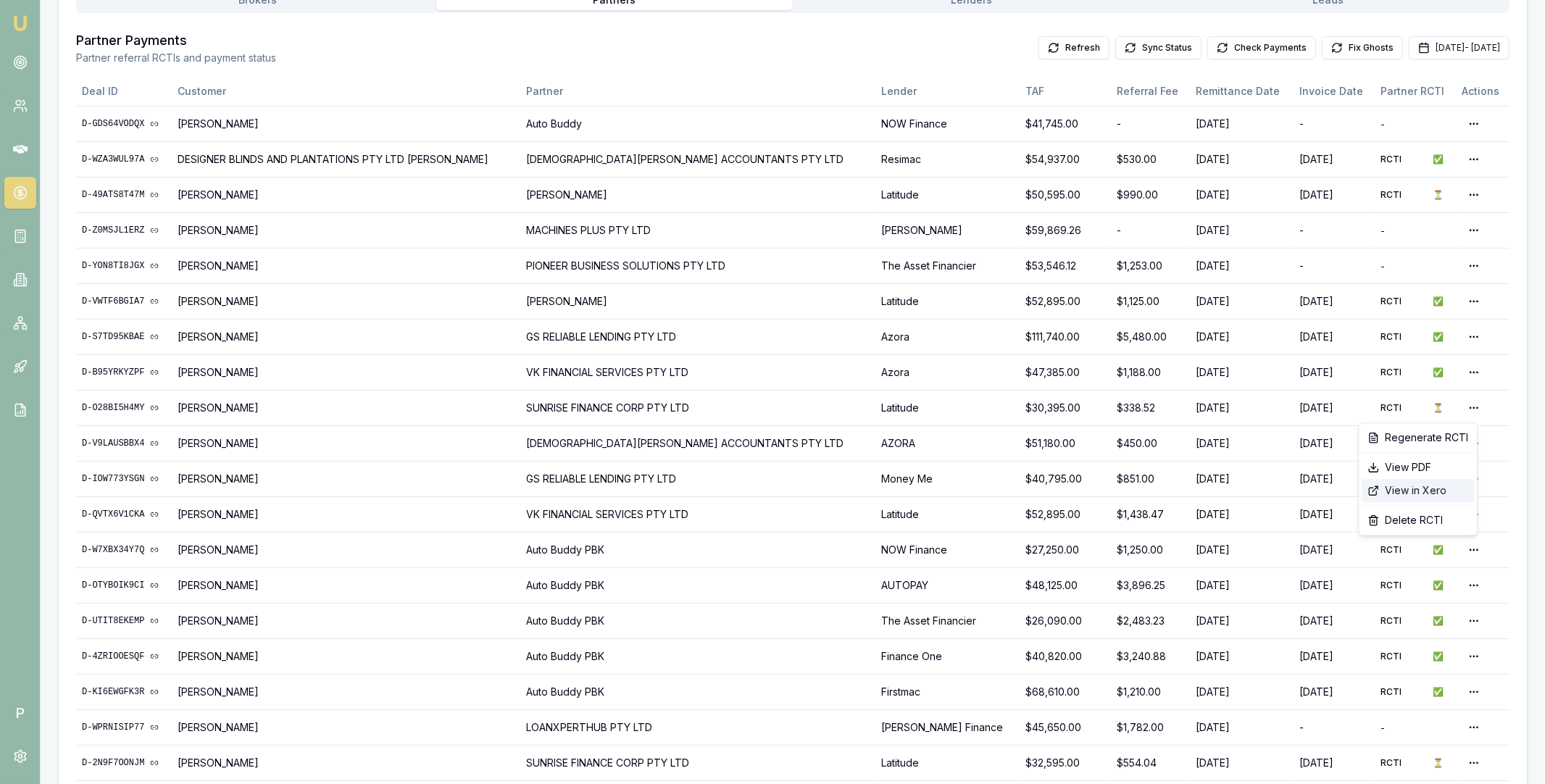
click at [1419, 490] on div "View in Xero" at bounding box center [1418, 490] width 112 height 23
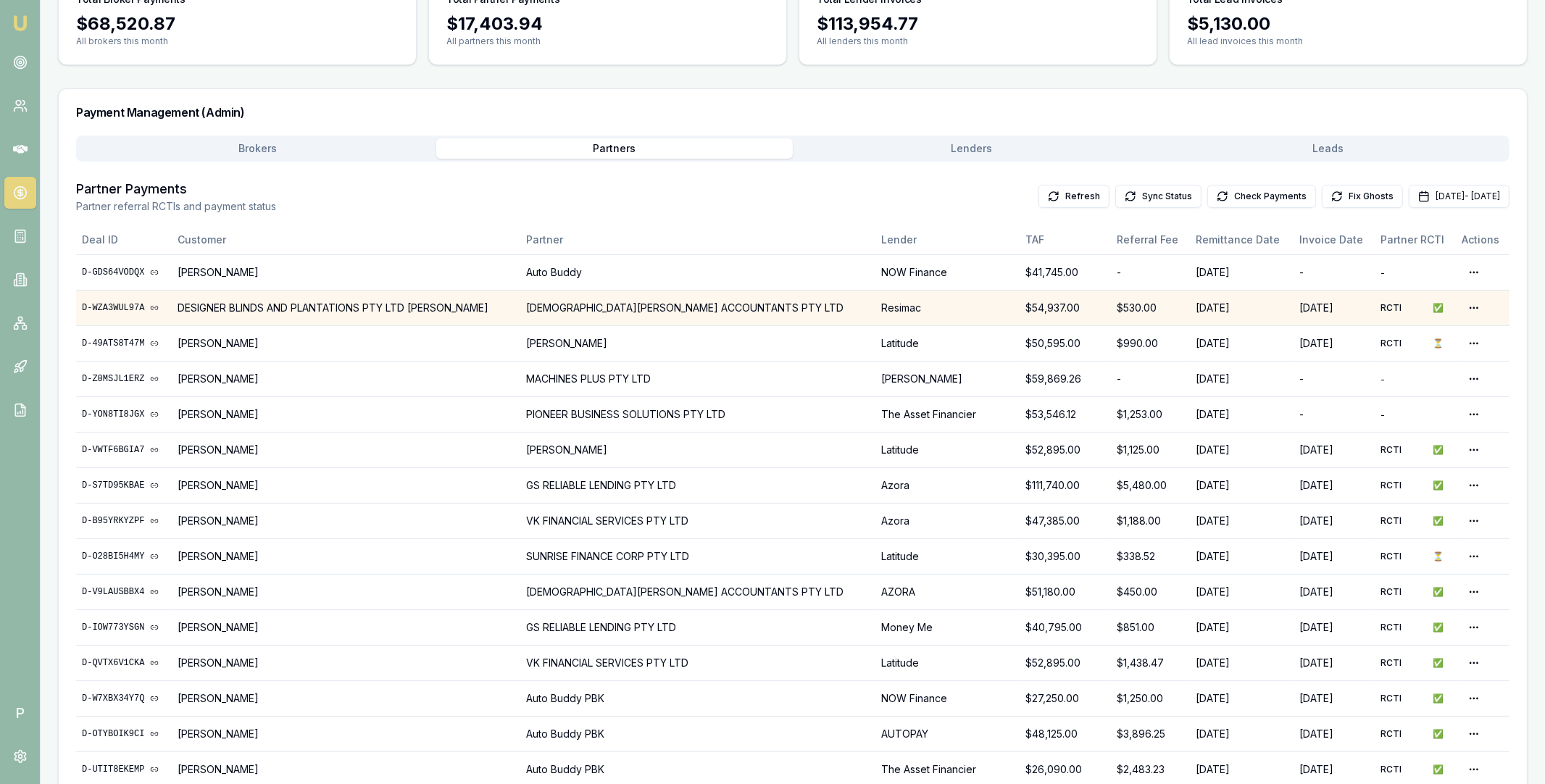
scroll to position [0, 0]
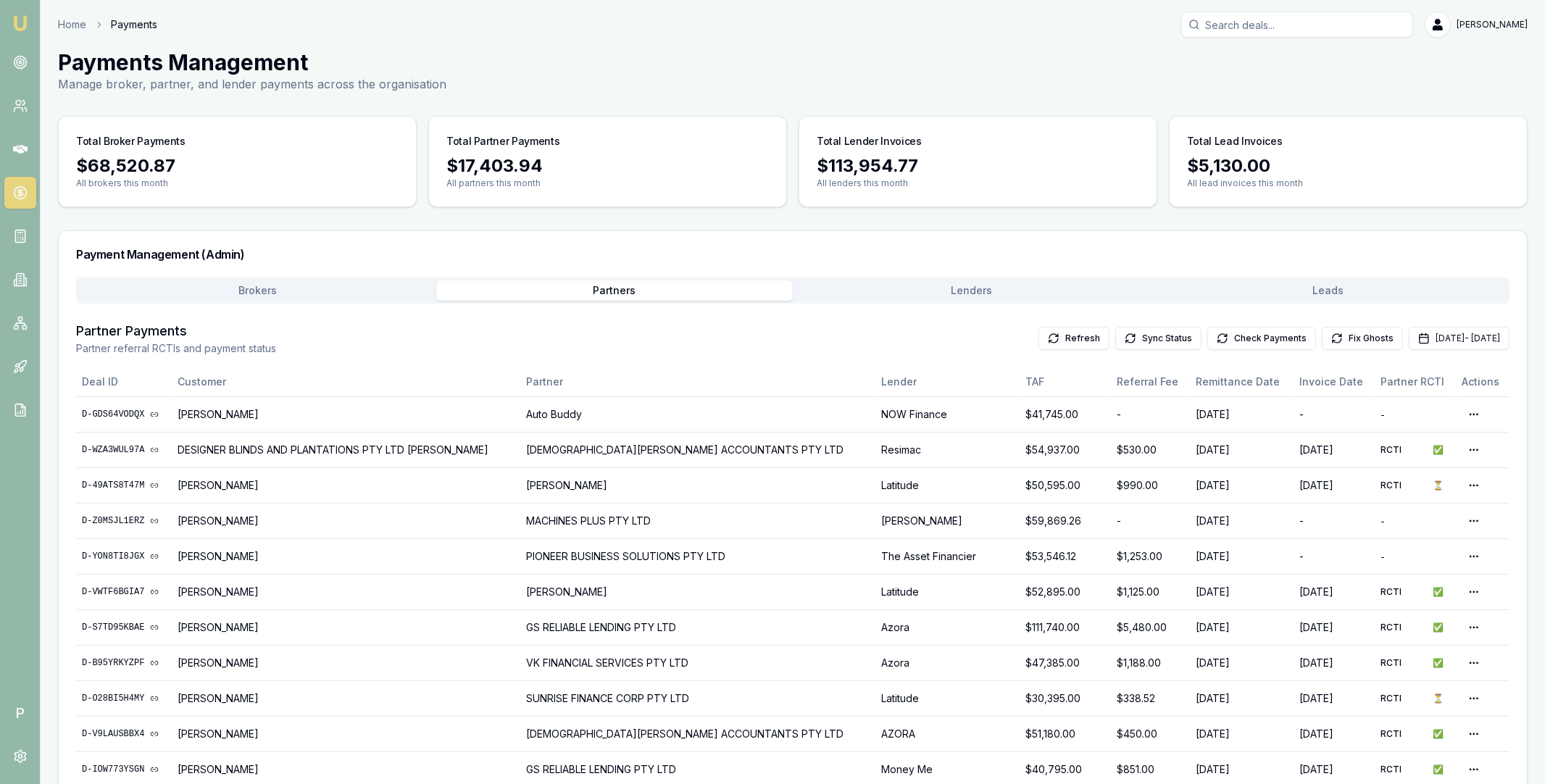
click at [279, 295] on button "Brokers" at bounding box center [257, 290] width 357 height 21
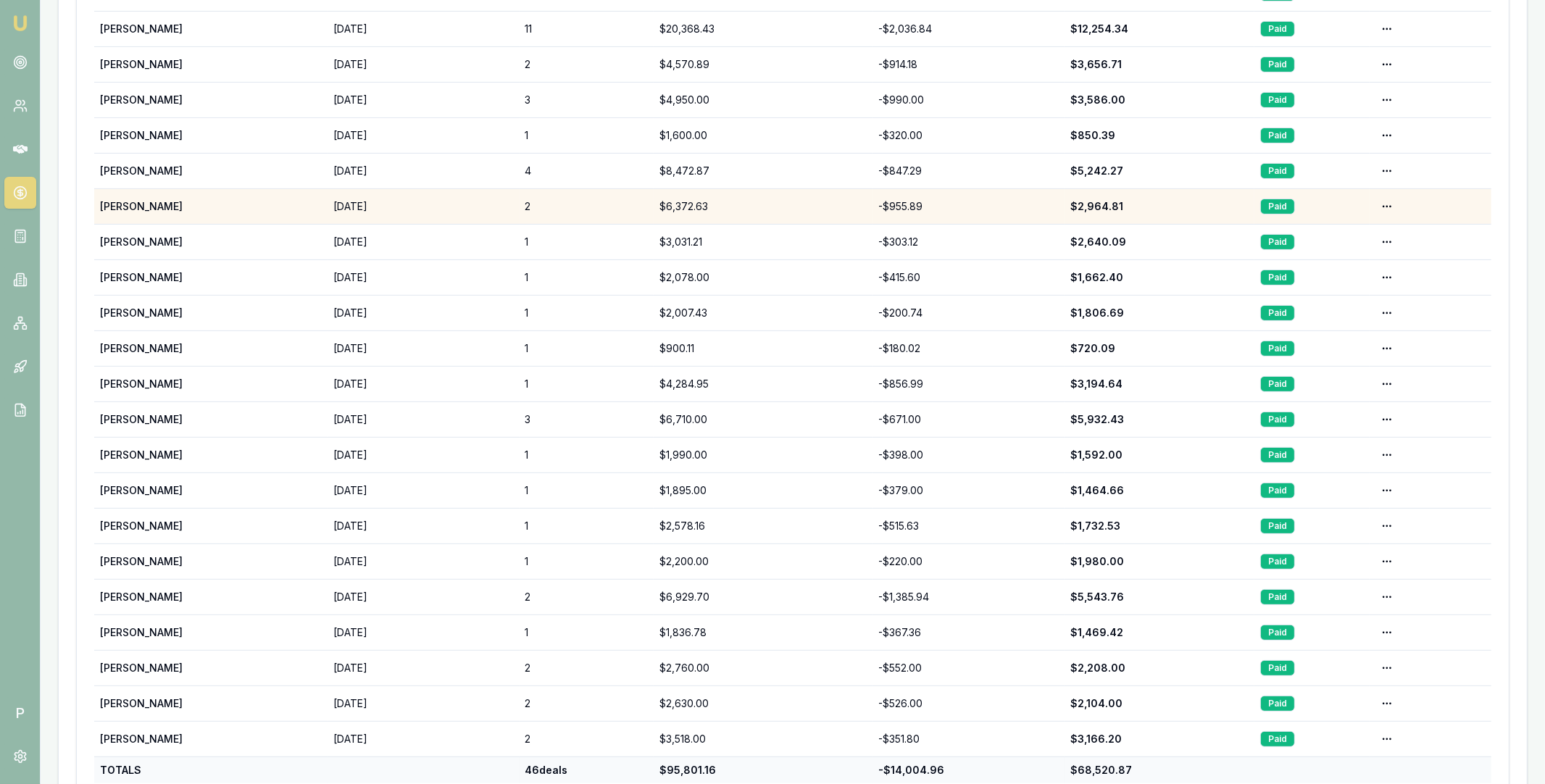
scroll to position [235, 0]
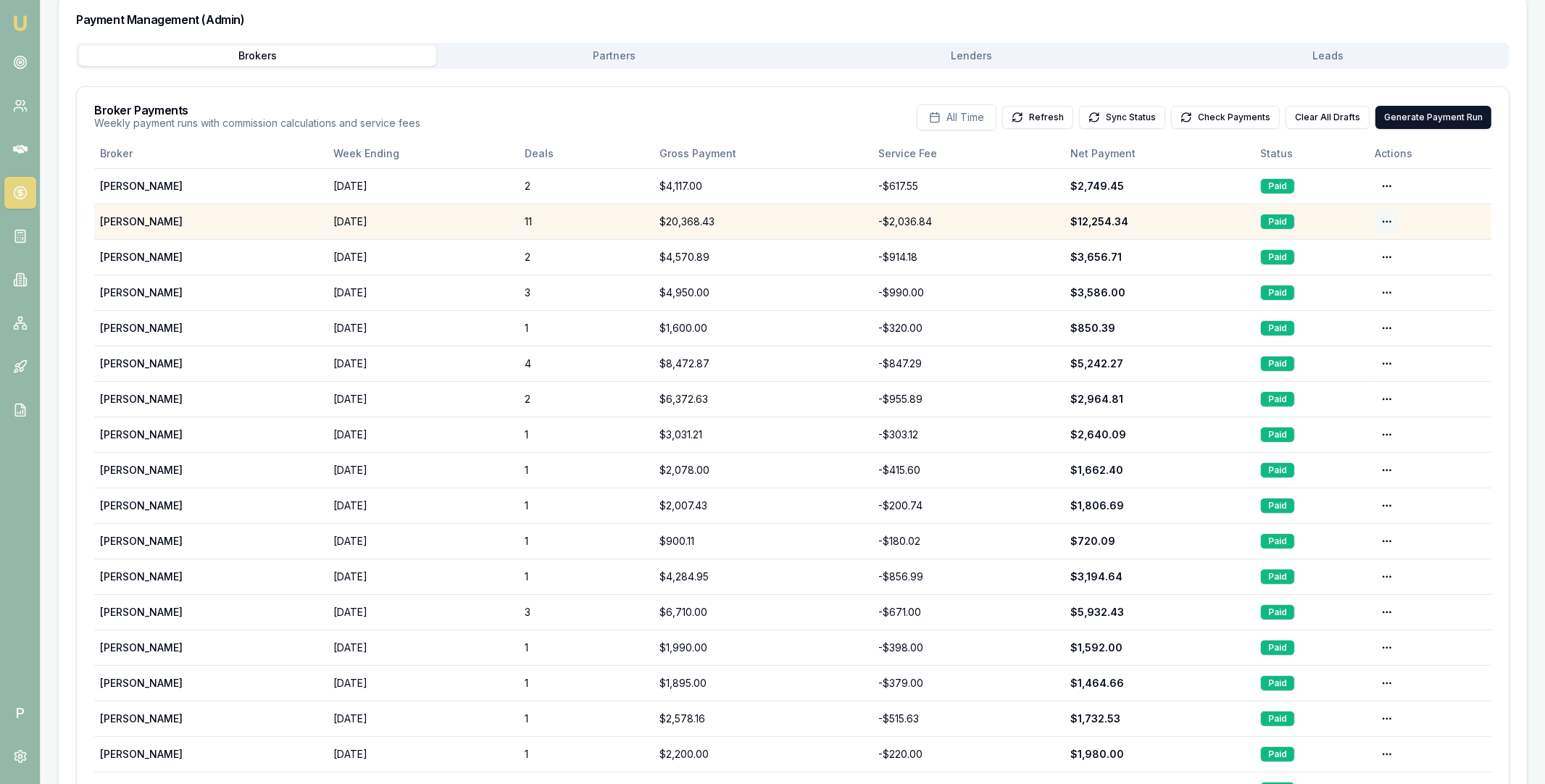
click at [1384, 210] on html "Emu Broker P Home Payments Matt Leeburn Toggle Menu Payments Management Manage …" at bounding box center [772, 157] width 1545 height 784
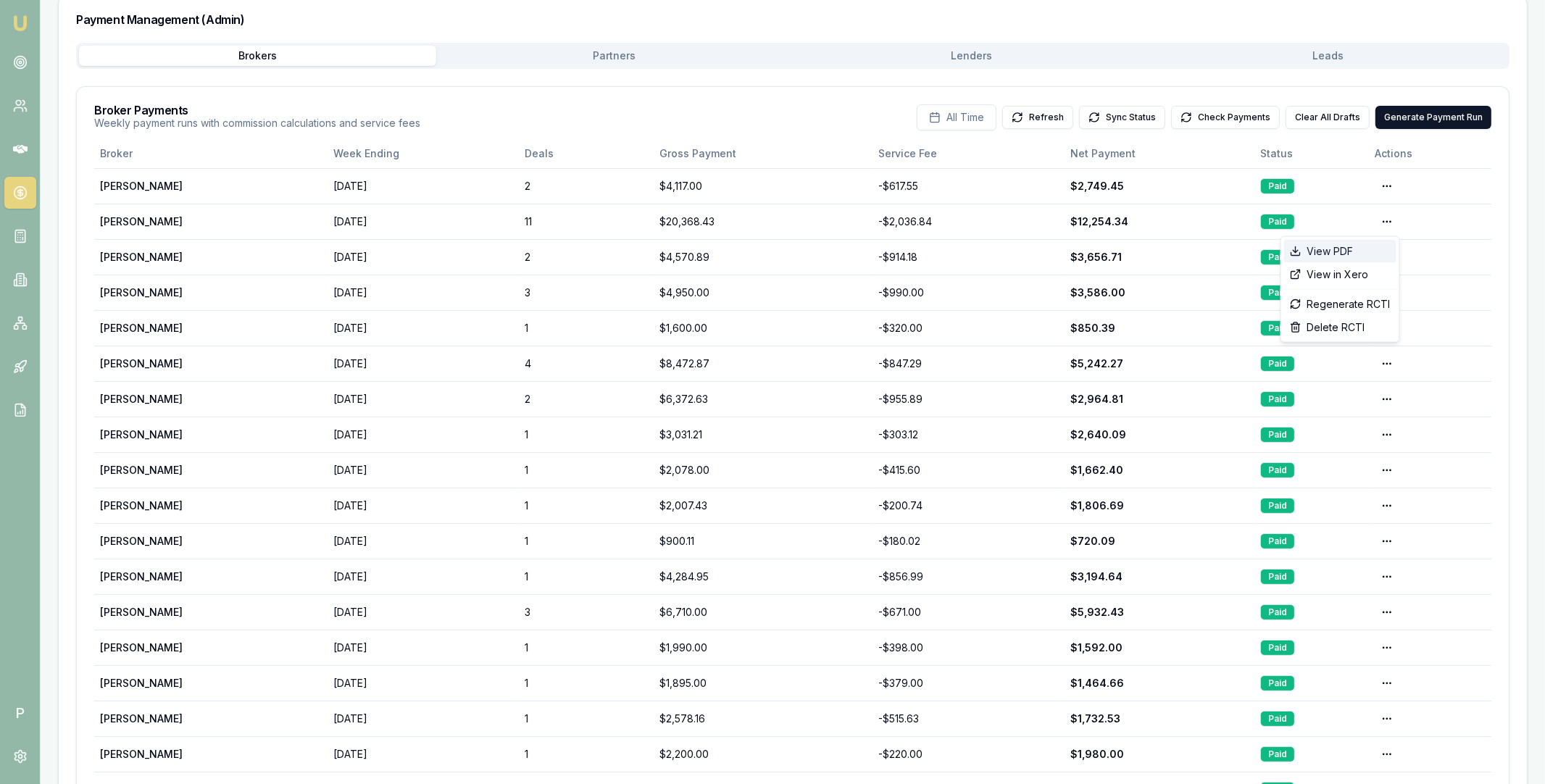
click at [1345, 246] on div "View PDF" at bounding box center [1340, 251] width 112 height 23
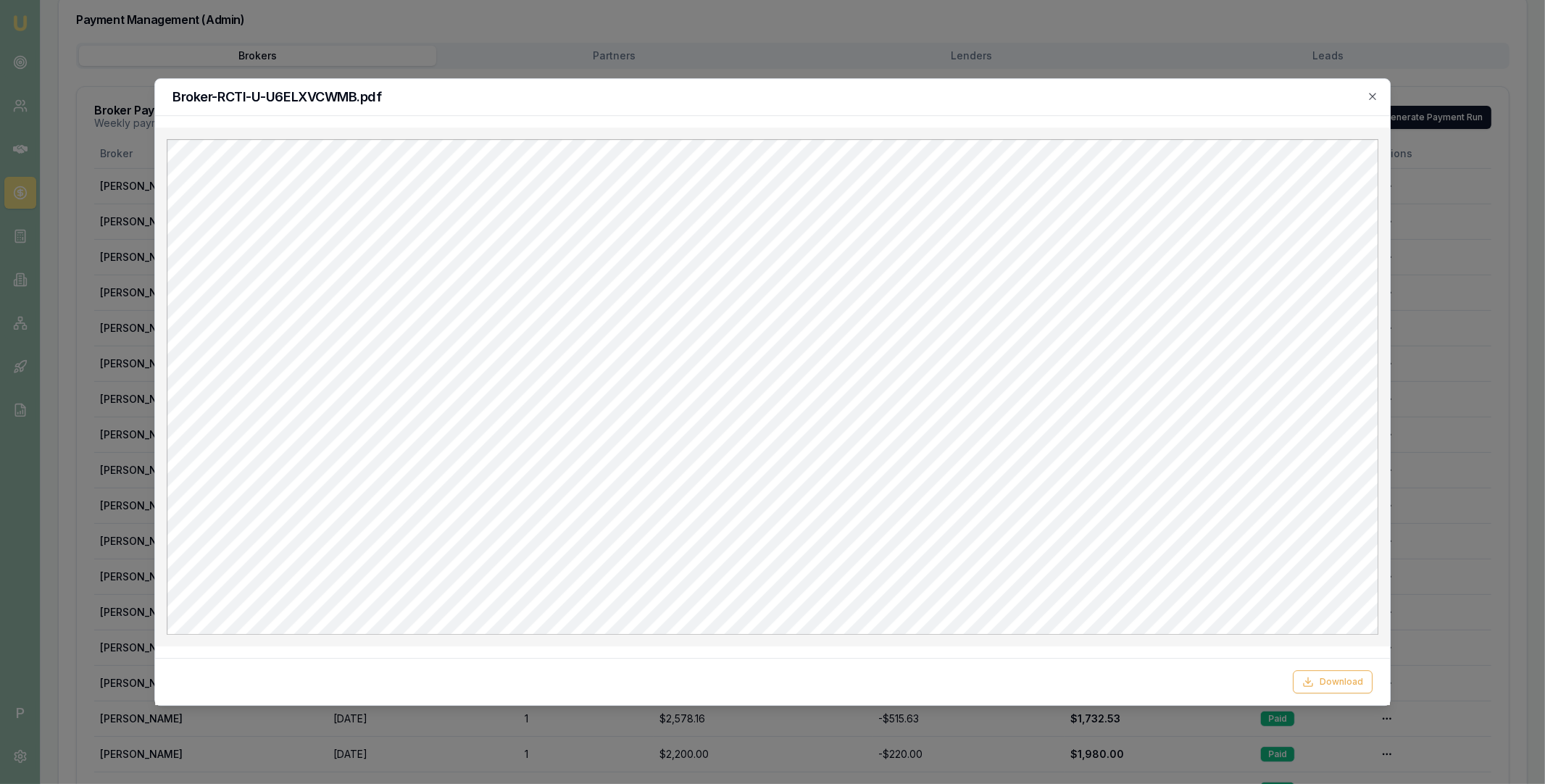
scroll to position [0, 0]
click at [1380, 101] on div "Broker-RCTI-U-U6ELXVCWMB.pdf" at bounding box center [772, 97] width 1235 height 37
click at [1376, 94] on icon "button" at bounding box center [1372, 96] width 12 height 12
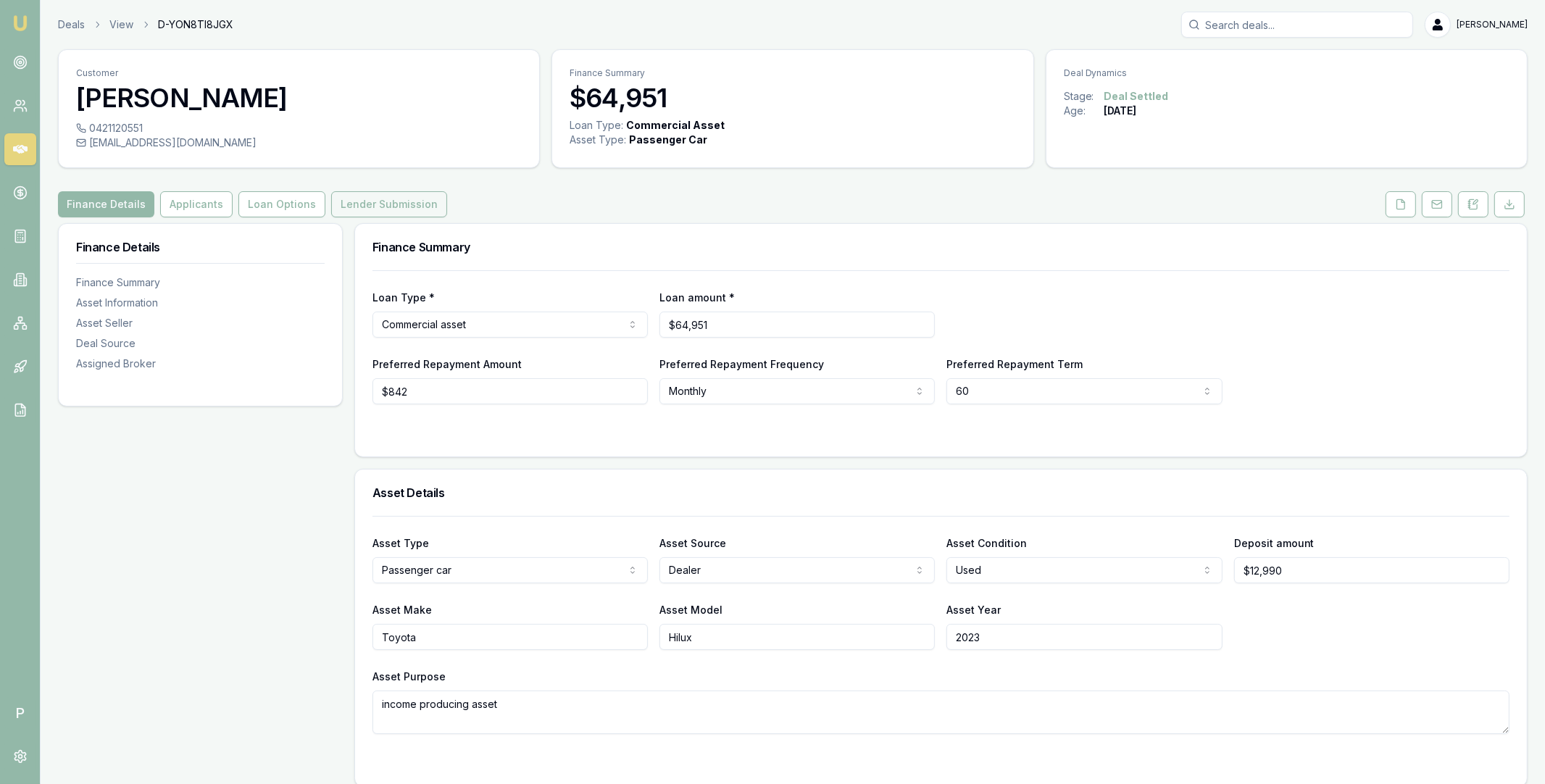
click at [403, 203] on button "Lender Submission" at bounding box center [389, 204] width 116 height 26
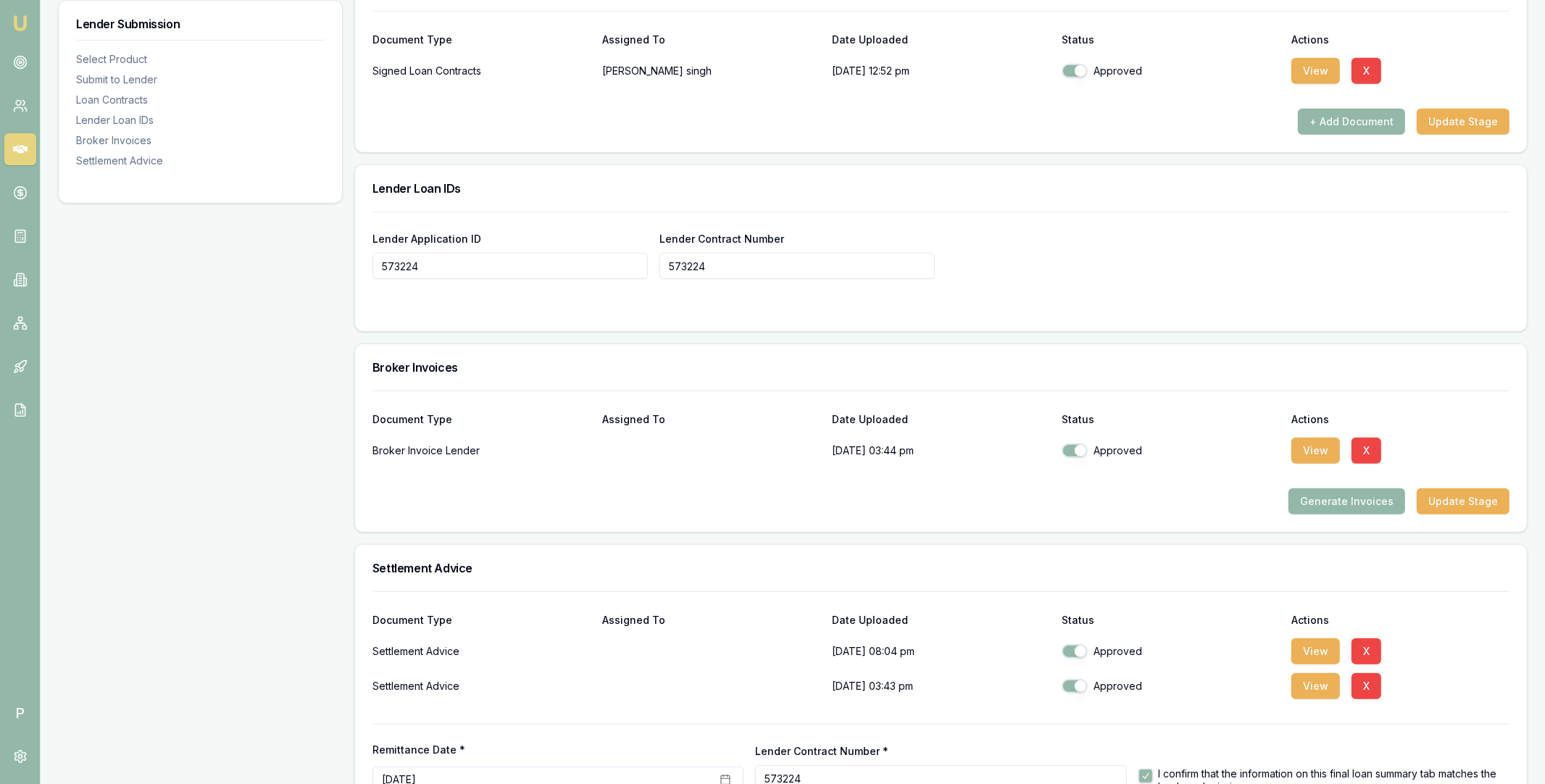
scroll to position [800, 0]
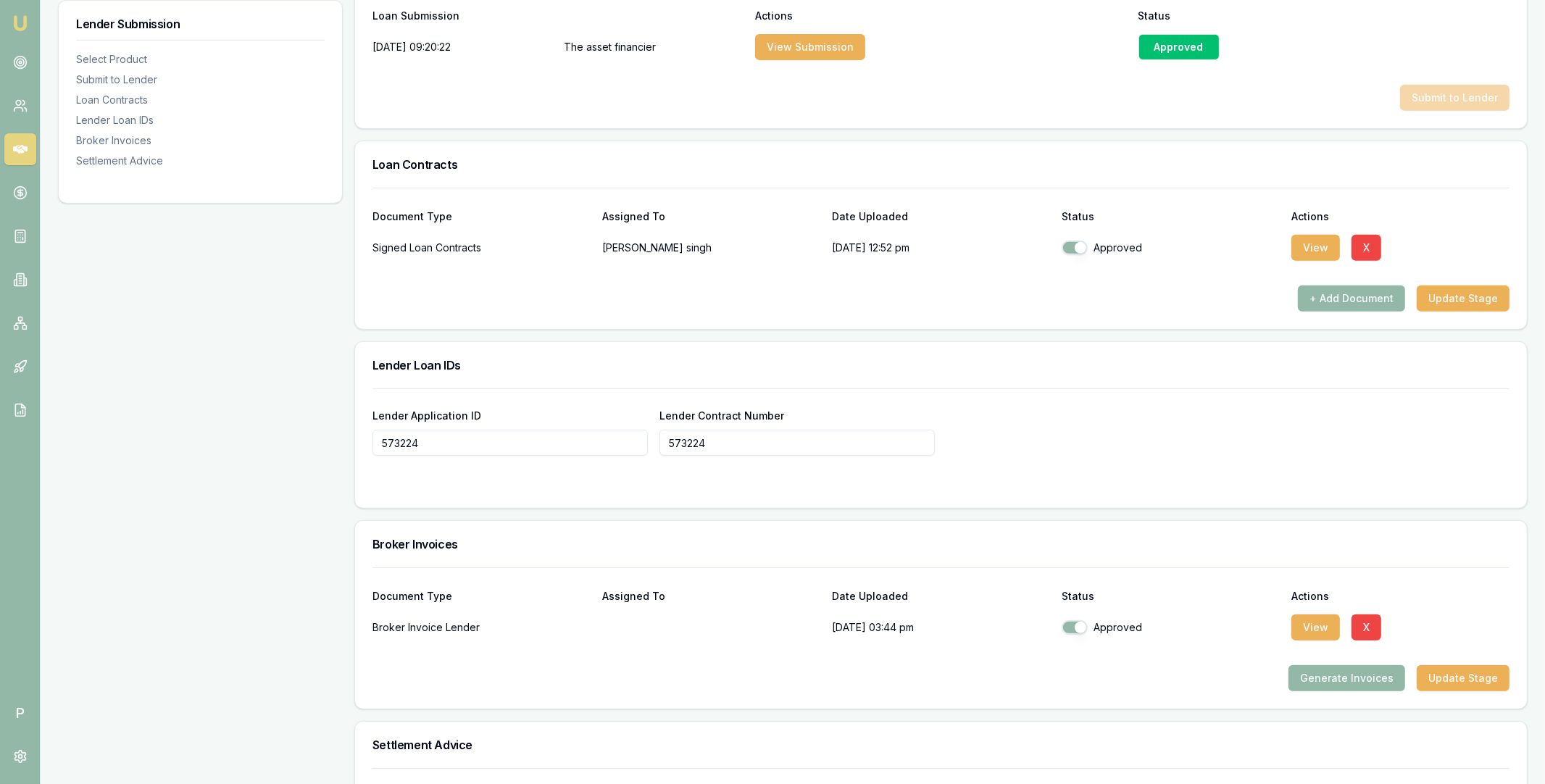
click at [11, 140] on link at bounding box center [20, 149] width 32 height 32
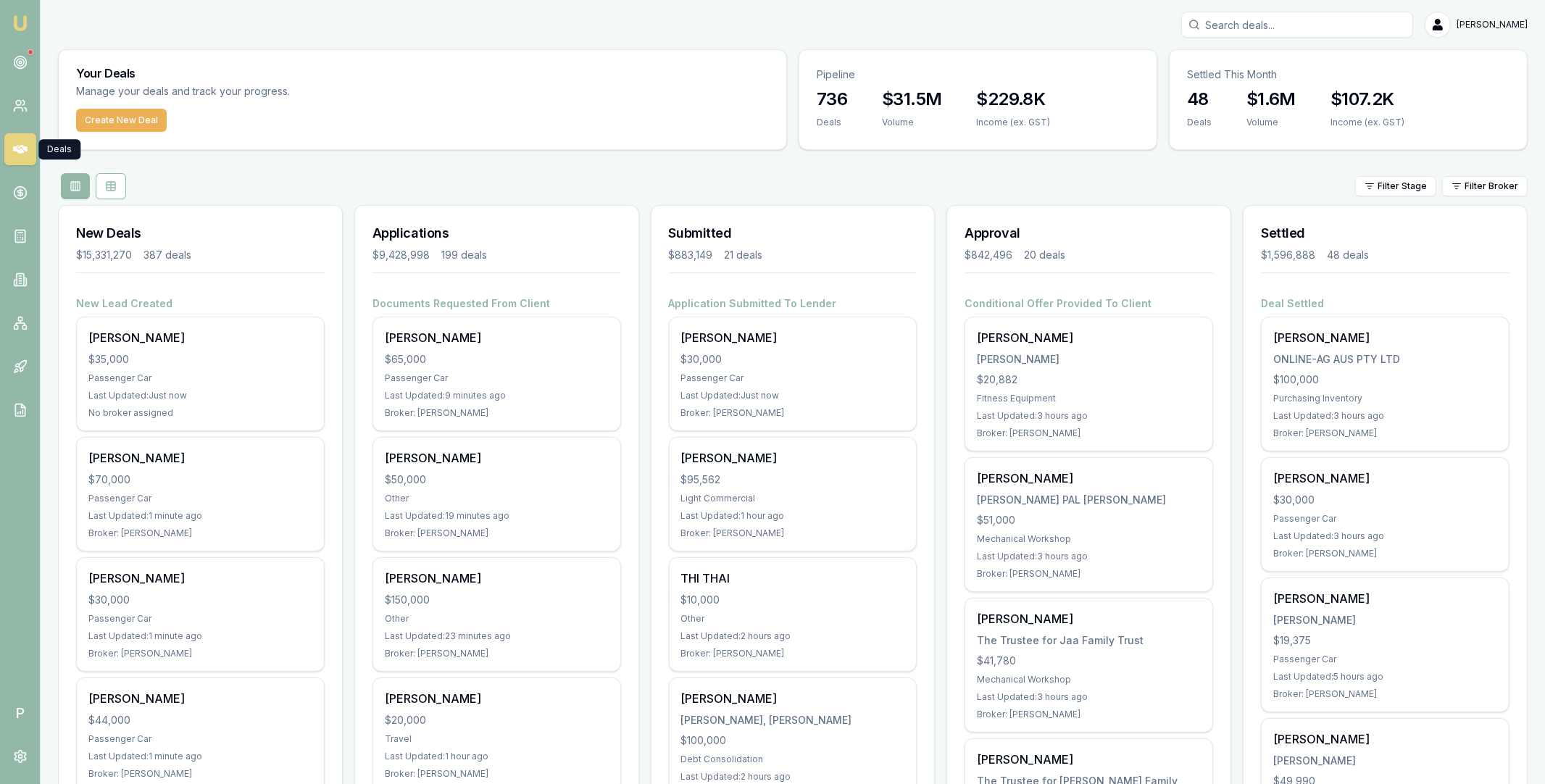
click at [1283, 33] on input "Search deals" at bounding box center [1296, 25] width 232 height 26
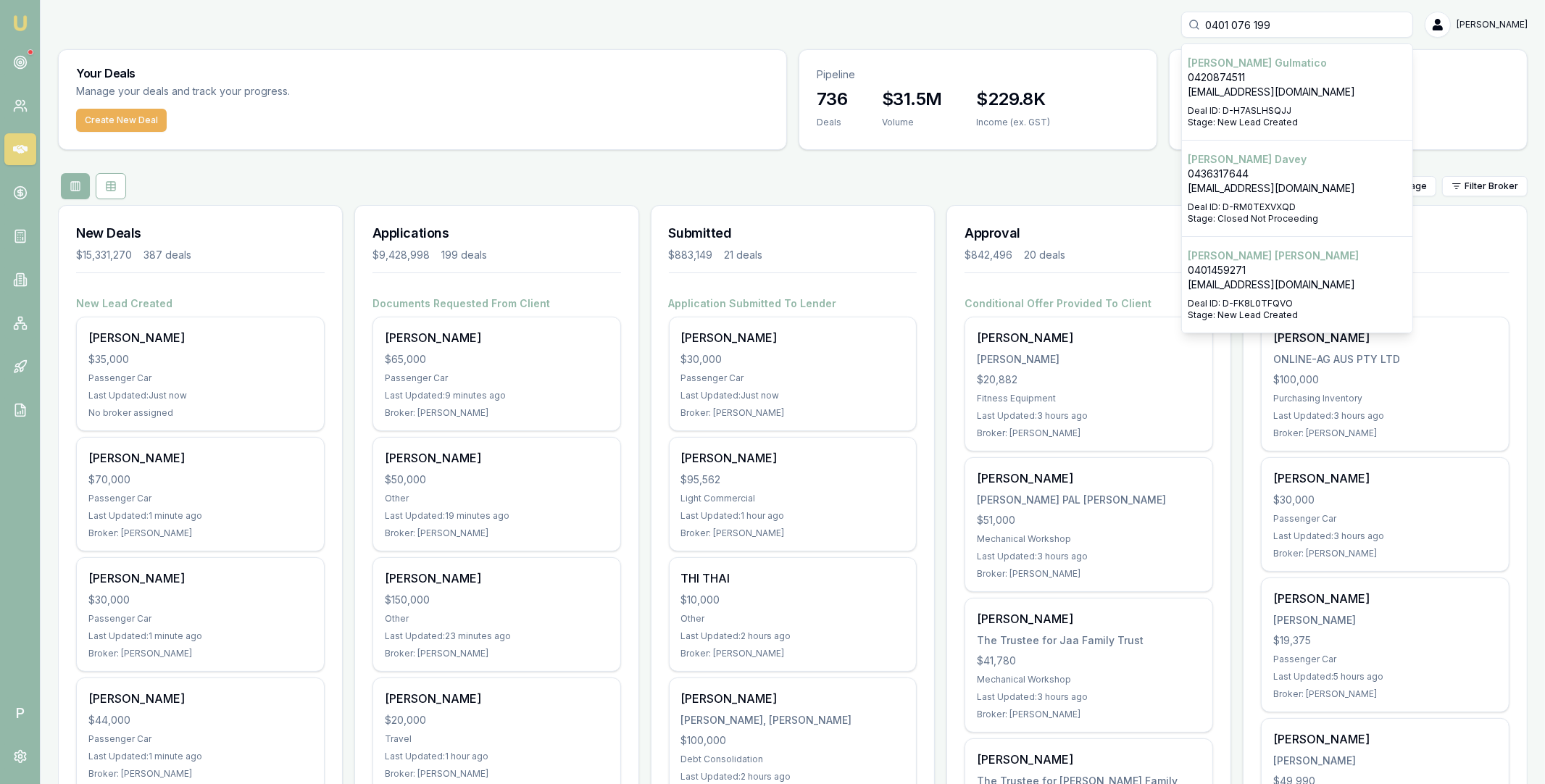
click at [1268, 27] on input "0401 076 199" at bounding box center [1296, 25] width 232 height 26
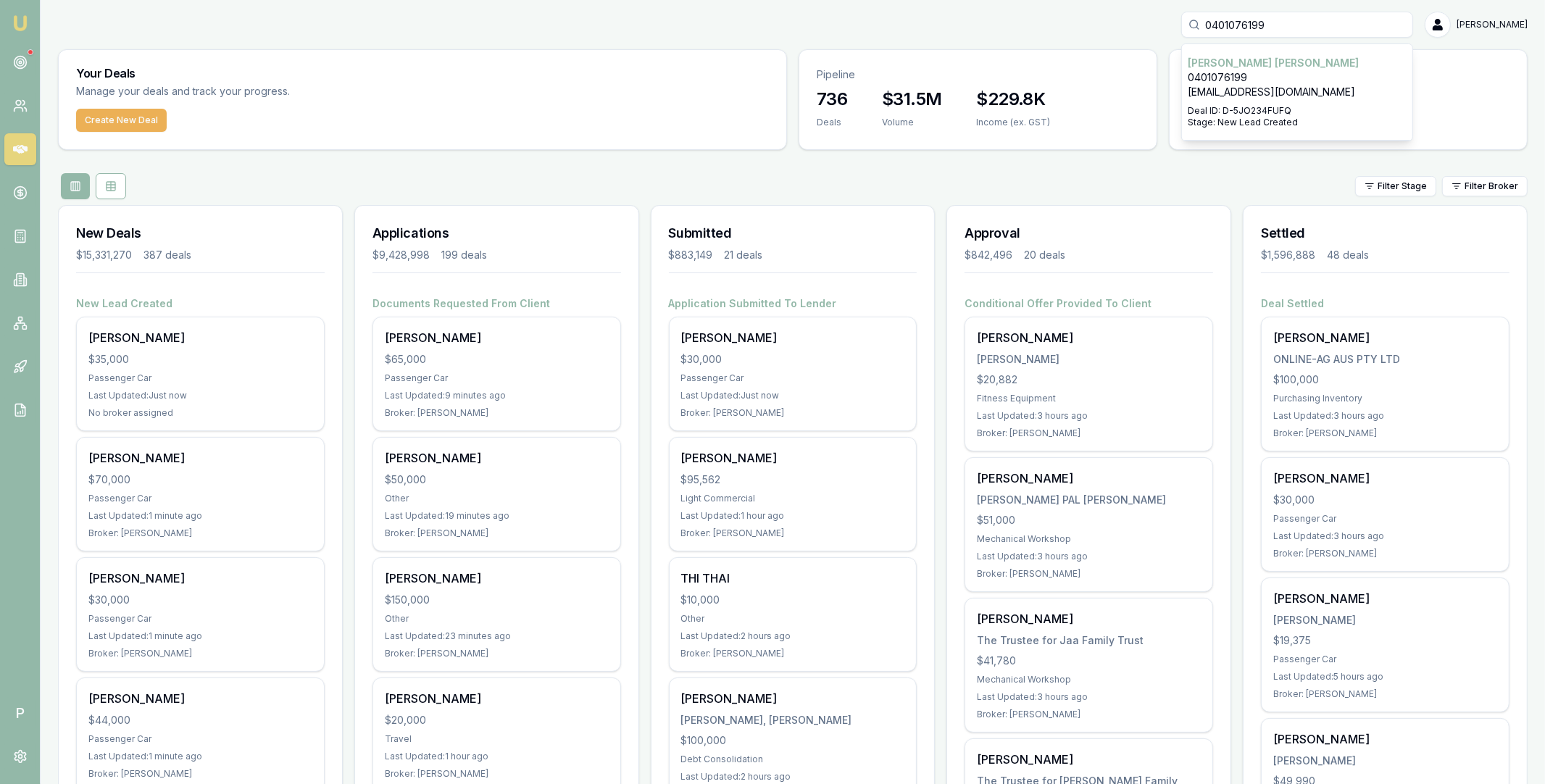
type input "0401076199"
click at [1336, 66] on p "[PERSON_NAME]" at bounding box center [1297, 63] width 219 height 14
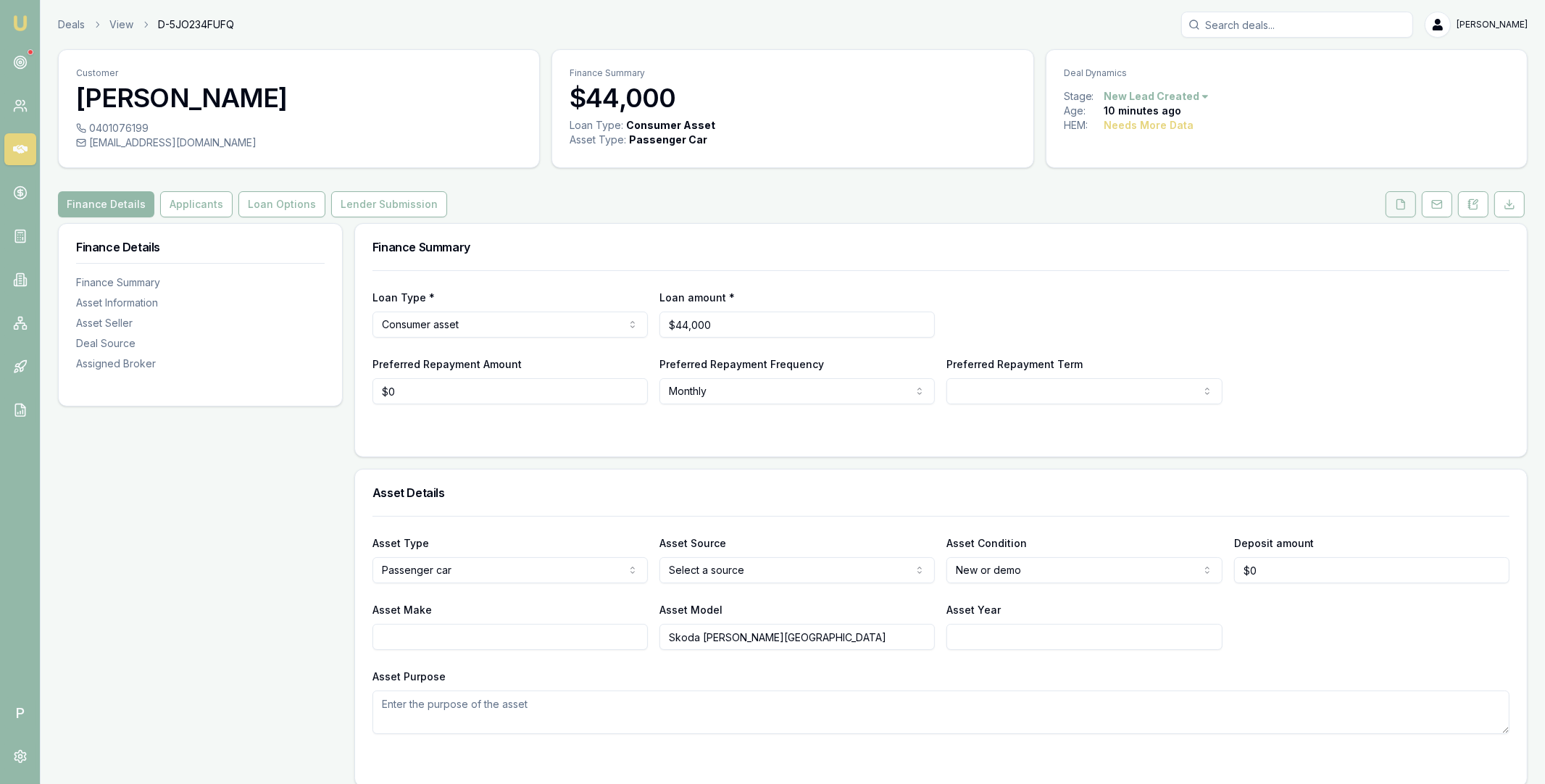
click at [1395, 210] on icon at bounding box center [1401, 204] width 12 height 12
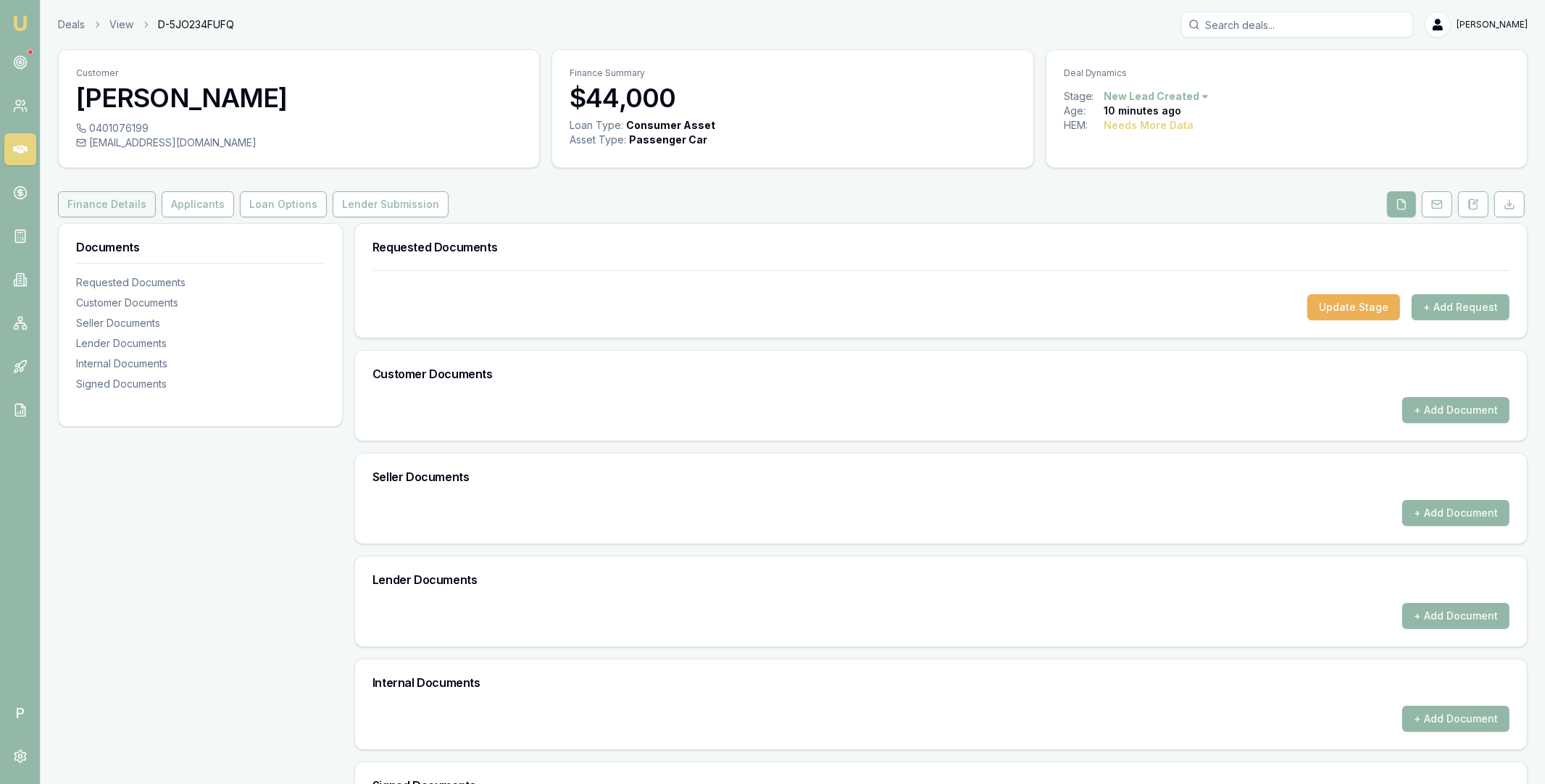
click at [127, 206] on button "Finance Details" at bounding box center [107, 204] width 98 height 26
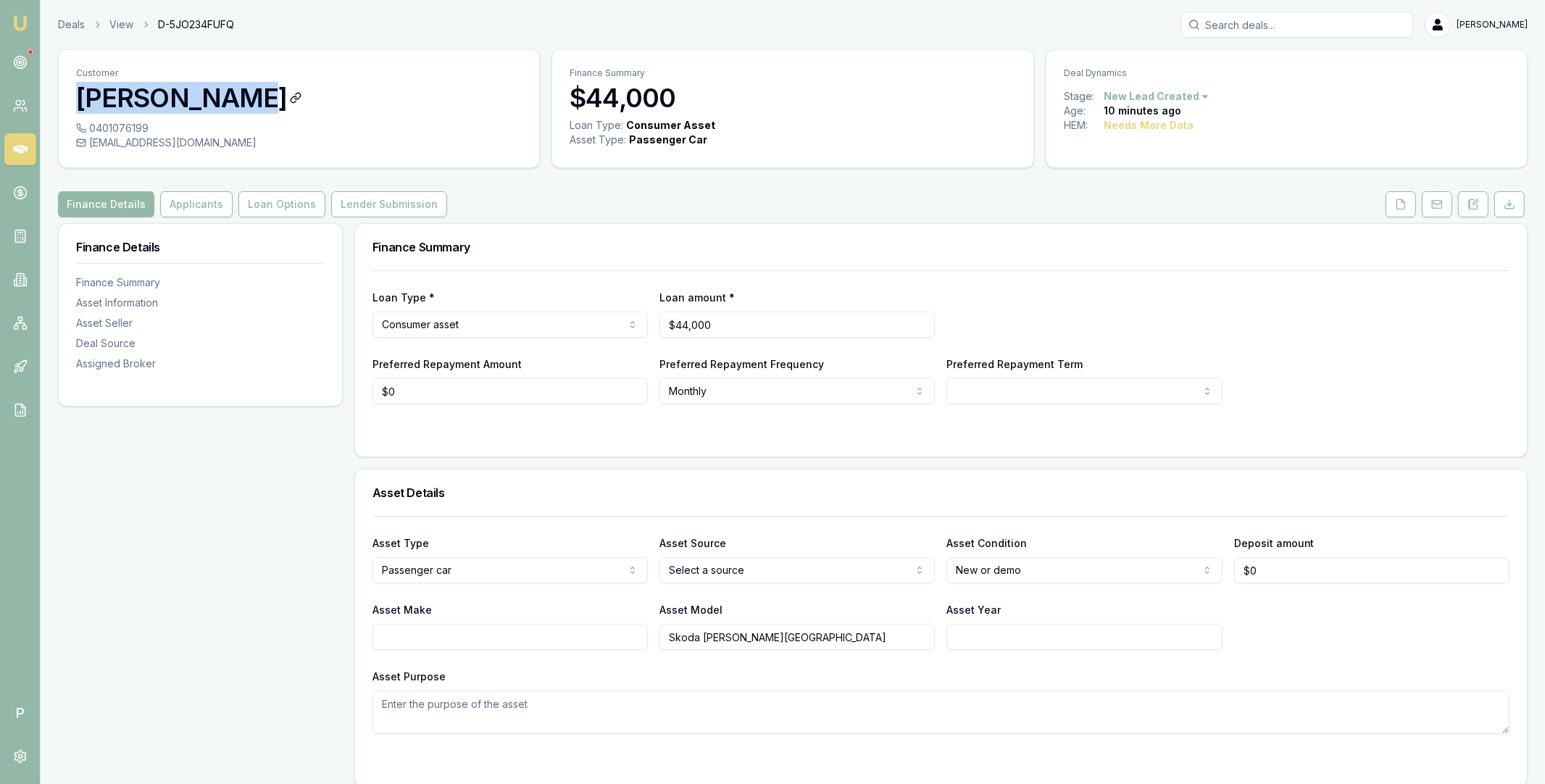
copy h3 "[PERSON_NAME]"
drag, startPoint x: 73, startPoint y: 99, endPoint x: 221, endPoint y: 98, distance: 148.0
click at [221, 98] on div "Customer [PERSON_NAME]" at bounding box center [298, 85] width 480 height 71
click at [21, 64] on icon at bounding box center [20, 62] width 14 height 14
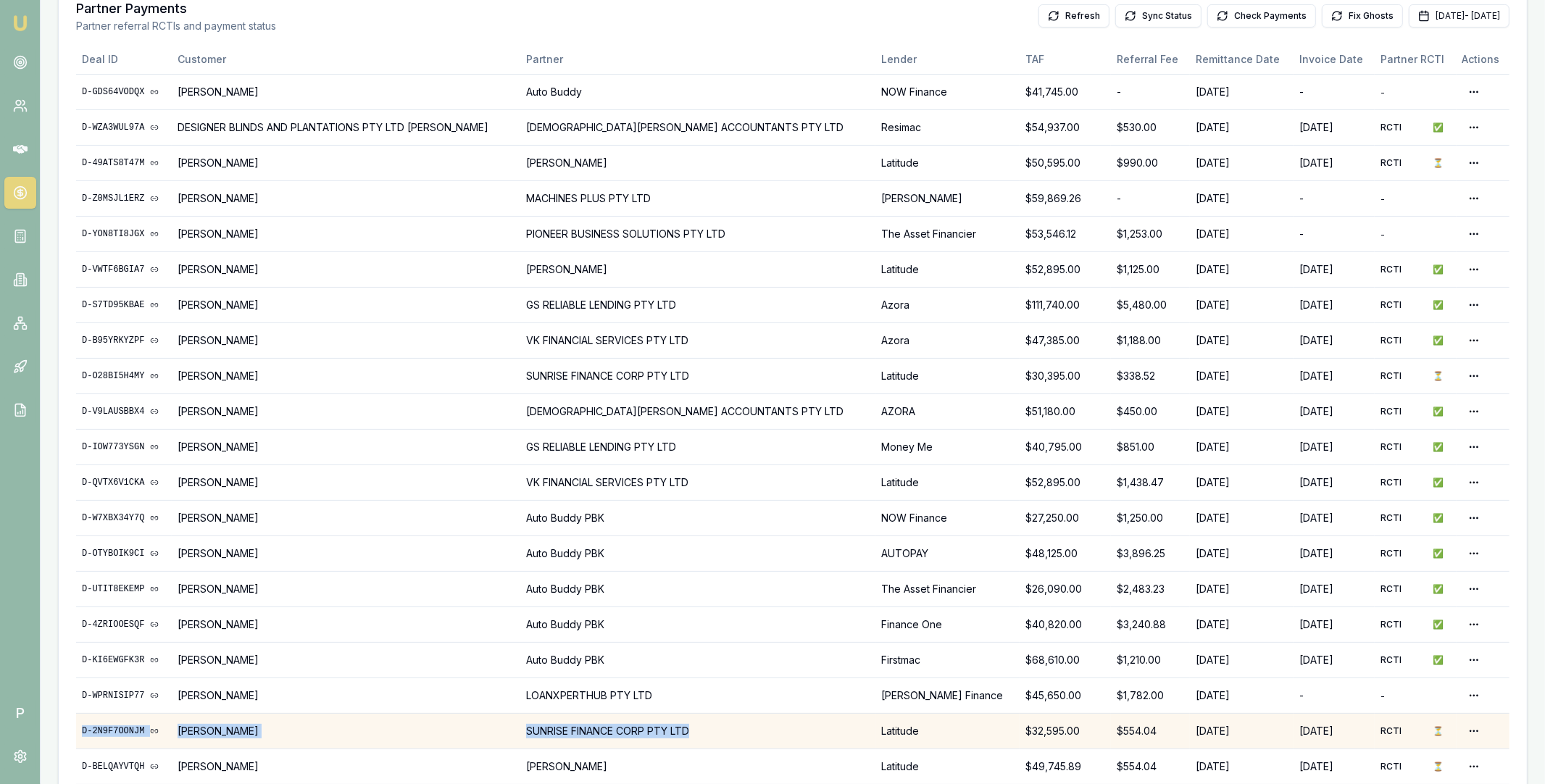
scroll to position [320, 0]
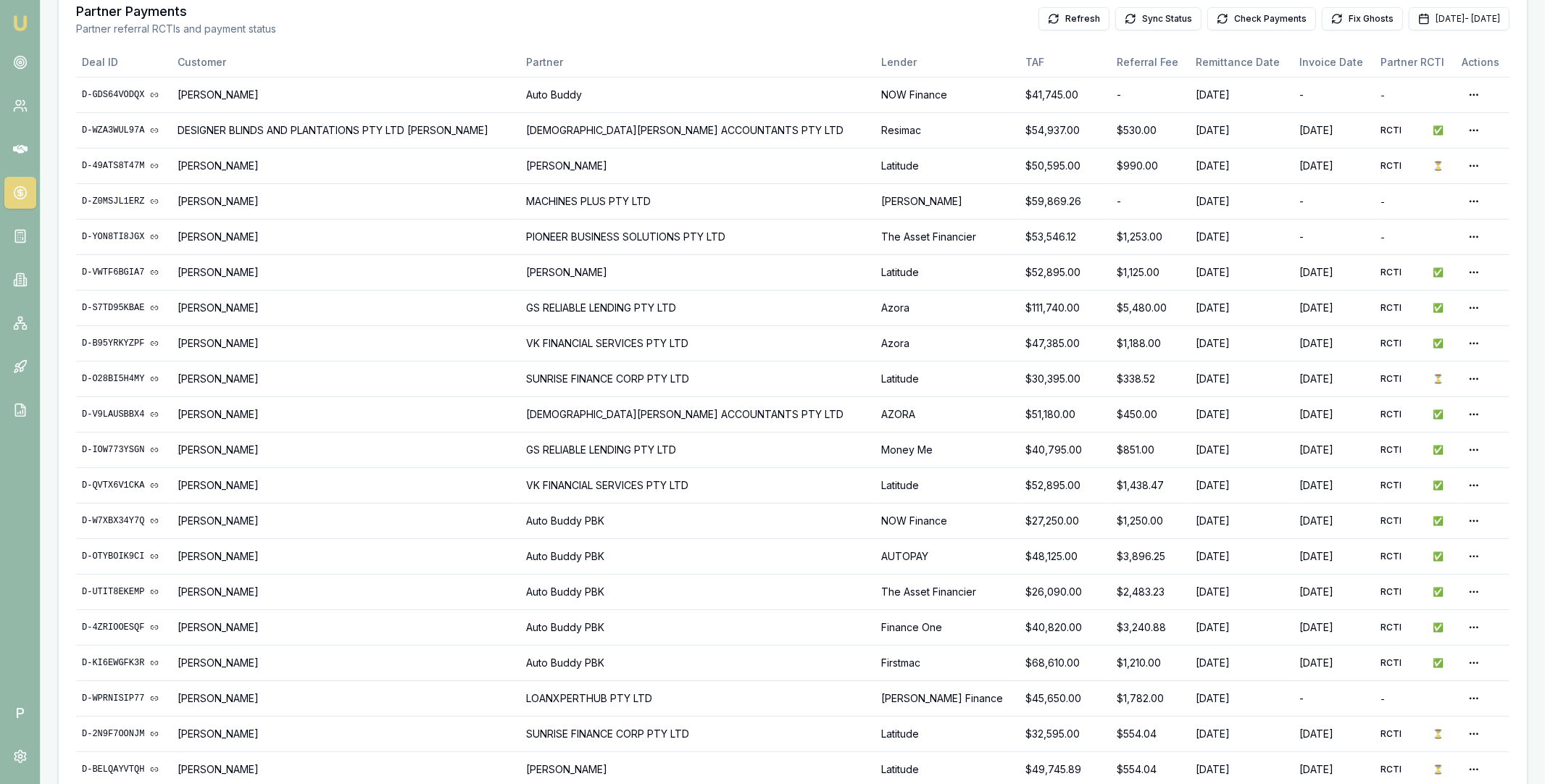
click at [64, 378] on div "Brokers Partners [PERSON_NAME] Leads Partner Payments Partner referral RCTIs an…" at bounding box center [792, 501] width 1468 height 1085
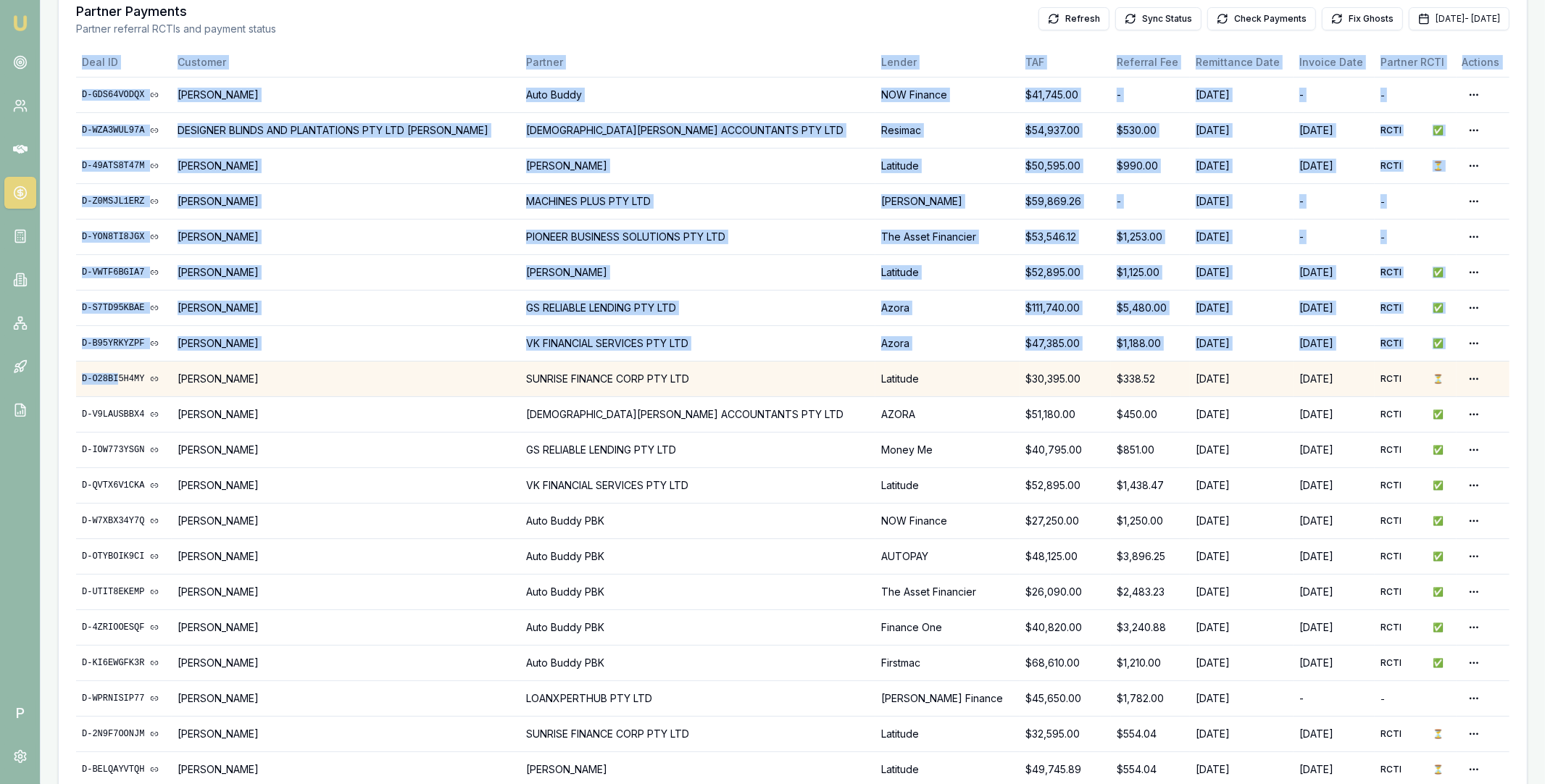
drag, startPoint x: 68, startPoint y: 374, endPoint x: 121, endPoint y: 376, distance: 53.0
click at [121, 376] on div "Brokers Partners [PERSON_NAME] Leads Partner Payments Partner referral RCTIs an…" at bounding box center [792, 501] width 1468 height 1085
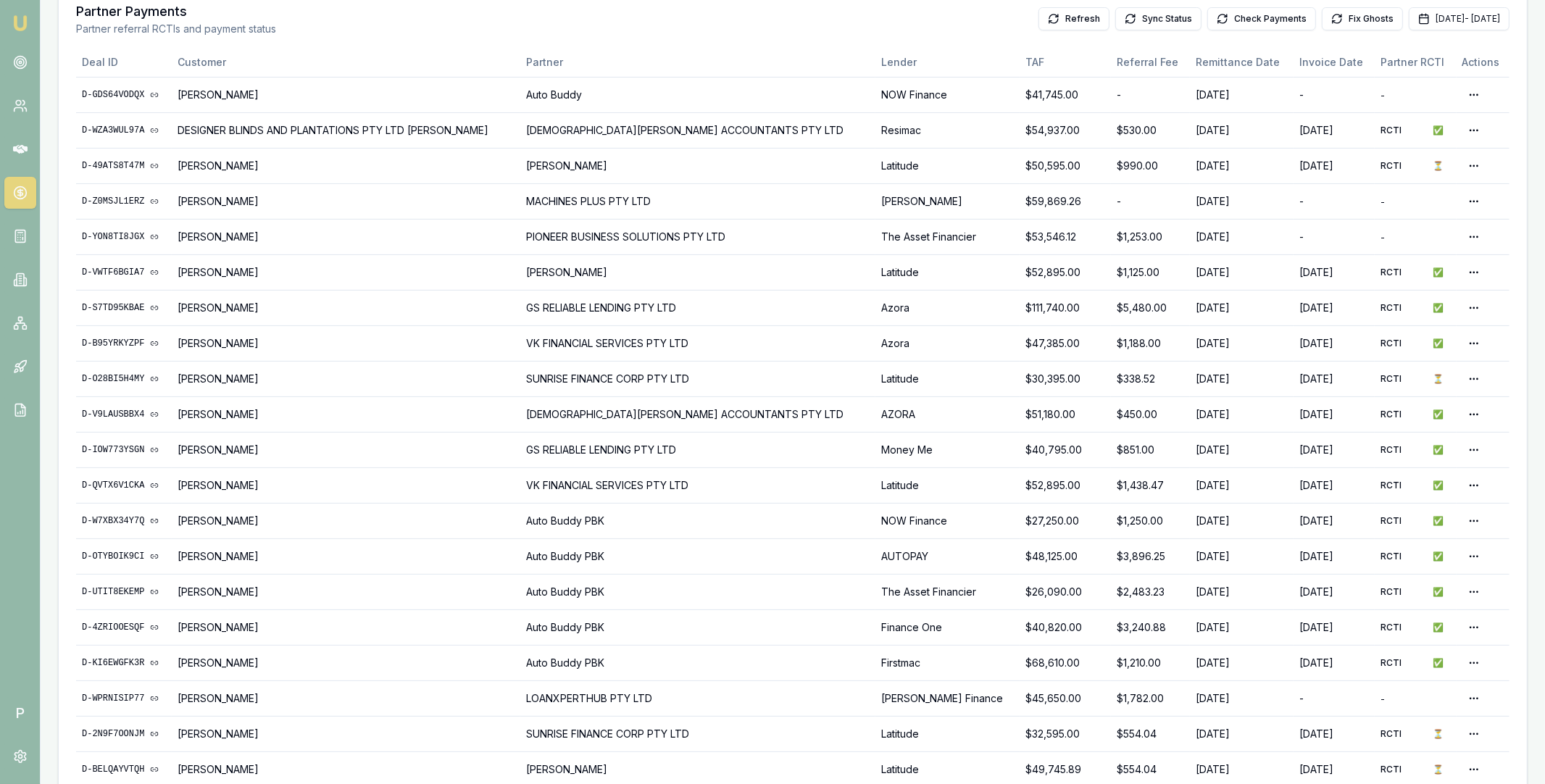
click at [64, 381] on div "Brokers Partners [PERSON_NAME] Leads Partner Payments Partner referral RCTIs an…" at bounding box center [792, 501] width 1468 height 1085
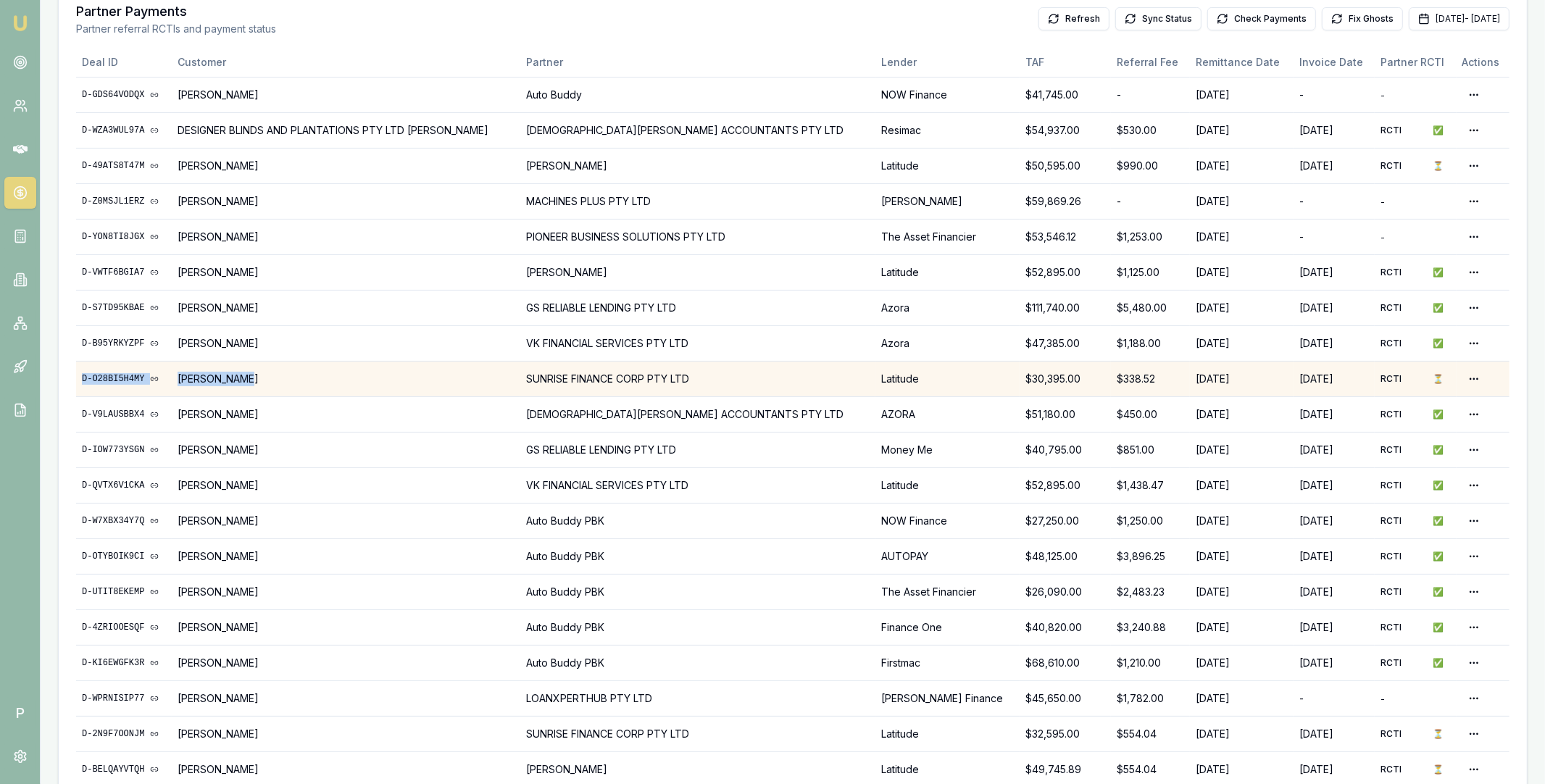
drag, startPoint x: 78, startPoint y: 378, endPoint x: 343, endPoint y: 373, distance: 265.0
click at [343, 373] on tr "D-O28BI5H4MY [PERSON_NAME] SUNRISE FINANCE CORP PTY LTD Latitude $30,395.00 $33…" at bounding box center [792, 378] width 1433 height 36
click at [708, 373] on td "SUNRISE FINANCE CORP PTY LTD" at bounding box center [697, 378] width 355 height 36
copy tr "D-O28BI5H4MY [PERSON_NAME] SUNRISE FINANCE CORP PTY LTD"
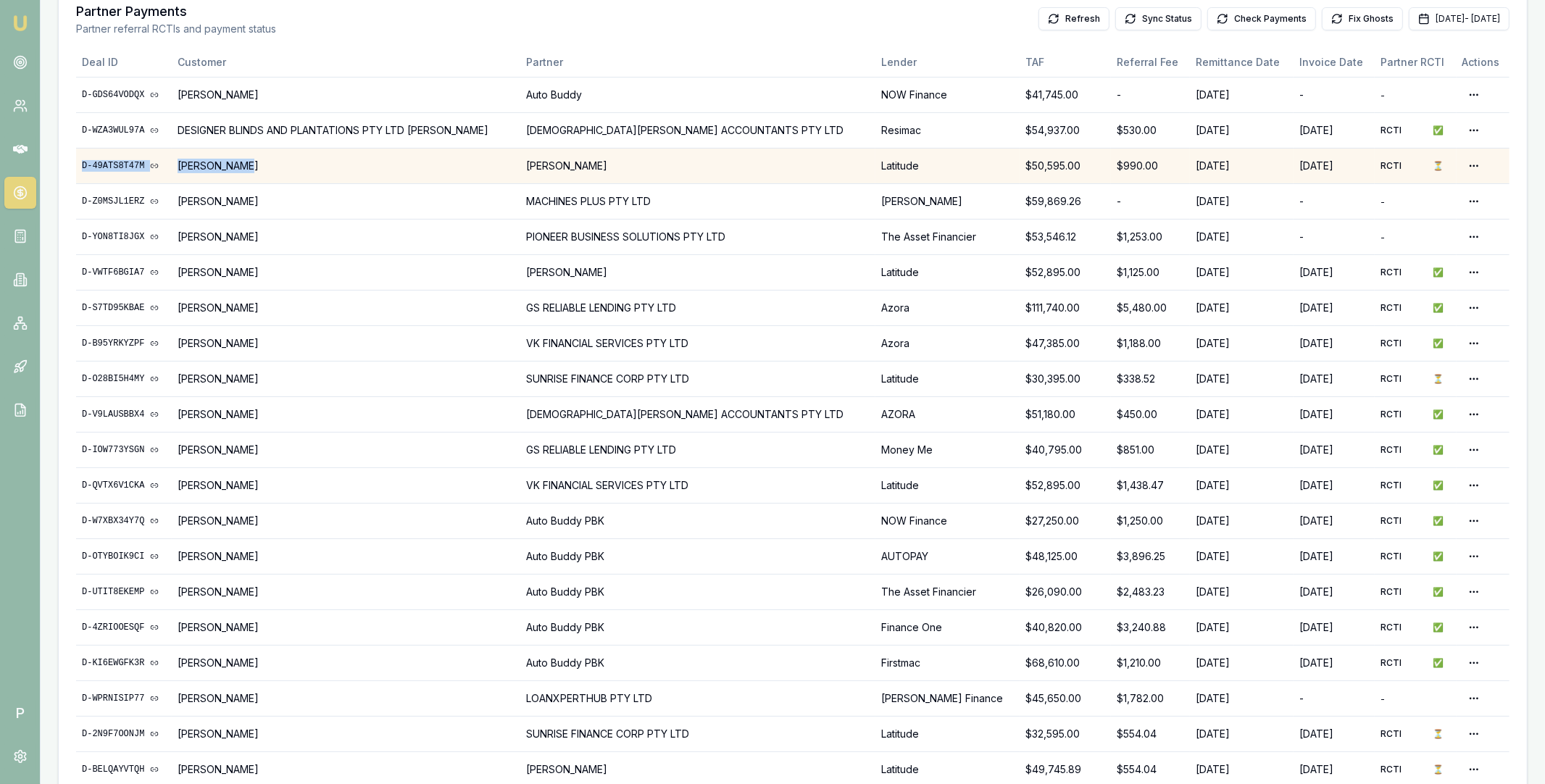
drag, startPoint x: 80, startPoint y: 161, endPoint x: 498, endPoint y: 168, distance: 418.1
click at [498, 168] on tr "D-49ATS8T47M [PERSON_NAME] [PERSON_NAME] Latitude $50,595.00 $990.00 [DATE] [DA…" at bounding box center [792, 165] width 1433 height 36
click at [652, 164] on td "[PERSON_NAME]" at bounding box center [697, 165] width 355 height 36
copy tr "D-49ATS8T47M [PERSON_NAME] [PERSON_NAME]"
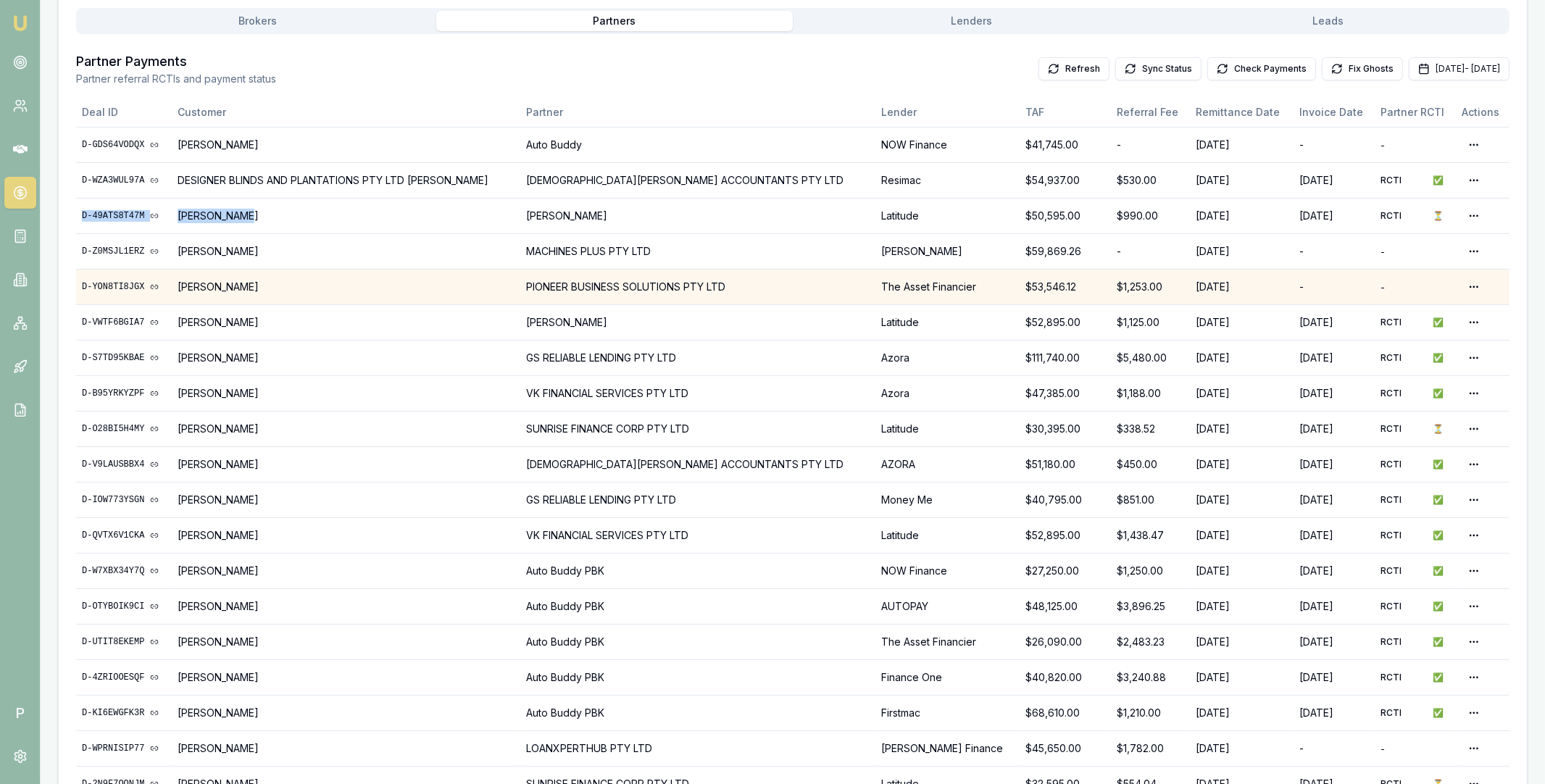
scroll to position [192, 0]
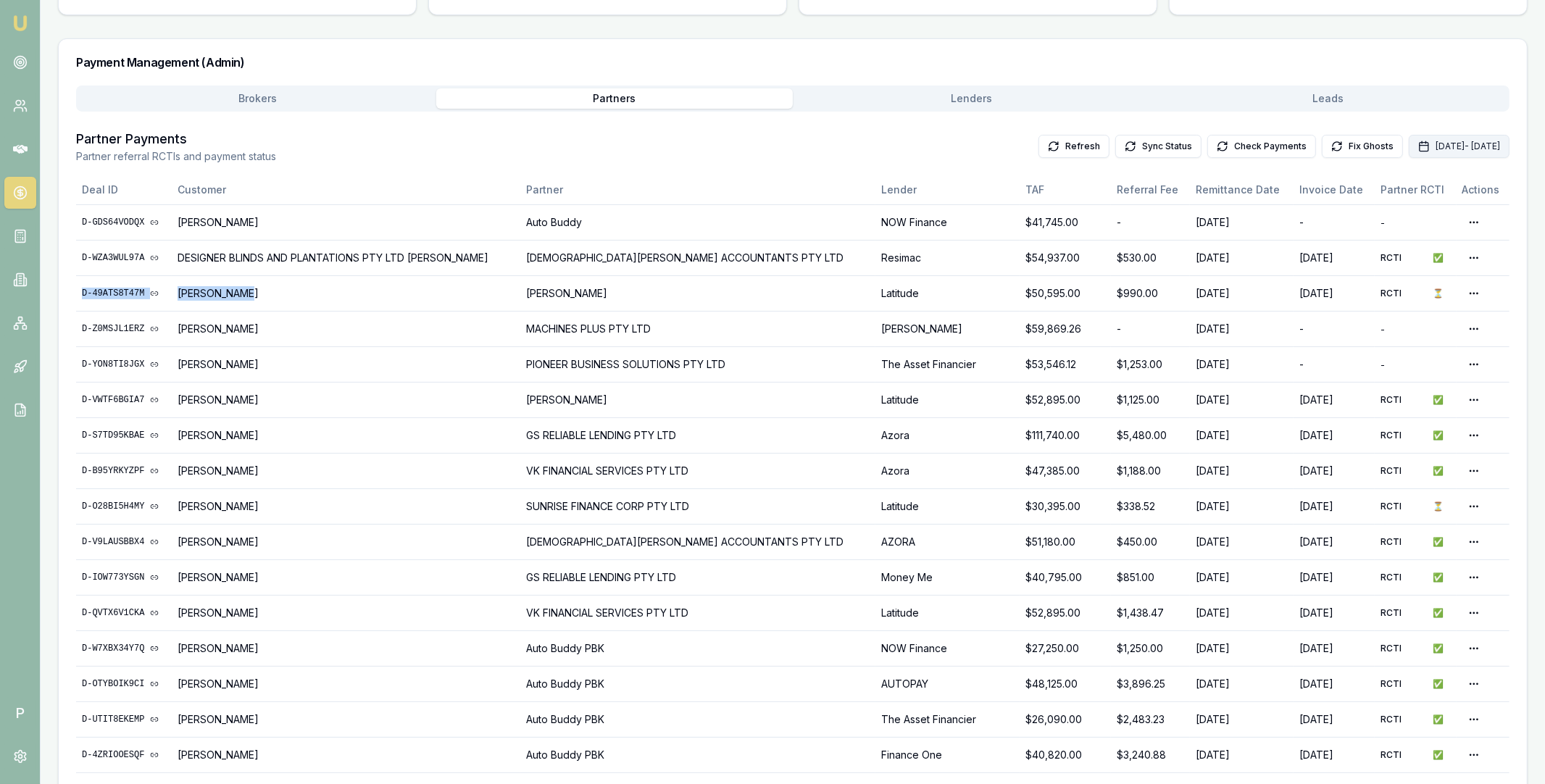
click at [1409, 146] on button "Sep 01, 2025 - Sep 30, 2025" at bounding box center [1459, 146] width 101 height 23
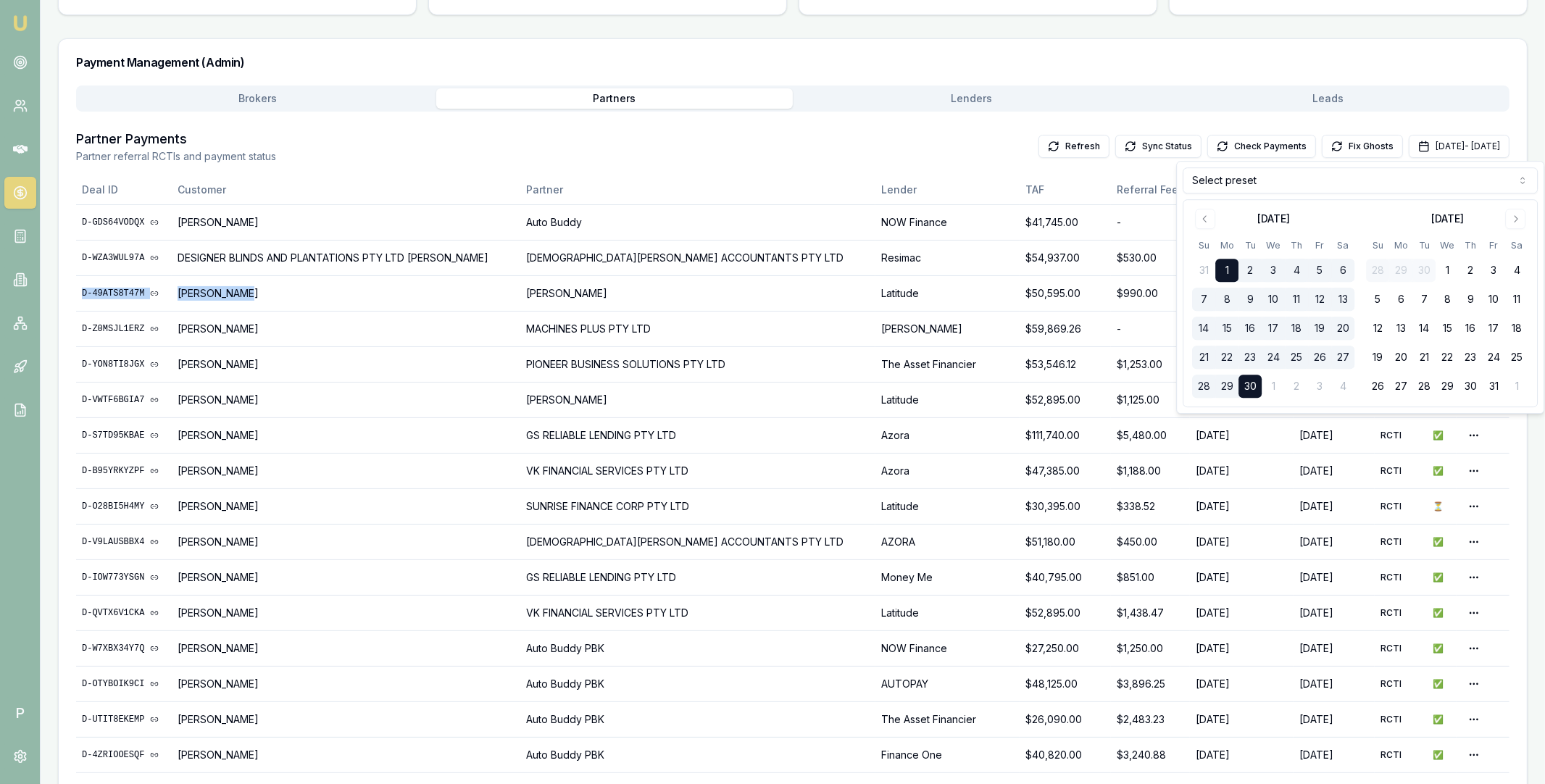
click at [1275, 181] on html "Emu Broker P Home Payments Matt Leeburn Toggle Menu Payments Management Manage …" at bounding box center [772, 199] width 1545 height 784
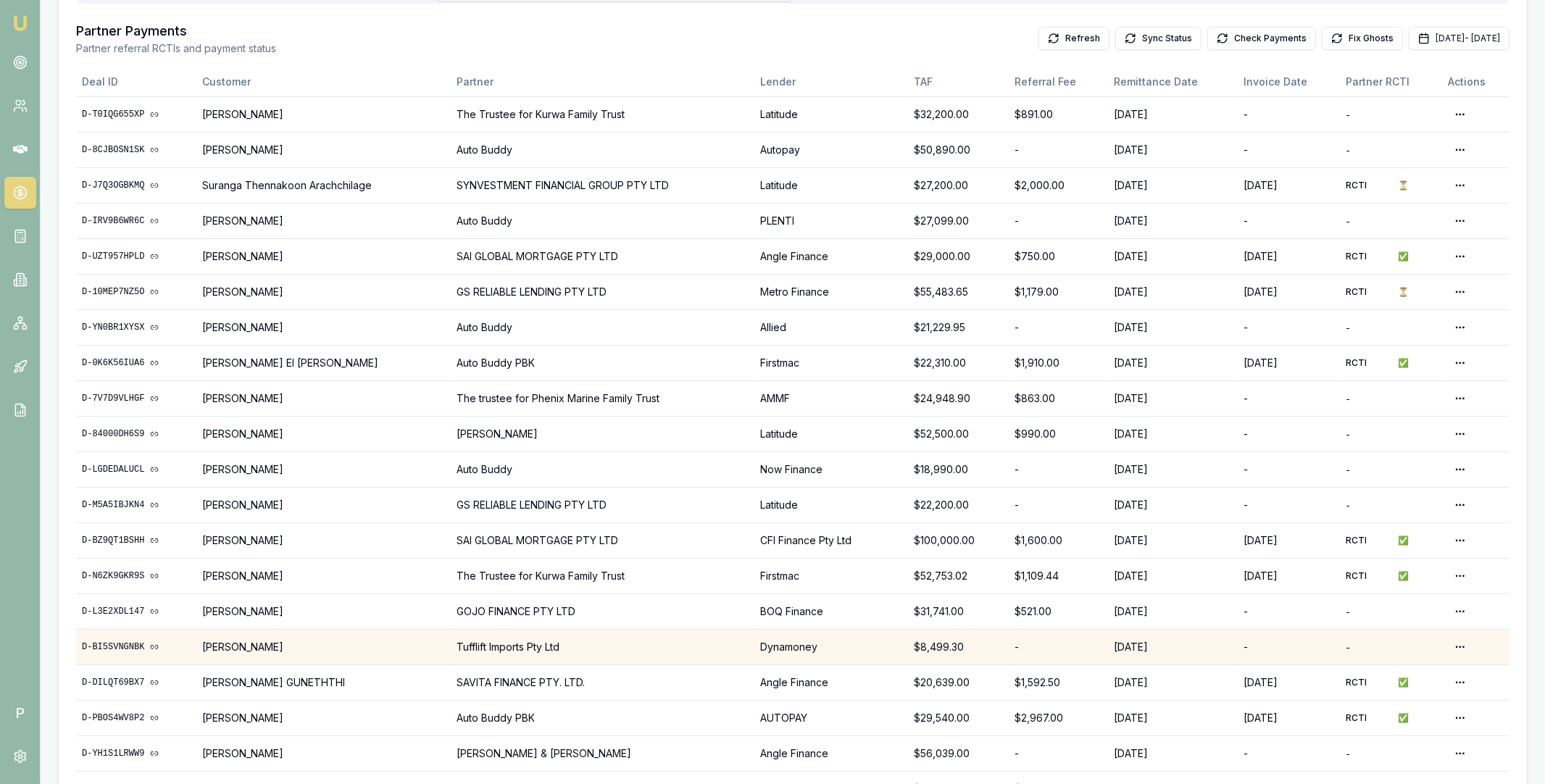
scroll to position [178, 0]
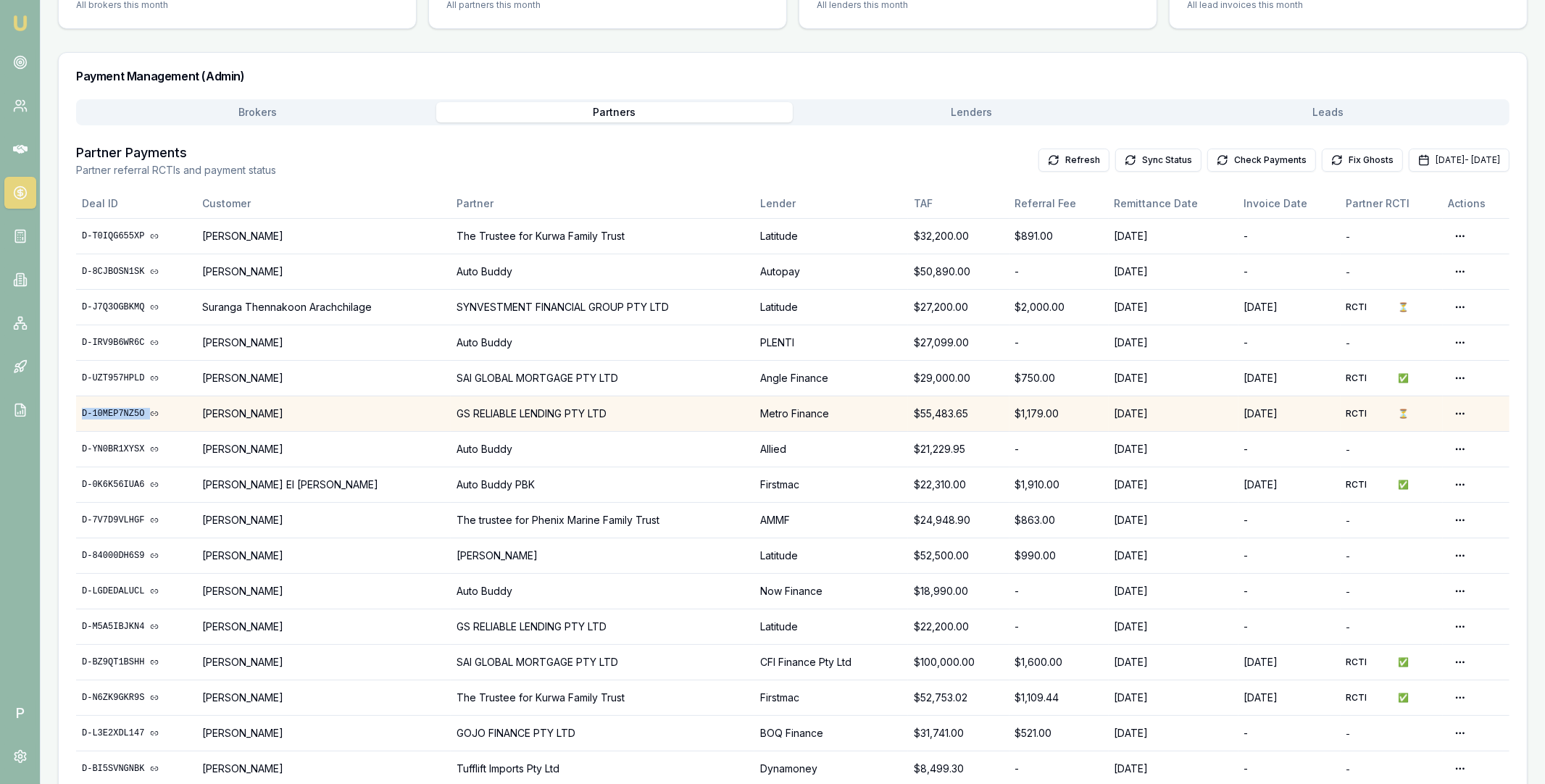
drag, startPoint x: 81, startPoint y: 408, endPoint x: 398, endPoint y: 405, distance: 317.0
click at [398, 405] on tr "D-10MEP7NZ5O Pramod Moga GS RELIABLE LENDING PTY LTD Metro Finance $55,483.65 $…" at bounding box center [792, 413] width 1433 height 36
click at [619, 413] on td "GS RELIABLE LENDING PTY LTD" at bounding box center [602, 413] width 304 height 36
copy tr "D-10MEP7NZ5O Pramod Moga GS RELIABLE LENDING PTY LTD"
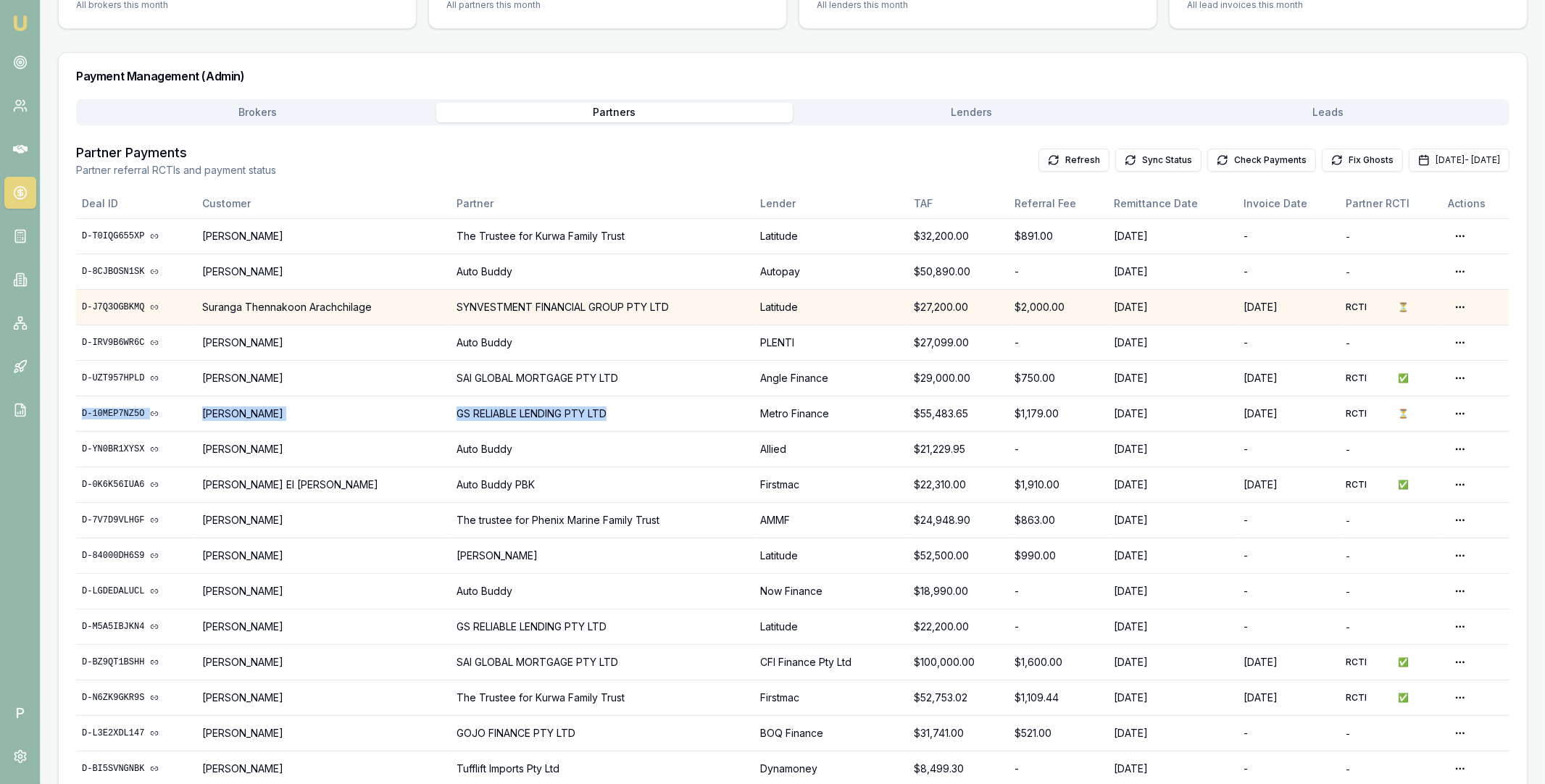
drag, startPoint x: 82, startPoint y: 305, endPoint x: 236, endPoint y: 301, distance: 154.1
click at [236, 301] on tr "D-J7Q3OGBKMQ Suranga Thennakoon Arachchilage SYNVESTMENT FINANCIAL GROUP PTY LT…" at bounding box center [792, 306] width 1433 height 36
drag, startPoint x: 78, startPoint y: 304, endPoint x: 302, endPoint y: 309, distance: 224.1
click at [302, 309] on tr "D-J7Q3OGBKMQ Suranga Thennakoon Arachchilage SYNVESTMENT FINANCIAL GROUP PTY LT…" at bounding box center [792, 306] width 1433 height 36
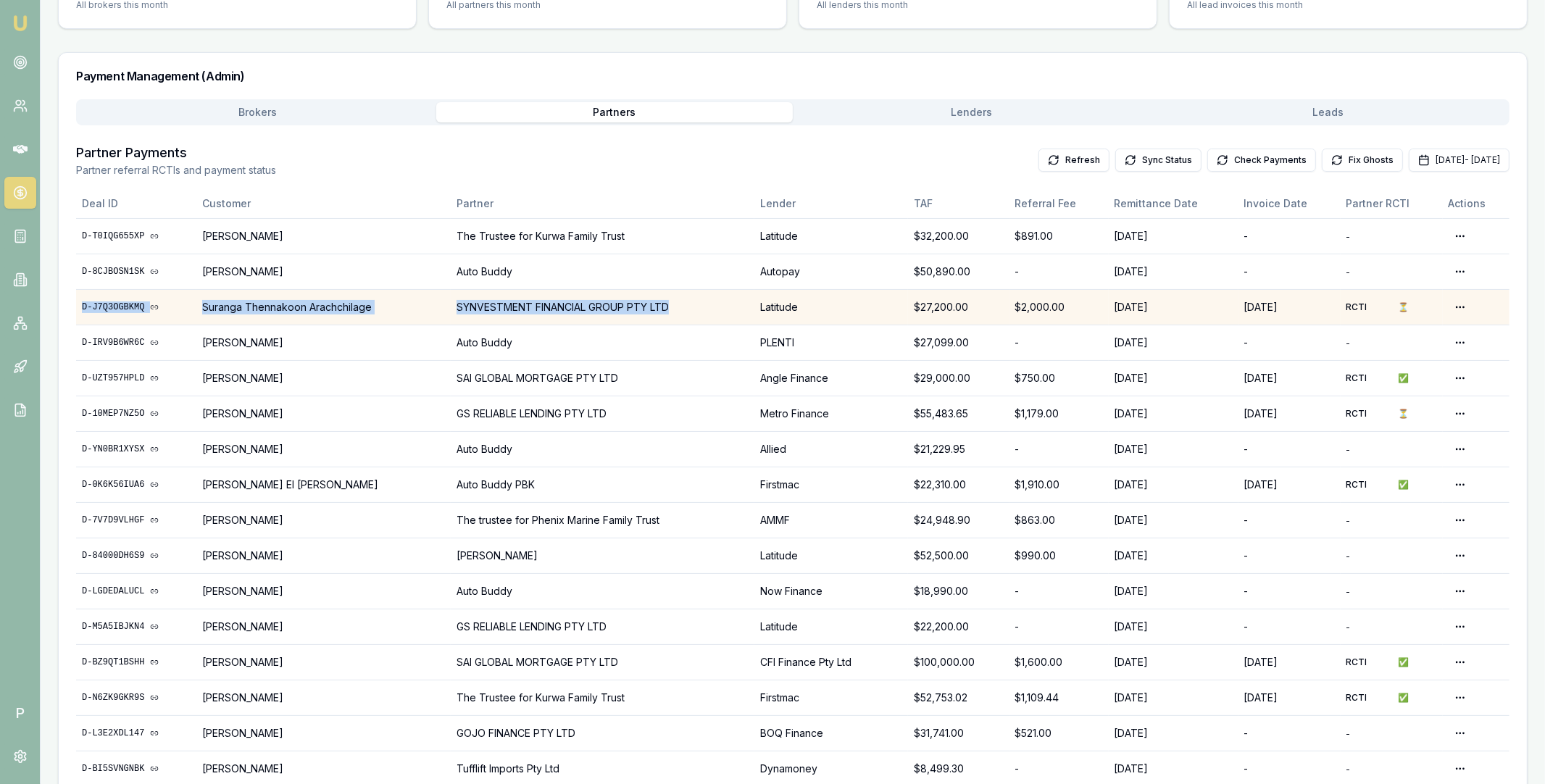
click at [670, 306] on td "SYNVESTMENT FINANCIAL GROUP PTY LTD" at bounding box center [602, 306] width 304 height 36
copy tr "D-J7Q3OGBKMQ Suranga Thennakoon Arachchilage SYNVESTMENT FINANCIAL GROUP PTY LTD"
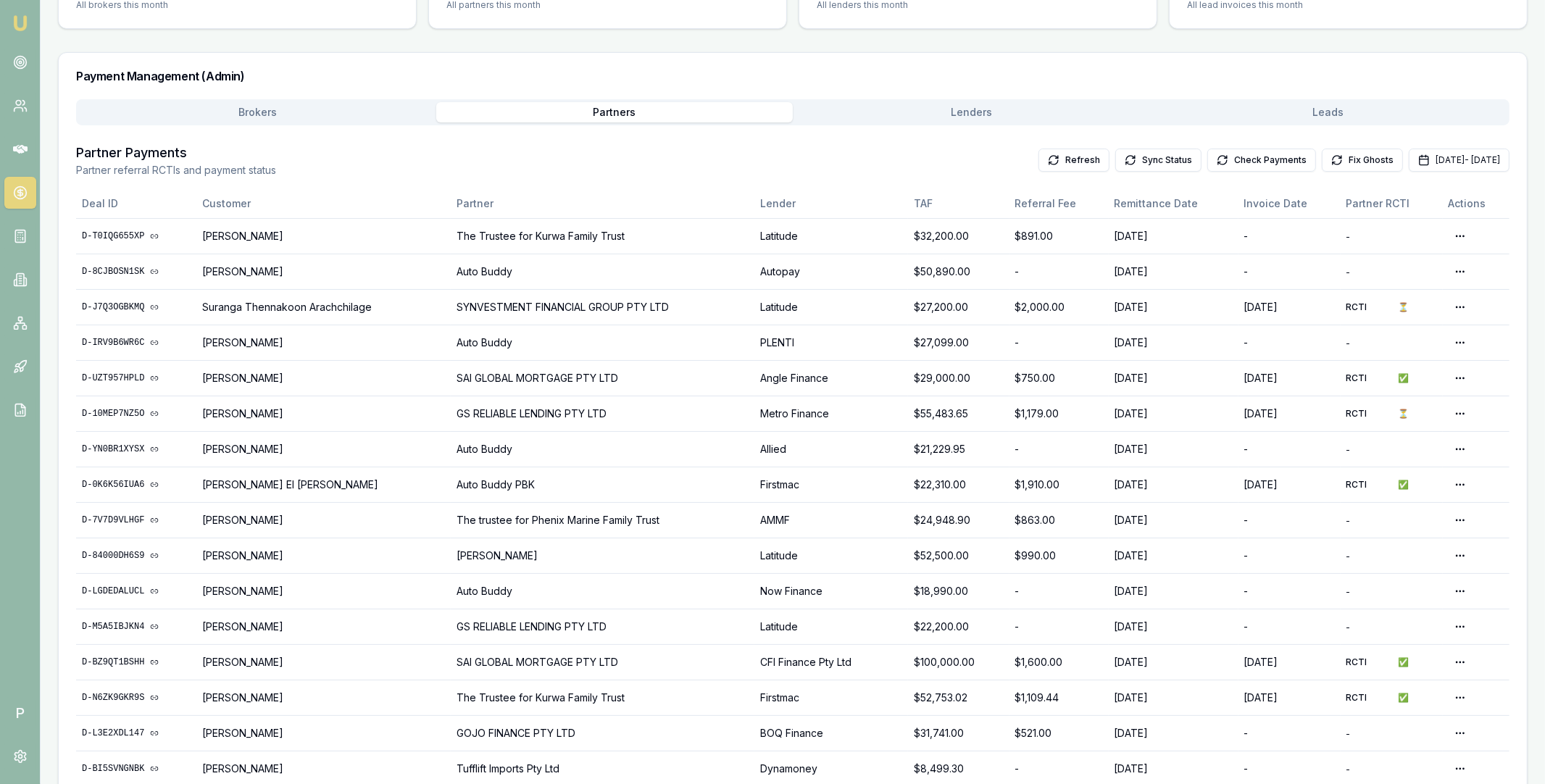
click at [1198, 70] on h3 "Payment Management (Admin)" at bounding box center [792, 76] width 1433 height 12
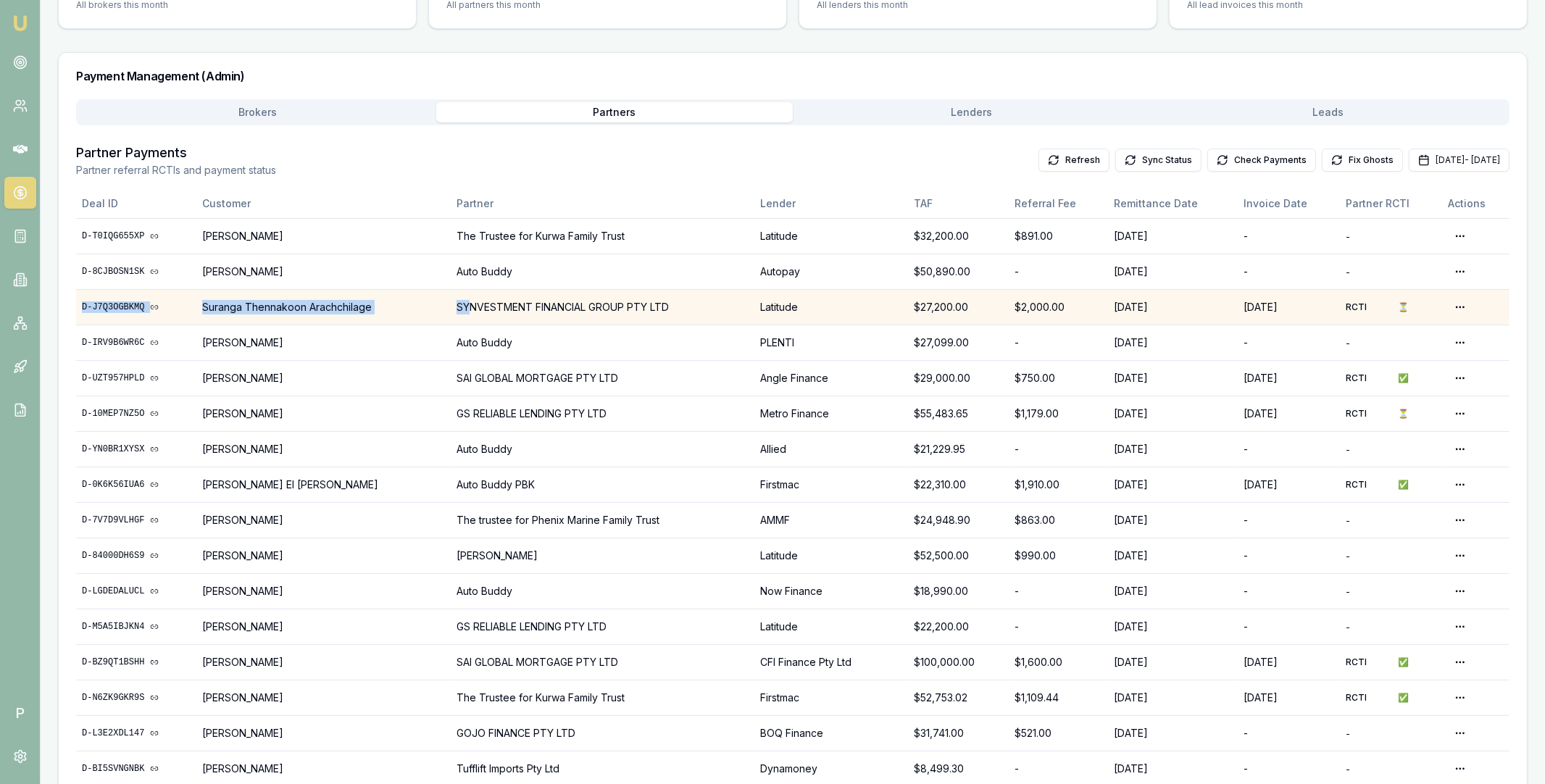
drag, startPoint x: 78, startPoint y: 303, endPoint x: 467, endPoint y: 301, distance: 389.0
click at [467, 301] on tr "D-J7Q3OGBKMQ Suranga Thennakoon Arachchilage SYNVESTMENT FINANCIAL GROUP PTY LT…" at bounding box center [792, 306] width 1433 height 36
click at [819, 306] on td "Latitude" at bounding box center [831, 306] width 154 height 36
copy tr "D-J7Q3OGBKMQ Suranga Thennakoon Arachchilage SYNVESTMENT FINANCIAL GROUP PTY LT…"
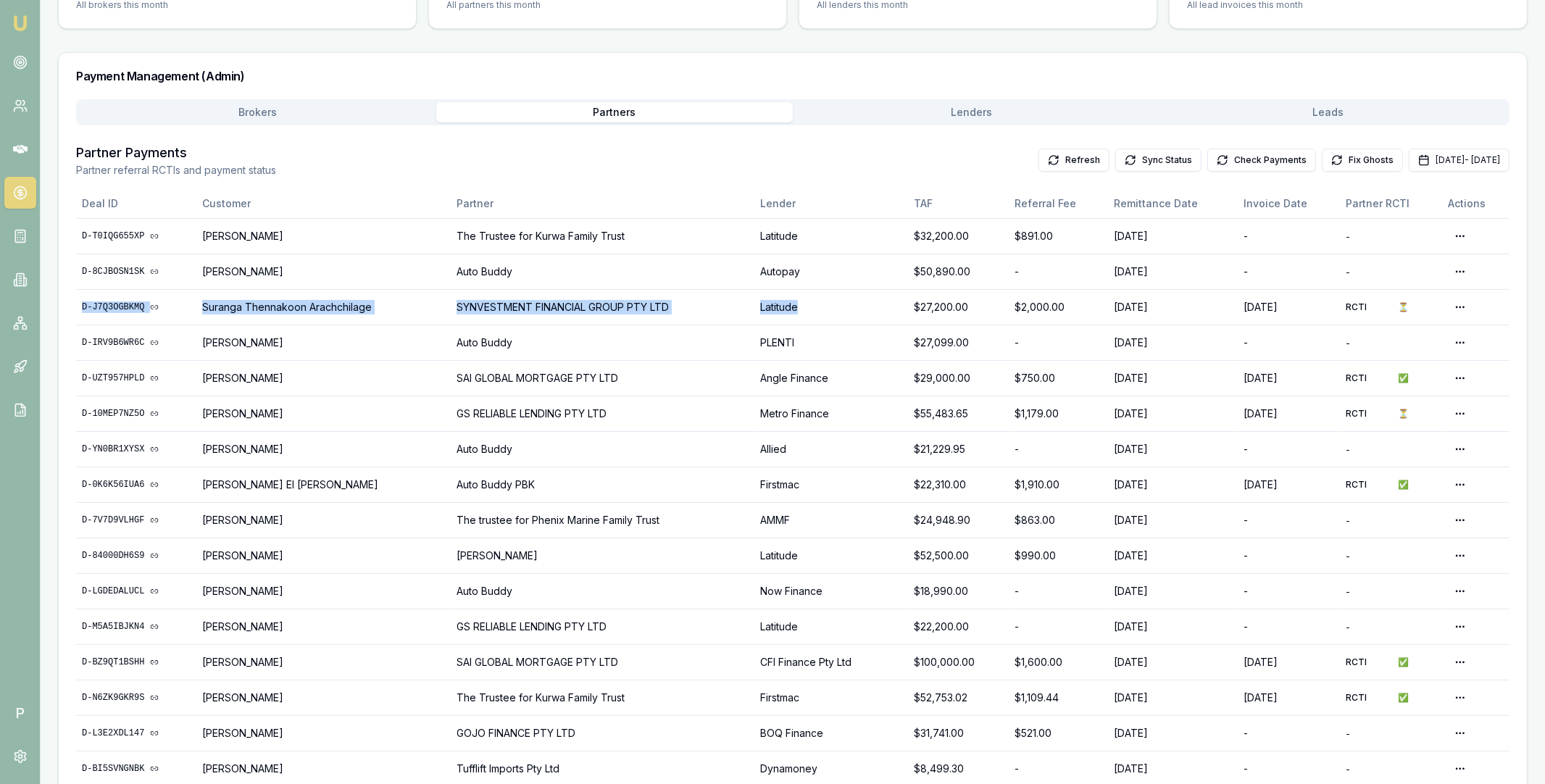
click at [930, 104] on main "Payments Management Manage broker, partner, and lender payments across the orga…" at bounding box center [792, 475] width 1505 height 1208
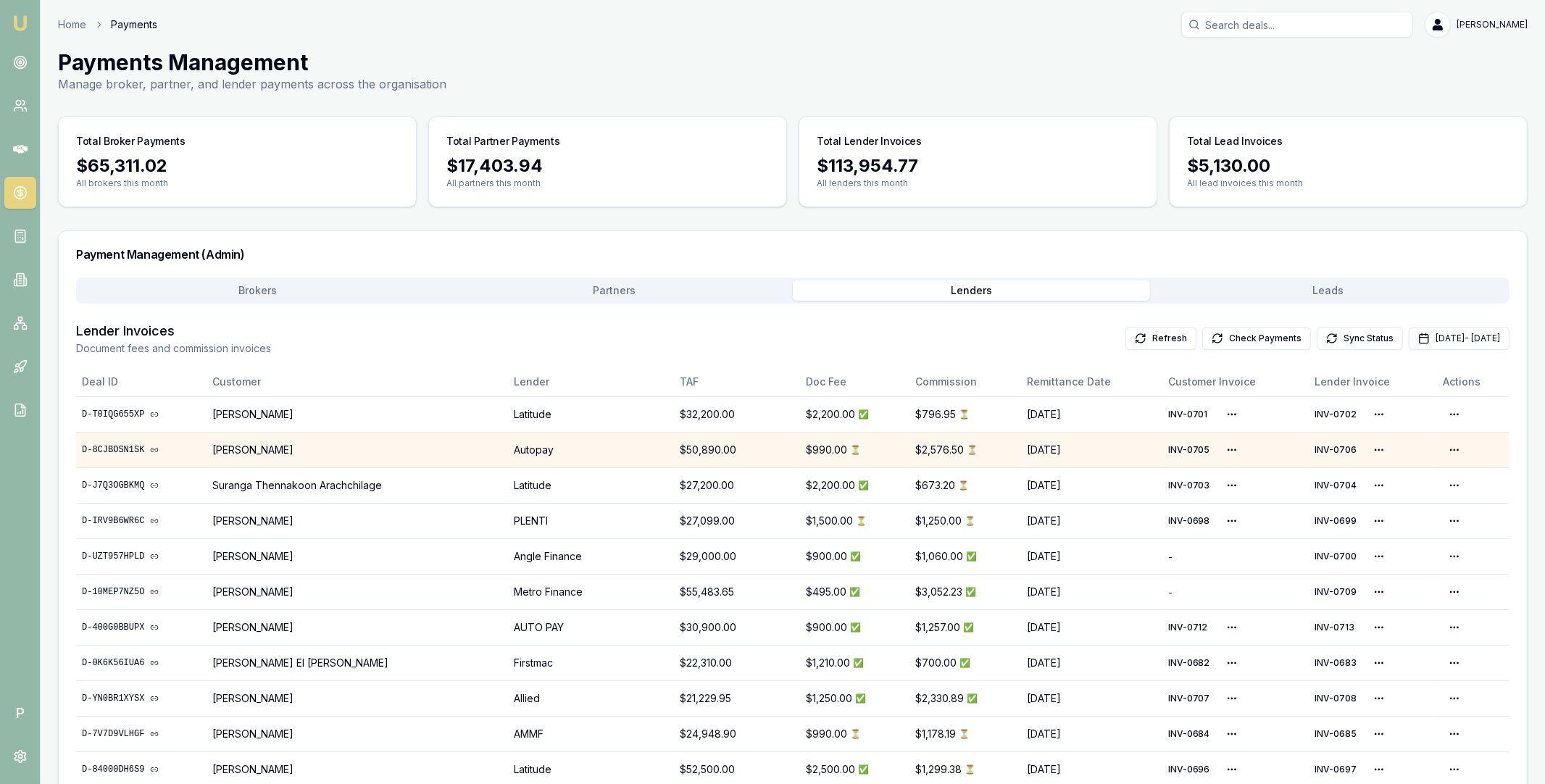
scroll to position [4, 0]
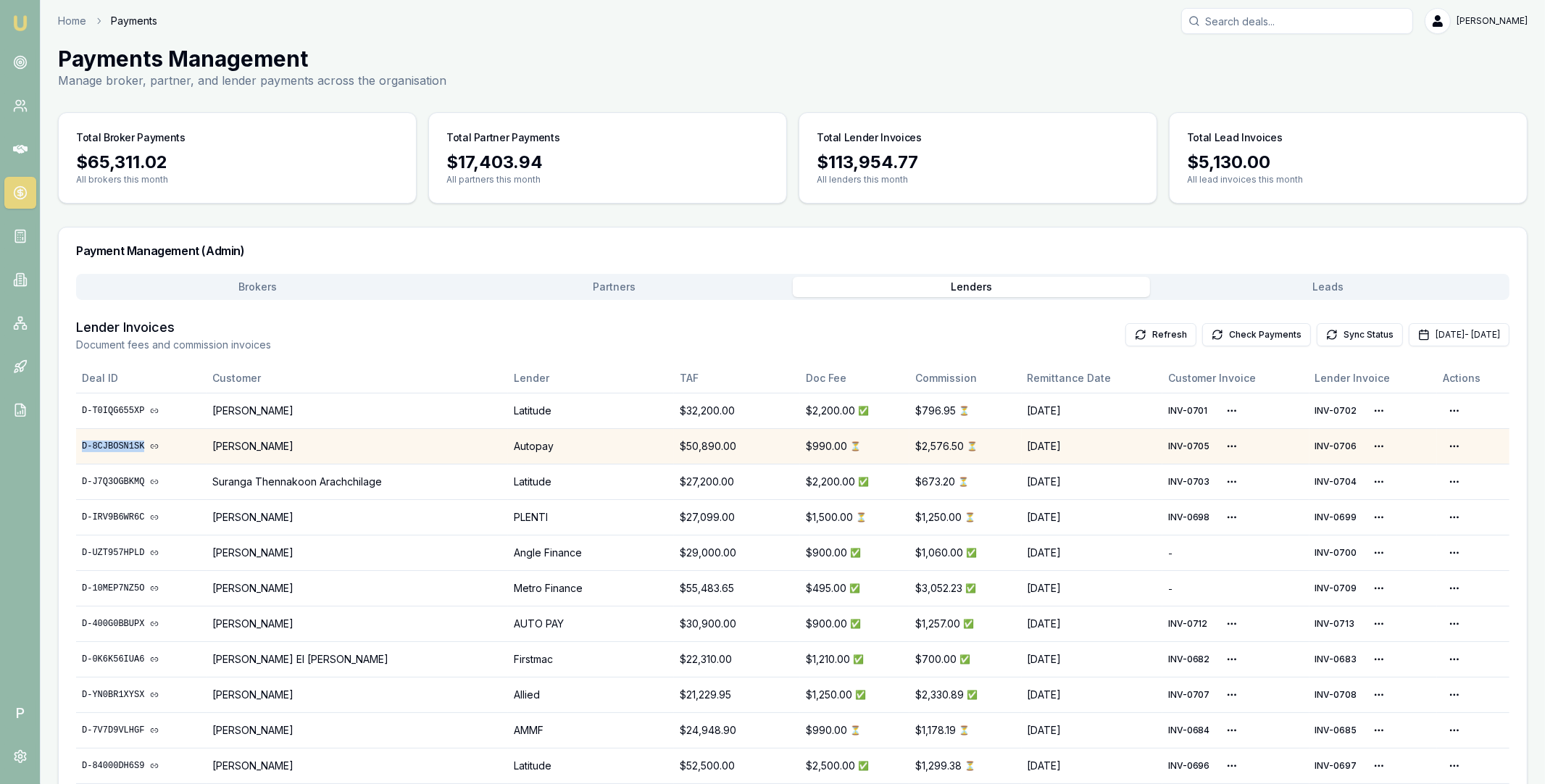
drag, startPoint x: 78, startPoint y: 445, endPoint x: 143, endPoint y: 445, distance: 65.0
click at [143, 445] on td "D-8CJBOSN1SK" at bounding box center [141, 445] width 131 height 36
copy link "D-8CJBOSN1SK"
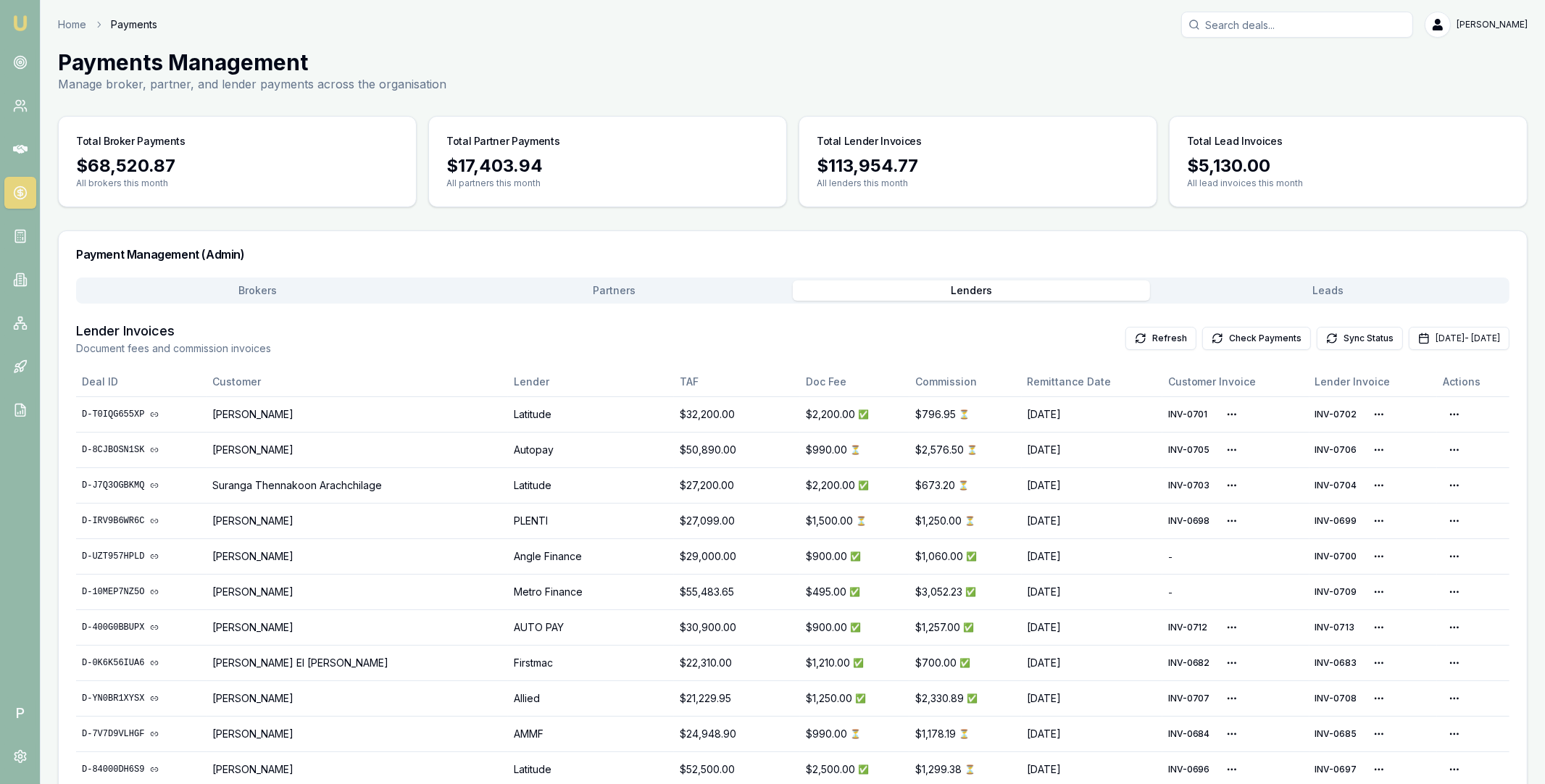
click at [654, 288] on button "Partners" at bounding box center [614, 290] width 357 height 21
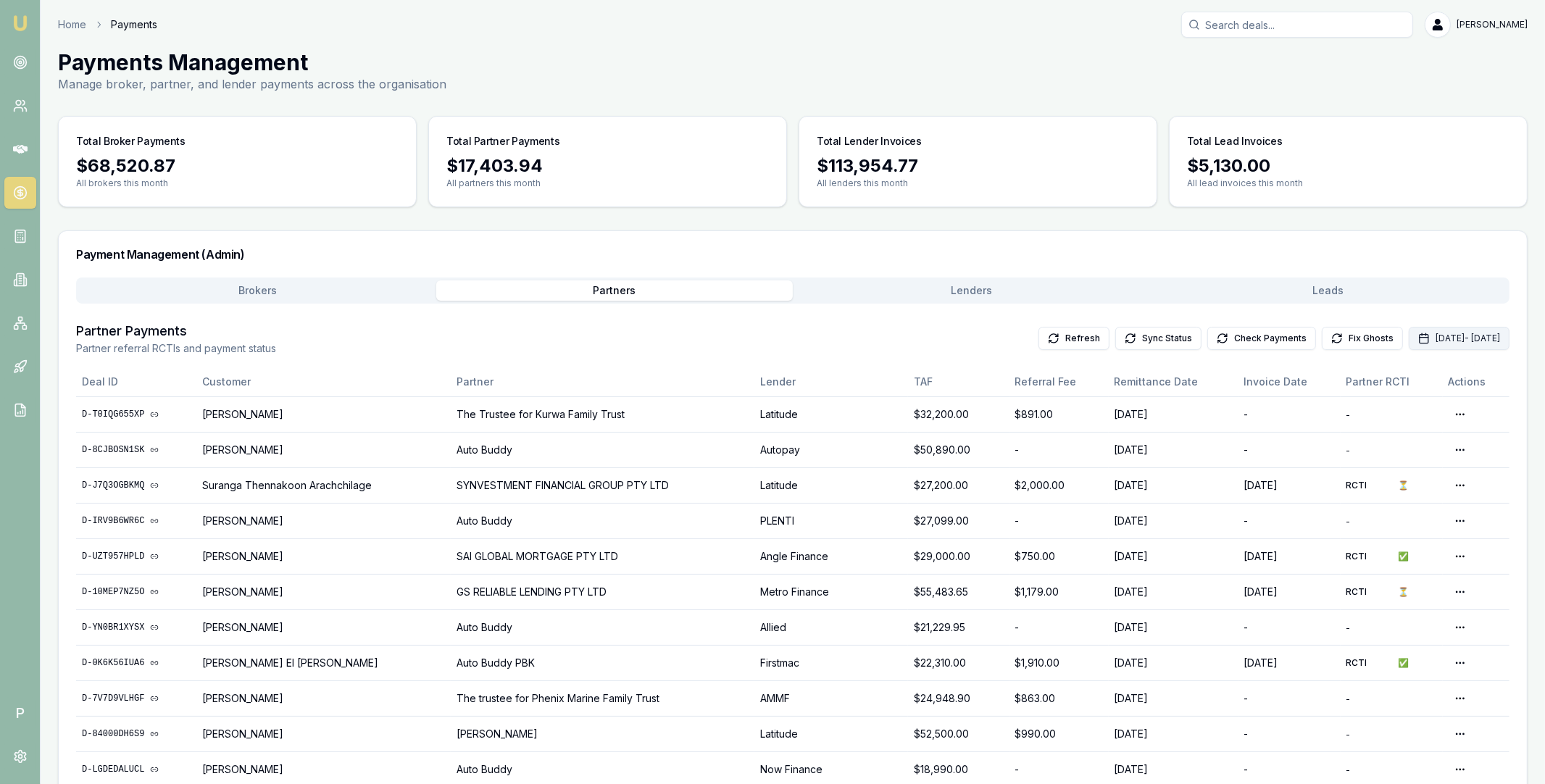
click at [1409, 341] on button "Sep 01, 2025 - Sep 30, 2025" at bounding box center [1459, 338] width 101 height 23
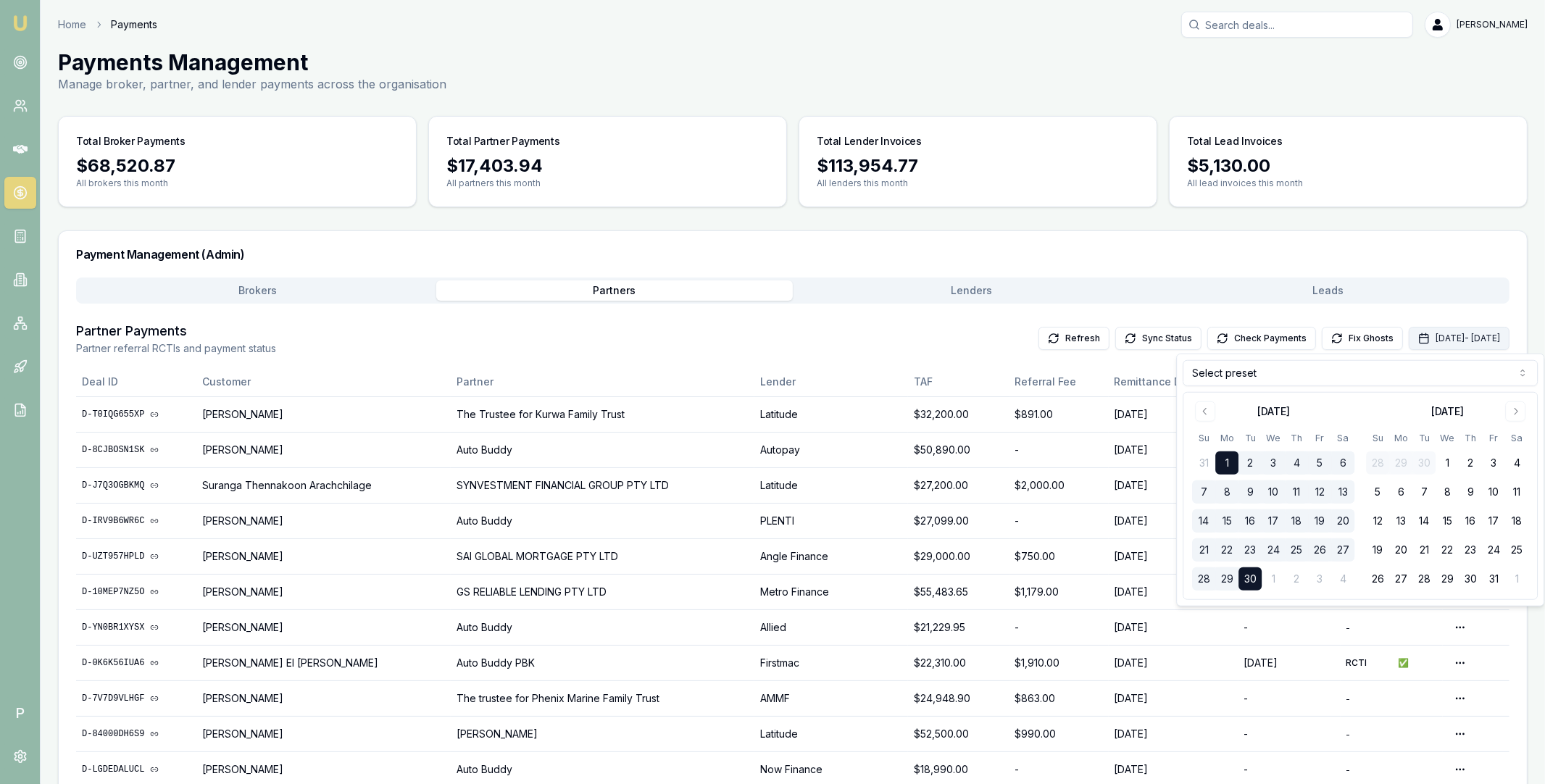
click at [1409, 340] on button "Sep 01, 2025 - Sep 30, 2025" at bounding box center [1459, 338] width 101 height 23
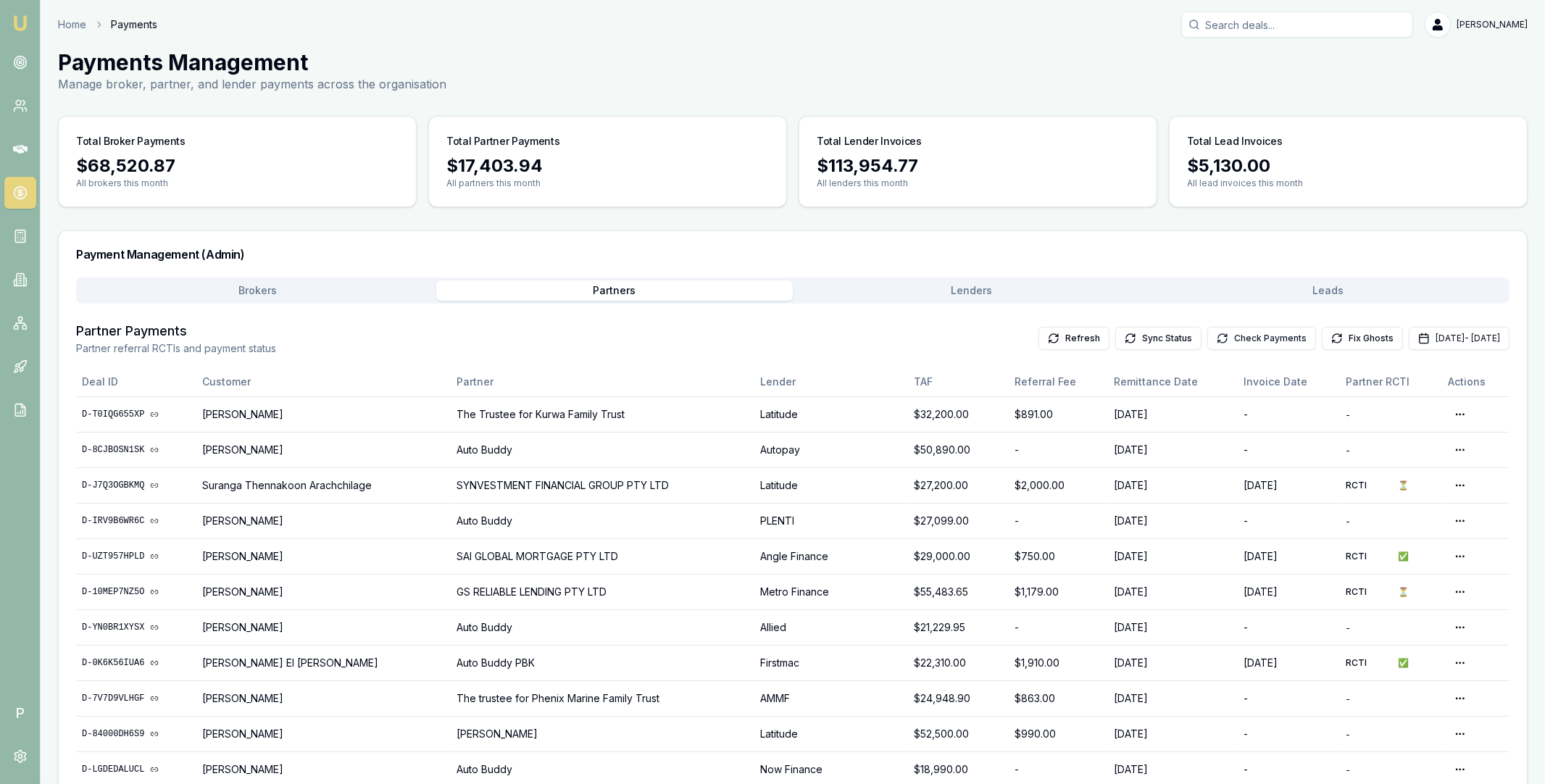
click at [1228, 338] on button "Check Payments" at bounding box center [1261, 338] width 108 height 23
click at [1409, 337] on button "Sep 01, 2025 - Sep 30, 2025" at bounding box center [1459, 338] width 101 height 23
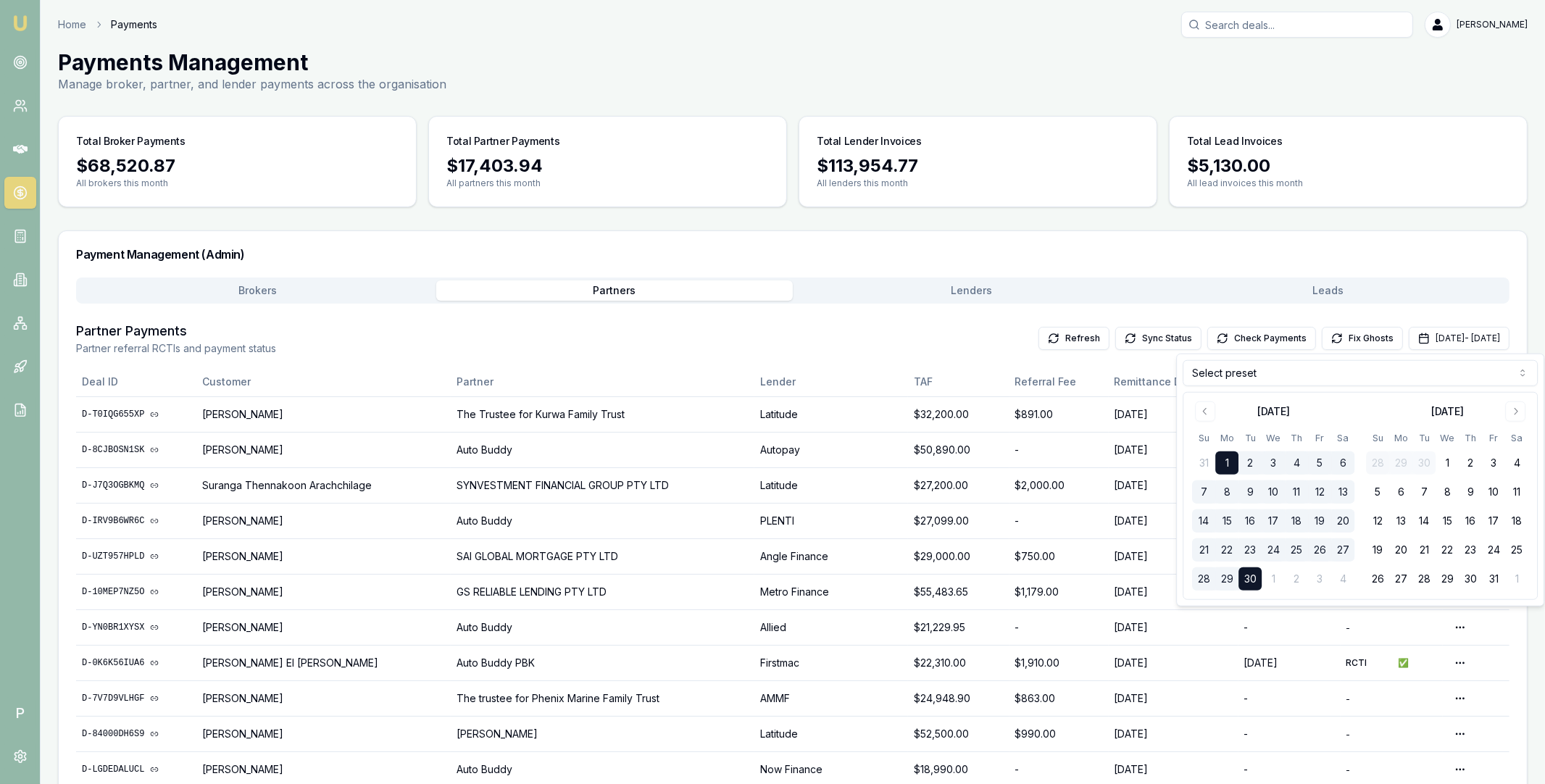
click at [1306, 371] on html "Emu Broker P Home Payments Matt Leeburn Toggle Menu Payments Management Manage …" at bounding box center [772, 392] width 1545 height 784
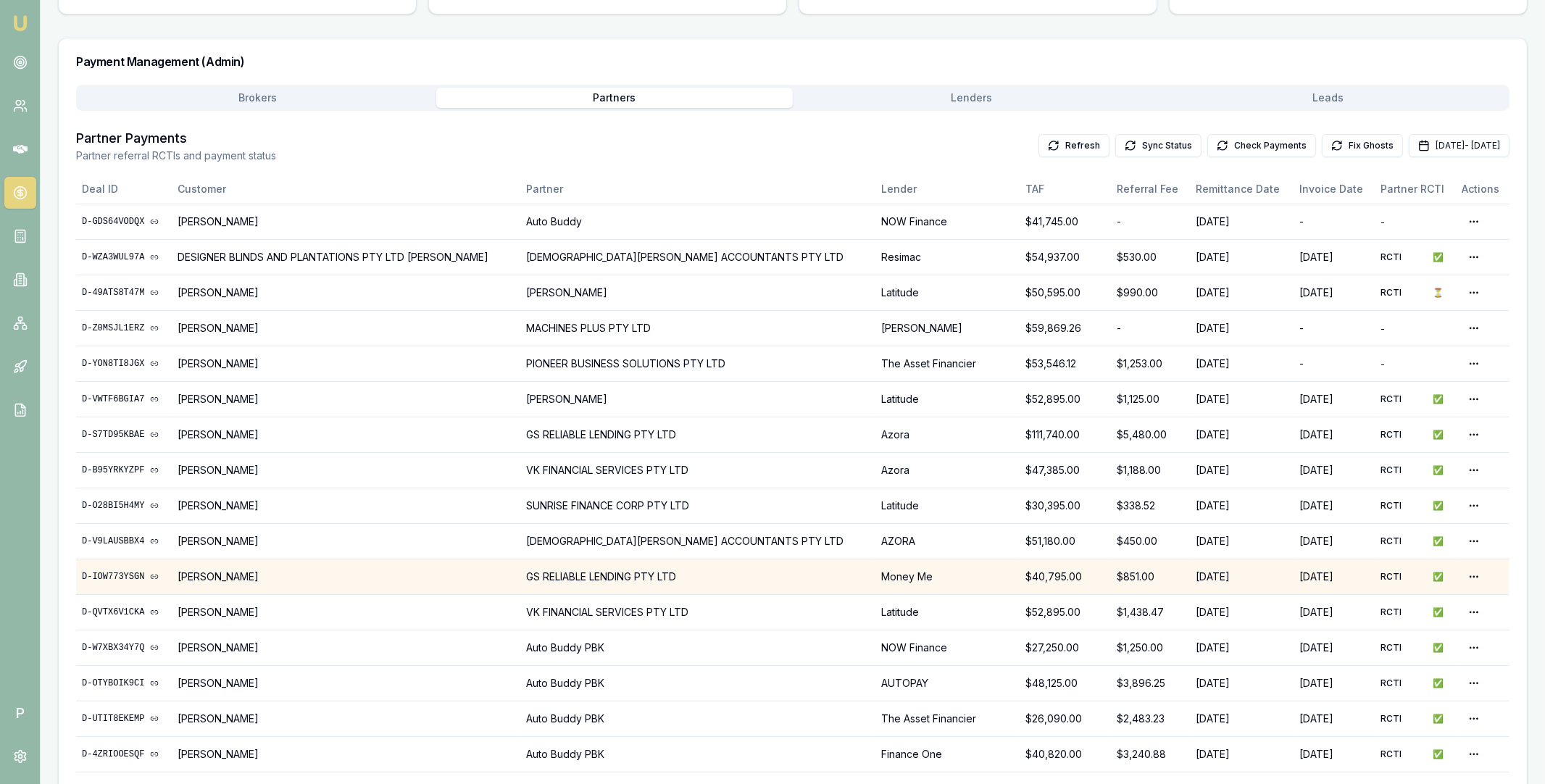
scroll to position [191, 0]
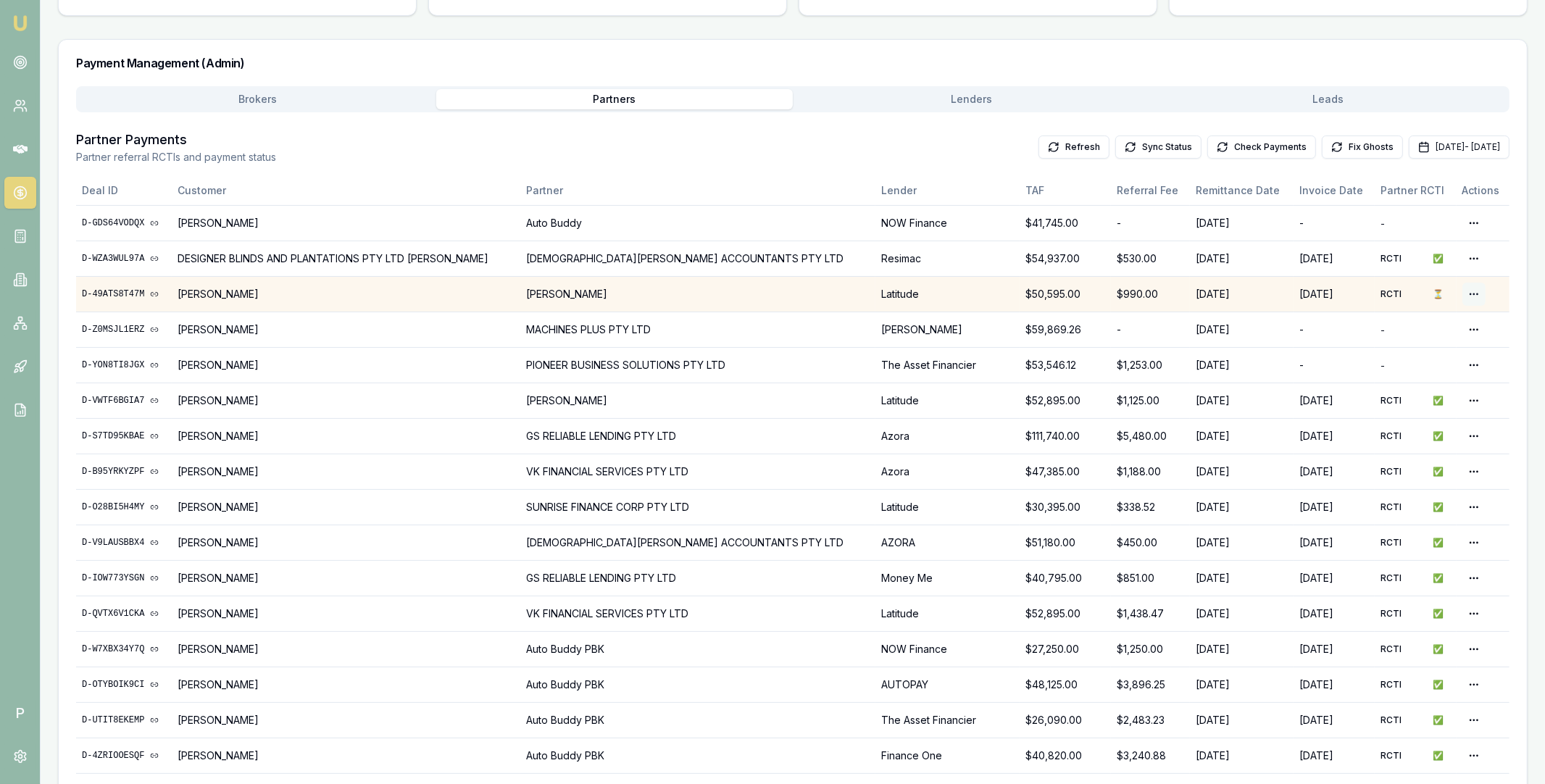
click at [1467, 292] on html "Emu Broker P Home Payments Matt Leeburn Toggle Menu Payments Management Manage …" at bounding box center [772, 200] width 1545 height 784
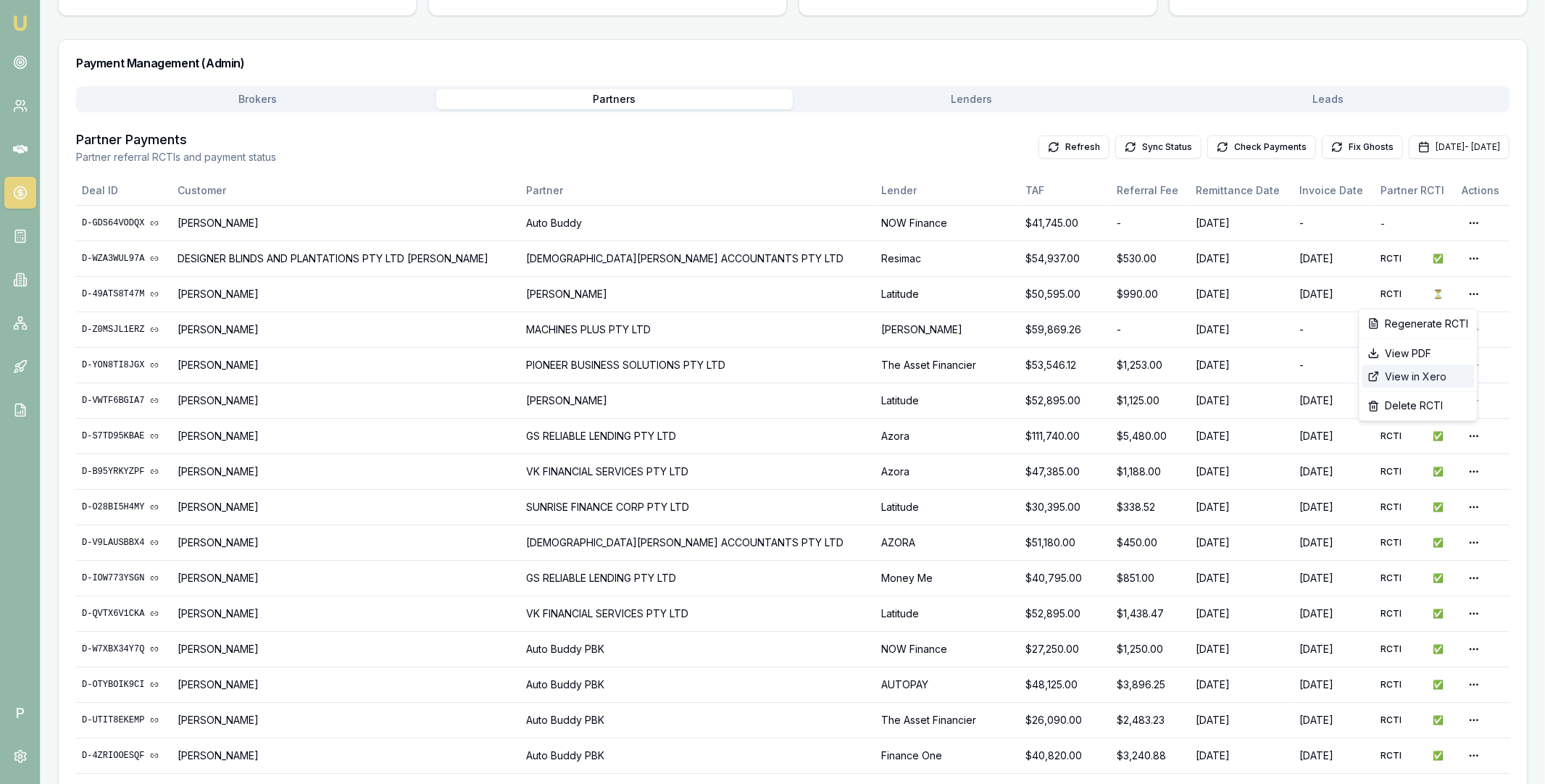
click at [1417, 376] on div "View in Xero" at bounding box center [1418, 376] width 112 height 23
click at [1221, 145] on button "Check Payments" at bounding box center [1261, 146] width 108 height 23
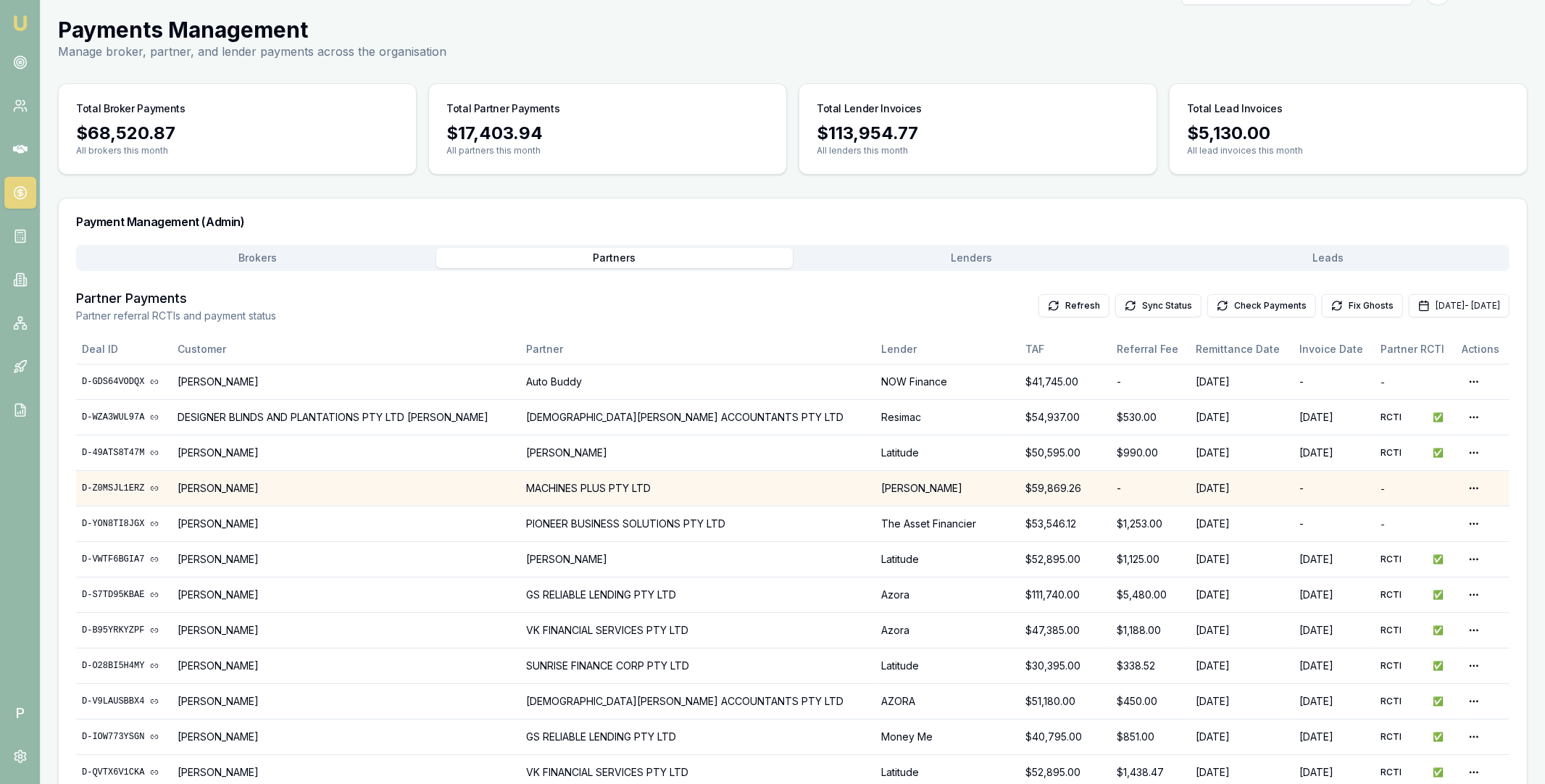
scroll to position [81, 0]
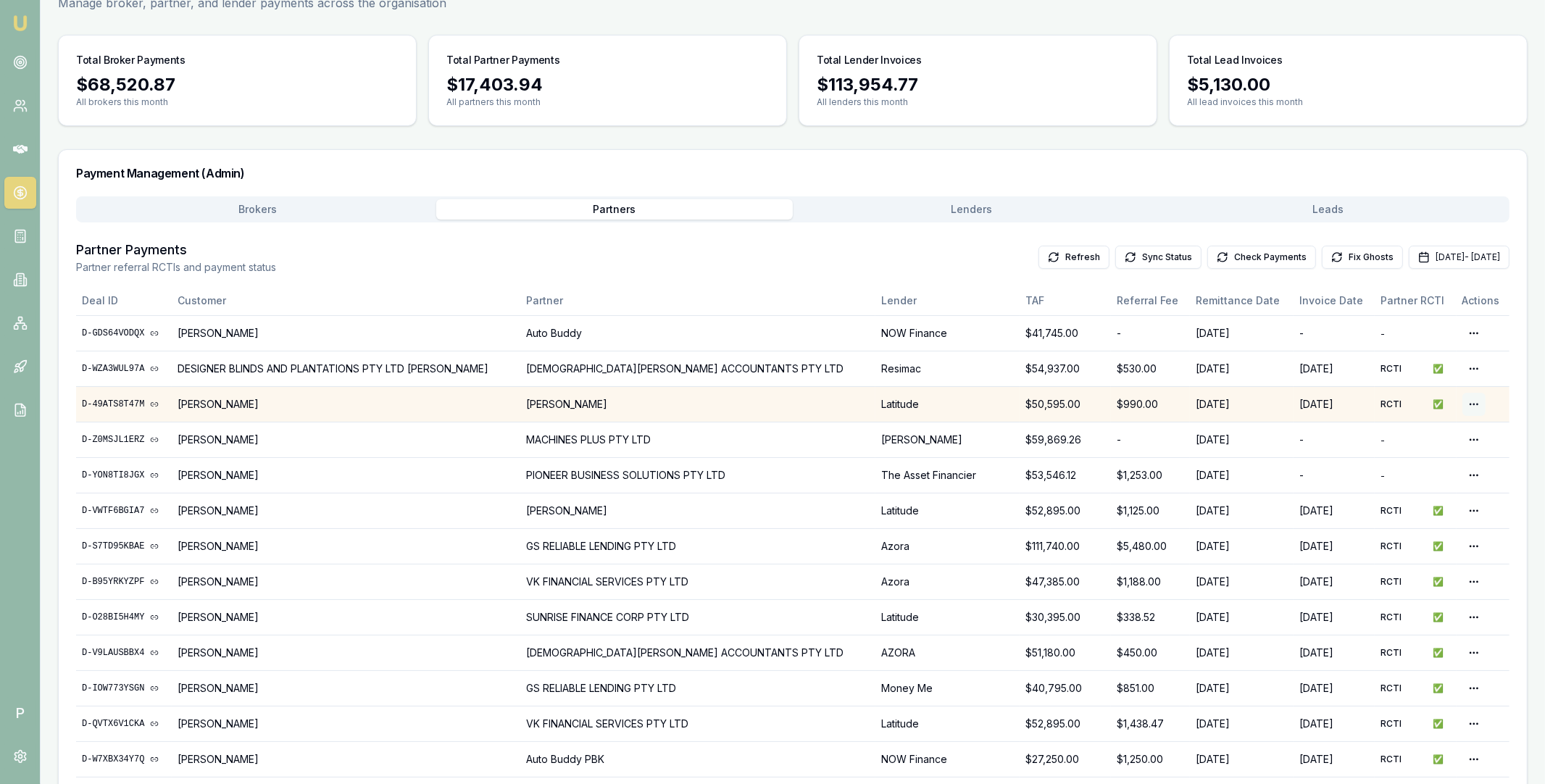
click at [1464, 404] on html "Emu Broker P Home Payments Matt Leeburn Toggle Menu Payments Management Manage …" at bounding box center [772, 310] width 1545 height 784
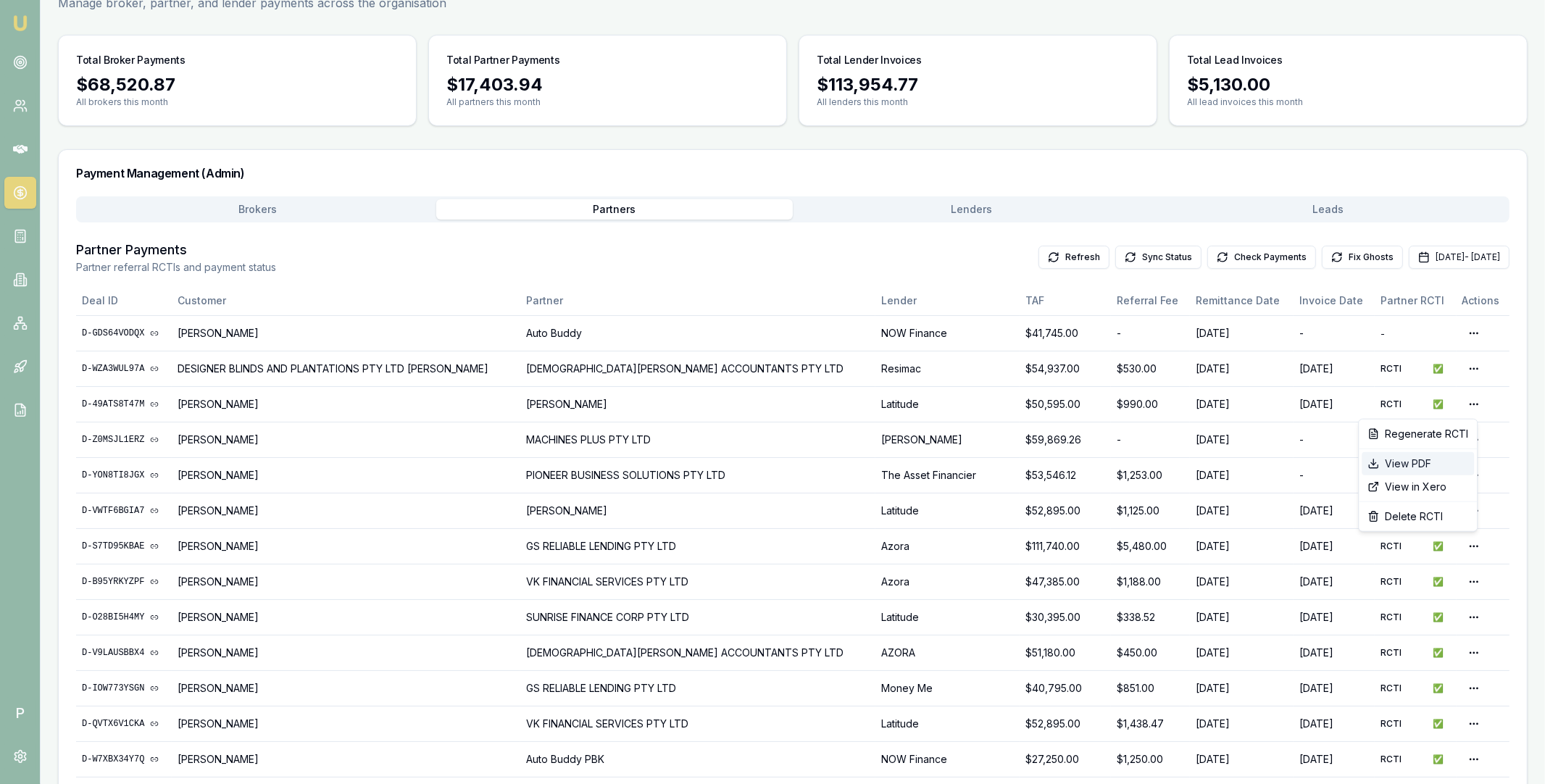
click at [1412, 464] on div "View PDF" at bounding box center [1418, 463] width 112 height 23
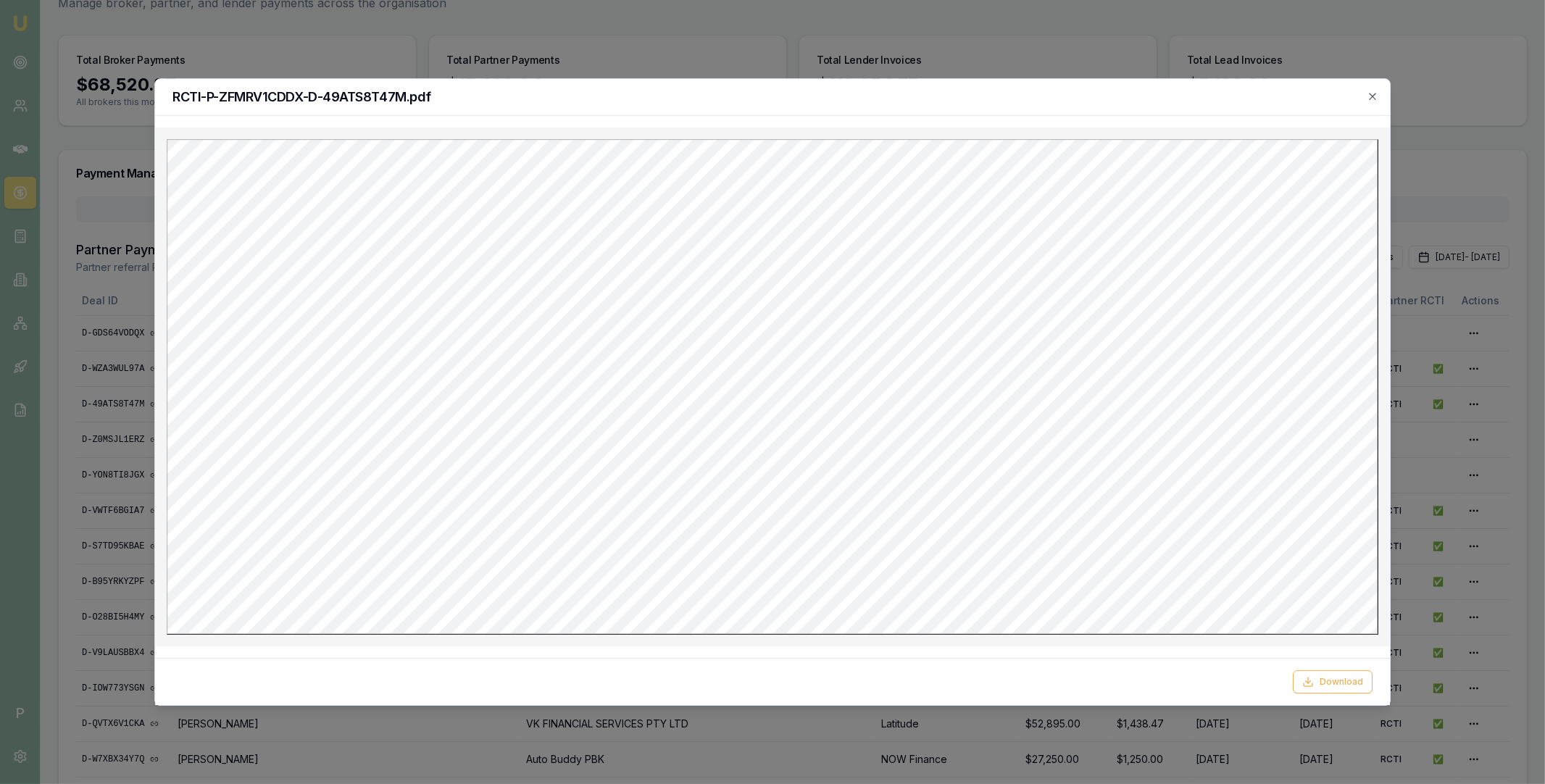
scroll to position [0, 0]
click at [1331, 650] on div "RCTI-P-ZFMRV1CDDX-D-49ATS8T47M.pdf Download Close" at bounding box center [772, 392] width 1236 height 627
click at [1335, 680] on button "Download" at bounding box center [1332, 681] width 80 height 23
click at [1054, 95] on h2 "RCTI-P-ZFMRV1CDDX-D-49ATS8T47M.pdf" at bounding box center [772, 97] width 1200 height 13
click at [1361, 98] on h2 "RCTI-P-ZFMRV1CDDX-D-49ATS8T47M.pdf" at bounding box center [772, 97] width 1200 height 13
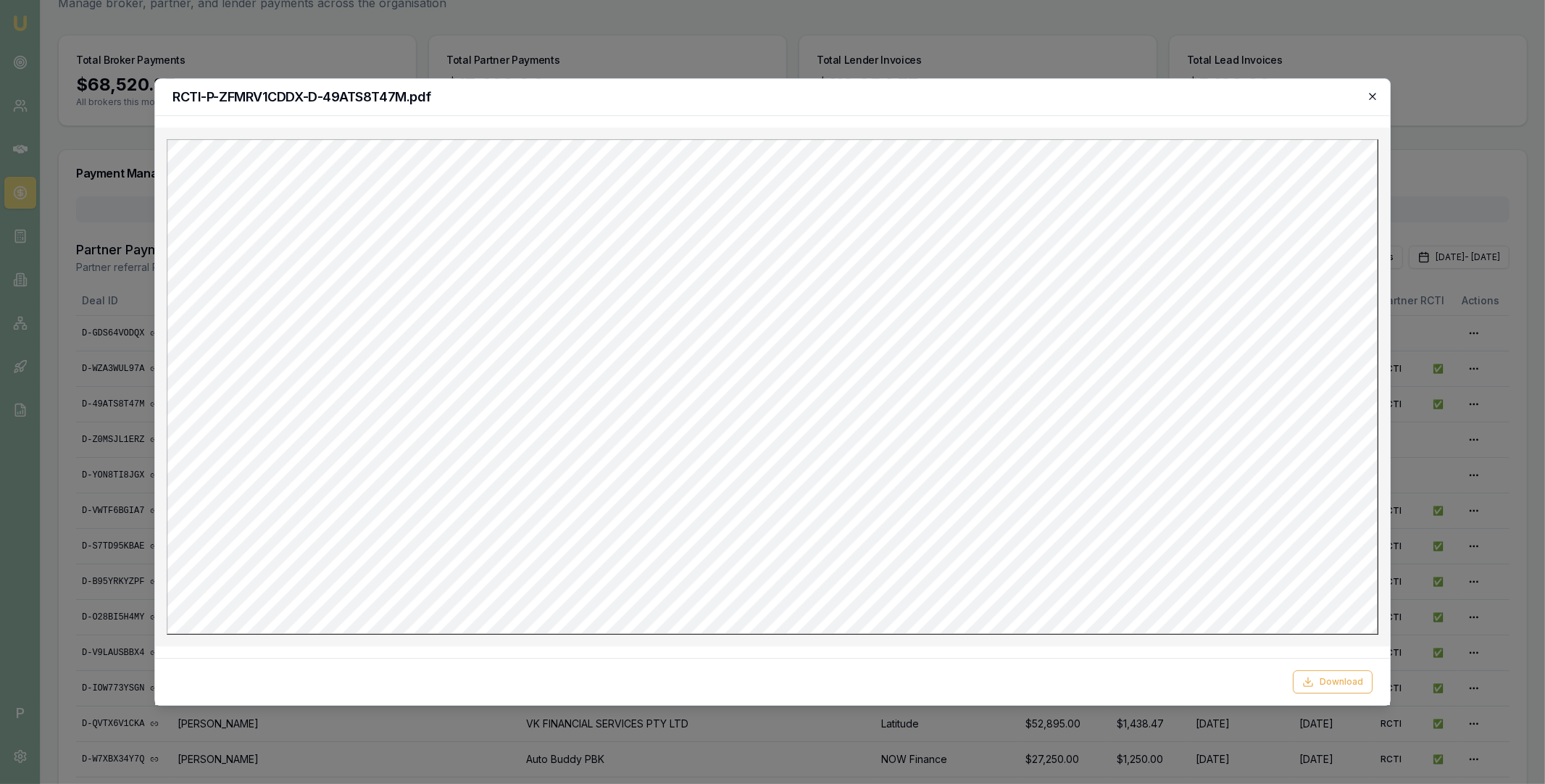
click at [1369, 97] on icon "button" at bounding box center [1372, 96] width 12 height 12
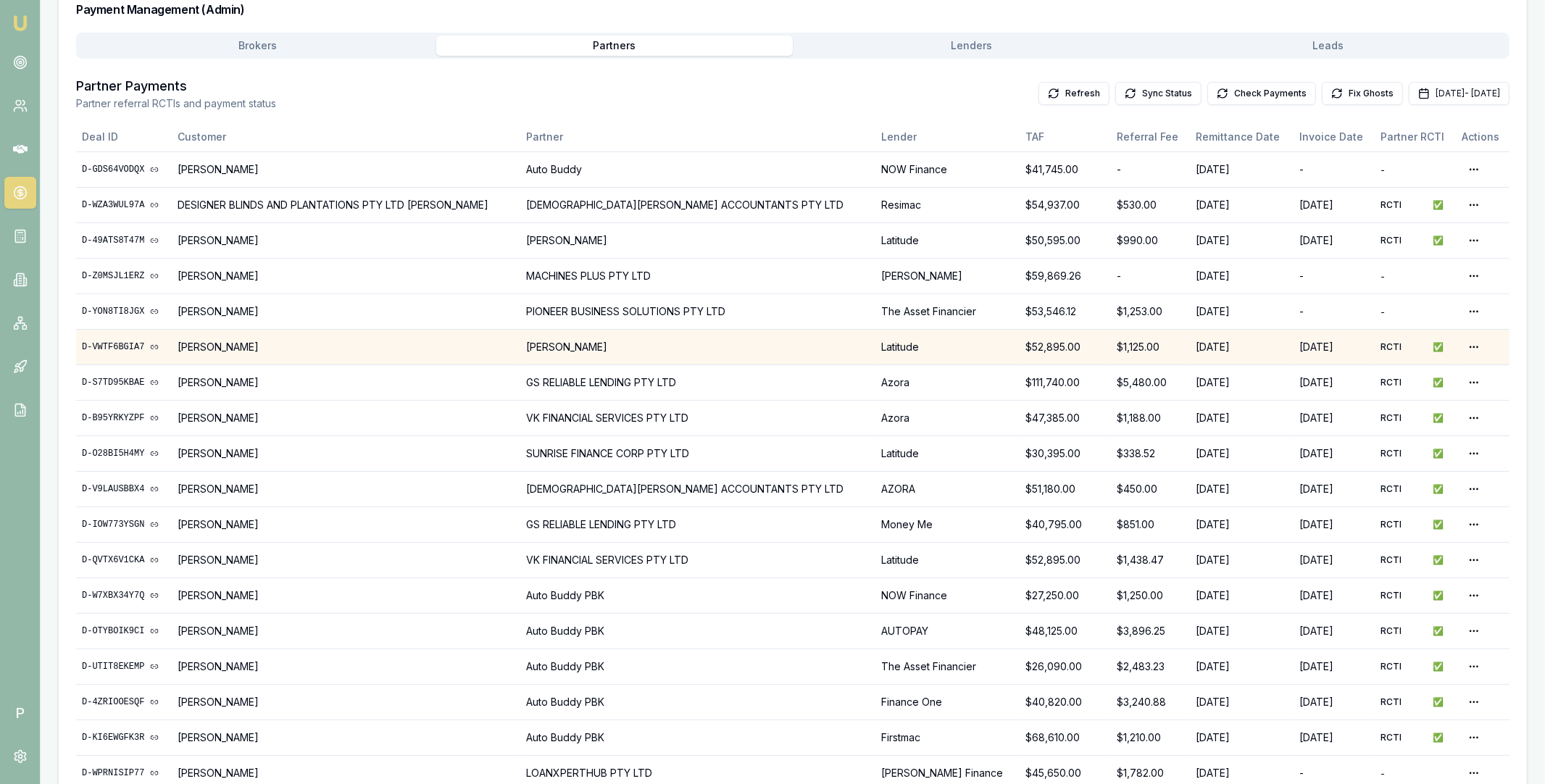
scroll to position [593, 0]
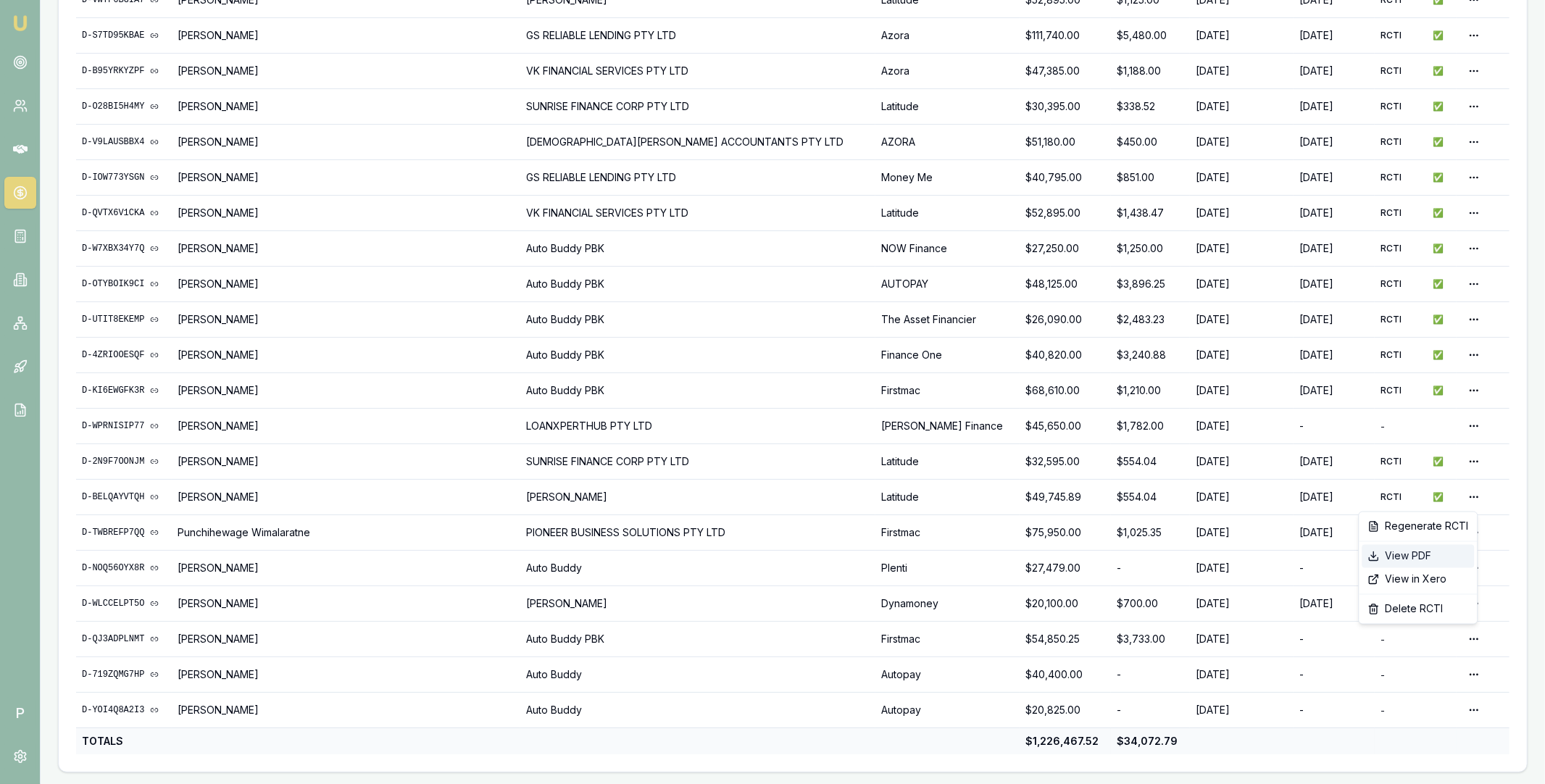
click at [1427, 550] on div "View PDF" at bounding box center [1418, 556] width 112 height 23
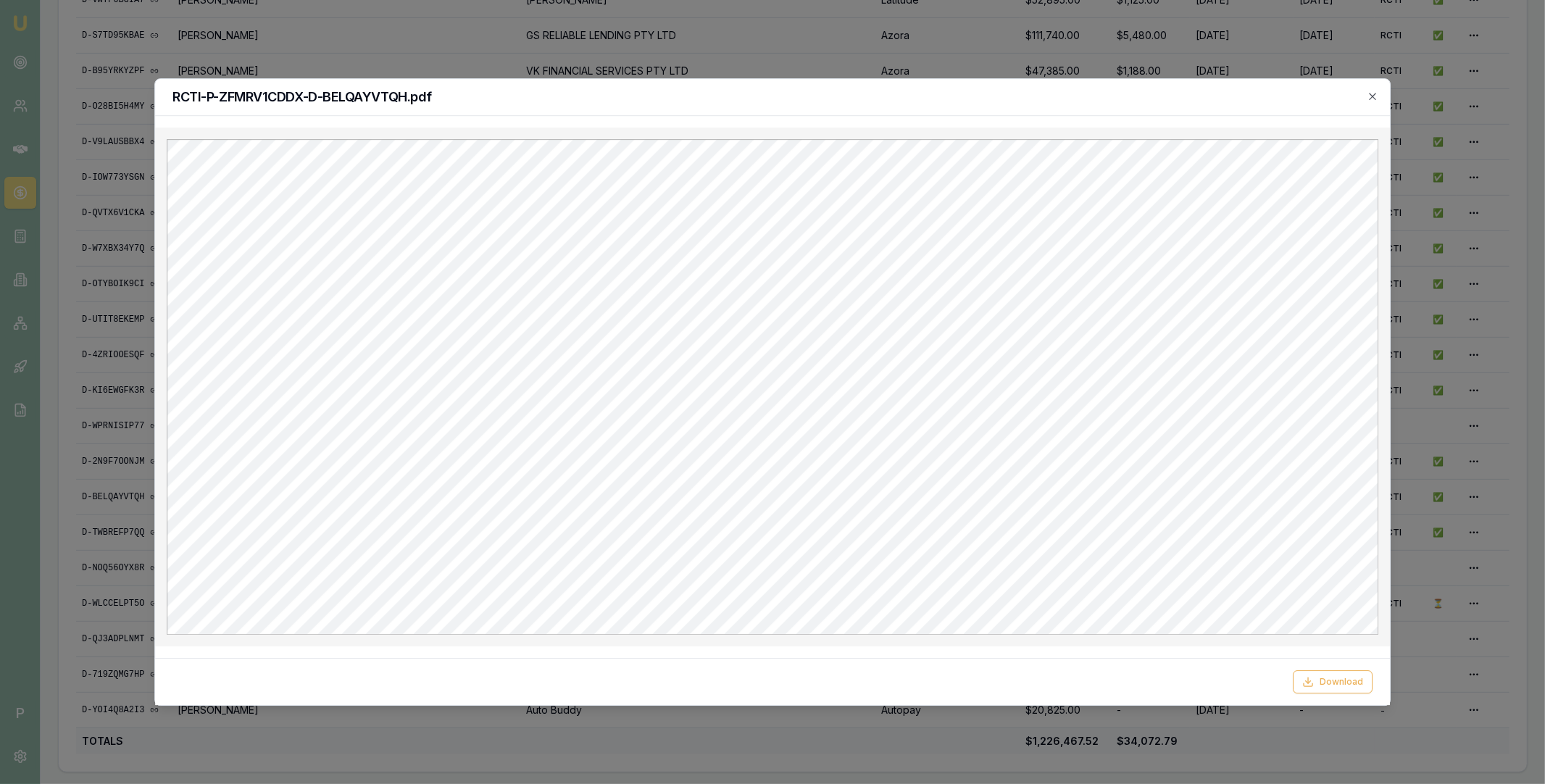
scroll to position [0, 0]
click at [1325, 673] on button "Download" at bounding box center [1332, 681] width 80 height 23
click at [1087, 104] on h2 "RCTI-P-ZFMRV1CDDX-D-BELQAYVTQH.pdf" at bounding box center [772, 97] width 1200 height 13
click at [1372, 98] on icon "button" at bounding box center [1372, 96] width 12 height 12
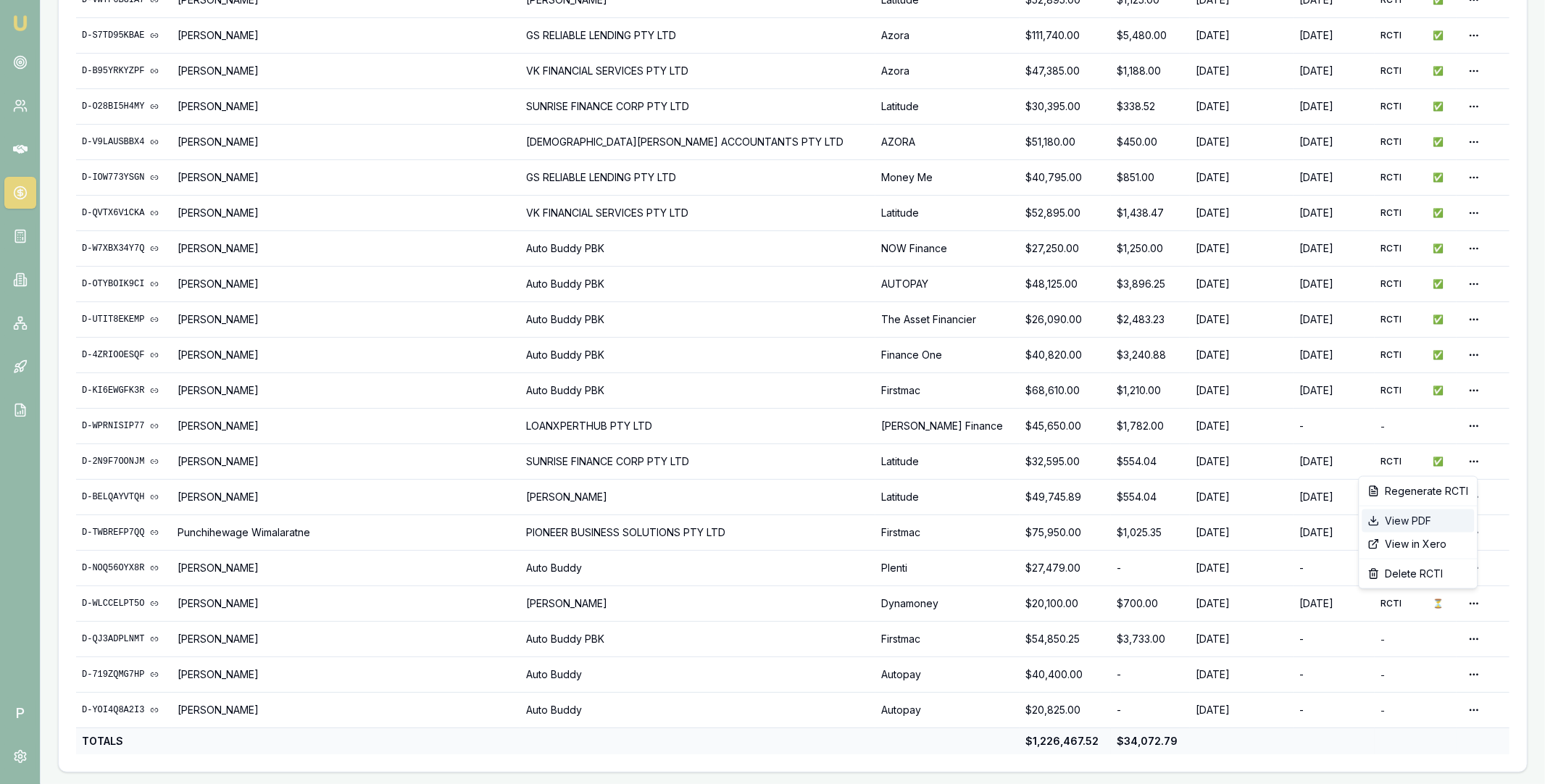
click at [1424, 522] on div "View PDF" at bounding box center [1418, 521] width 112 height 23
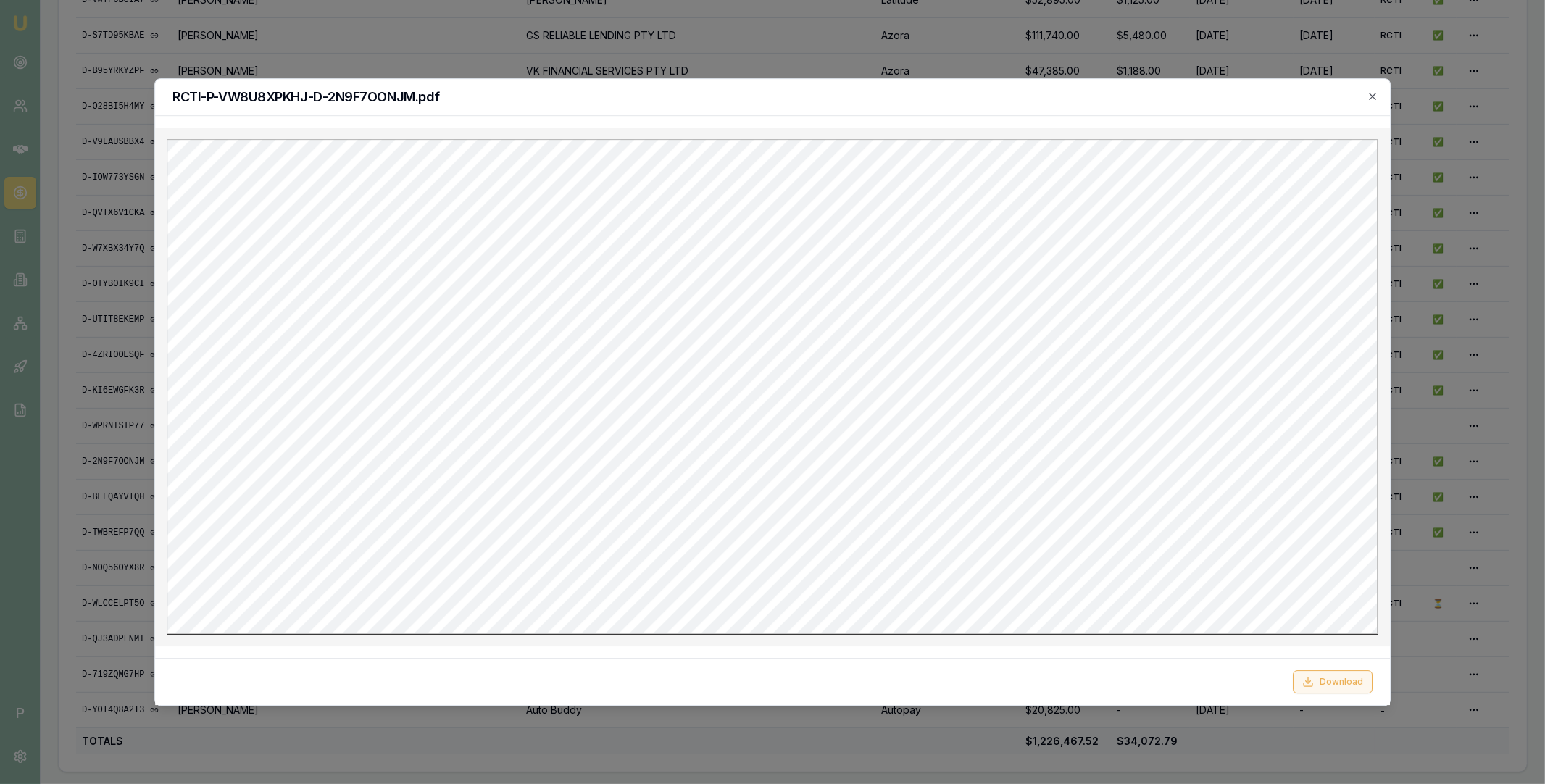
click at [1335, 679] on button "Download" at bounding box center [1332, 681] width 80 height 23
click at [1086, 99] on h2 "RCTI-P-VW8U8XPKHJ-D-2N9F7OONJM.pdf" at bounding box center [772, 97] width 1200 height 13
click at [1367, 96] on icon "button" at bounding box center [1372, 96] width 12 height 12
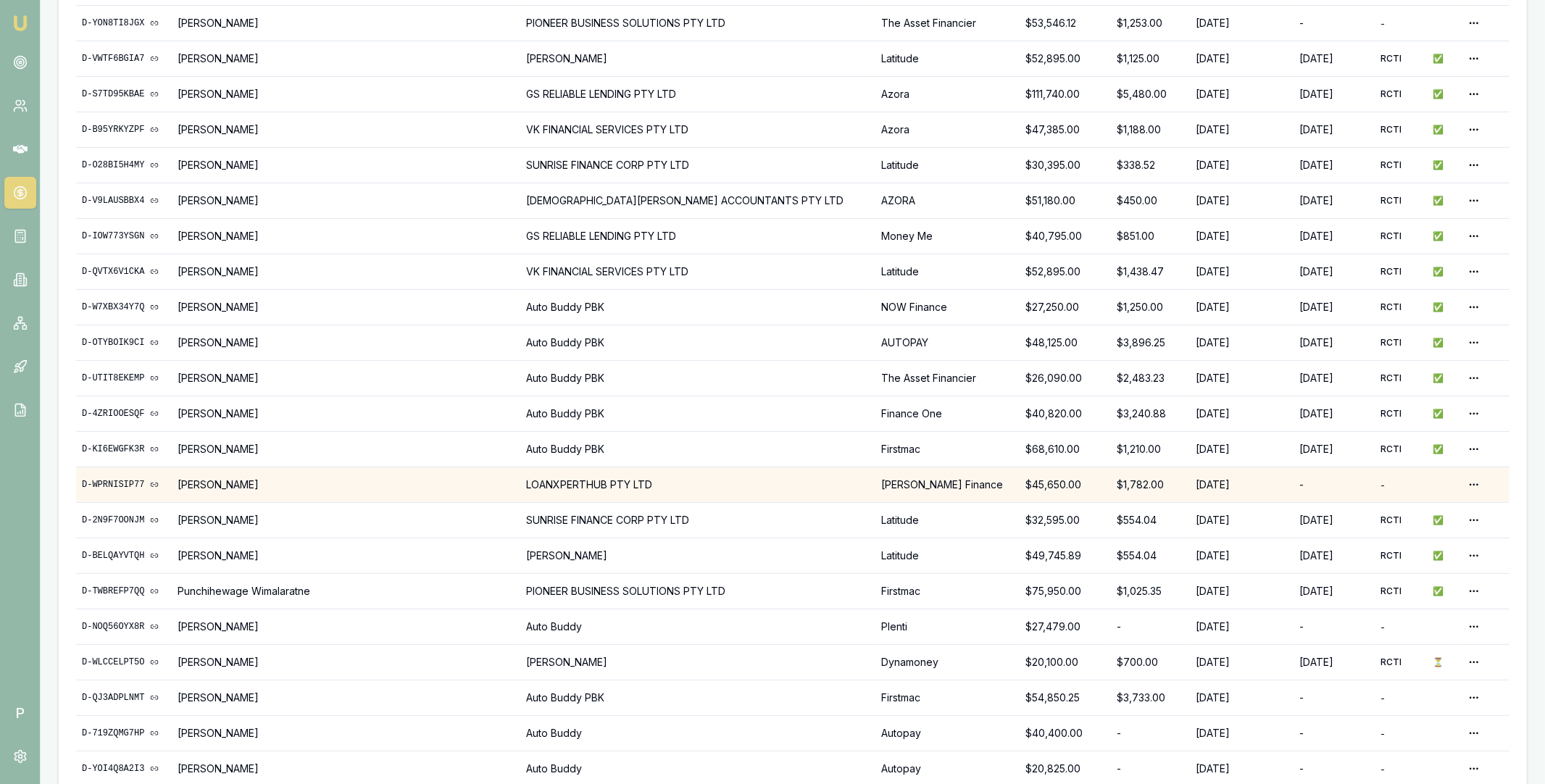
scroll to position [431, 0]
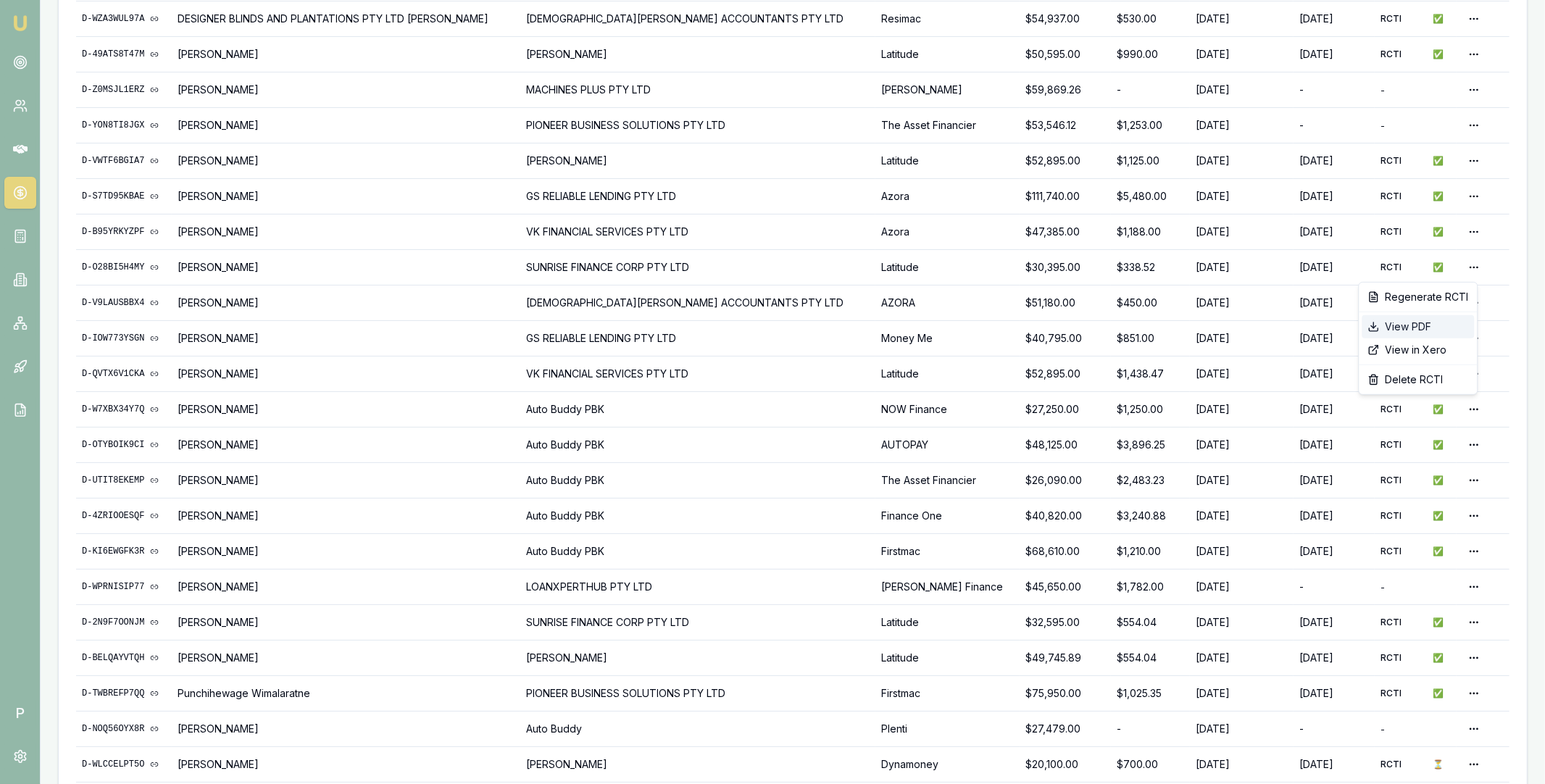
click at [1425, 324] on div "View PDF" at bounding box center [1418, 326] width 112 height 23
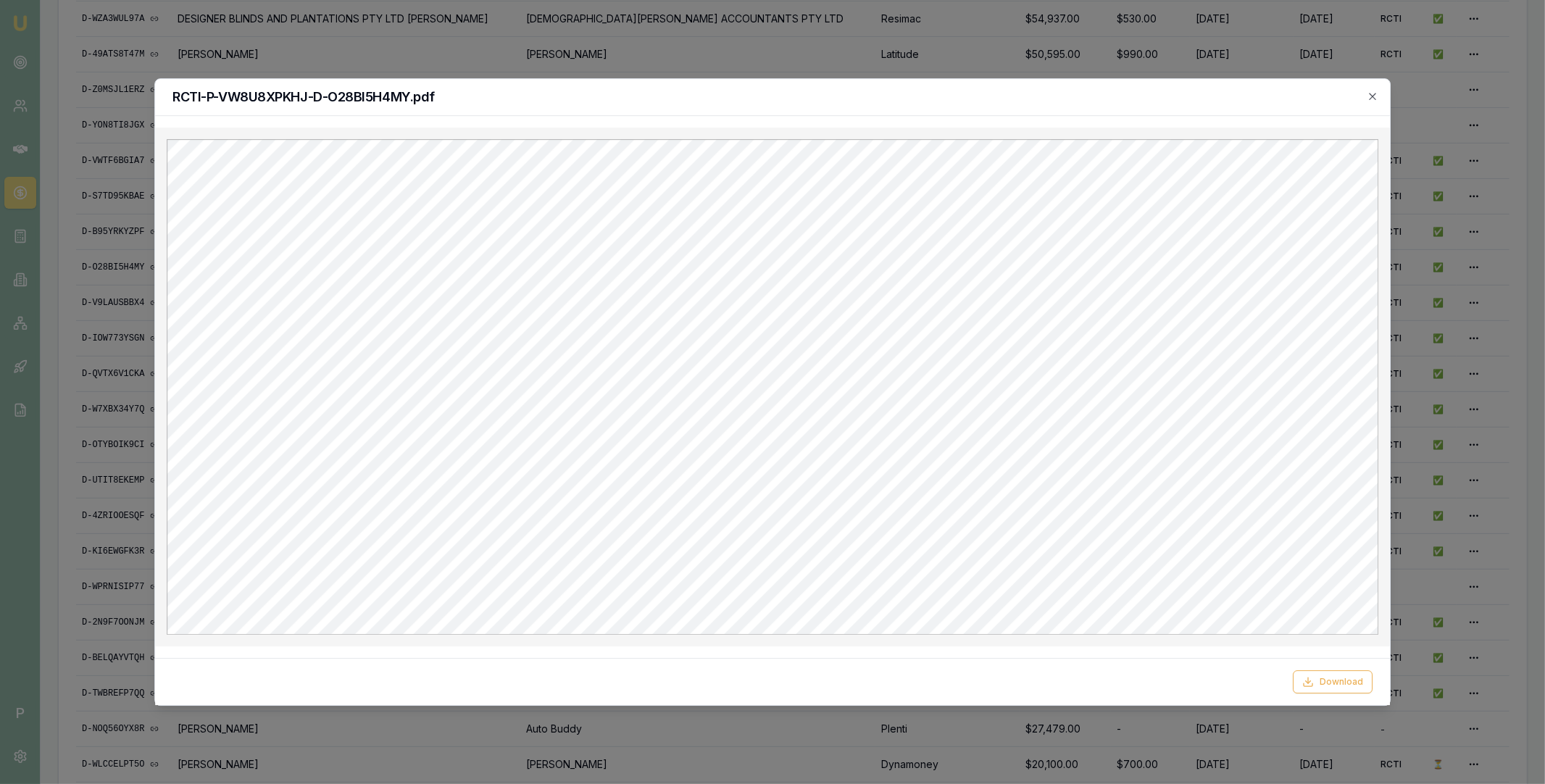
scroll to position [0, 0]
click at [1330, 684] on button "Download" at bounding box center [1332, 681] width 80 height 23
click at [1384, 112] on div "RCTI-P-VW8U8XPKHJ-D-O28BI5H4MY.pdf" at bounding box center [772, 97] width 1235 height 37
click at [1374, 99] on icon "button" at bounding box center [1372, 96] width 12 height 12
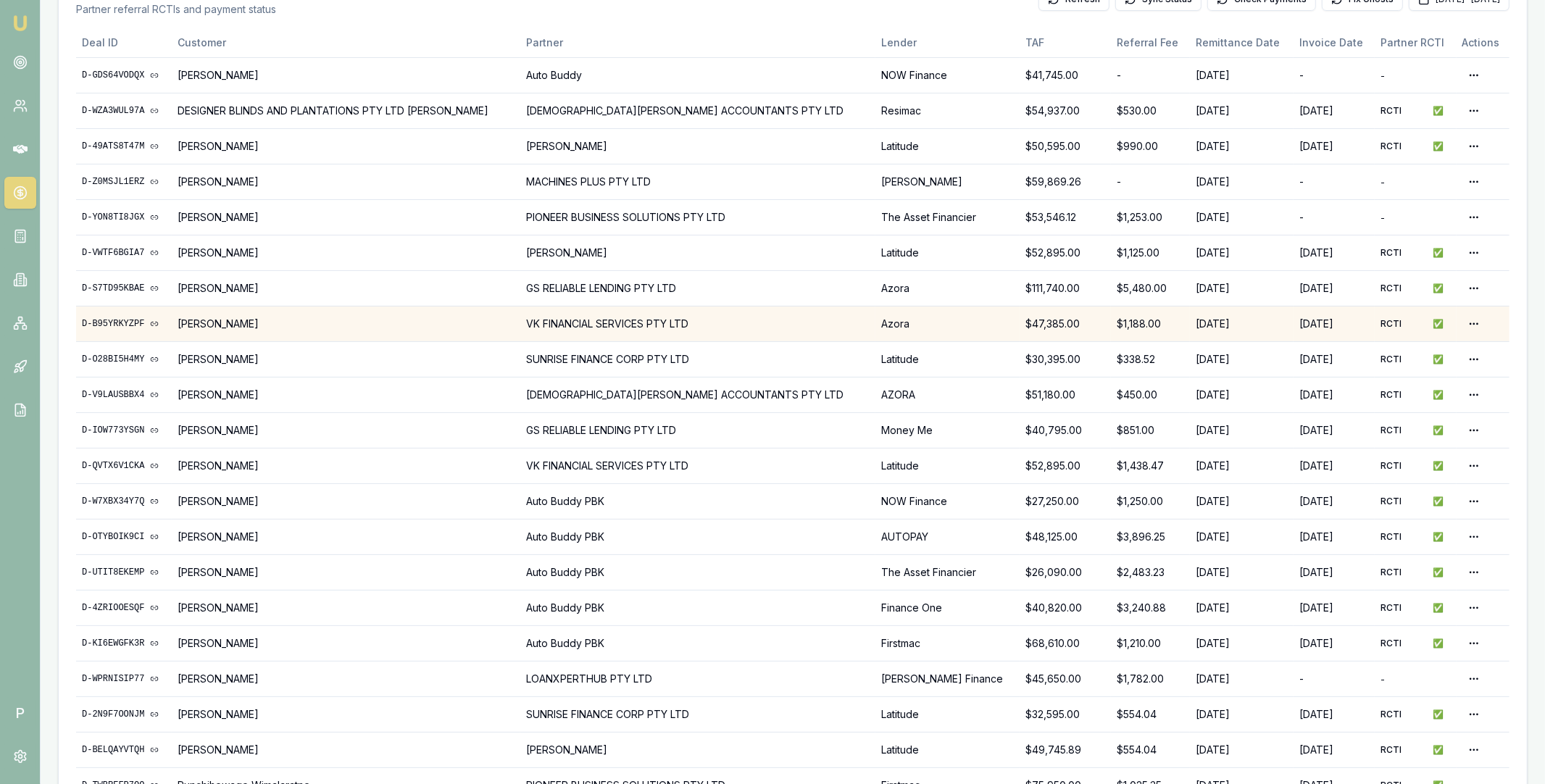
scroll to position [148, 0]
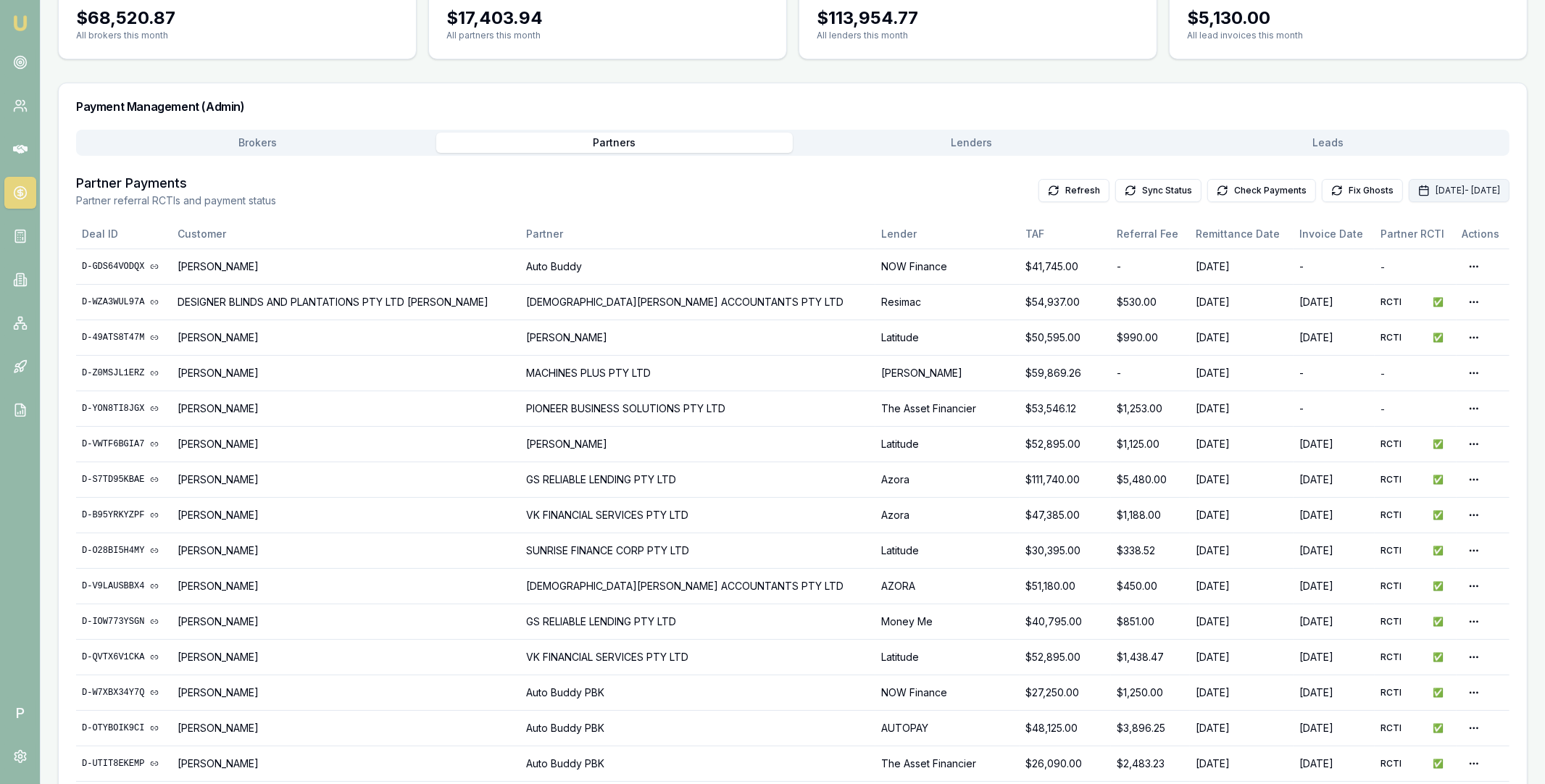
click at [1409, 191] on button "Sep 01, 2025 - Sep 30, 2025" at bounding box center [1459, 190] width 101 height 23
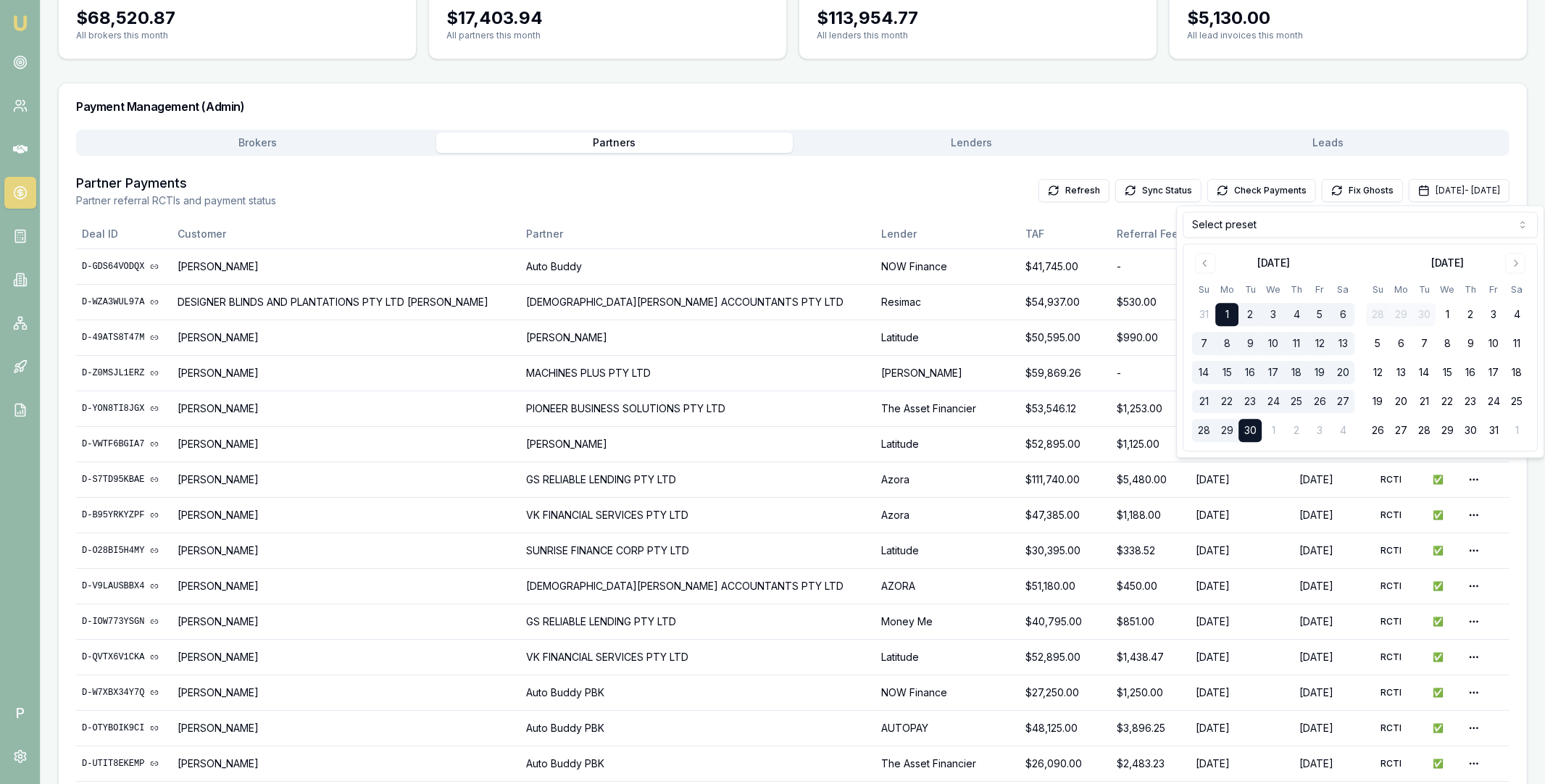
click at [1304, 234] on html "Emu Broker P Home Payments Matt Leeburn Toggle Menu Payments Management Manage …" at bounding box center [772, 244] width 1545 height 784
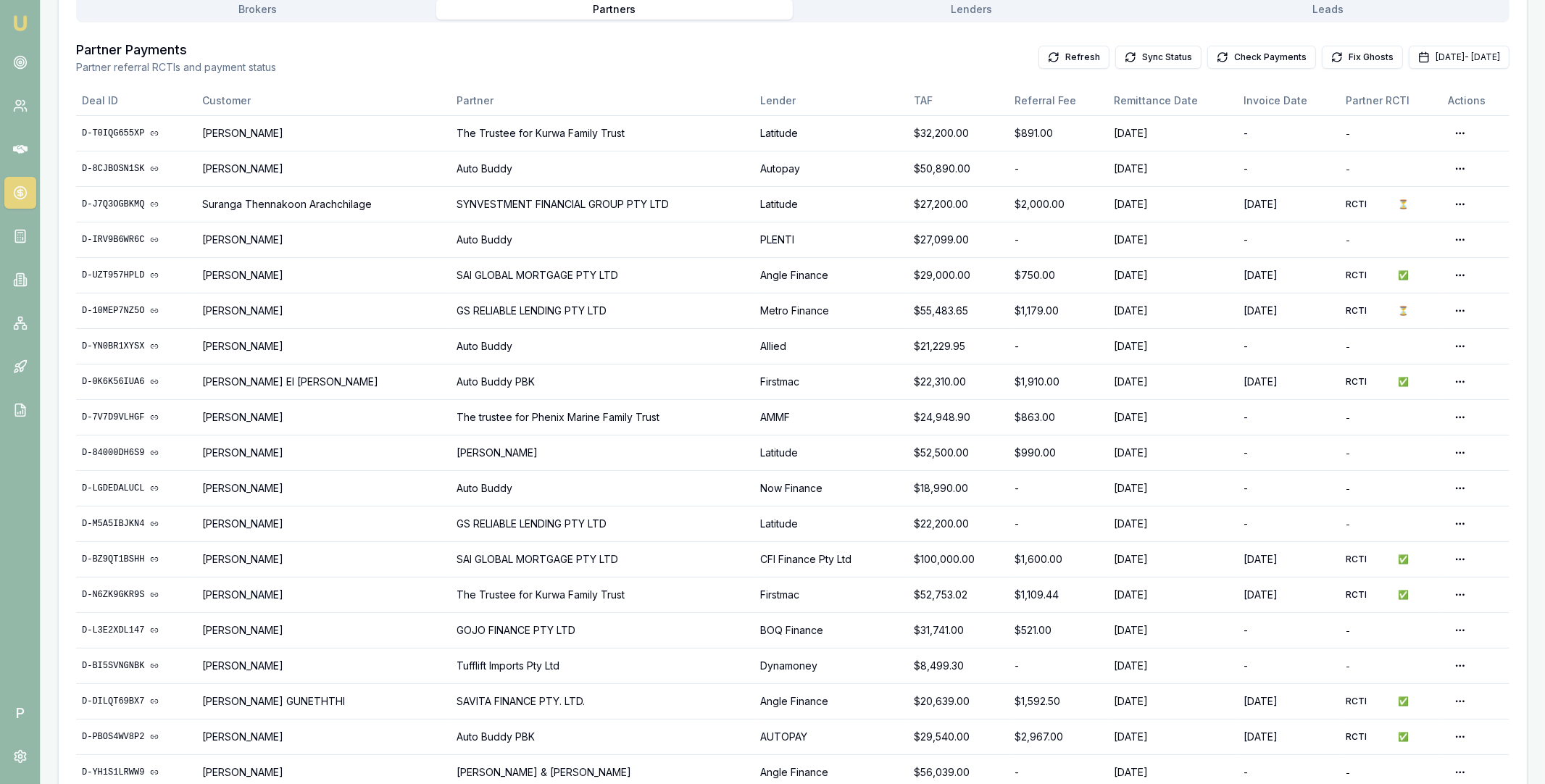
scroll to position [280, 0]
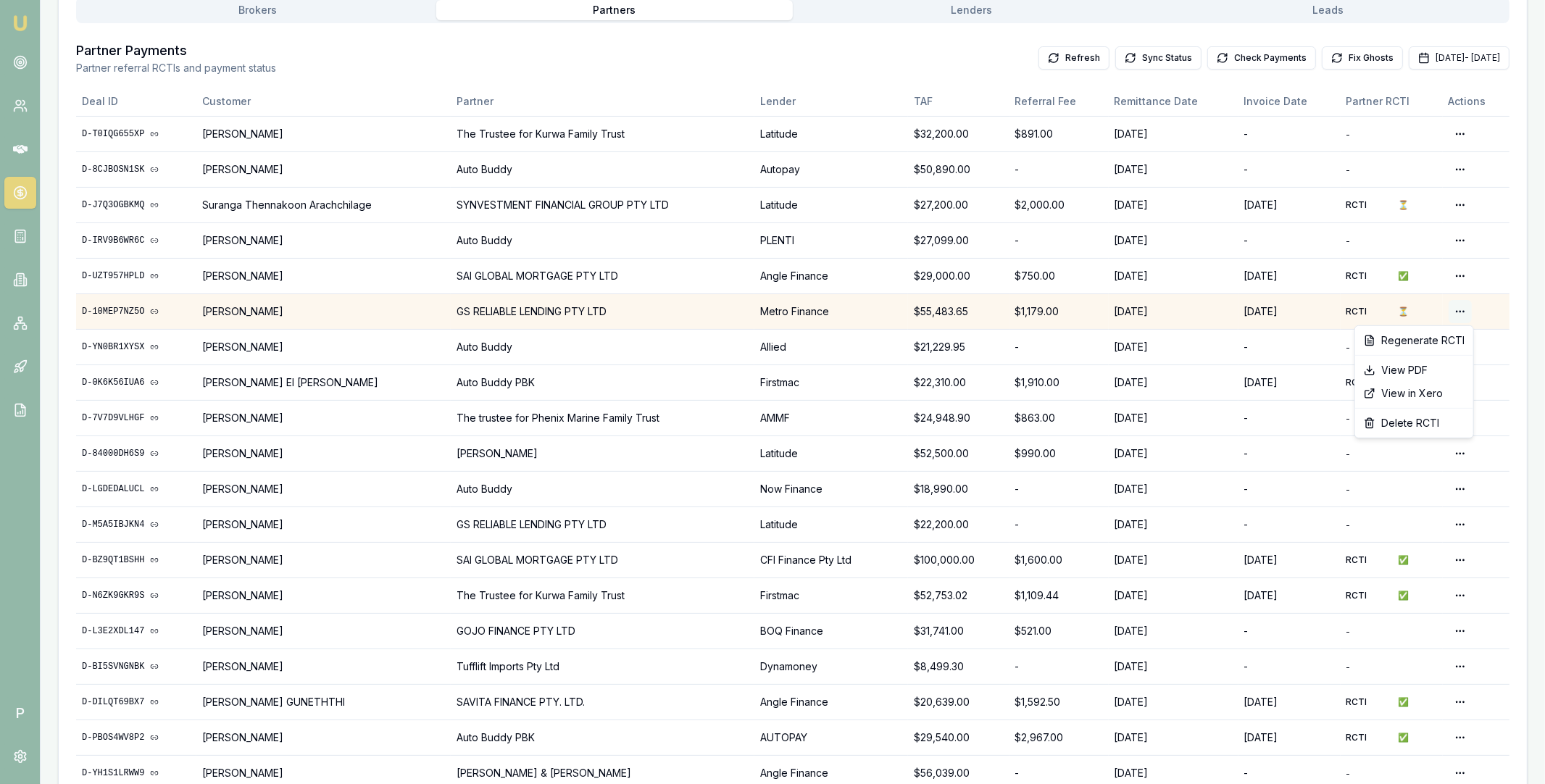
click at [1459, 308] on html "Emu Broker P Home Payments Matt Leeburn Toggle Menu Payments Management Manage …" at bounding box center [772, 112] width 1545 height 784
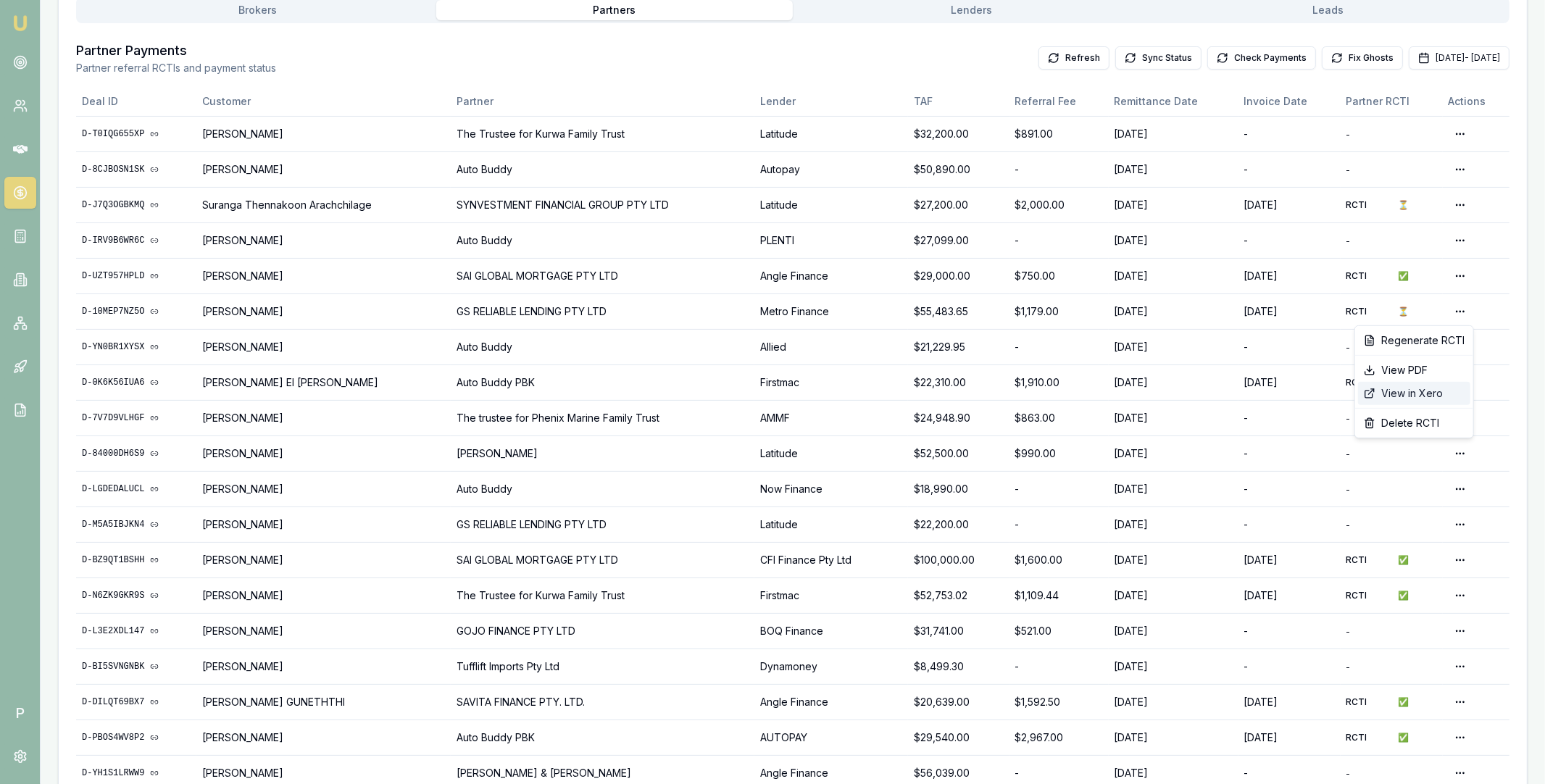
click at [1409, 391] on div "View in Xero" at bounding box center [1414, 393] width 112 height 23
click at [1207, 59] on button "Check Payments" at bounding box center [1261, 58] width 108 height 23
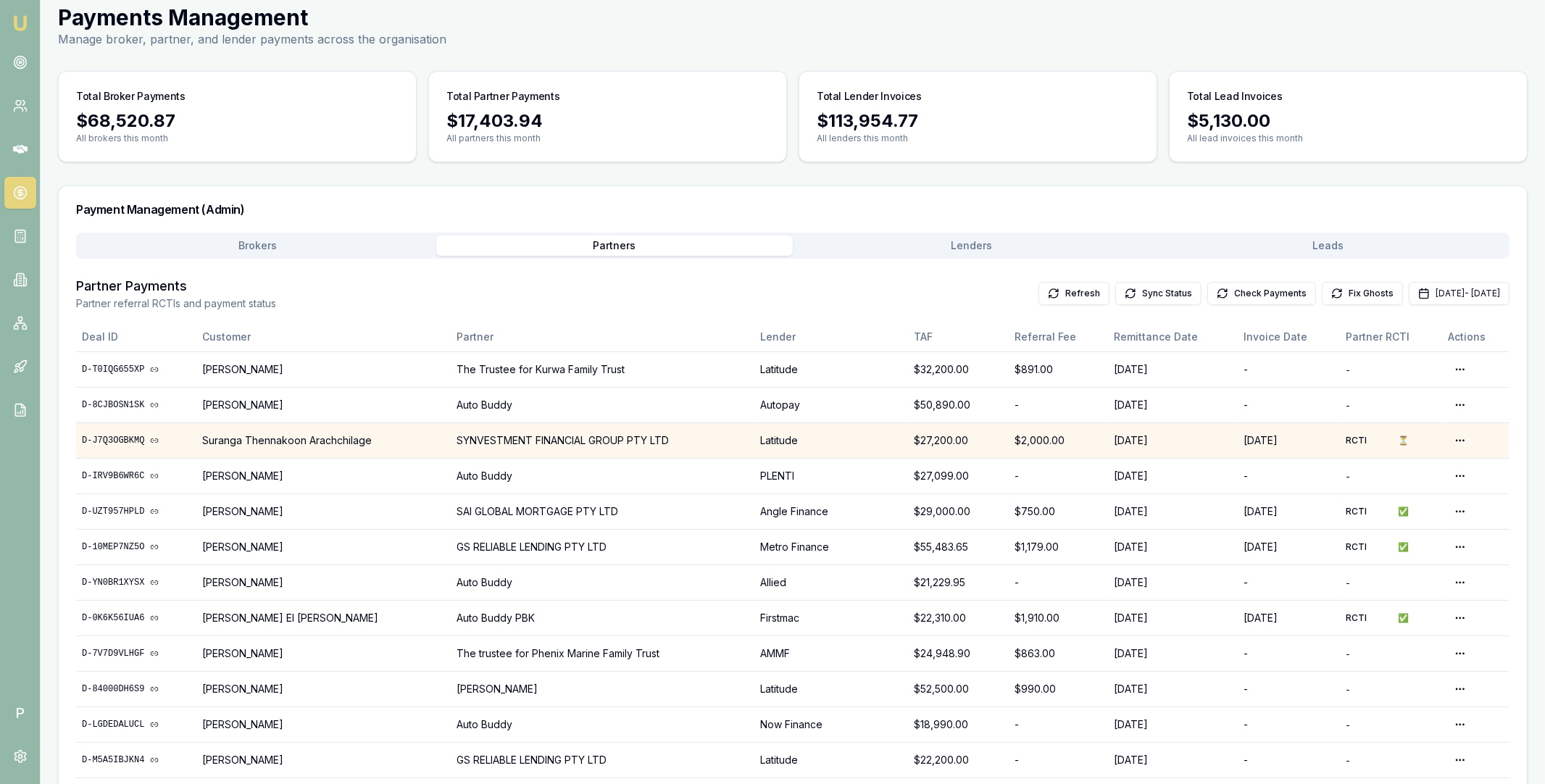
scroll to position [102, 0]
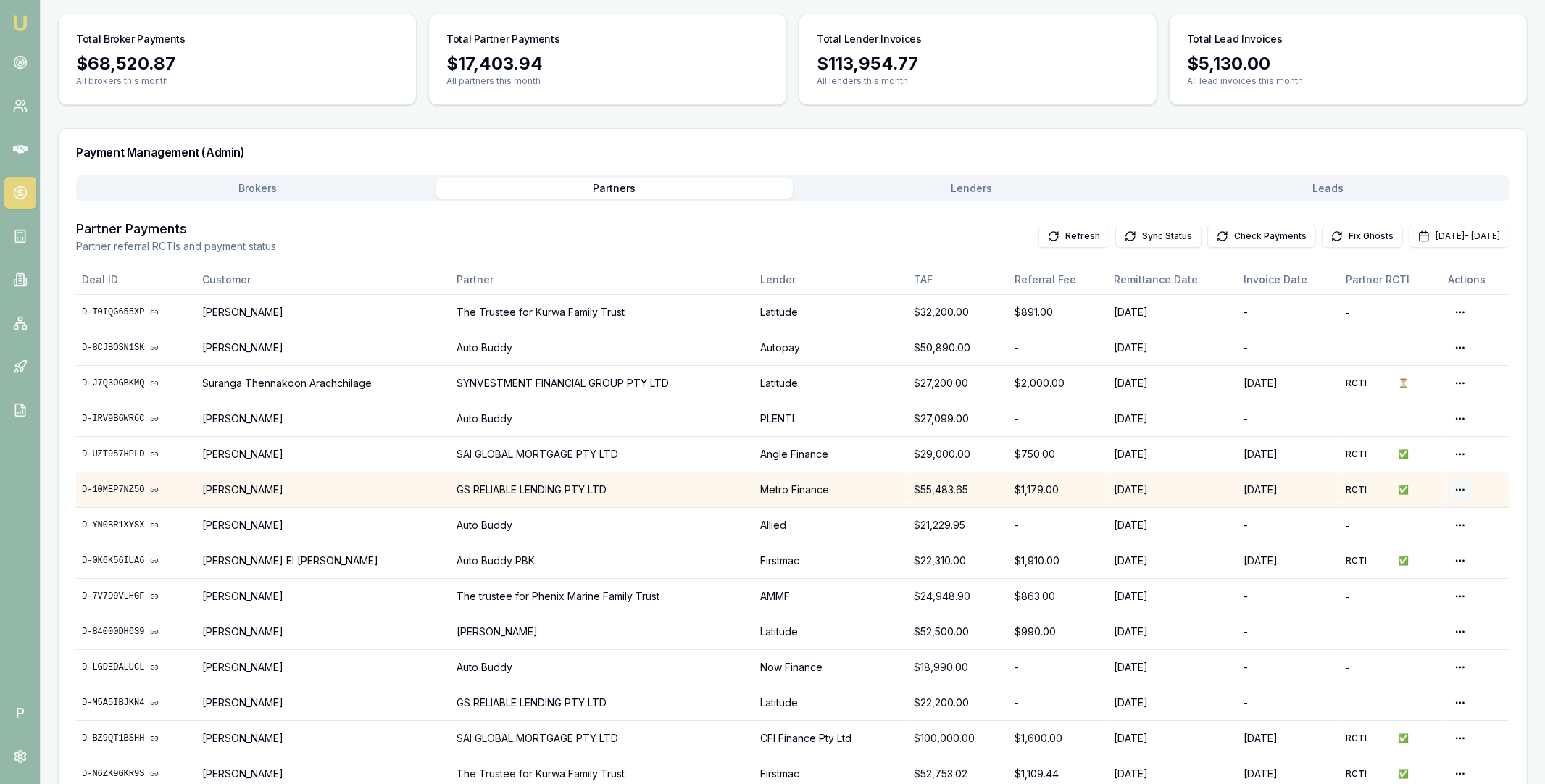
click at [1459, 487] on html "Emu Broker P Home Payments Matt Leeburn Toggle Menu Payments Management Manage …" at bounding box center [772, 290] width 1545 height 784
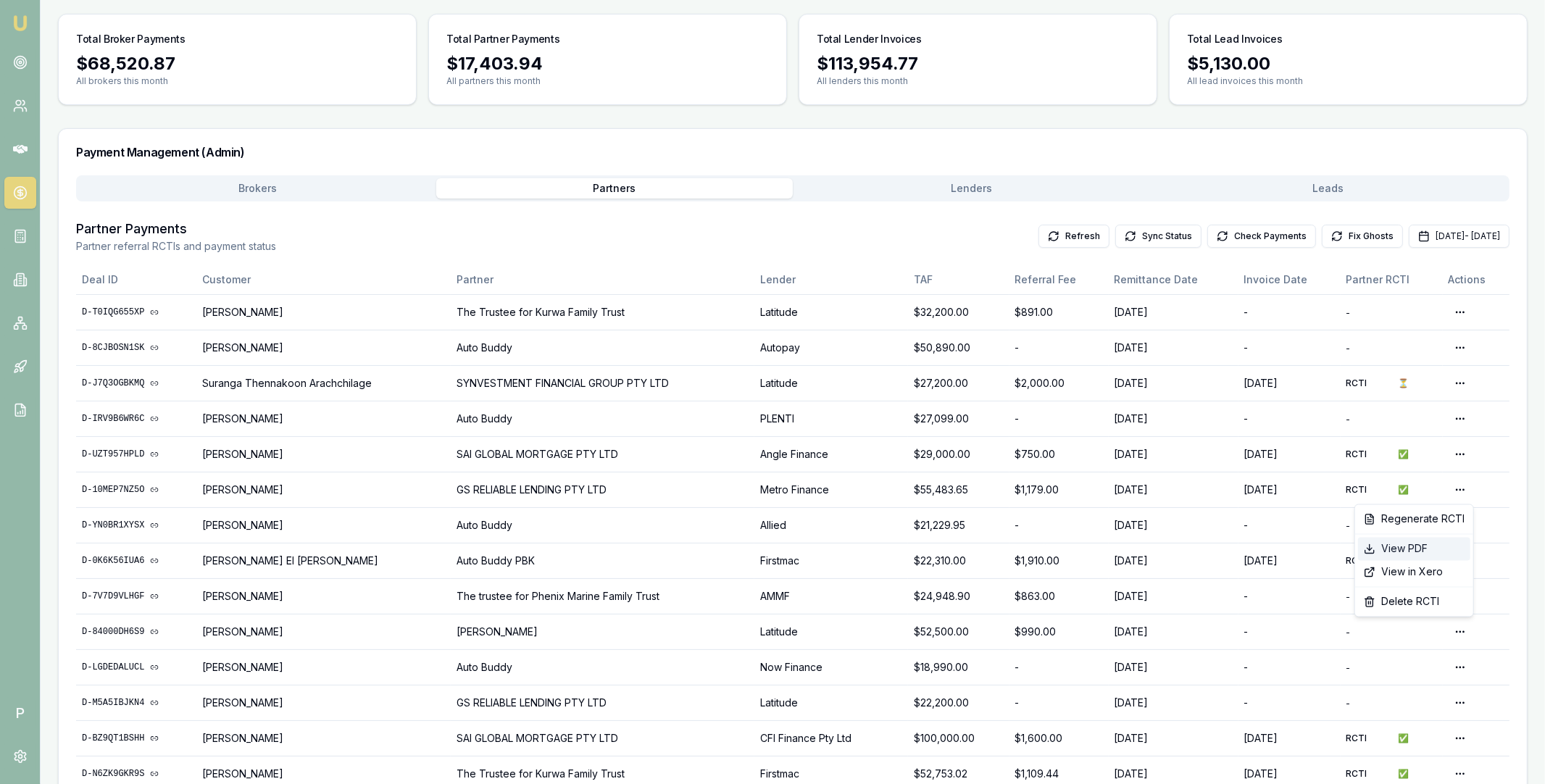
click at [1422, 545] on div "View PDF" at bounding box center [1414, 548] width 112 height 23
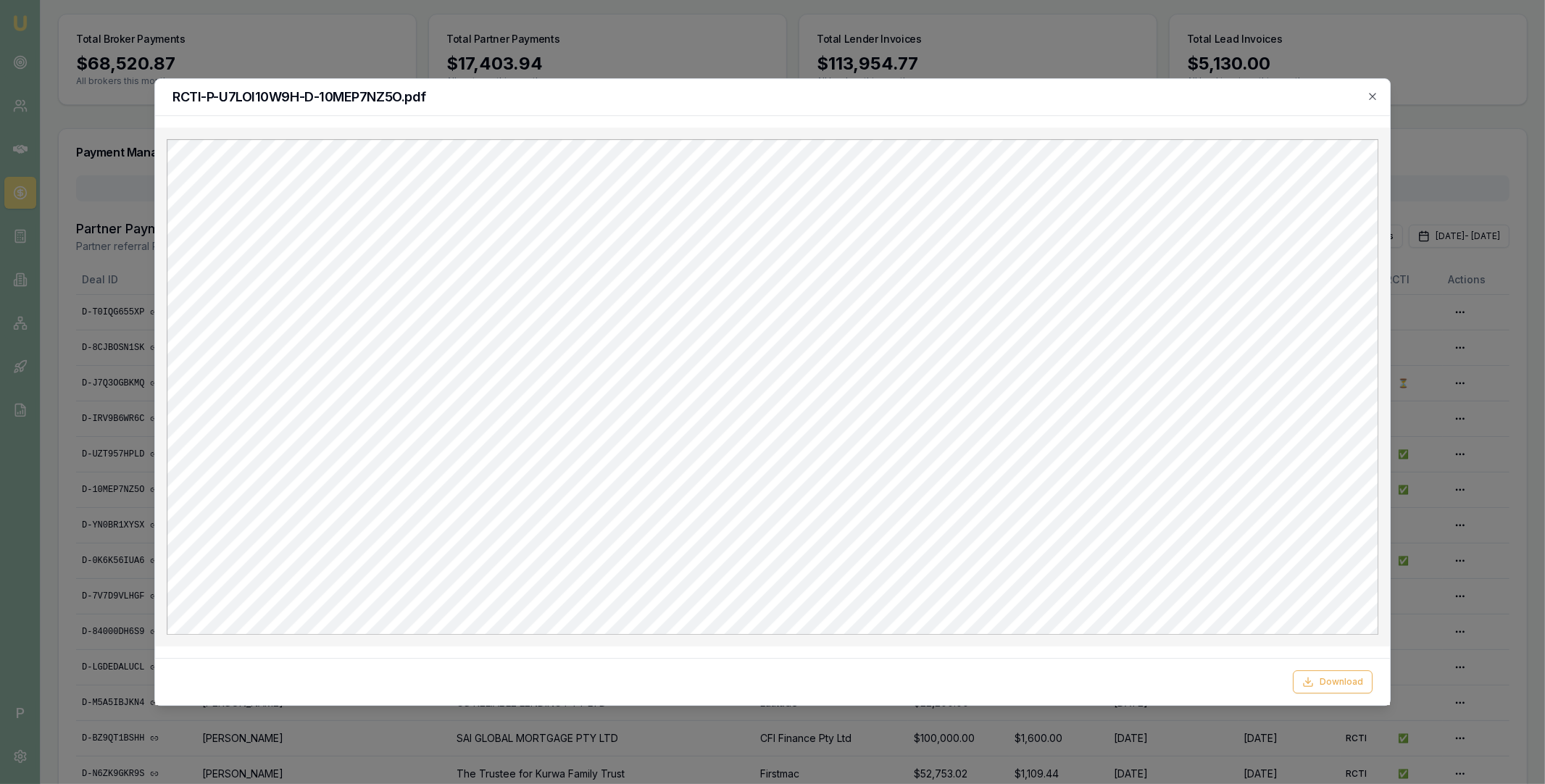
scroll to position [0, 0]
click at [1336, 685] on button "Download" at bounding box center [1332, 681] width 80 height 23
click at [1374, 96] on icon "button" at bounding box center [1372, 96] width 12 height 12
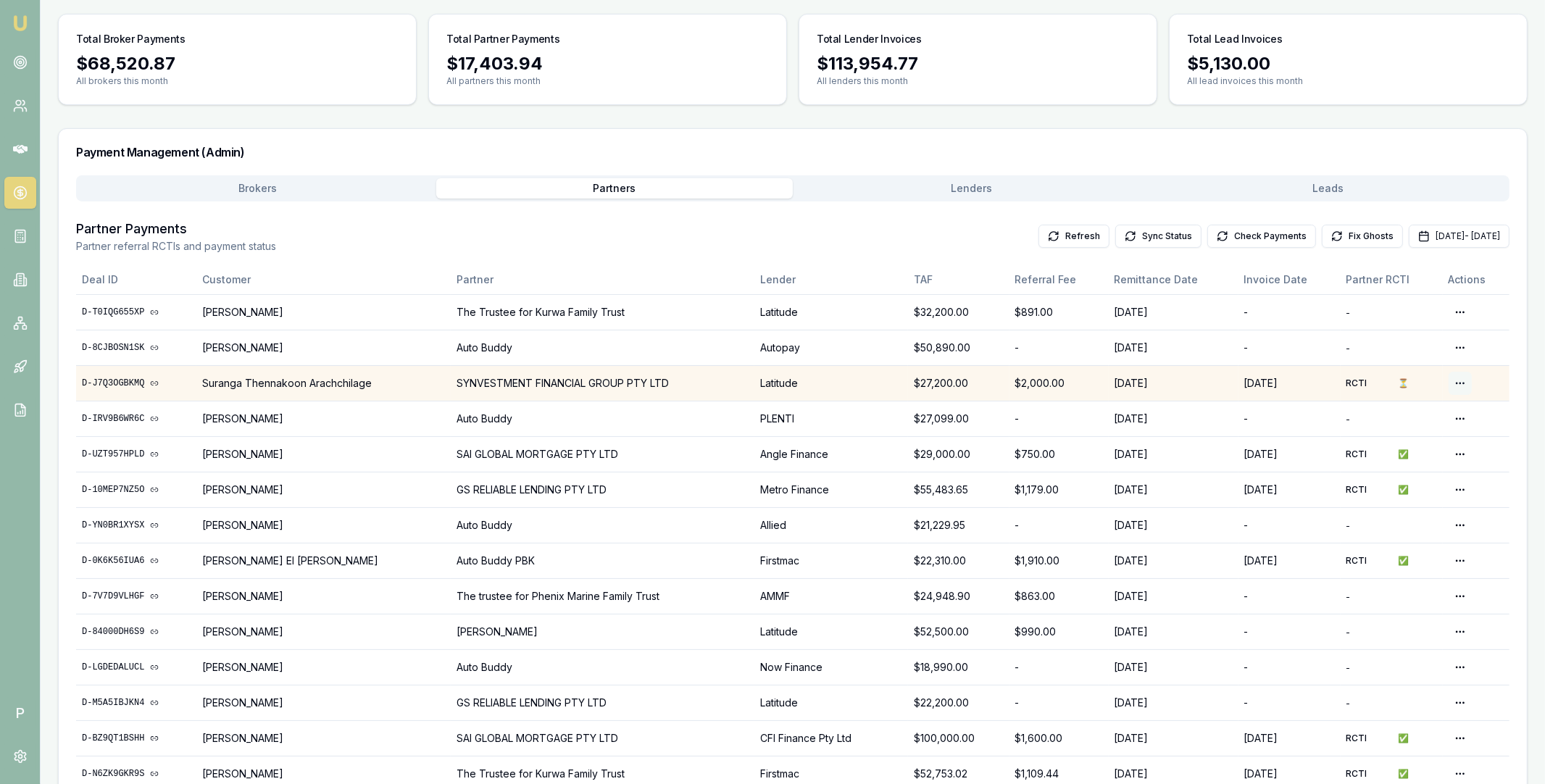
click at [1456, 381] on html "Emu Broker P Home Payments Matt Leeburn Toggle Menu Payments Management Manage …" at bounding box center [772, 290] width 1545 height 784
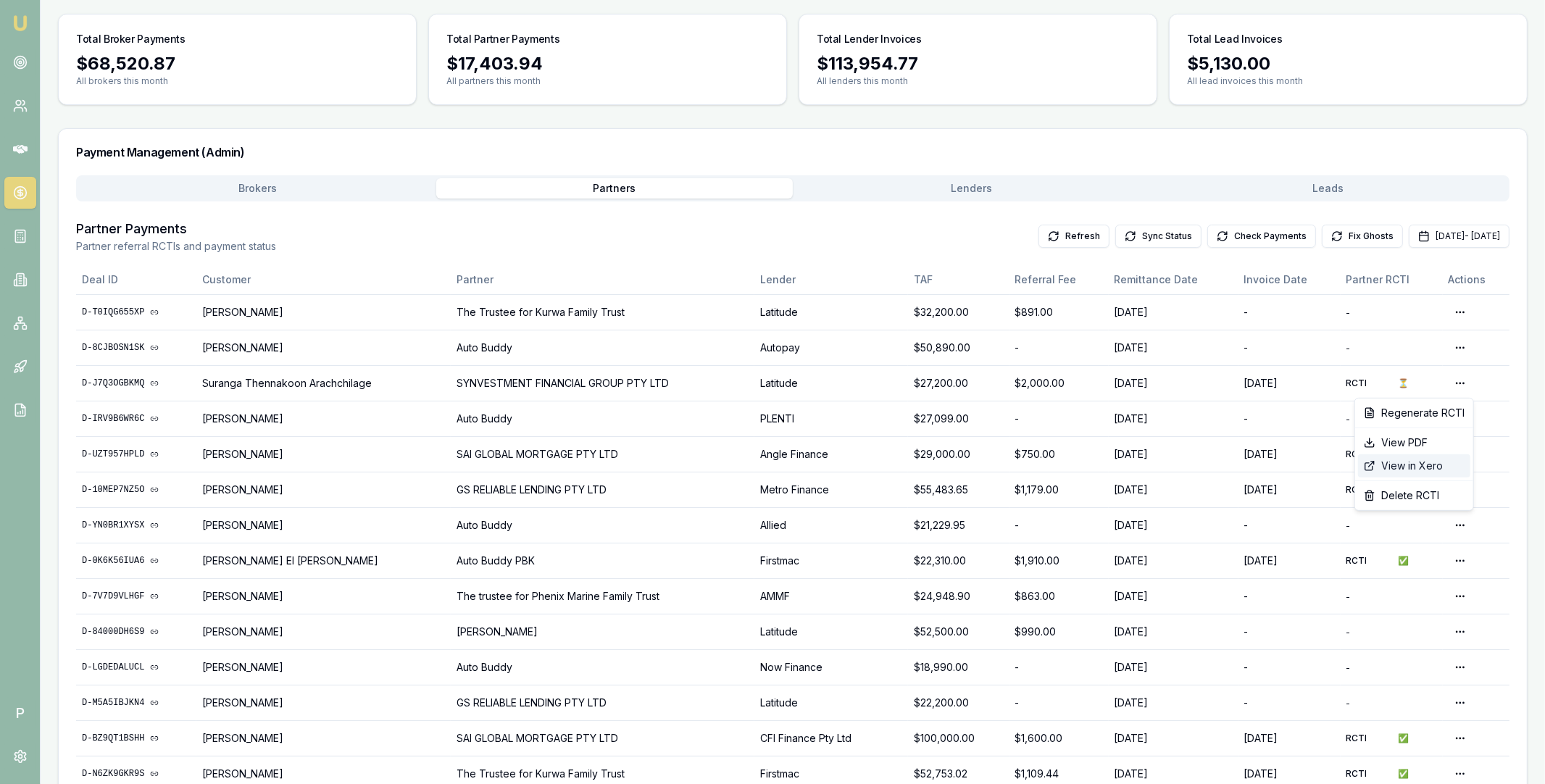
click at [1416, 461] on div "View in Xero" at bounding box center [1414, 465] width 112 height 23
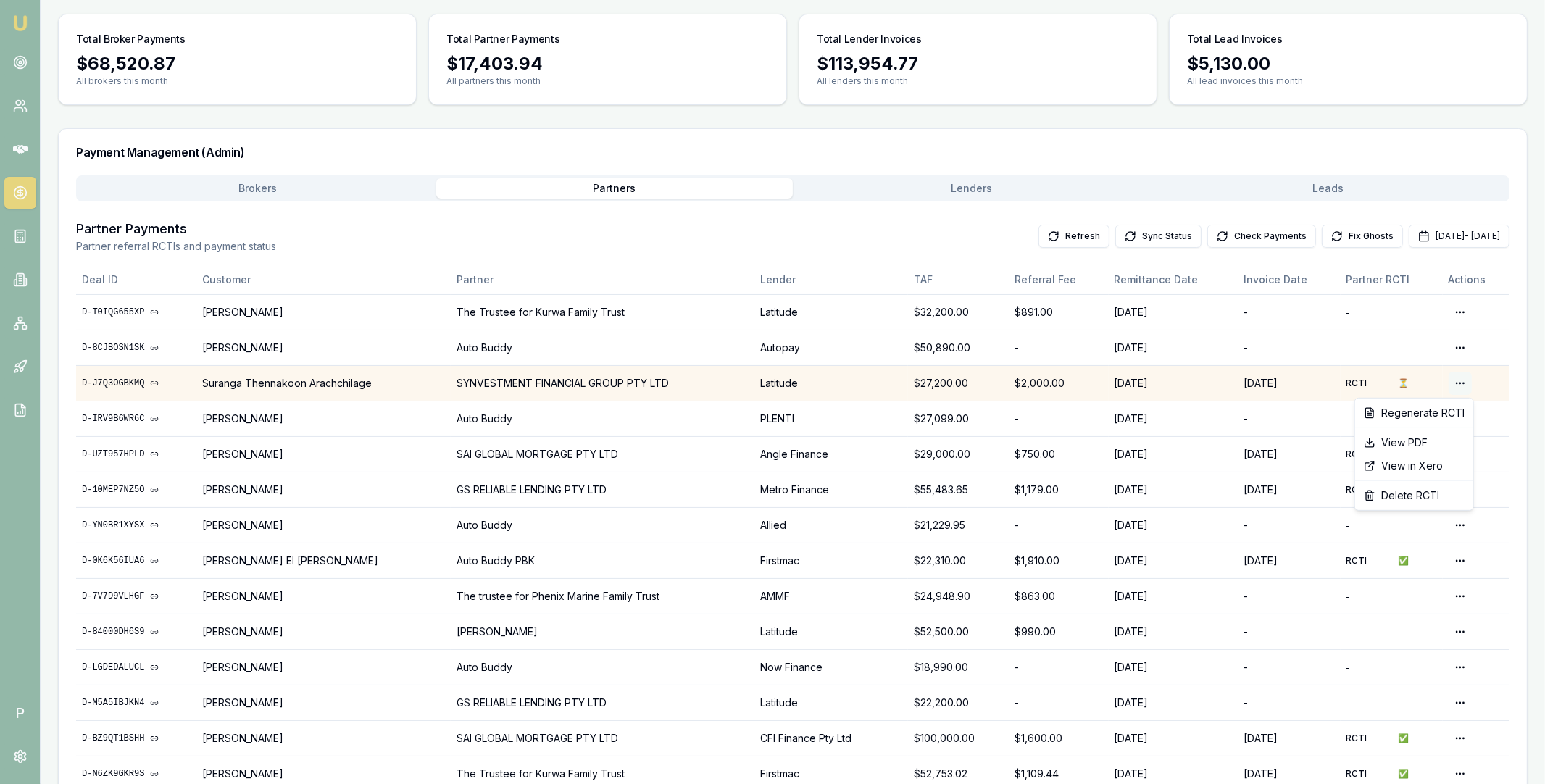
click at [1459, 382] on html "Emu Broker P Home Payments Matt Leeburn Toggle Menu Payments Management Manage …" at bounding box center [772, 290] width 1545 height 784
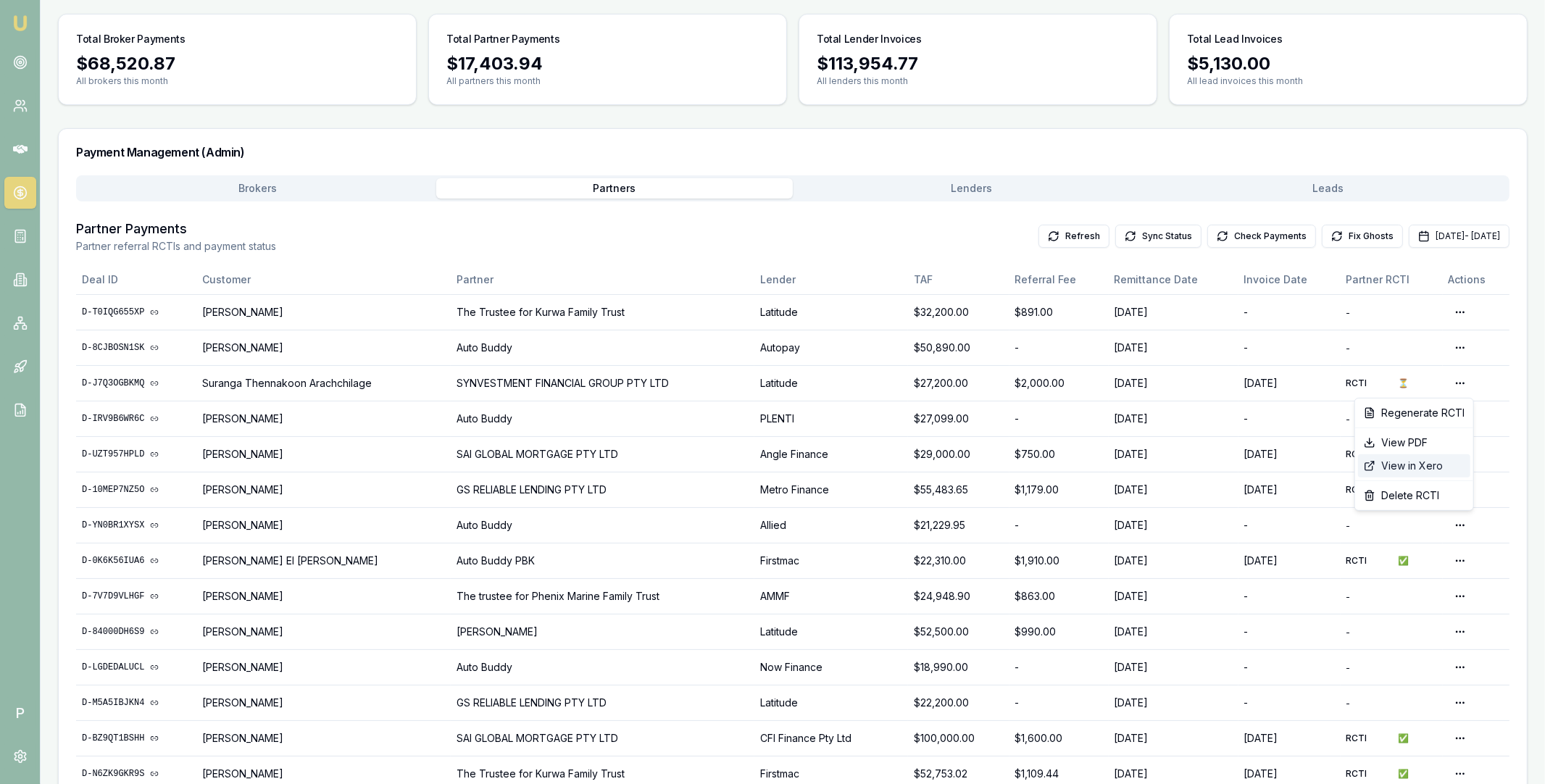
click at [1417, 466] on div "View in Xero" at bounding box center [1414, 465] width 112 height 23
click at [1236, 234] on button "Check Payments" at bounding box center [1261, 236] width 108 height 23
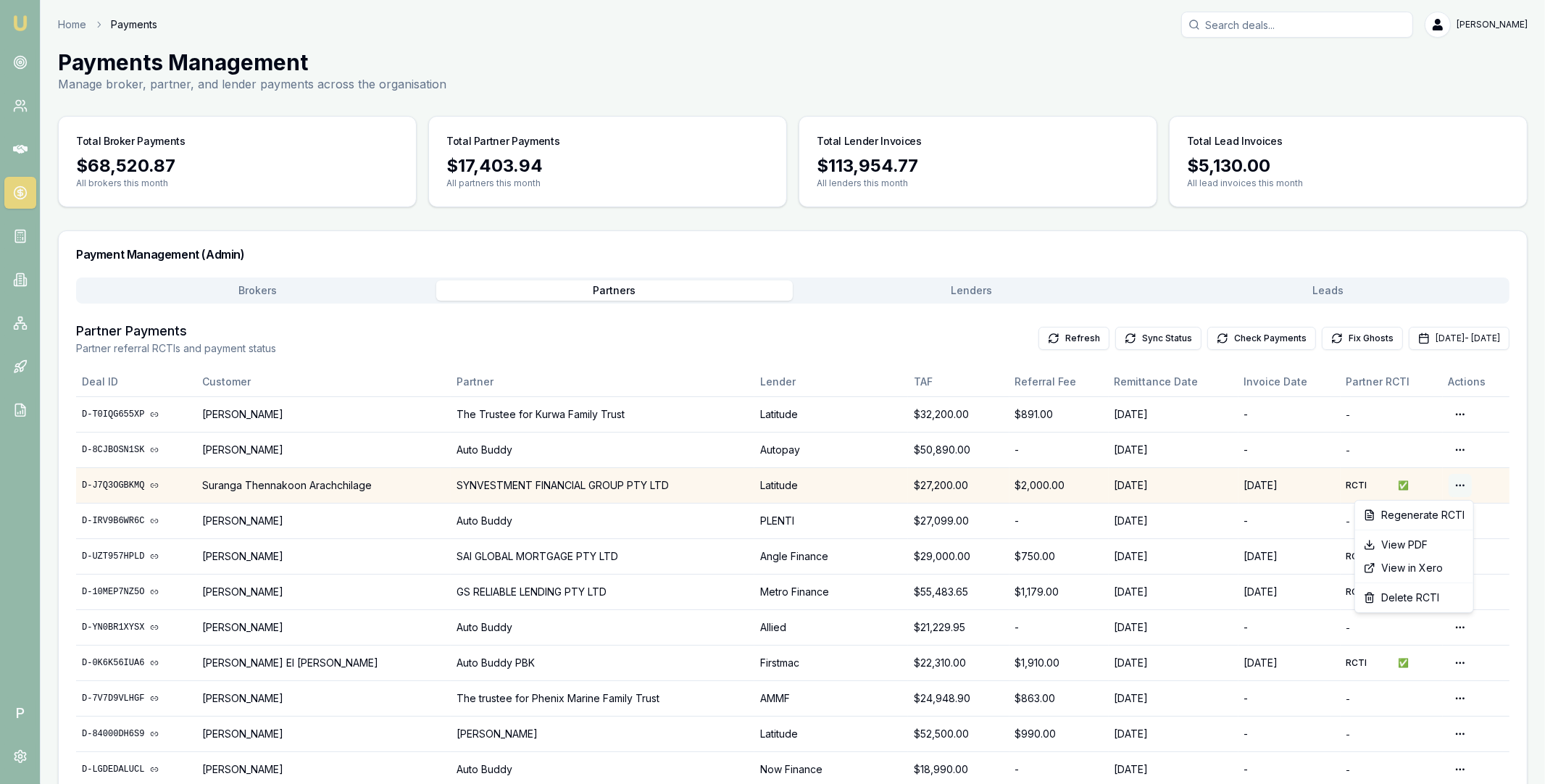
click at [1463, 484] on html "Emu Broker P Home Payments Matt Leeburn Toggle Menu Payments Management Manage …" at bounding box center [772, 392] width 1545 height 784
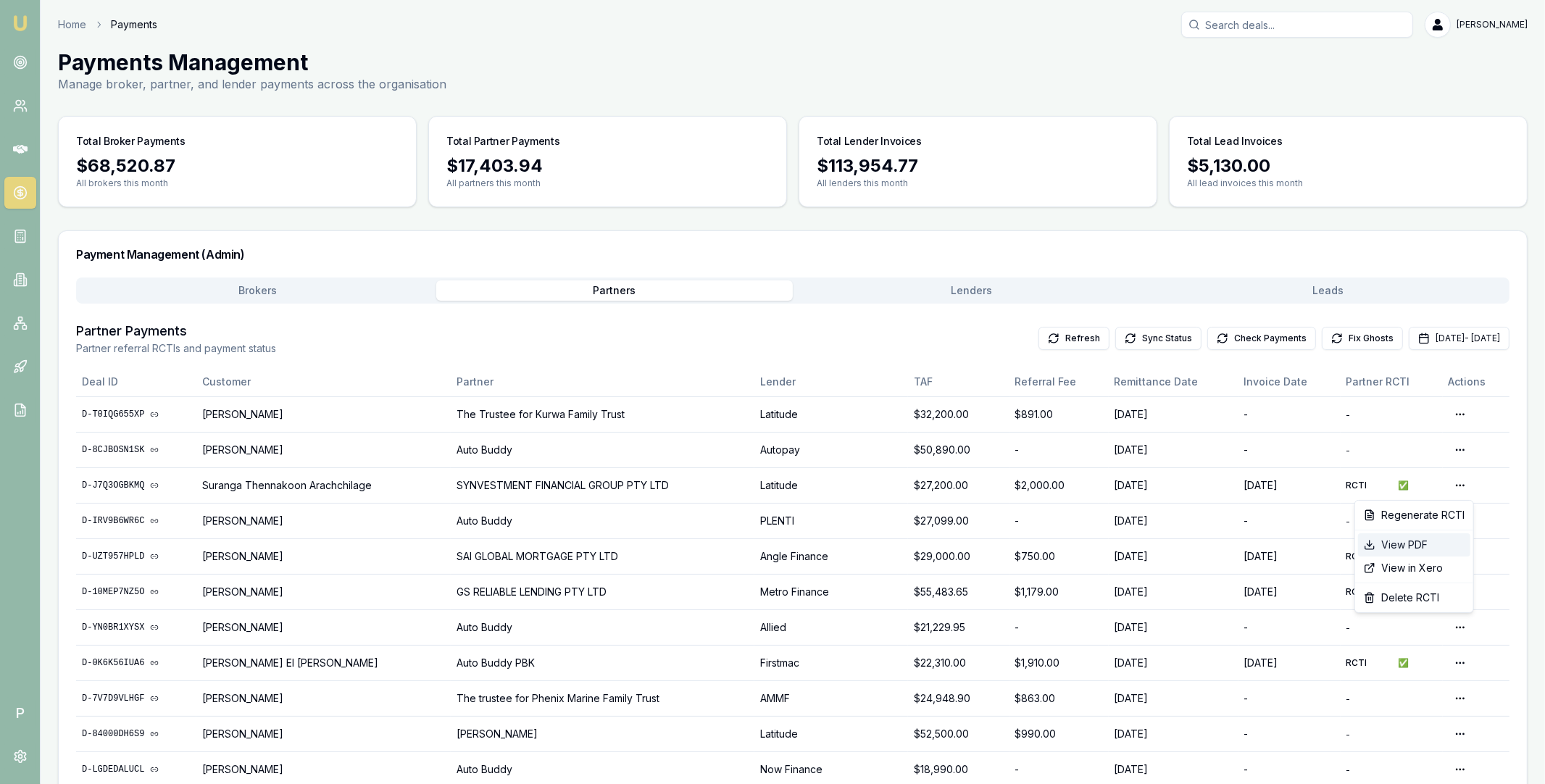
click at [1401, 539] on div "View PDF" at bounding box center [1414, 544] width 112 height 23
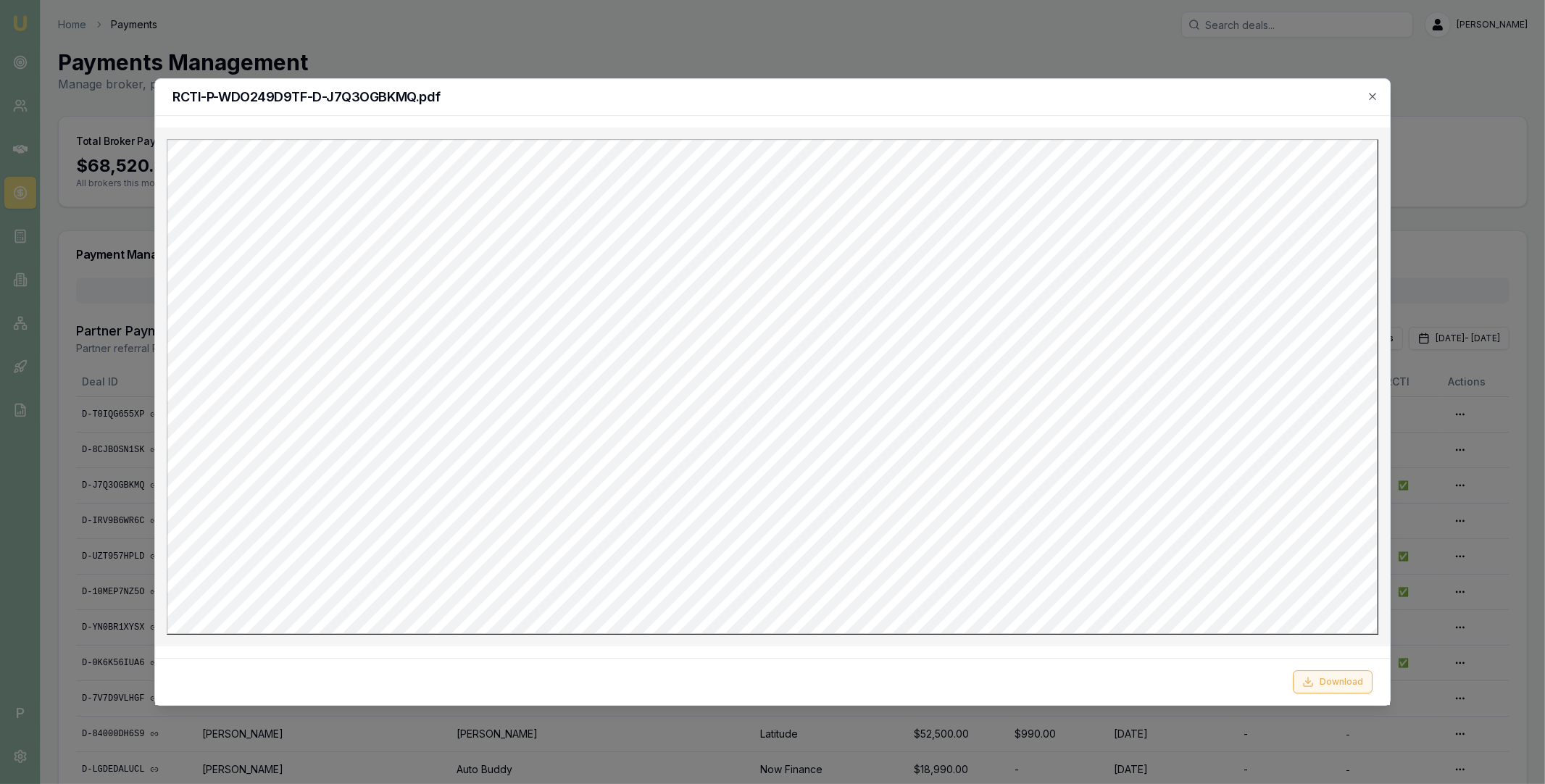
click at [1346, 685] on button "Download" at bounding box center [1332, 681] width 80 height 23
click at [1074, 97] on h2 "RCTI-P-WDO249D9TF-D-J7Q3OGBKMQ.pdf" at bounding box center [772, 97] width 1200 height 13
click at [1375, 101] on icon "button" at bounding box center [1372, 96] width 12 height 12
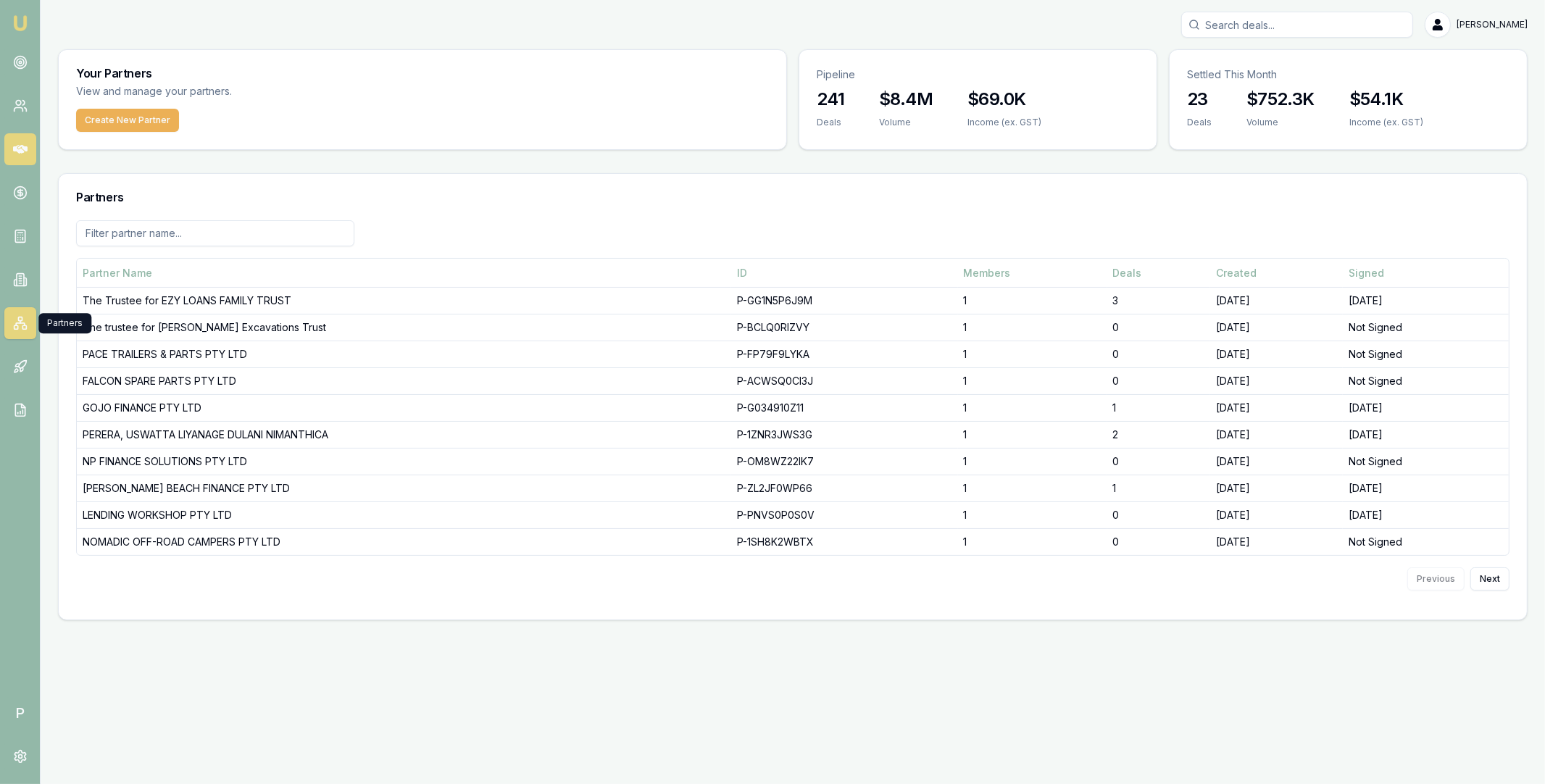
click at [25, 146] on icon at bounding box center [20, 149] width 14 height 14
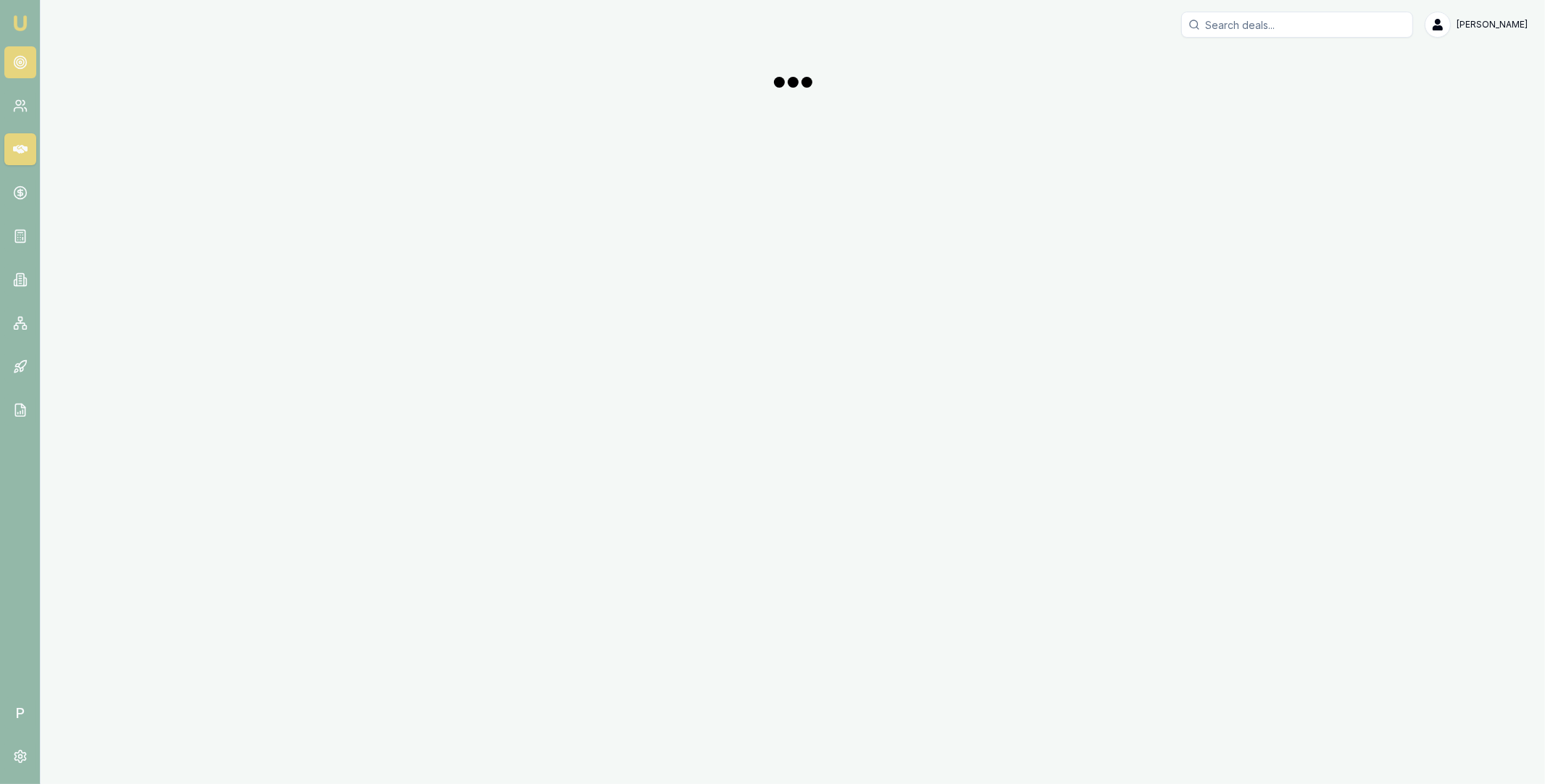
click at [19, 56] on icon at bounding box center [20, 62] width 14 height 14
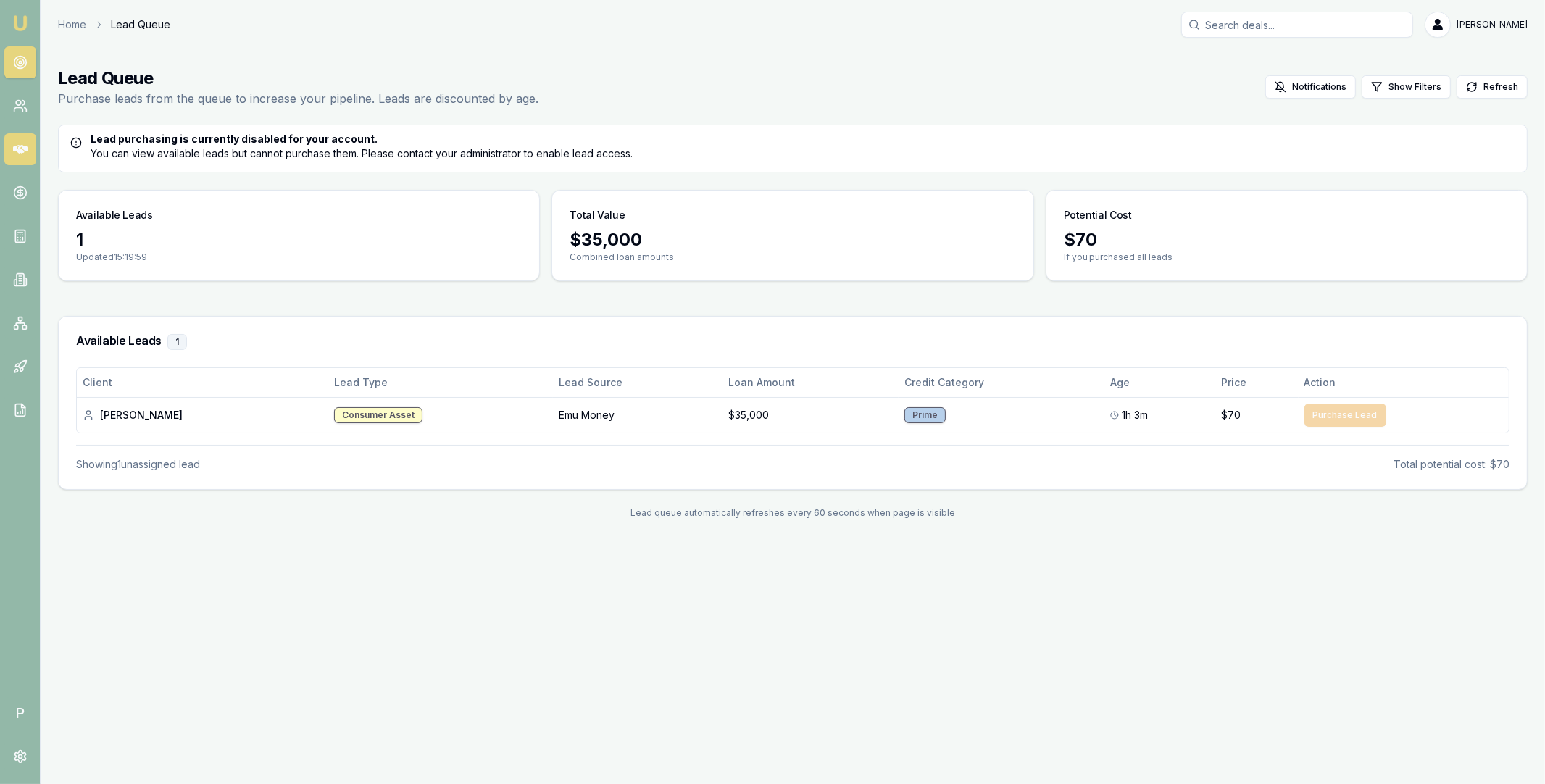
click at [23, 153] on icon at bounding box center [20, 149] width 14 height 14
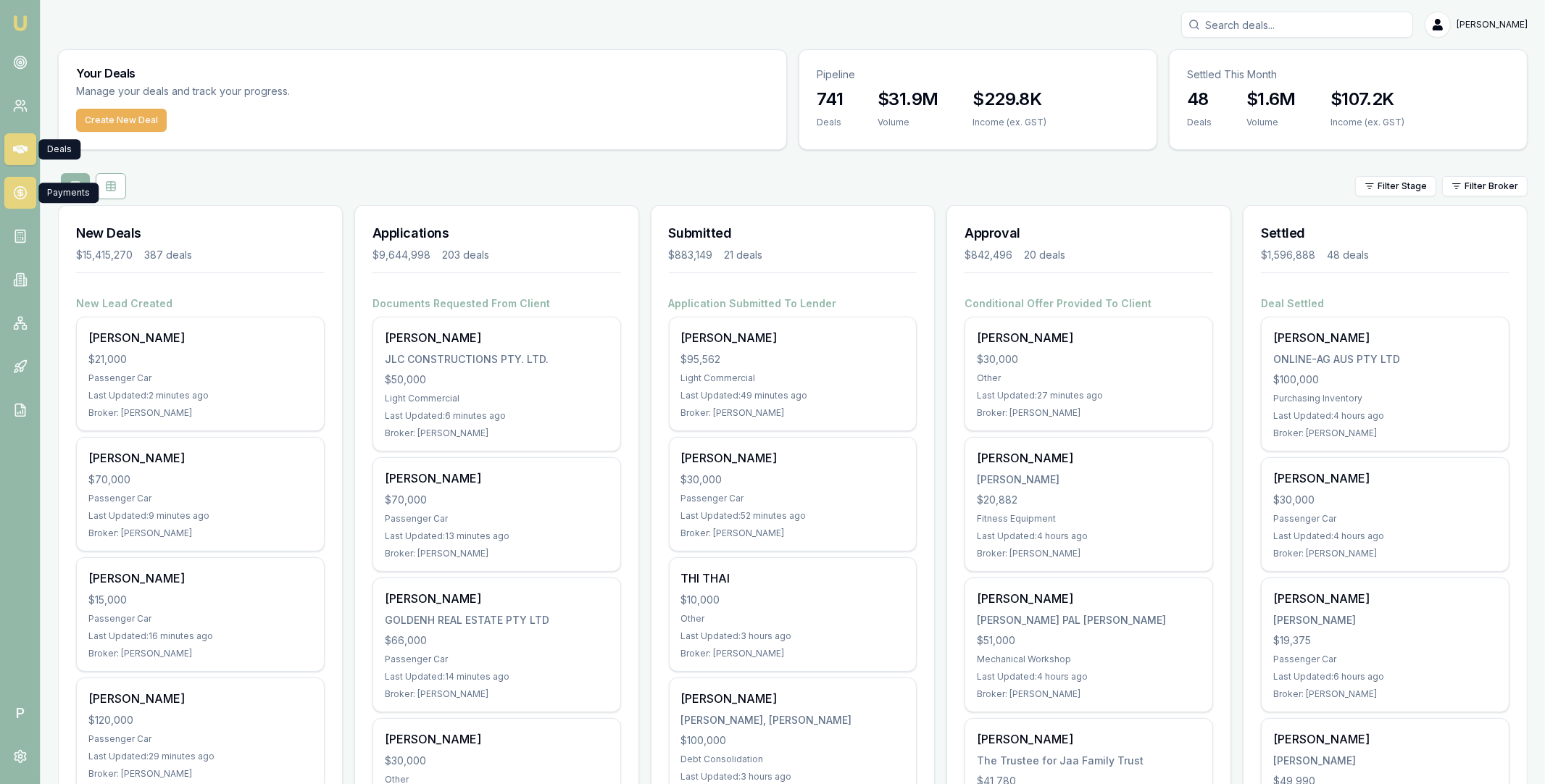
click at [21, 188] on icon at bounding box center [20, 192] width 14 height 14
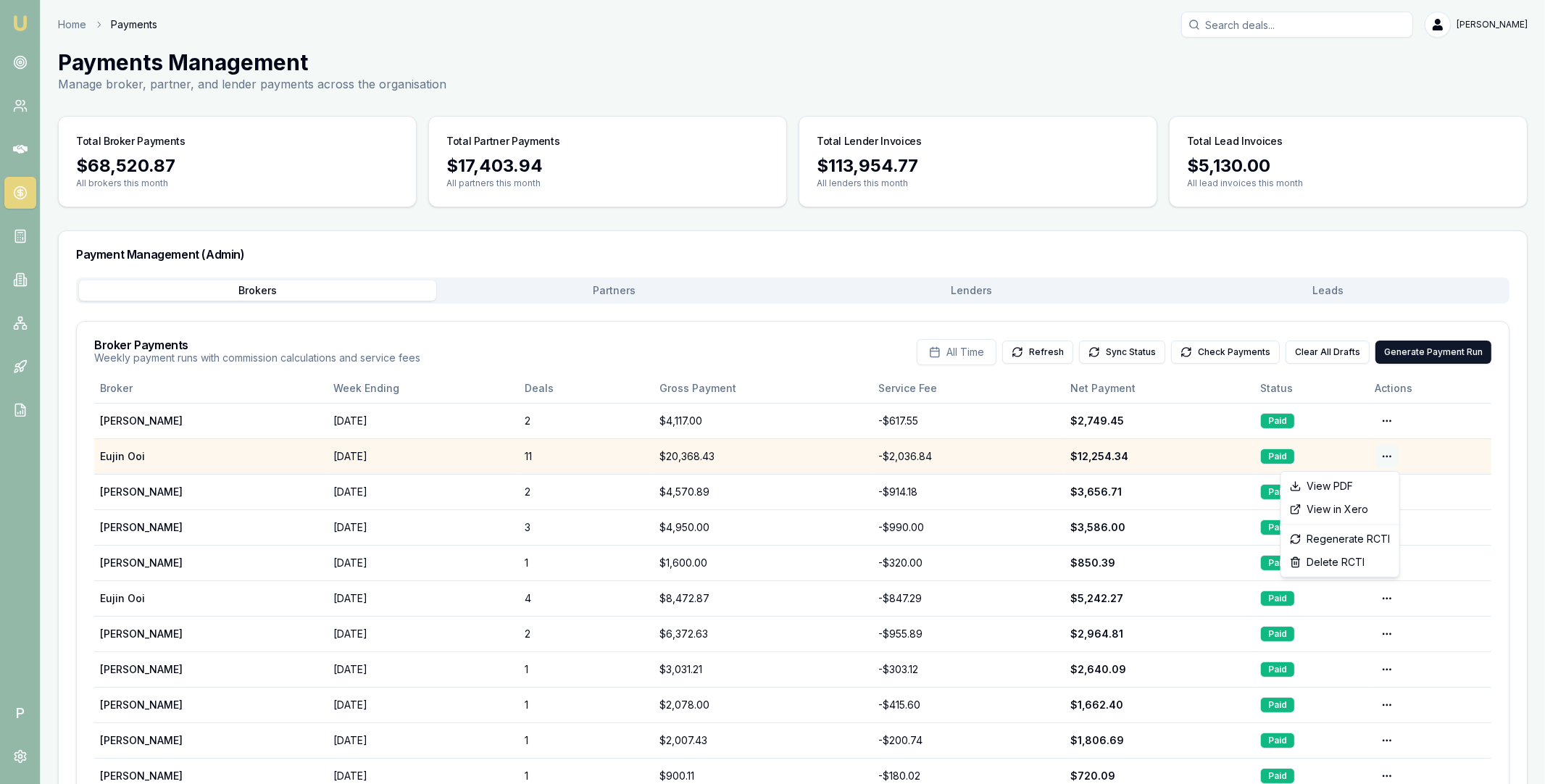
click at [1387, 454] on html "Emu Broker P Home Payments [PERSON_NAME] Toggle Menu Payments Management Manage…" at bounding box center [772, 392] width 1545 height 784
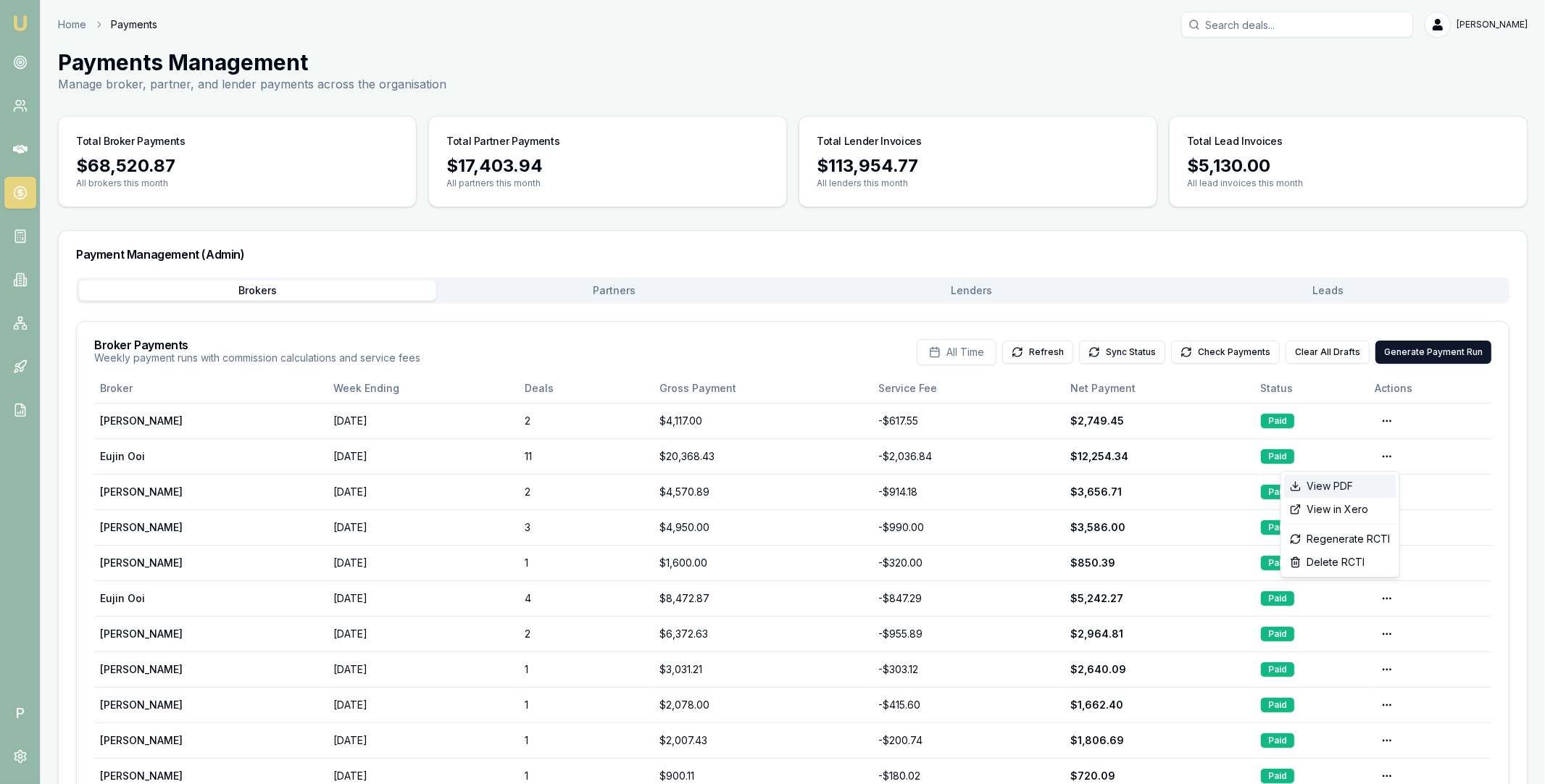
click at [1361, 489] on div "View PDF" at bounding box center [1340, 486] width 112 height 23
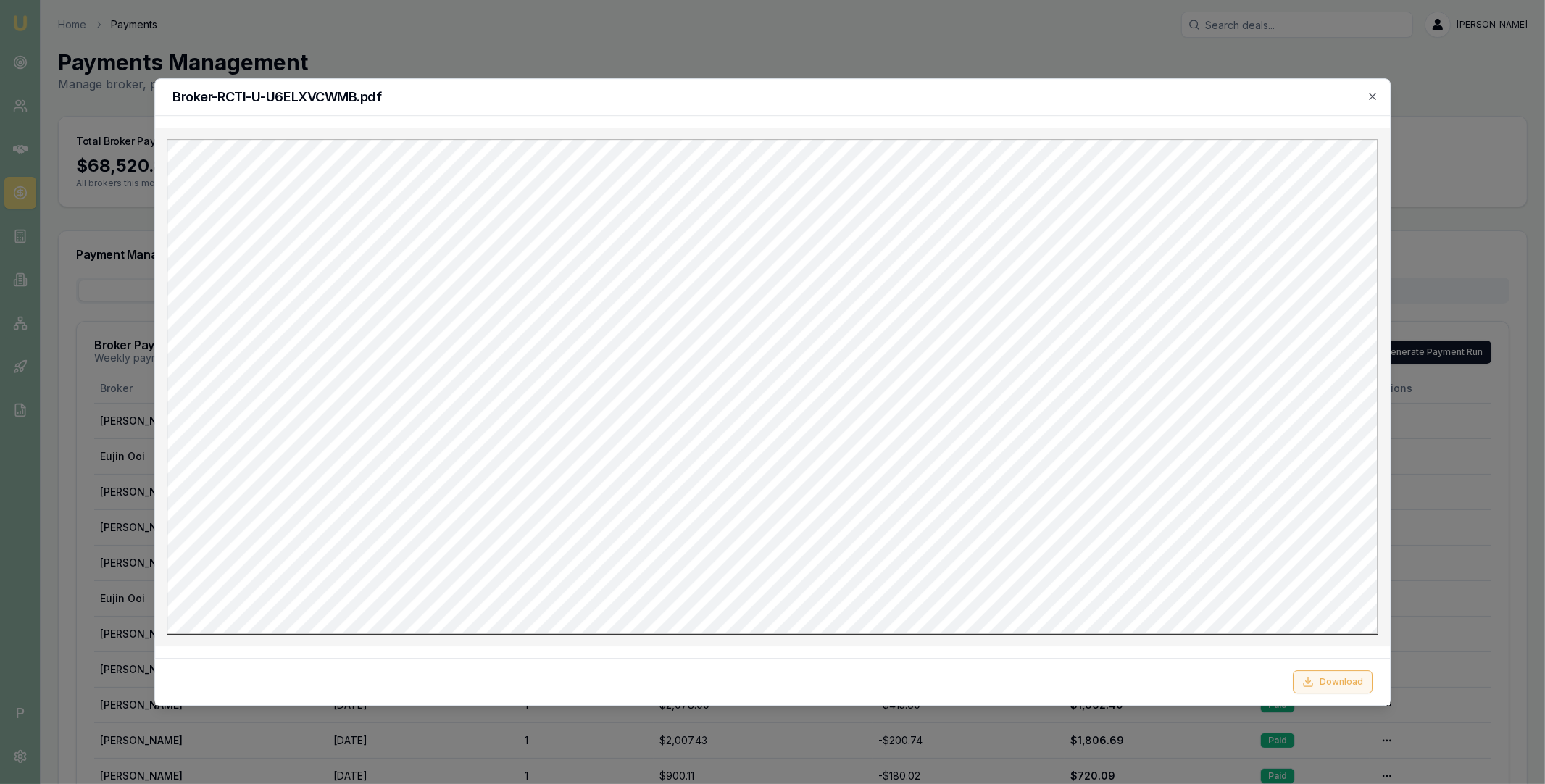
click at [1339, 680] on button "Download" at bounding box center [1332, 681] width 80 height 23
click at [718, 42] on div at bounding box center [772, 392] width 1545 height 784
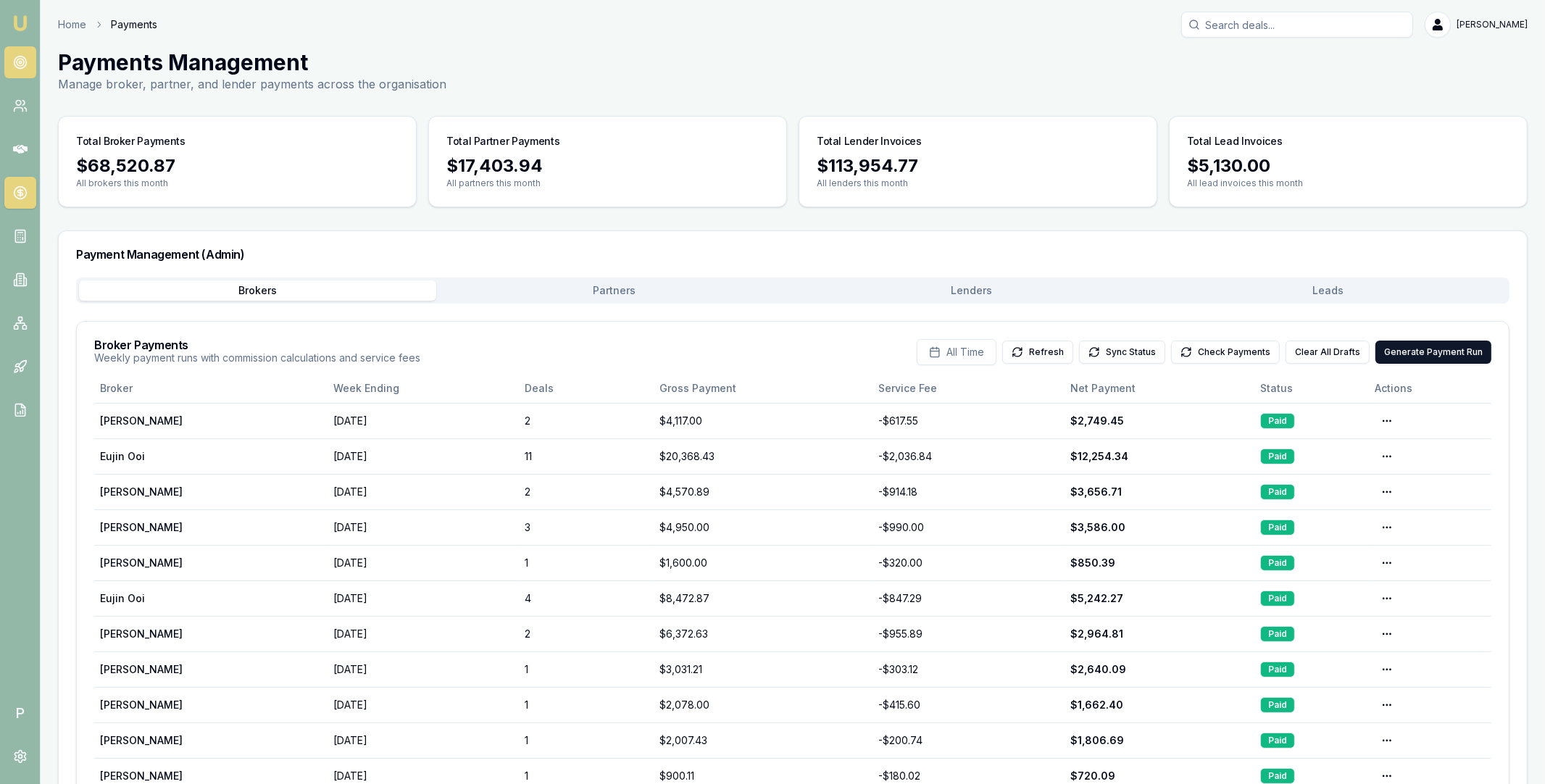
click at [21, 66] on icon at bounding box center [20, 62] width 14 height 14
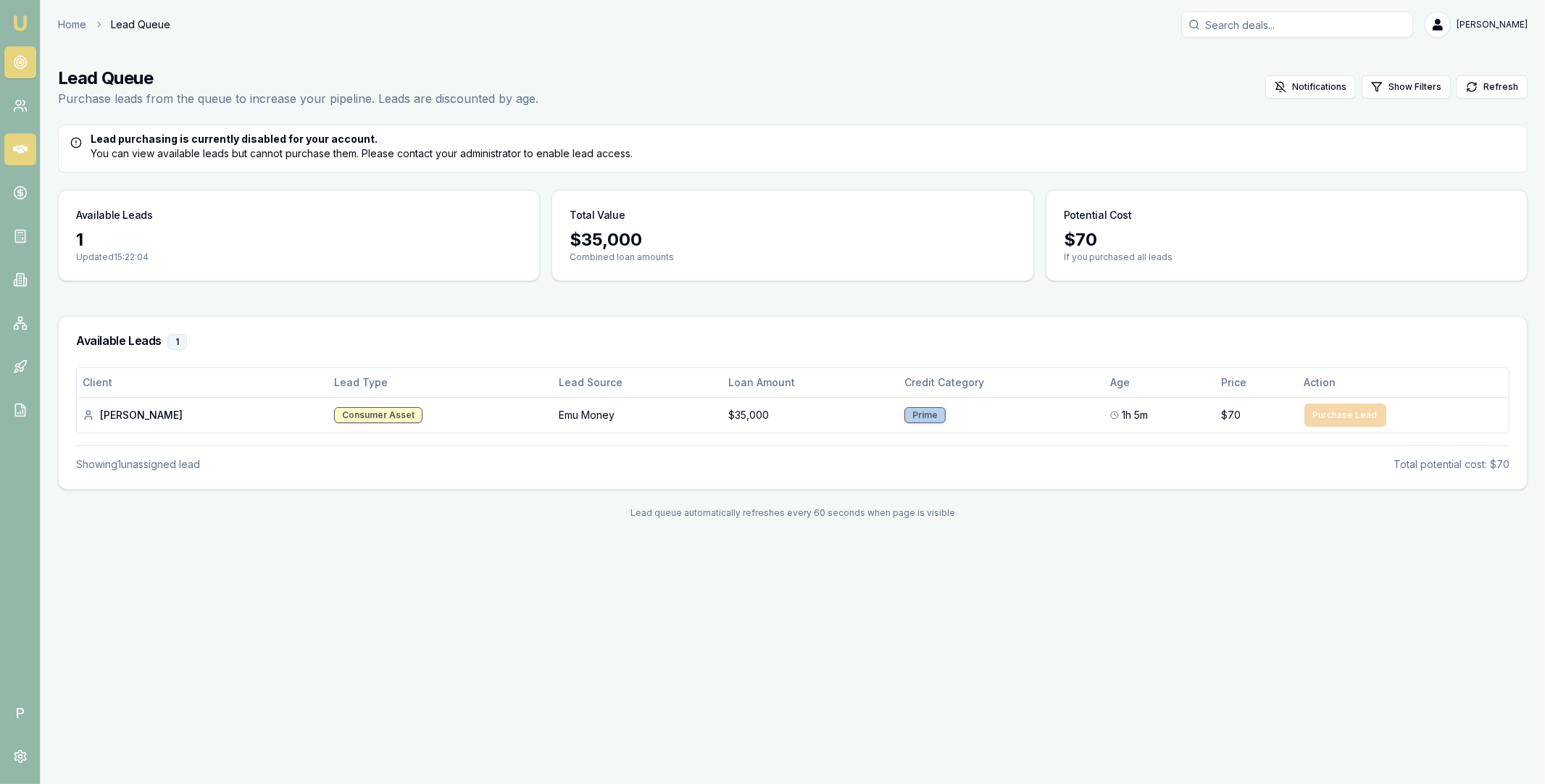
click at [22, 153] on icon at bounding box center [20, 149] width 14 height 14
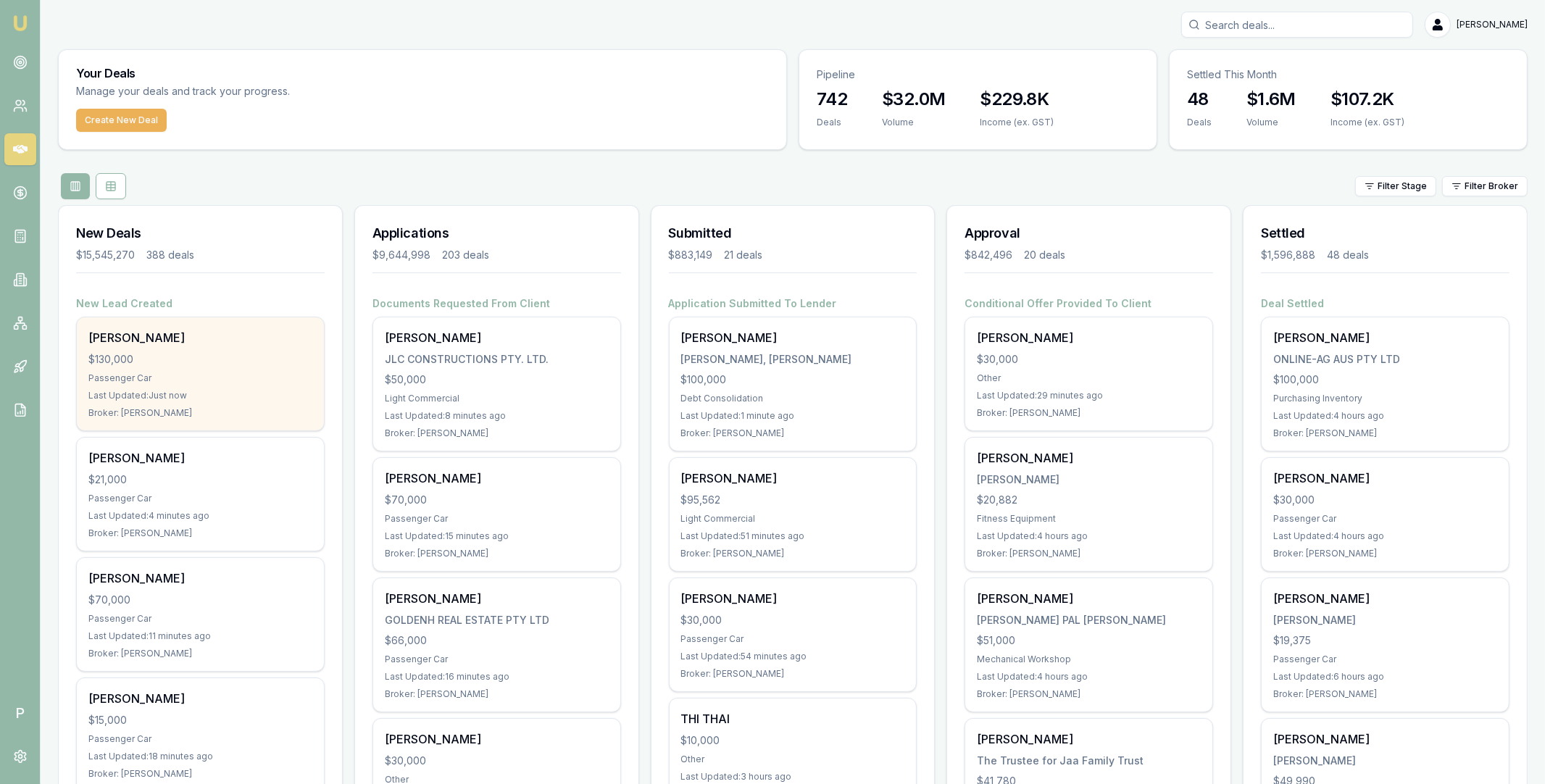
click at [227, 346] on div "[PERSON_NAME]" at bounding box center [200, 338] width 224 height 17
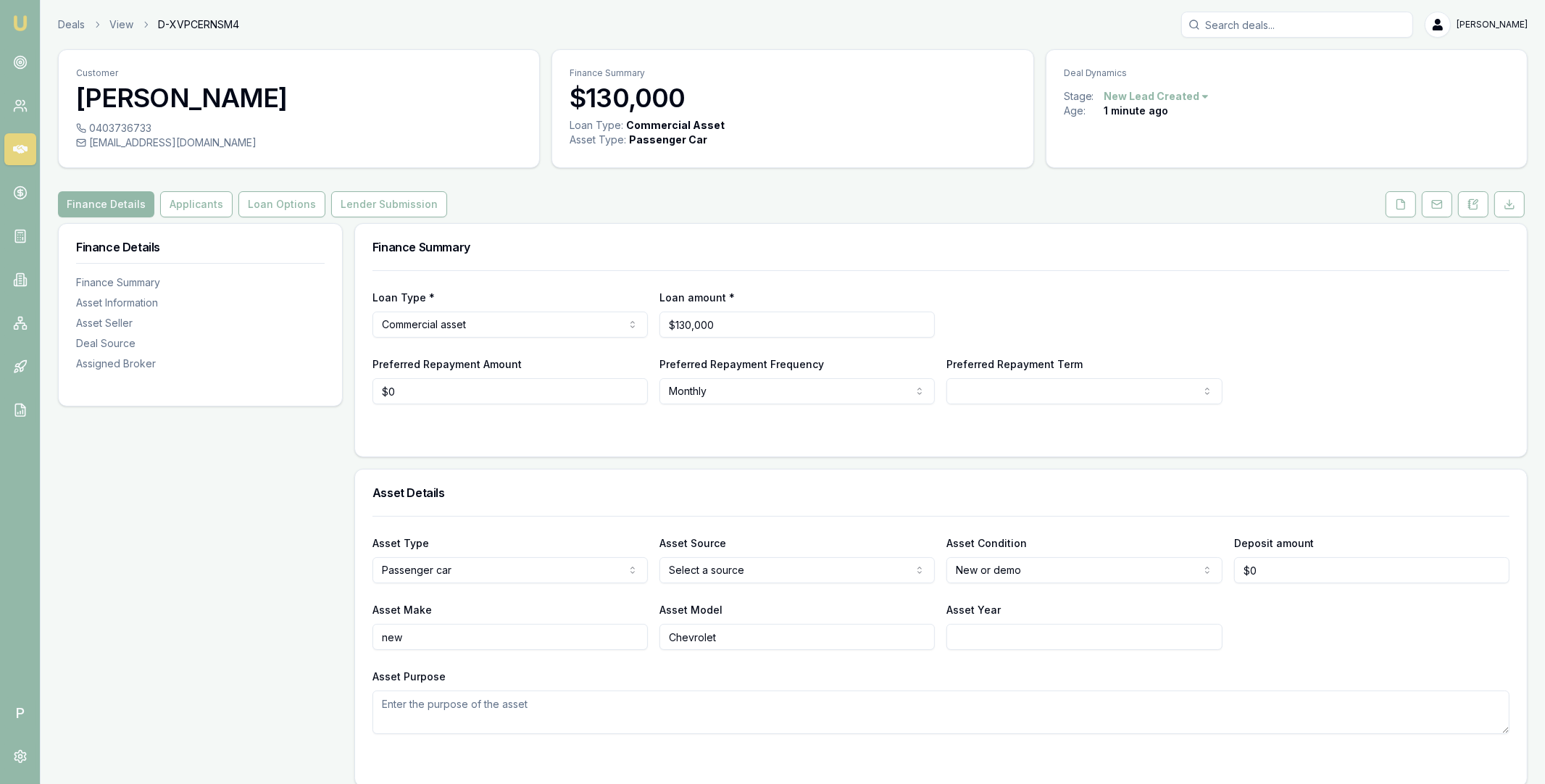
click at [18, 142] on icon at bounding box center [20, 149] width 14 height 14
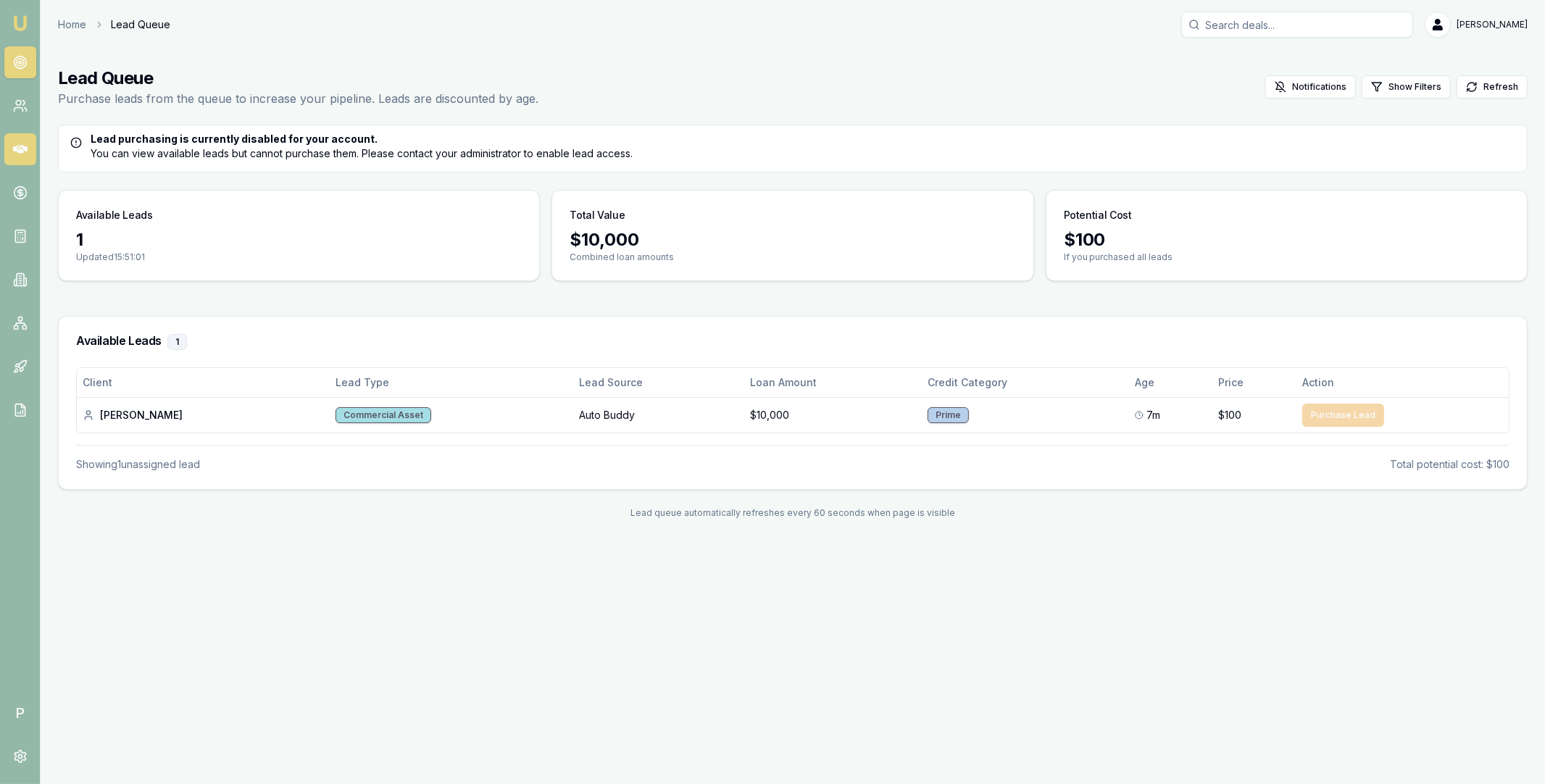
click at [24, 147] on icon at bounding box center [20, 149] width 14 height 9
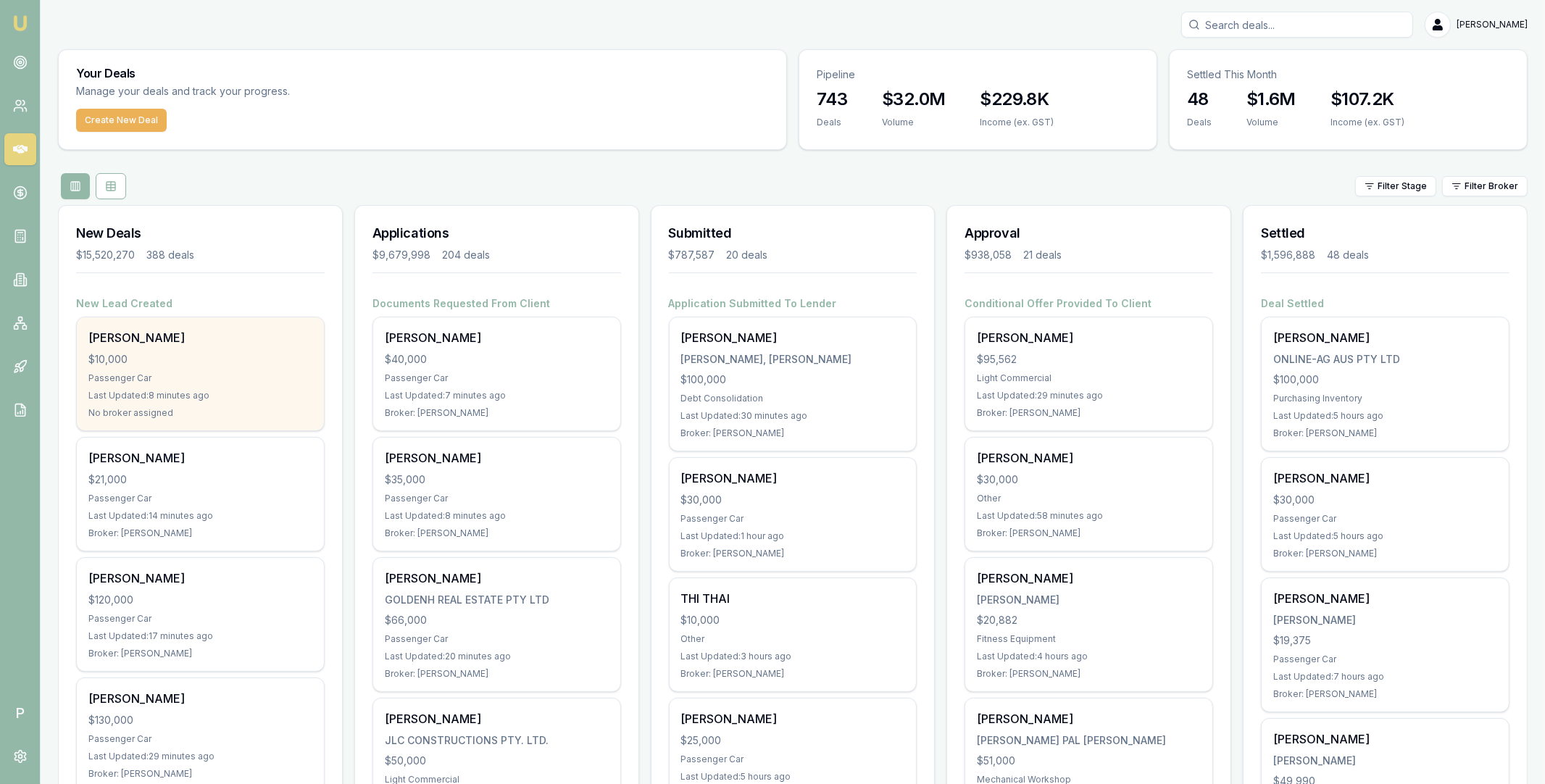
click at [219, 345] on div "[PERSON_NAME]" at bounding box center [200, 338] width 224 height 17
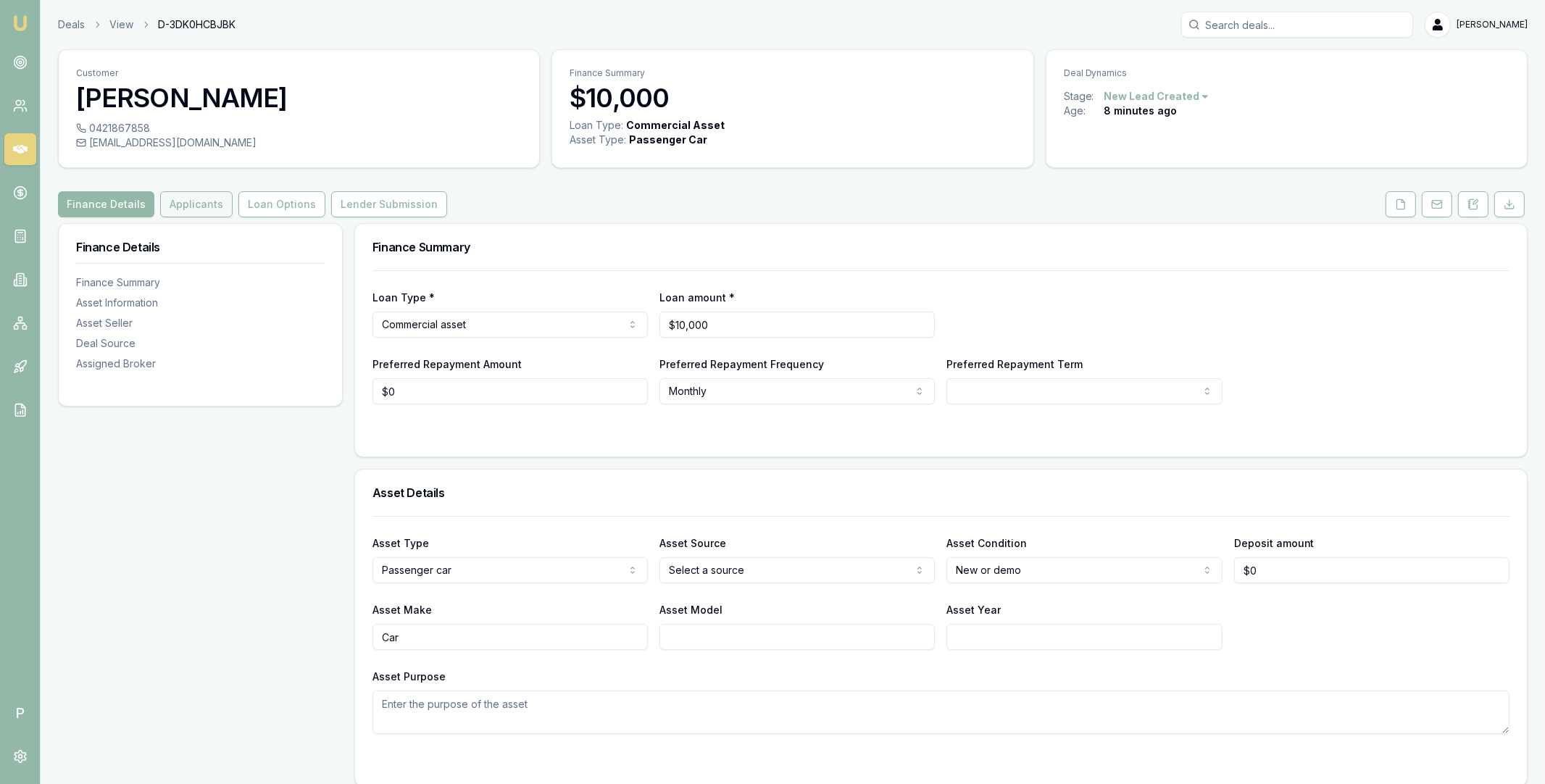
click at [181, 191] on button "Applicants" at bounding box center [196, 204] width 73 height 26
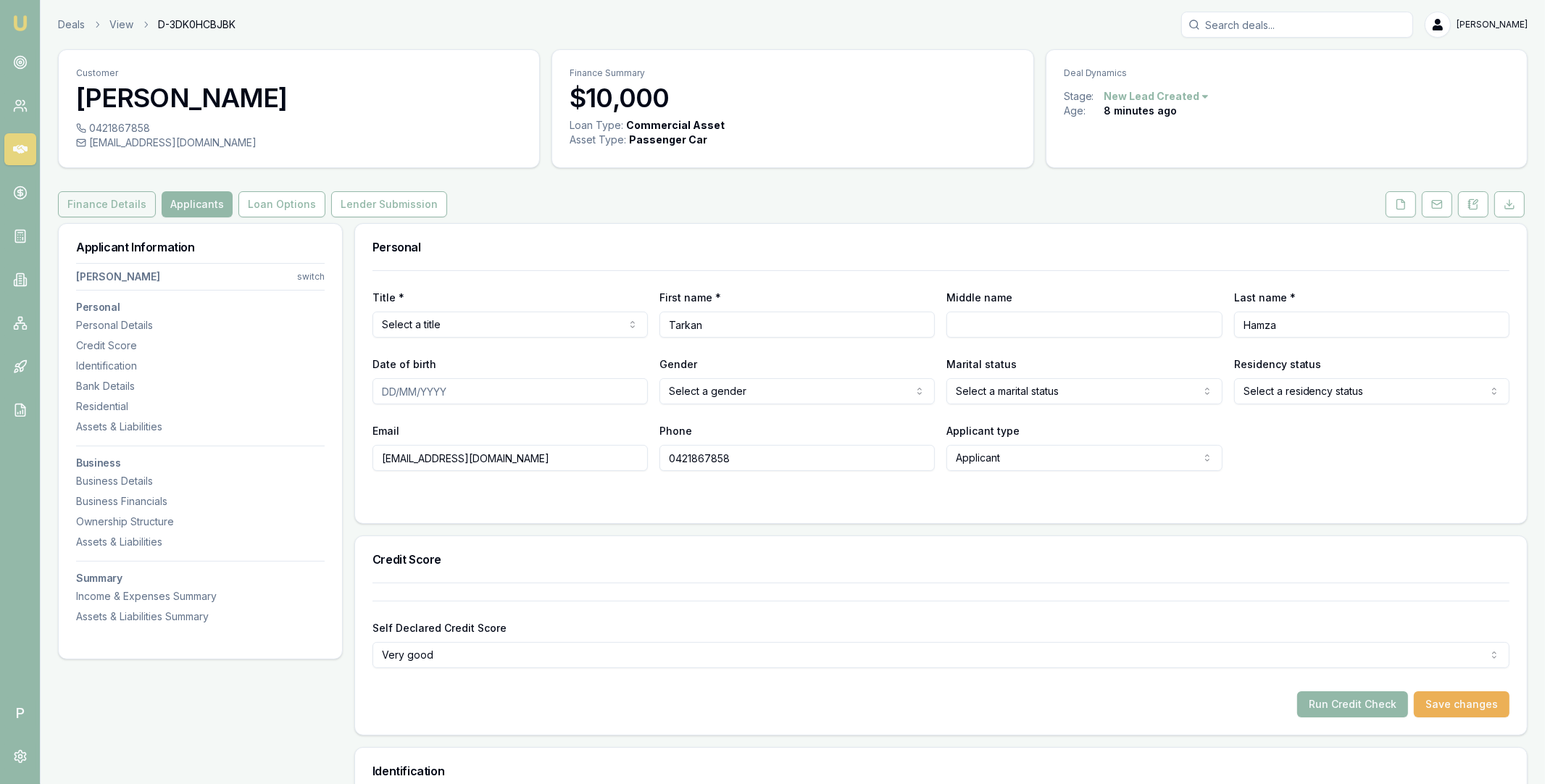
click at [123, 201] on button "Finance Details" at bounding box center [107, 204] width 98 height 26
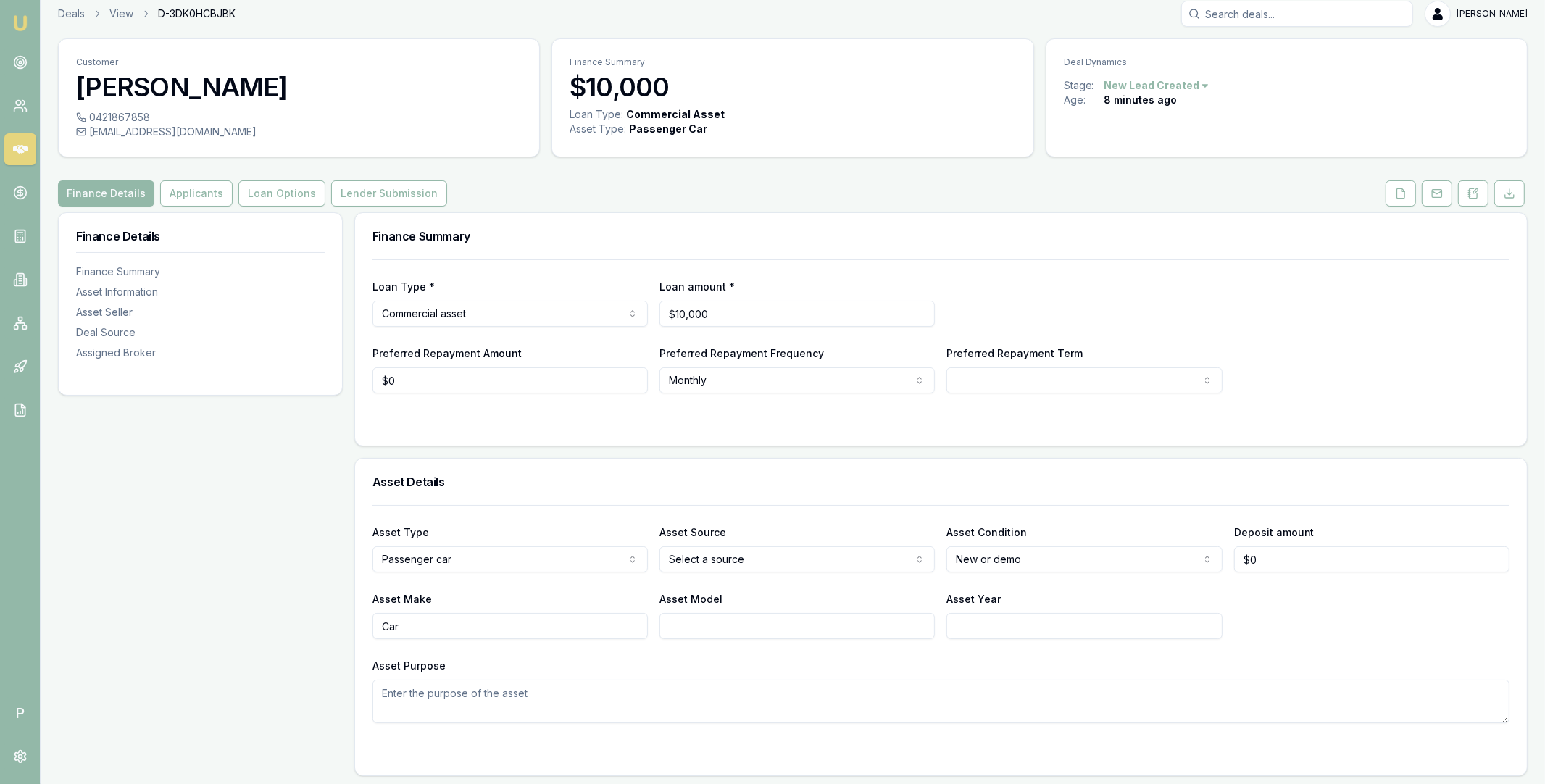
scroll to position [827, 0]
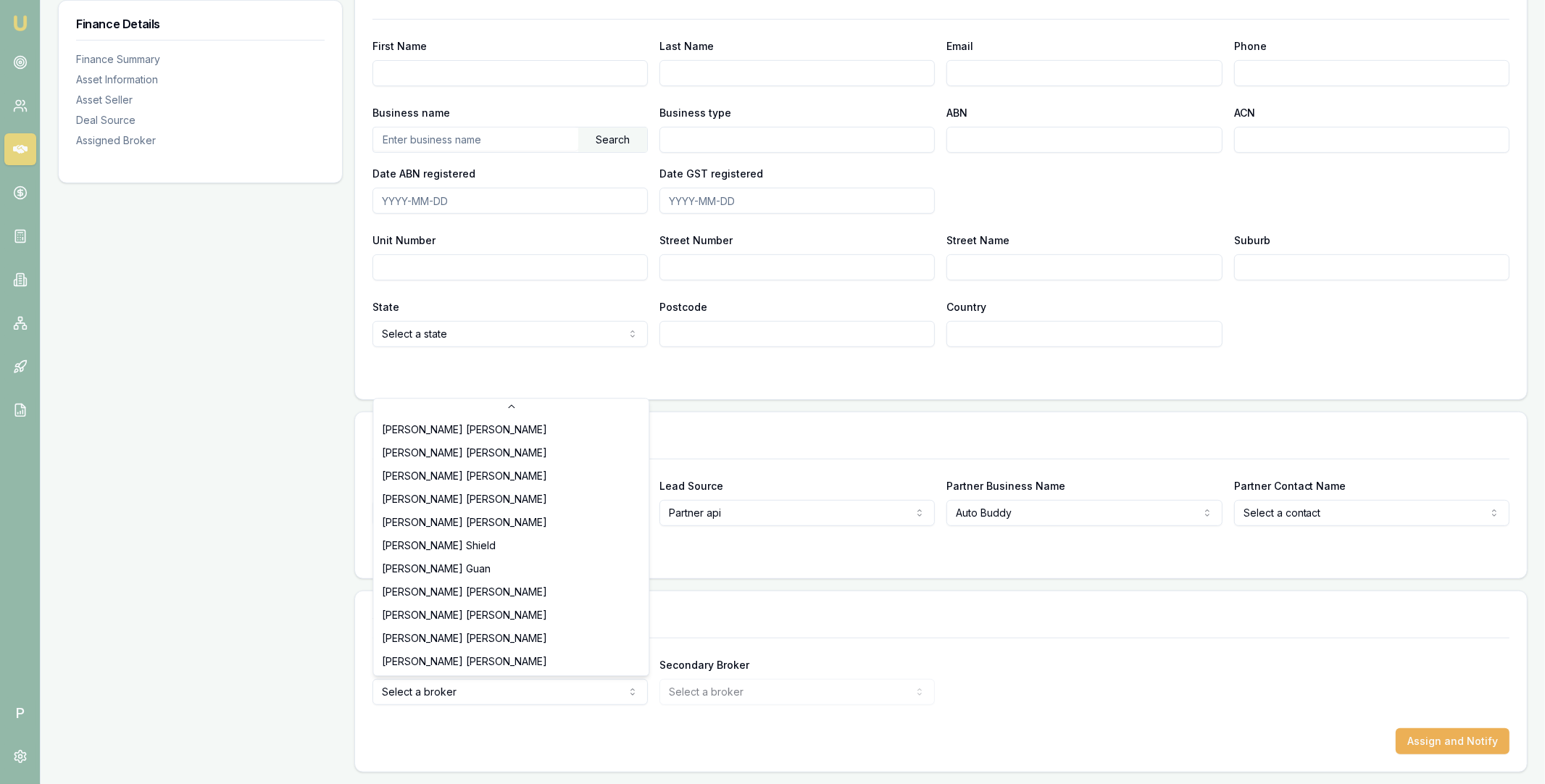
select select "U-NHCDP6WVWP"
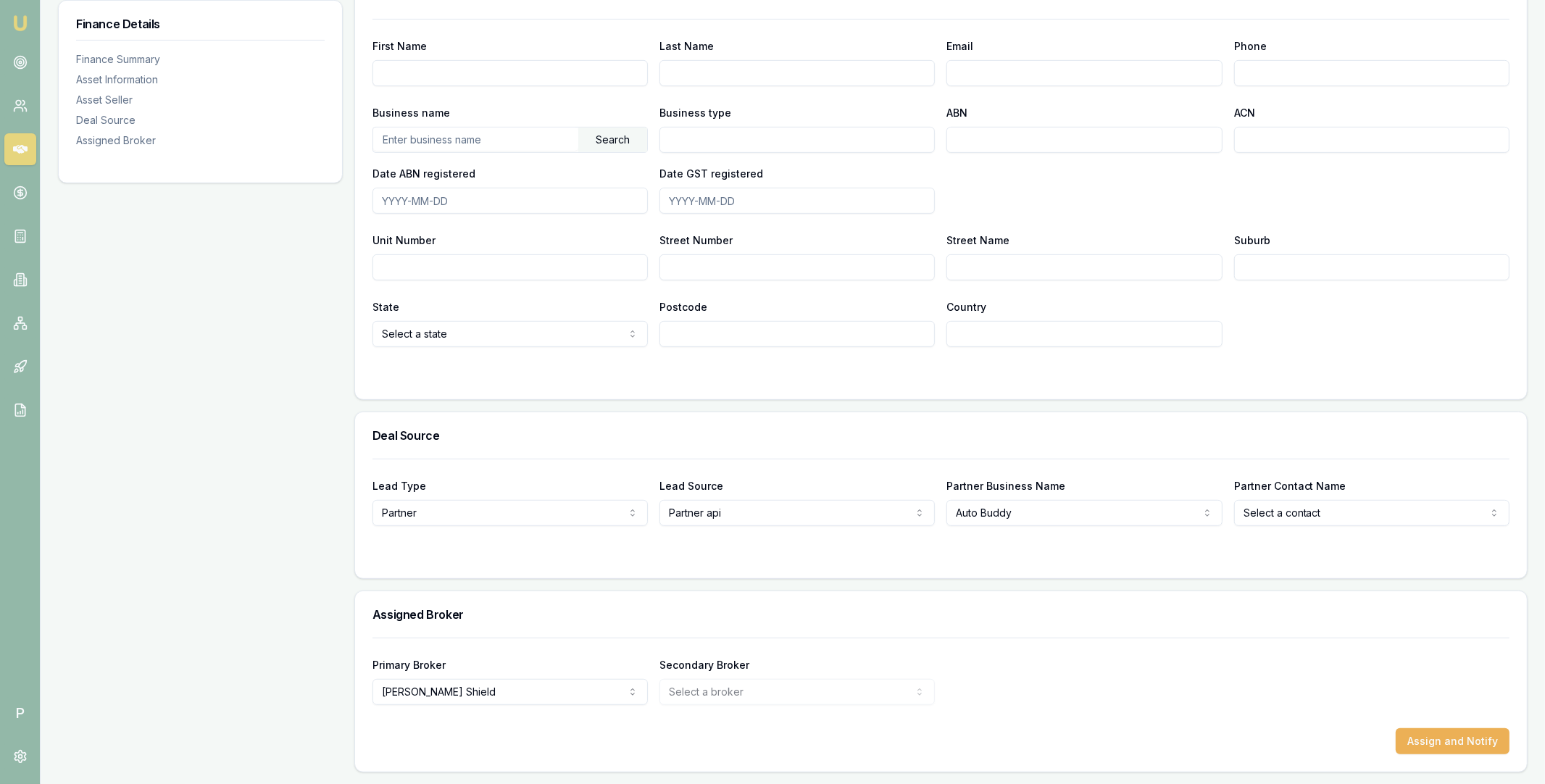
click at [1042, 667] on div "Primary Broker [PERSON_NAME] Tas Tzimos [PERSON_NAME] [PERSON_NAME] [PERSON_NAM…" at bounding box center [941, 680] width 1137 height 49
click at [1433, 739] on button "Assign and Notify" at bounding box center [1452, 740] width 114 height 26
click at [18, 59] on circle at bounding box center [20, 62] width 7 height 7
